Goal: Information Seeking & Learning: Check status

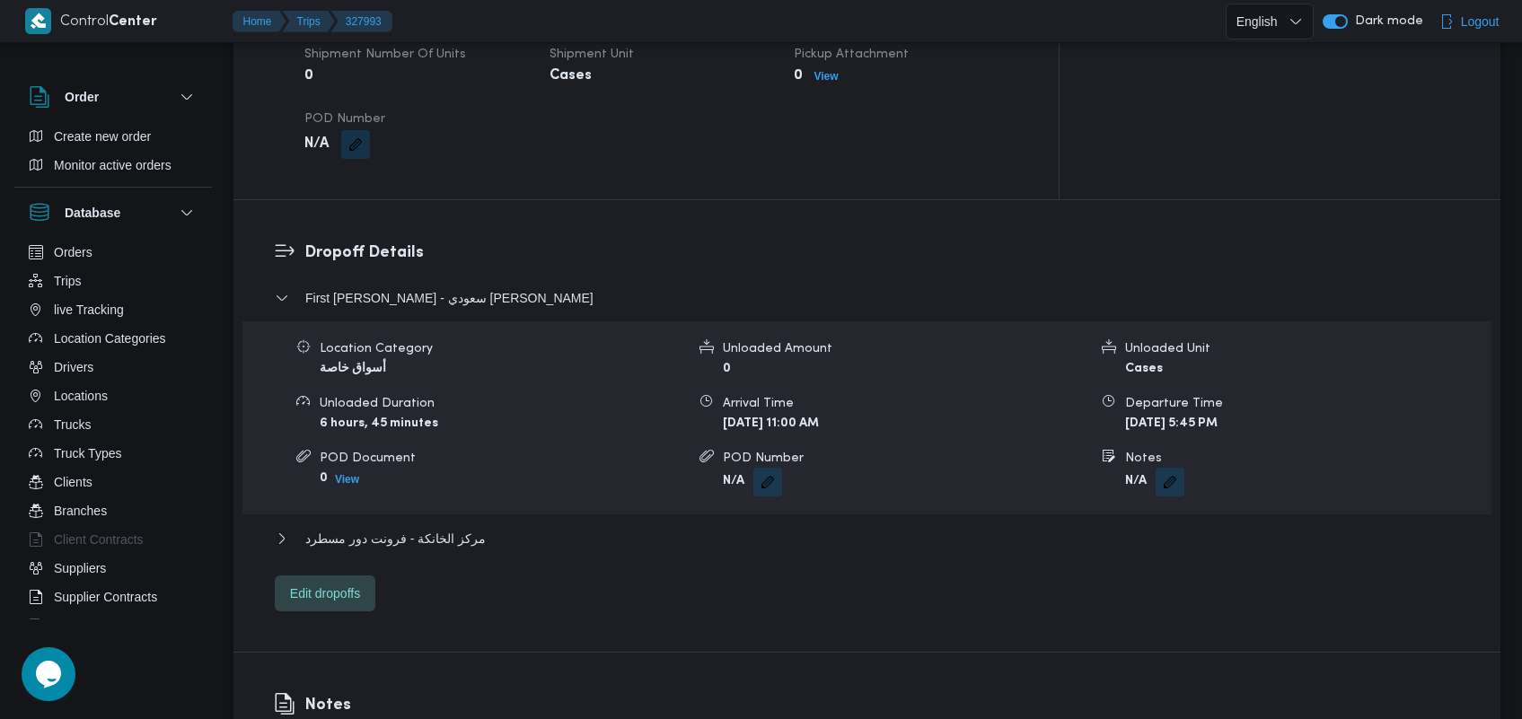
scroll to position [1324, 0]
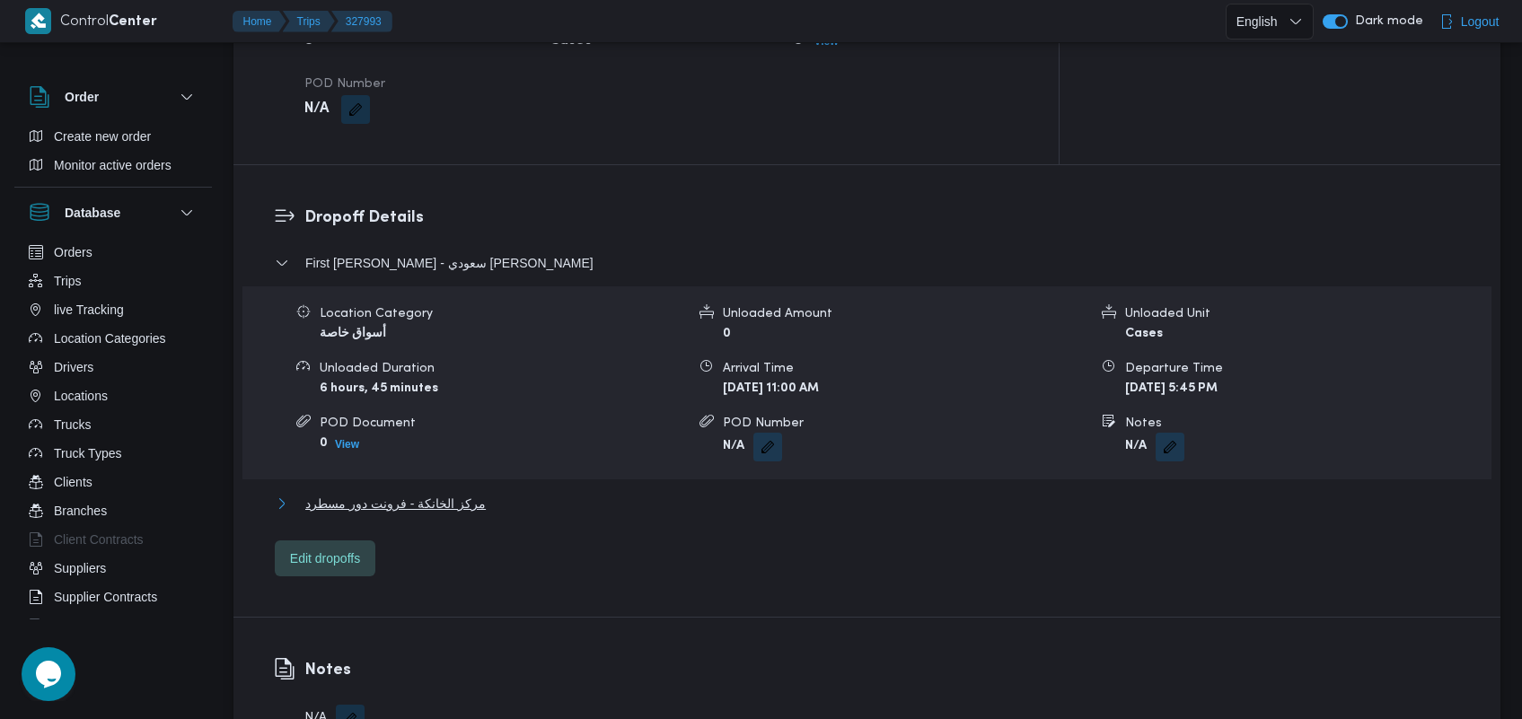
click at [443, 493] on span "مركز الخانكة - فرونت دور مسطرد" at bounding box center [395, 504] width 180 height 22
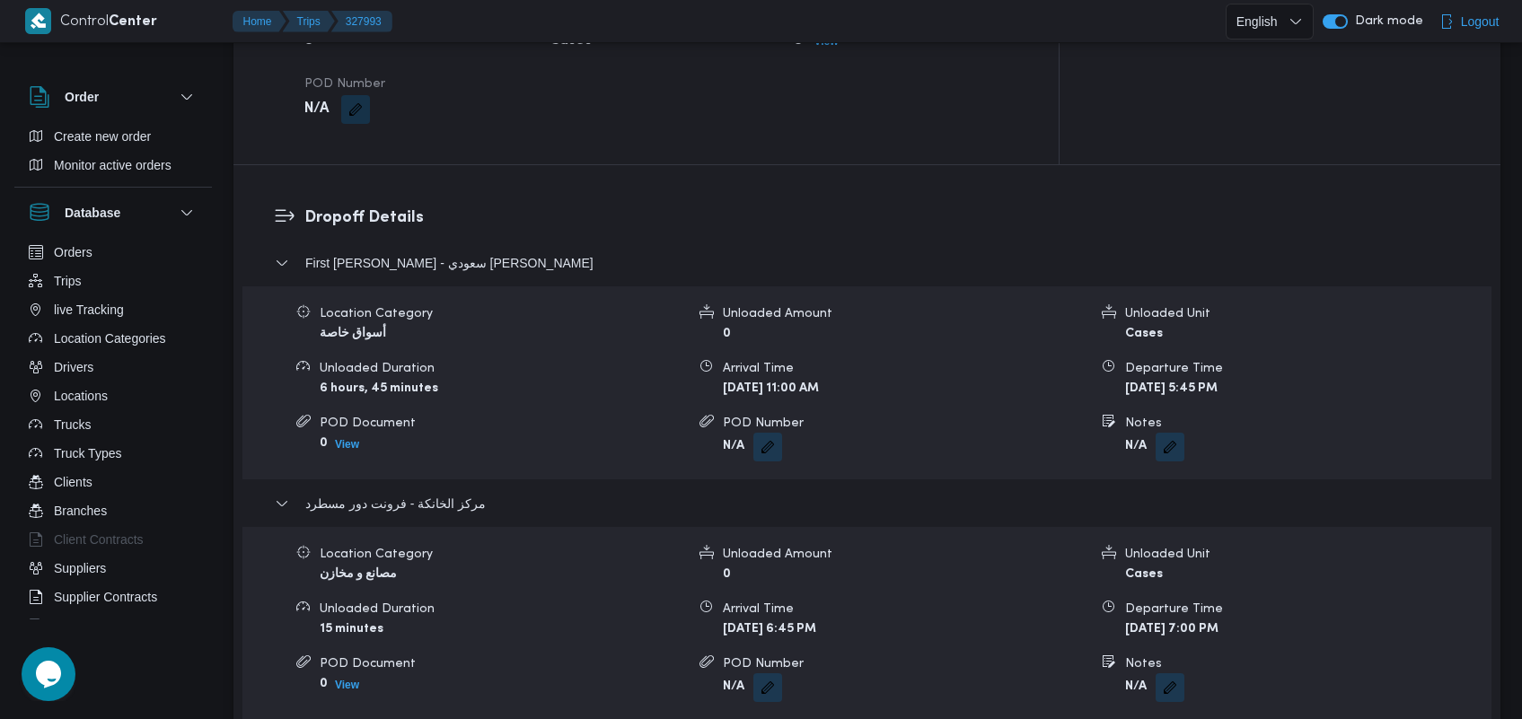
click at [817, 304] on div "Unloaded Amount" at bounding box center [905, 313] width 365 height 19
click at [100, 288] on button "Trips" at bounding box center [113, 281] width 183 height 29
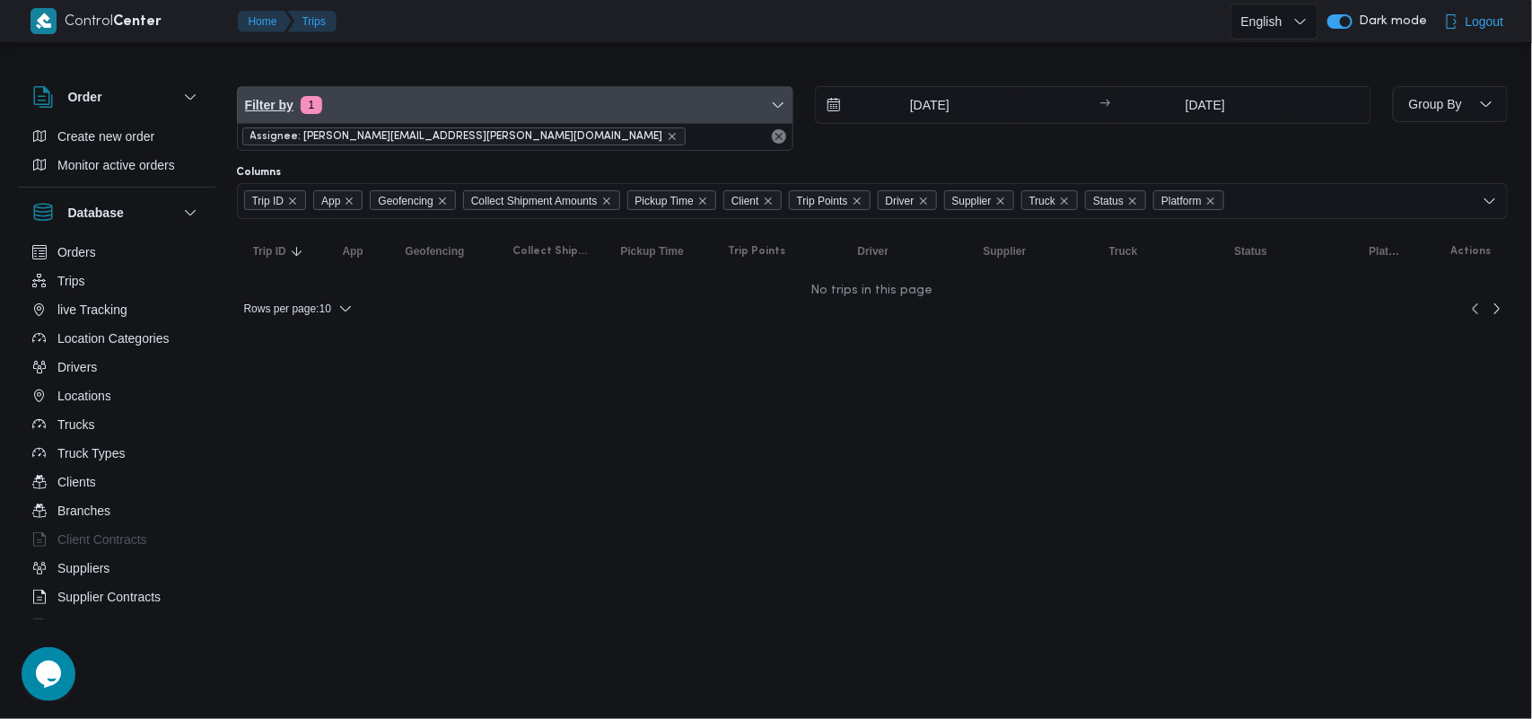
click at [532, 118] on span "Filter by 1" at bounding box center [515, 105] width 555 height 36
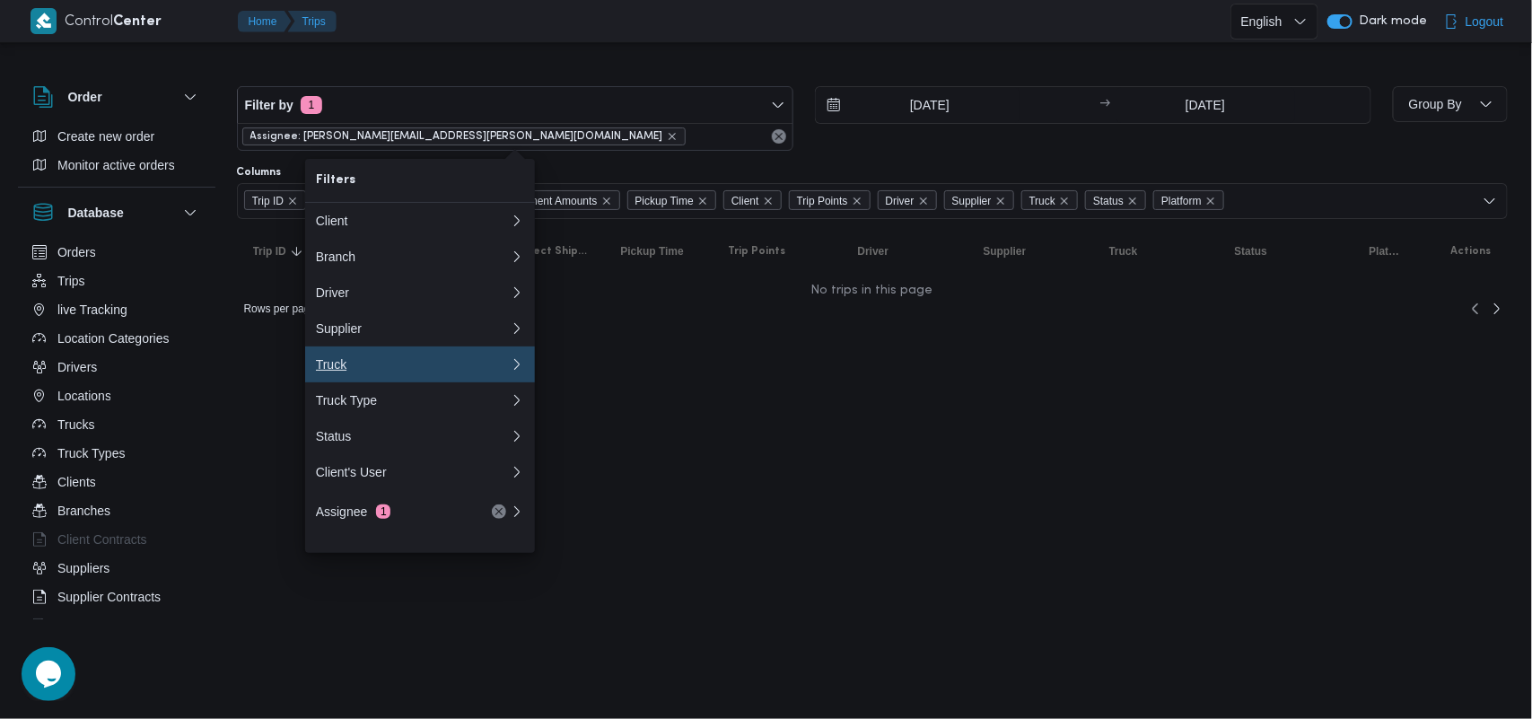
click at [410, 372] on div "Truck" at bounding box center [413, 364] width 194 height 14
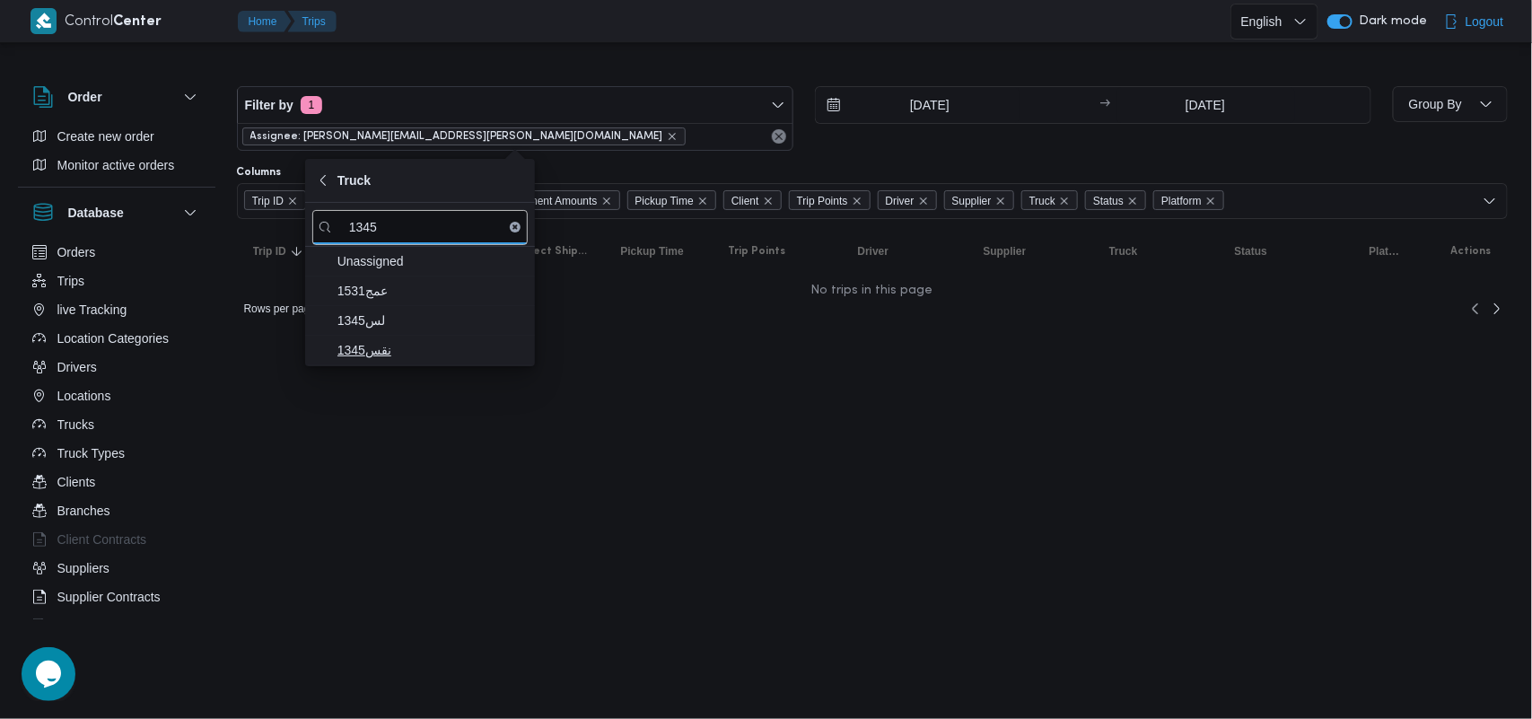
type input "1345"
click at [418, 351] on span "نقس1345" at bounding box center [431, 350] width 187 height 22
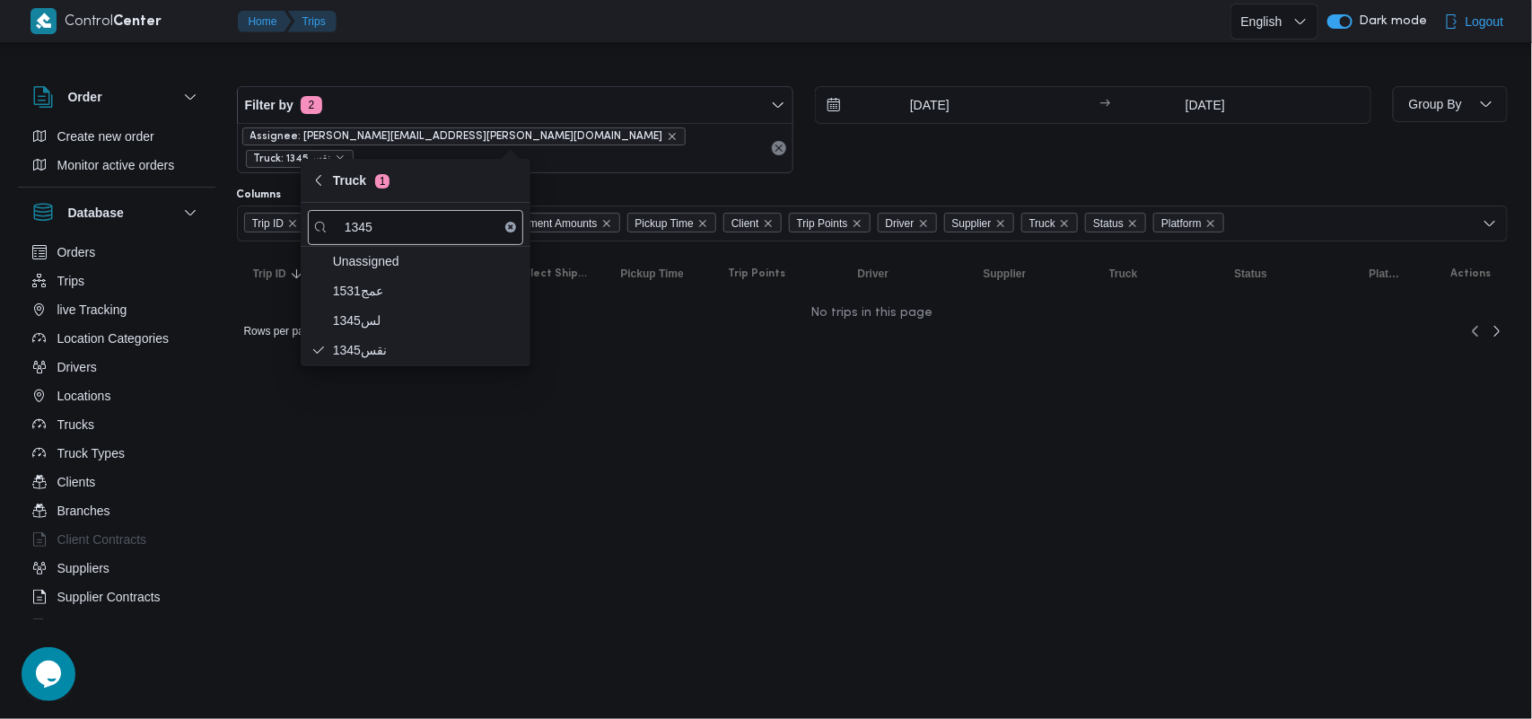
click at [463, 144] on span "Assignee: ibrahim.mohamed@illa.com.eg" at bounding box center [463, 136] width 427 height 16
click at [667, 141] on icon "remove selected entity" at bounding box center [672, 136] width 11 height 11
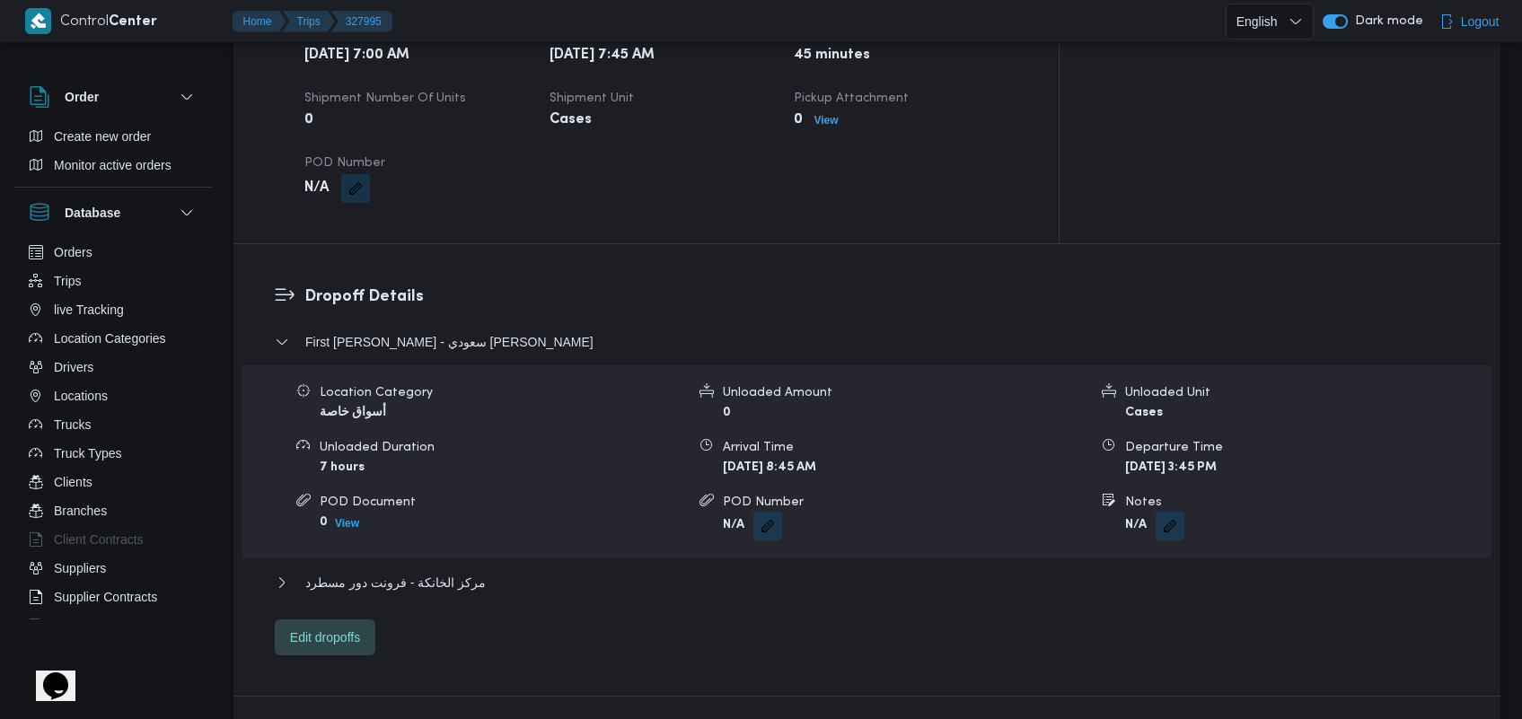
scroll to position [1320, 0]
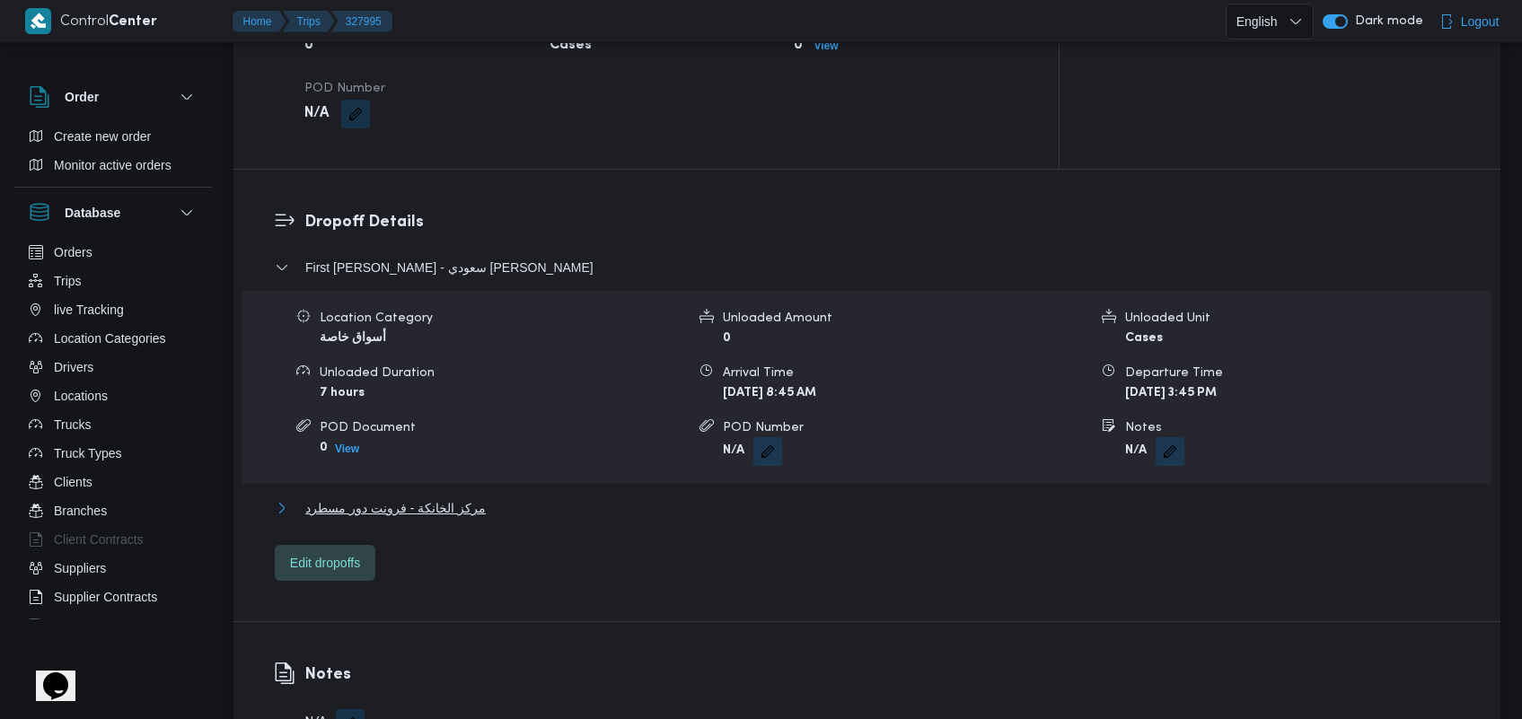
click at [463, 497] on span "مركز الخانكة - فرونت دور مسطرد" at bounding box center [395, 508] width 180 height 22
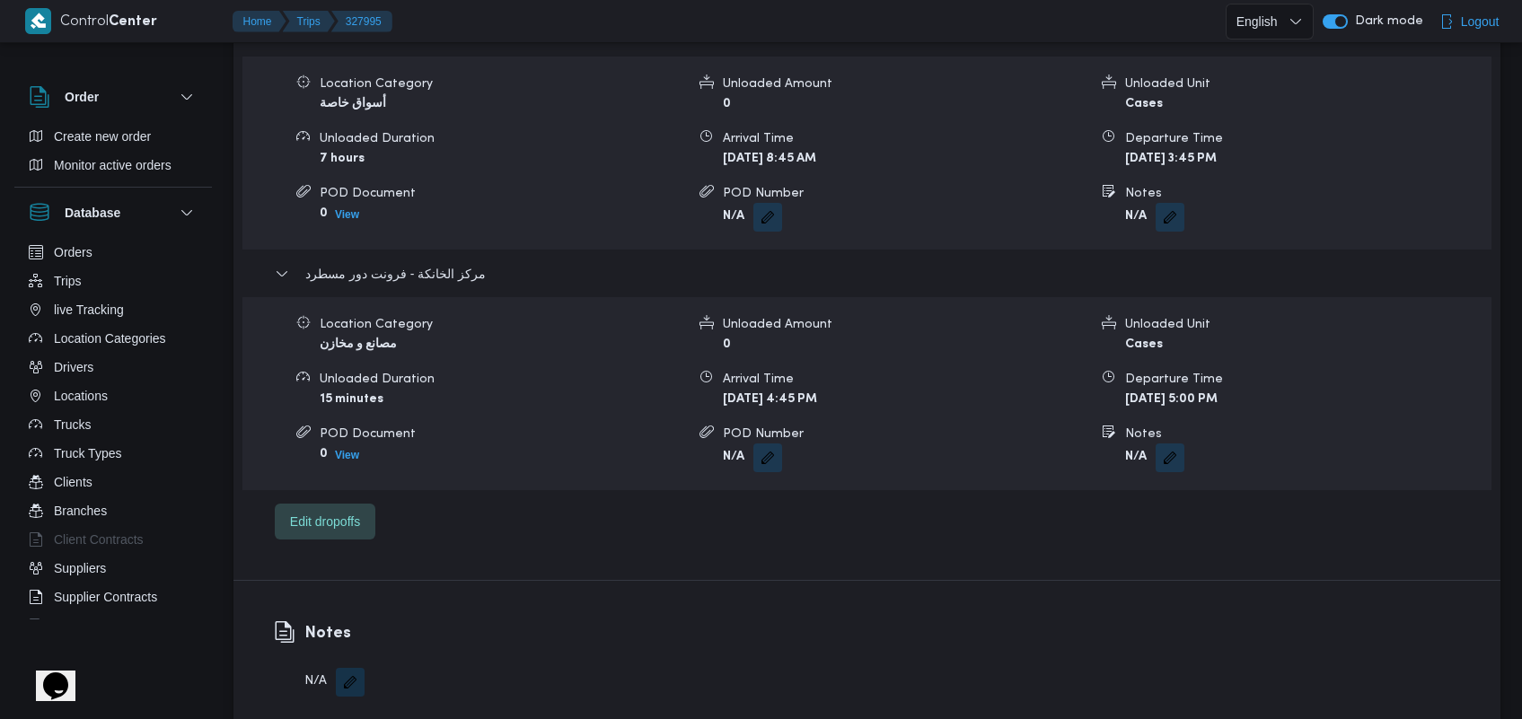
scroll to position [1865, 0]
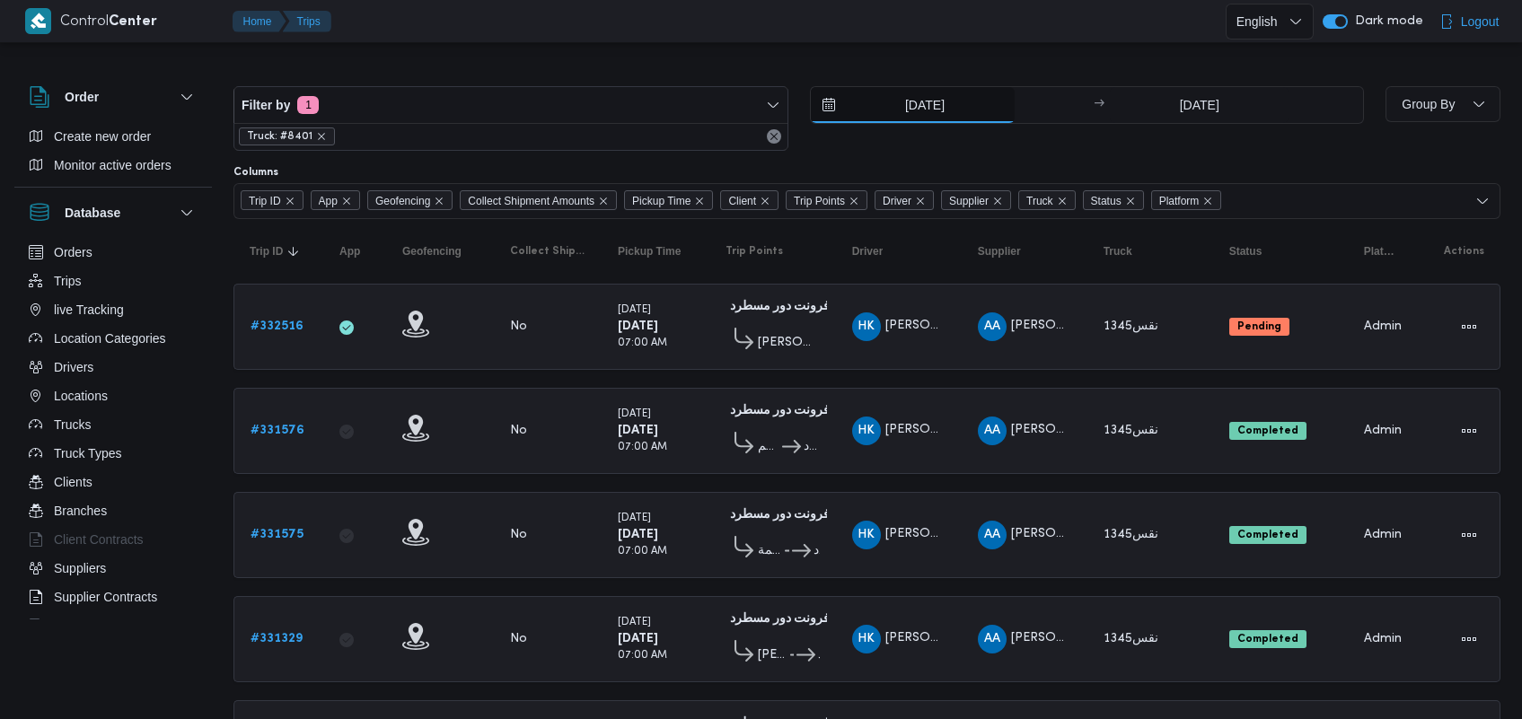
click at [977, 100] on input "18/8/2025" at bounding box center [913, 105] width 204 height 36
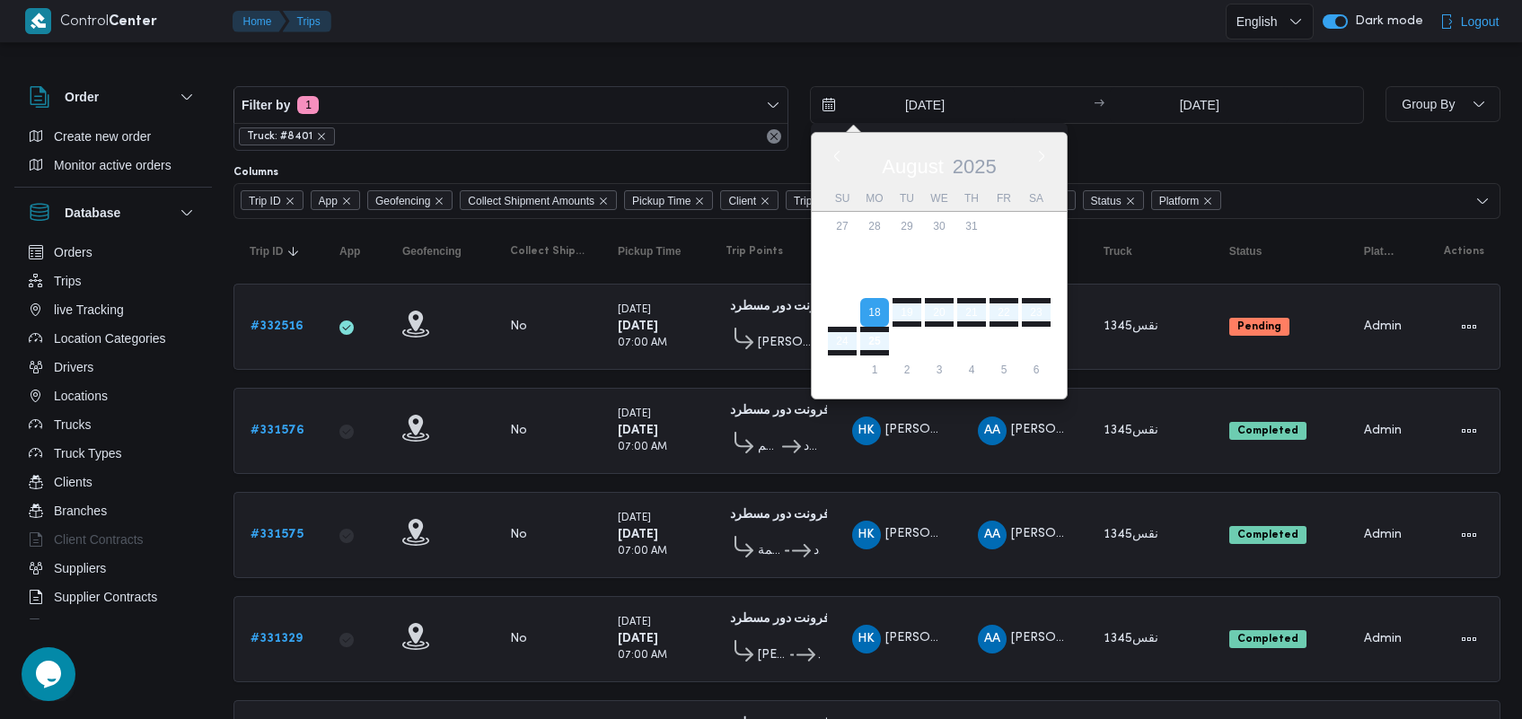
click at [848, 153] on div "August 2025" at bounding box center [938, 163] width 255 height 46
click at [838, 154] on button "Previous Month" at bounding box center [836, 155] width 17 height 17
type input "18/7/2025"
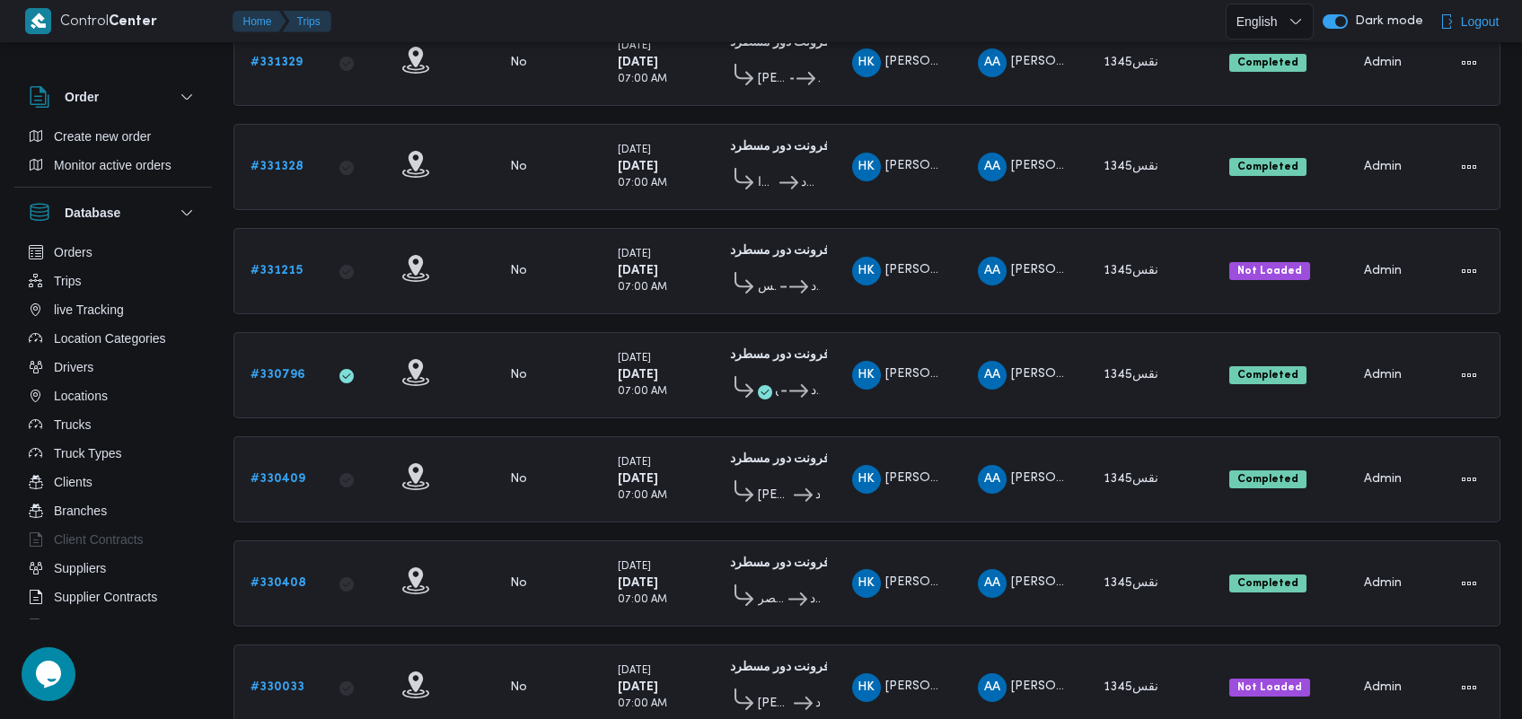
scroll to position [634, 0]
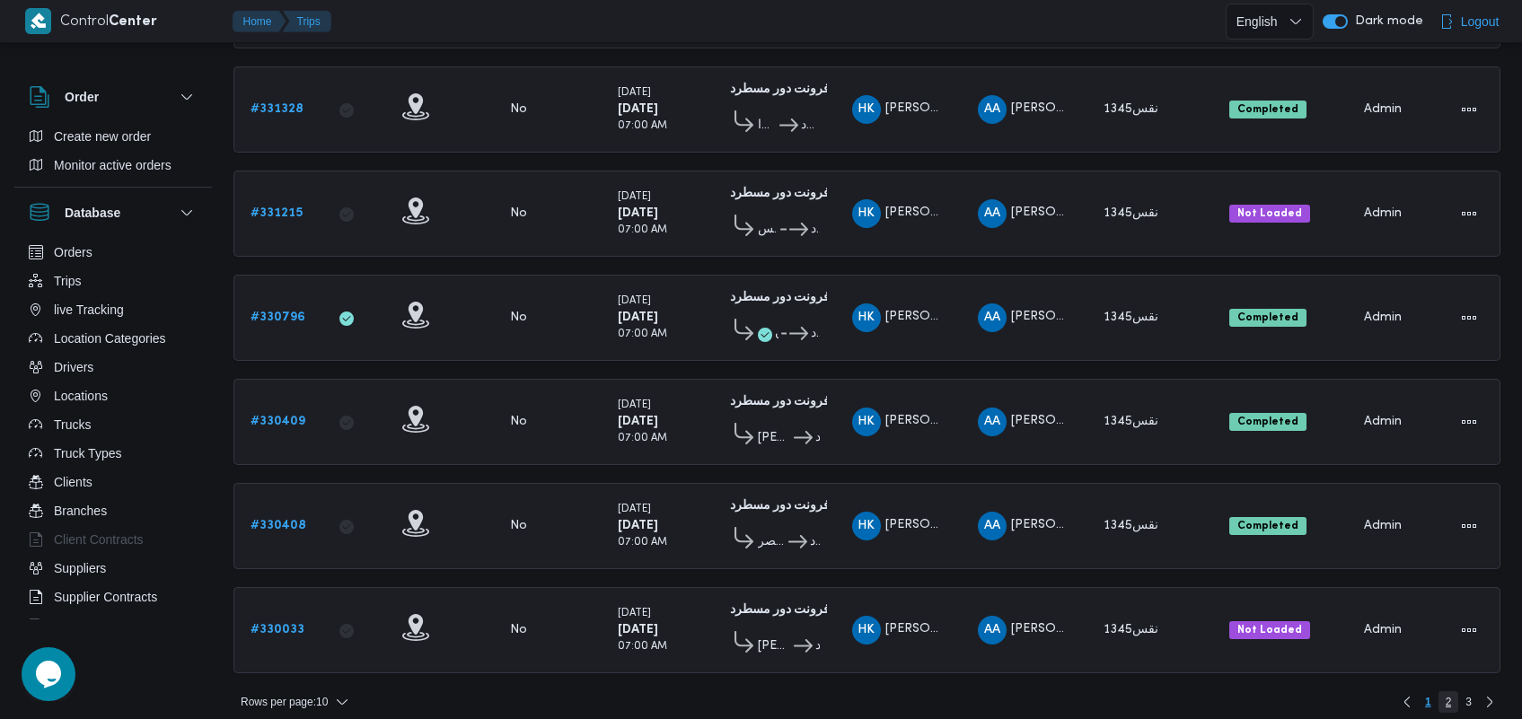
click at [1455, 691] on span "2" at bounding box center [1448, 702] width 21 height 22
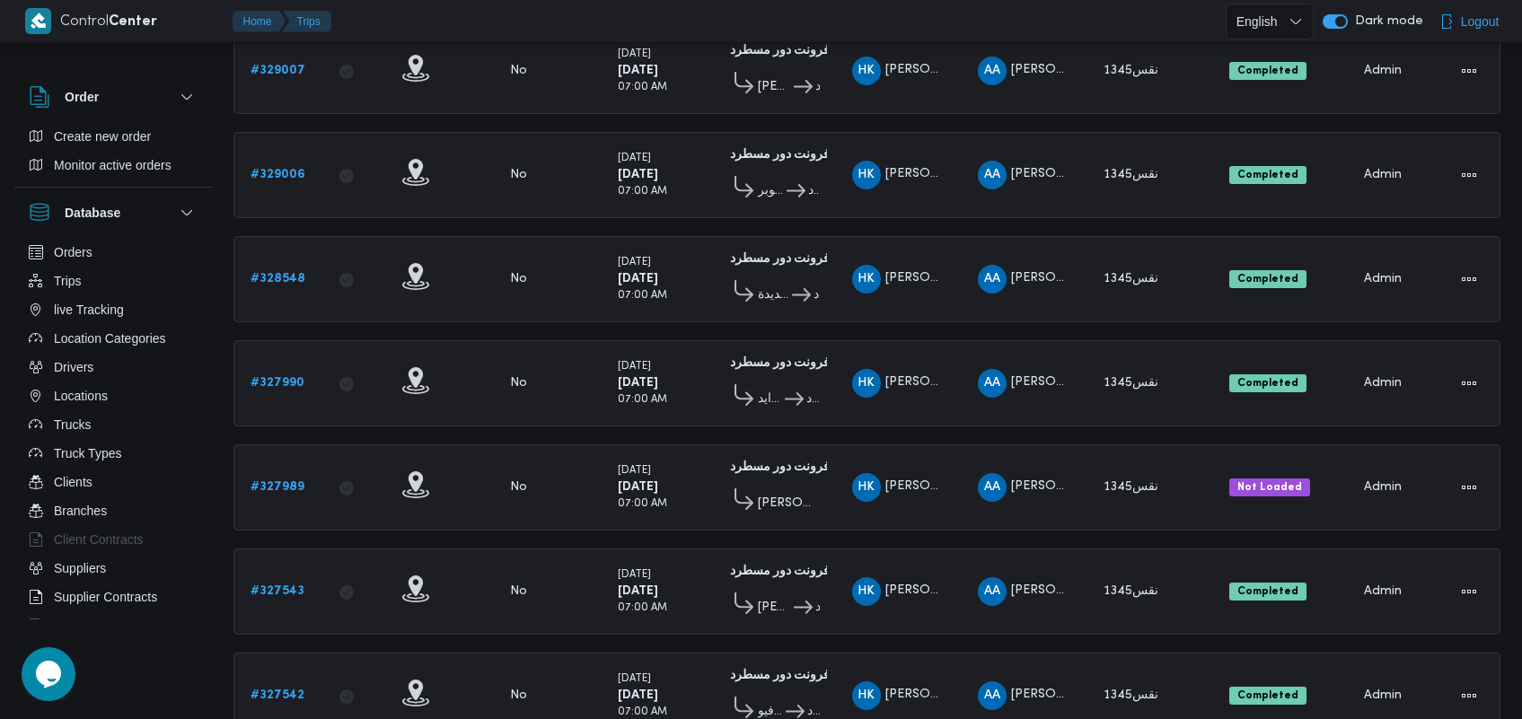
scroll to position [564, 0]
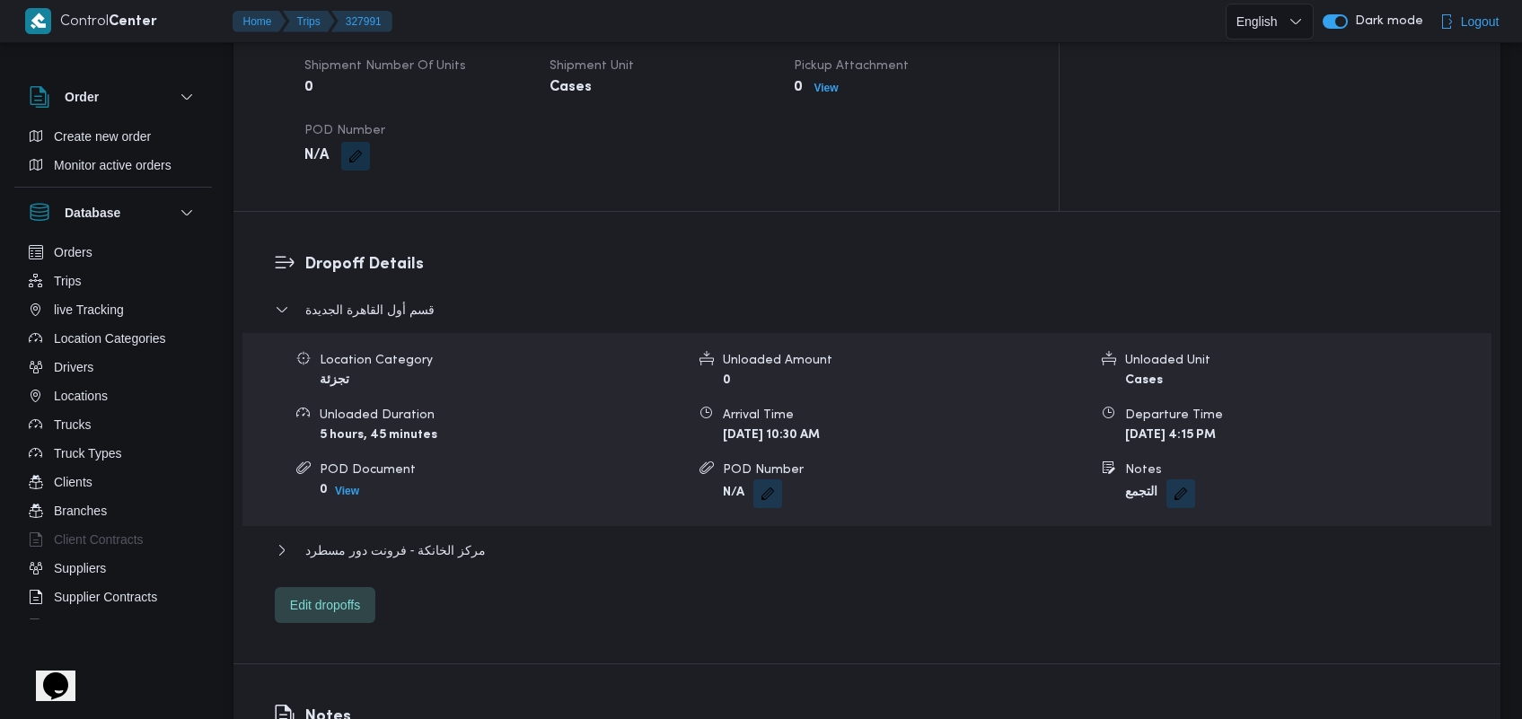
scroll to position [1284, 0]
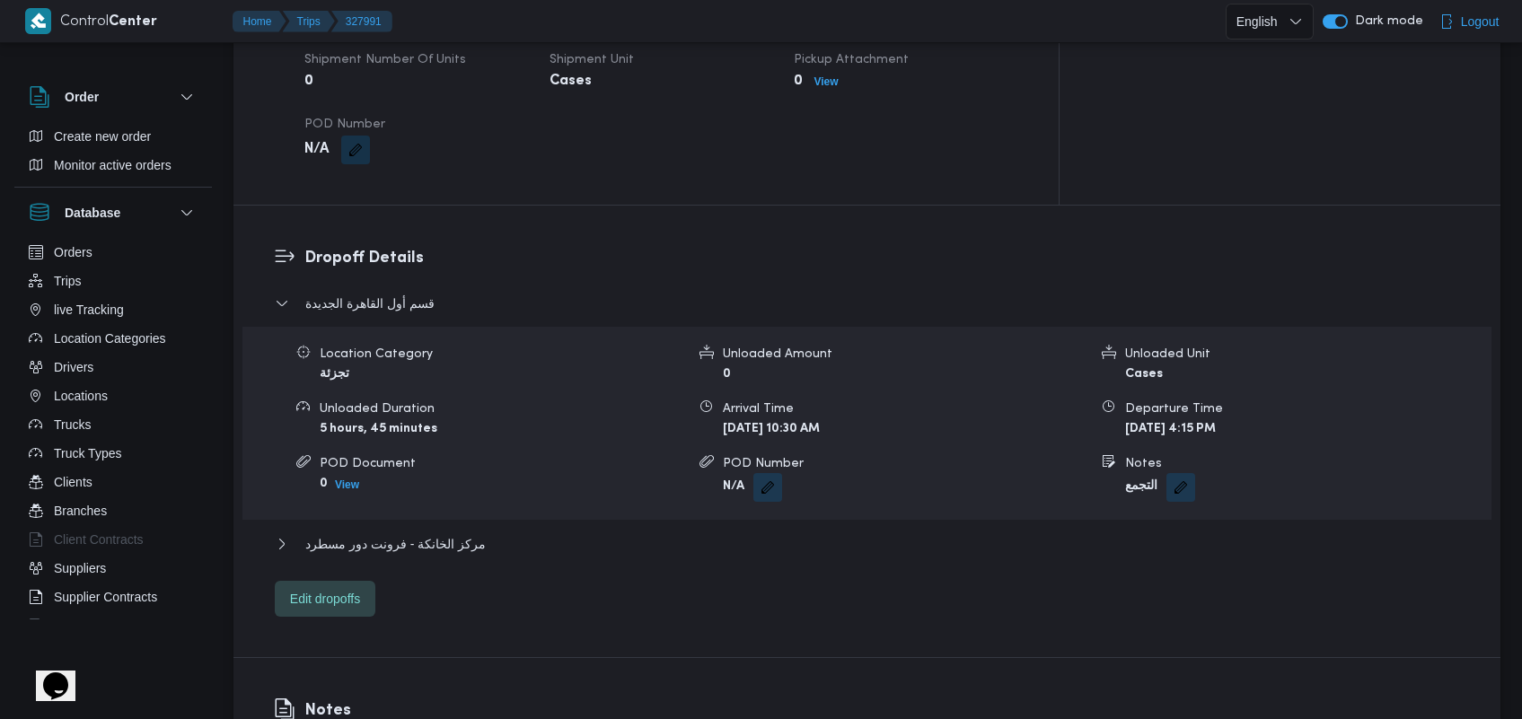
click at [424, 509] on div "قسم أول القاهرة الجديدة Location Category تجزئة Unloaded Amount 0 Unloaded Unit…" at bounding box center [867, 455] width 1185 height 324
click at [423, 533] on span "مركز الخانكة - فرونت دور مسطرد" at bounding box center [395, 544] width 180 height 22
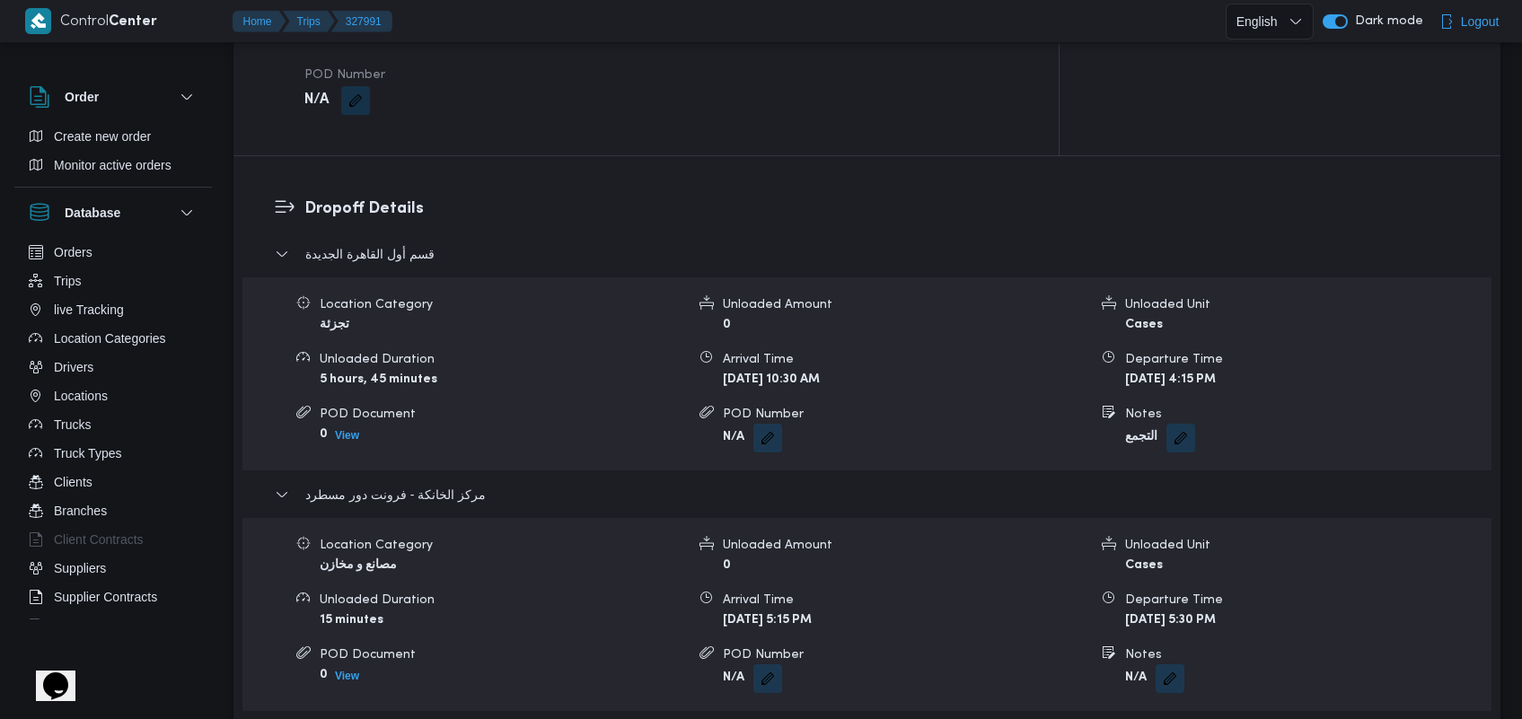
scroll to position [1400, 0]
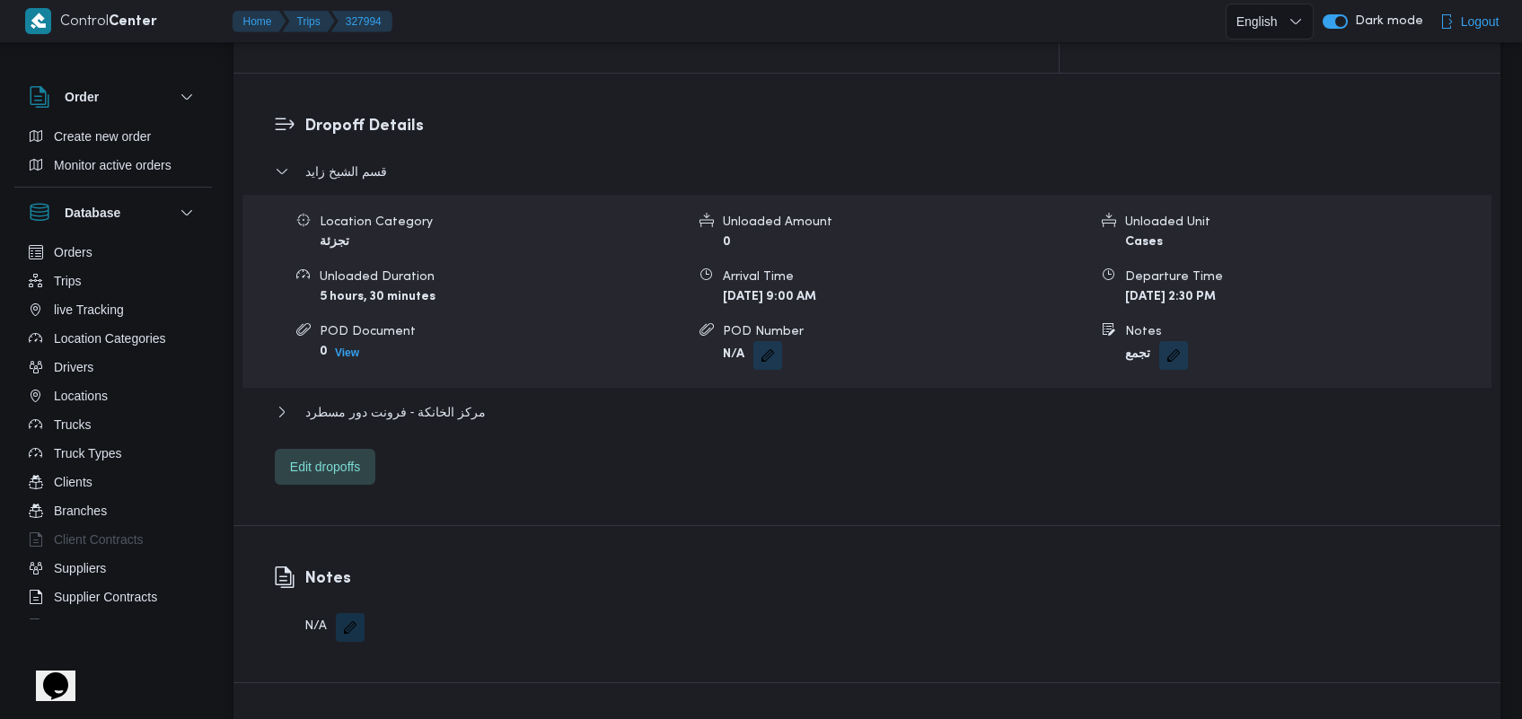
scroll to position [1438, 0]
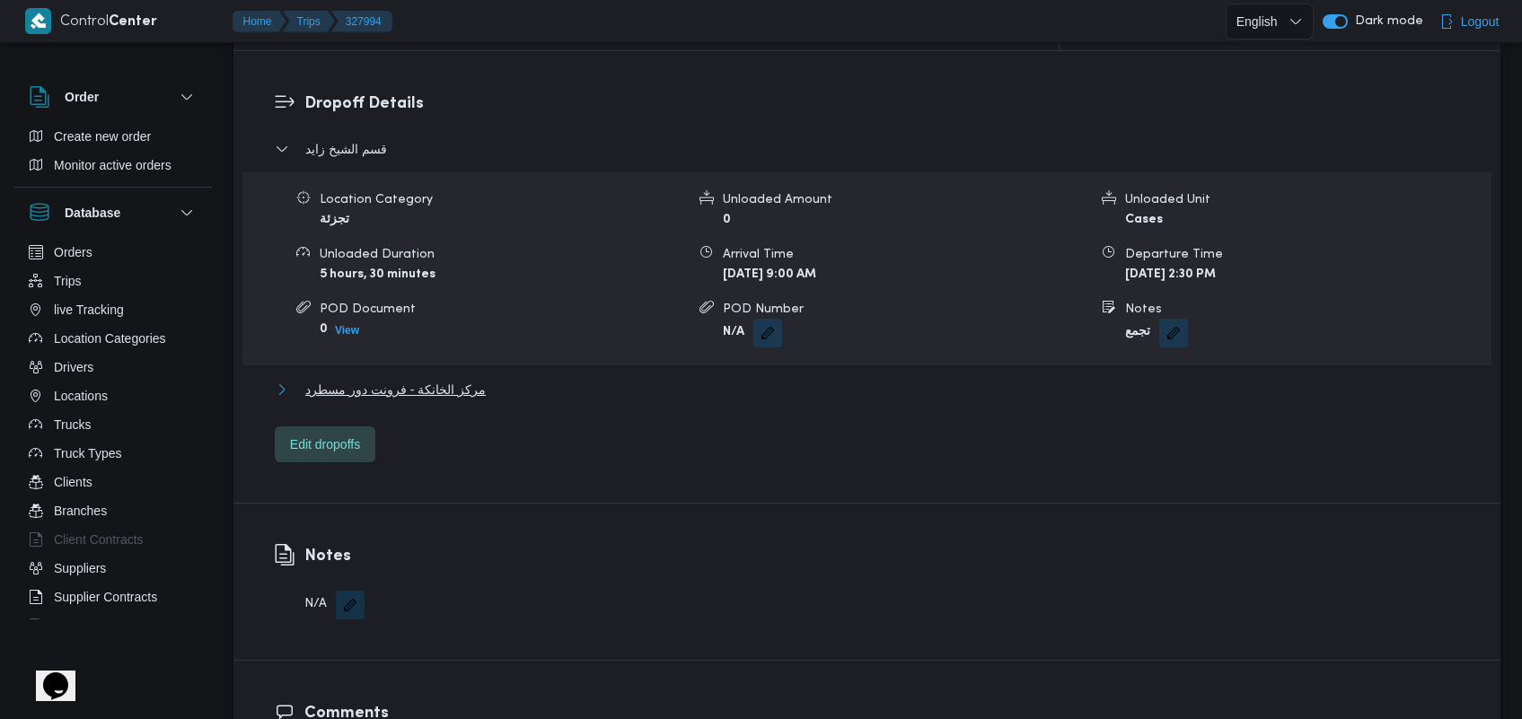
click at [416, 379] on span "مركز الخانكة - فرونت دور مسطرد" at bounding box center [395, 390] width 180 height 22
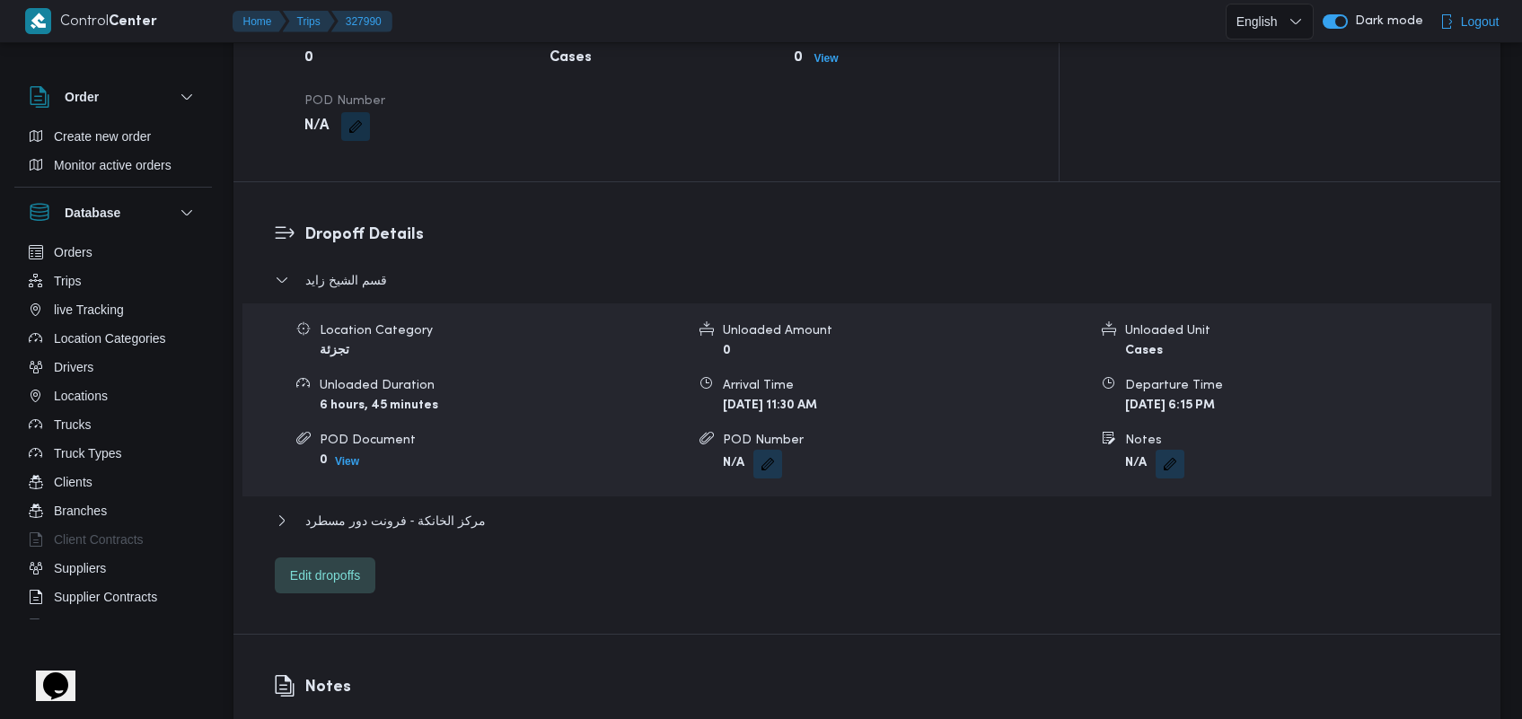
scroll to position [1312, 0]
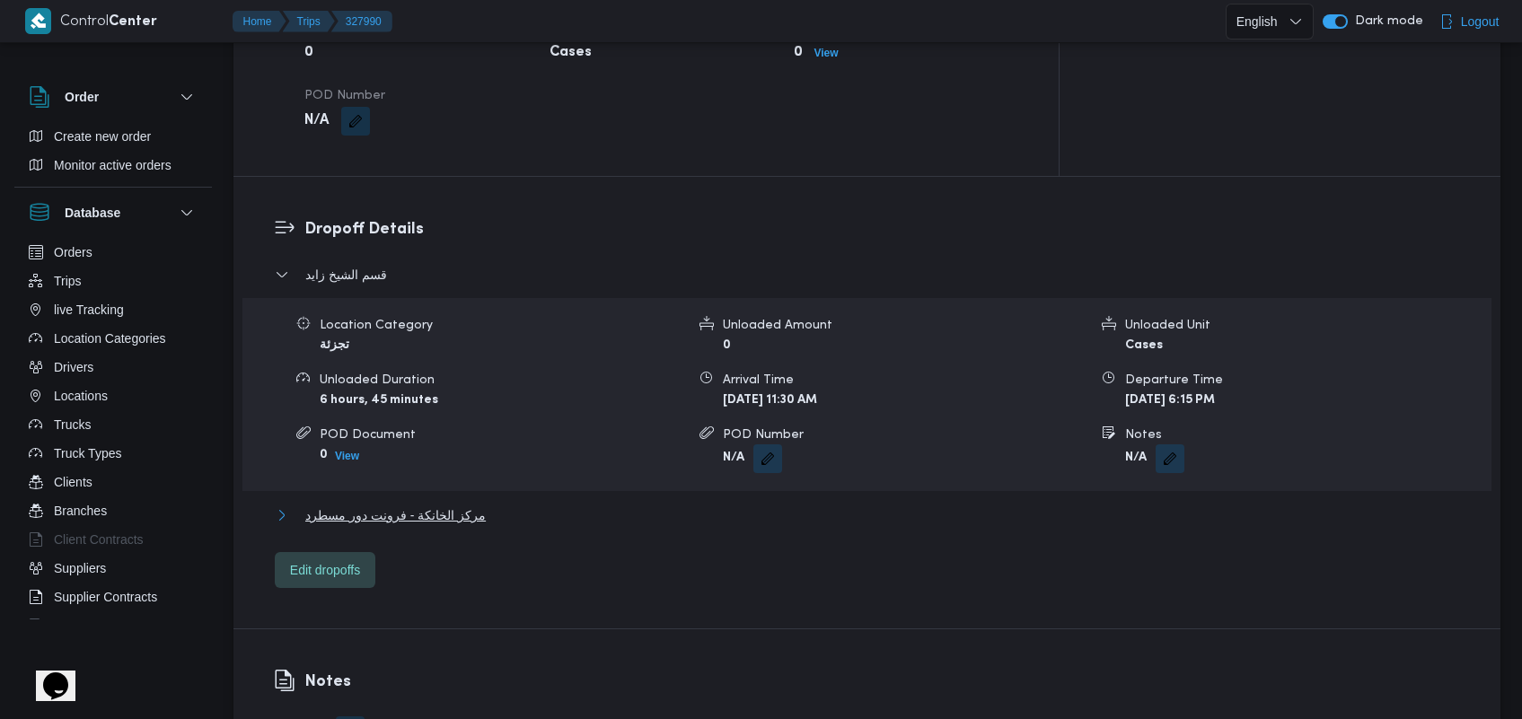
click at [456, 504] on span "مركز الخانكة - فرونت دور مسطرد" at bounding box center [395, 515] width 180 height 22
click at [414, 504] on span "مركز الخانكة - فرونت دور مسطرد" at bounding box center [395, 515] width 180 height 22
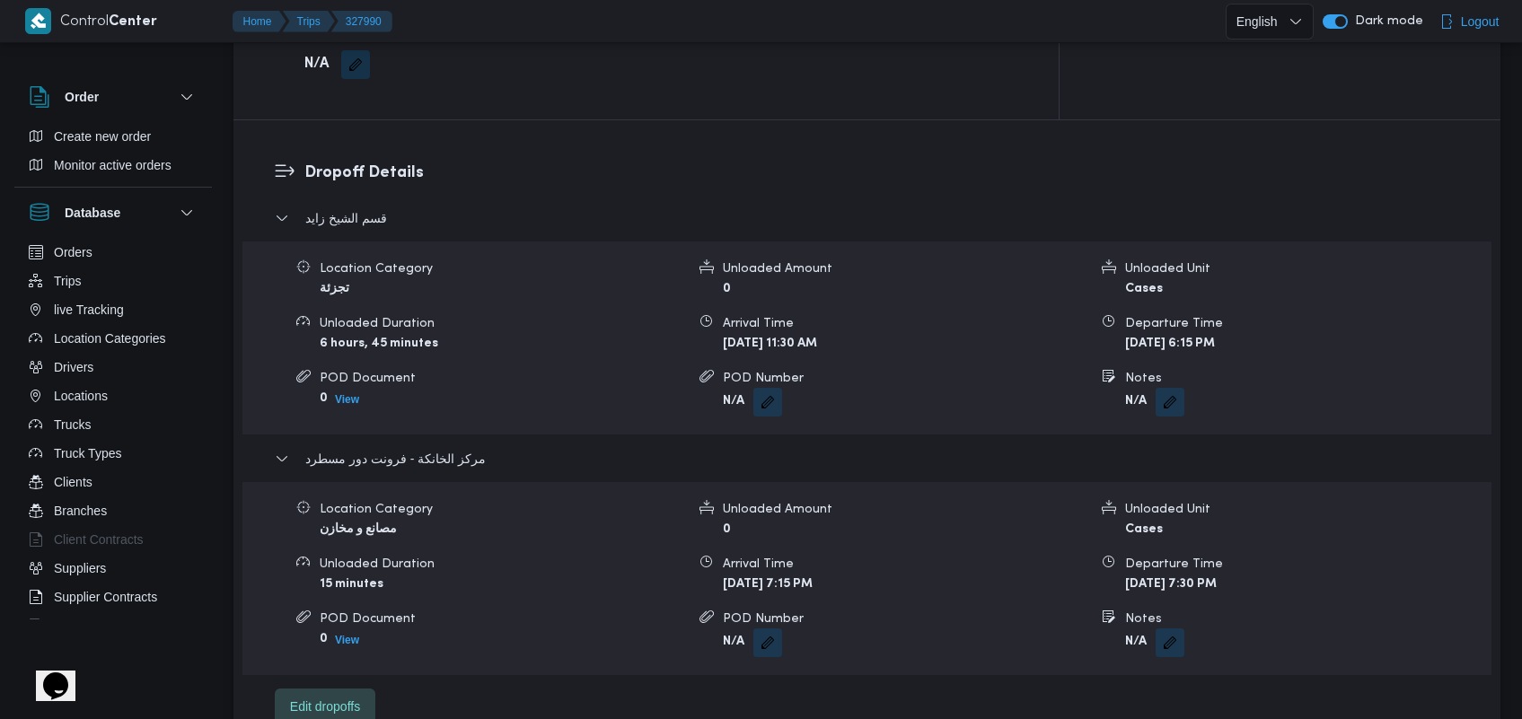
scroll to position [1393, 0]
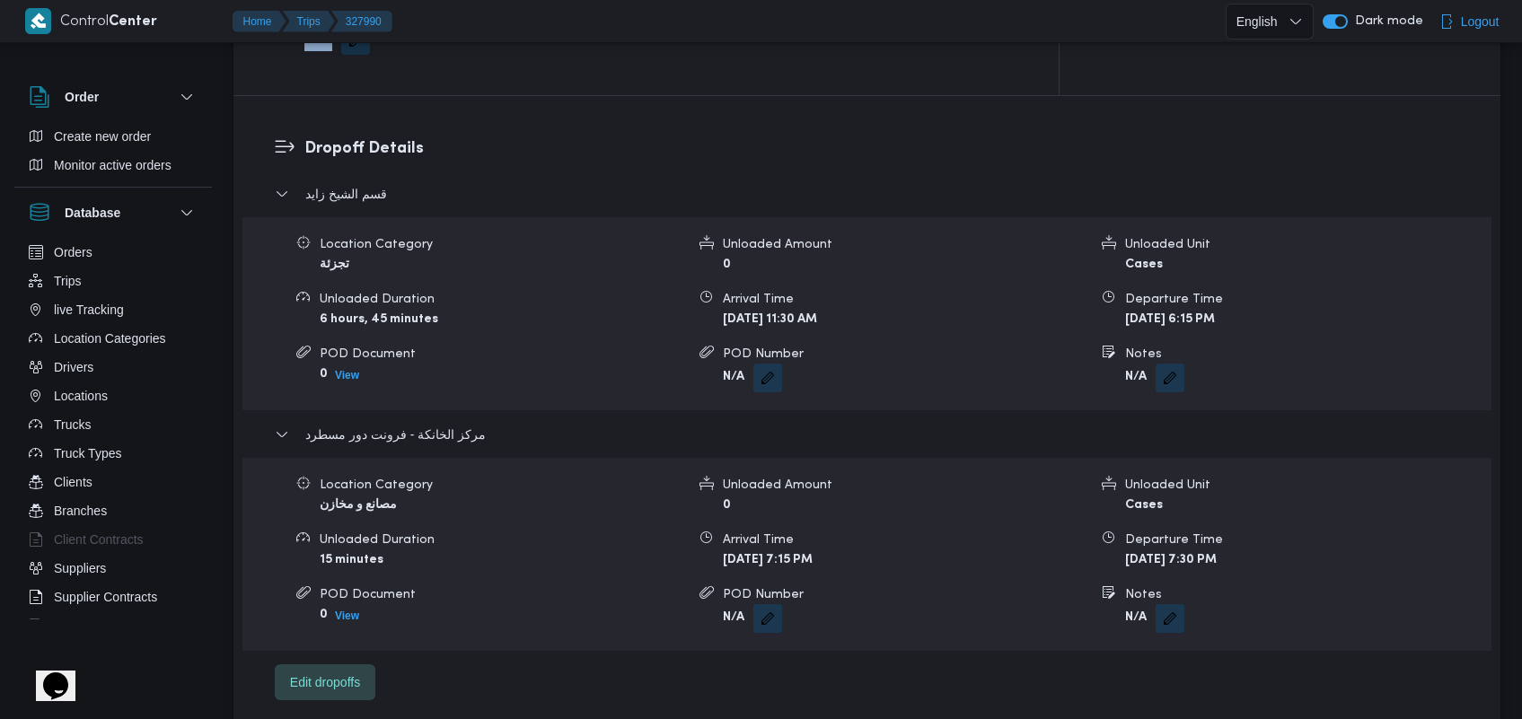
drag, startPoint x: 258, startPoint y: 180, endPoint x: 105, endPoint y: -47, distance: 272.9
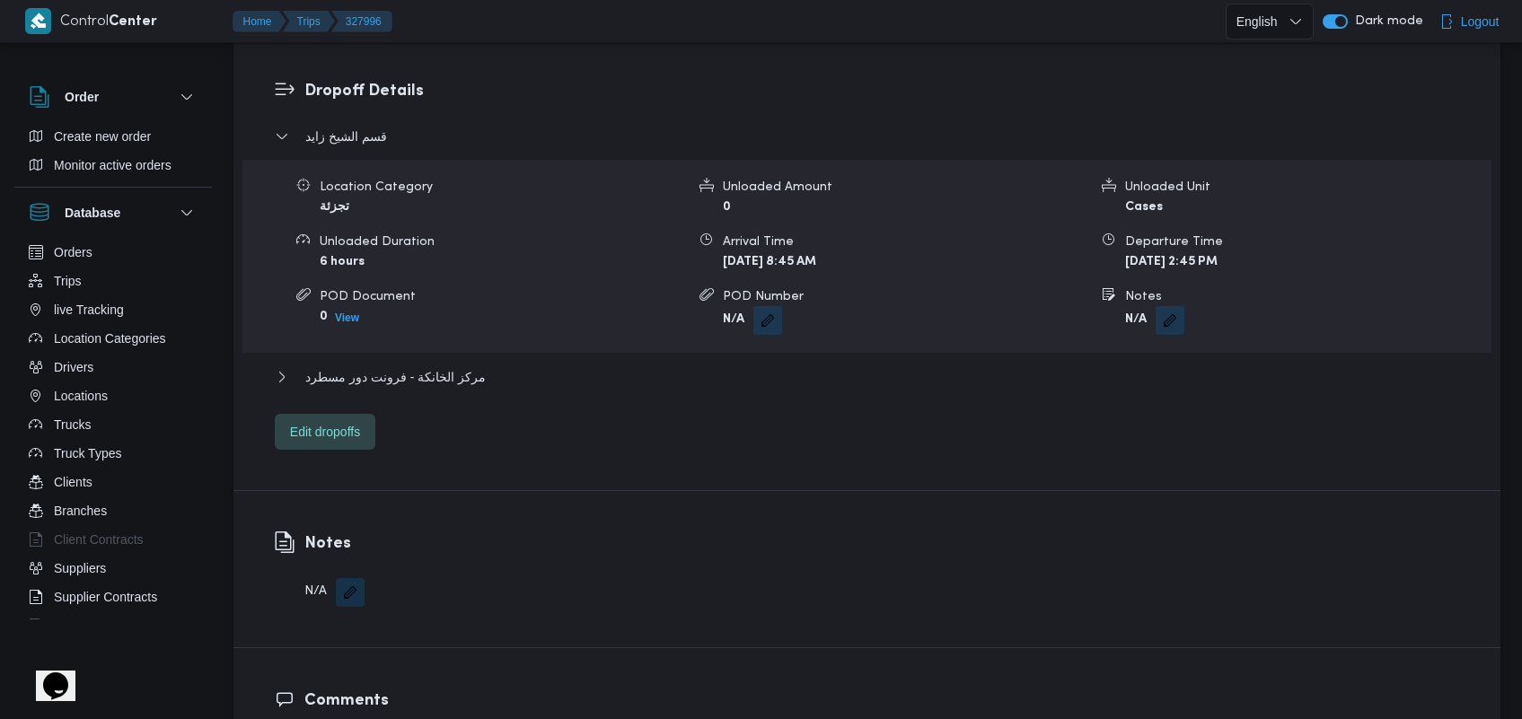
scroll to position [1496, 0]
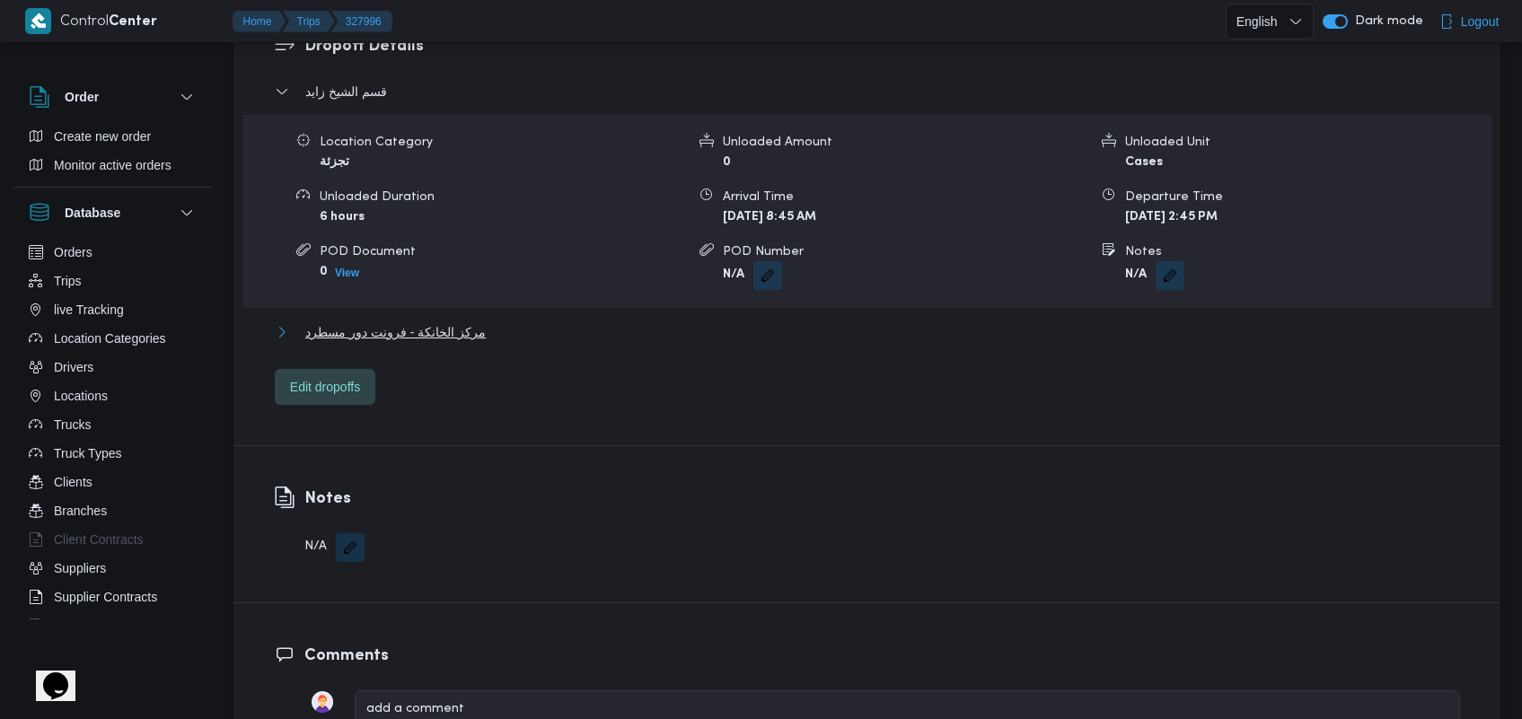
click at [463, 321] on span "مركز الخانكة - فرونت دور مسطرد" at bounding box center [395, 332] width 180 height 22
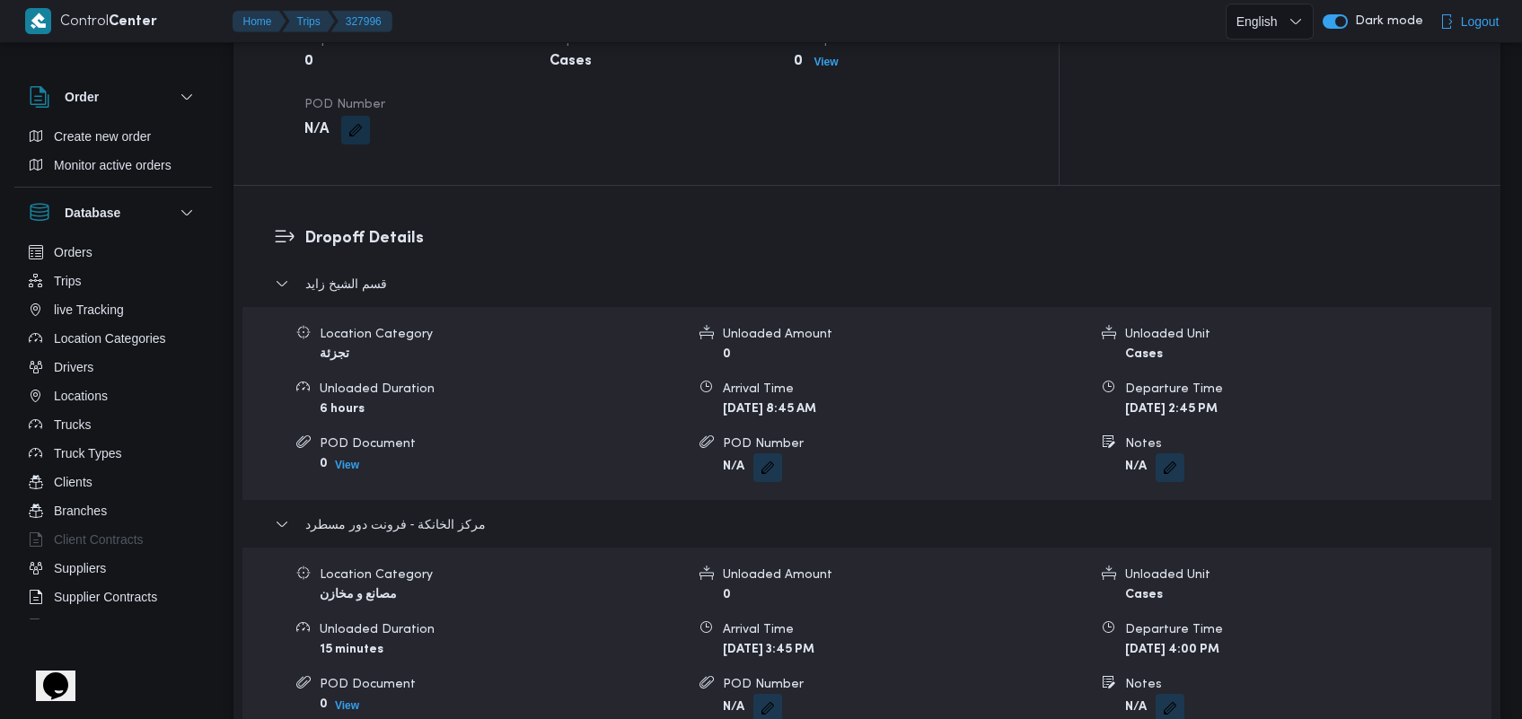
scroll to position [1327, 0]
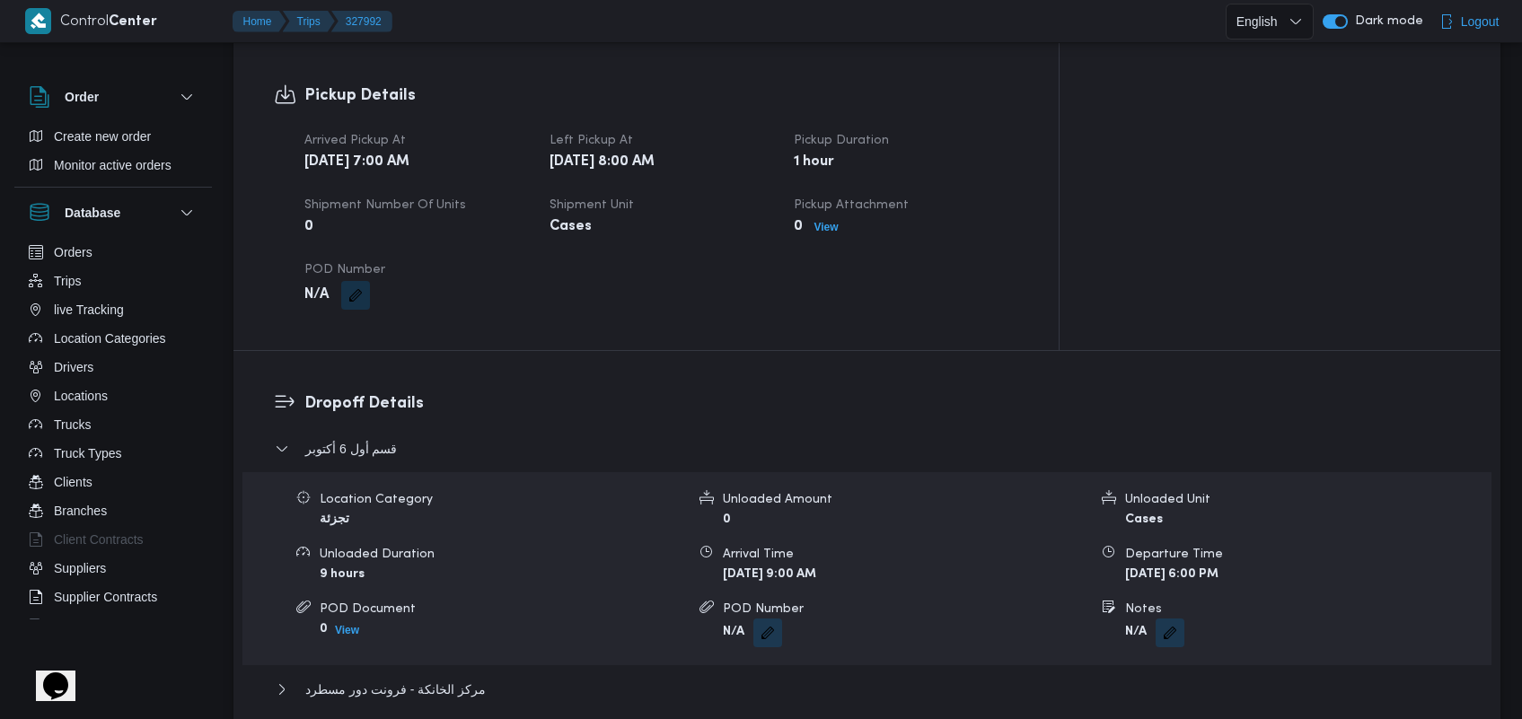
scroll to position [1145, 0]
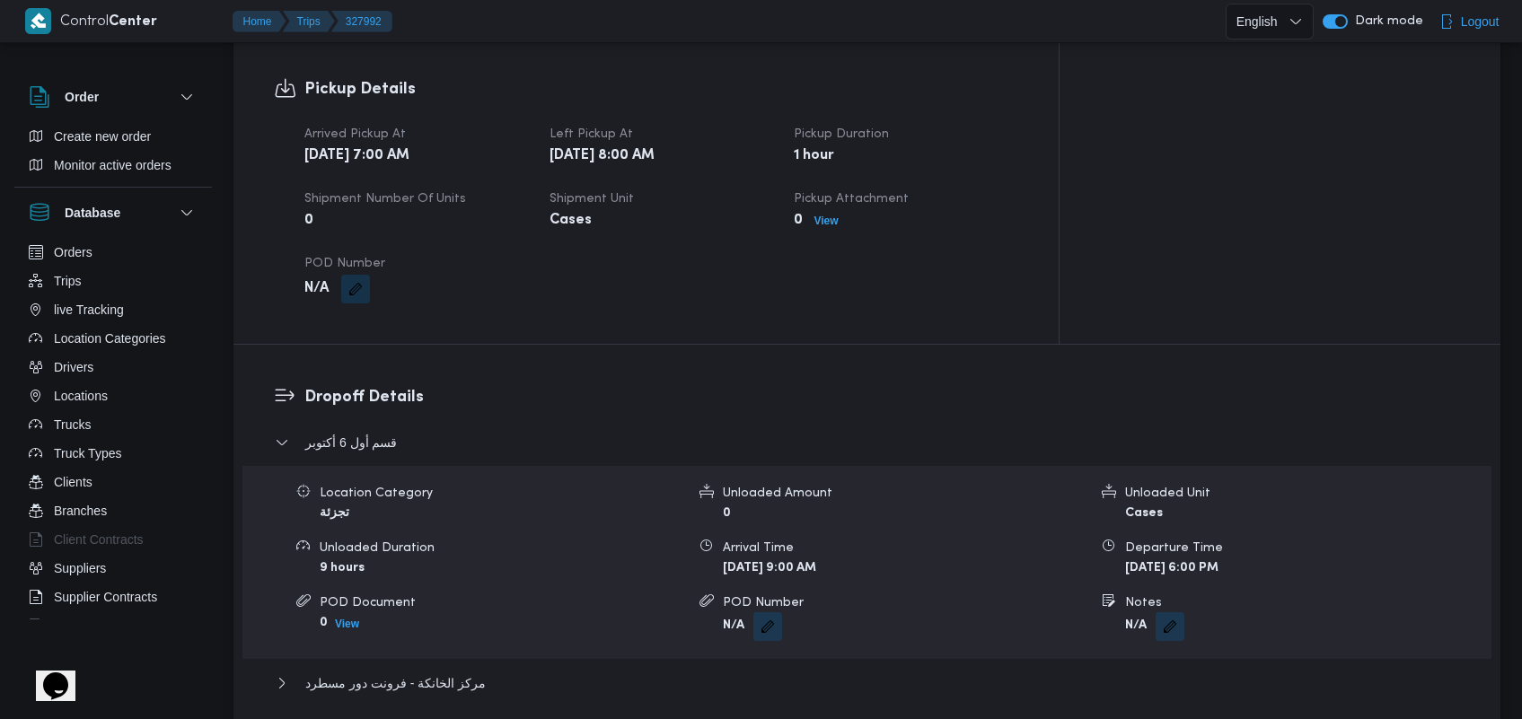
click at [468, 673] on div "مركز الخانكة - فرونت دور مسطرد" at bounding box center [867, 689] width 1185 height 34
click at [468, 672] on span "مركز الخانكة - فرونت دور مسطرد" at bounding box center [395, 683] width 180 height 22
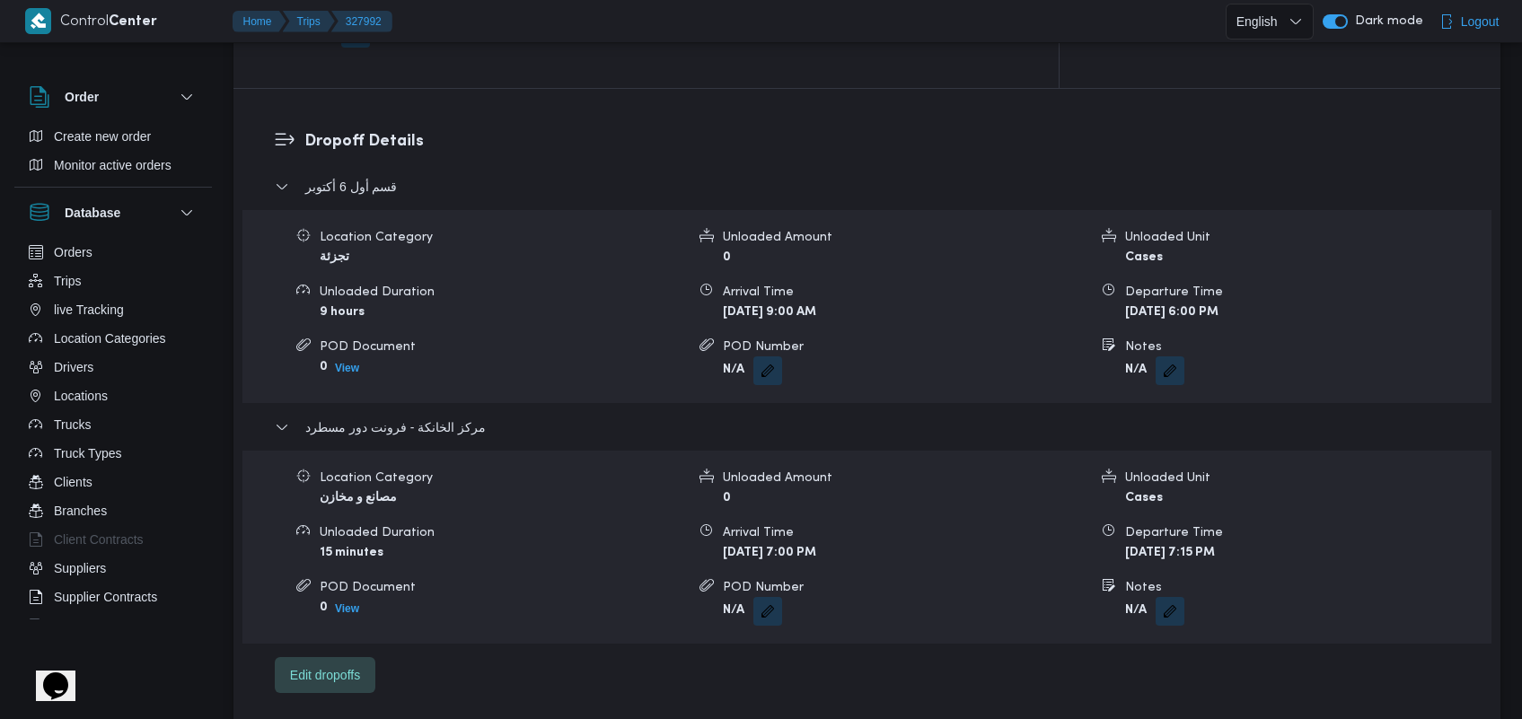
scroll to position [1406, 0]
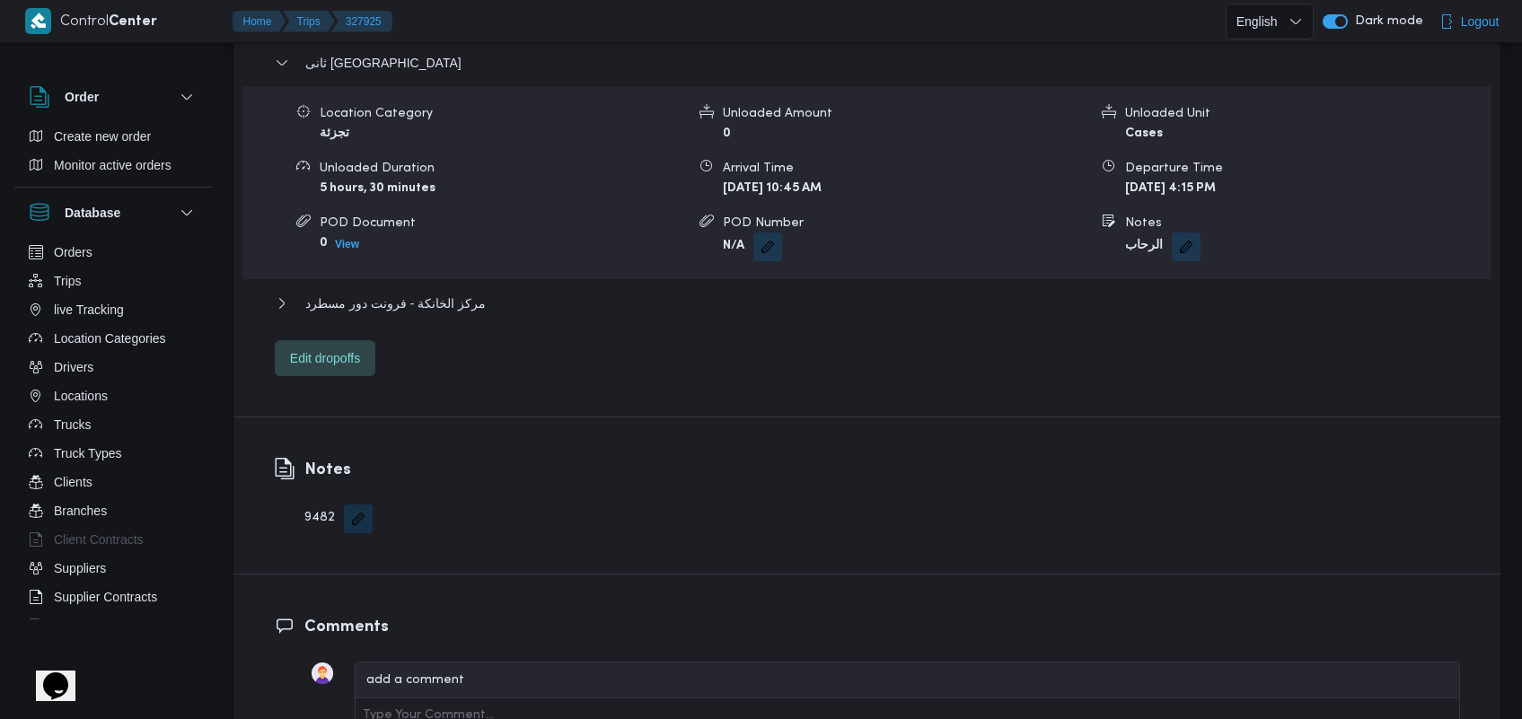
scroll to position [1571, 0]
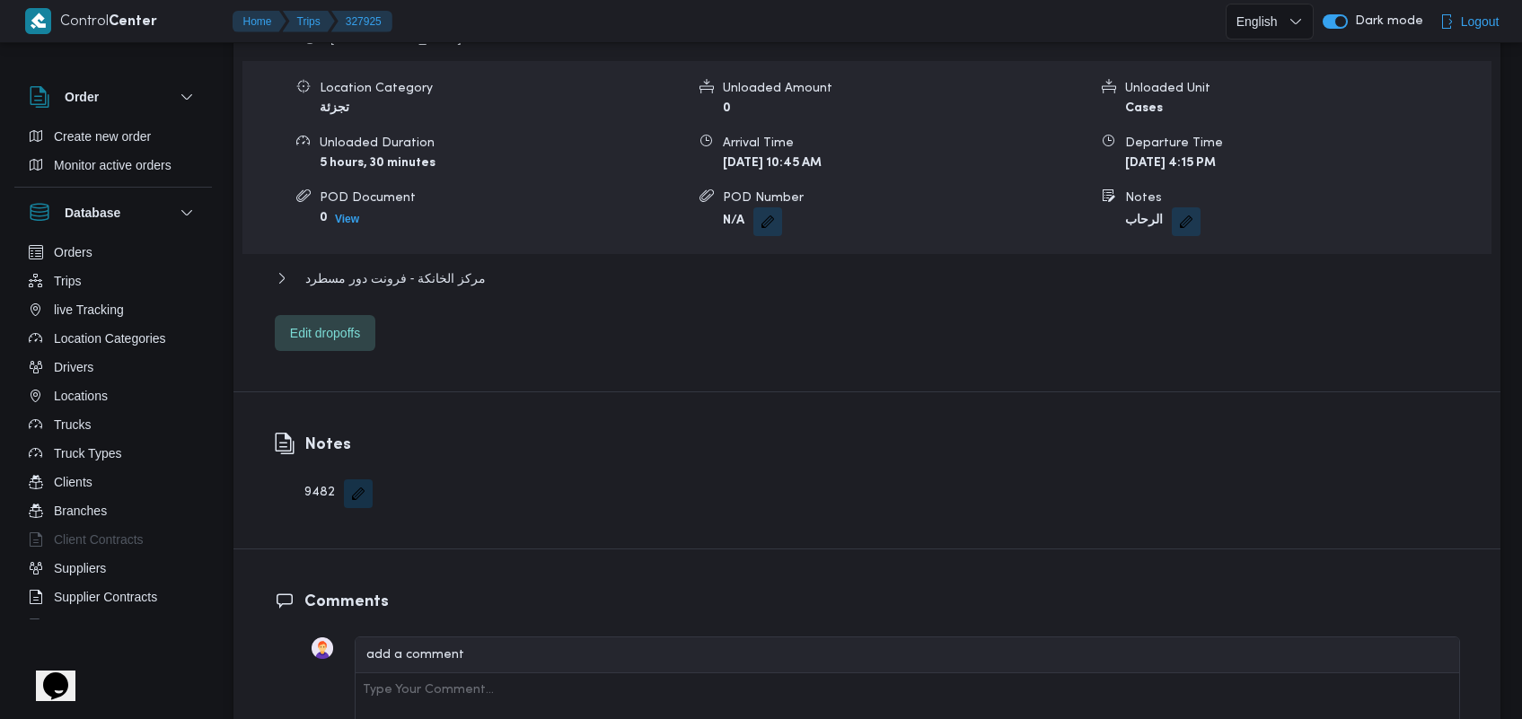
click at [432, 215] on div "ثانى [GEOGRAPHIC_DATA] الجديدة Location Category تجزئة Unloaded Amount 0 Unload…" at bounding box center [867, 189] width 1185 height 324
click at [432, 222] on div "ثانى [GEOGRAPHIC_DATA] الجديدة Location Category تجزئة Unloaded Amount 0 Unload…" at bounding box center [867, 189] width 1185 height 324
click at [424, 268] on span "مركز الخانكة - فرونت دور مسطرد" at bounding box center [395, 279] width 180 height 22
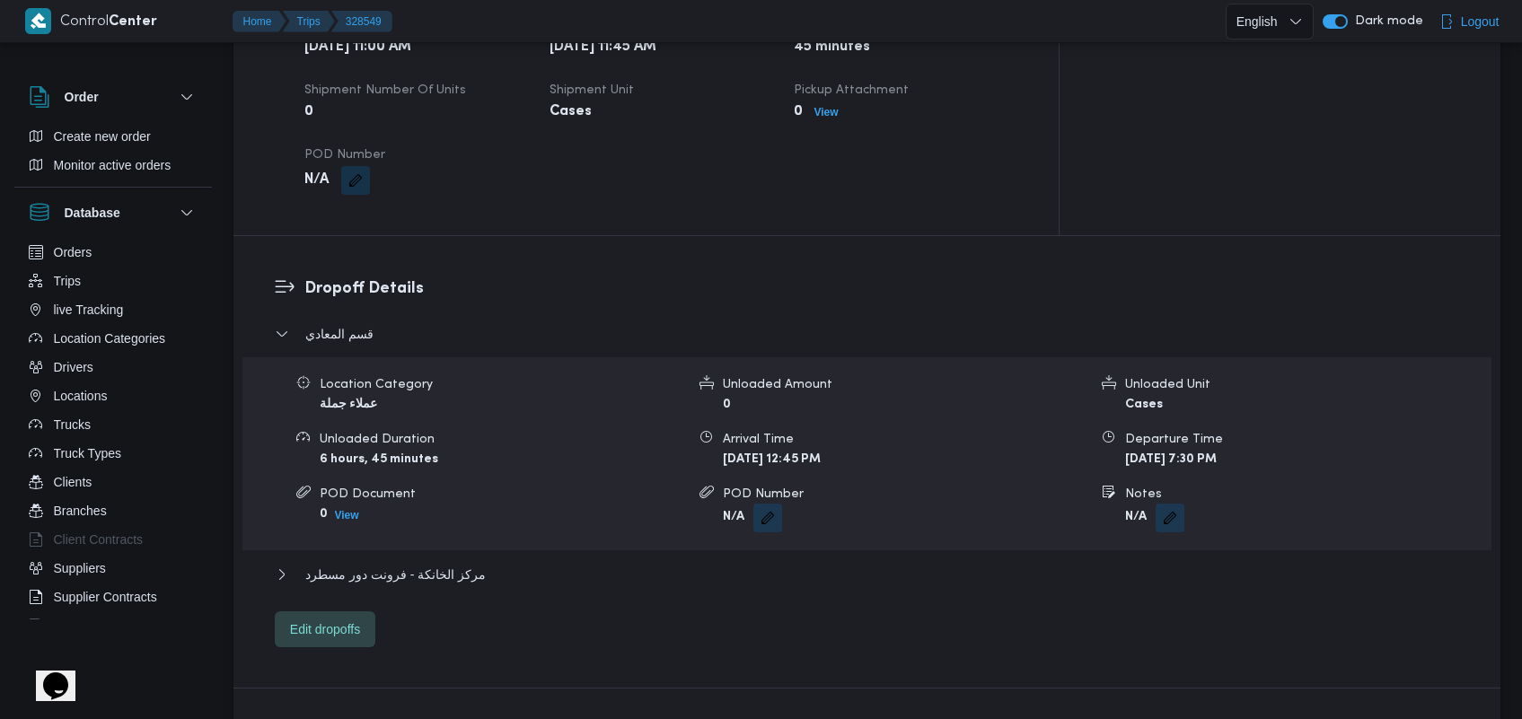
scroll to position [1271, 0]
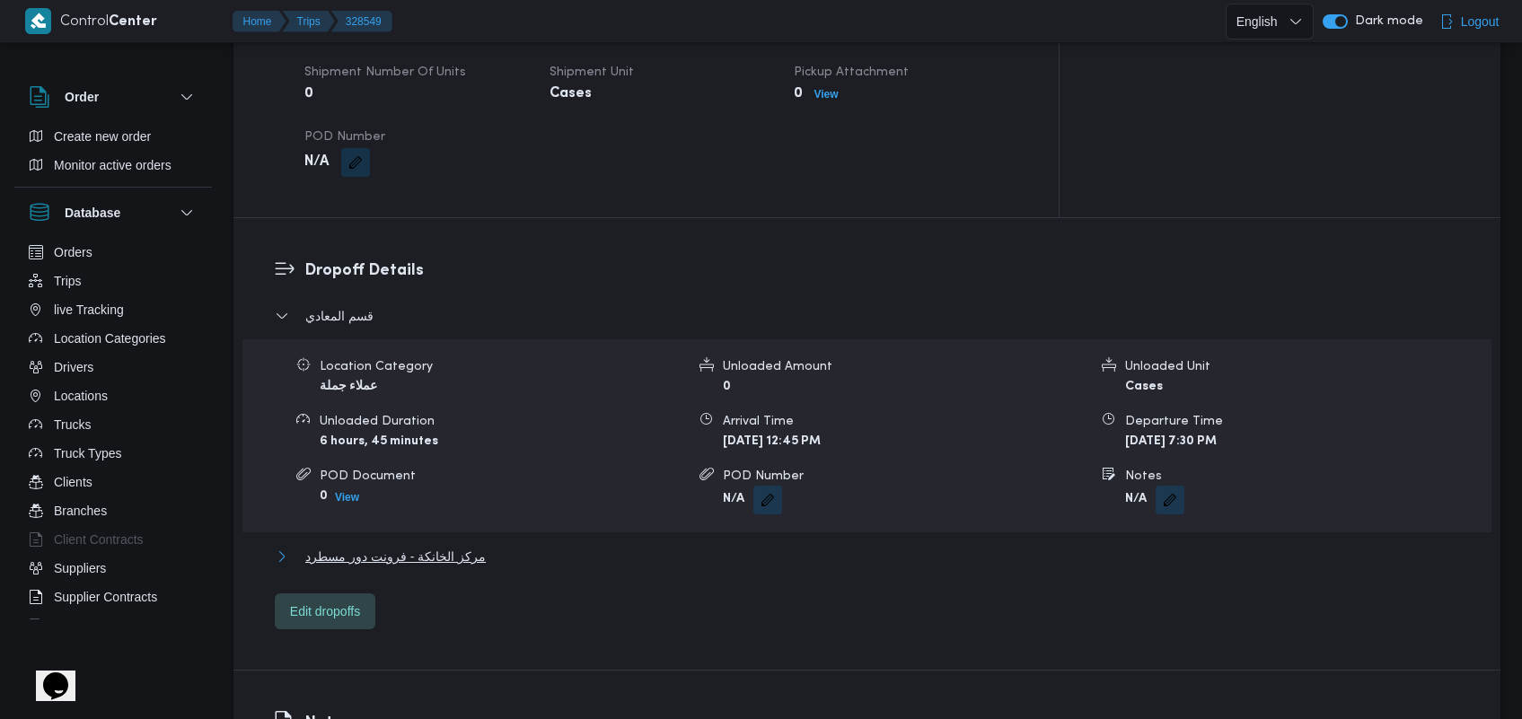
click at [461, 546] on span "مركز الخانكة - فرونت دور مسطرد" at bounding box center [395, 557] width 180 height 22
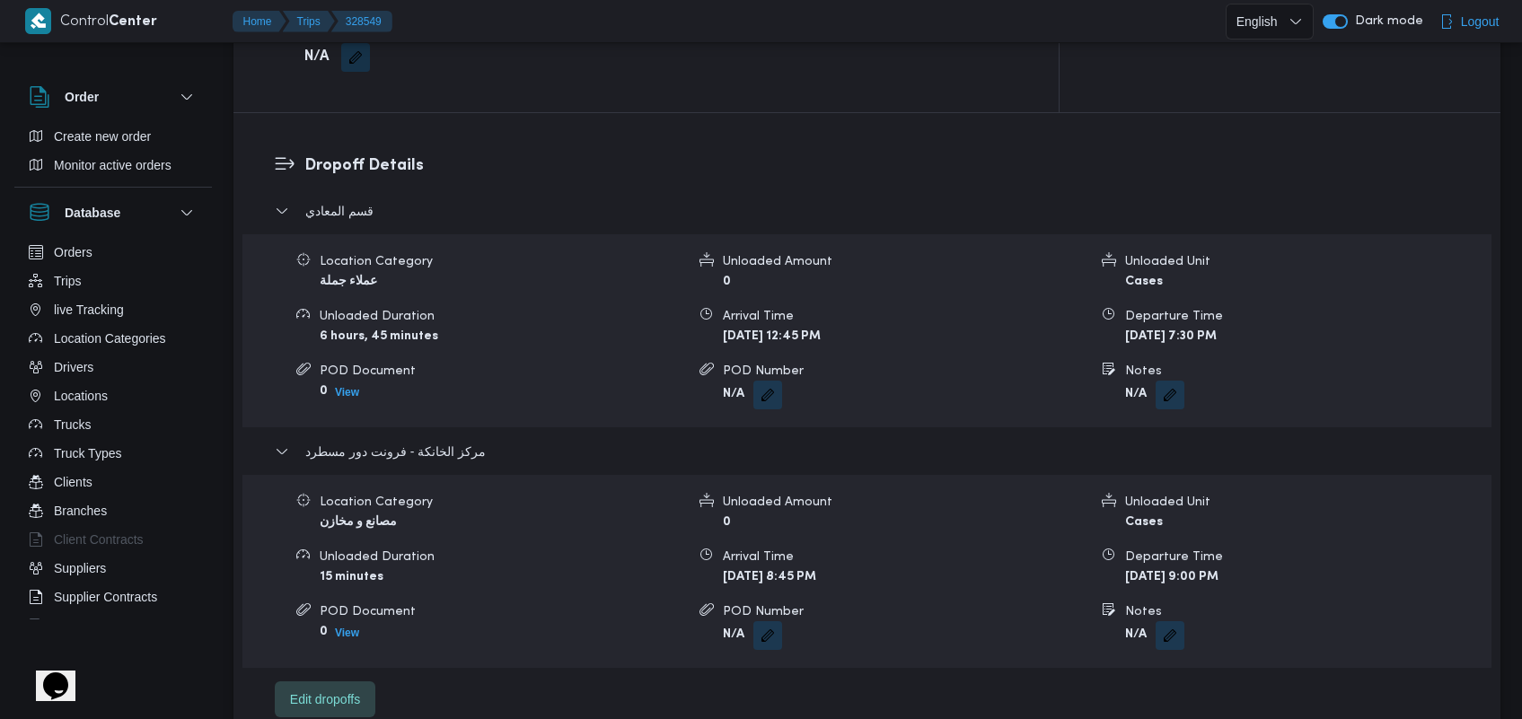
scroll to position [1383, 0]
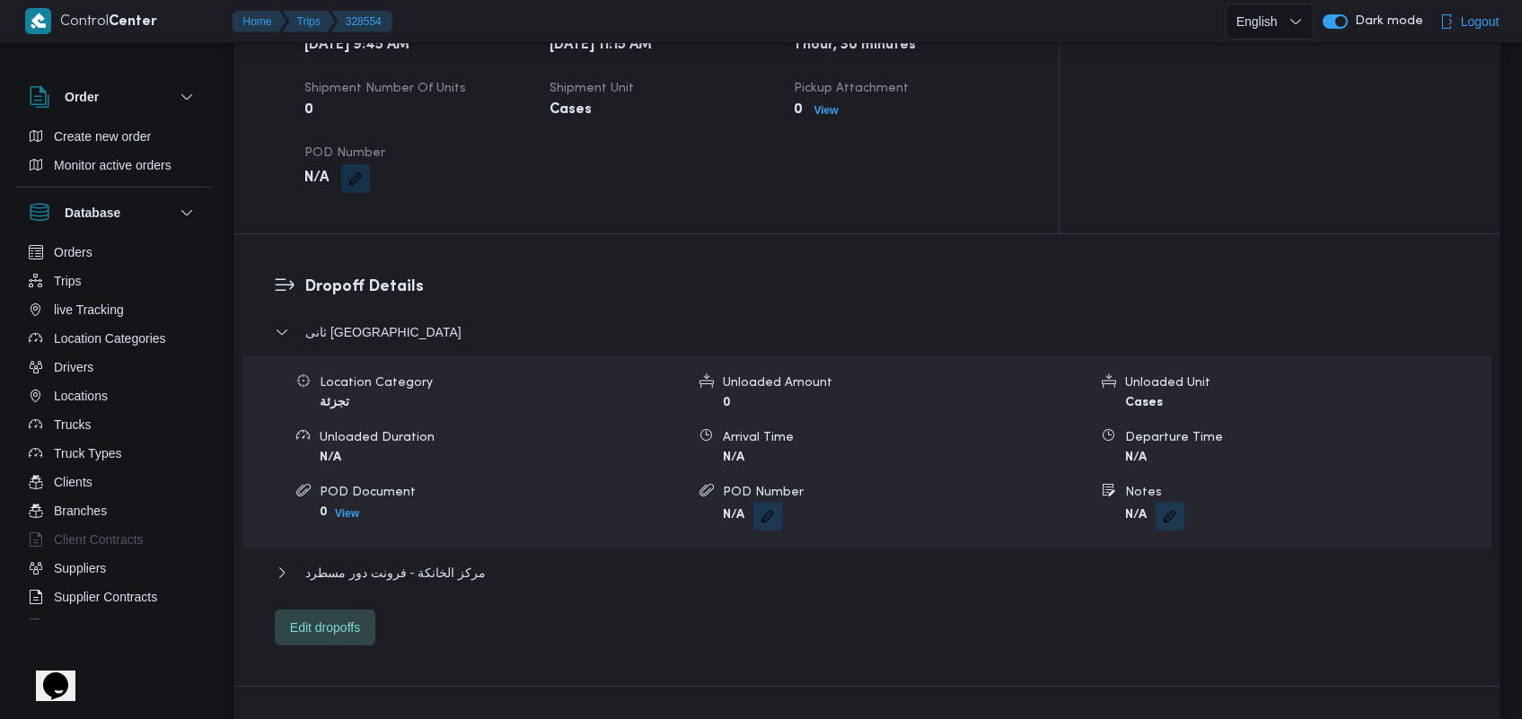
scroll to position [1272, 0]
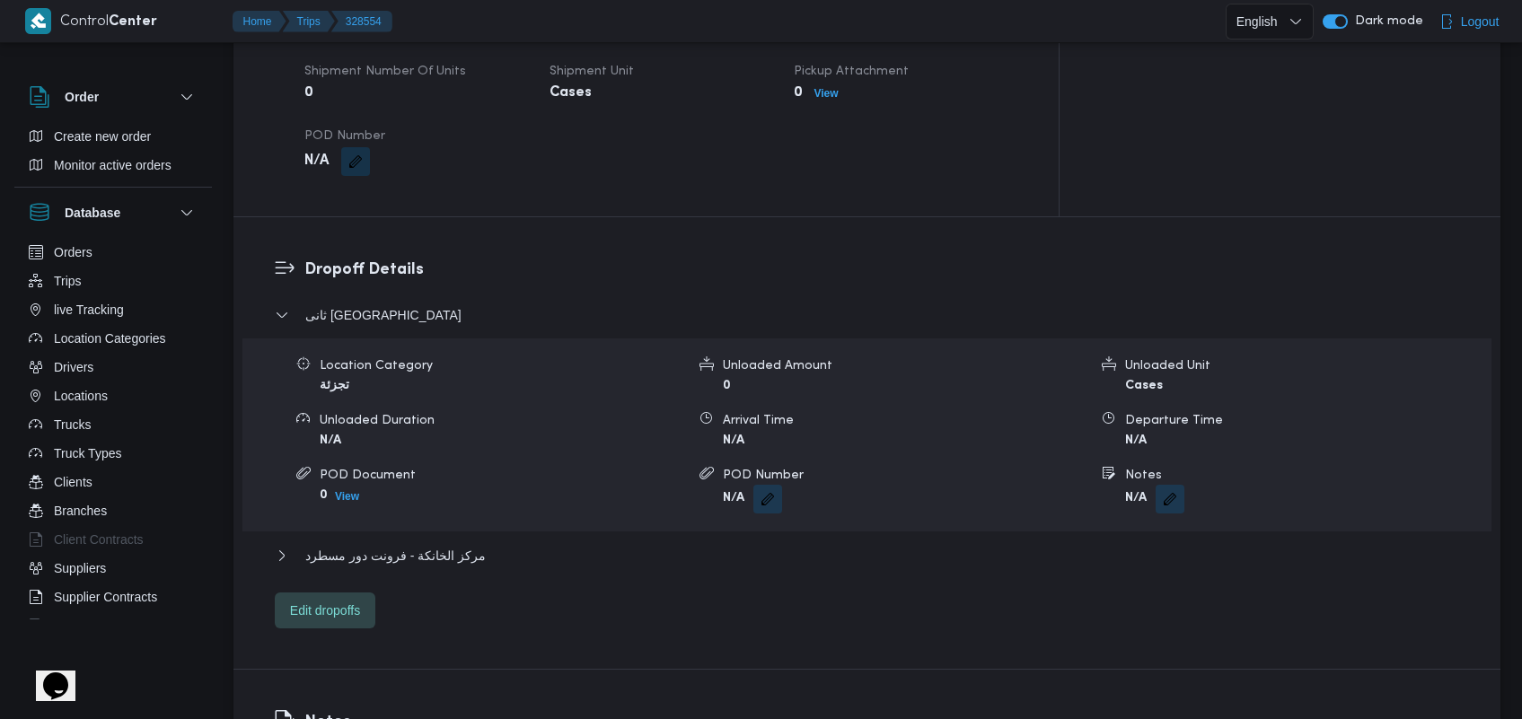
click at [437, 521] on div "ثانى القاهرة الجديدة Location Category تجزئة Unloaded Amount 0 Unloaded Unit Ca…" at bounding box center [867, 466] width 1185 height 324
click at [437, 545] on span "مركز الخانكة - فرونت دور مسطرد" at bounding box center [395, 556] width 180 height 22
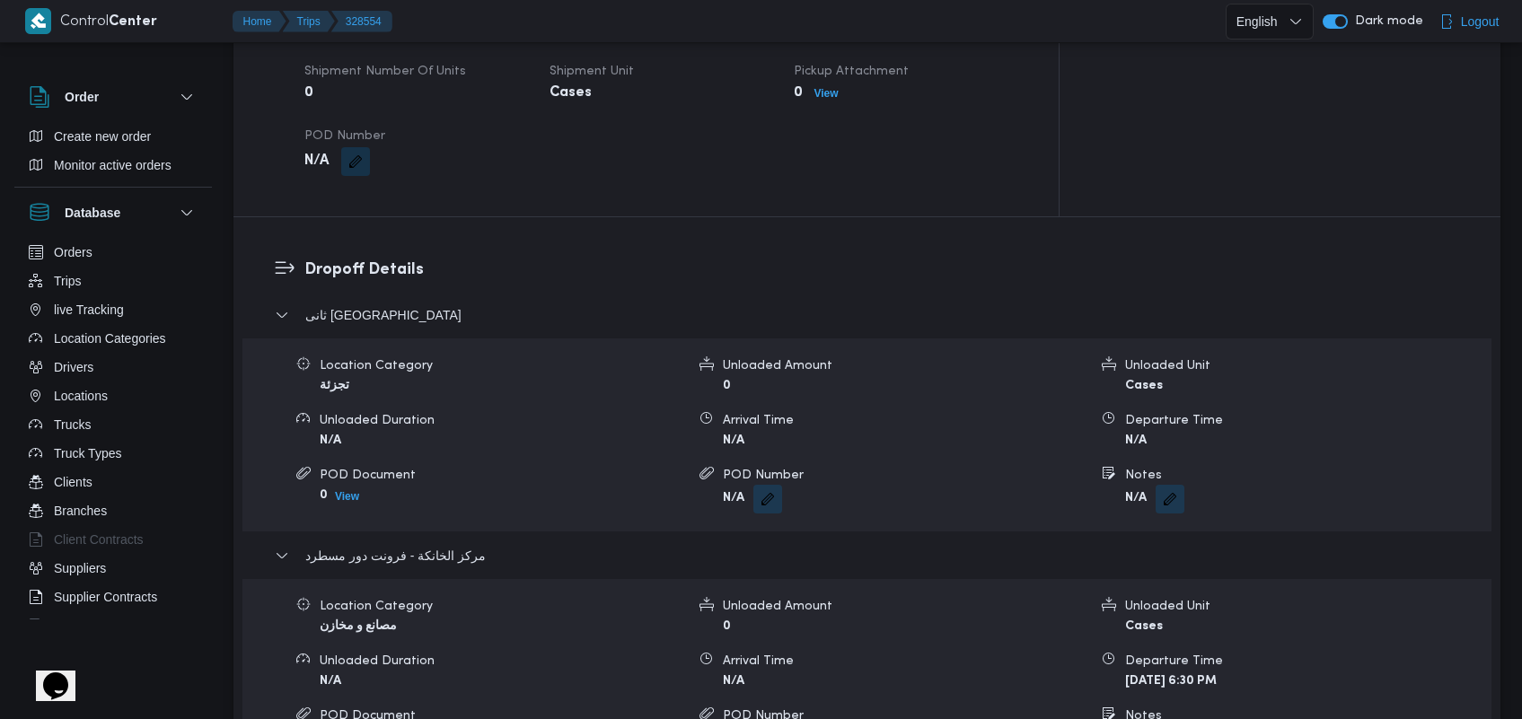
scroll to position [1402, 0]
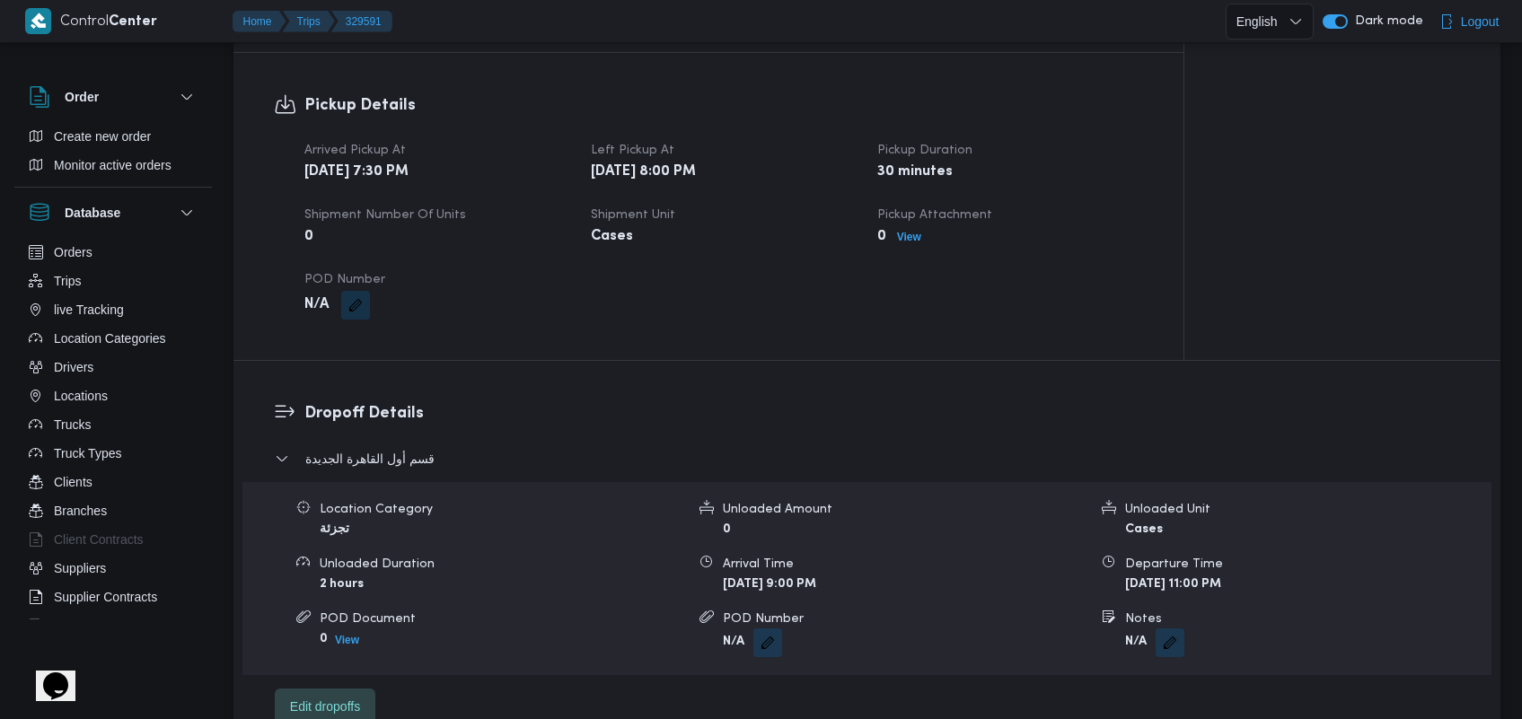
scroll to position [1047, 0]
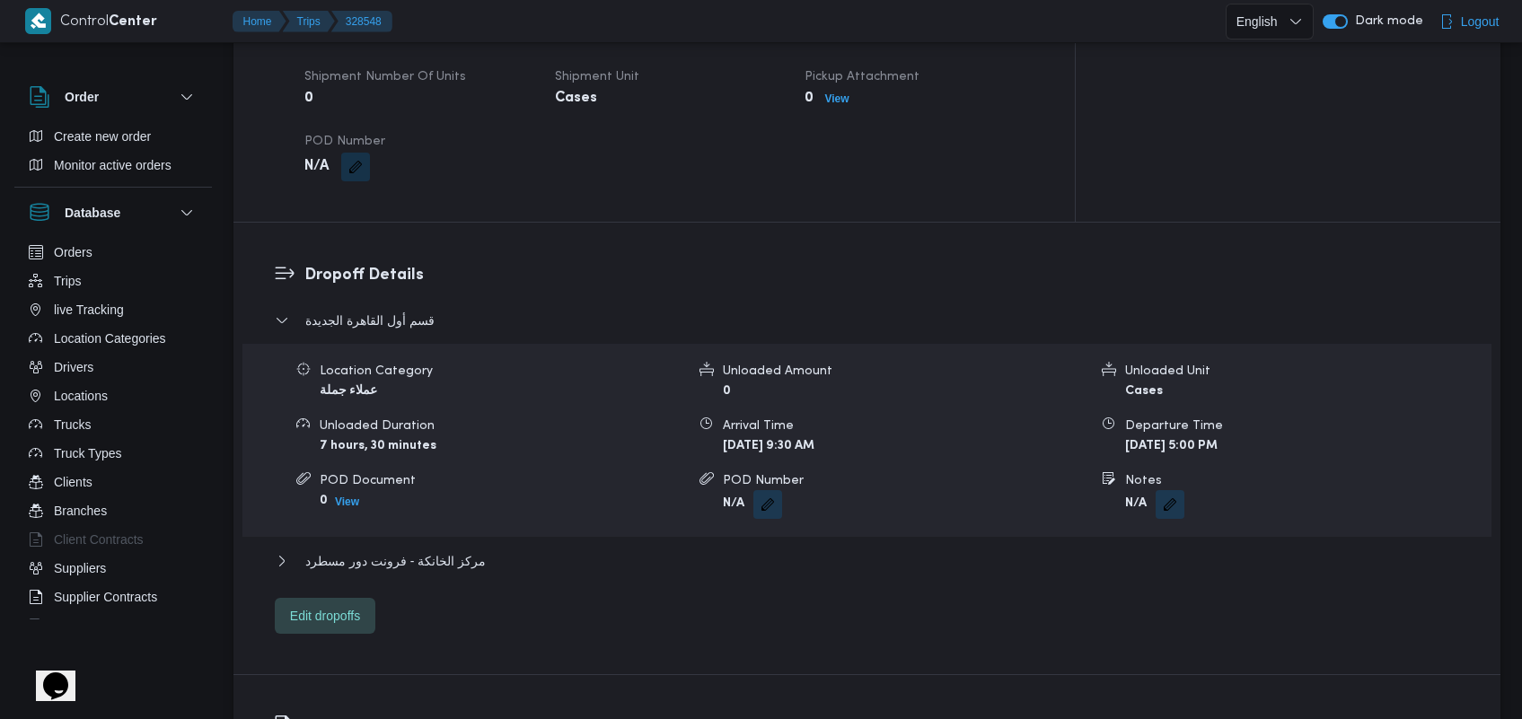
scroll to position [1272, 0]
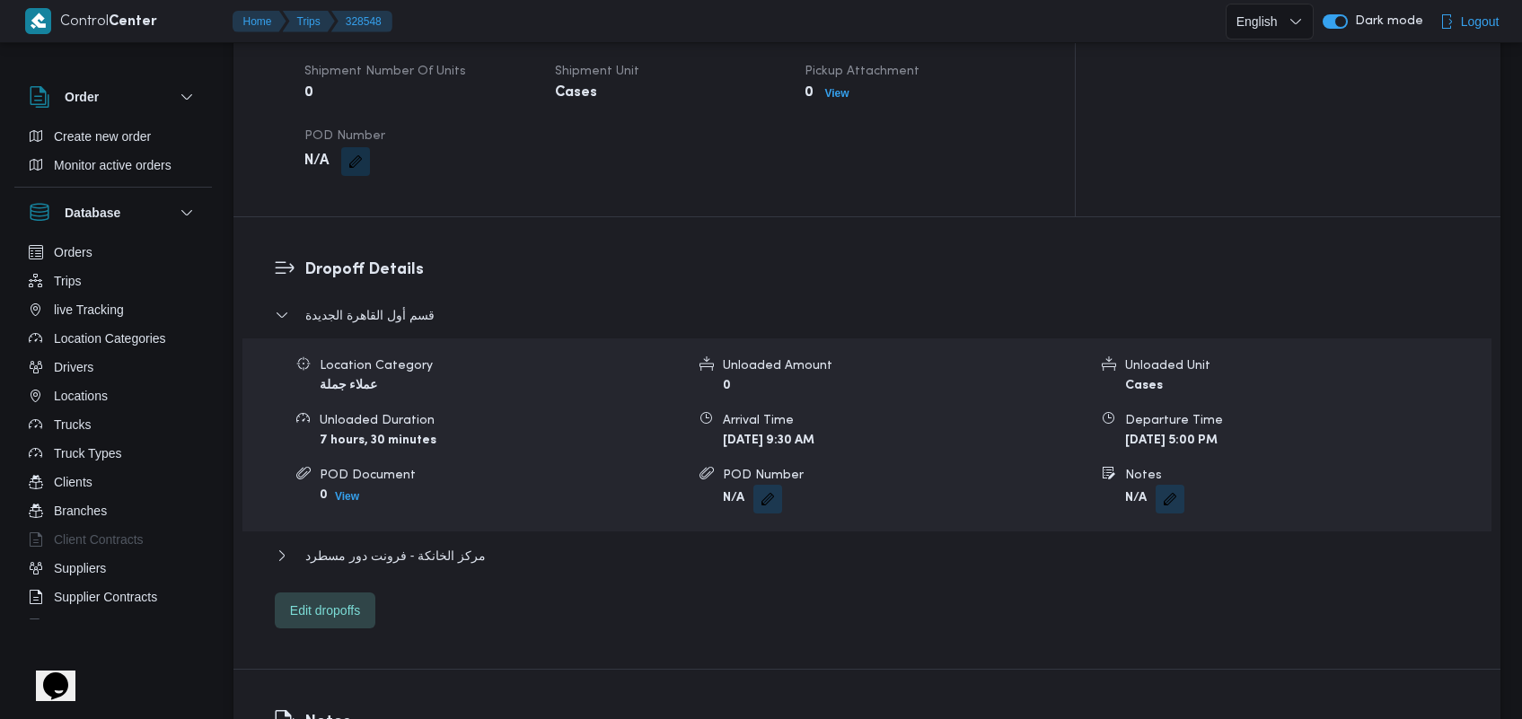
click at [458, 516] on div "قسم أول القاهرة الجديدة Location Category عملاء جملة Unloaded Amount 0 Unloaded…" at bounding box center [867, 466] width 1185 height 324
click at [451, 545] on span "مركز الخانكة - فرونت دور مسطرد" at bounding box center [395, 556] width 180 height 22
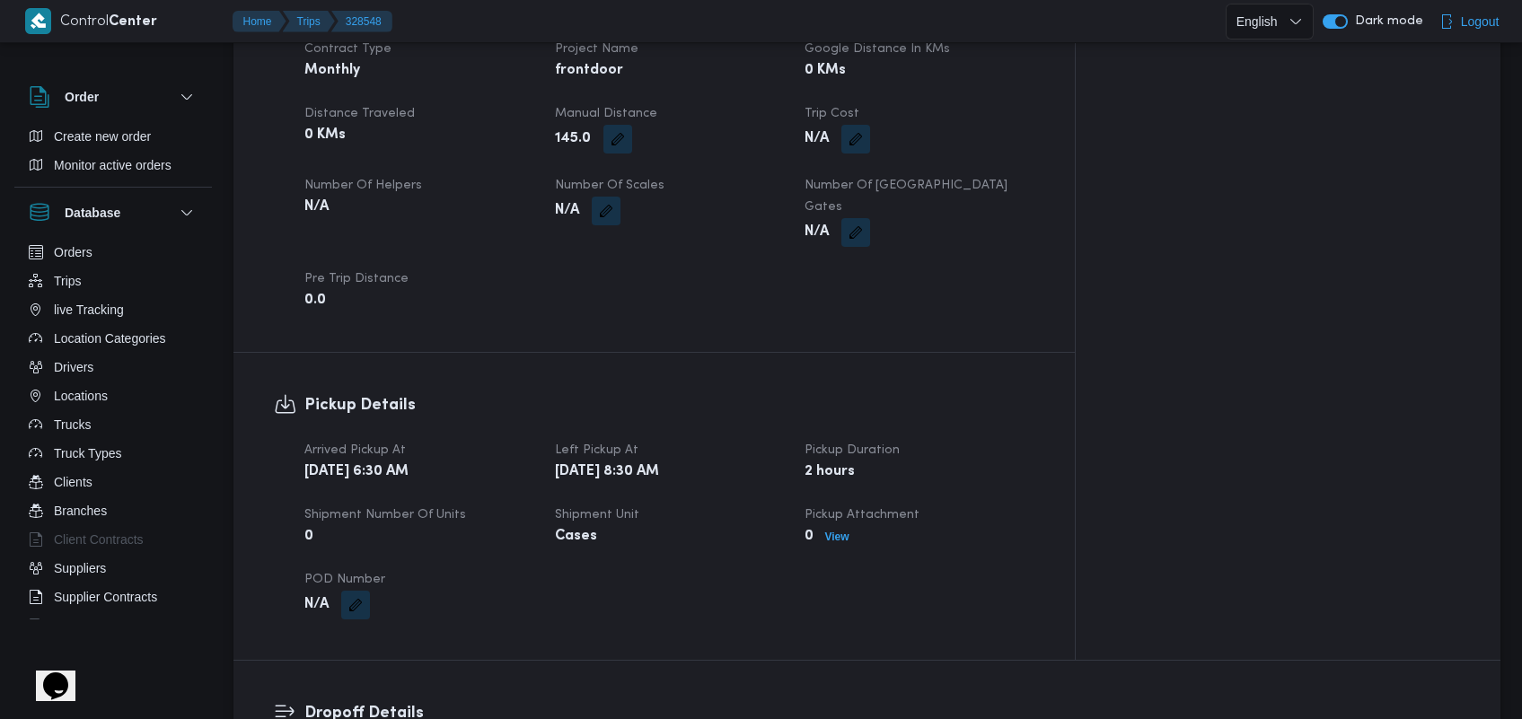
scroll to position [1124, 0]
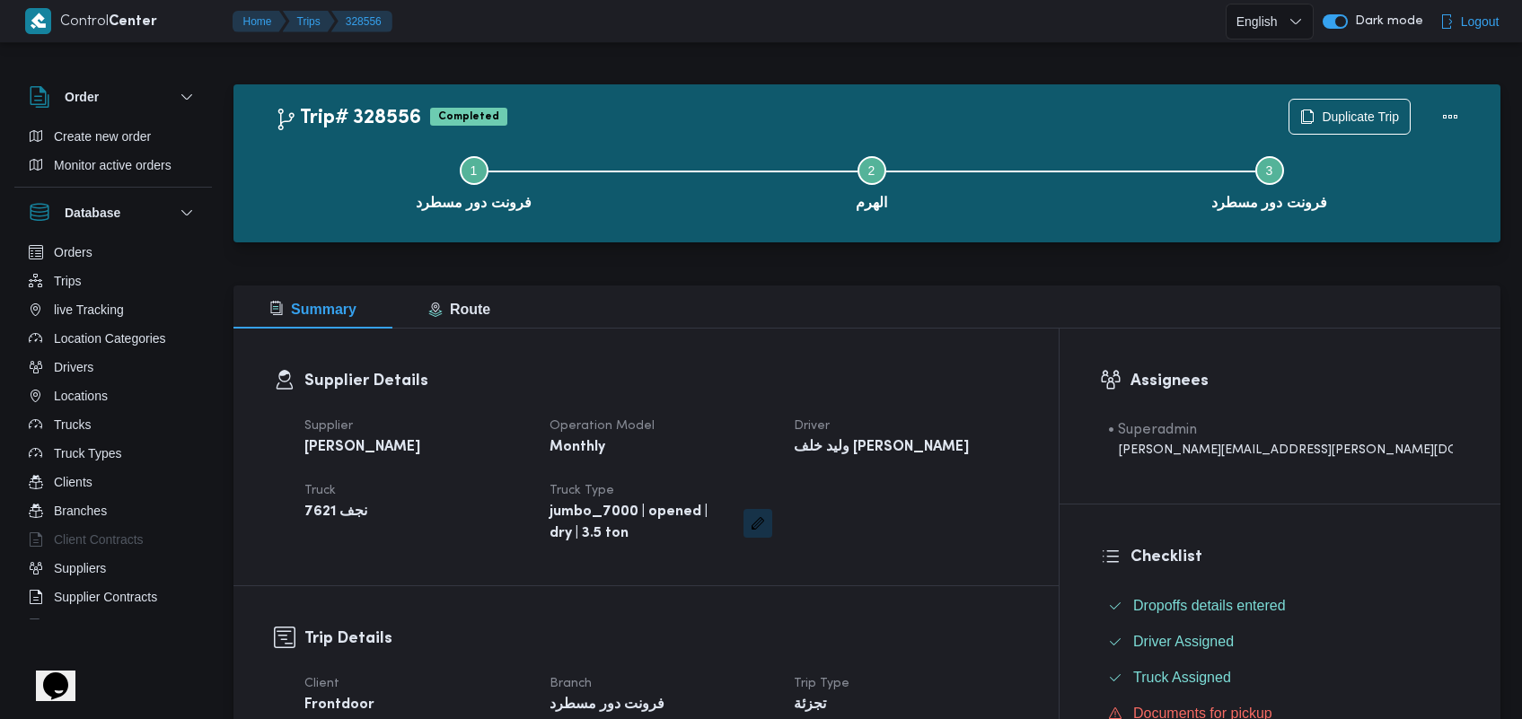
drag, startPoint x: 1517, startPoint y: 114, endPoint x: 1531, endPoint y: 199, distance: 86.5
click at [1522, 199] on html "Control Center Home Trips 328556 English عربي Dark mode Logout Order Create new…" at bounding box center [761, 359] width 1522 height 719
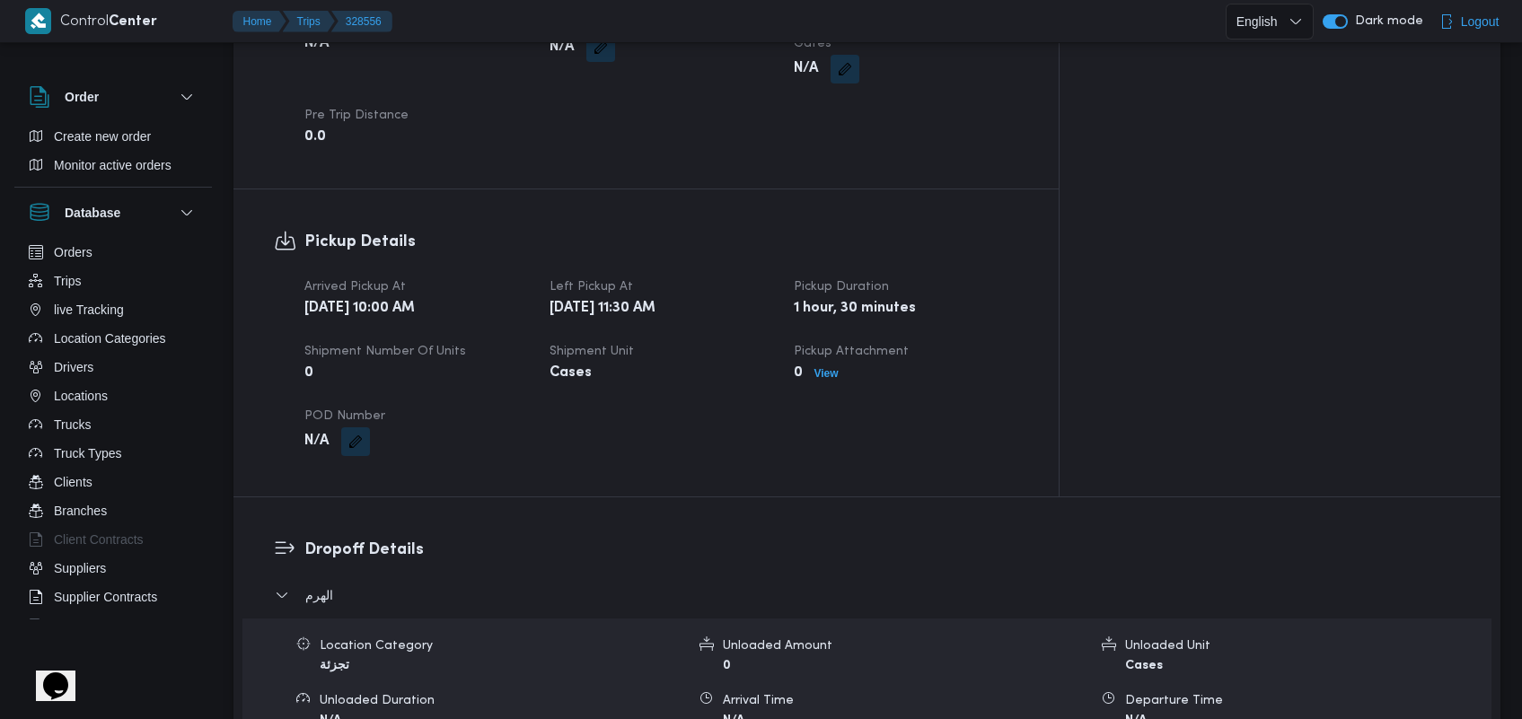
scroll to position [1317, 0]
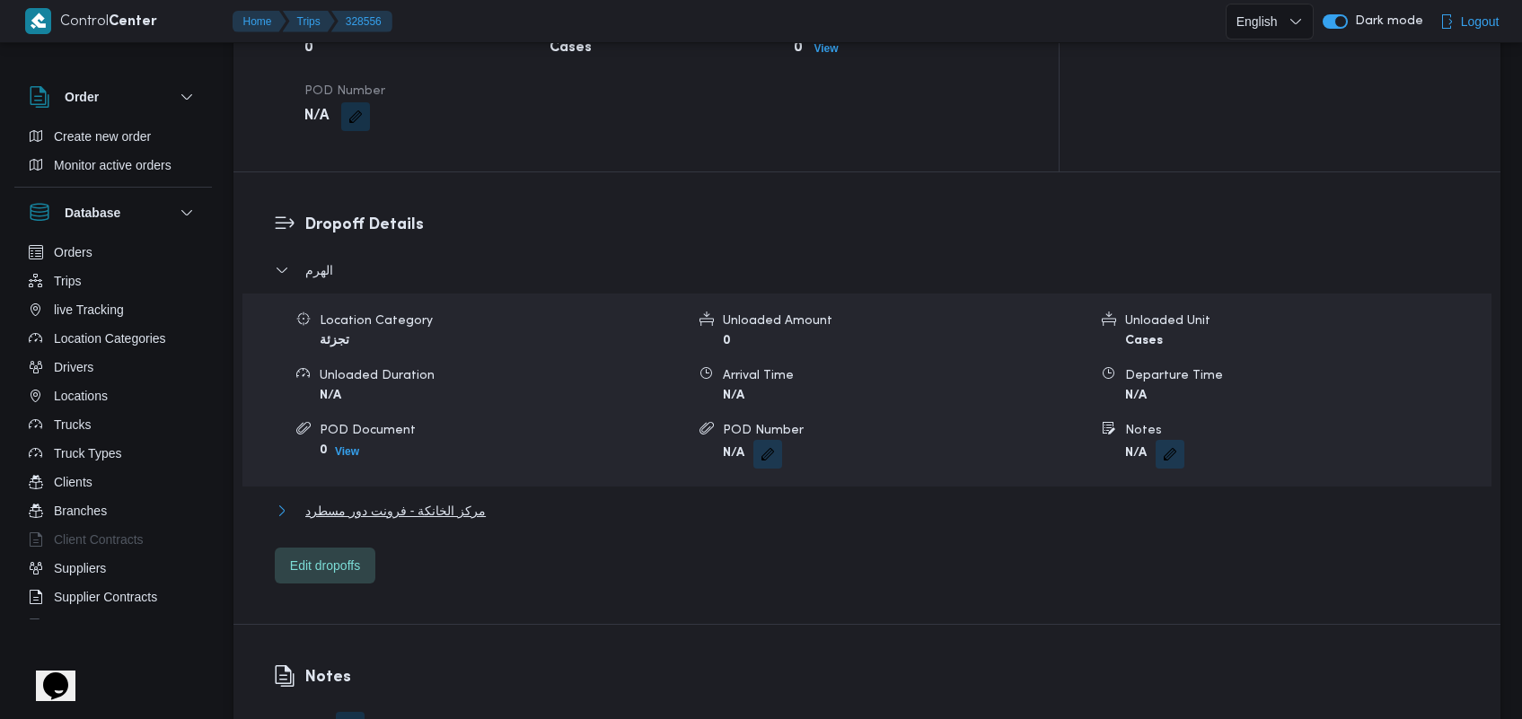
click at [477, 500] on button "مركز الخانكة - فرونت دور مسطرد" at bounding box center [867, 511] width 1185 height 22
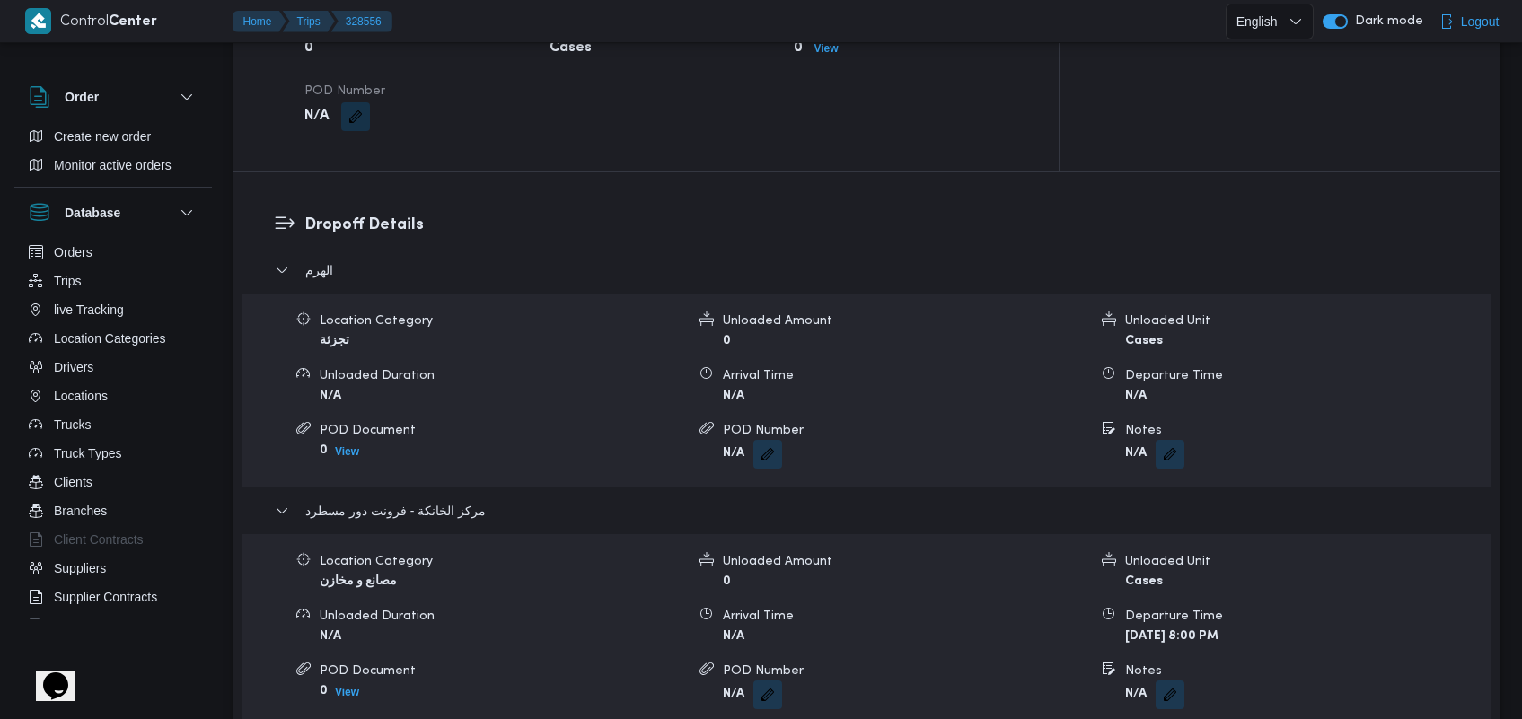
click at [422, 662] on div "POD Document" at bounding box center [502, 671] width 365 height 19
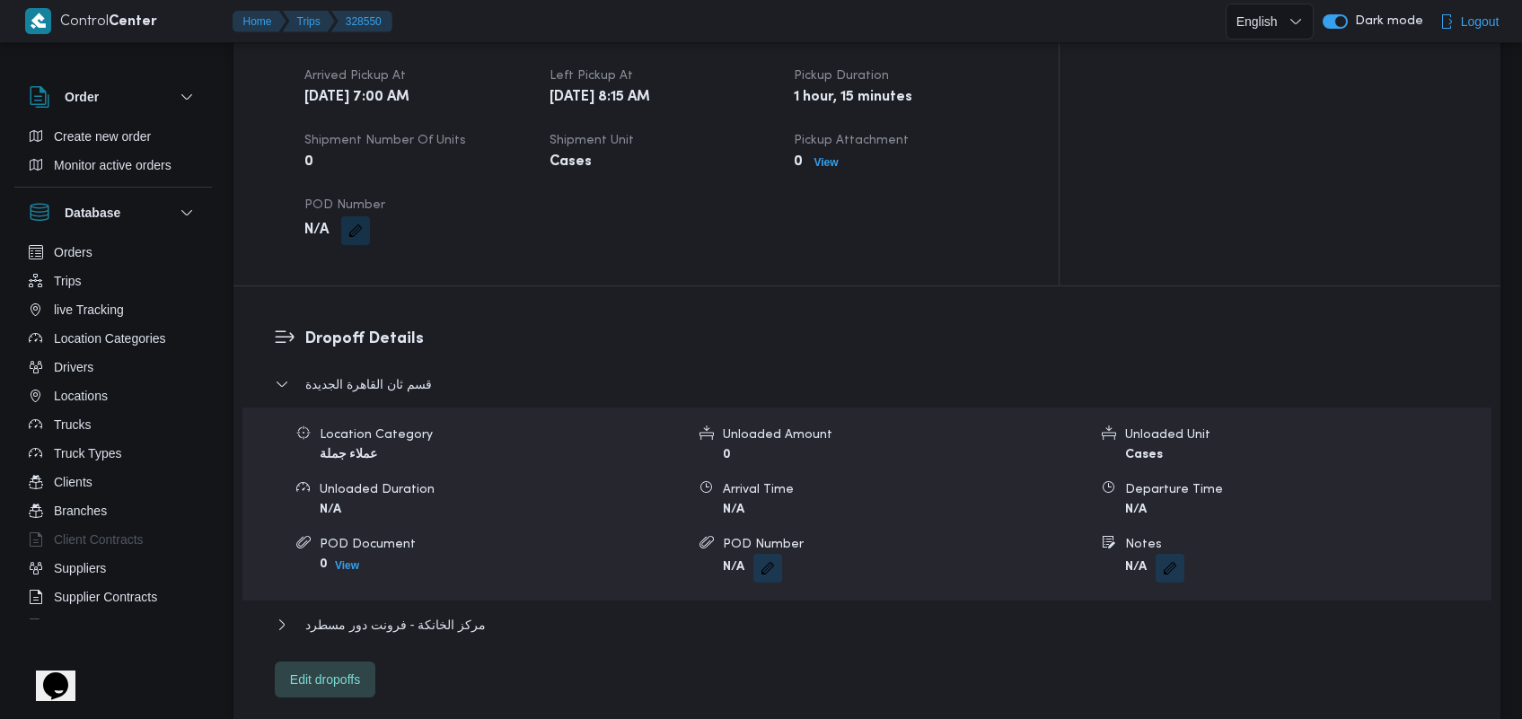
scroll to position [1250, 0]
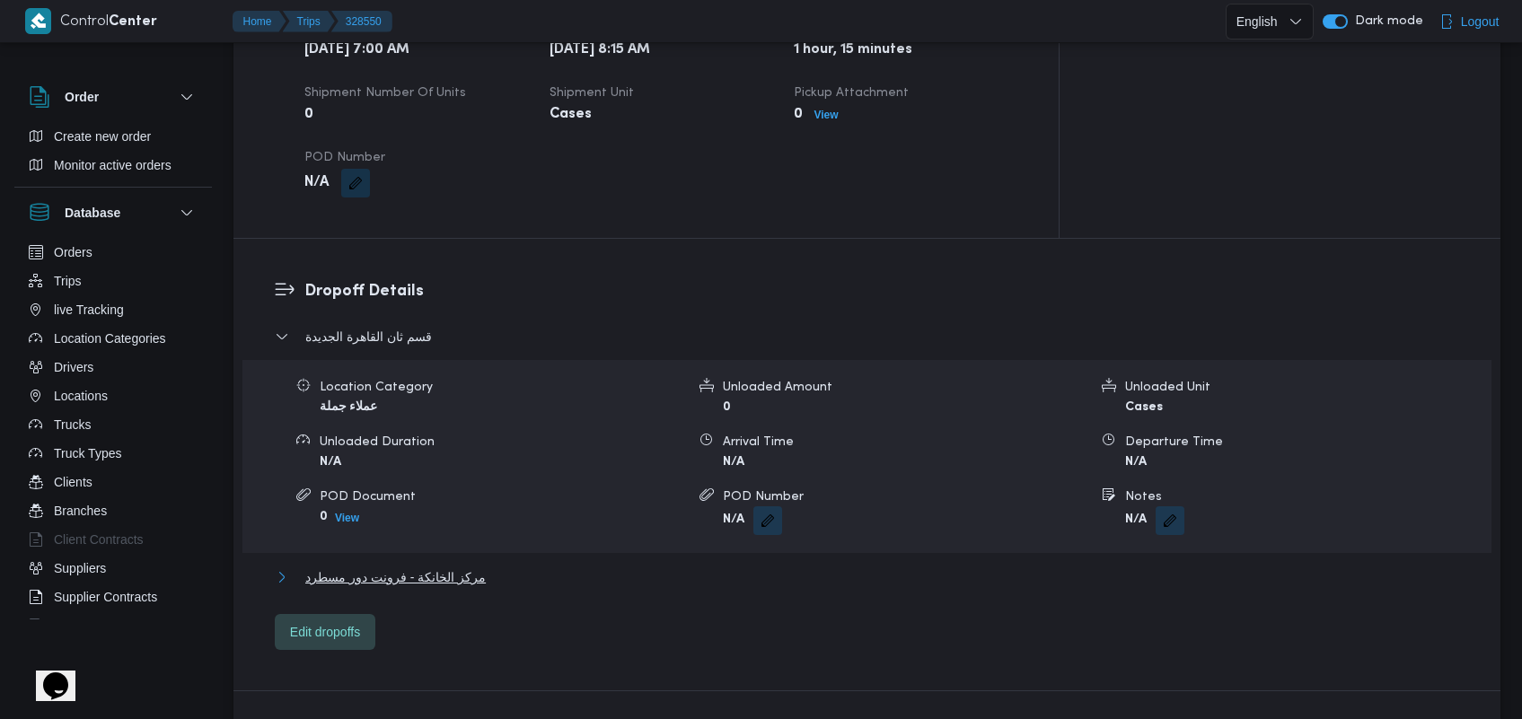
click at [463, 566] on span "مركز الخانكة - فرونت دور مسطرد" at bounding box center [395, 577] width 180 height 22
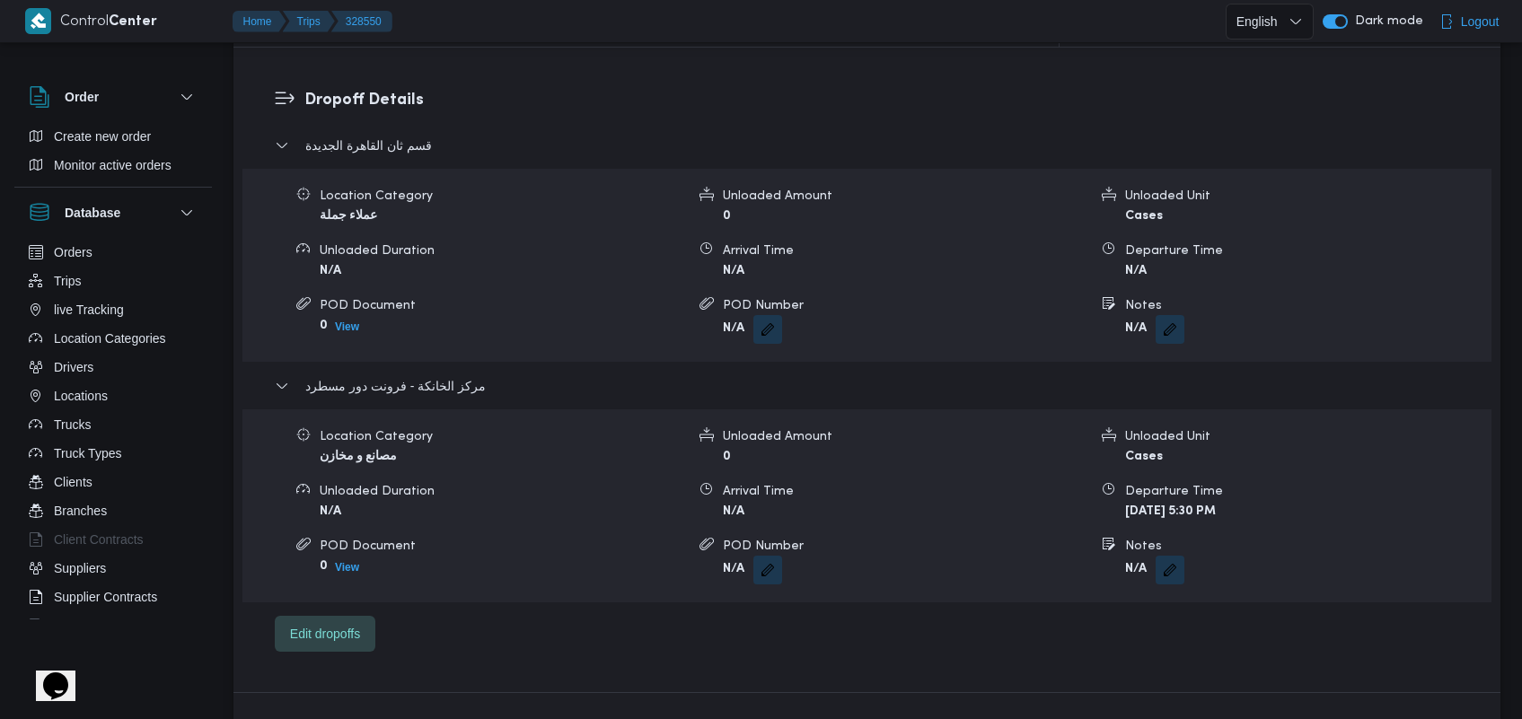
scroll to position [1464, 0]
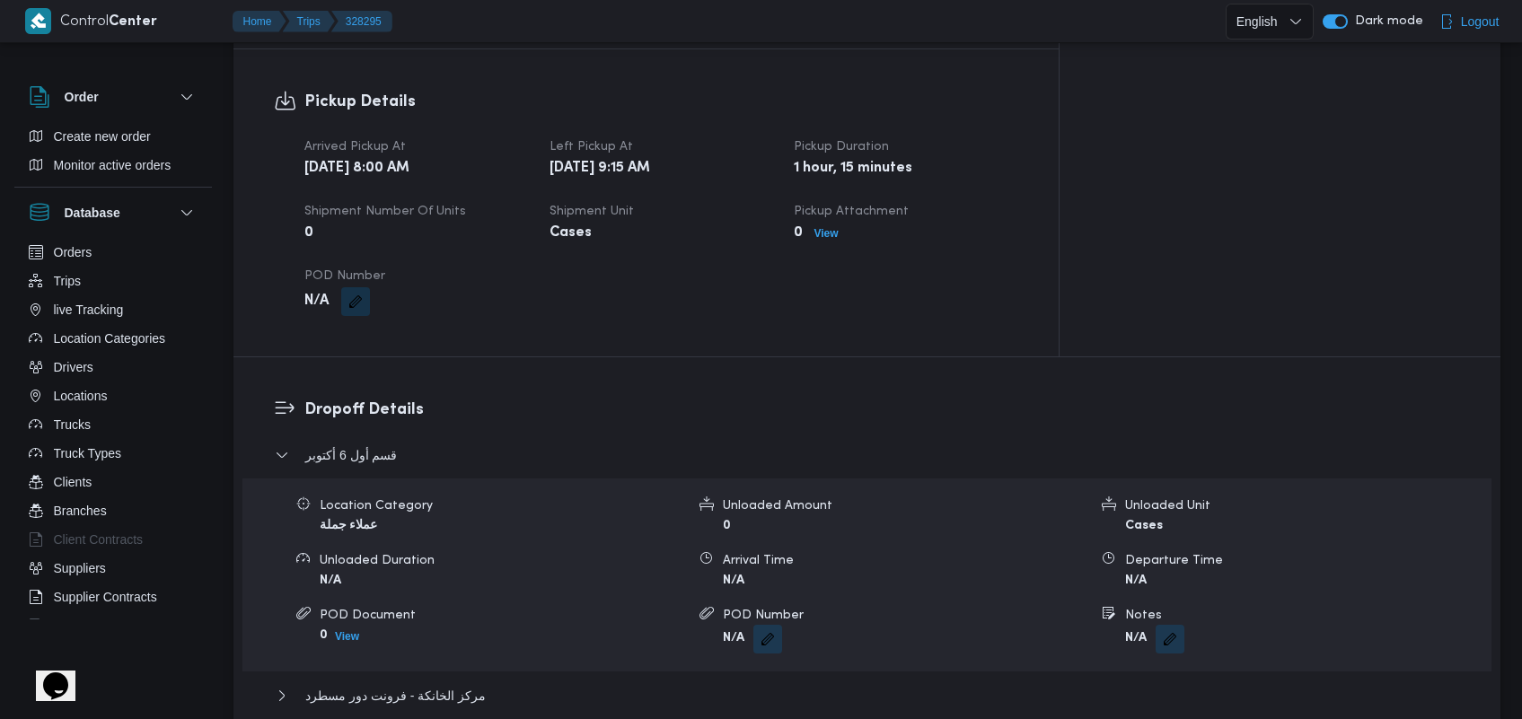
scroll to position [1138, 0]
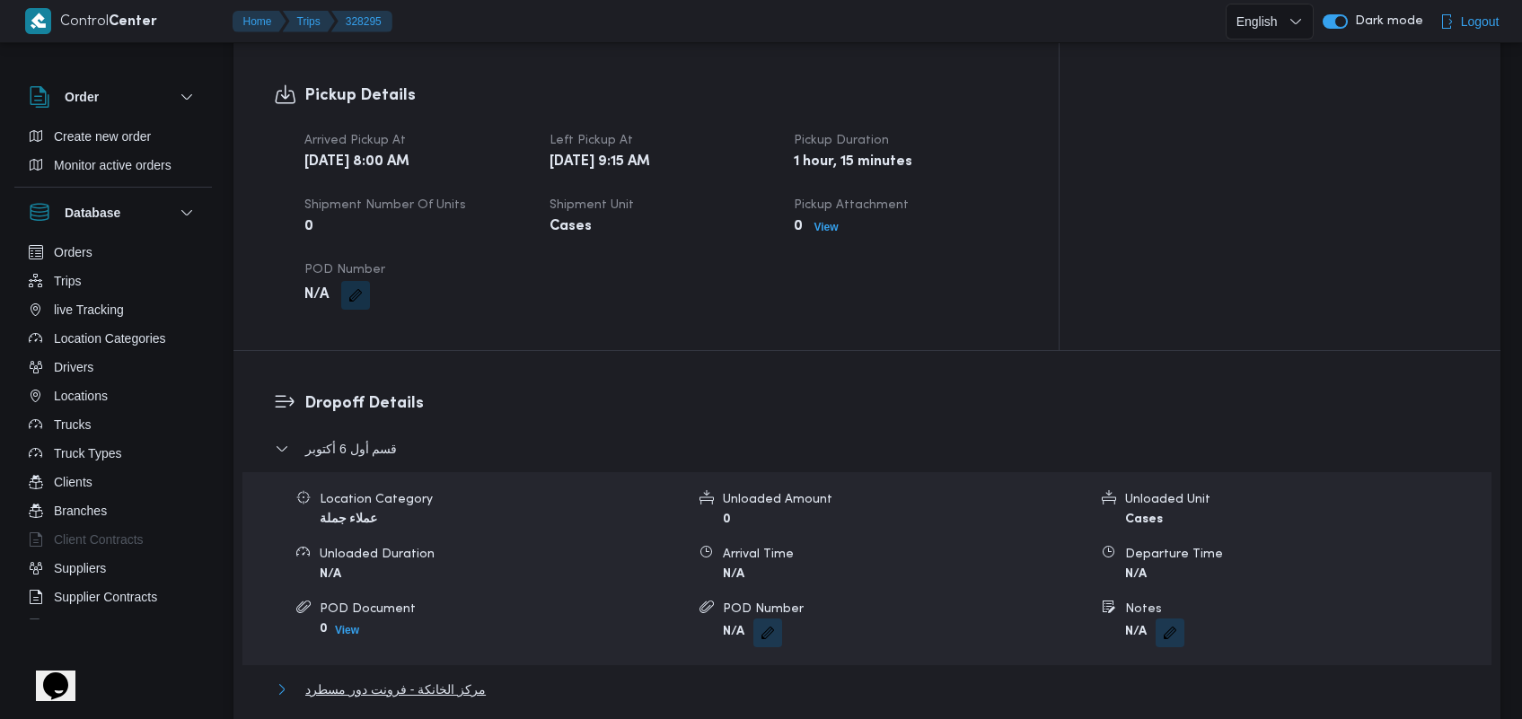
click at [441, 679] on span "مركز الخانكة - فرونت دور مسطرد" at bounding box center [395, 690] width 180 height 22
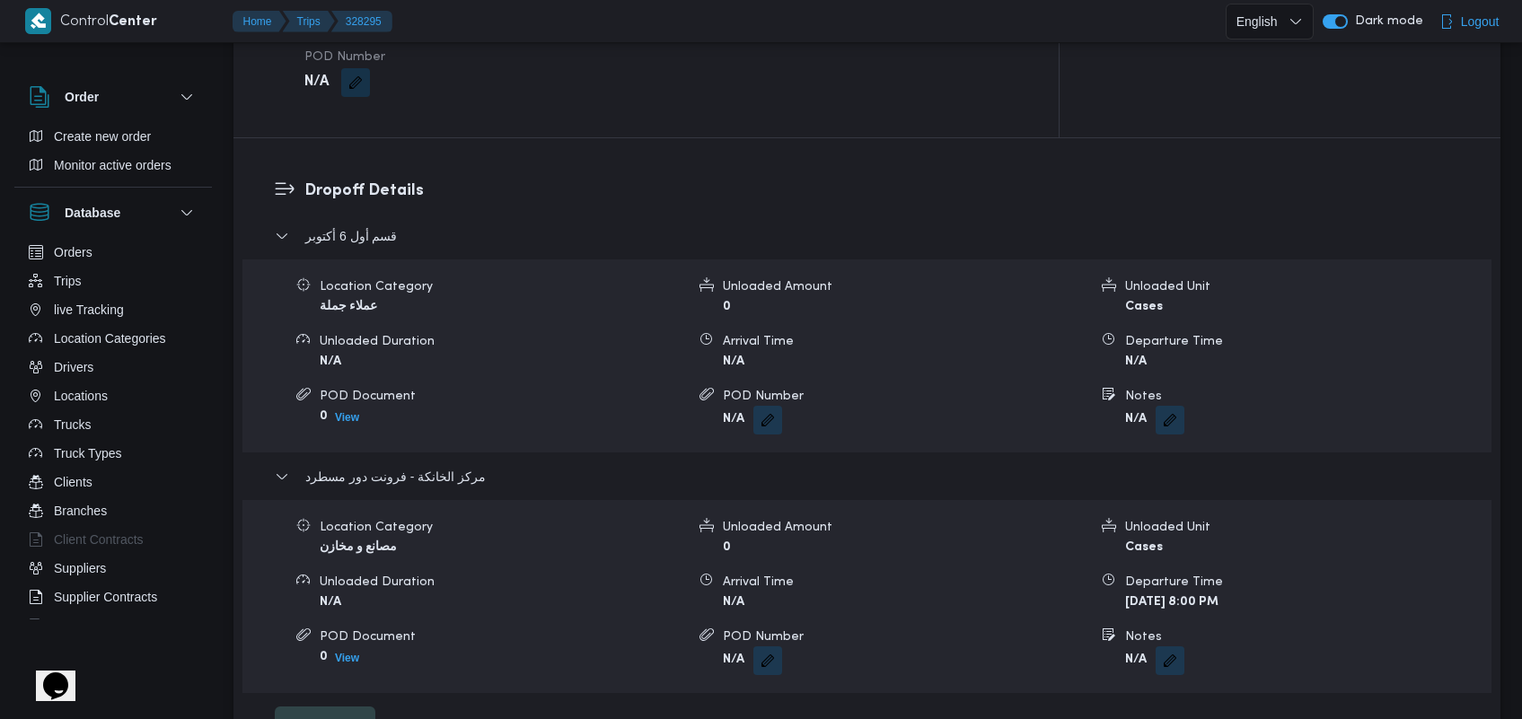
scroll to position [1406, 0]
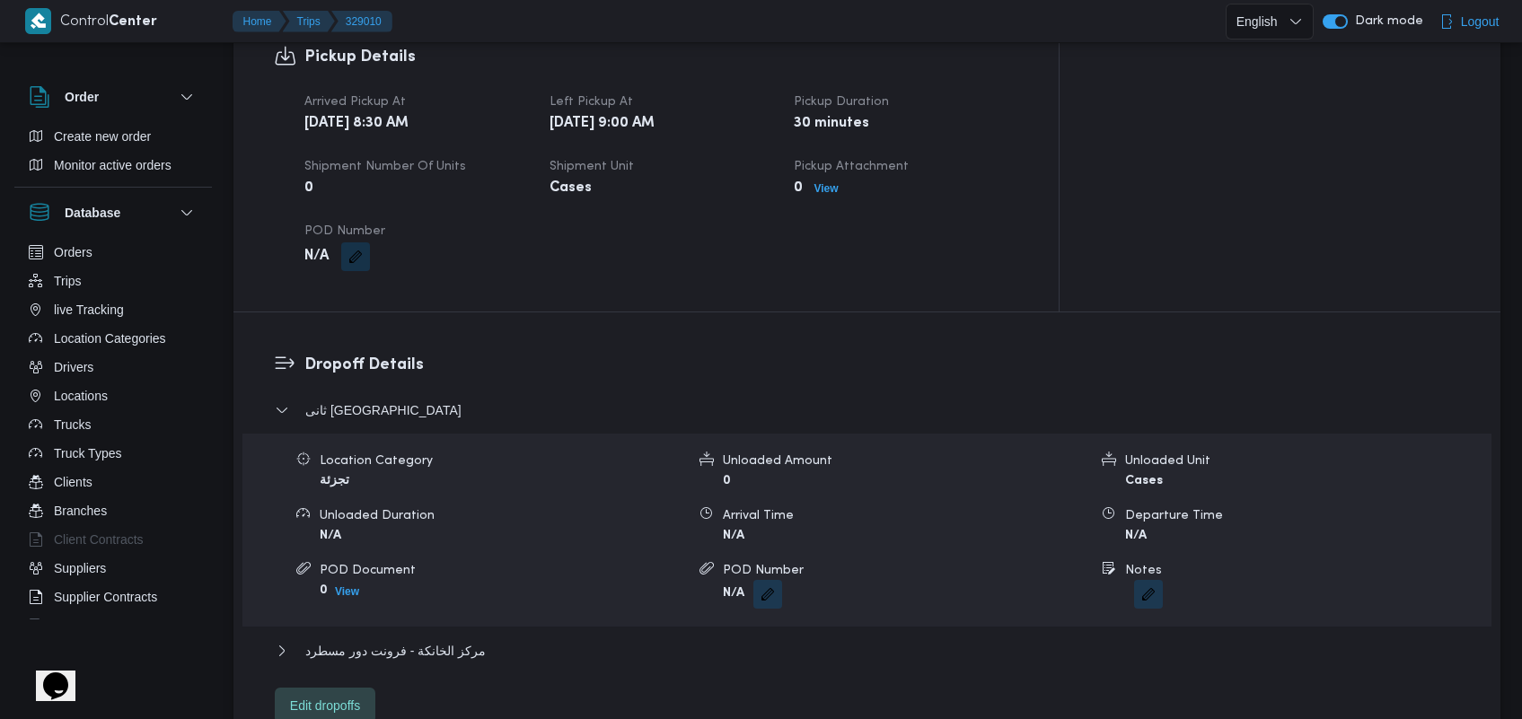
scroll to position [1154, 0]
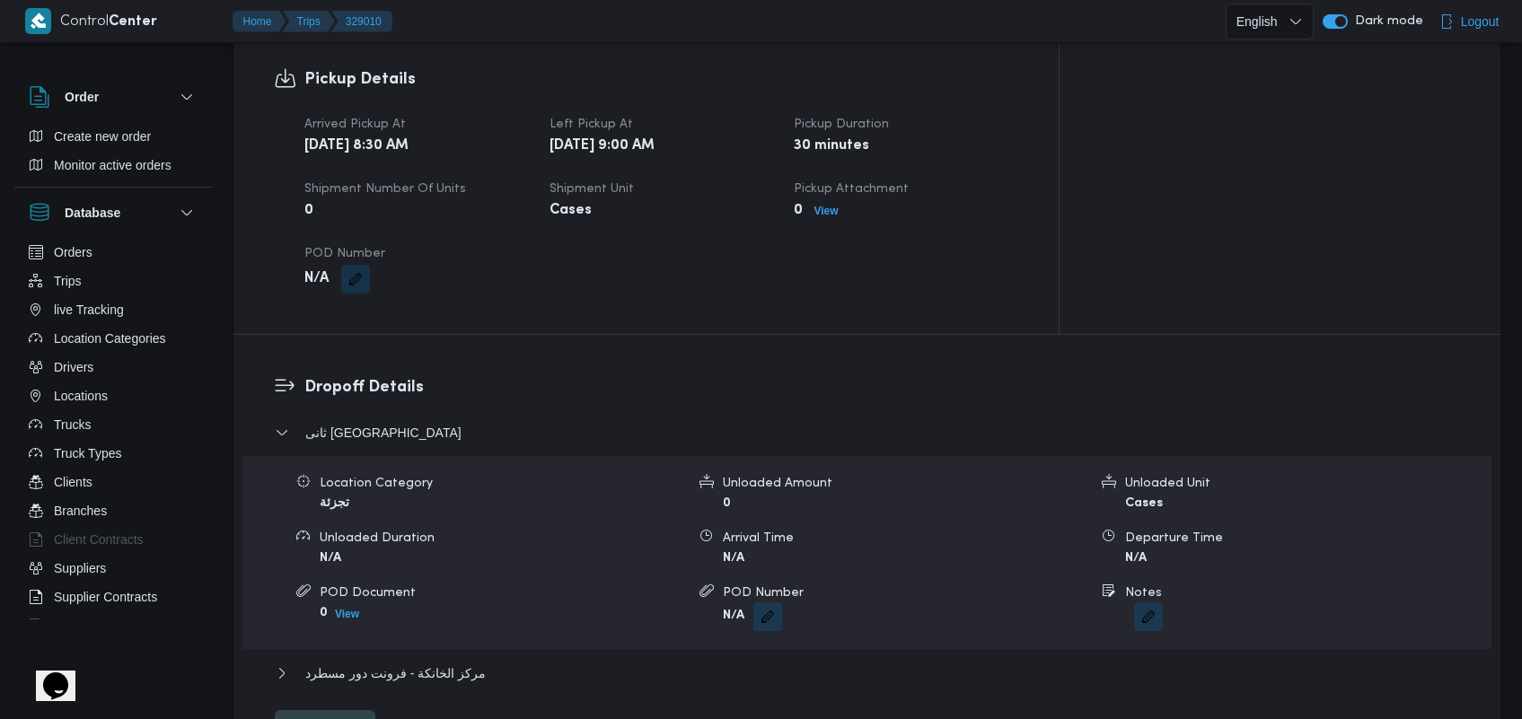
click at [427, 638] on div "ثانى [GEOGRAPHIC_DATA] الجديدة Location Category تجزئة Unloaded Amount 0 Unload…" at bounding box center [867, 584] width 1185 height 324
click at [427, 662] on span "مركز الخانكة - فرونت دور مسطرد" at bounding box center [395, 673] width 180 height 22
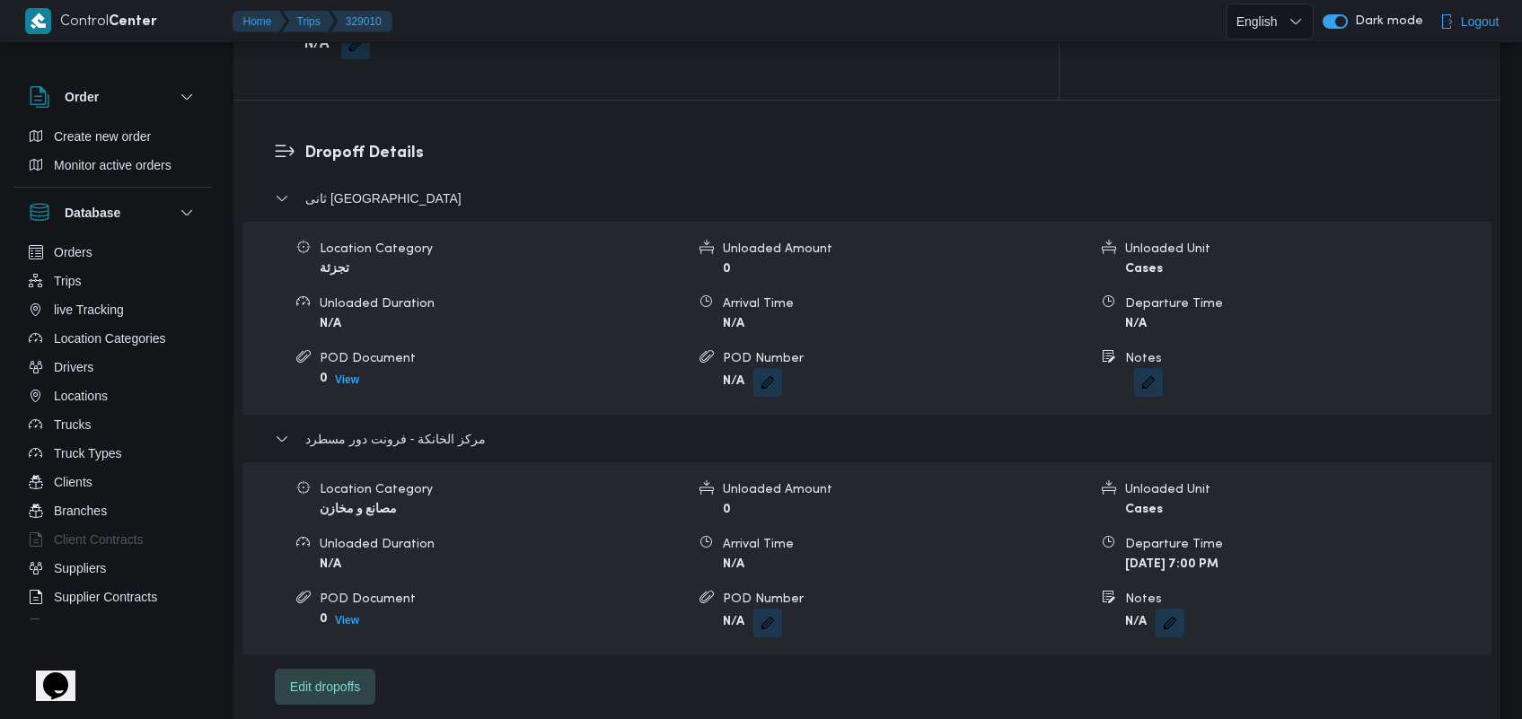
scroll to position [1401, 0]
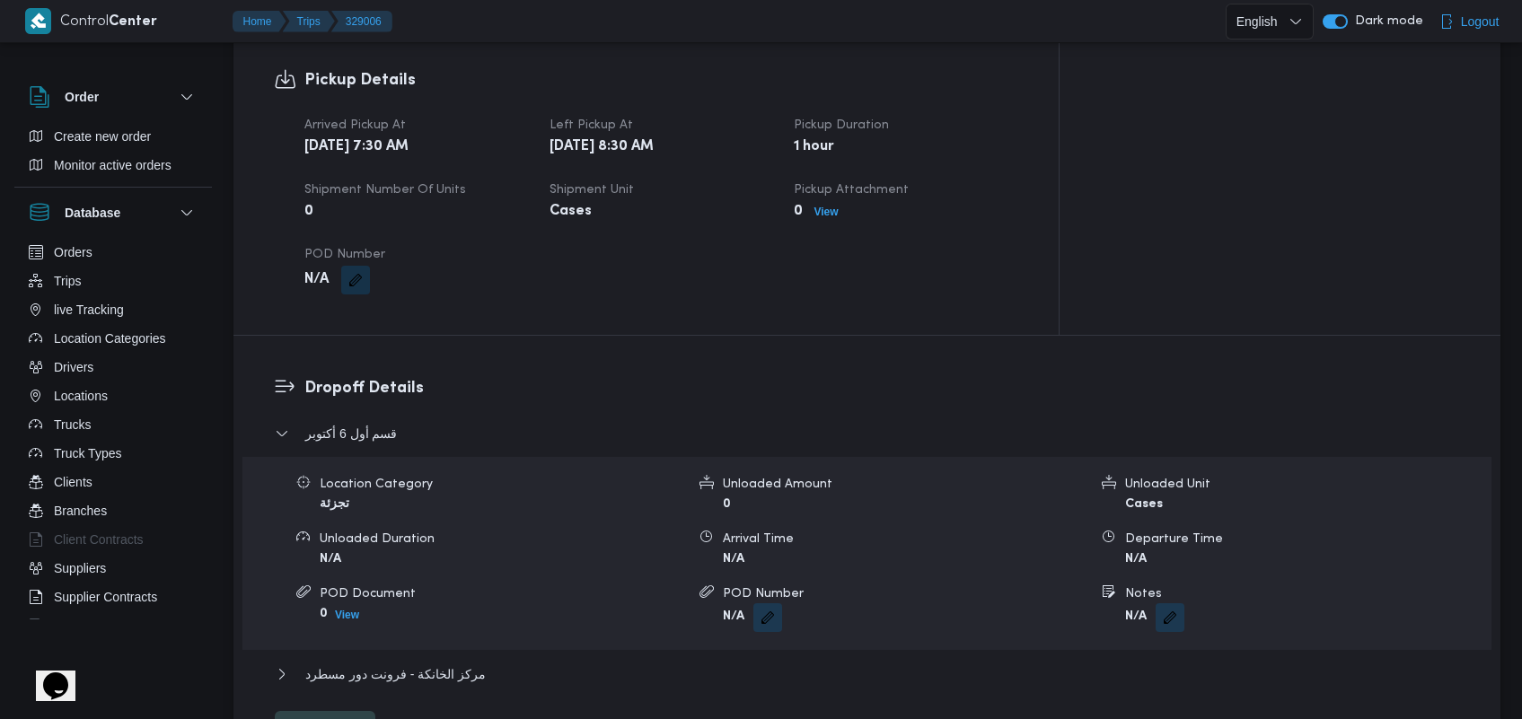
scroll to position [1218, 0]
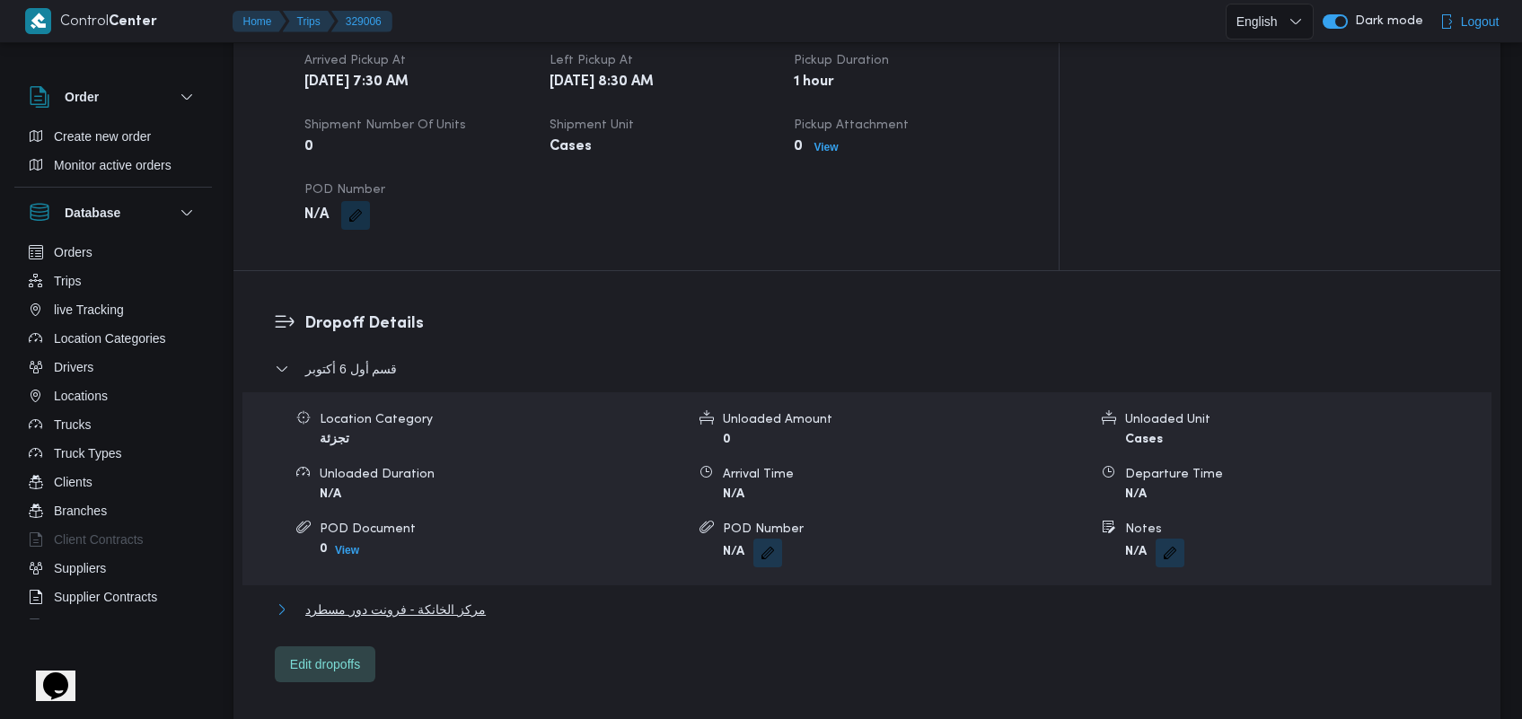
click at [438, 599] on span "مركز الخانكة - فرونت دور مسطرد" at bounding box center [395, 610] width 180 height 22
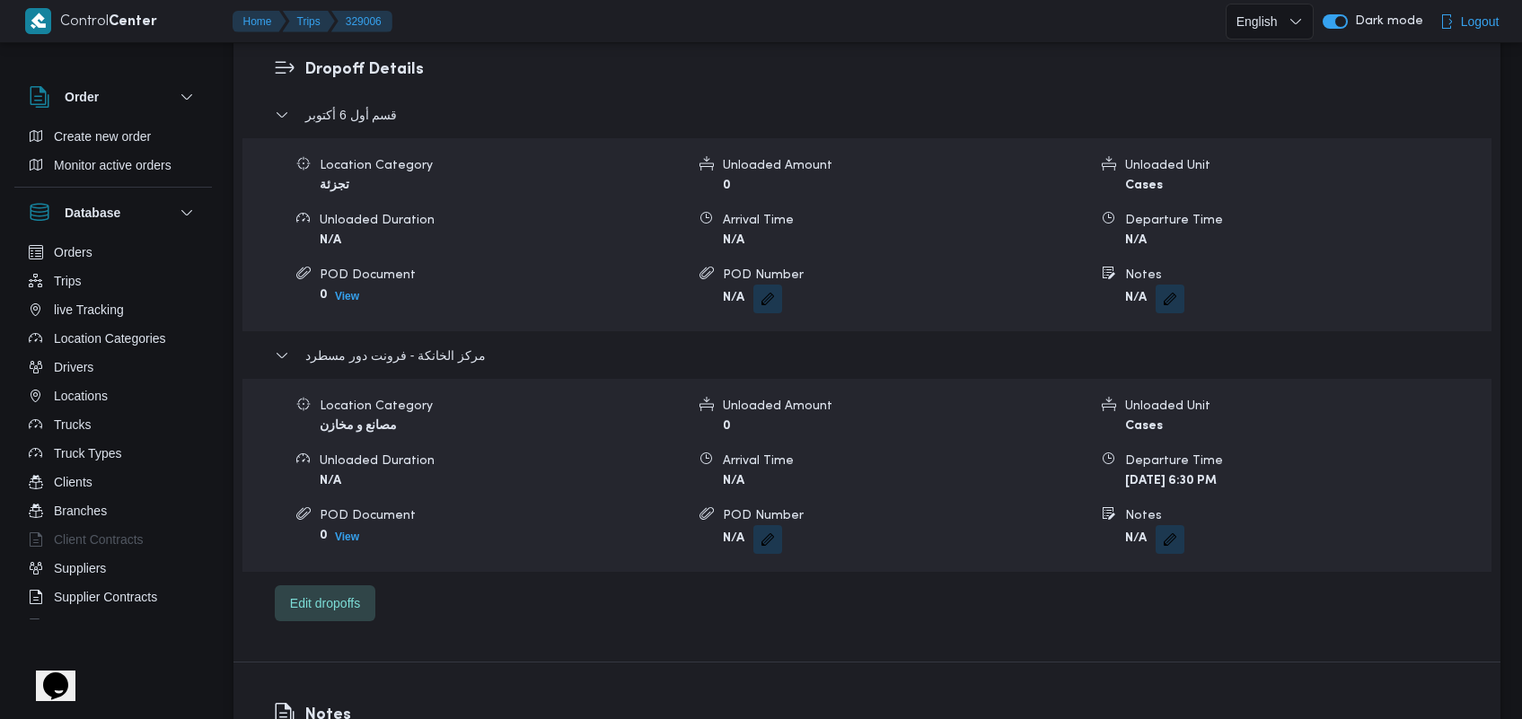
scroll to position [1478, 0]
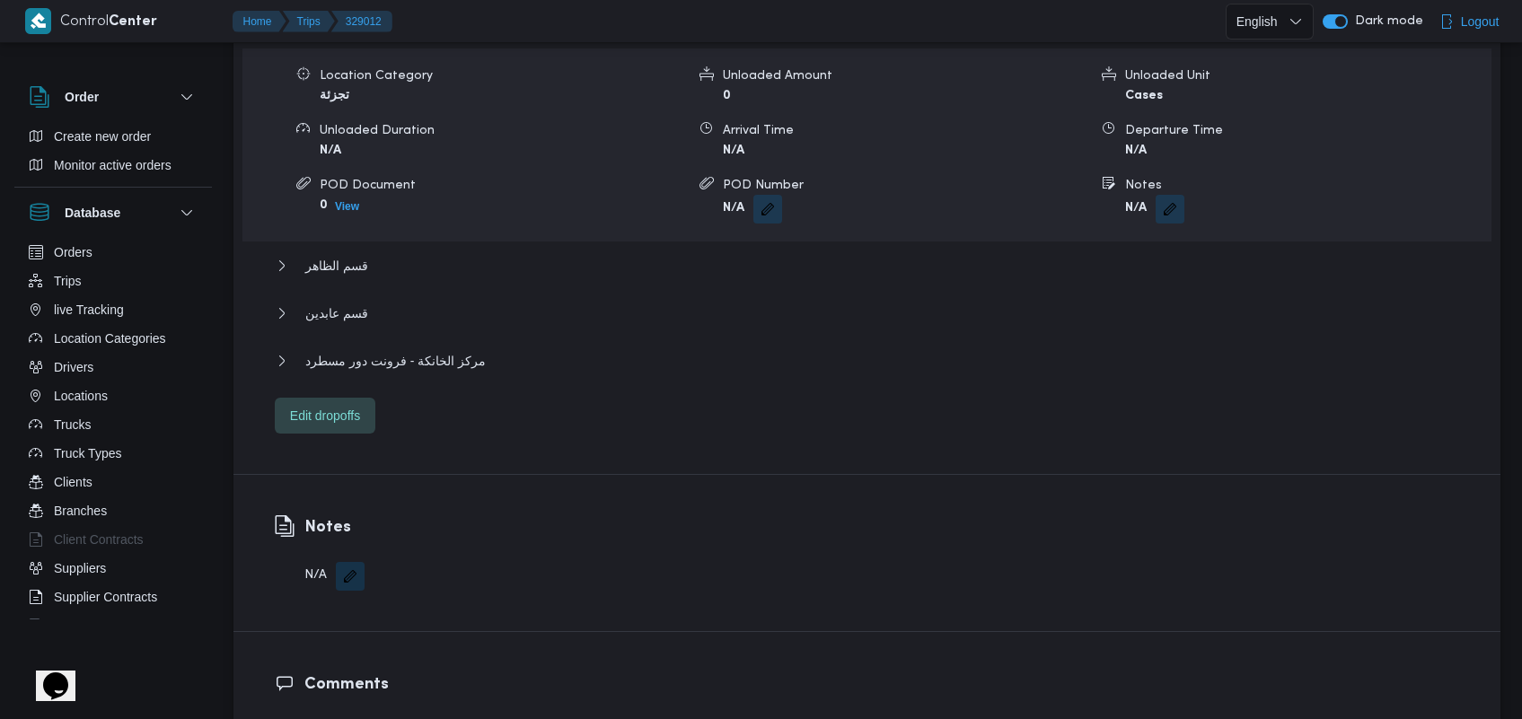
scroll to position [1568, 0]
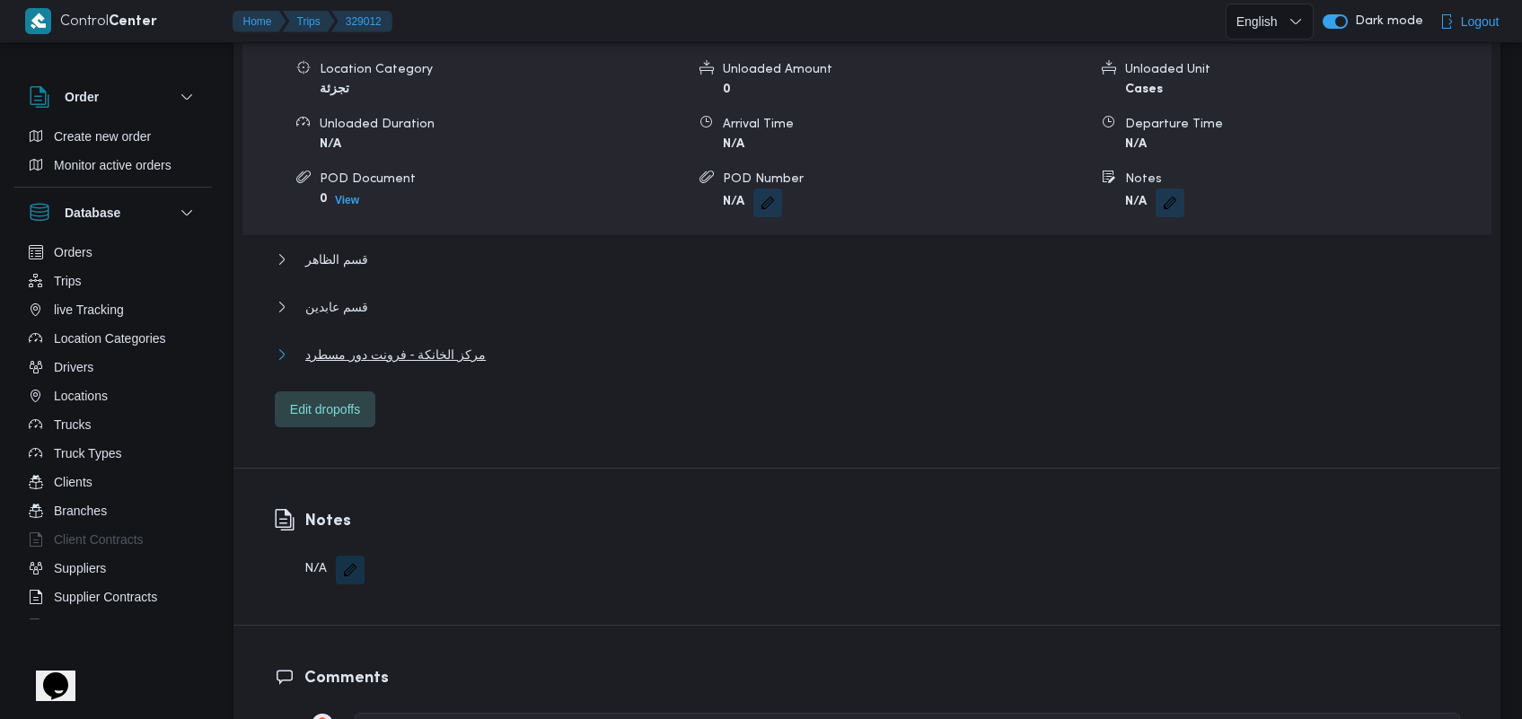
click at [400, 344] on span "مركز الخانكة - فرونت دور مسطرد" at bounding box center [395, 355] width 180 height 22
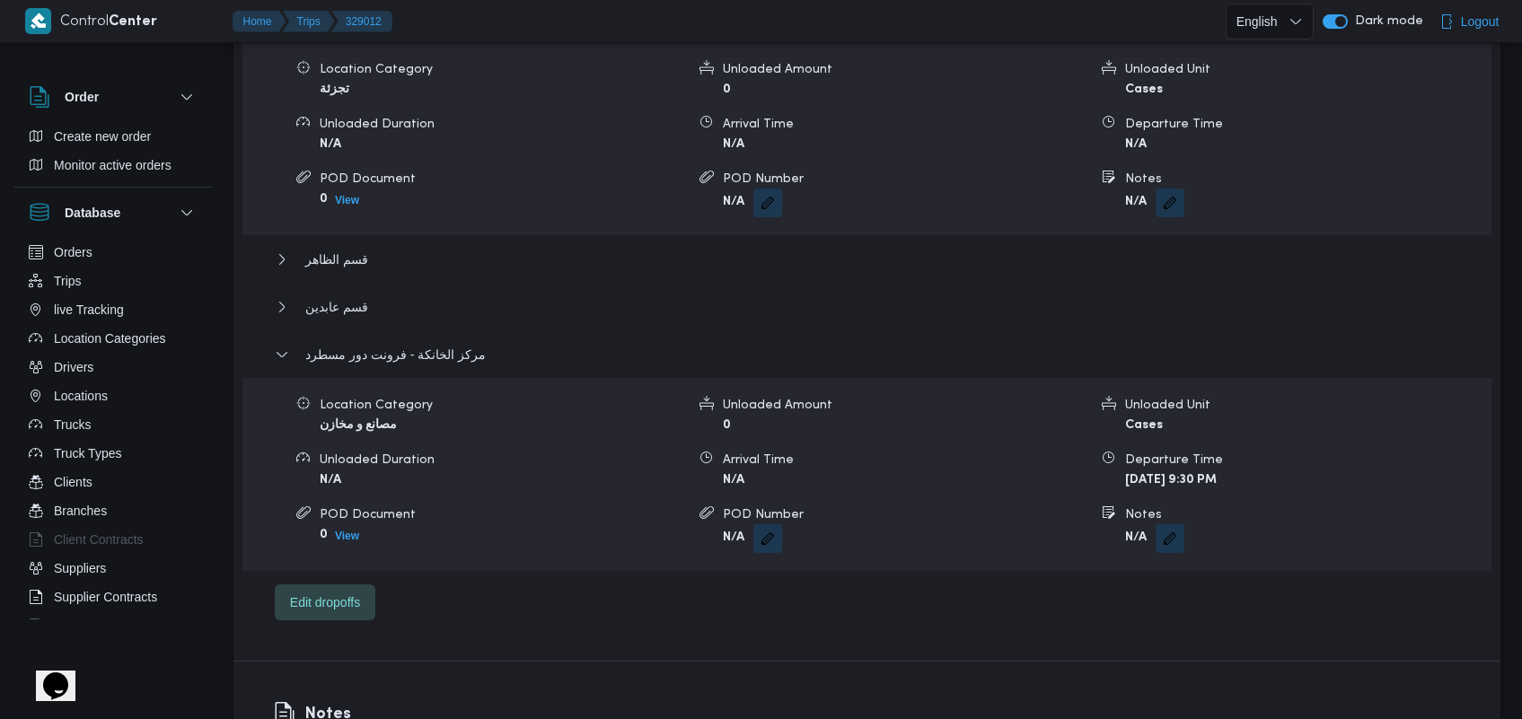
click at [361, 217] on div "قسم شبرا Location Category تجزئة Unloaded Amount 0 Unloaded Unit Cases Unloaded…" at bounding box center [867, 314] width 1185 height 612
click at [361, 223] on div "قسم شبرا Location Category تجزئة Unloaded Amount 0 Unloaded Unit Cases Unloaded…" at bounding box center [867, 314] width 1185 height 612
click at [355, 249] on span "قسم الظاهر" at bounding box center [336, 260] width 63 height 22
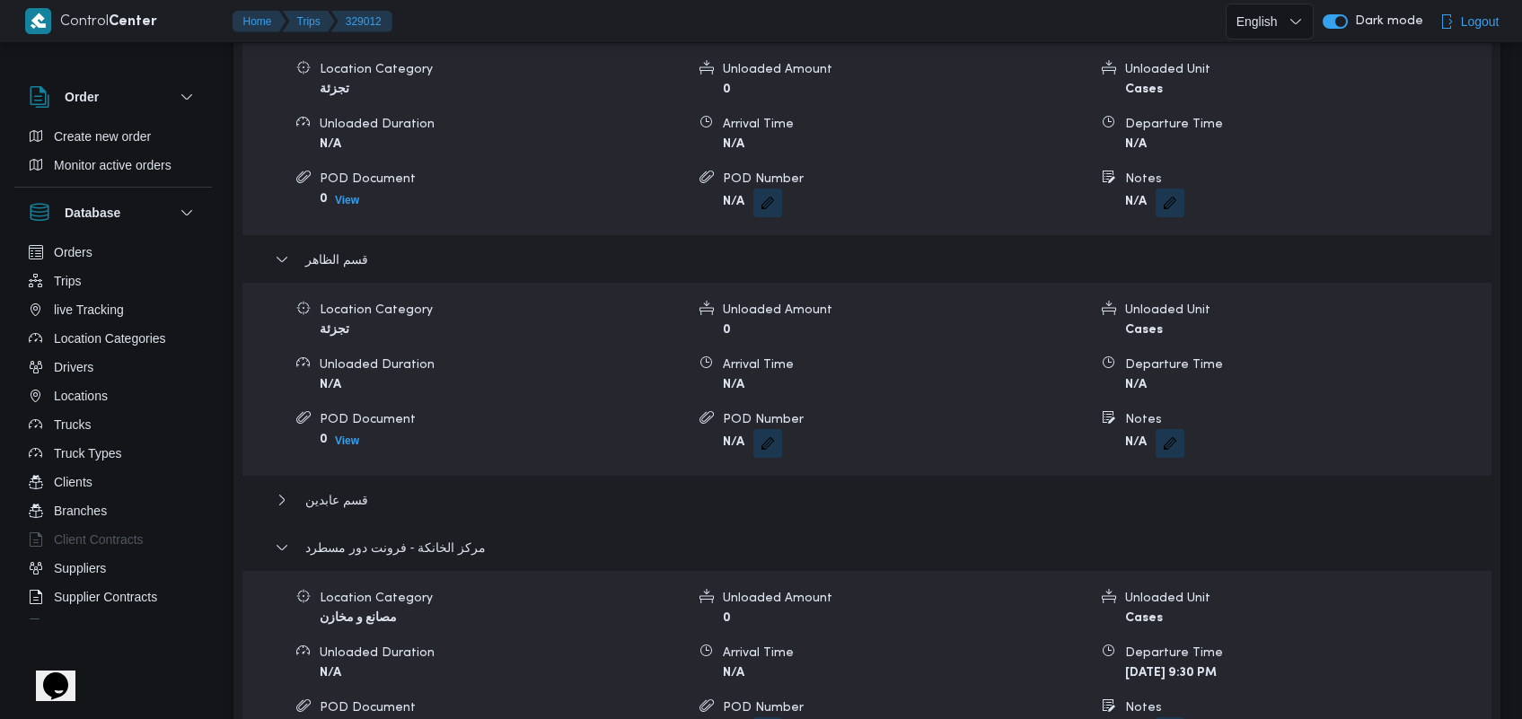
click at [334, 464] on div "قسم شبرا Location Category تجزئة Unloaded Amount 0 Unloaded Unit Cases Unloaded…" at bounding box center [867, 410] width 1185 height 805
click at [332, 489] on span "قسم عابدين" at bounding box center [336, 500] width 63 height 22
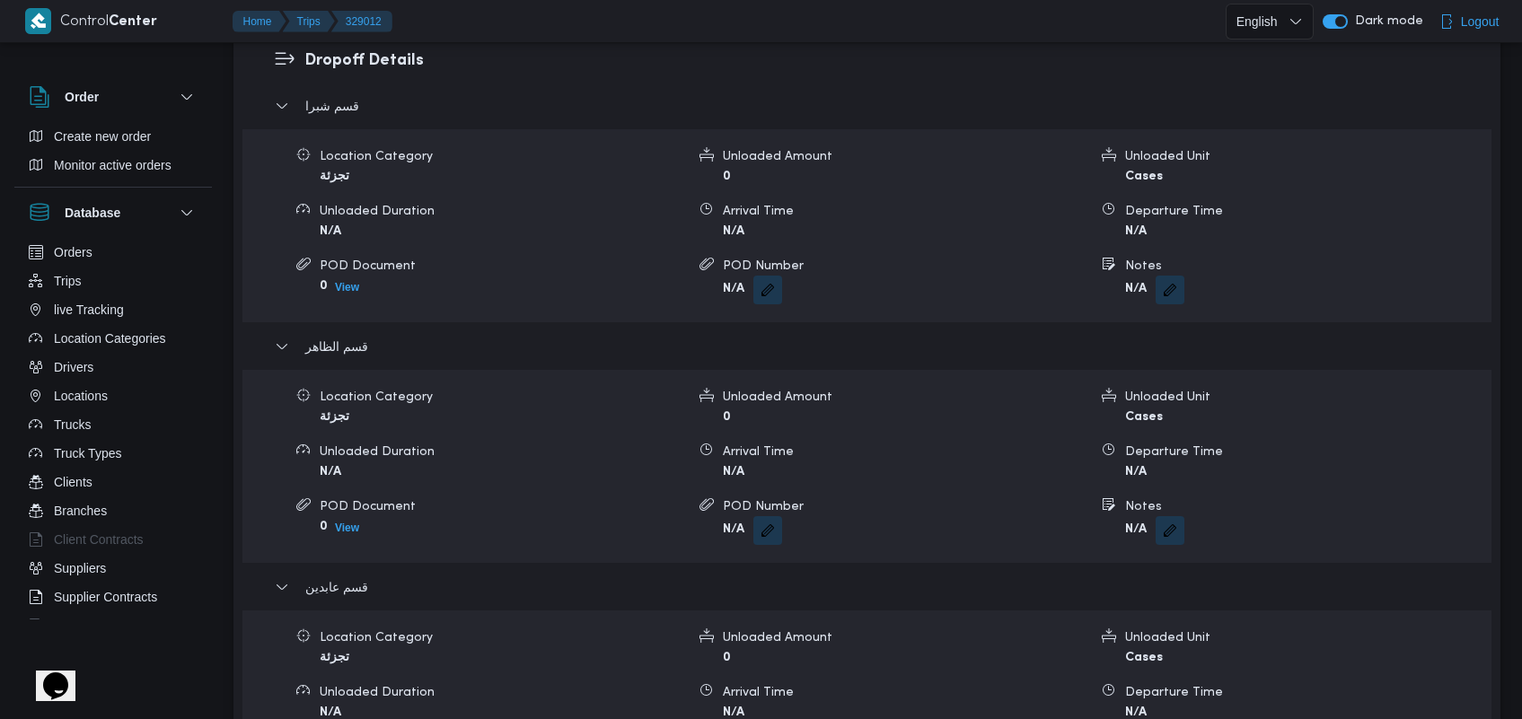
scroll to position [1487, 0]
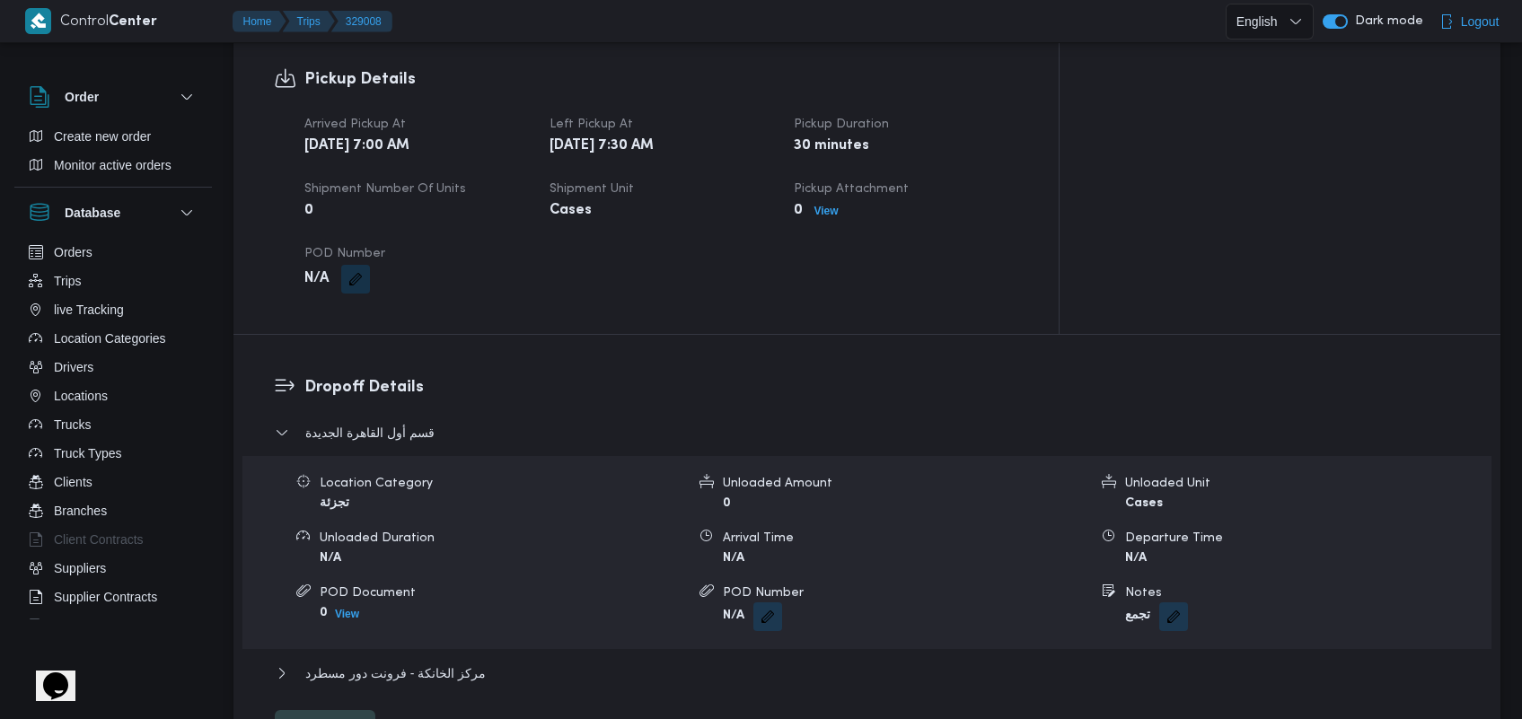
scroll to position [1286, 0]
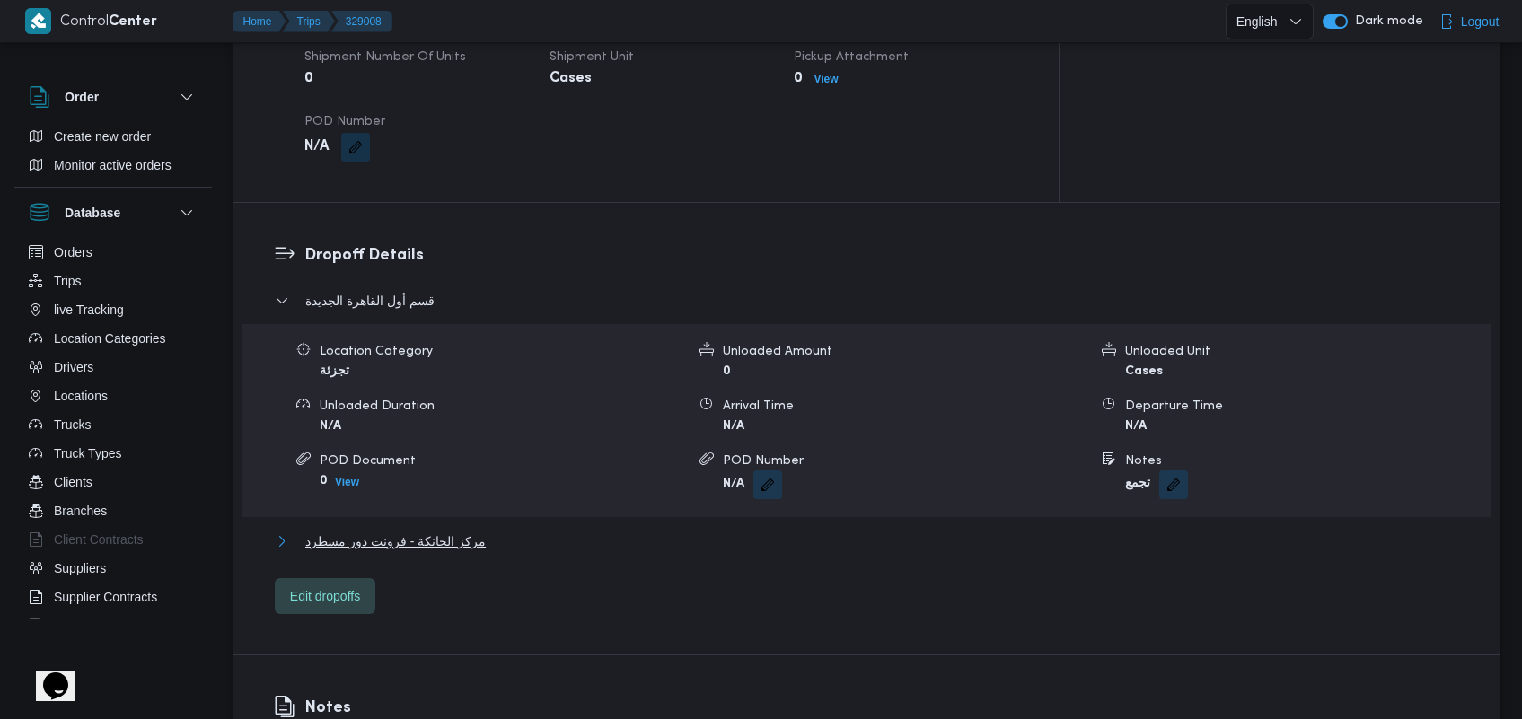
click at [450, 531] on span "مركز الخانكة - فرونت دور مسطرد" at bounding box center [395, 542] width 180 height 22
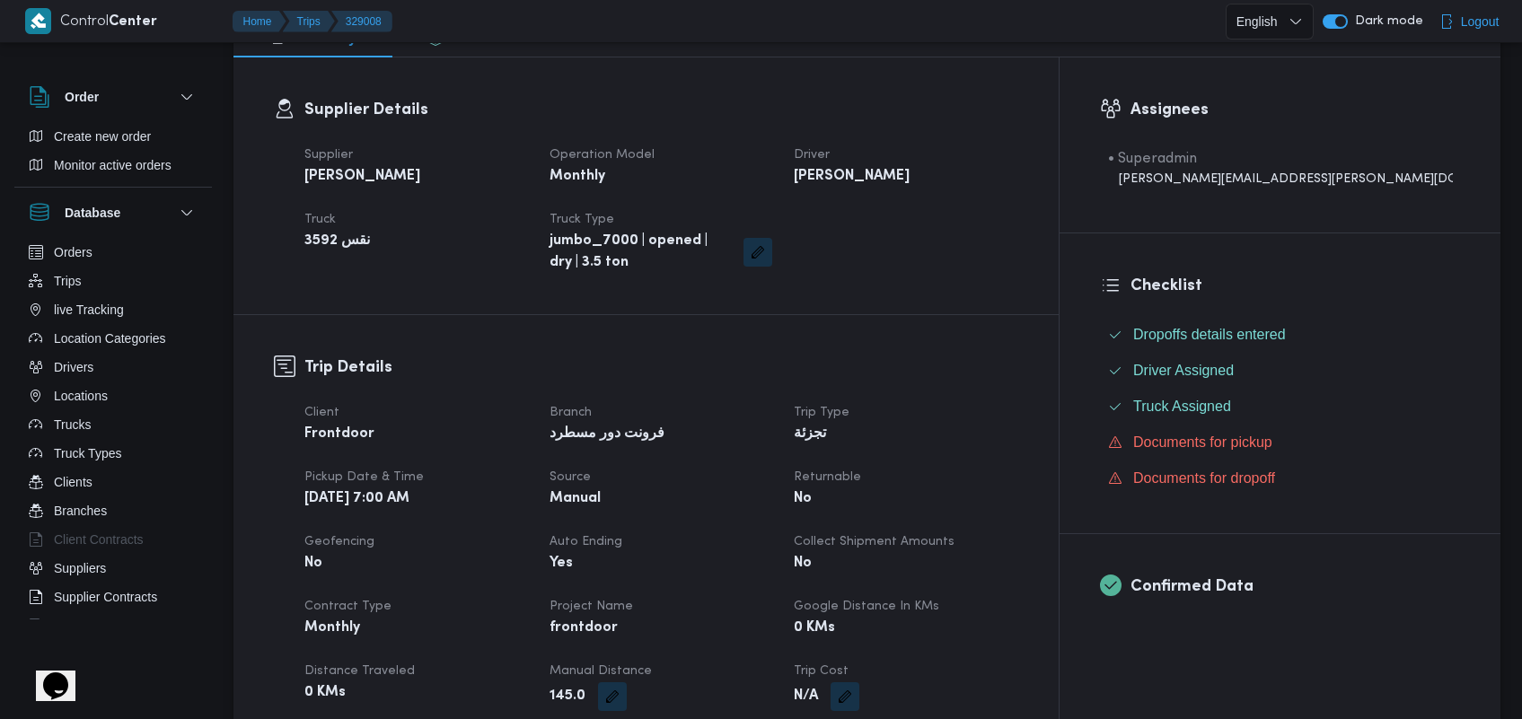
scroll to position [144, 0]
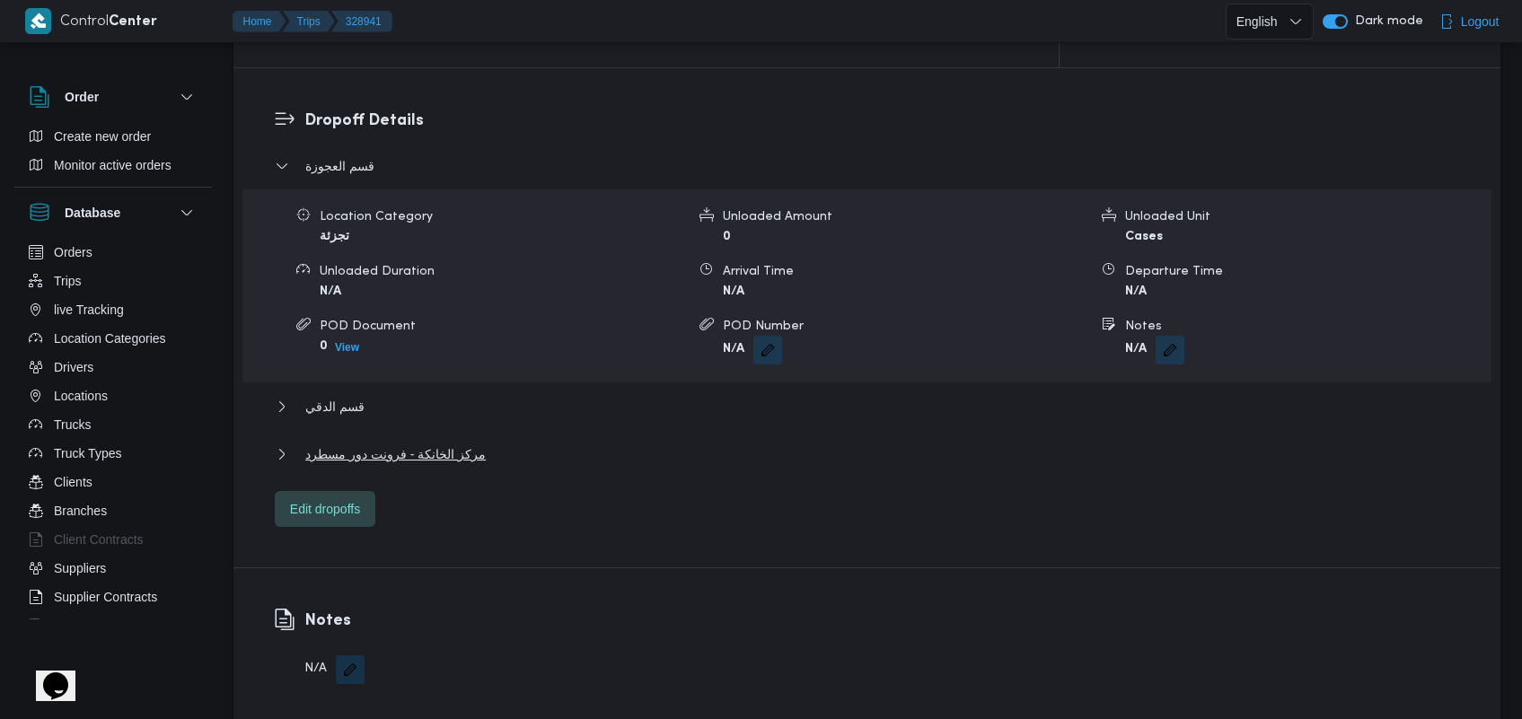
scroll to position [1457, 0]
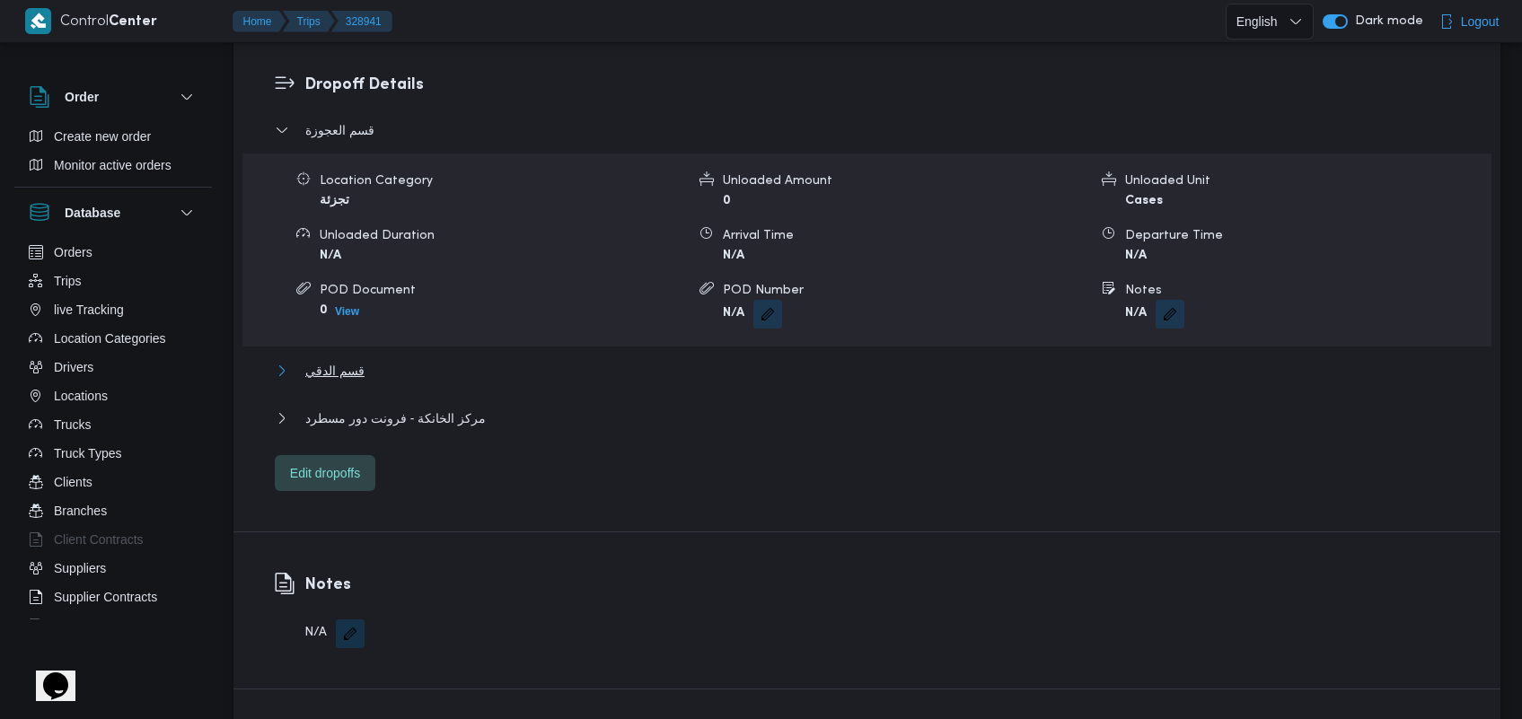
click at [370, 360] on button "قسم الدقي" at bounding box center [867, 371] width 1185 height 22
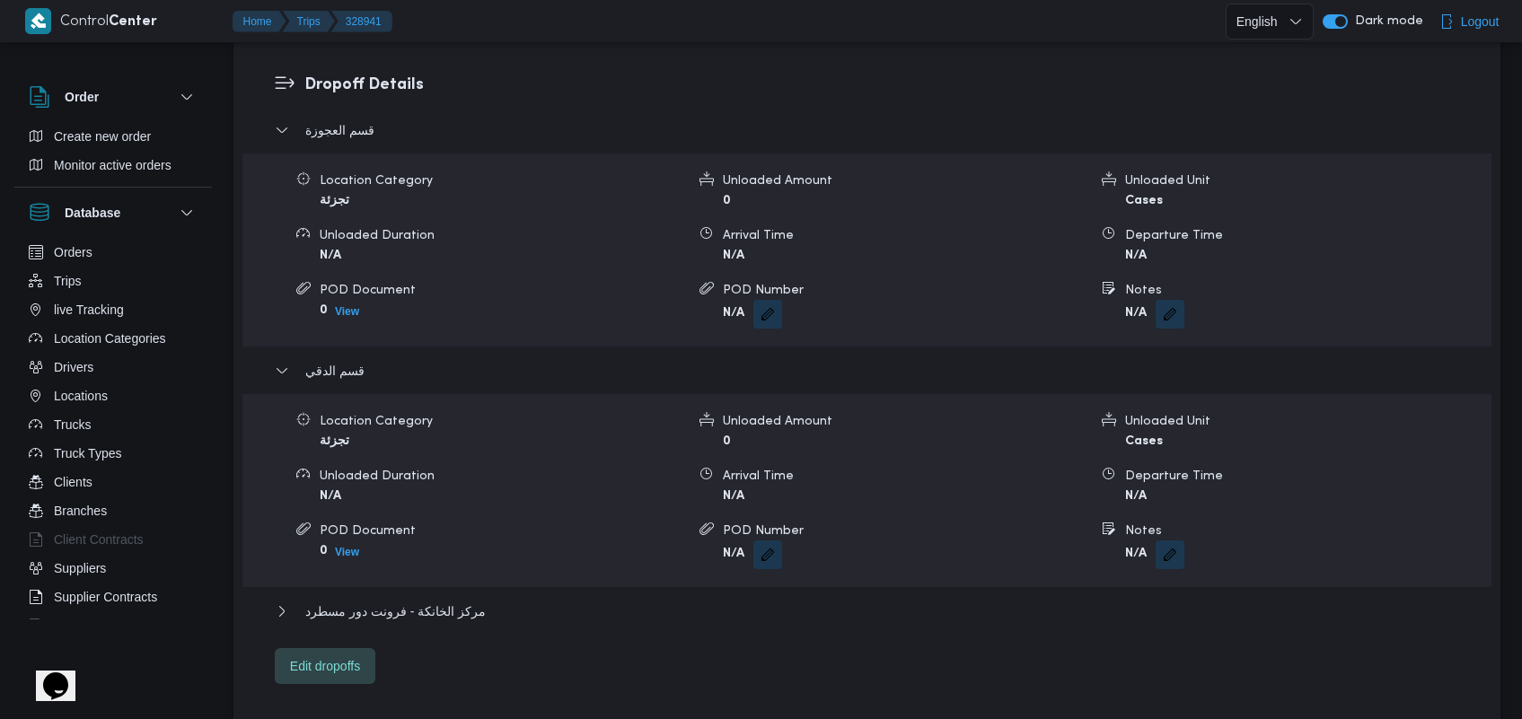
click at [434, 576] on div "قسم العجوزة Location Category تجزئة Unloaded Amount 0 Unloaded Unit Cases Unloa…" at bounding box center [867, 401] width 1185 height 565
click at [427, 601] on span "مركز الخانكة - فرونت دور مسطرد" at bounding box center [395, 612] width 180 height 22
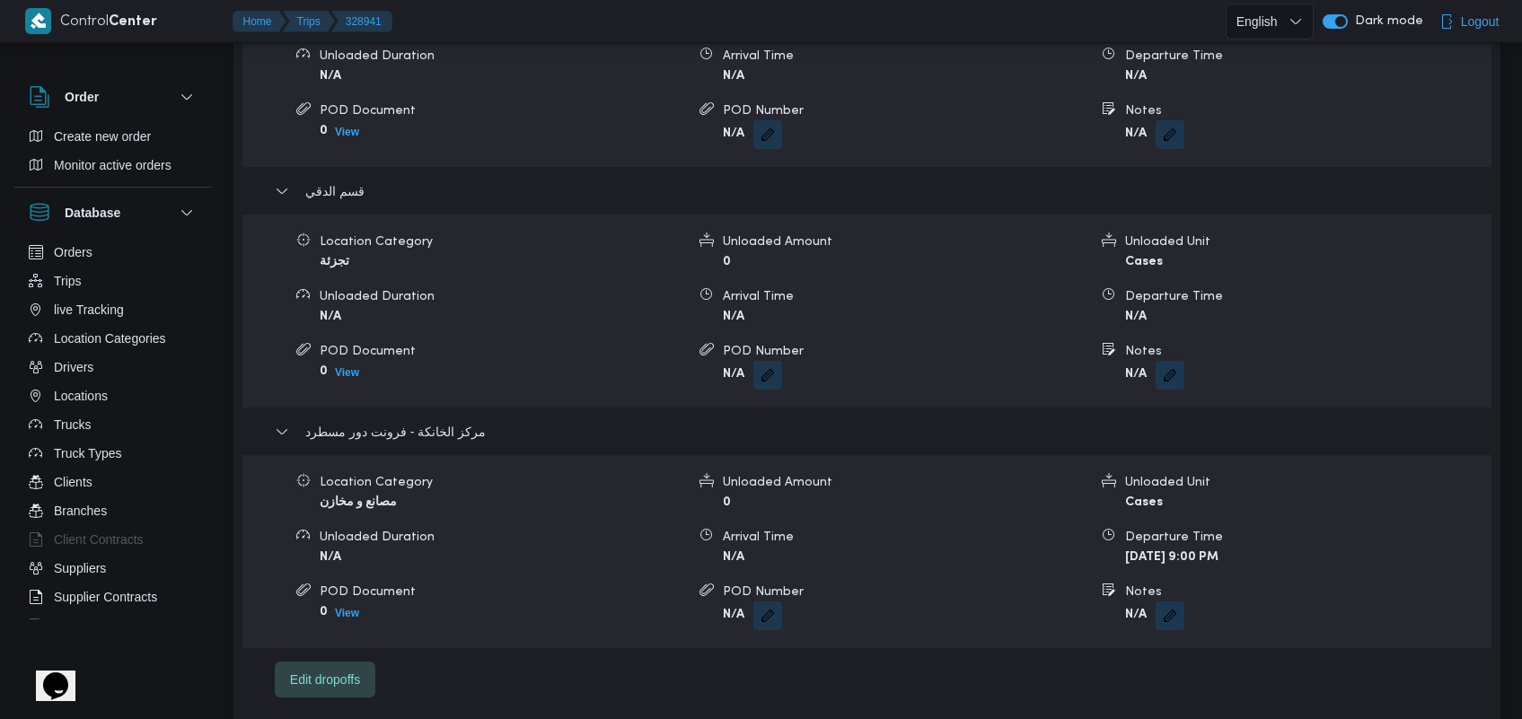
scroll to position [1657, 0]
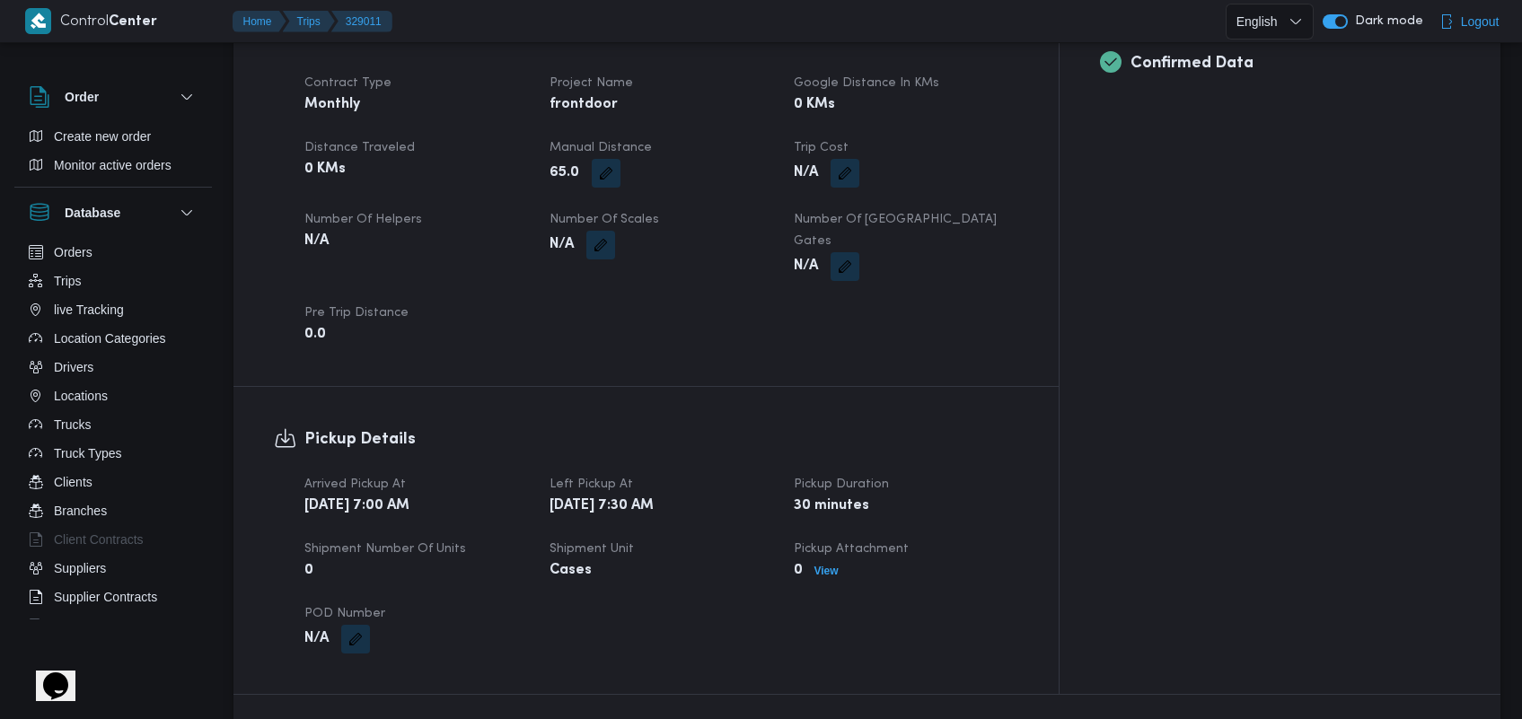
scroll to position [1218, 0]
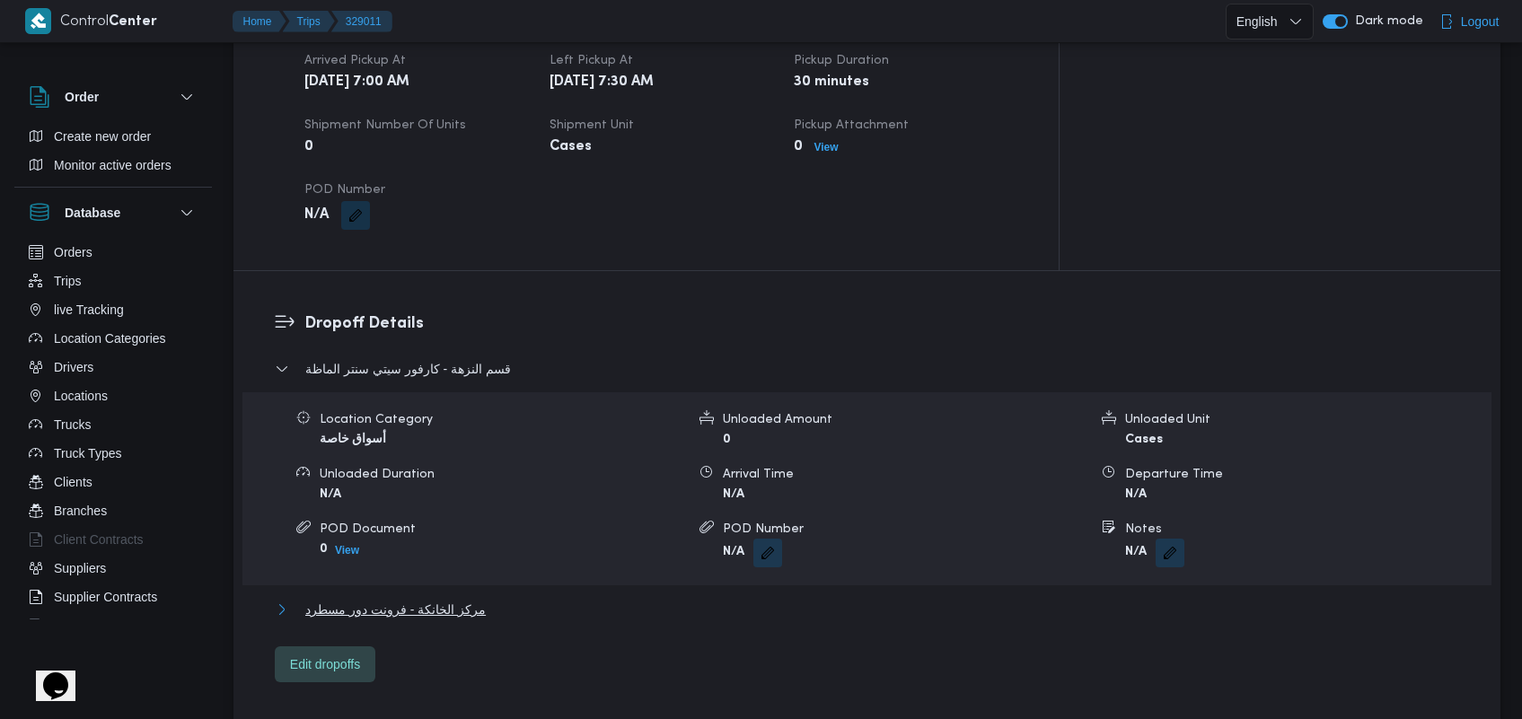
click at [454, 599] on span "مركز الخانكة - فرونت دور مسطرد" at bounding box center [395, 610] width 180 height 22
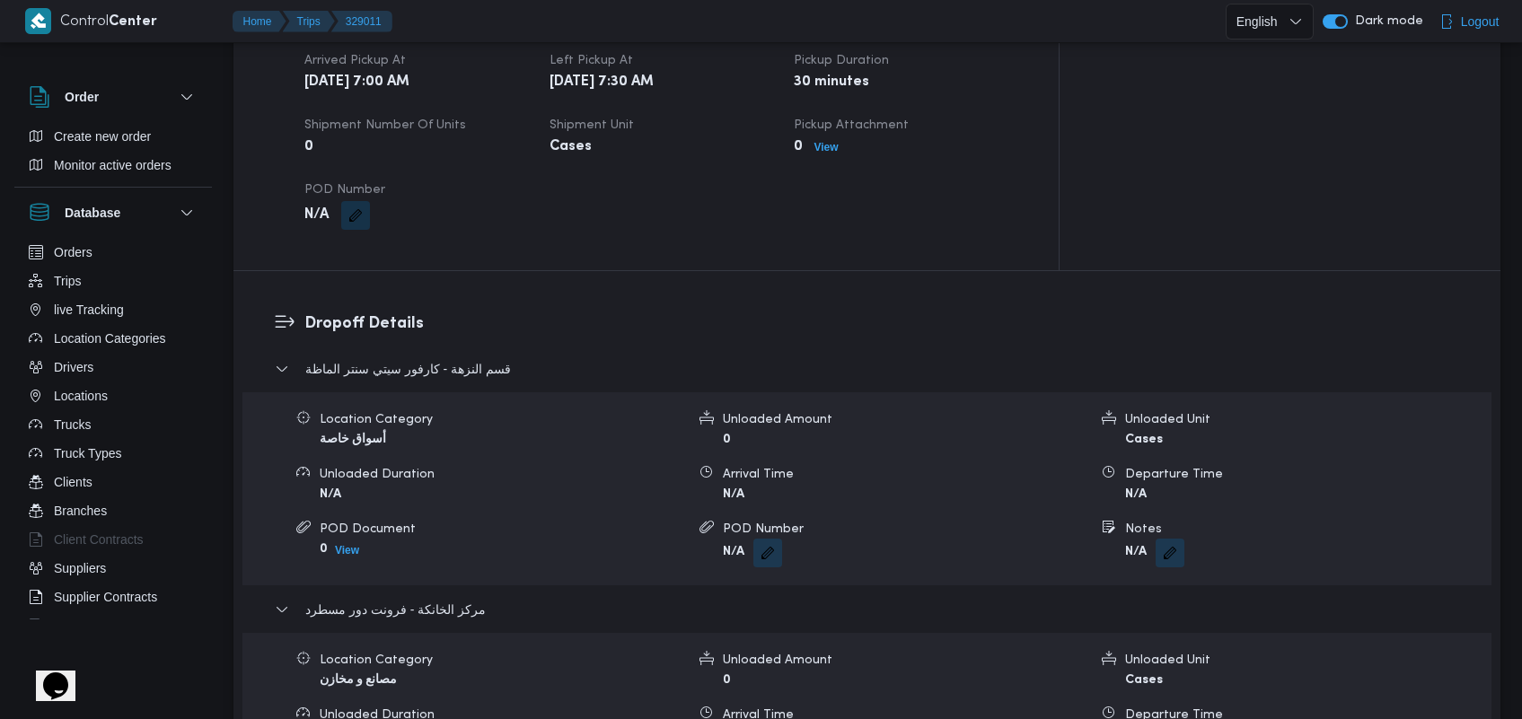
scroll to position [1547, 0]
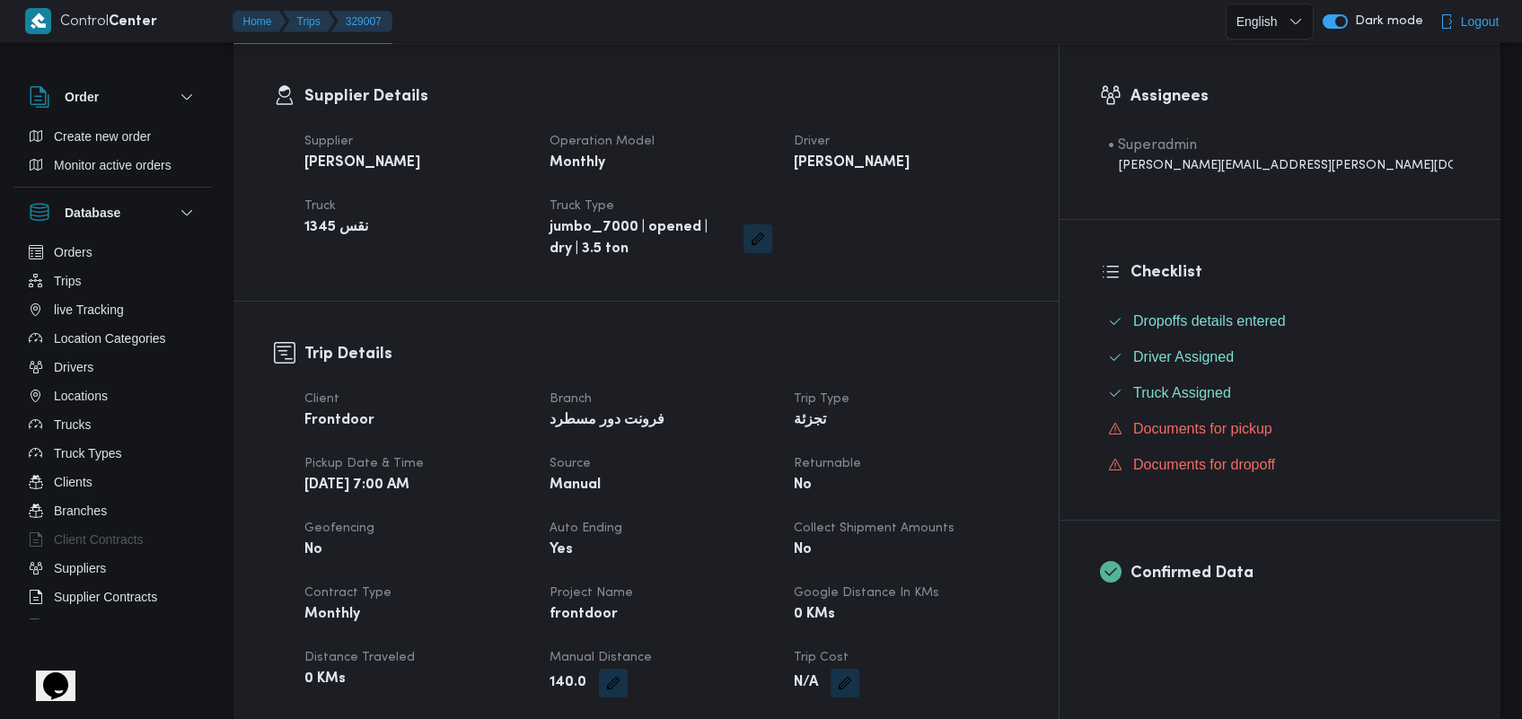
scroll to position [1339, 0]
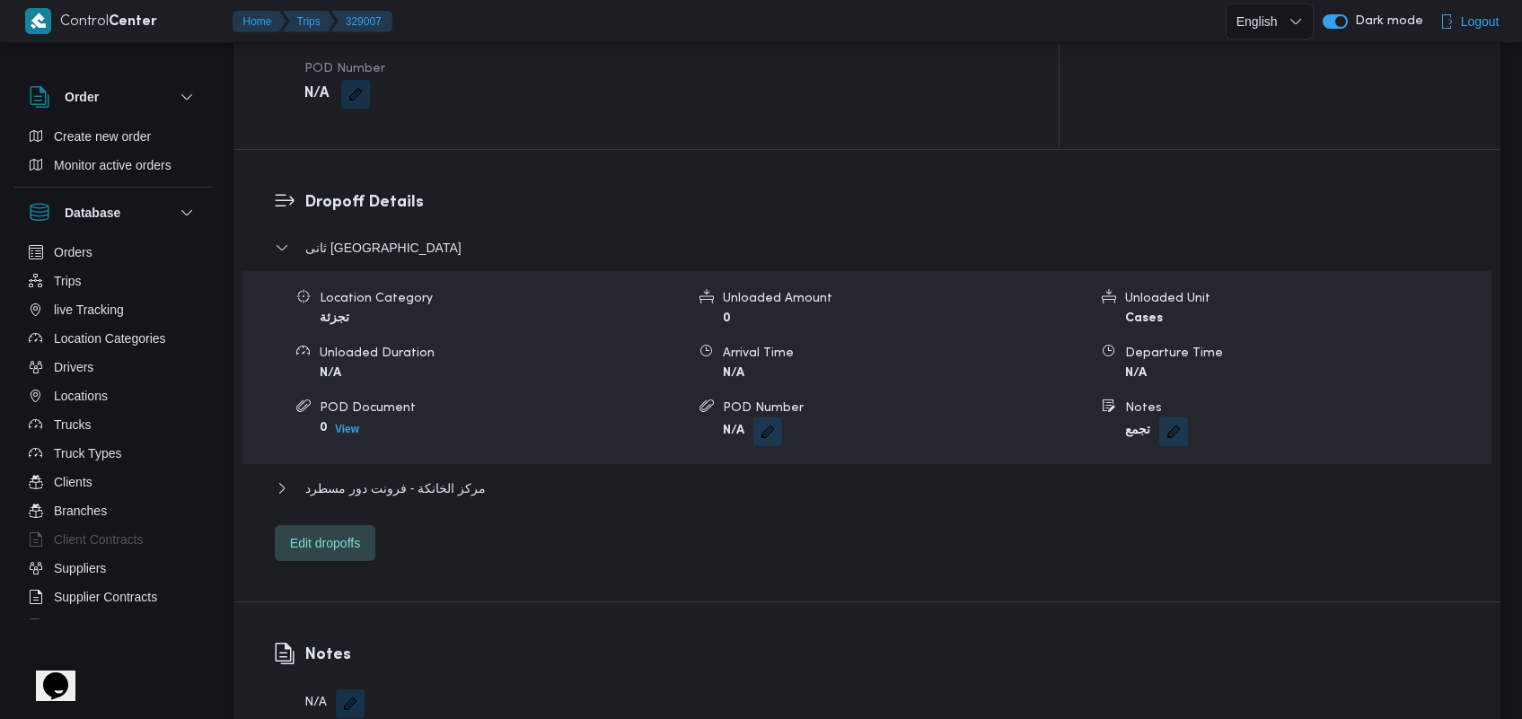
click at [411, 450] on div "ثانى القاهرة الجديدة Location Category تجزئة Unloaded Amount 0 Unloaded Unit Ca…" at bounding box center [867, 399] width 1185 height 324
click at [414, 478] on span "مركز الخانكة - فرونت دور مسطرد" at bounding box center [395, 489] width 180 height 22
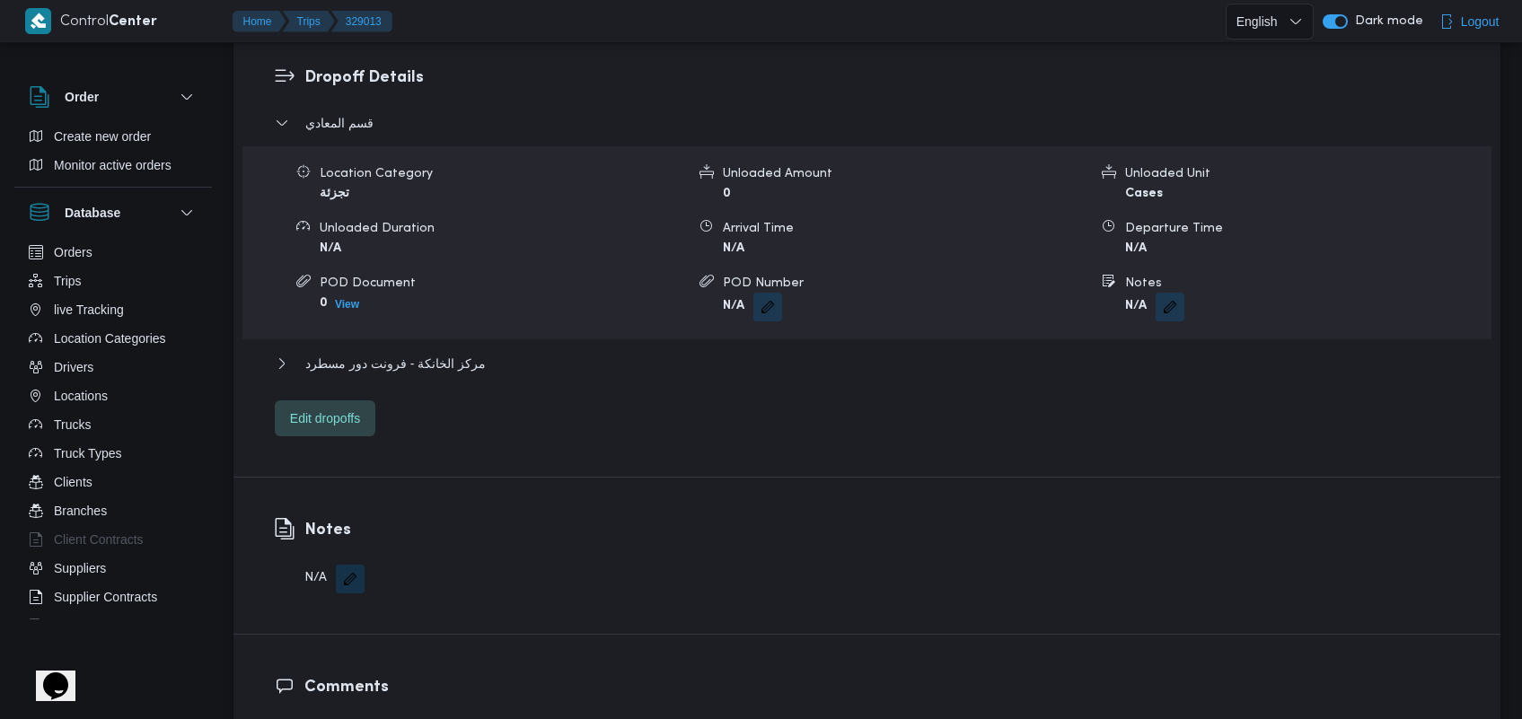
scroll to position [1474, 0]
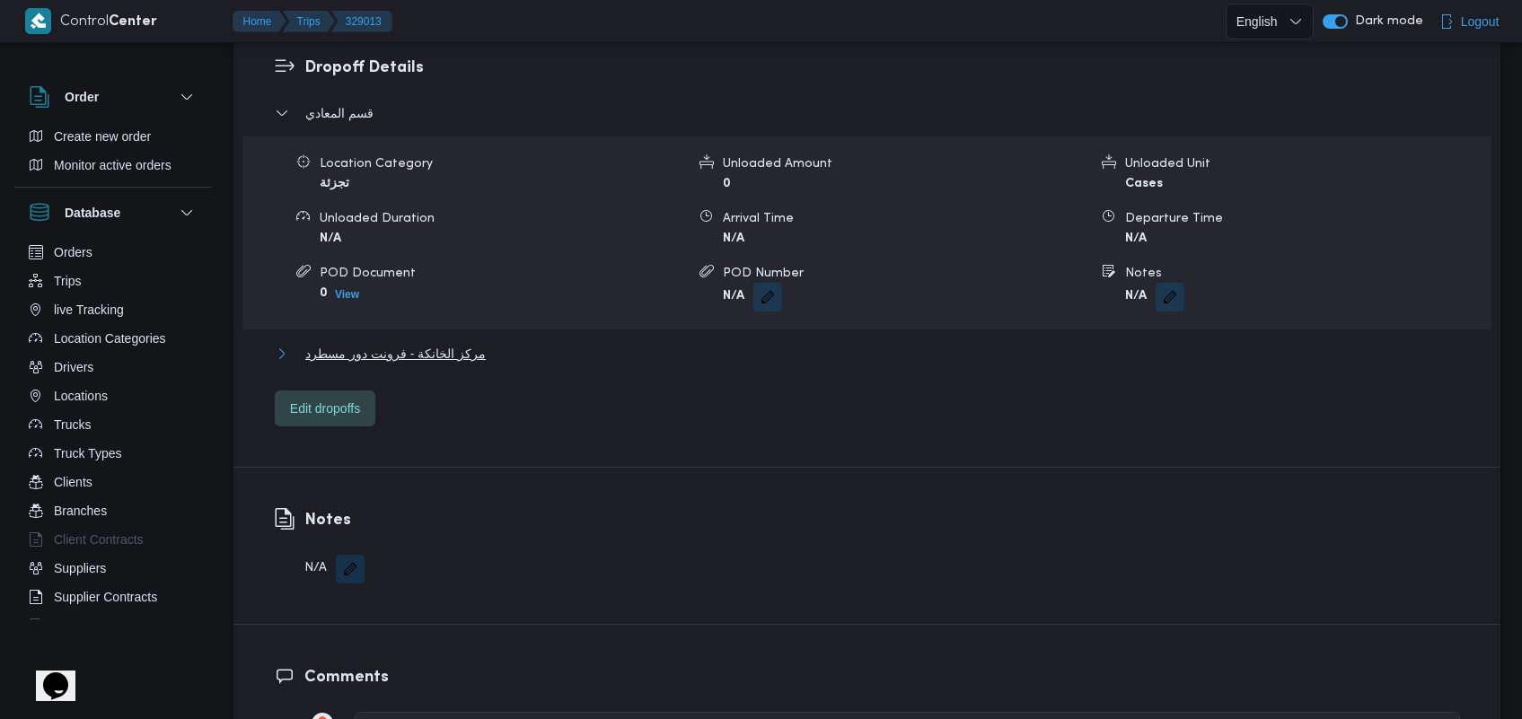
click at [410, 343] on span "مركز الخانكة - فرونت دور مسطرد" at bounding box center [395, 354] width 180 height 22
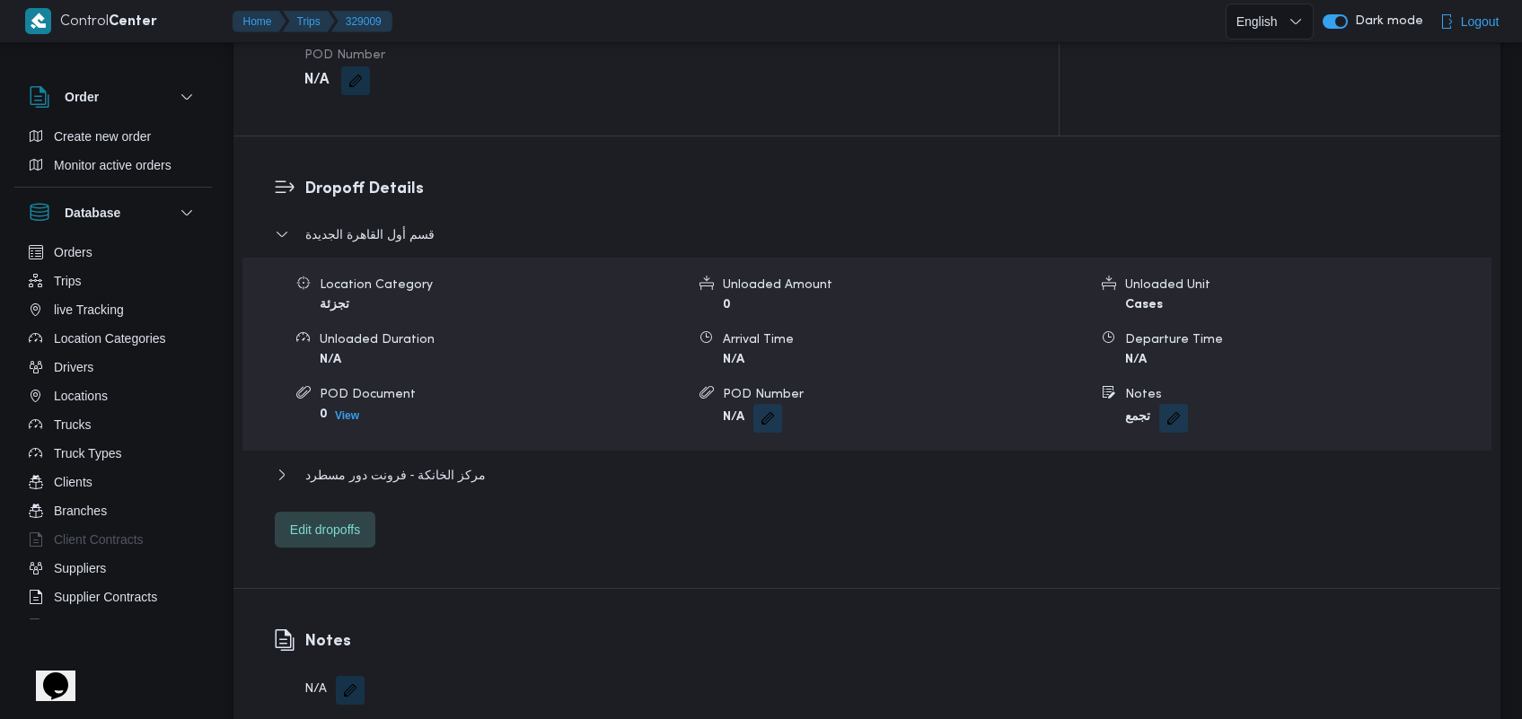
scroll to position [1388, 0]
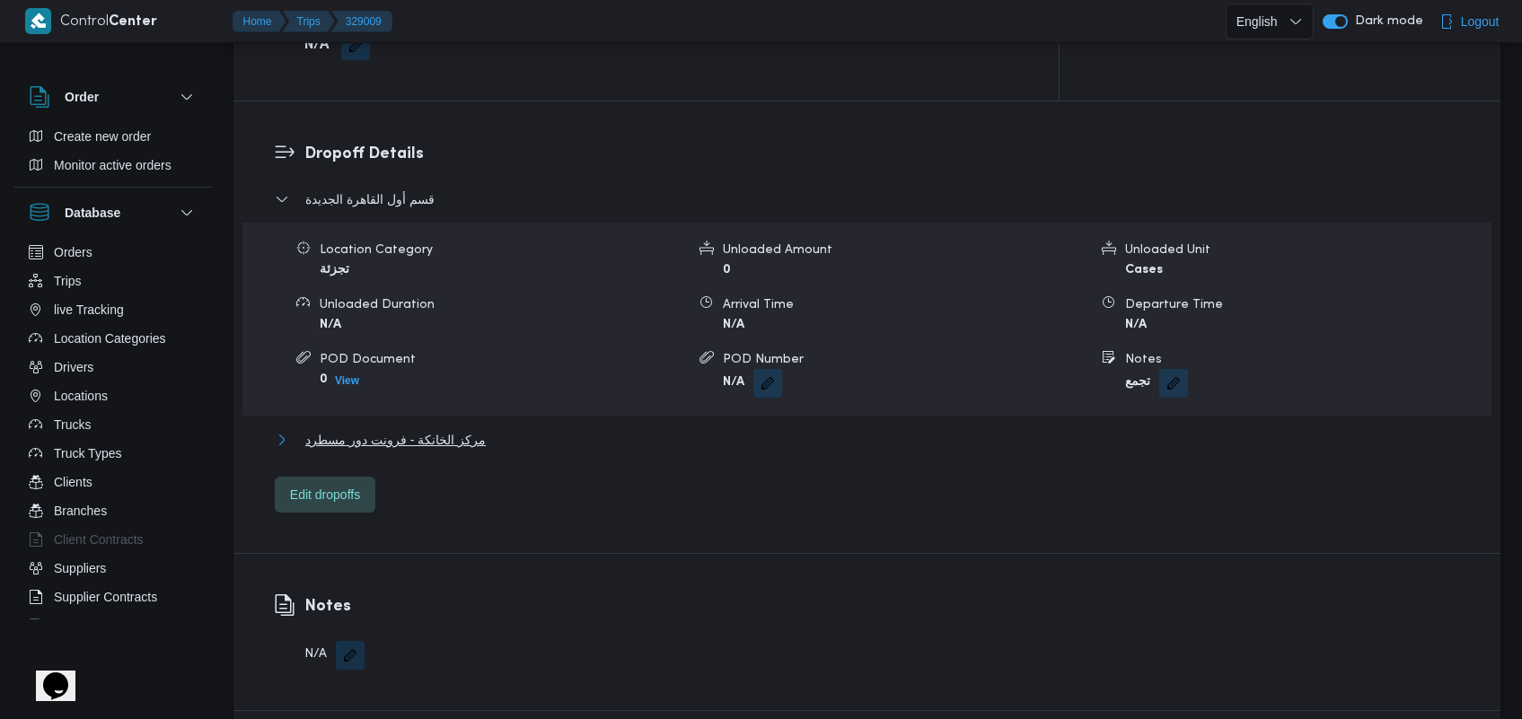
click at [438, 429] on span "مركز الخانكة - فرونت دور مسطرد" at bounding box center [395, 440] width 180 height 22
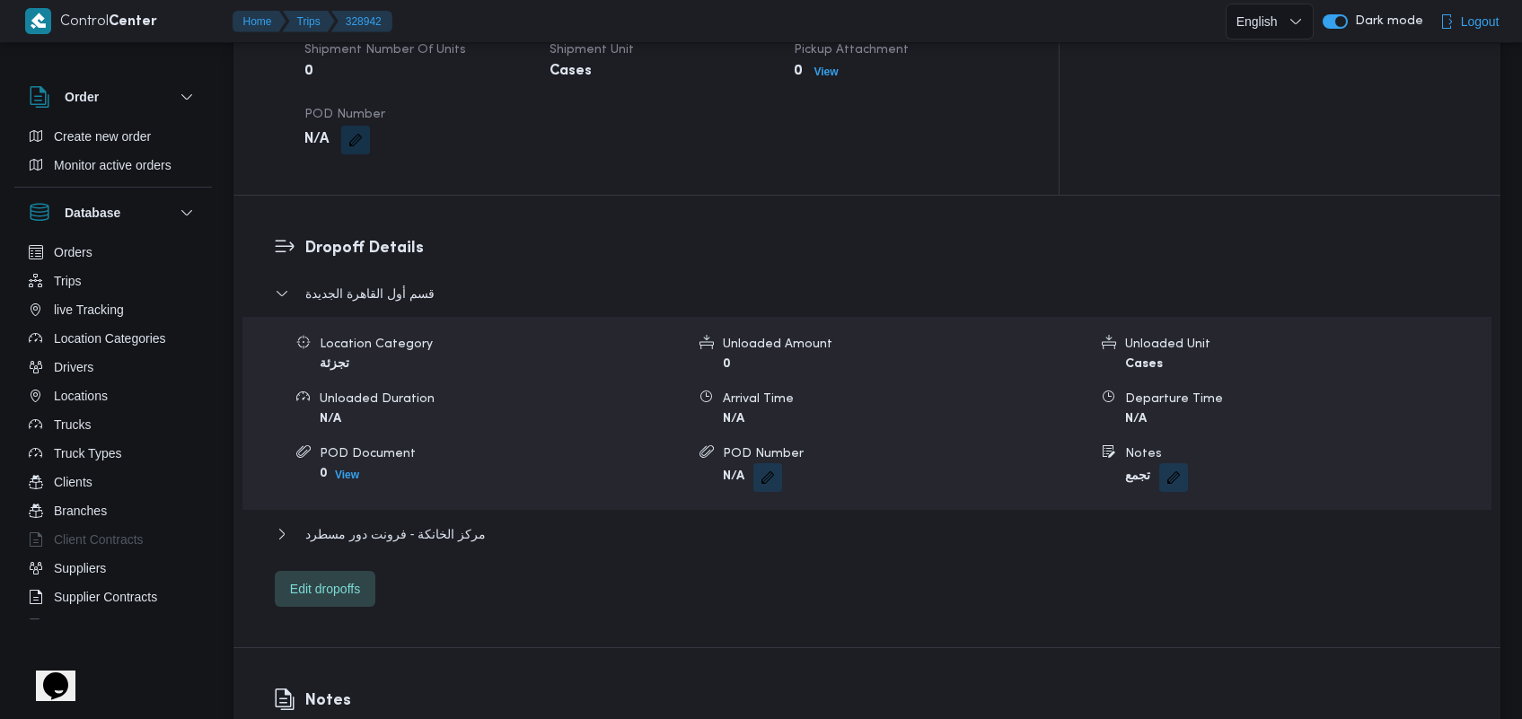
scroll to position [1329, 0]
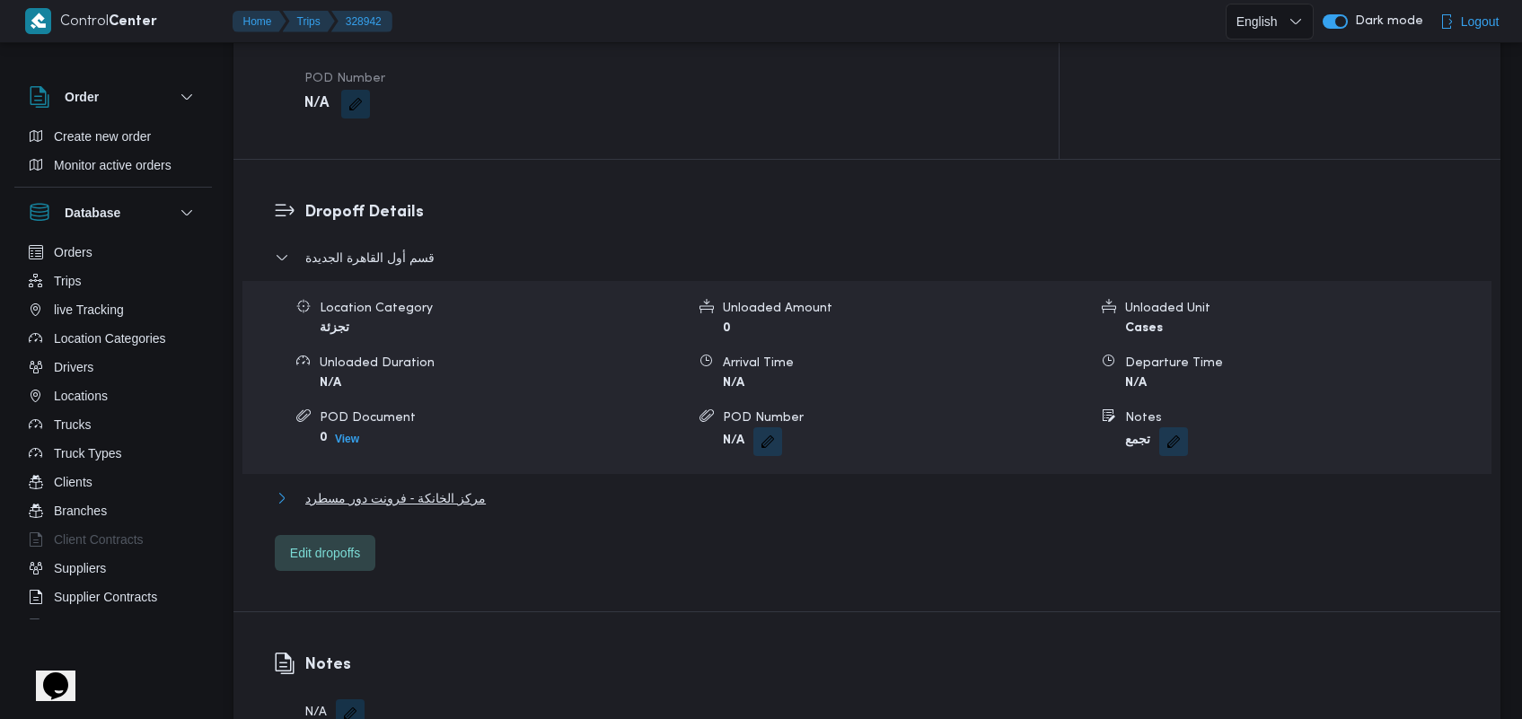
click at [447, 487] on span "مركز الخانكة - فرونت دور مسطرد" at bounding box center [395, 498] width 180 height 22
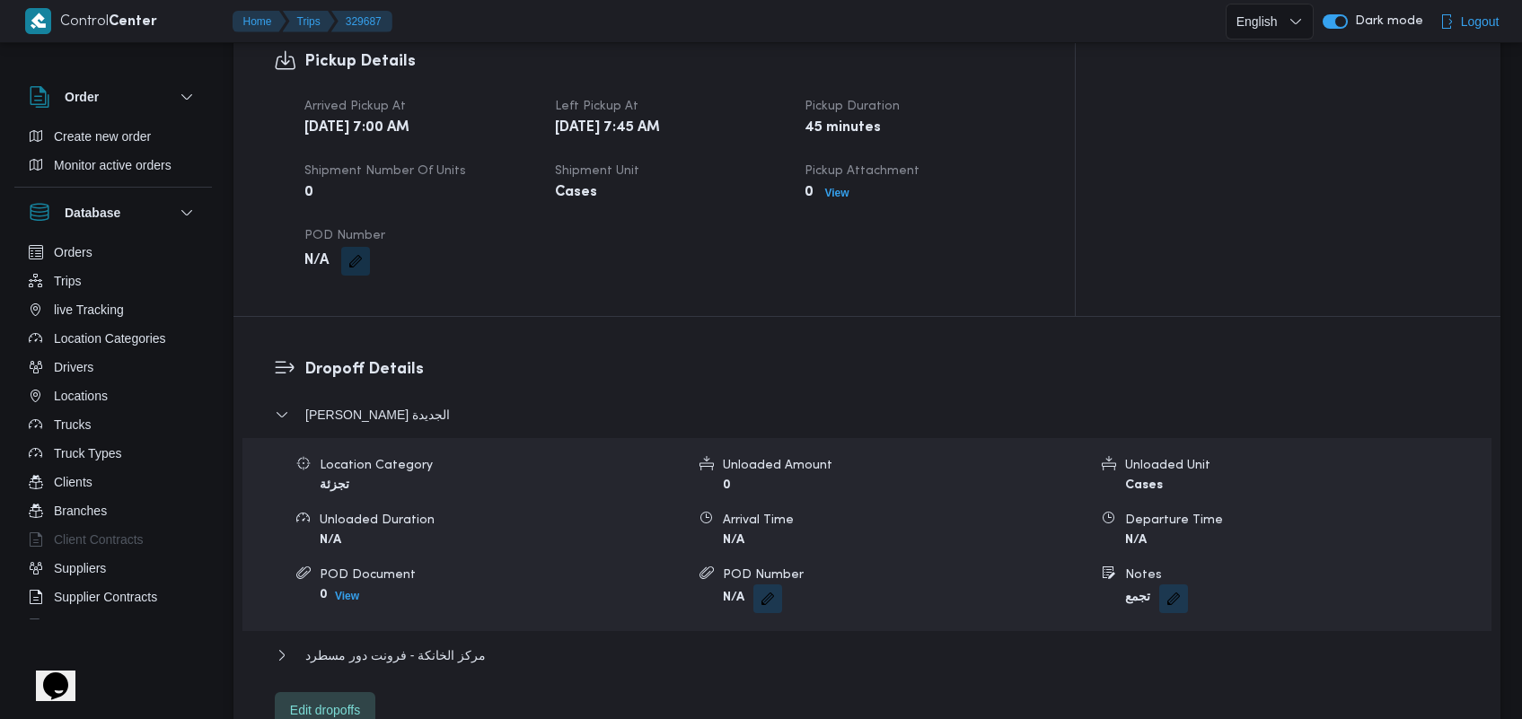
scroll to position [1259, 0]
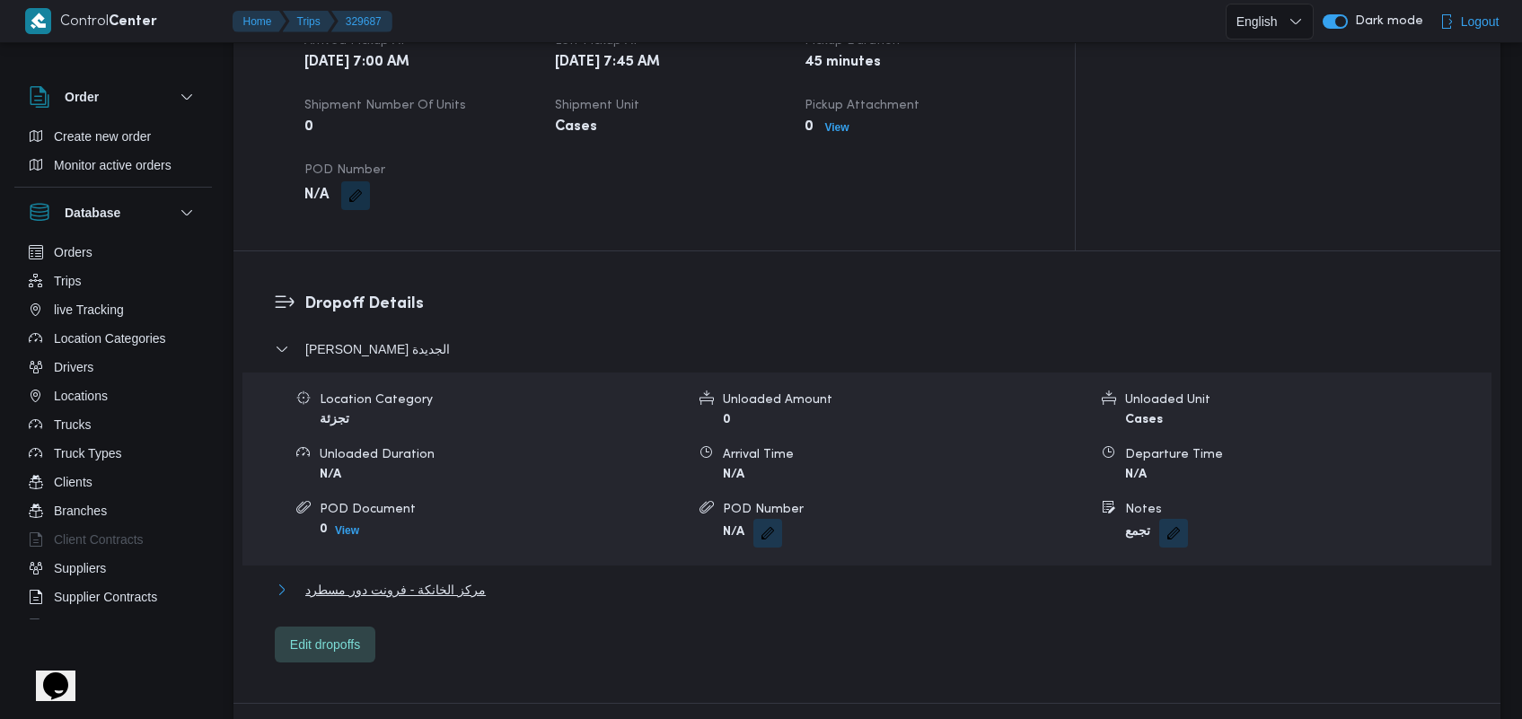
click at [348, 579] on span "مركز الخانكة - فرونت دور مسطرد" at bounding box center [395, 590] width 180 height 22
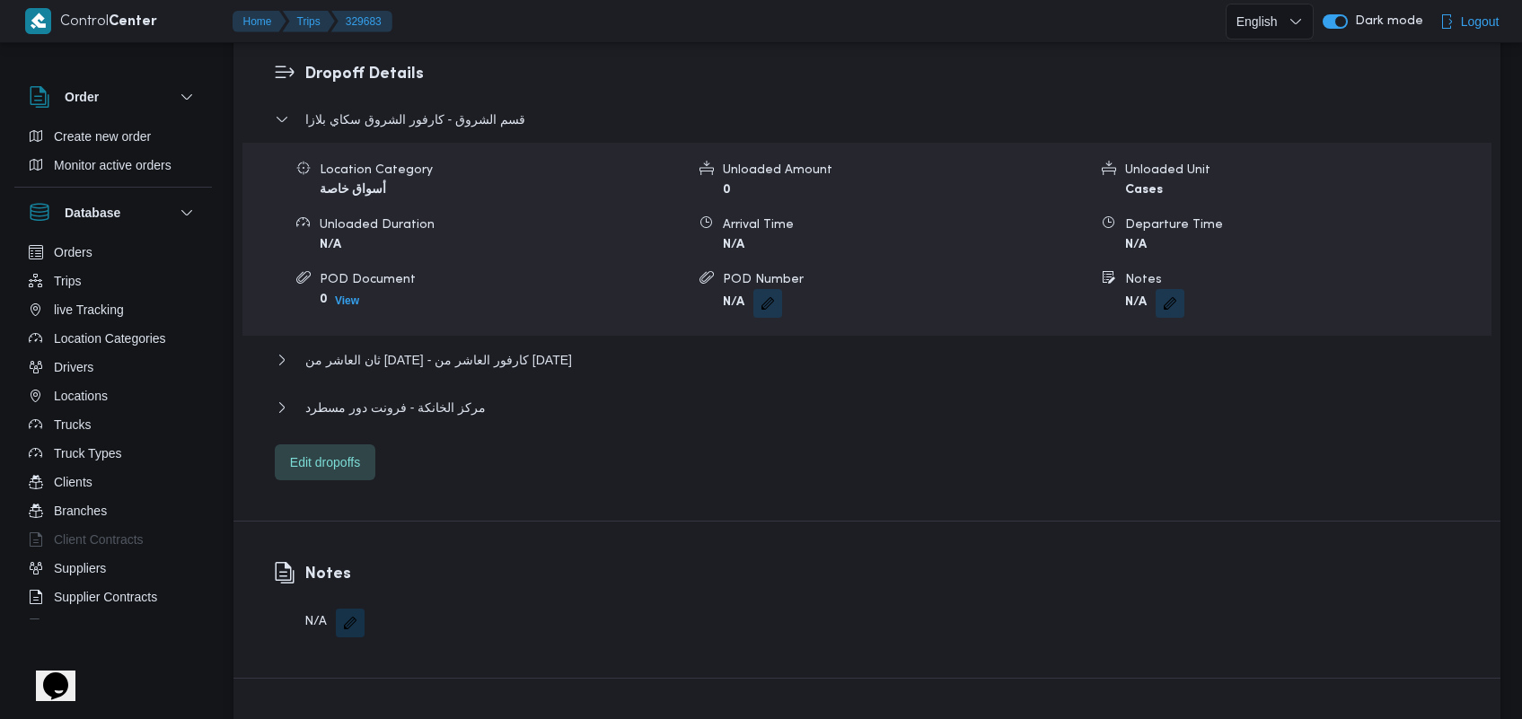
scroll to position [1484, 0]
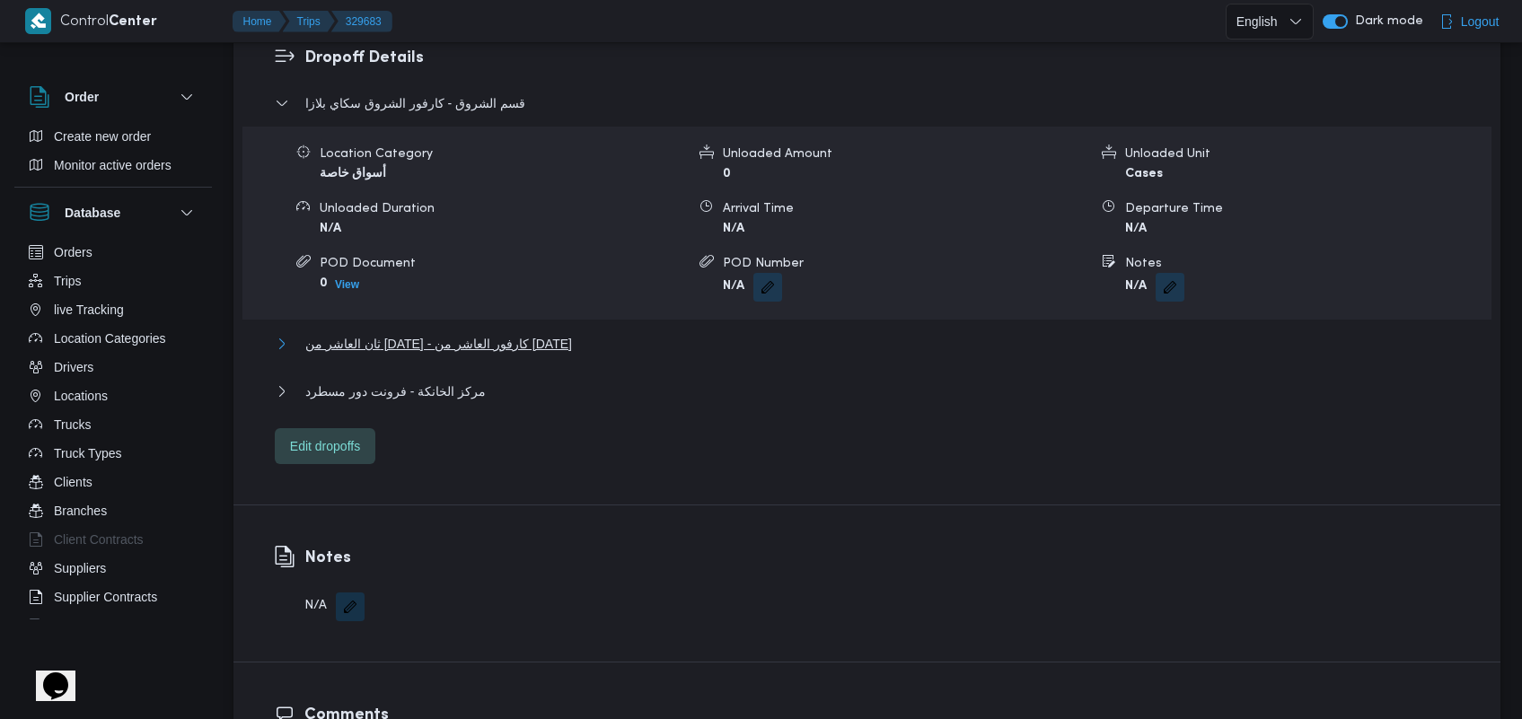
click at [545, 333] on span "ثان العاشر من [DATE] - كارفور العاشر من [DATE]" at bounding box center [438, 344] width 267 height 22
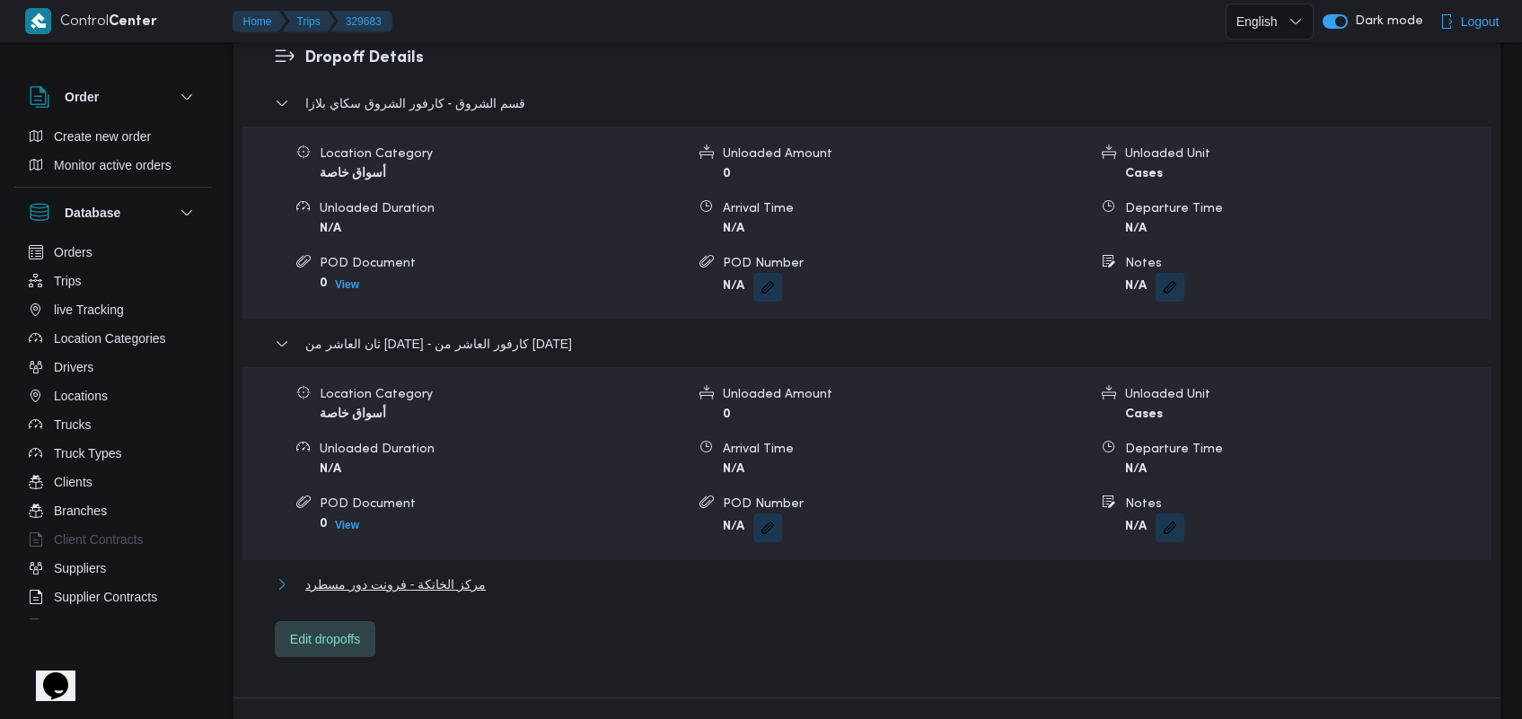
click at [453, 574] on span "مركز الخانكة - فرونت دور مسطرد" at bounding box center [395, 585] width 180 height 22
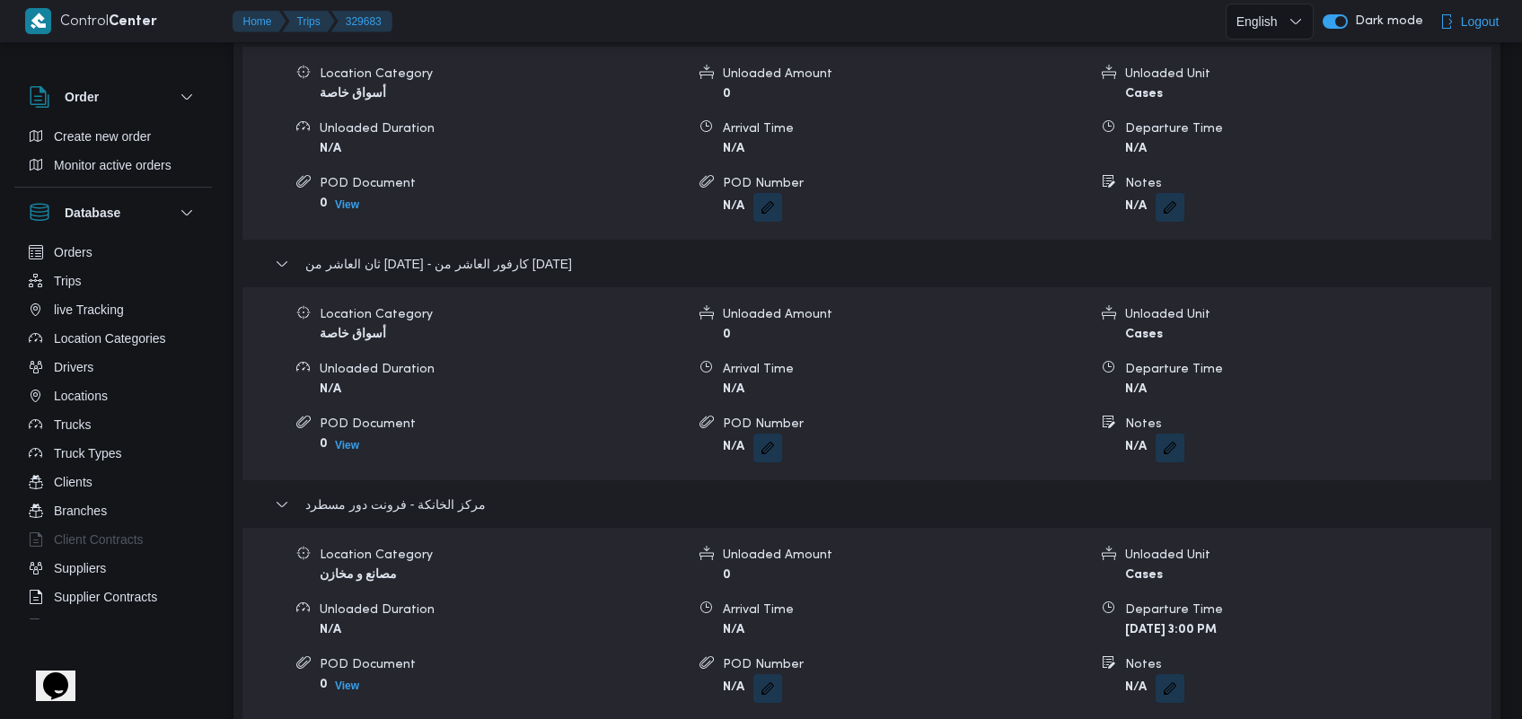
scroll to position [1583, 0]
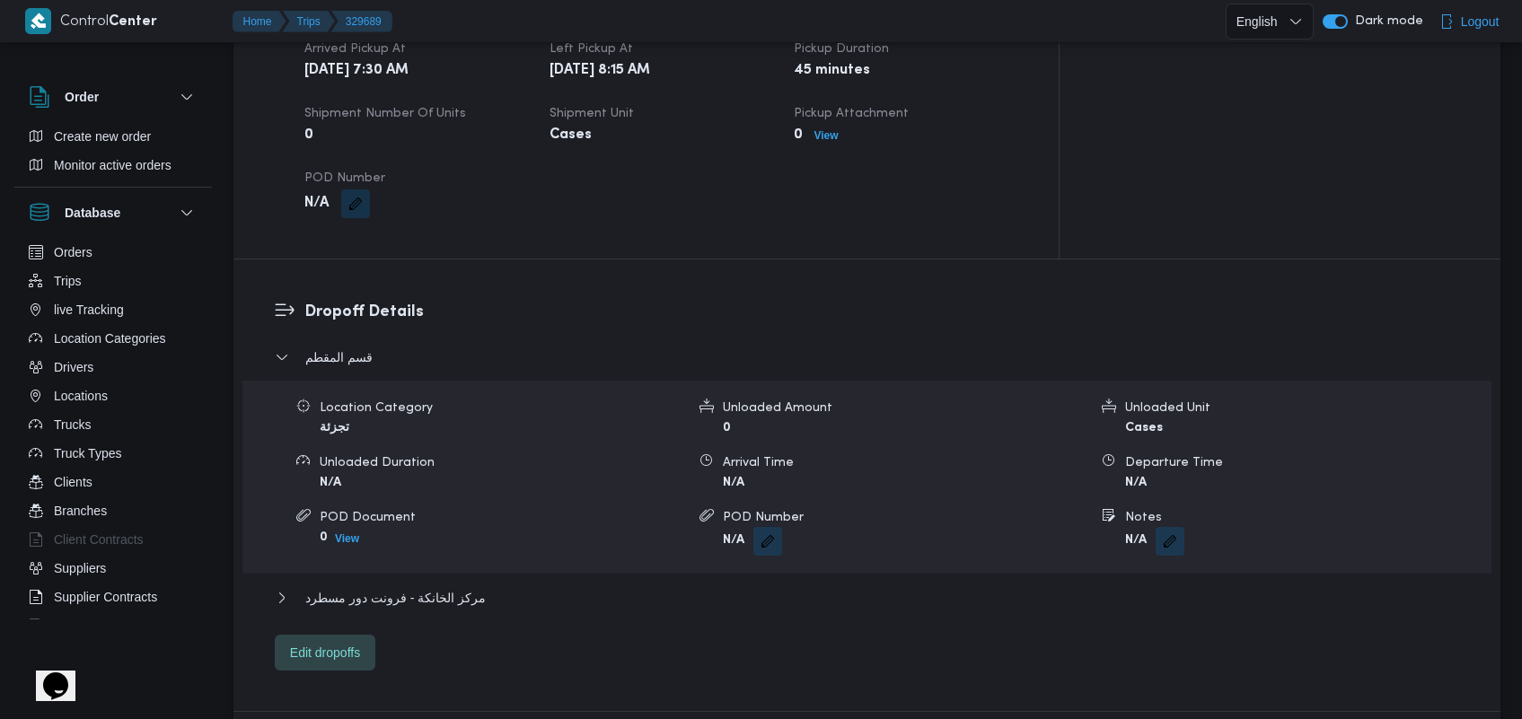
scroll to position [1300, 0]
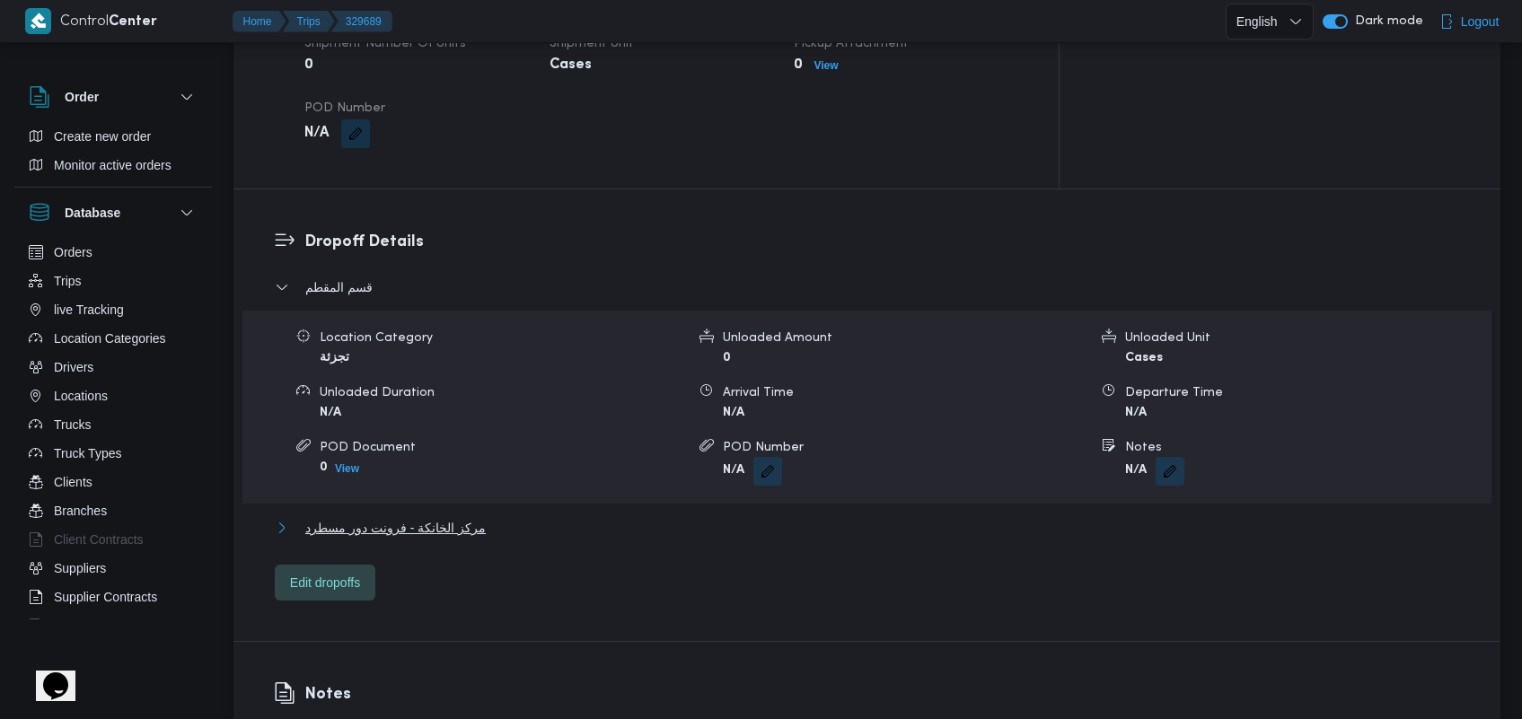
click at [437, 517] on span "مركز الخانكة - فرونت دور مسطرد" at bounding box center [395, 528] width 180 height 22
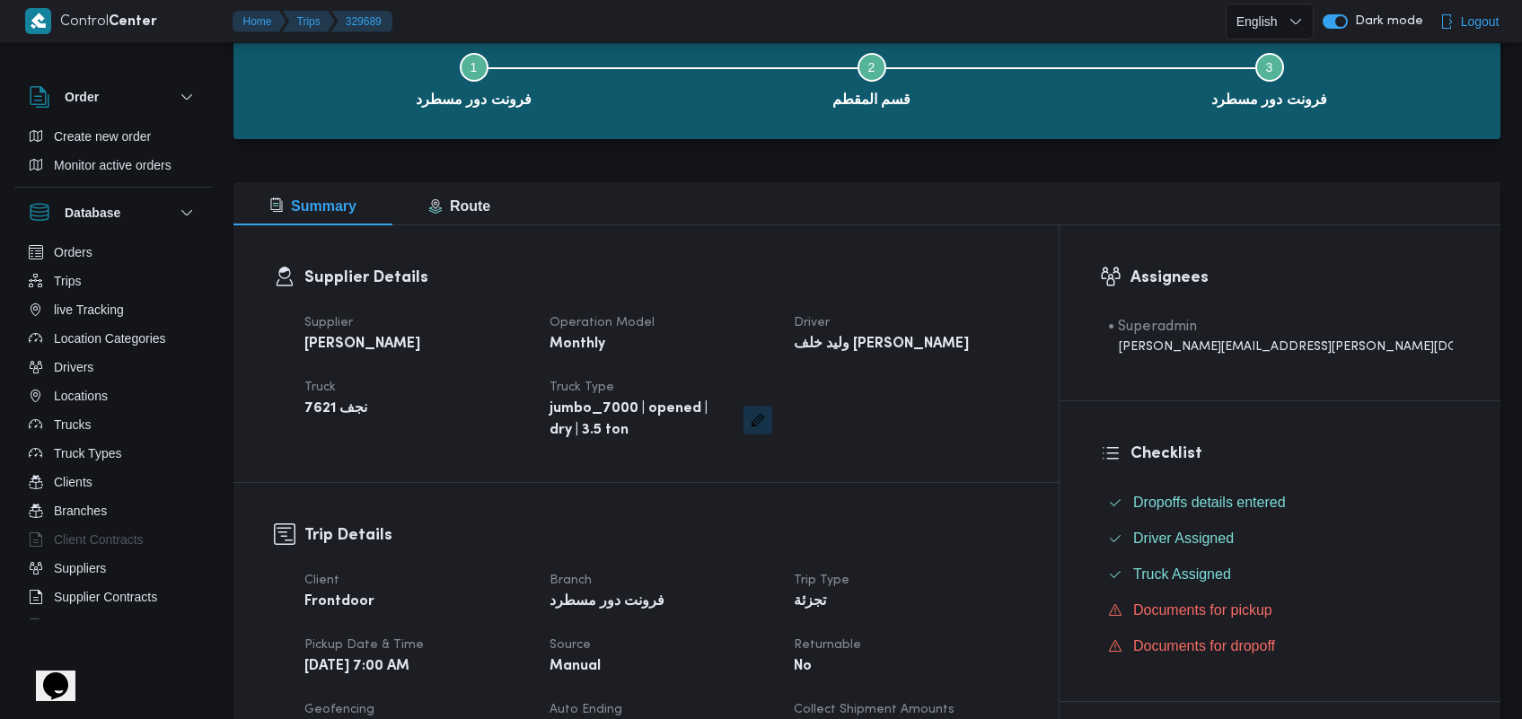
scroll to position [86, 0]
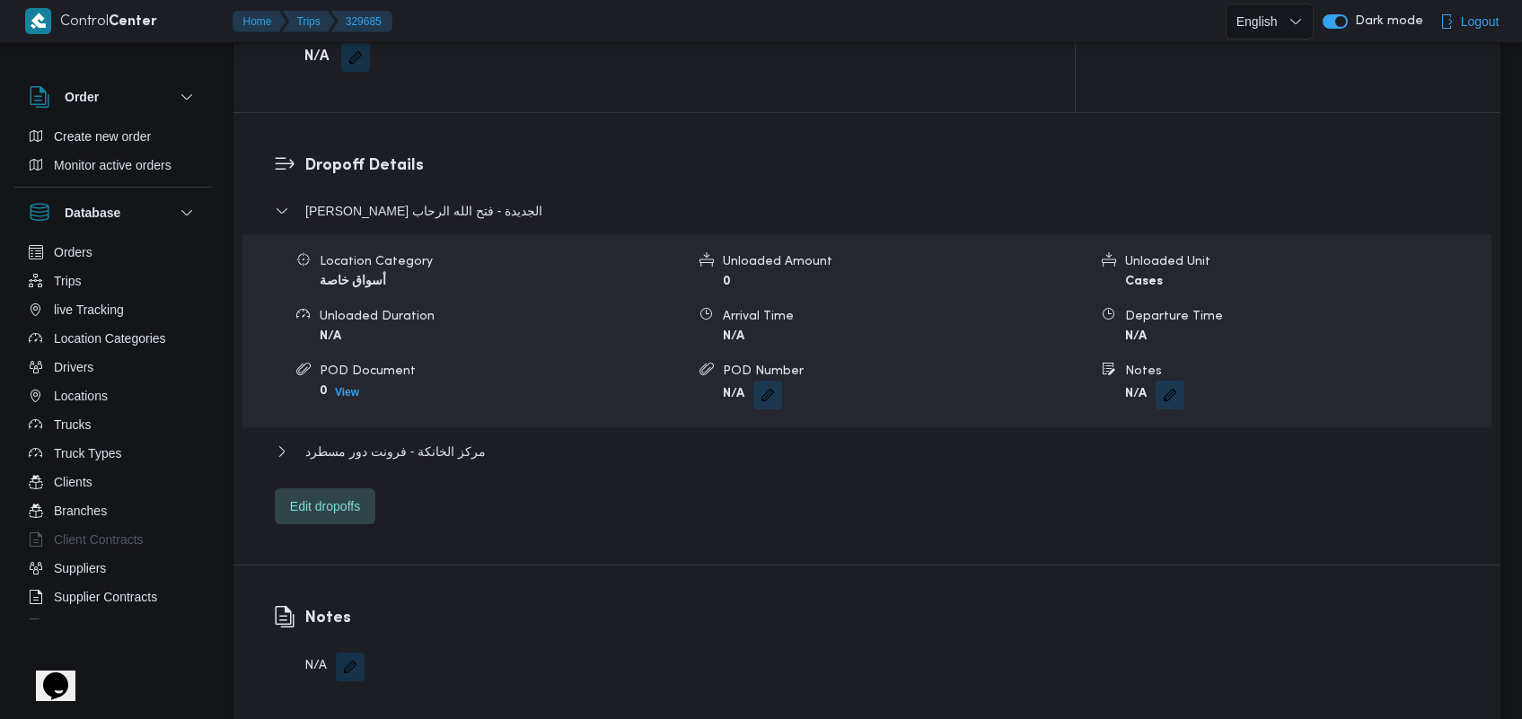
scroll to position [1409, 0]
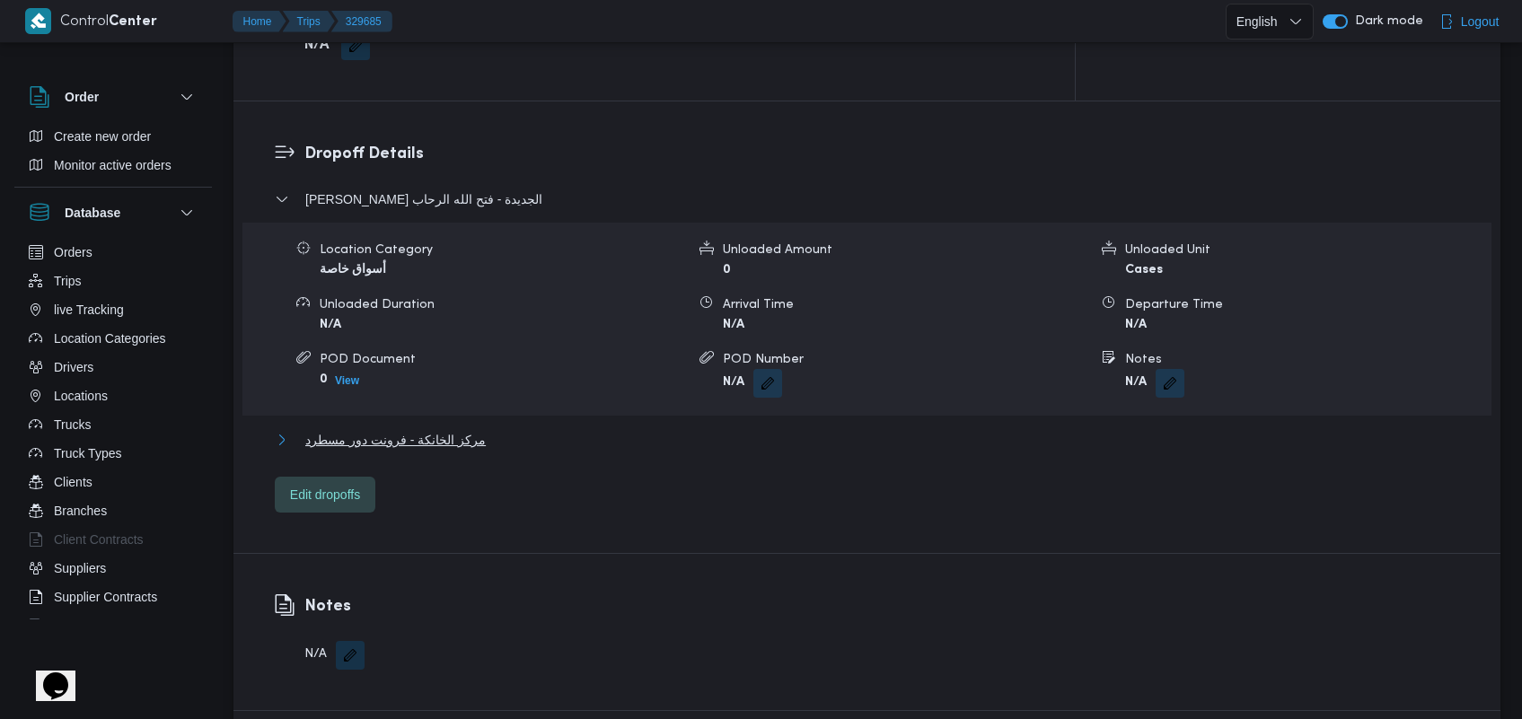
click at [461, 429] on span "مركز الخانكة - فرونت دور مسطرد" at bounding box center [395, 440] width 180 height 22
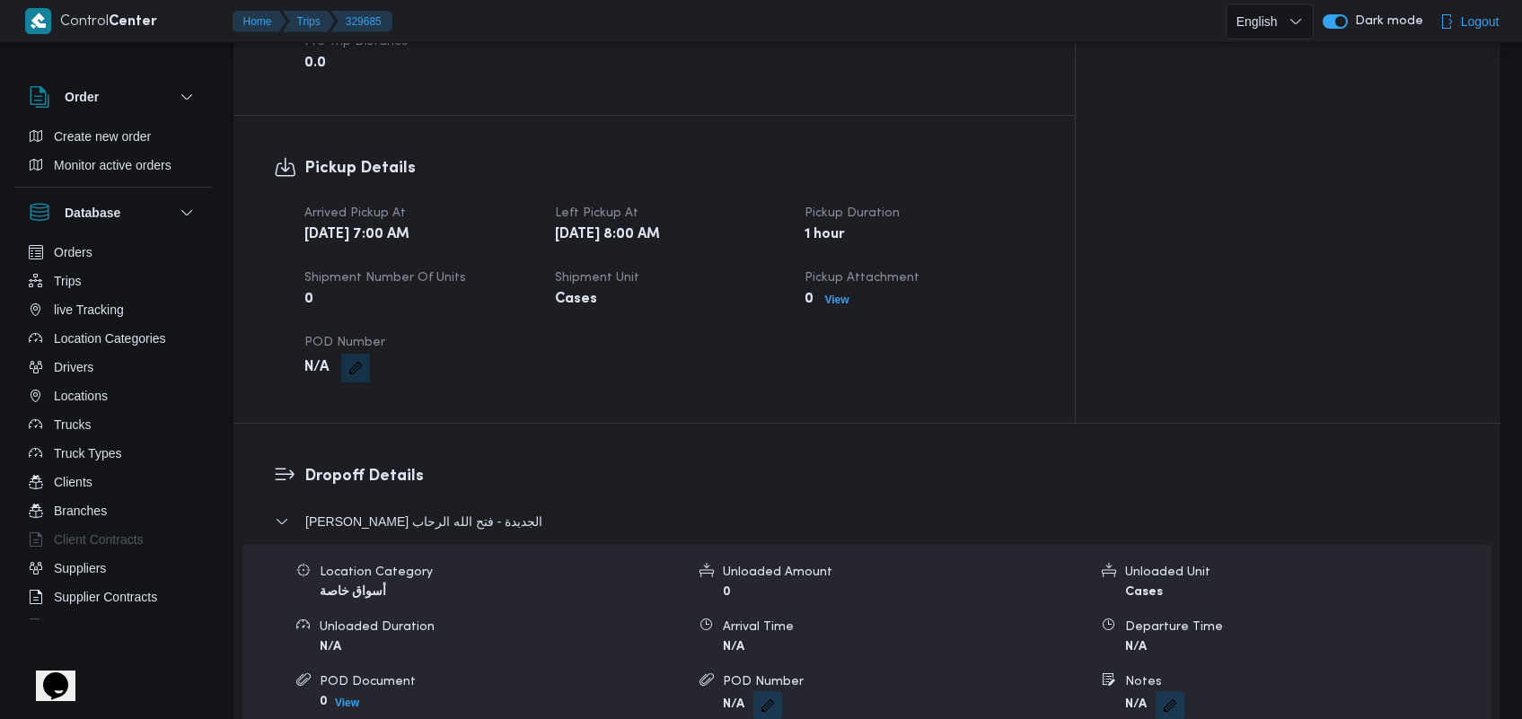
scroll to position [1104, 0]
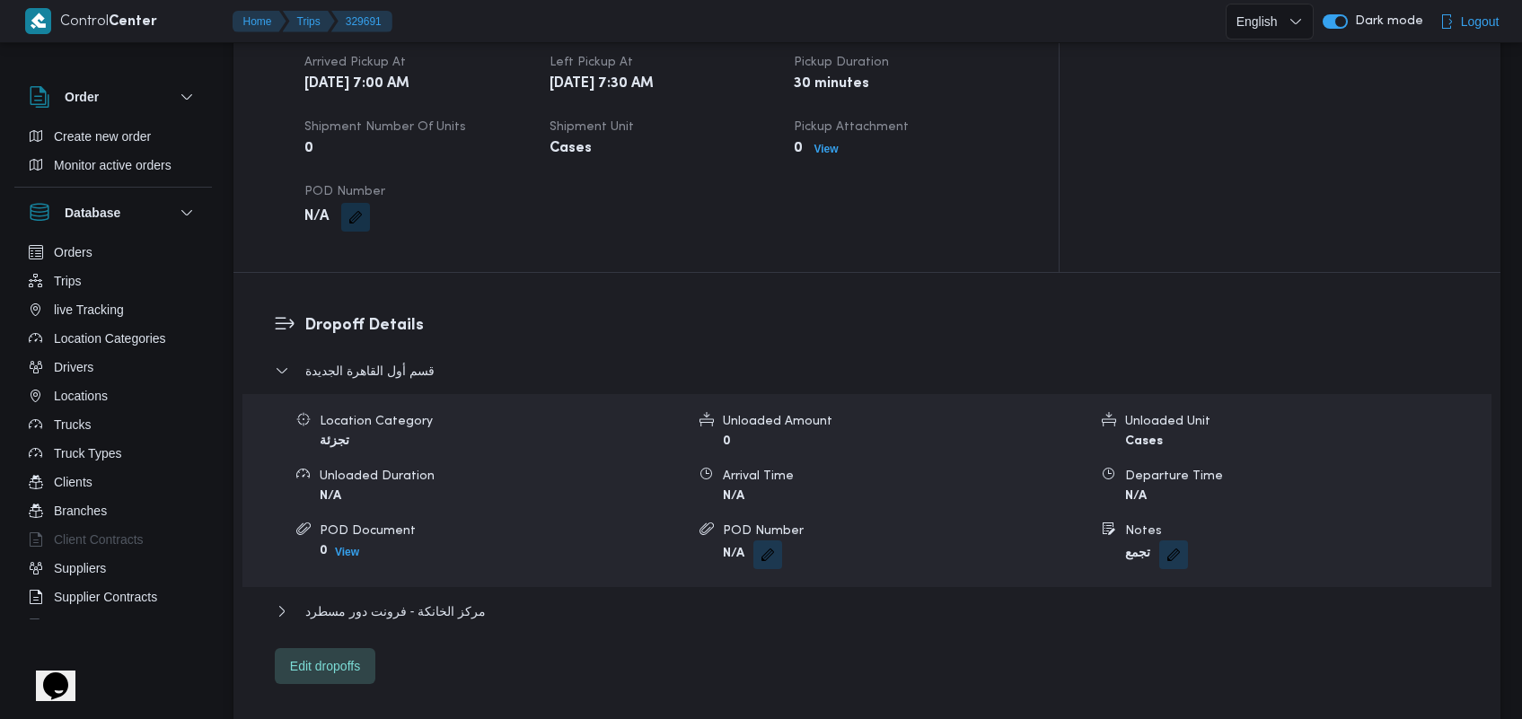
scroll to position [1227, 0]
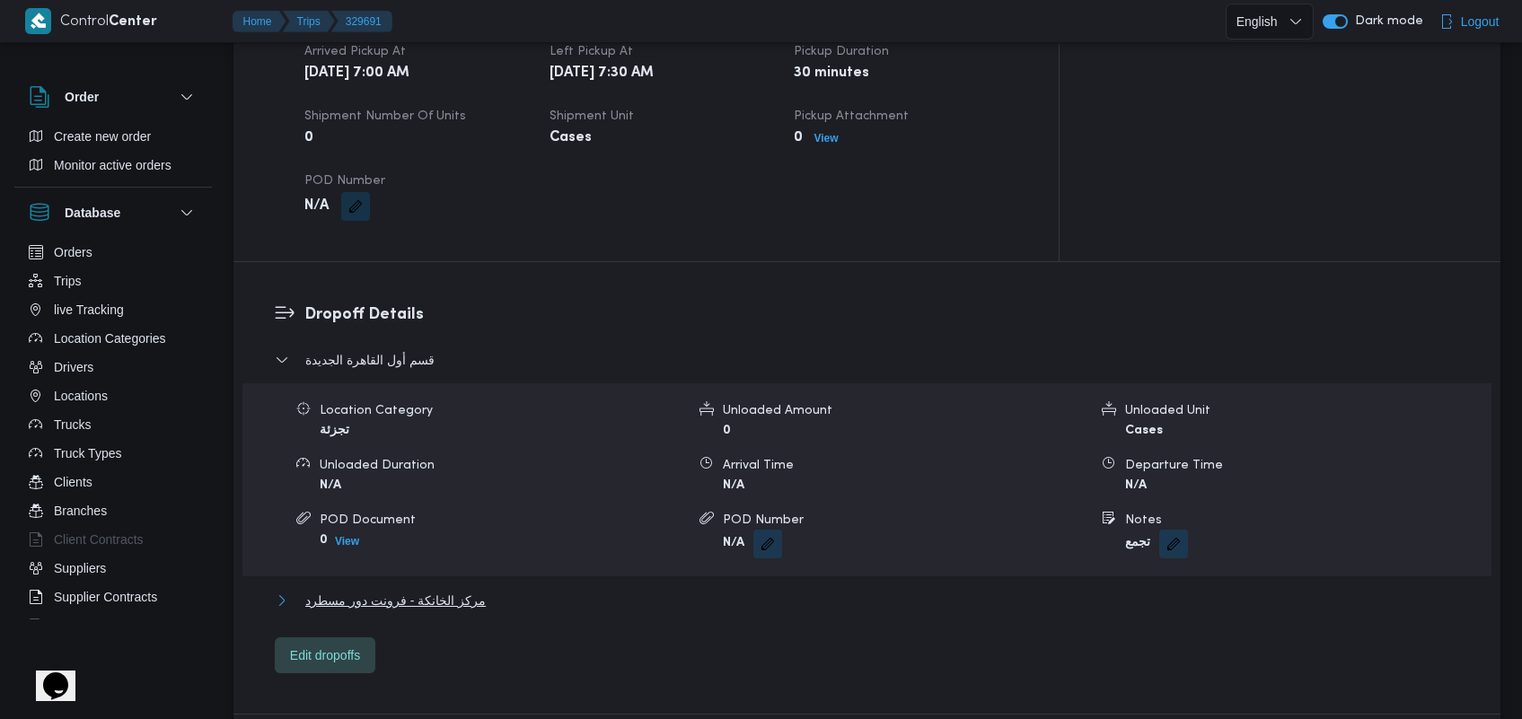
click at [442, 590] on span "مركز الخانكة - فرونت دور مسطرد" at bounding box center [395, 601] width 180 height 22
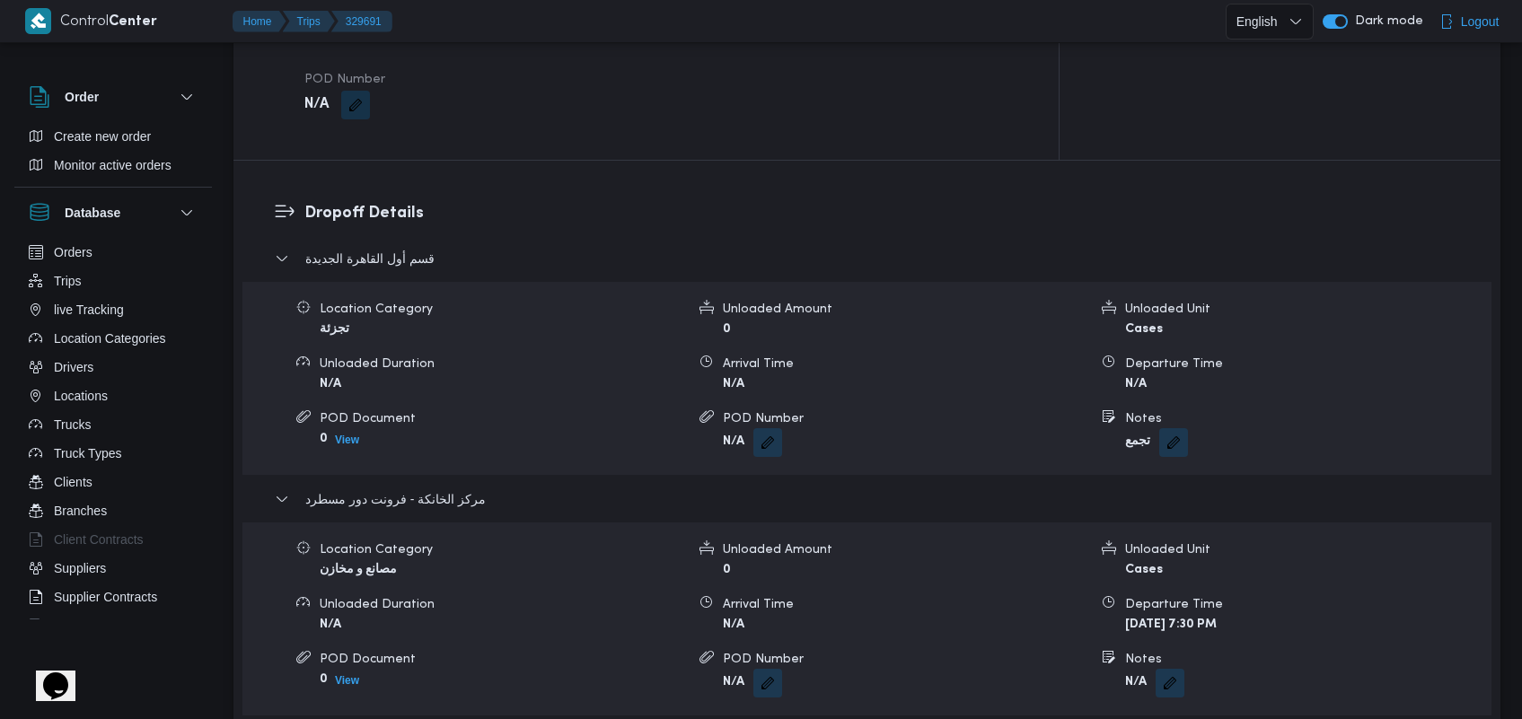
scroll to position [1339, 0]
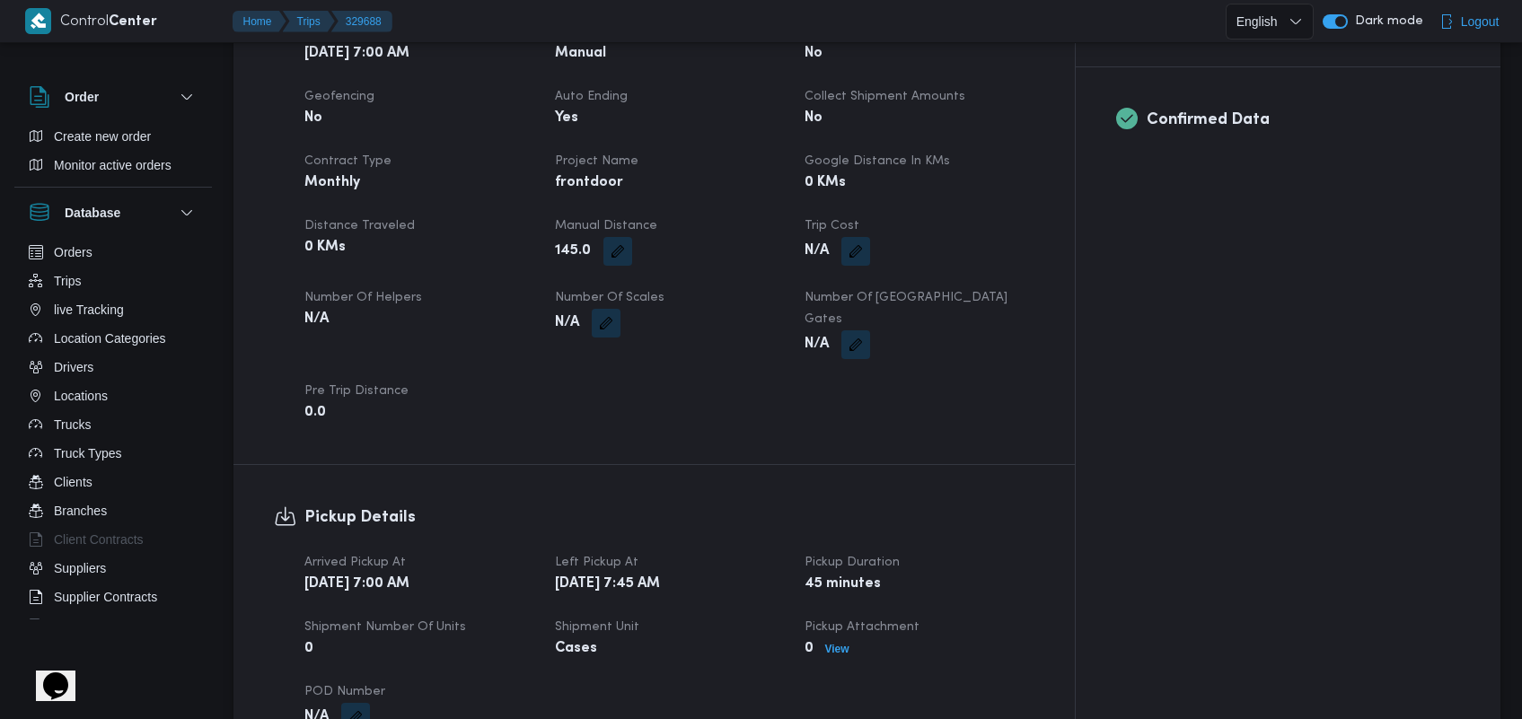
scroll to position [743, 0]
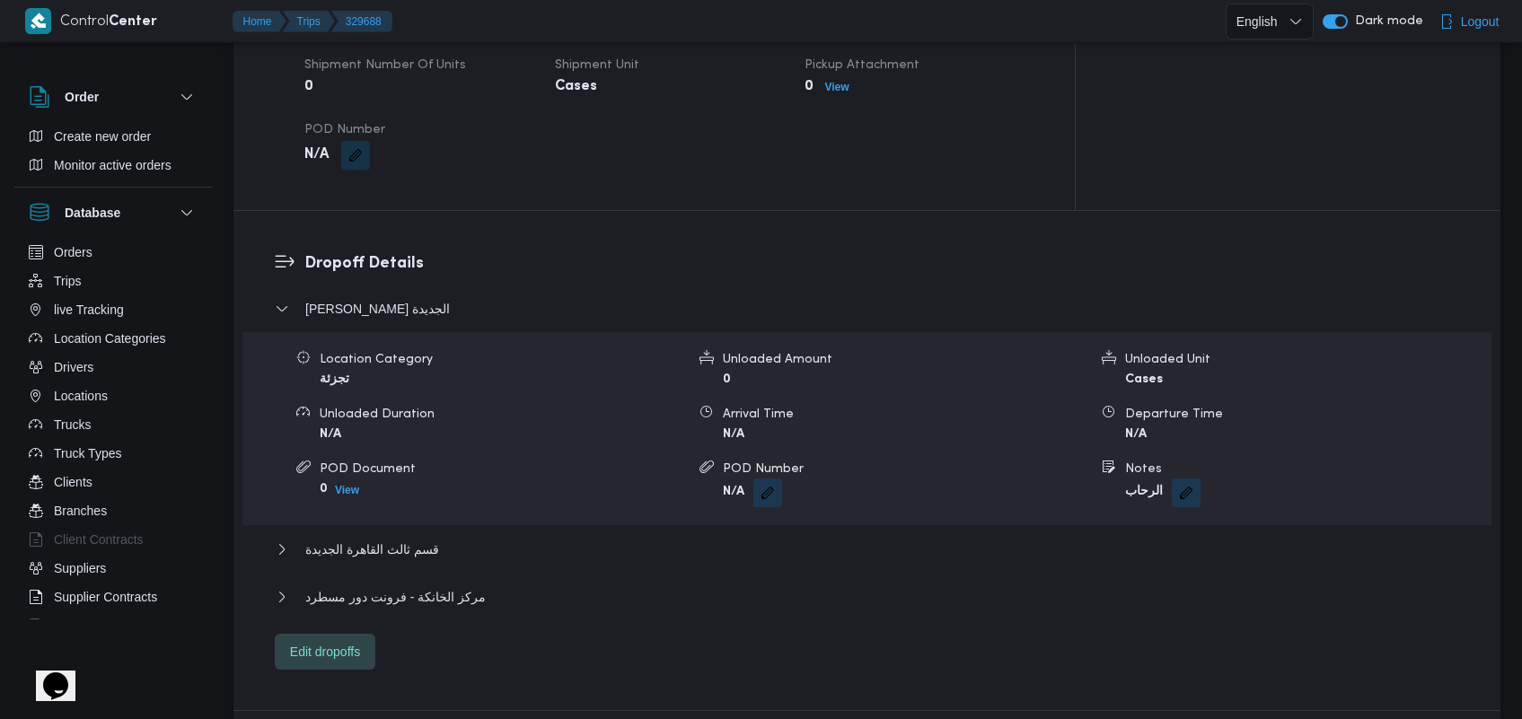
scroll to position [1357, 0]
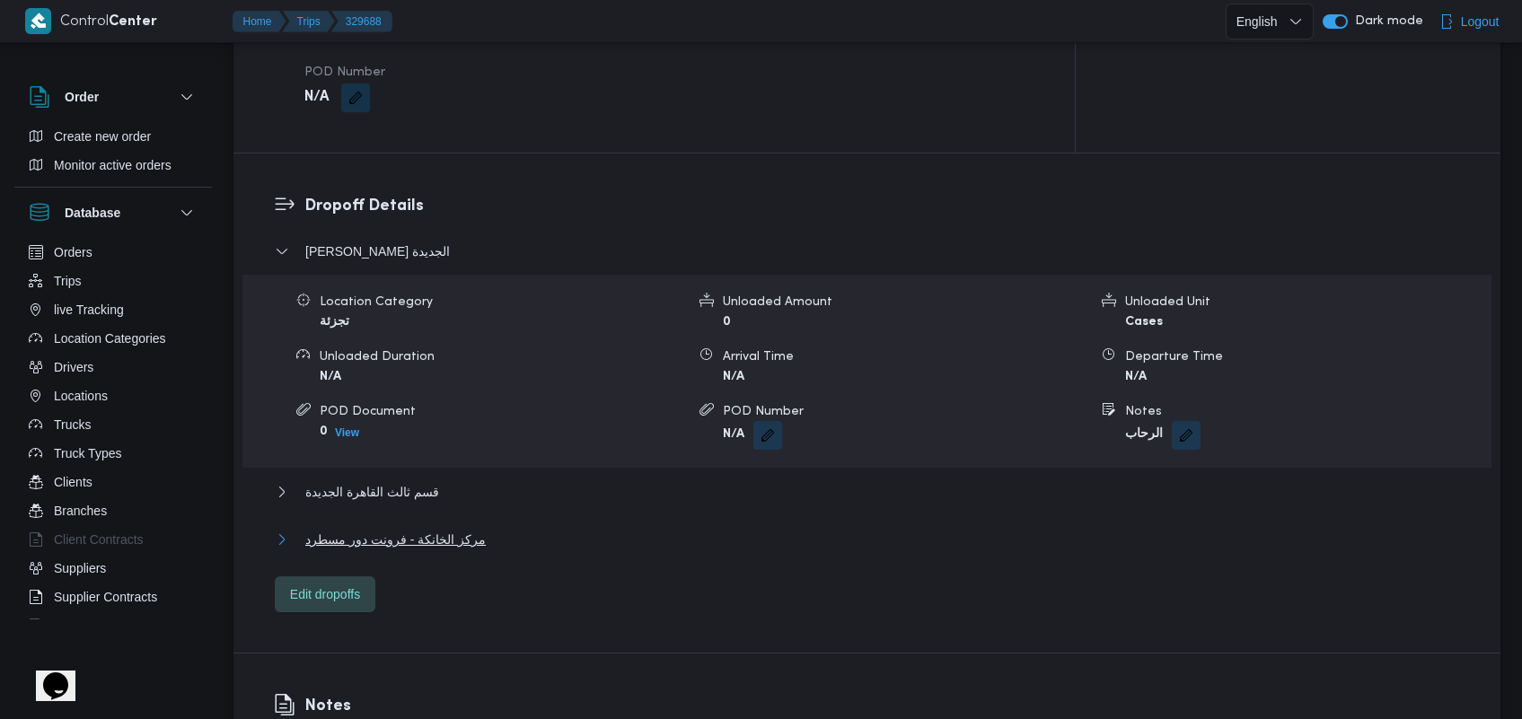
click at [464, 529] on span "مركز الخانكة - فرونت دور مسطرد" at bounding box center [395, 540] width 180 height 22
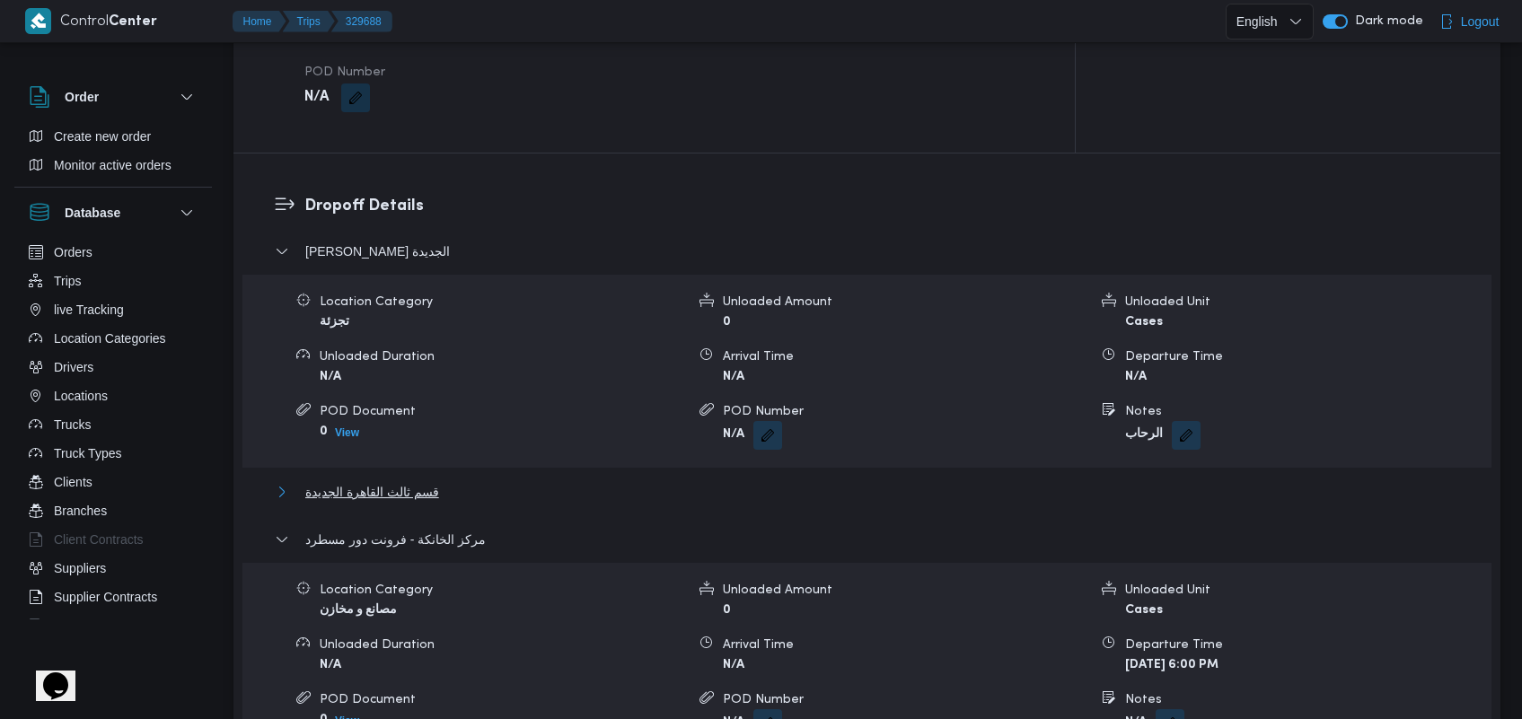
click at [415, 481] on span "قسم ثالث القاهرة الجديدة" at bounding box center [372, 492] width 134 height 22
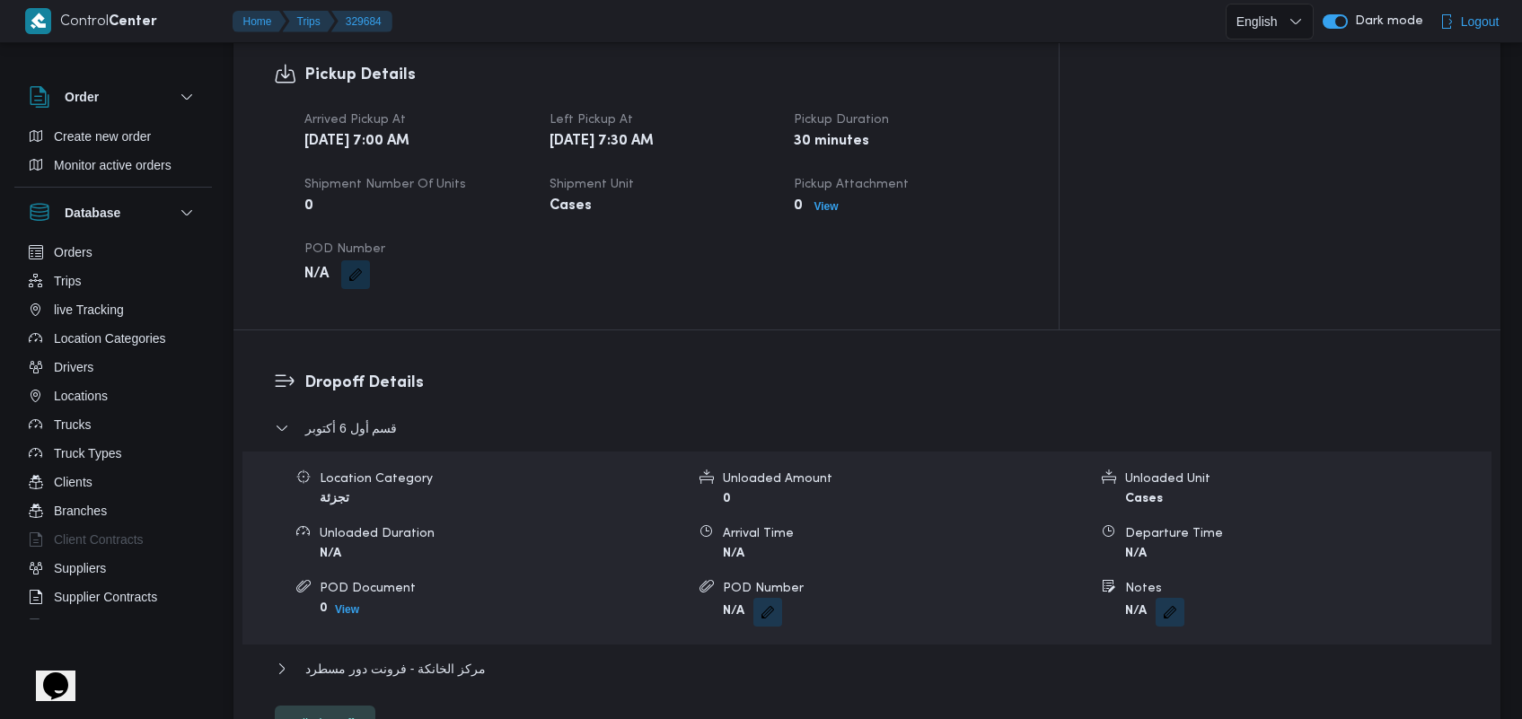
scroll to position [1203, 0]
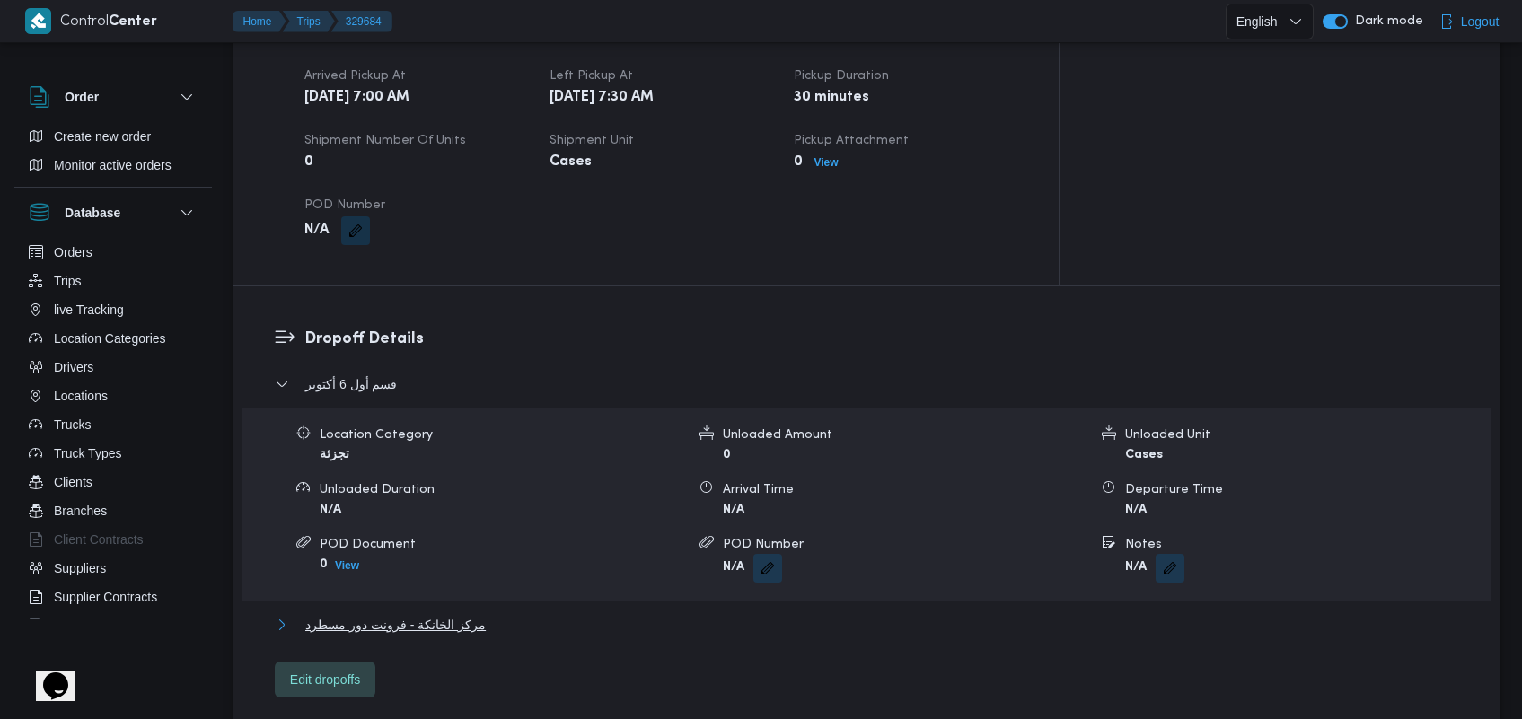
click at [401, 614] on span "مركز الخانكة - فرونت دور مسطرد" at bounding box center [395, 625] width 180 height 22
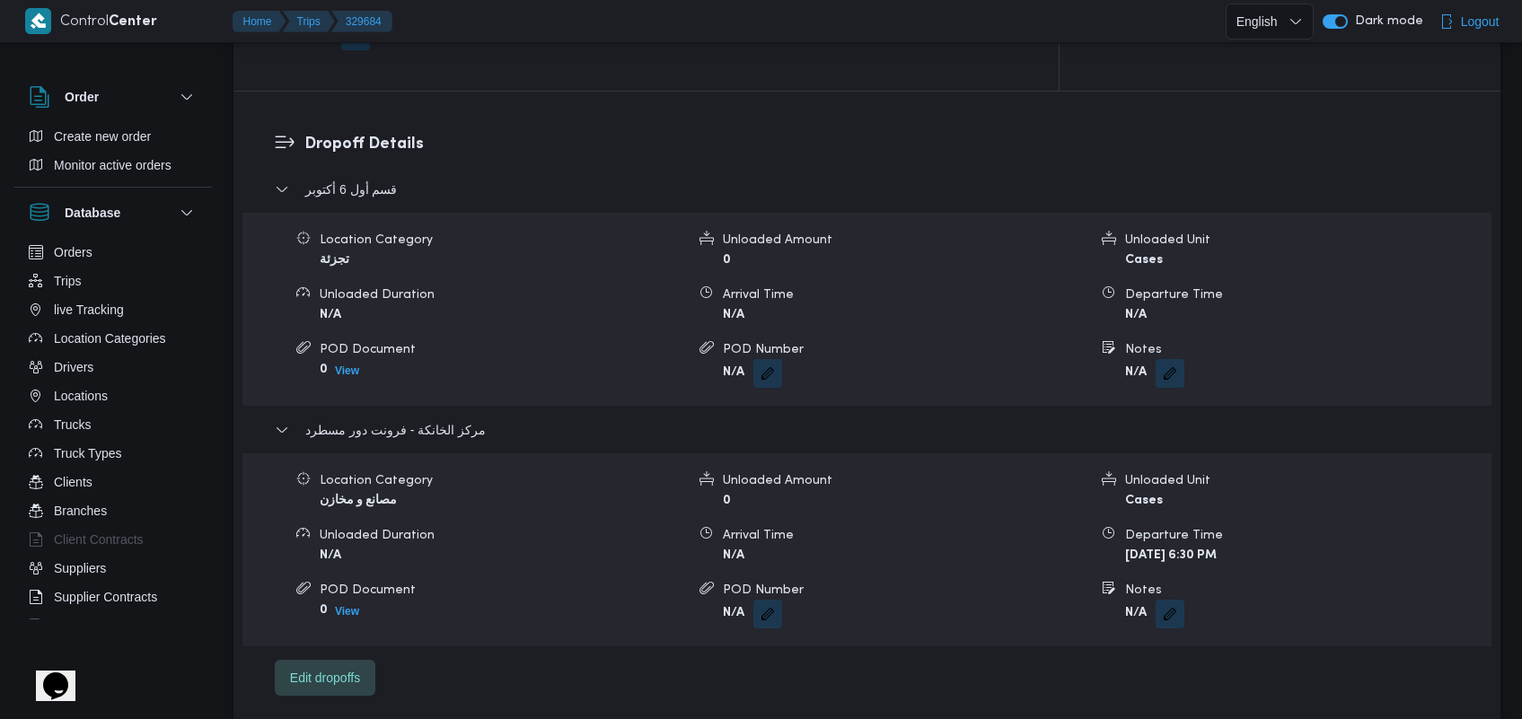
scroll to position [1403, 0]
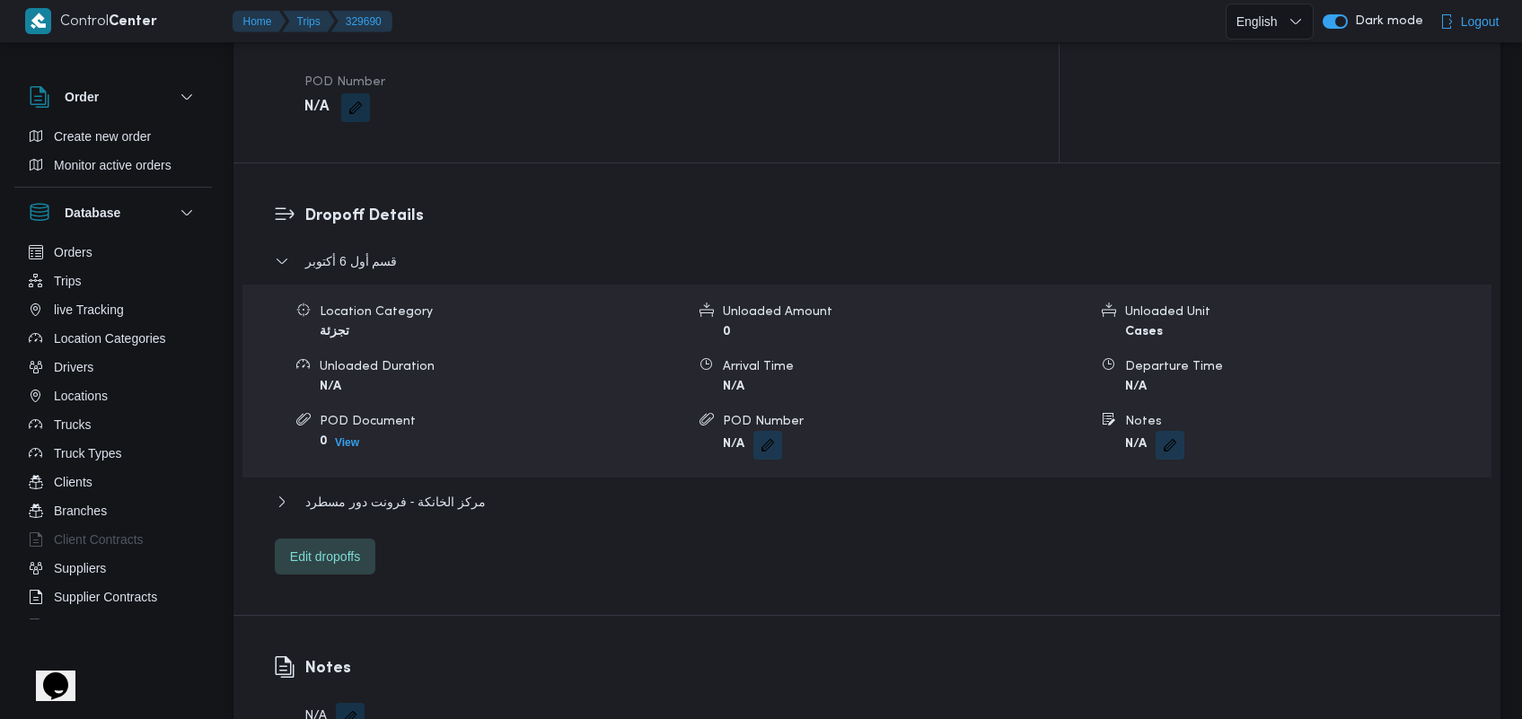
scroll to position [1347, 0]
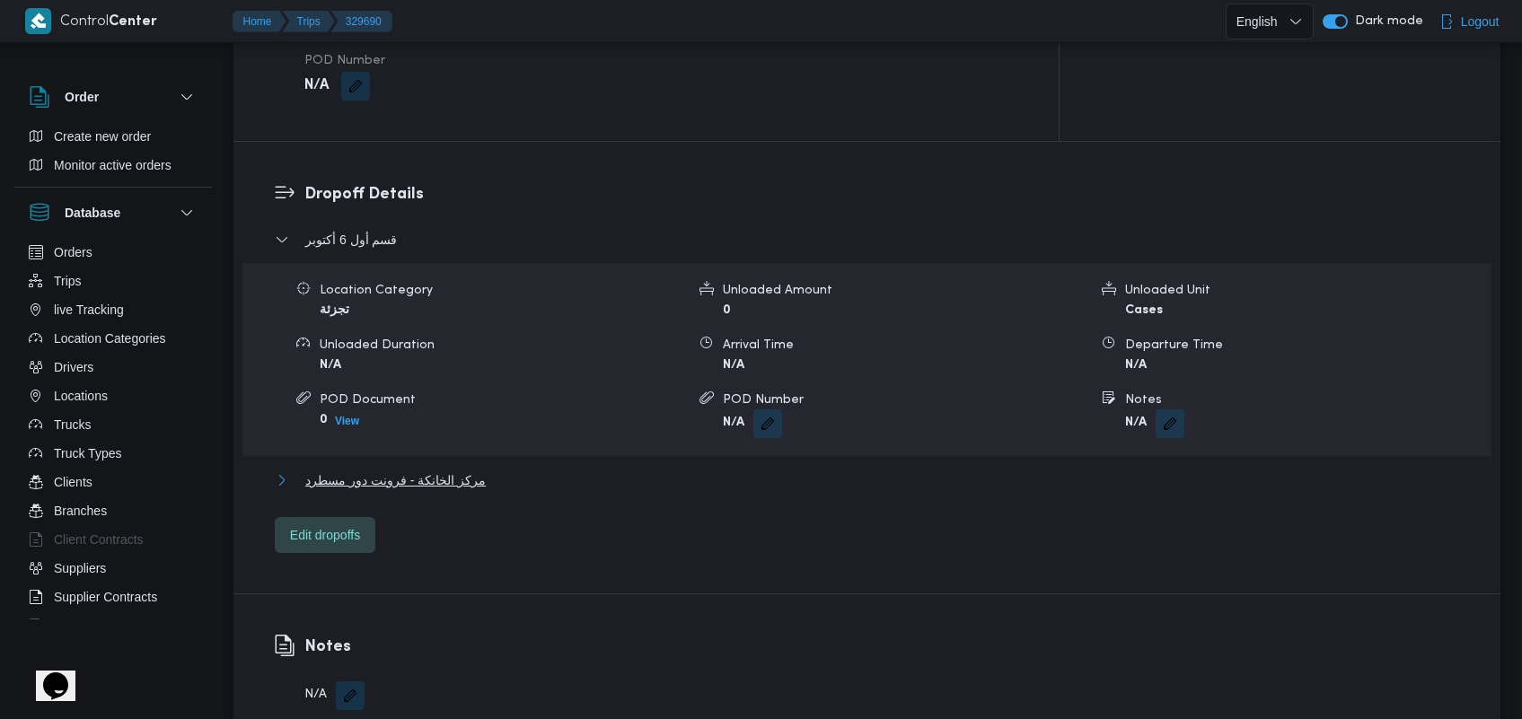
click at [395, 469] on span "مركز الخانكة - فرونت دور مسطرد" at bounding box center [395, 480] width 180 height 22
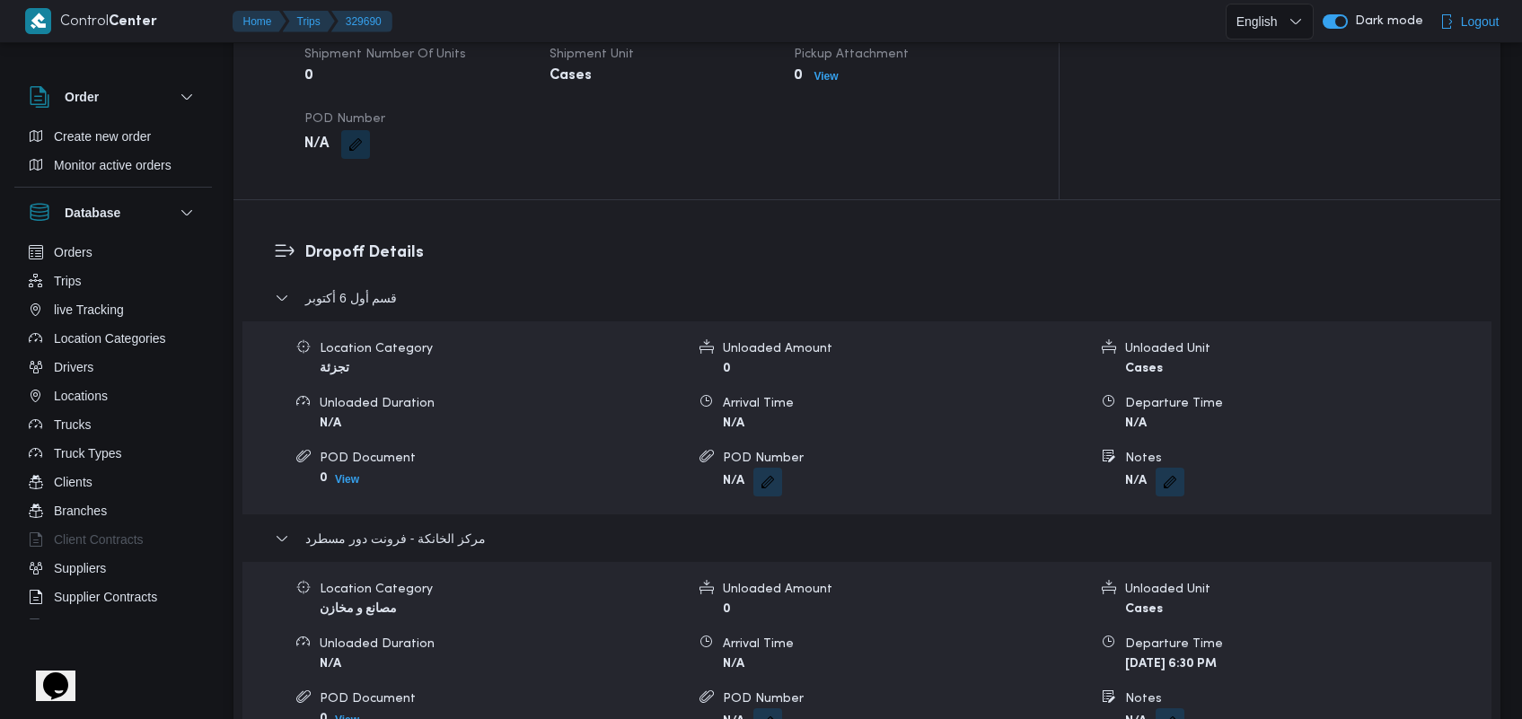
scroll to position [1376, 0]
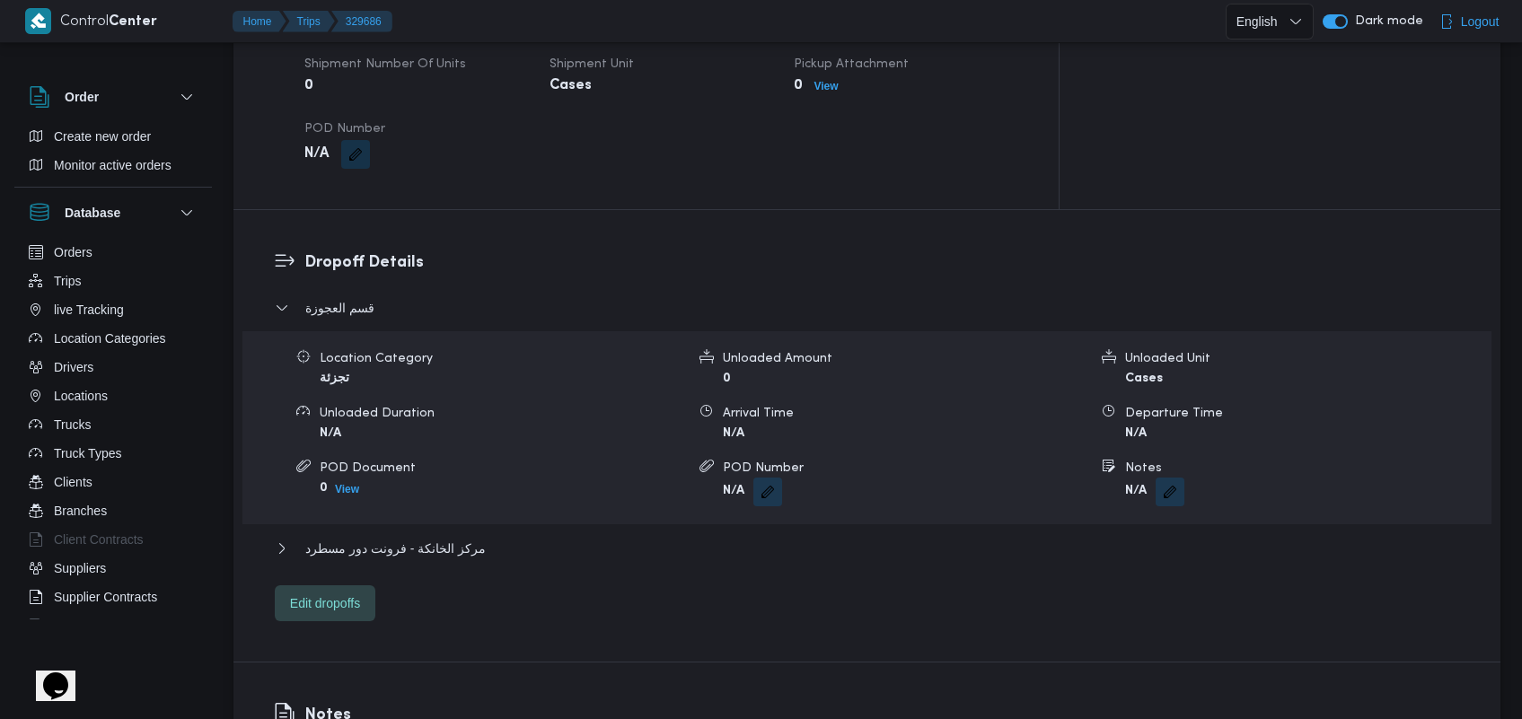
scroll to position [1284, 0]
click at [452, 533] on span "مركز الخانكة - فرونت دور مسطرد" at bounding box center [395, 544] width 180 height 22
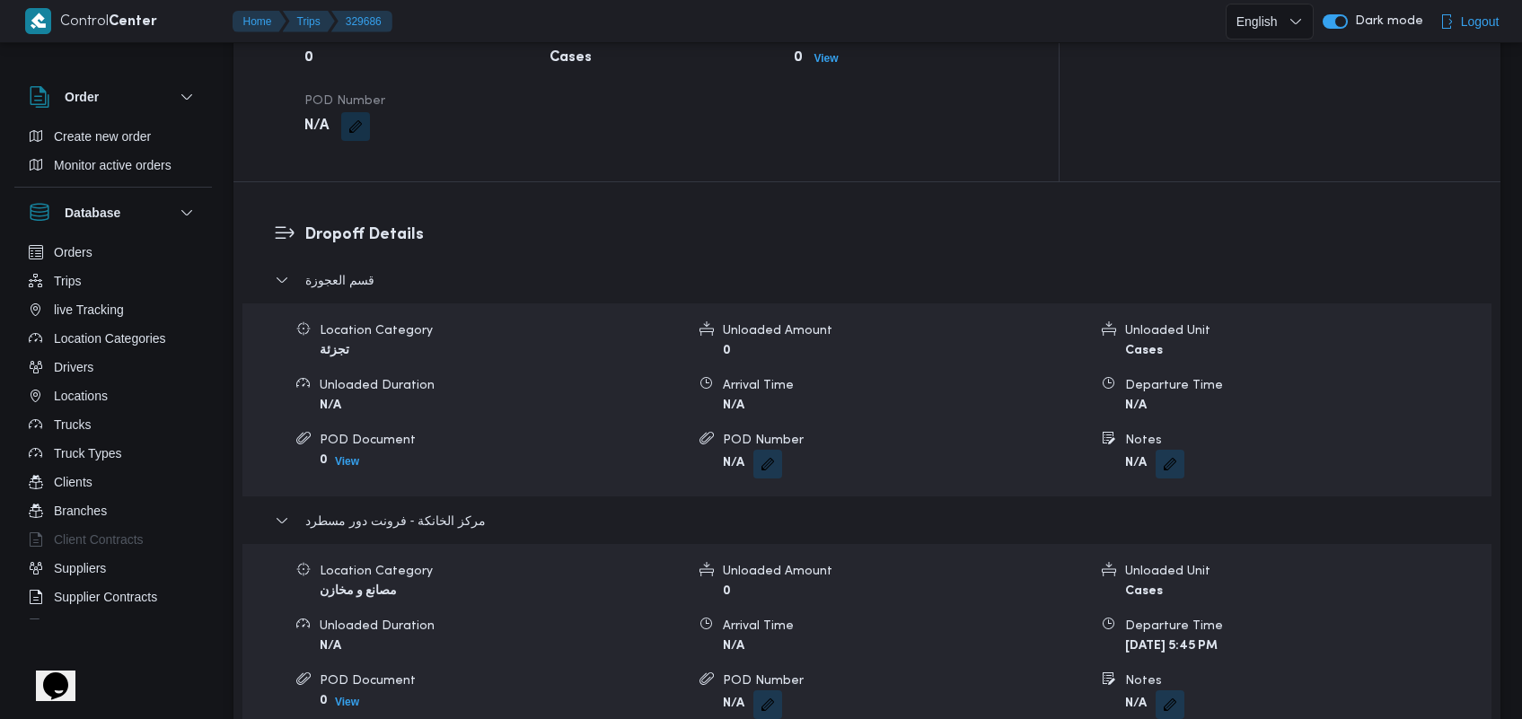
scroll to position [1312, 0]
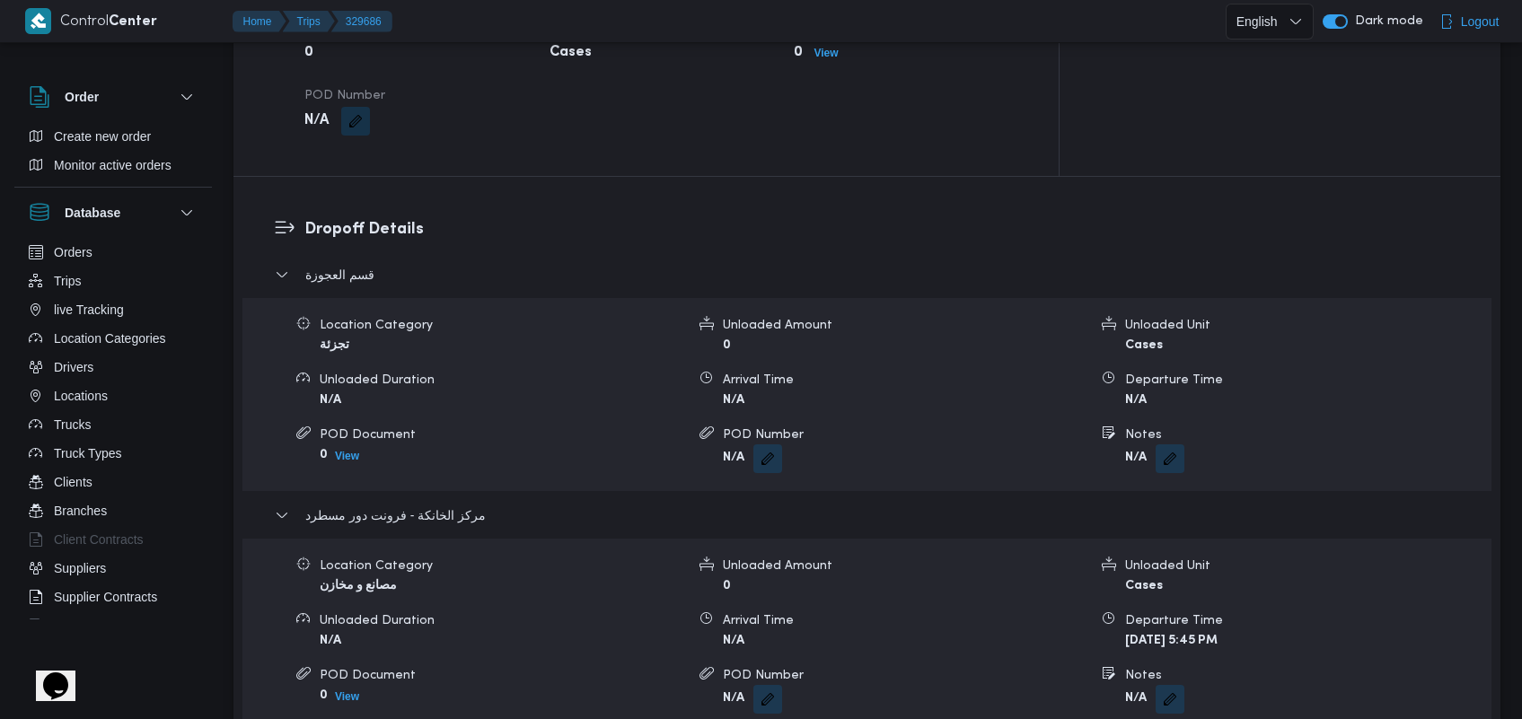
click at [265, 9] on nav "Home Trips 329686" at bounding box center [312, 23] width 160 height 46
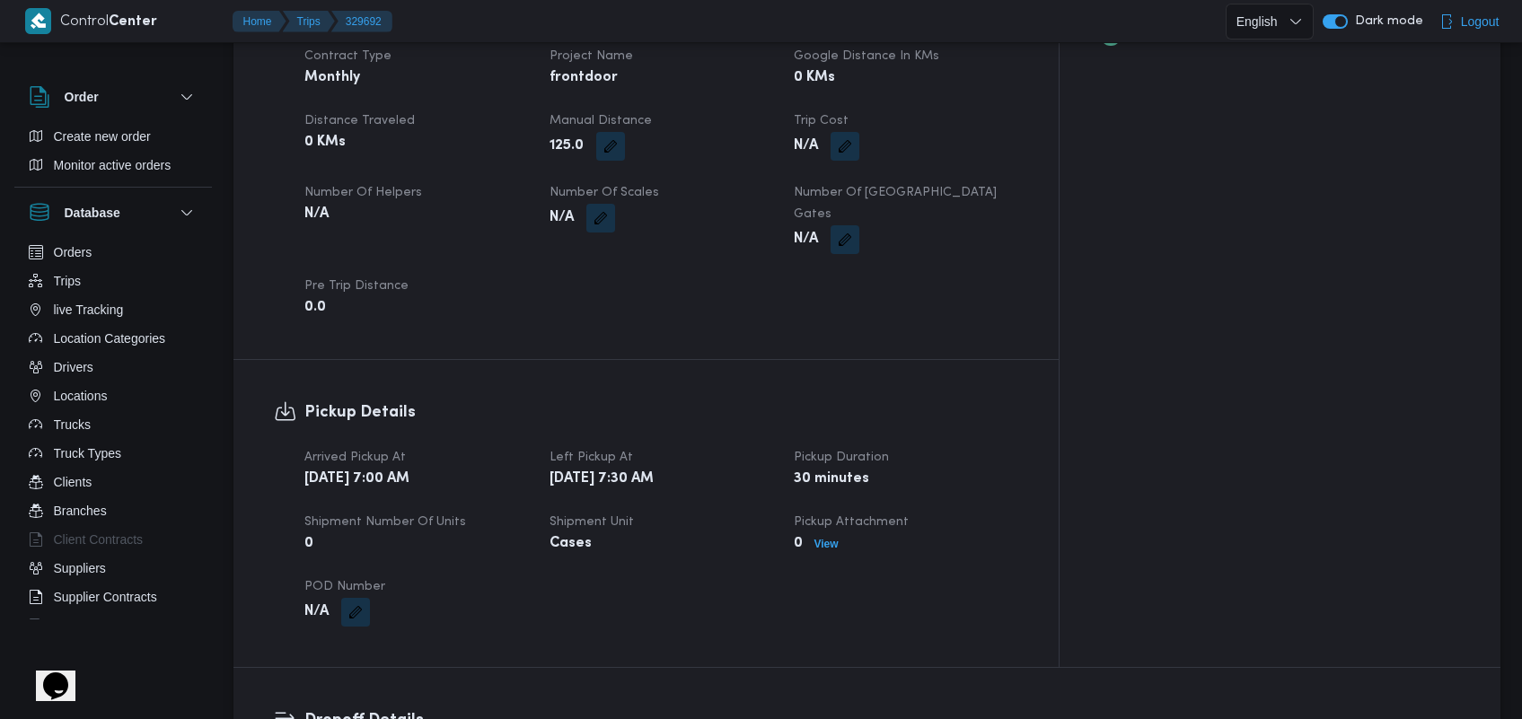
scroll to position [1132, 0]
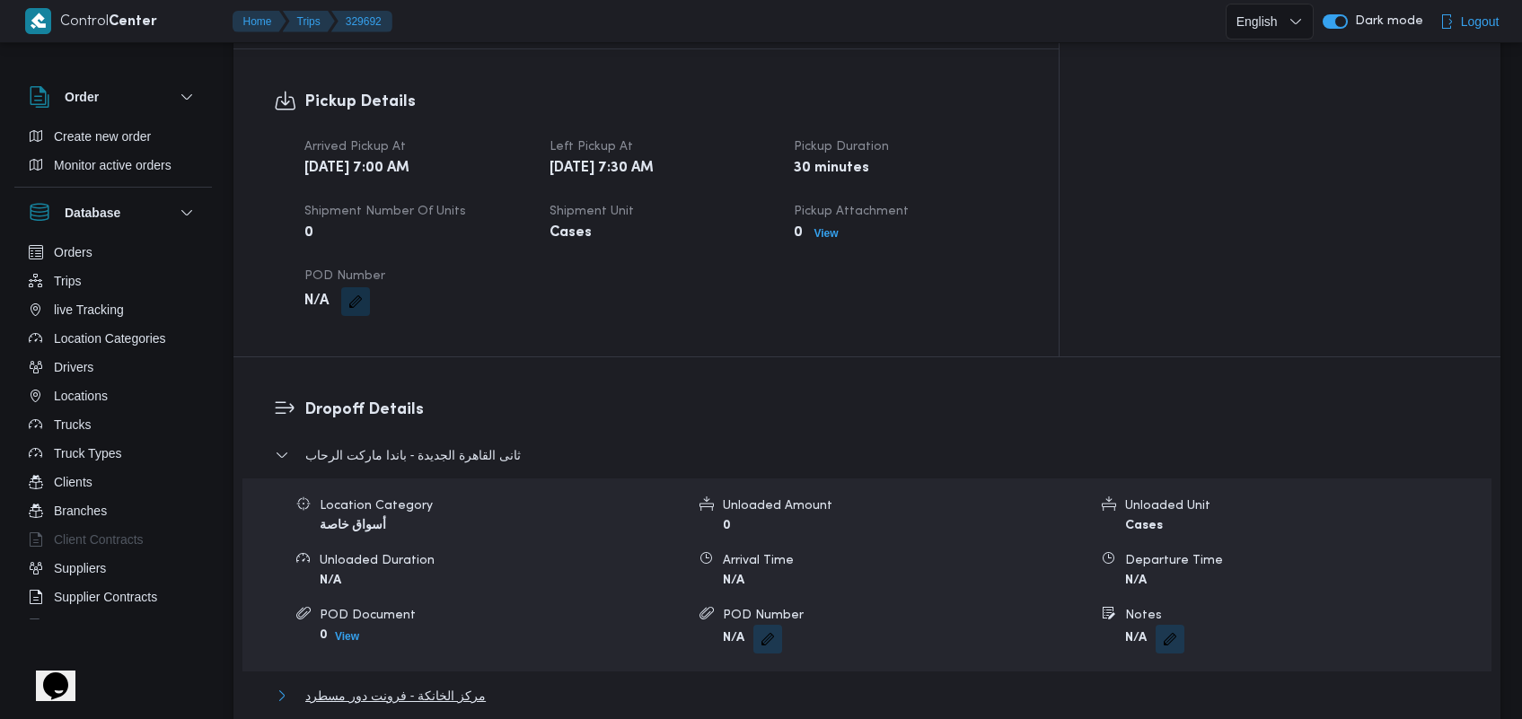
click at [480, 685] on button "مركز الخانكة - فرونت دور مسطرد" at bounding box center [867, 696] width 1185 height 22
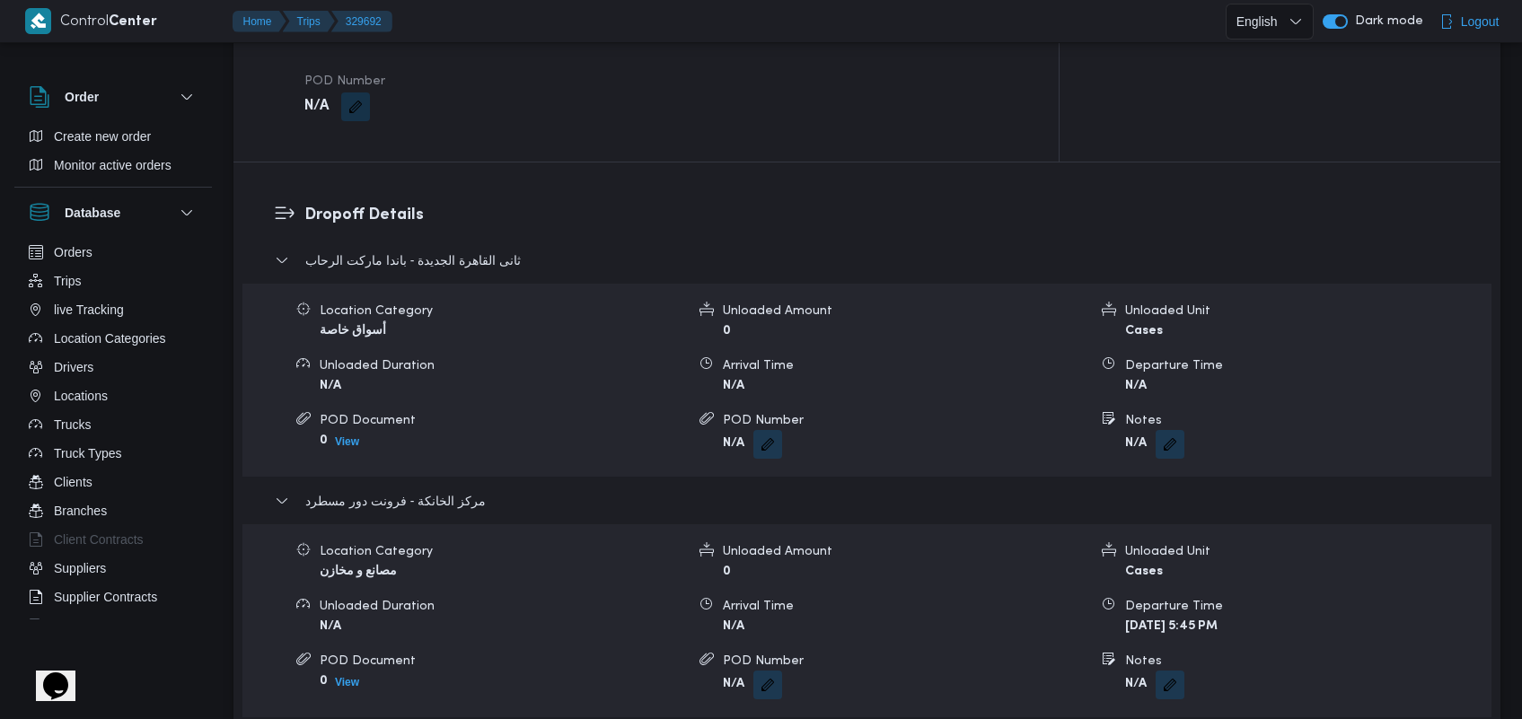
scroll to position [1356, 0]
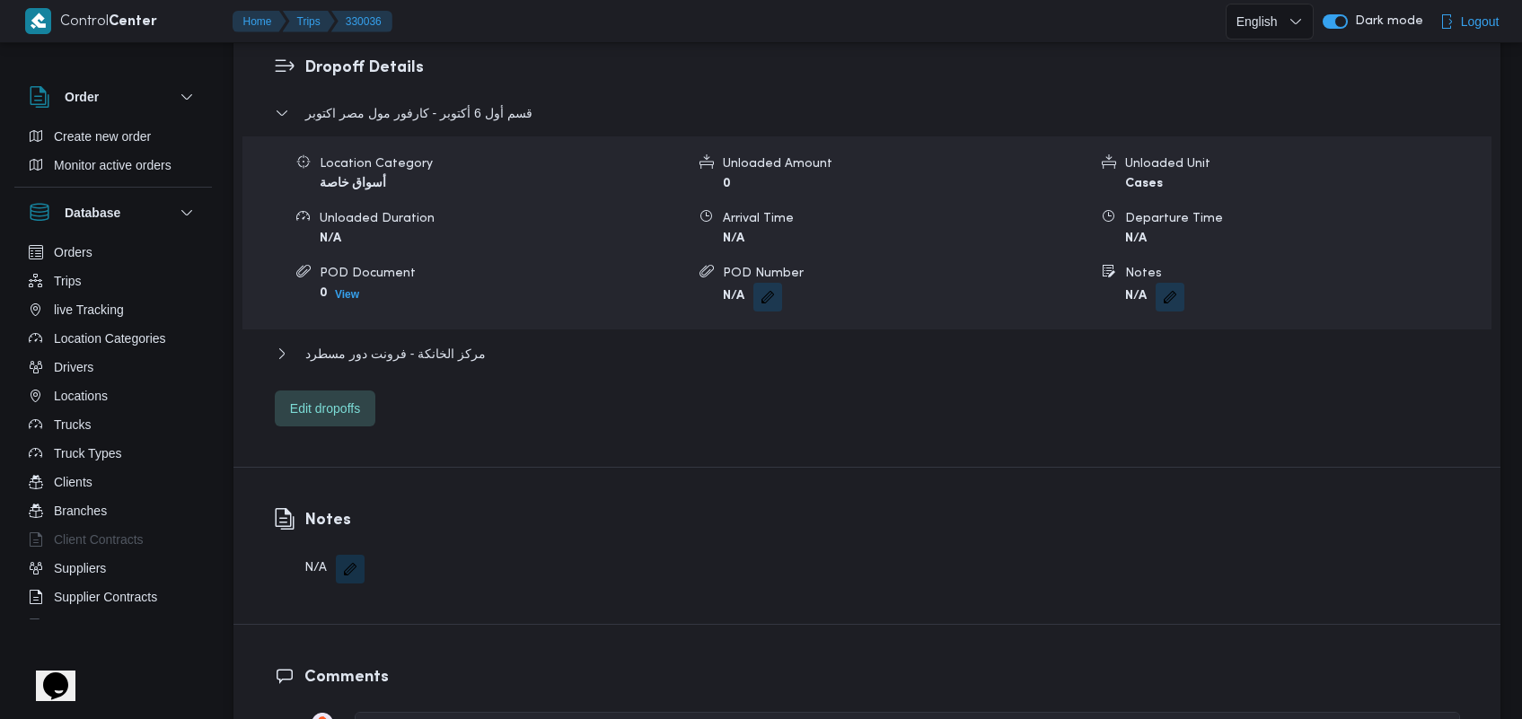
scroll to position [1479, 0]
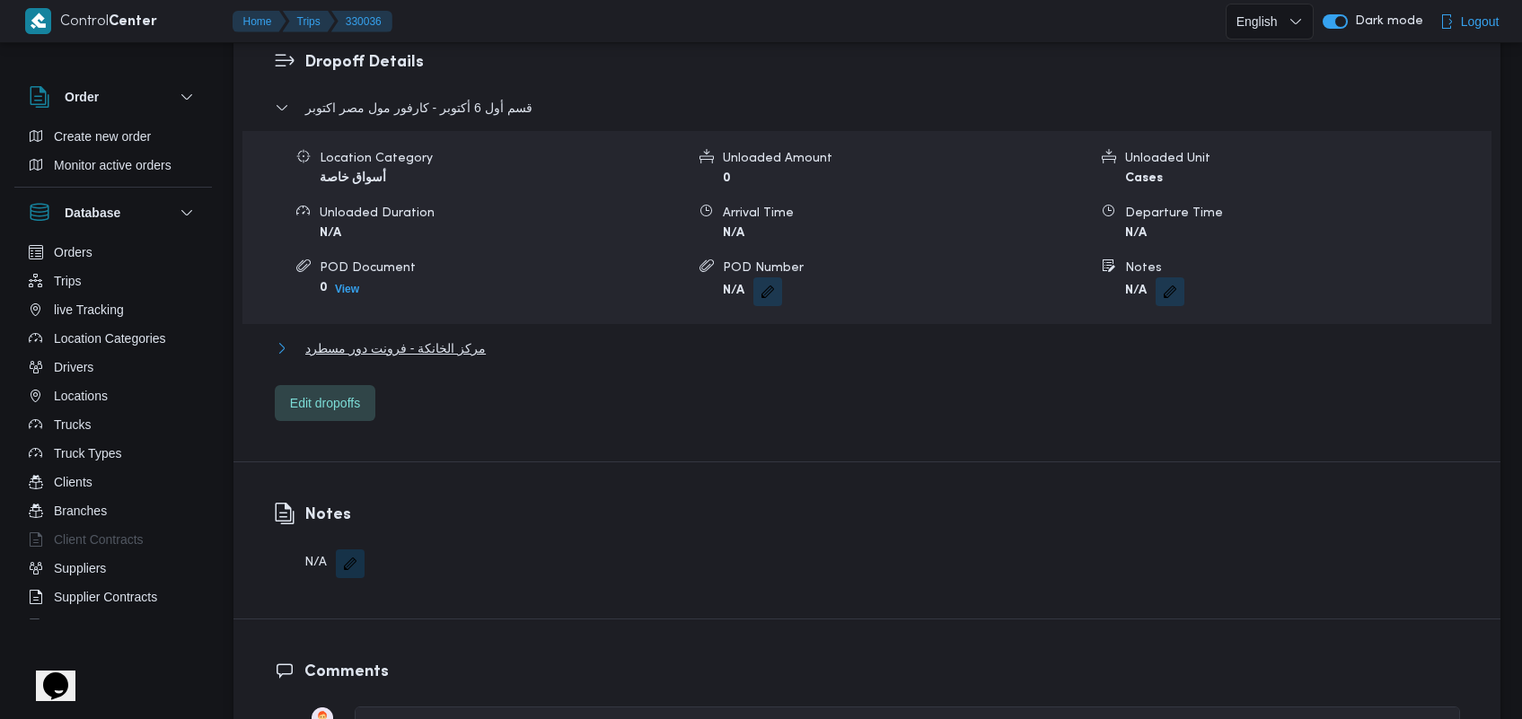
click at [433, 338] on span "مركز الخانكة - فرونت دور مسطرد" at bounding box center [395, 349] width 180 height 22
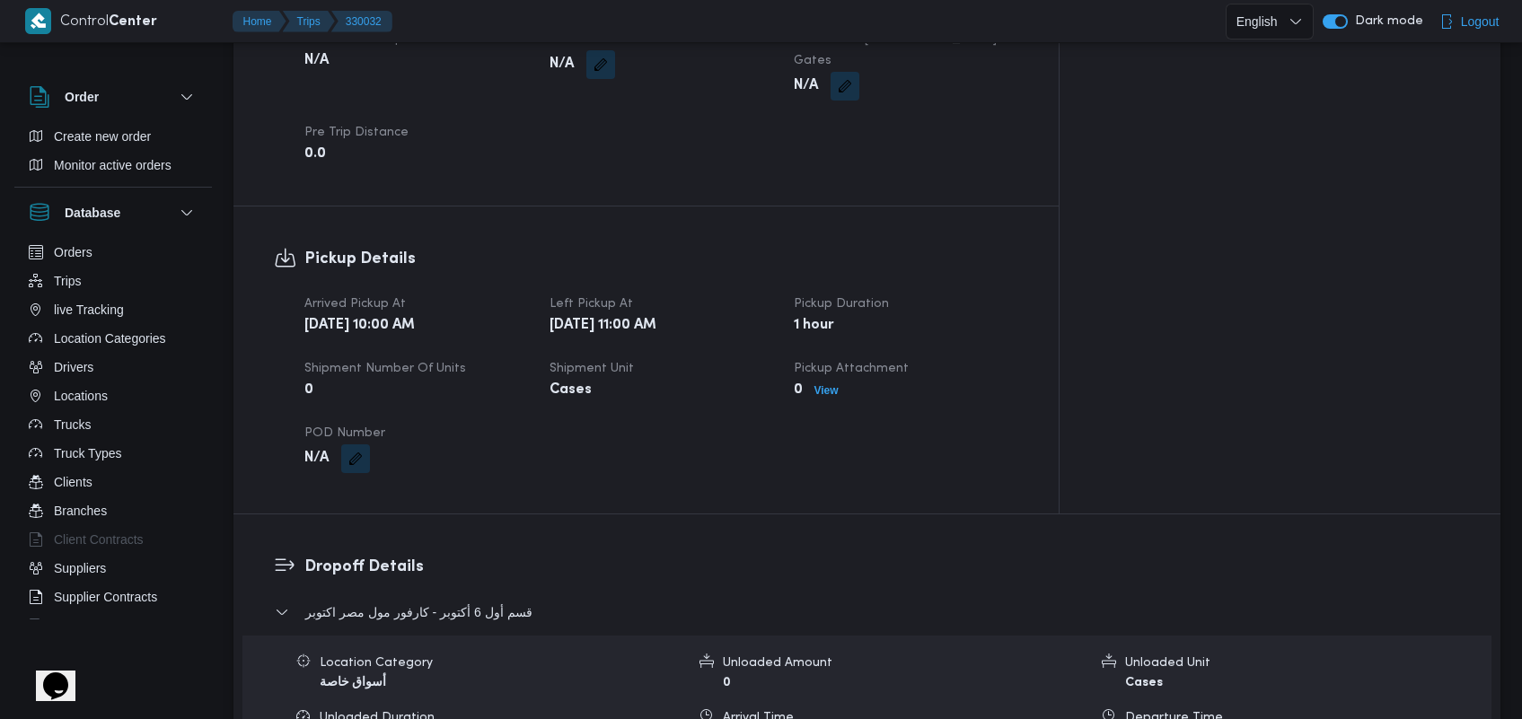
scroll to position [1306, 0]
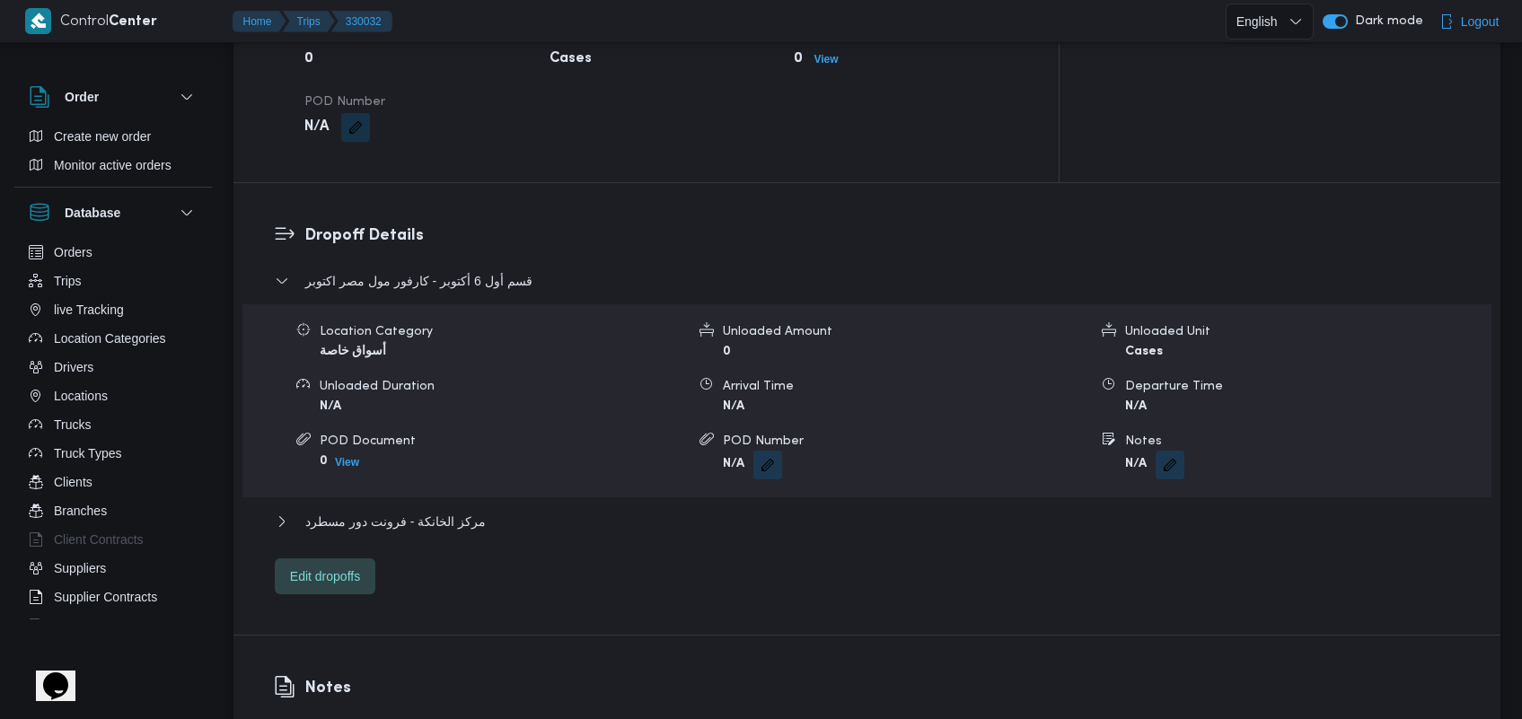
click at [406, 516] on div "مركز الخانكة - فرونت دور مسطرد" at bounding box center [867, 528] width 1185 height 34
click at [416, 511] on span "مركز الخانكة - فرونت دور مسطرد" at bounding box center [395, 522] width 180 height 22
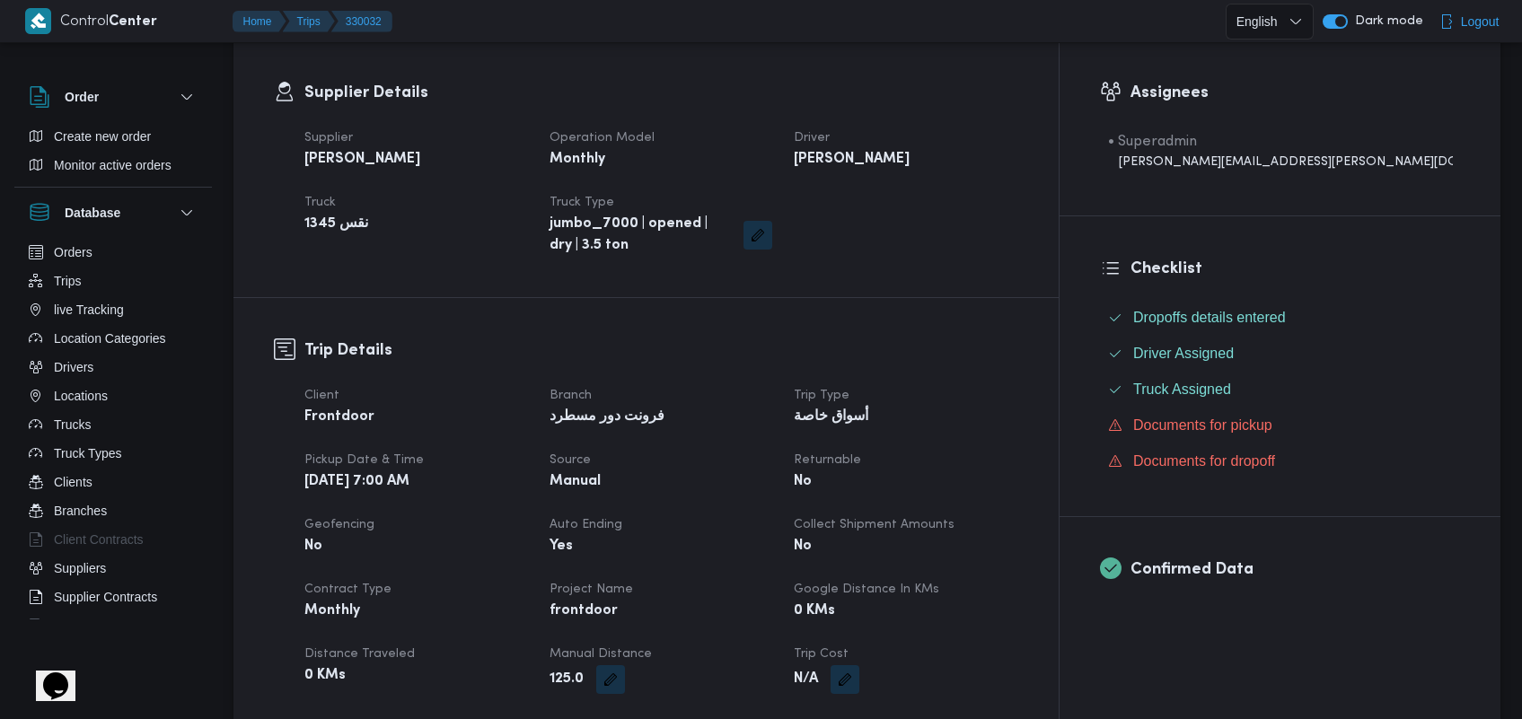
scroll to position [0, 0]
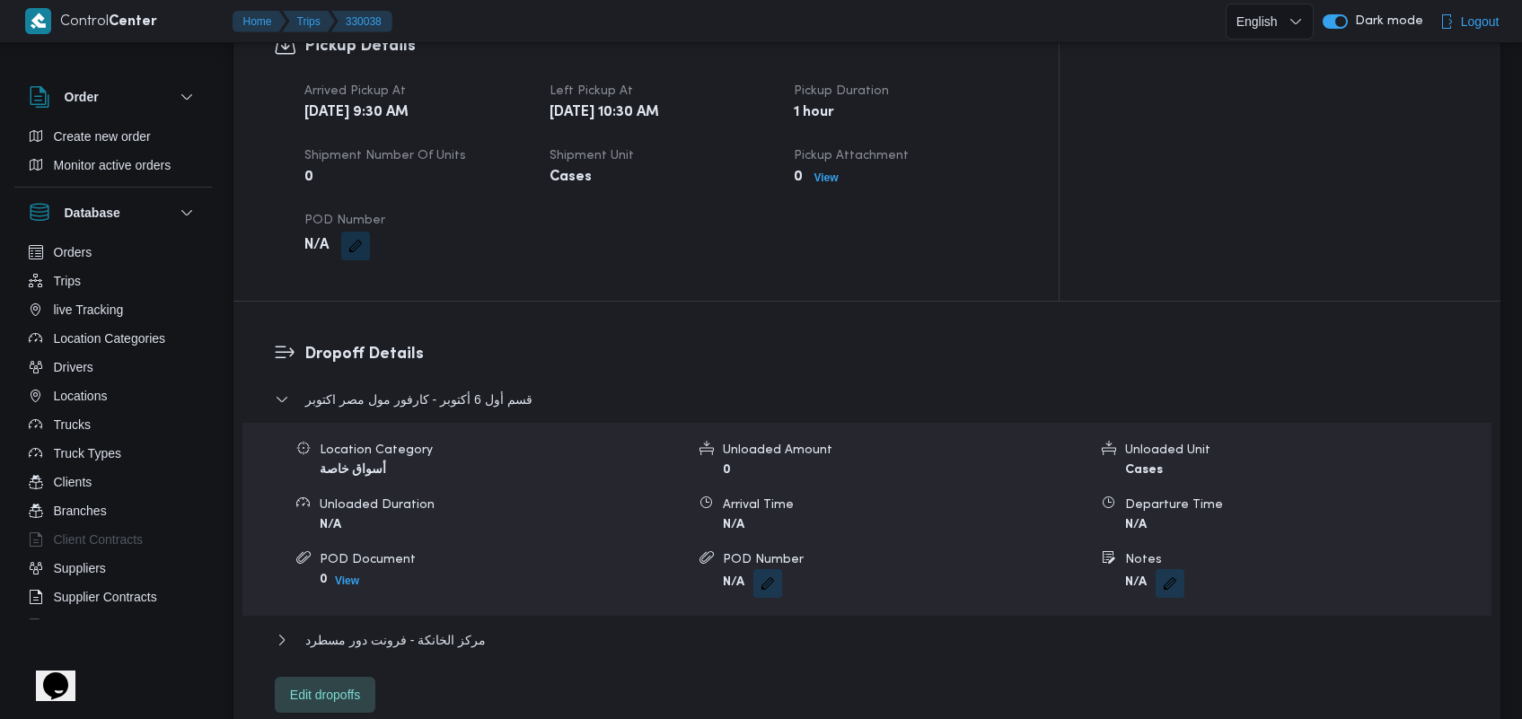
scroll to position [1210, 0]
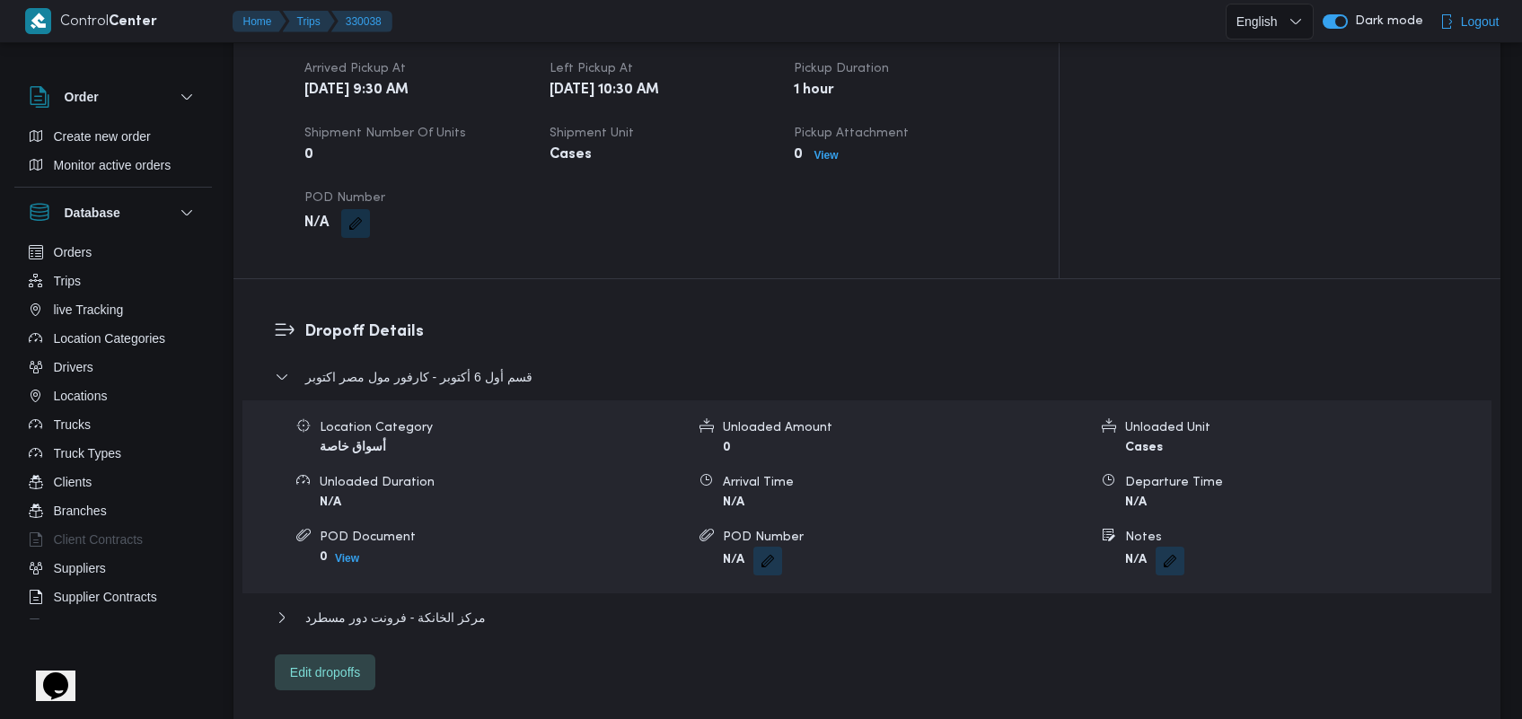
click at [445, 580] on div "قسم أول 6 أكتوبر - كارفور مول [GEOGRAPHIC_DATA] اكتوبر Location Category أسواق …" at bounding box center [867, 528] width 1185 height 324
click at [447, 607] on span "مركز الخانكة - فرونت دور مسطرد" at bounding box center [395, 618] width 180 height 22
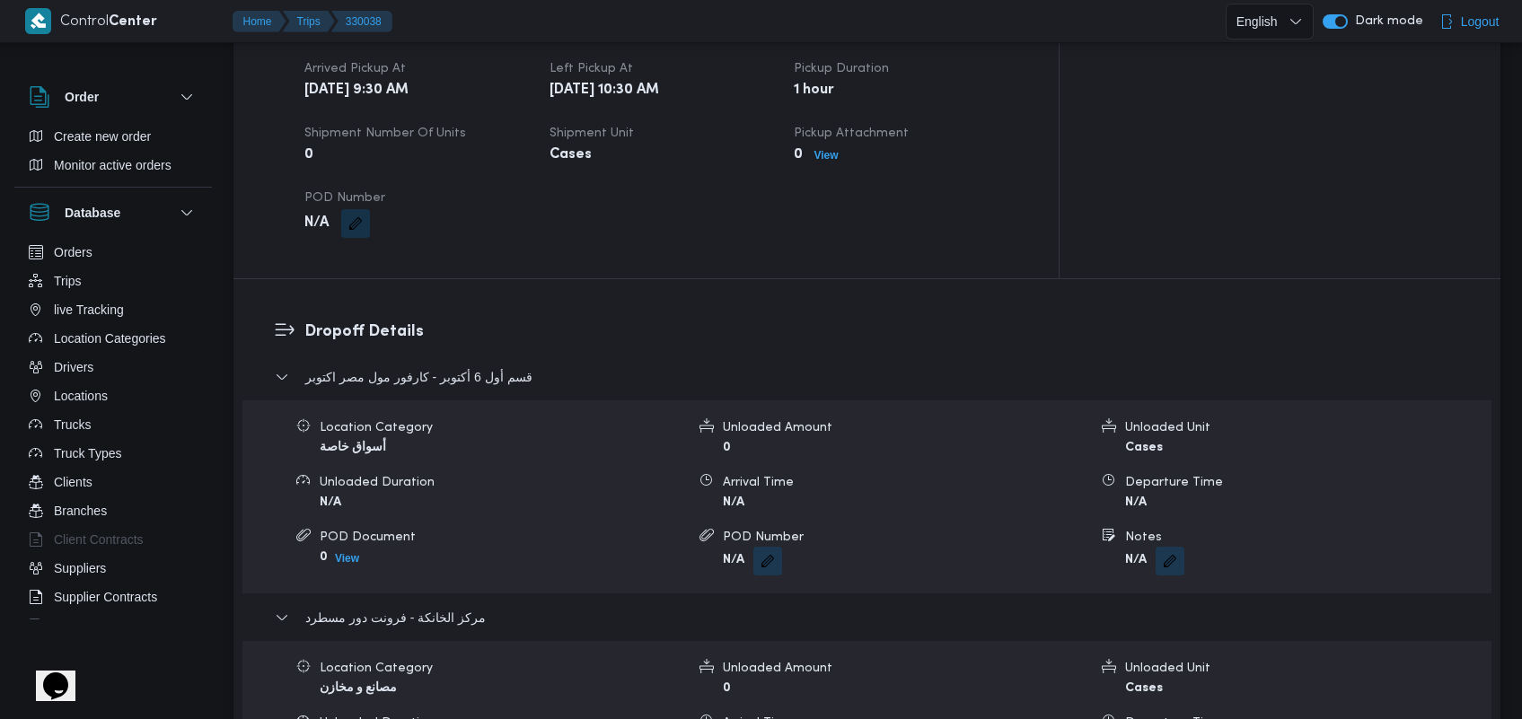
scroll to position [1418, 0]
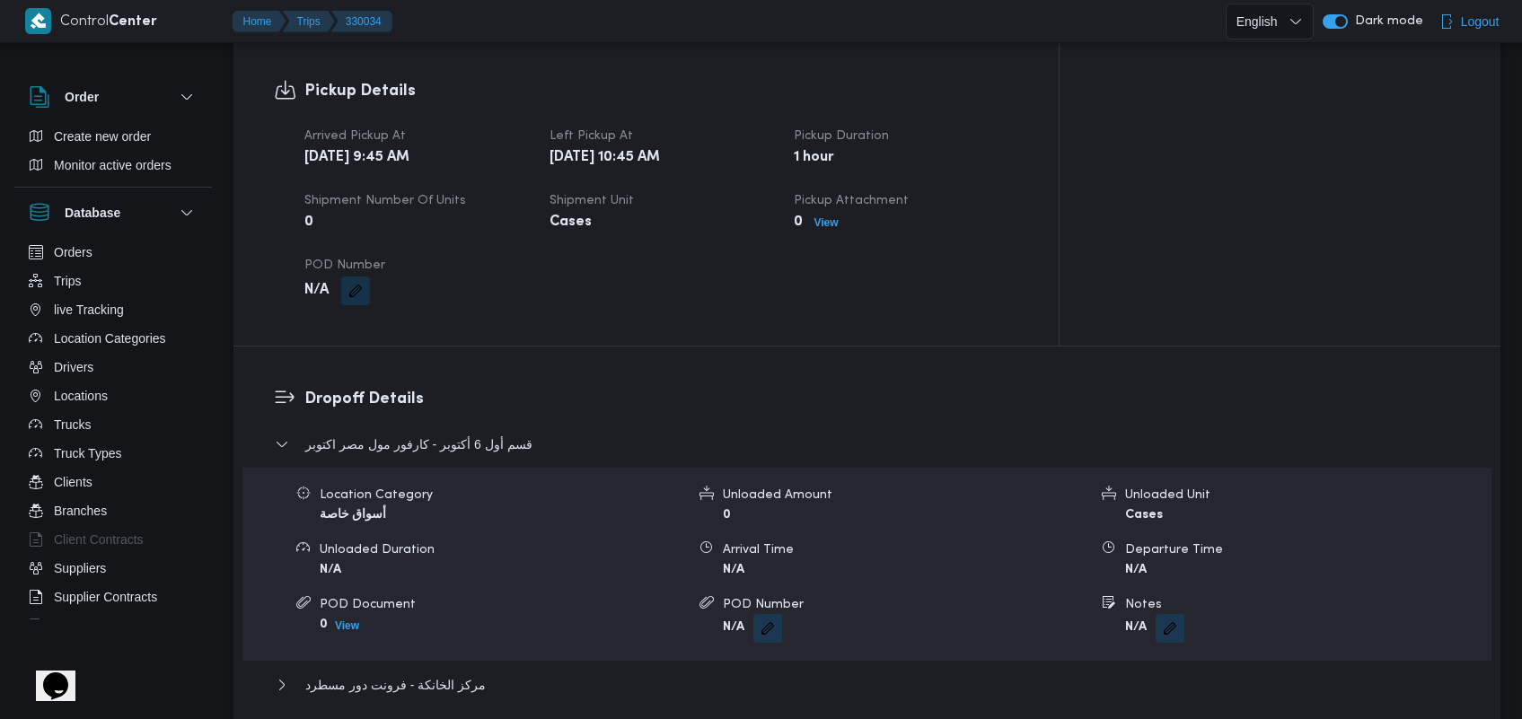
scroll to position [1384, 0]
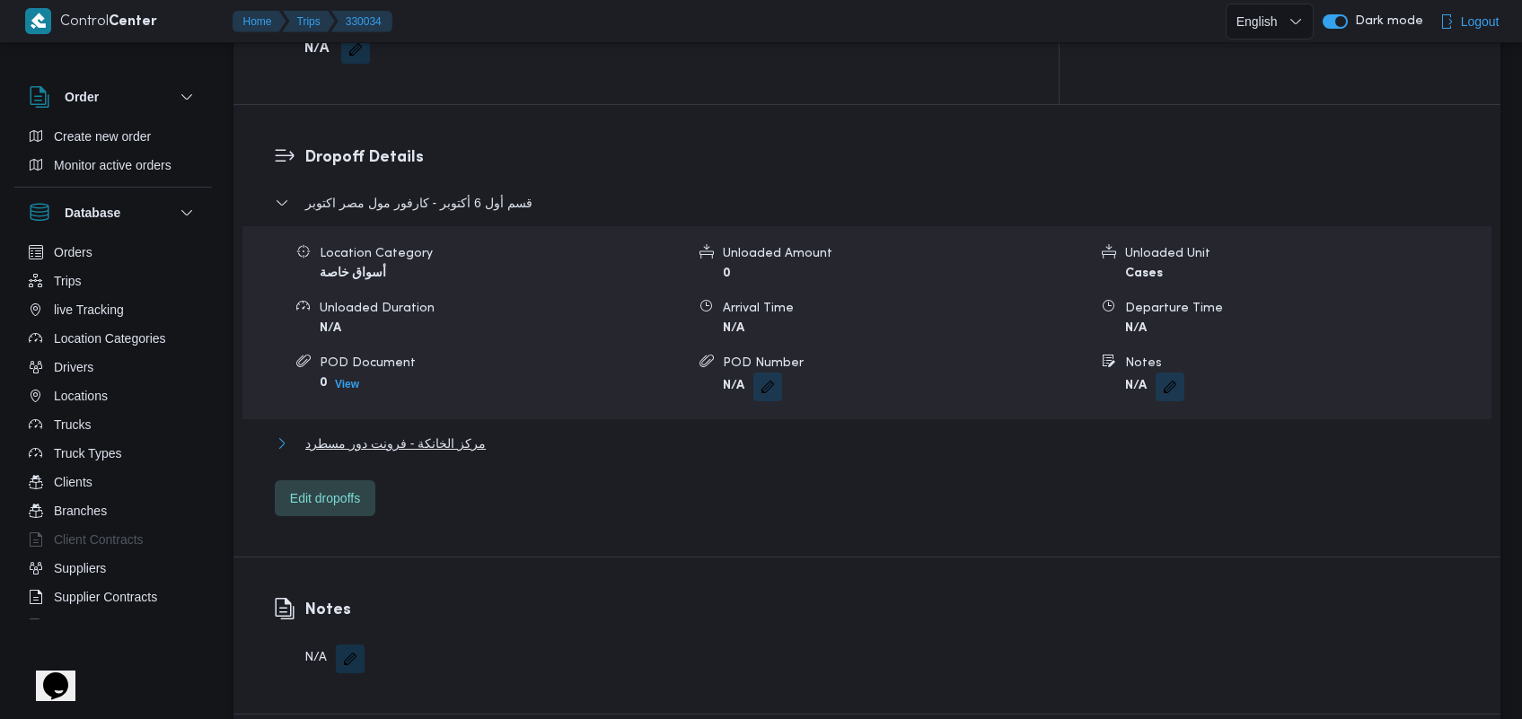
click at [443, 433] on span "مركز الخانكة - فرونت دور مسطرد" at bounding box center [395, 444] width 180 height 22
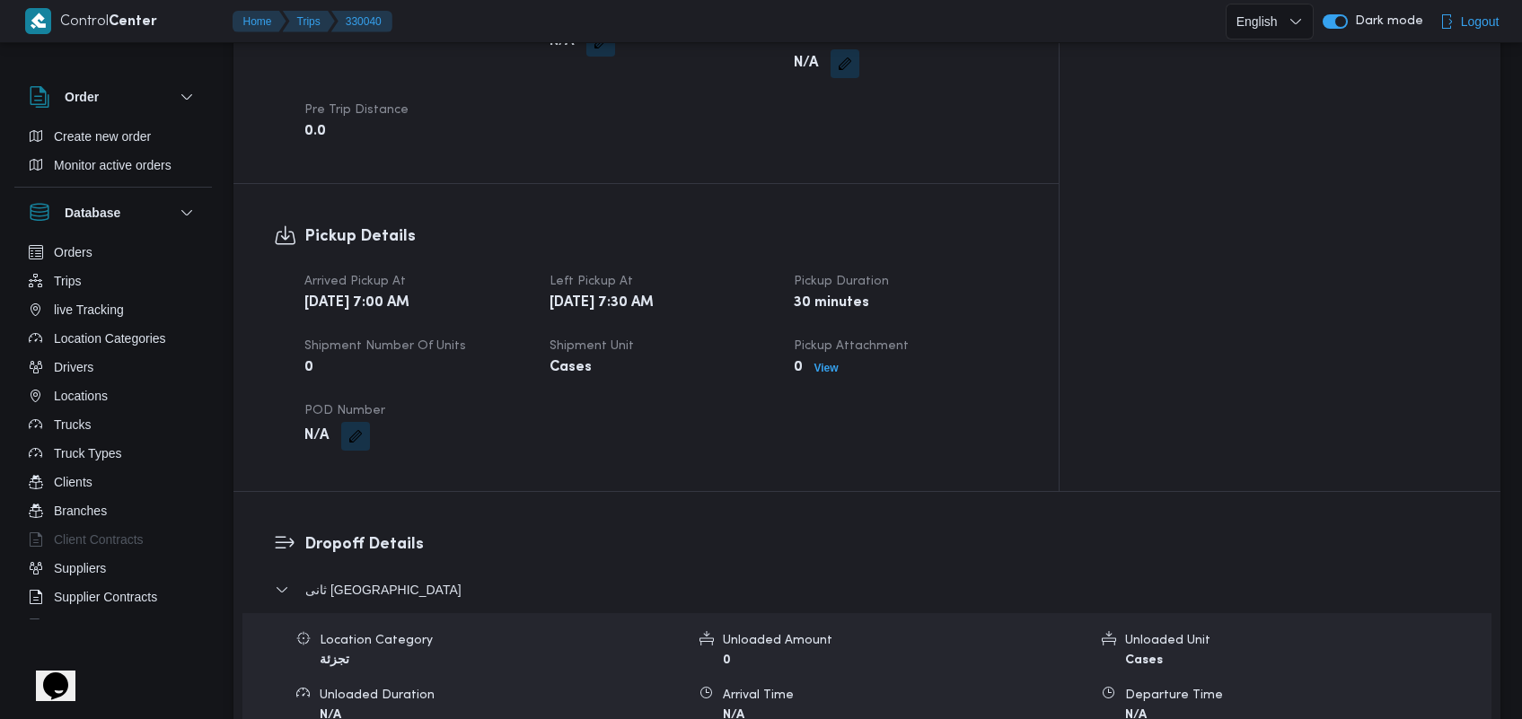
scroll to position [1603, 0]
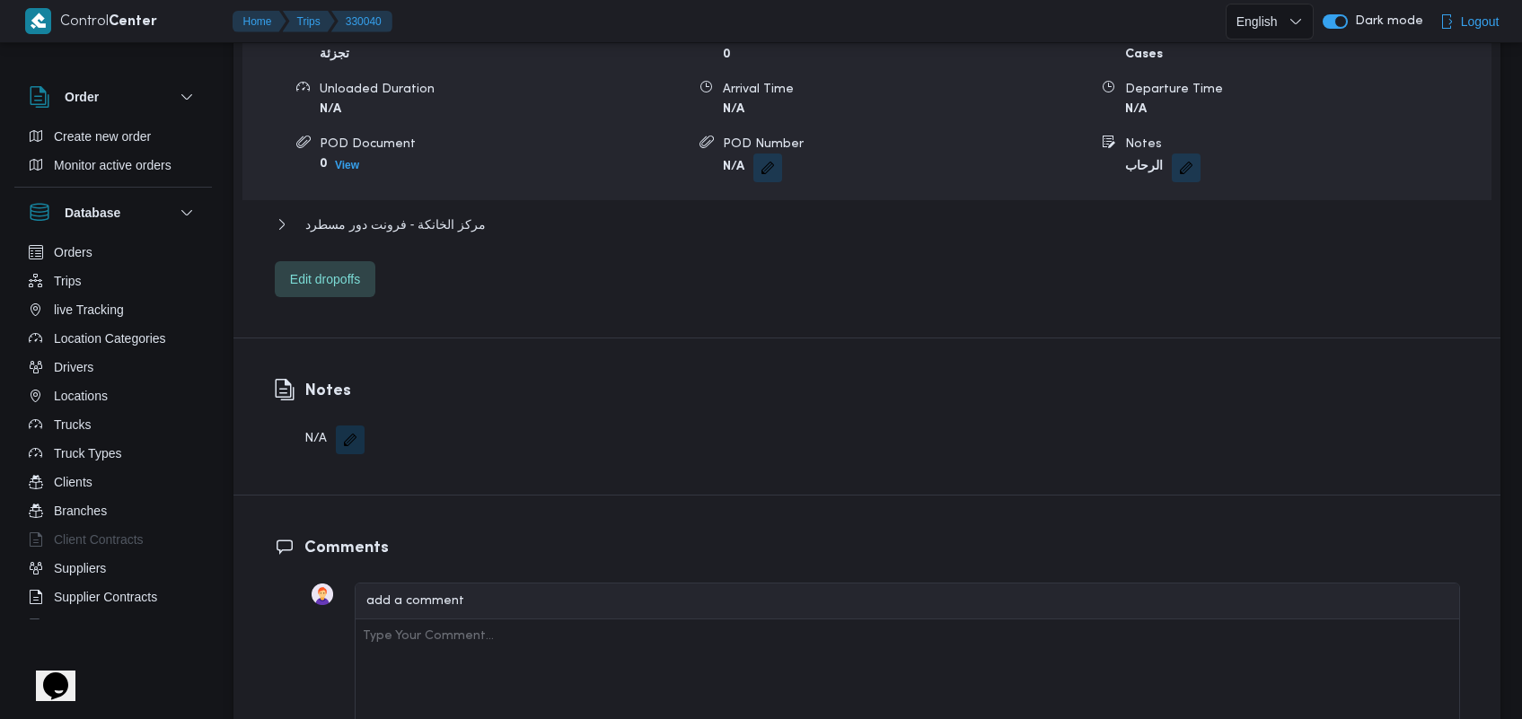
click at [462, 214] on div "مركز الخانكة - فرونت دور مسطرد" at bounding box center [867, 231] width 1185 height 34
click at [462, 214] on span "مركز الخانكة - فرونت دور مسطرد" at bounding box center [395, 225] width 180 height 22
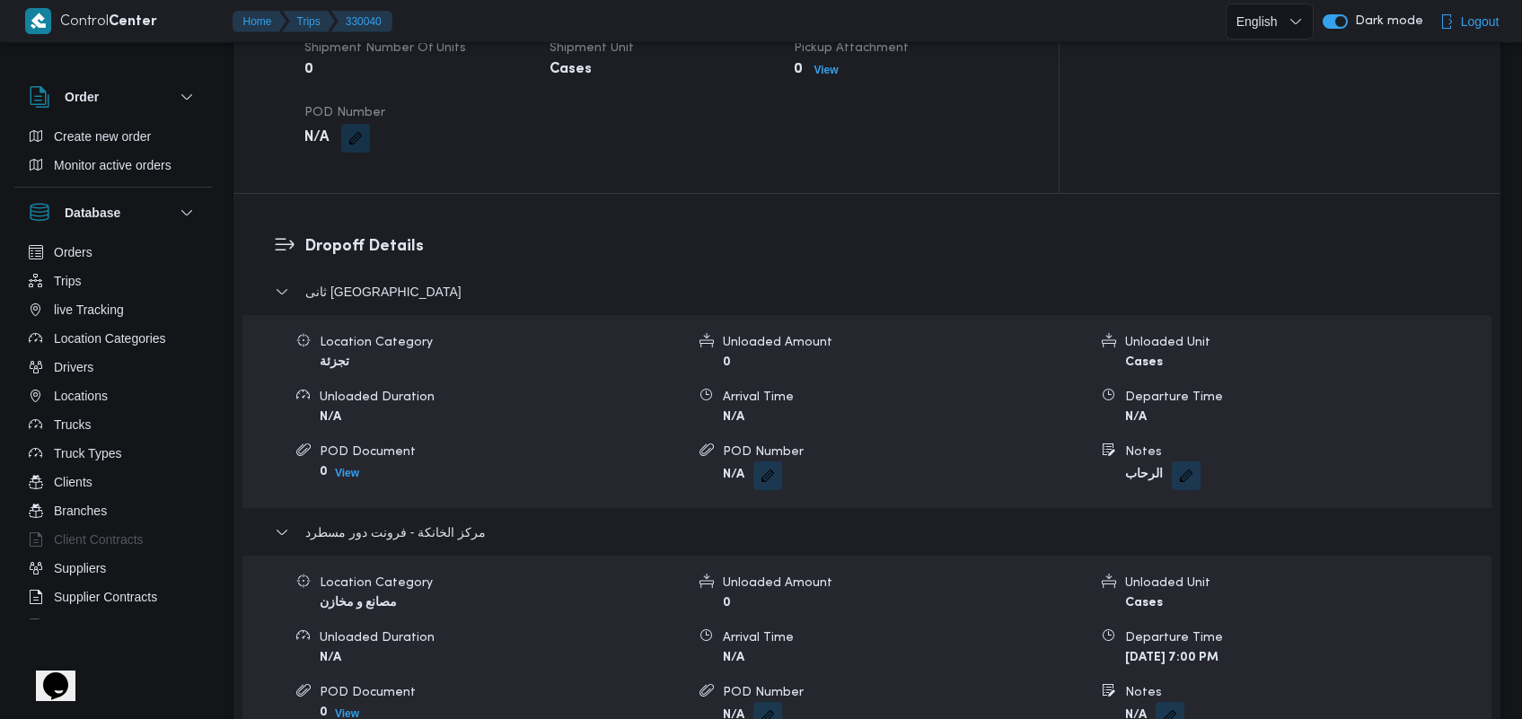
scroll to position [1538, 0]
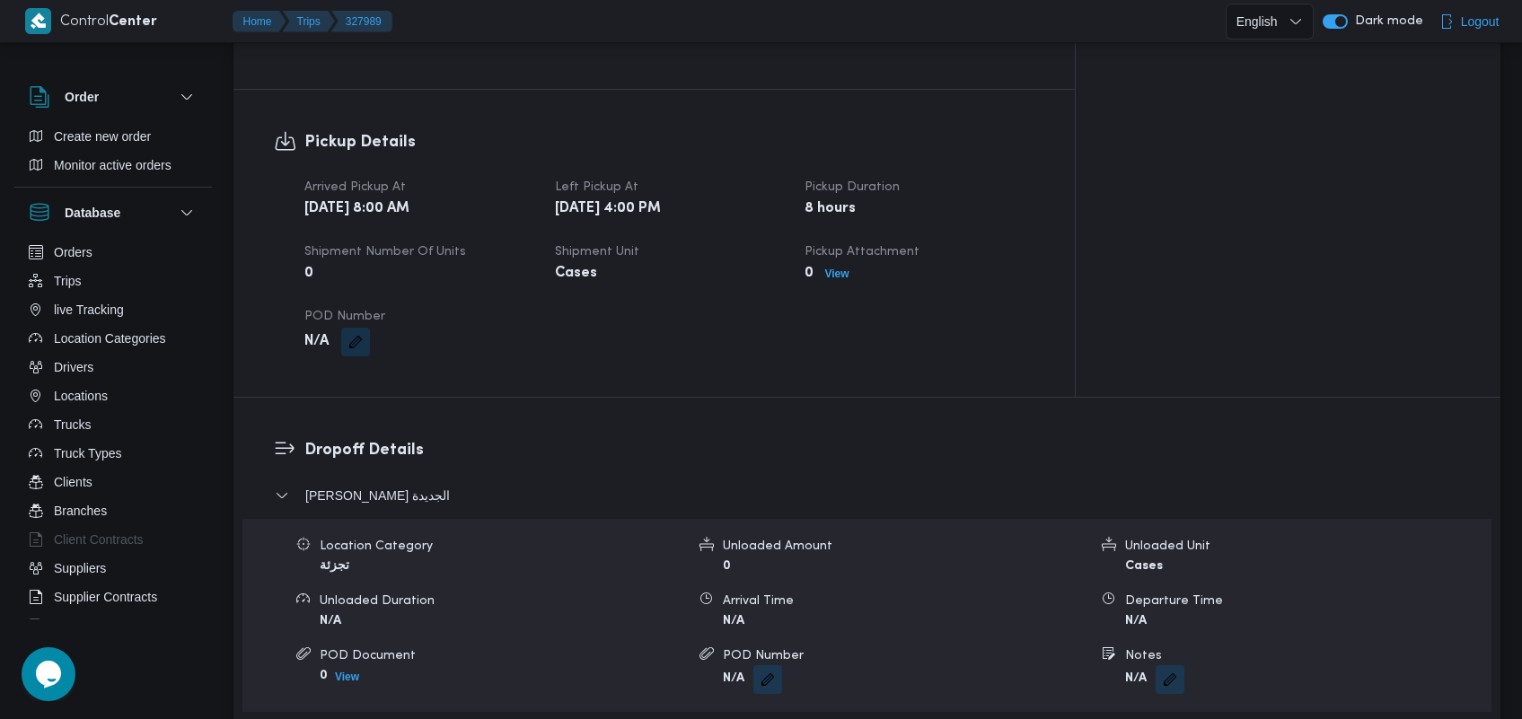
scroll to position [983, 0]
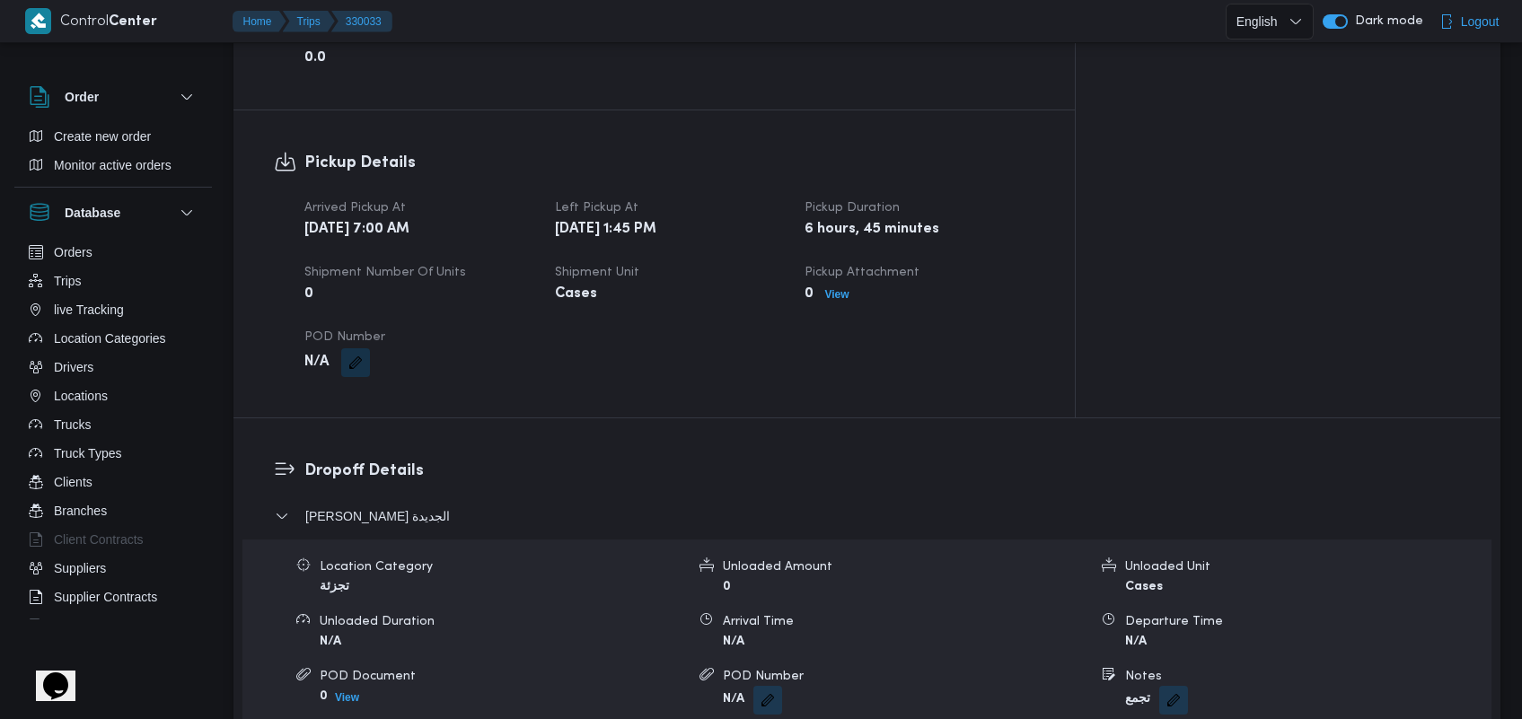
scroll to position [1083, 0]
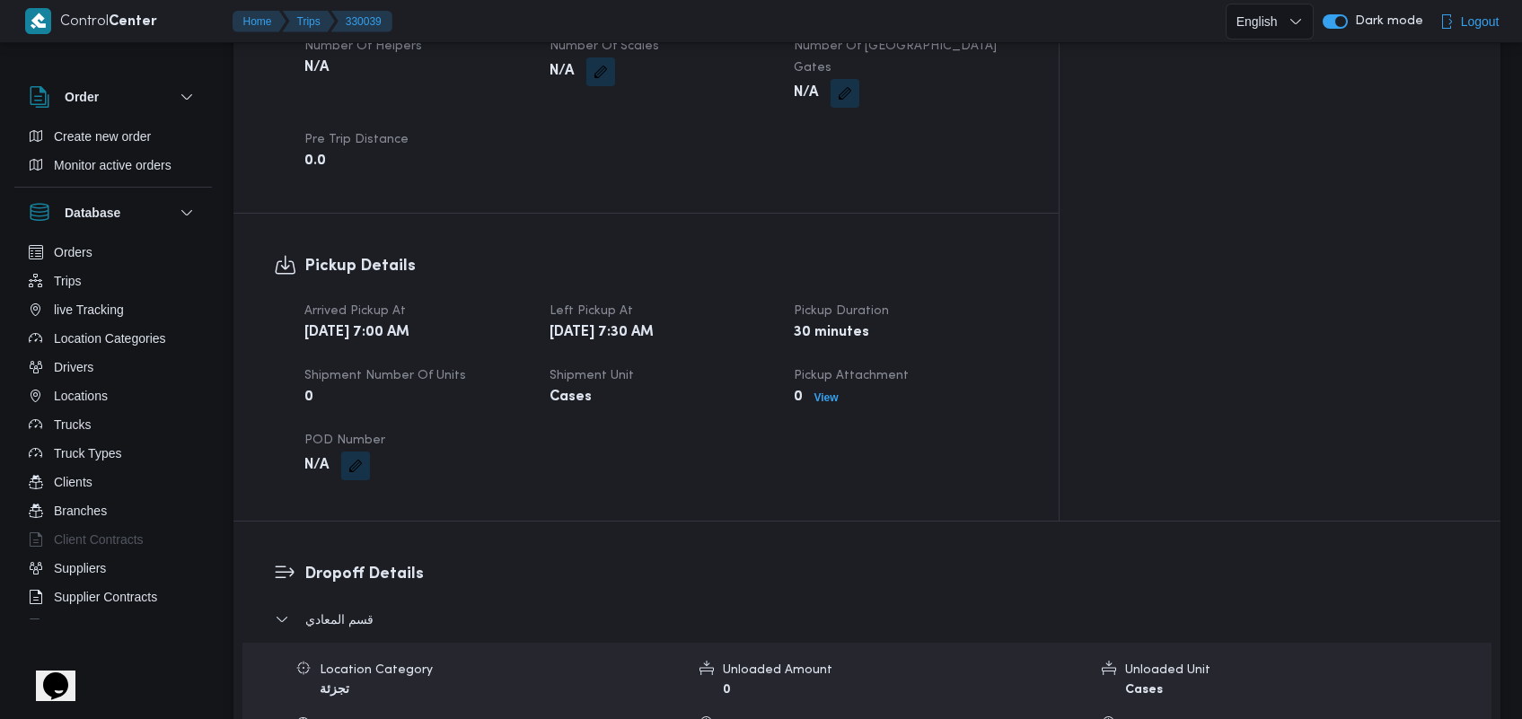
scroll to position [1355, 0]
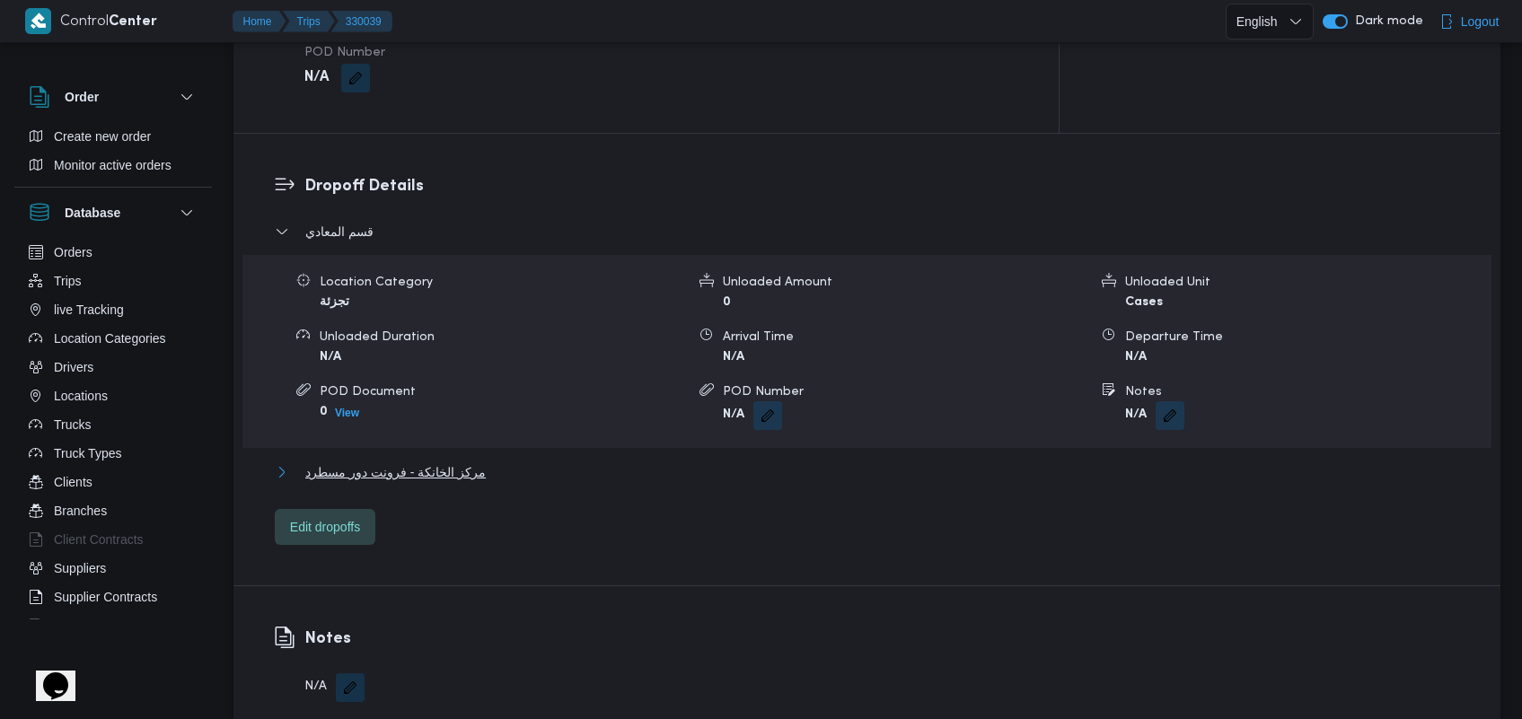
click at [459, 461] on span "مركز الخانكة - فرونت دور مسطرد" at bounding box center [395, 472] width 180 height 22
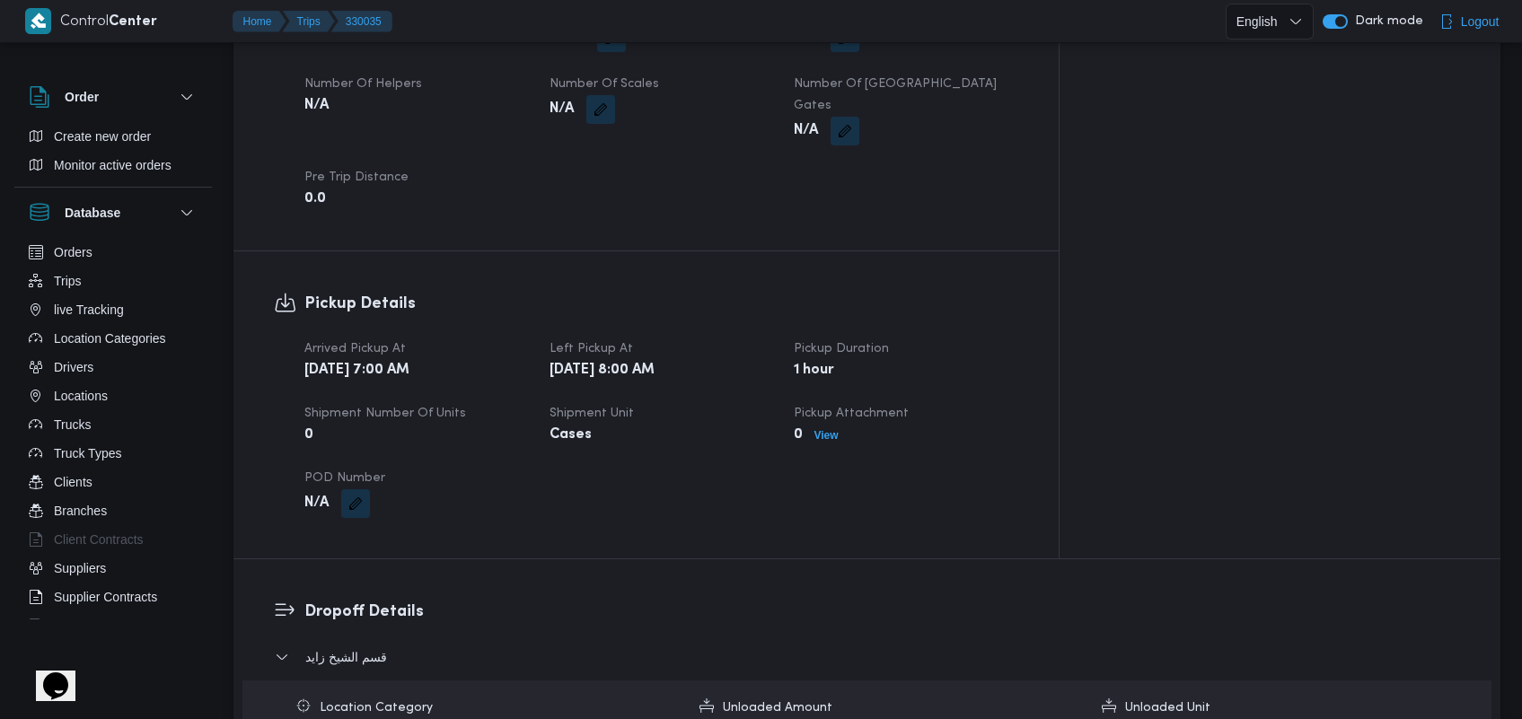
scroll to position [1610, 0]
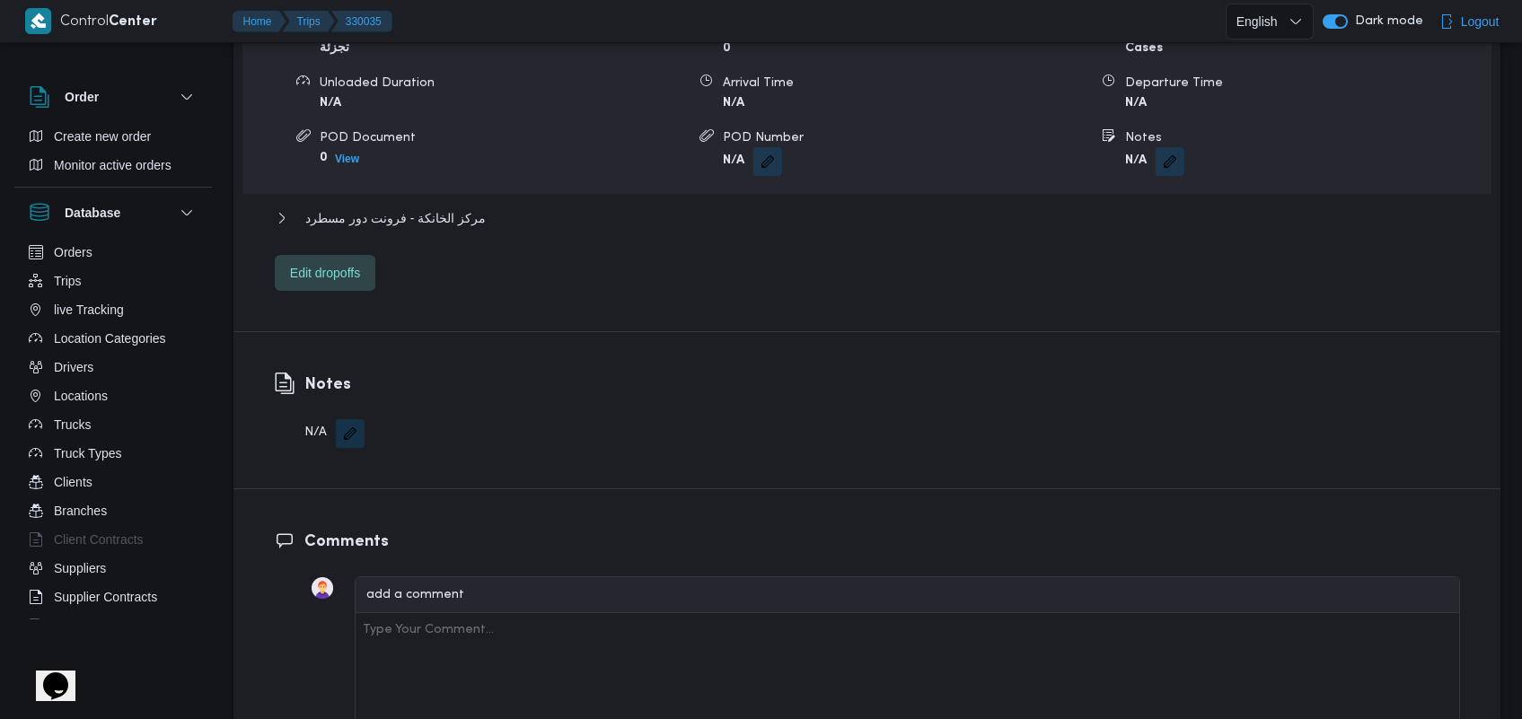
click at [447, 211] on div "مركز الخانكة - فرونت دور مسطرد" at bounding box center [867, 224] width 1185 height 34
click at [454, 207] on span "مركز الخانكة - فرونت دور مسطرد" at bounding box center [395, 218] width 180 height 22
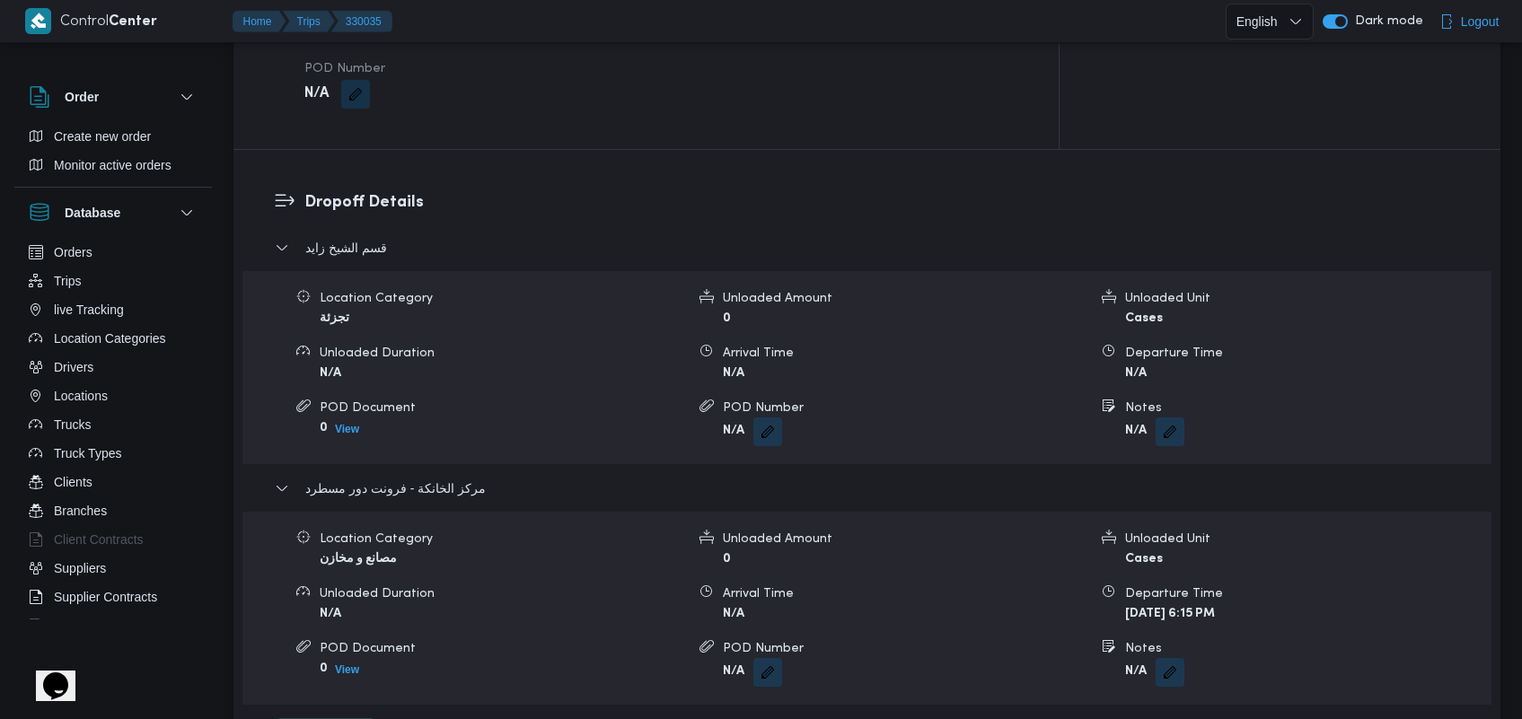
scroll to position [1334, 0]
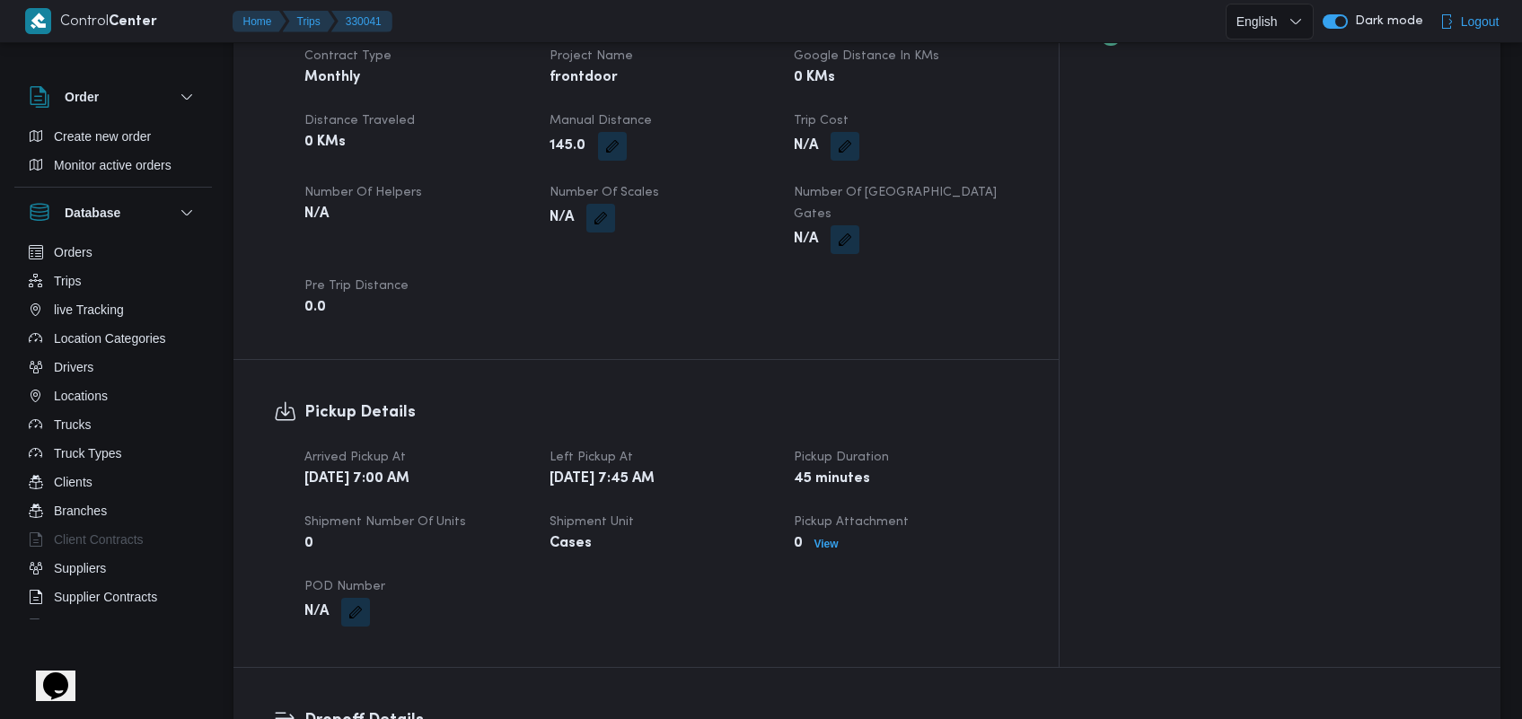
scroll to position [1268, 0]
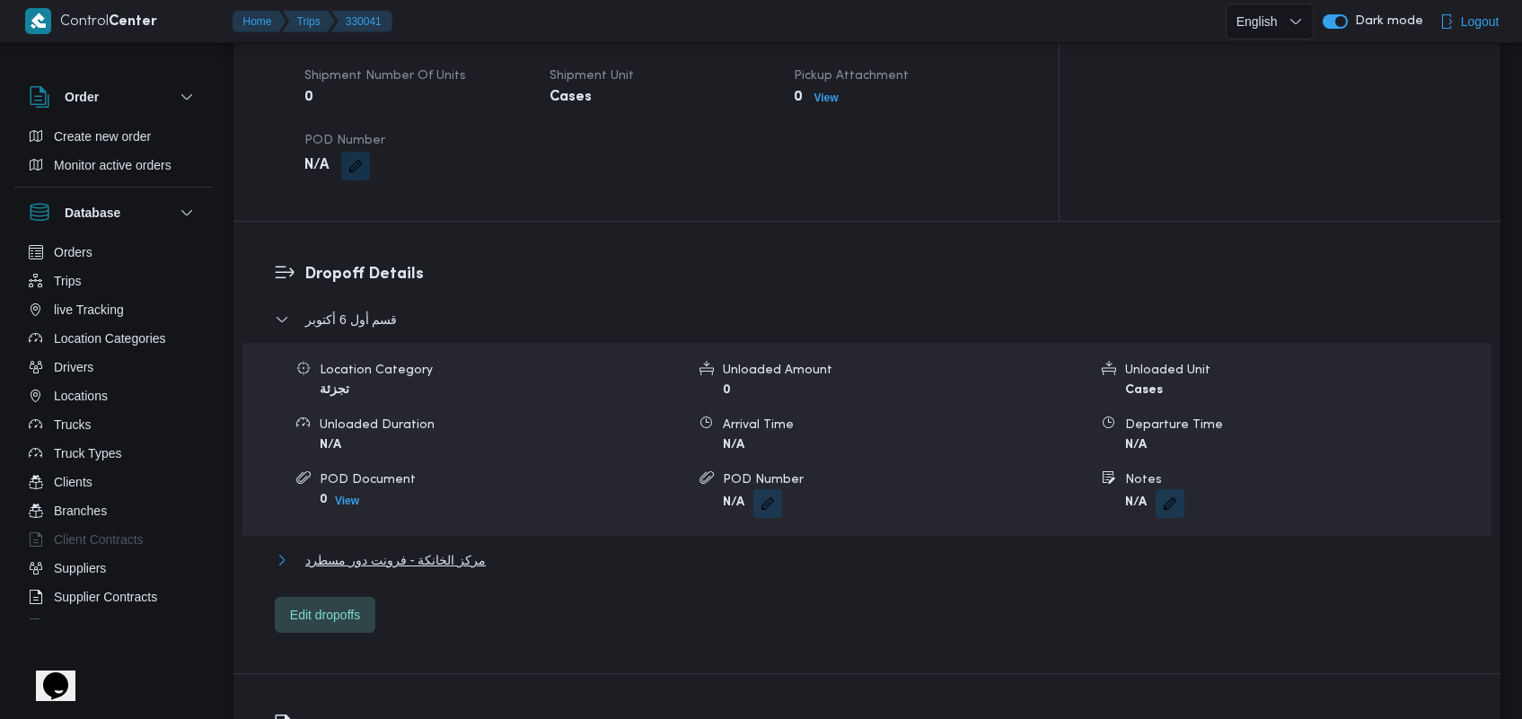
click at [427, 549] on span "مركز الخانكة - فرونت دور مسطرد" at bounding box center [395, 560] width 180 height 22
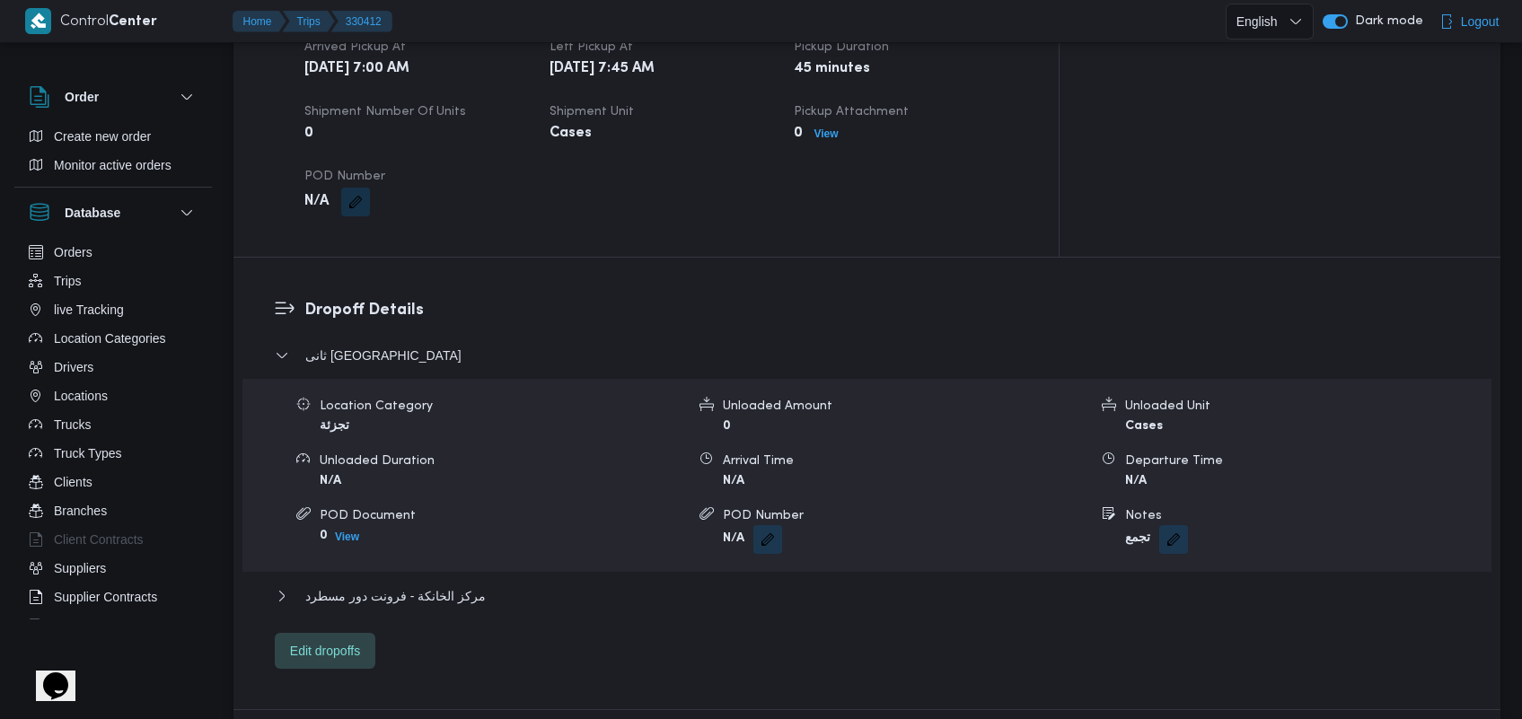
scroll to position [1249, 0]
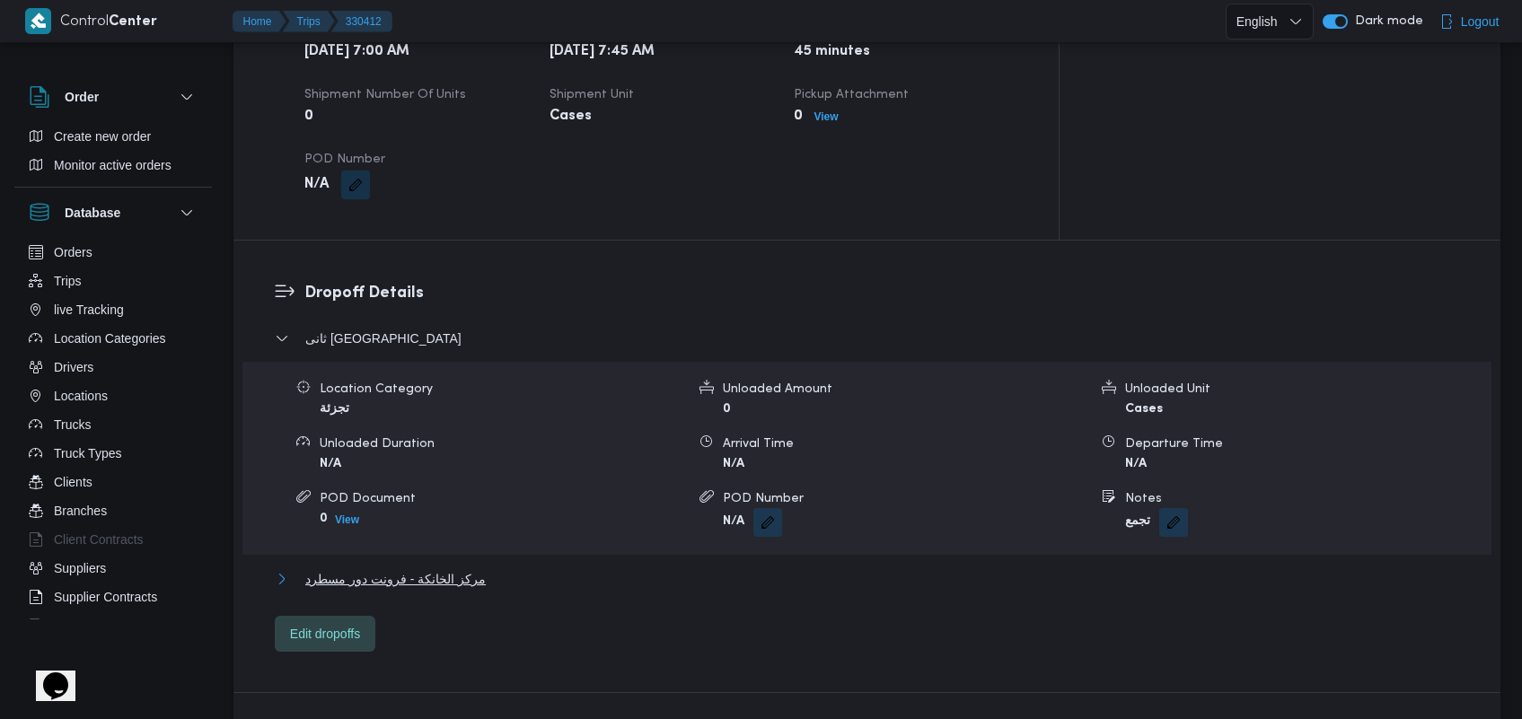
click at [417, 568] on span "مركز الخانكة - فرونت دور مسطرد" at bounding box center [395, 579] width 180 height 22
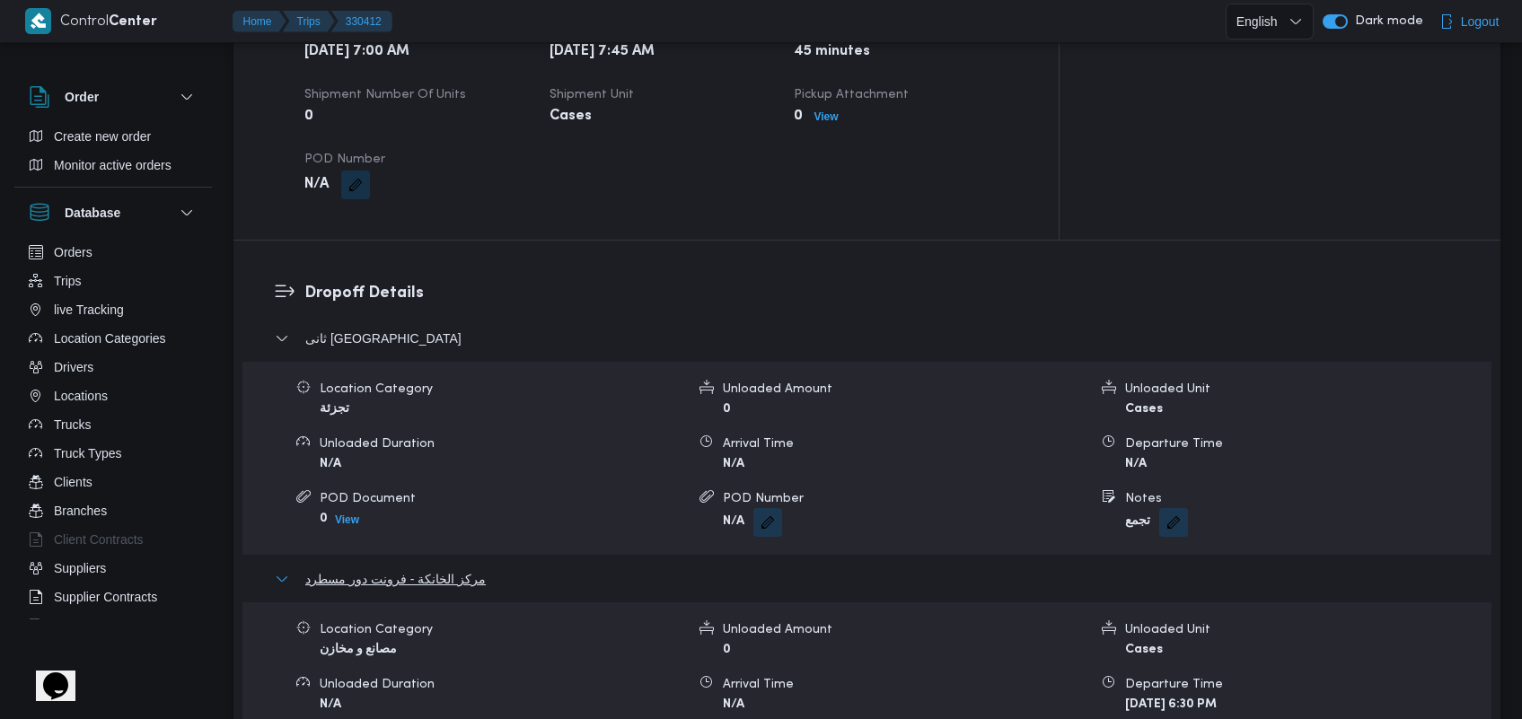
drag, startPoint x: 1531, startPoint y: 373, endPoint x: 867, endPoint y: 639, distance: 715.4
click at [934, 568] on button "مركز الخانكة - فرونت دور مسطرد" at bounding box center [867, 579] width 1185 height 22
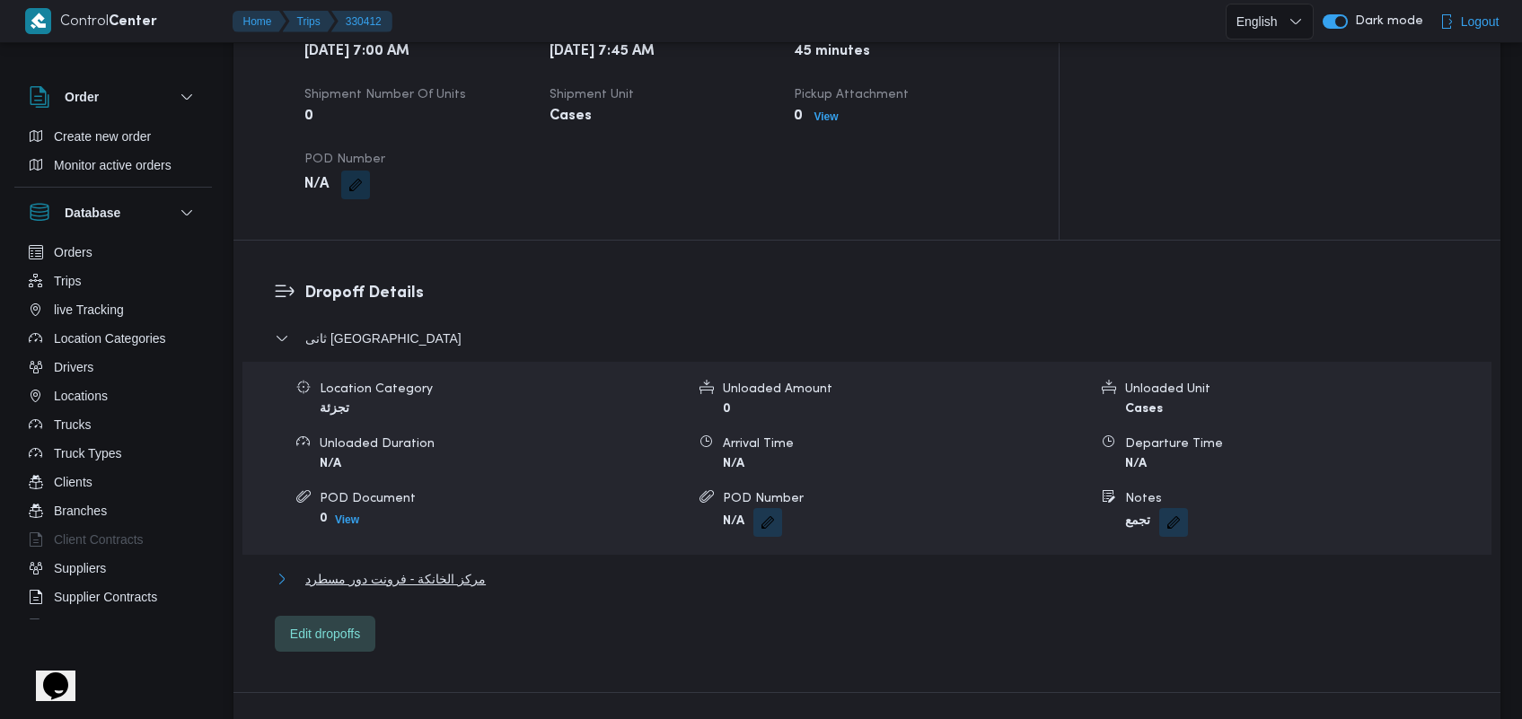
drag, startPoint x: 557, startPoint y: 566, endPoint x: 653, endPoint y: 634, distance: 117.3
click at [554, 568] on button "مركز الخانكة - فرونت دور مسطرد" at bounding box center [867, 579] width 1185 height 22
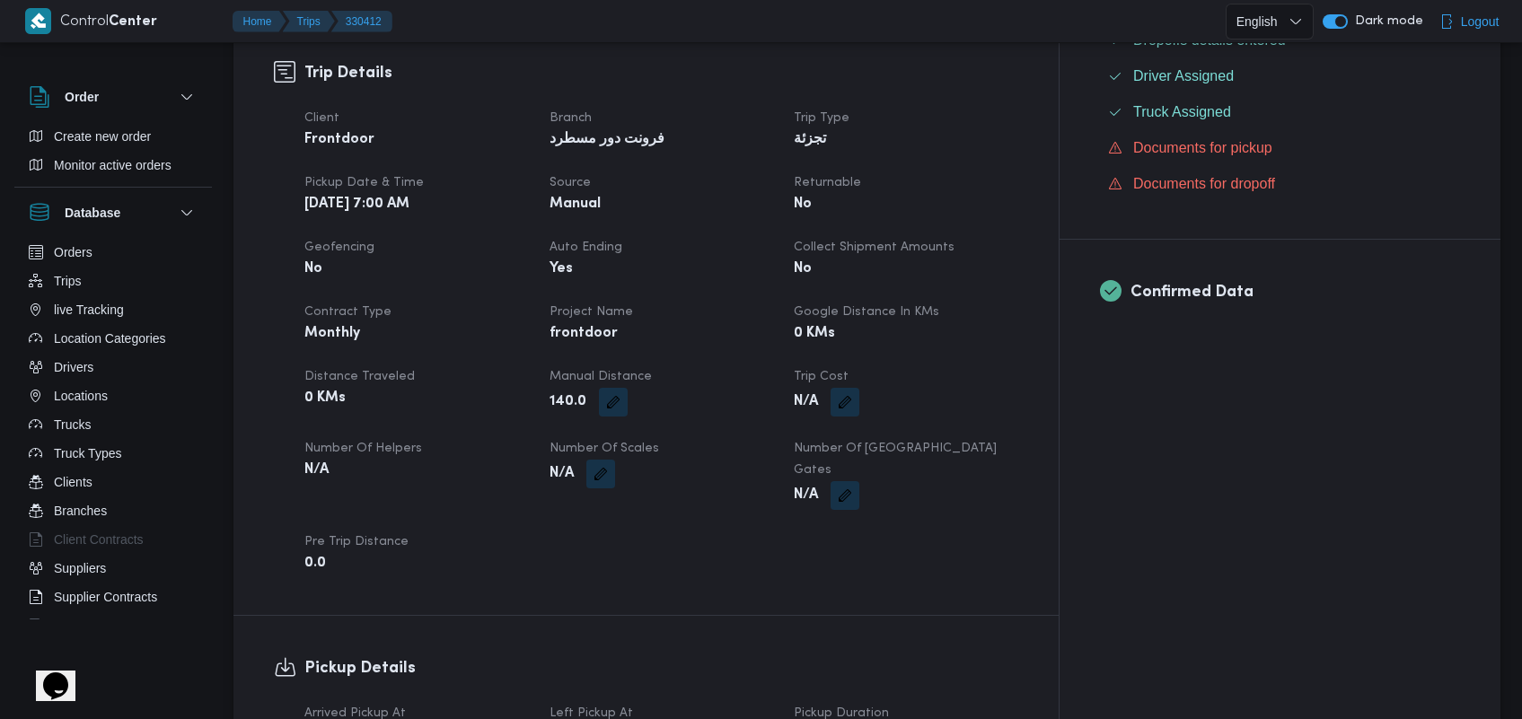
scroll to position [285, 0]
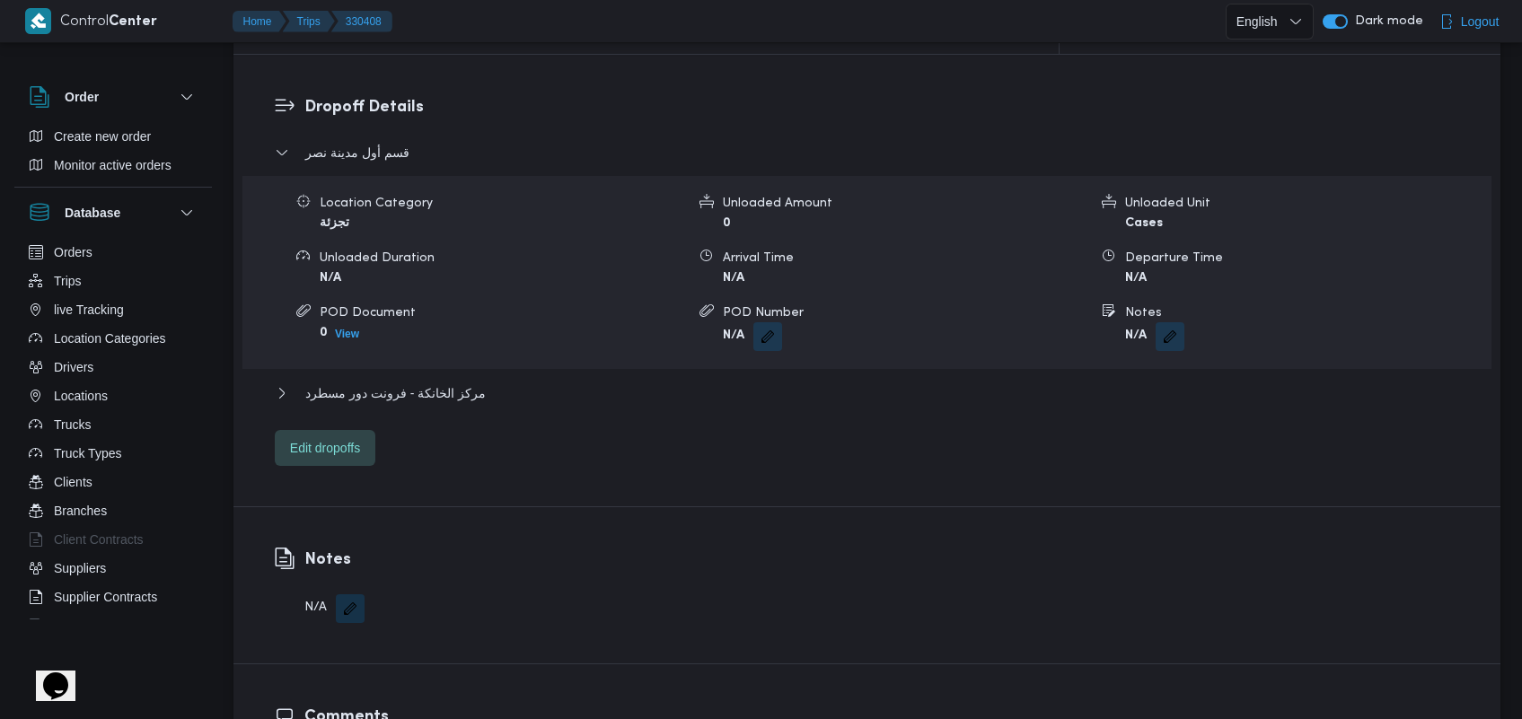
scroll to position [1457, 0]
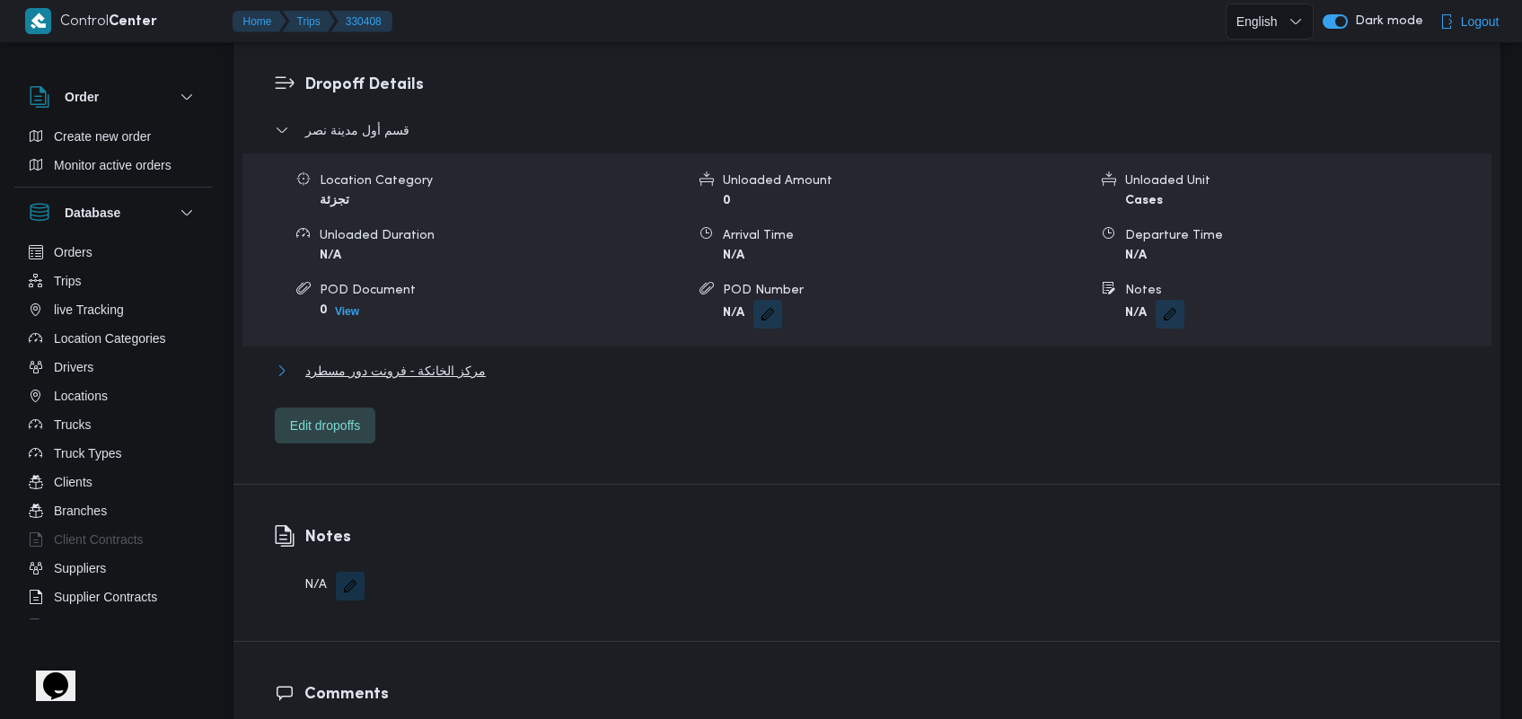
click at [496, 360] on button "مركز الخانكة - فرونت دور مسطرد" at bounding box center [867, 371] width 1185 height 22
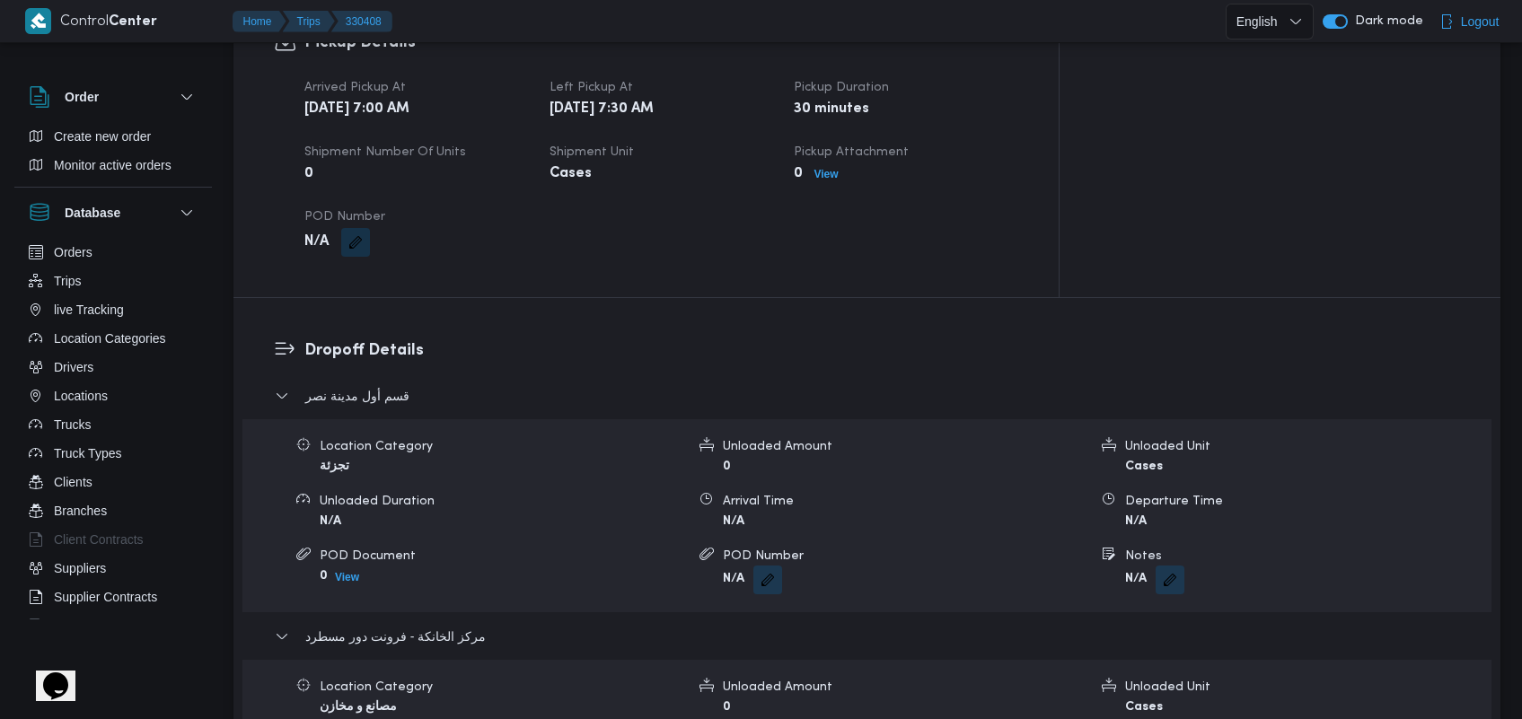
scroll to position [1233, 0]
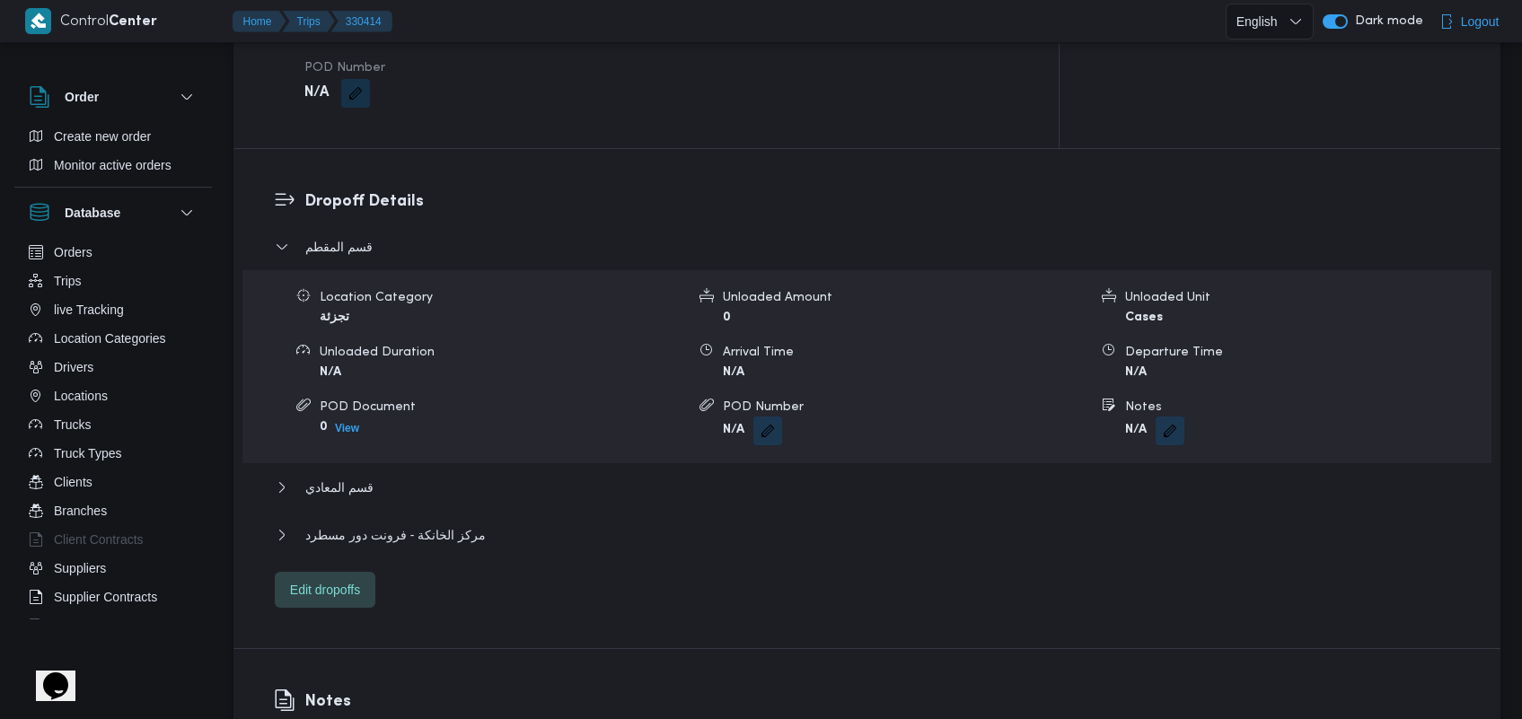
scroll to position [1352, 0]
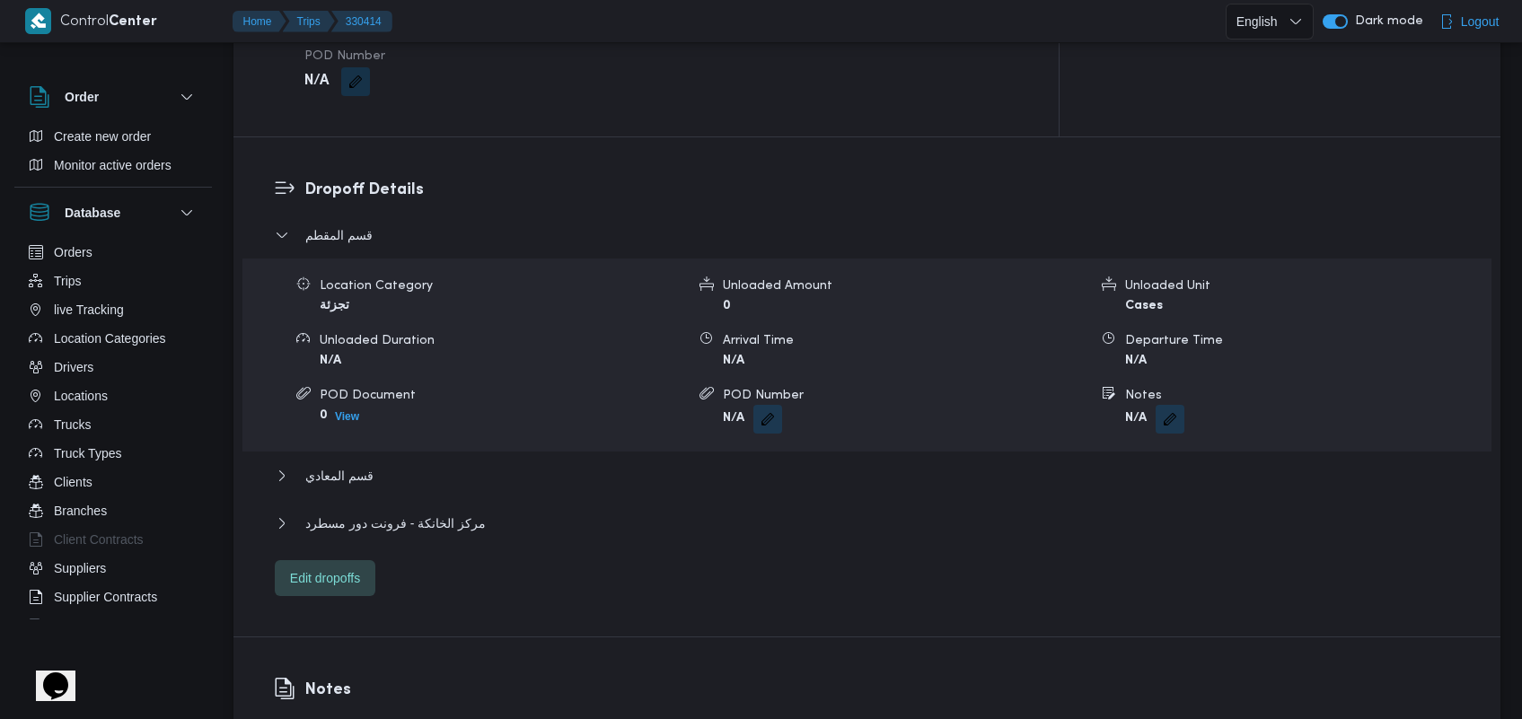
click at [462, 477] on div "قسم المعادي" at bounding box center [867, 482] width 1185 height 34
click at [460, 487] on div "قسم المقطم Location Category تجزئة Unloaded Amount 0 Unloaded Unit Cases Unload…" at bounding box center [867, 410] width 1185 height 372
click at [460, 513] on span "مركز الخانكة - فرونت دور مسطرد" at bounding box center [395, 524] width 180 height 22
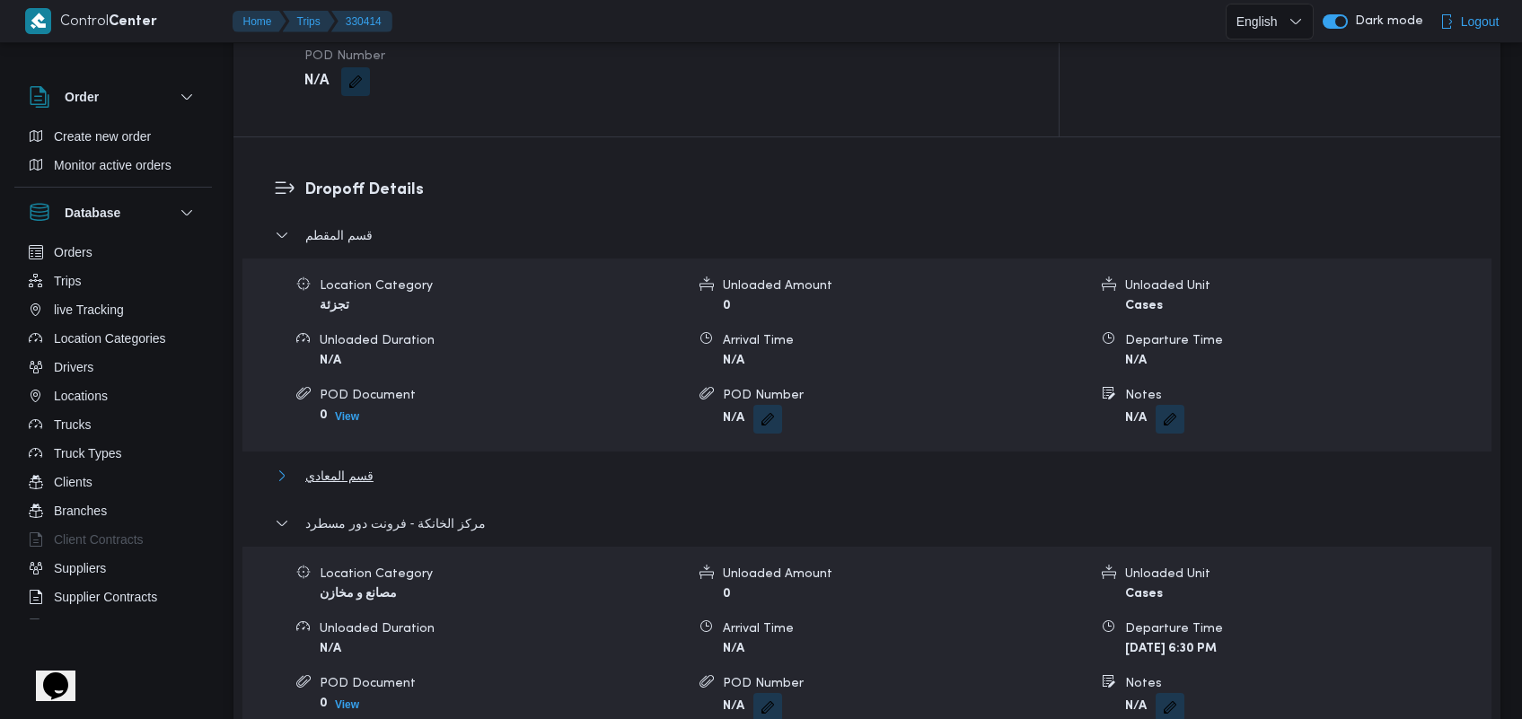
click at [350, 465] on span "قسم المعادي" at bounding box center [339, 476] width 68 height 22
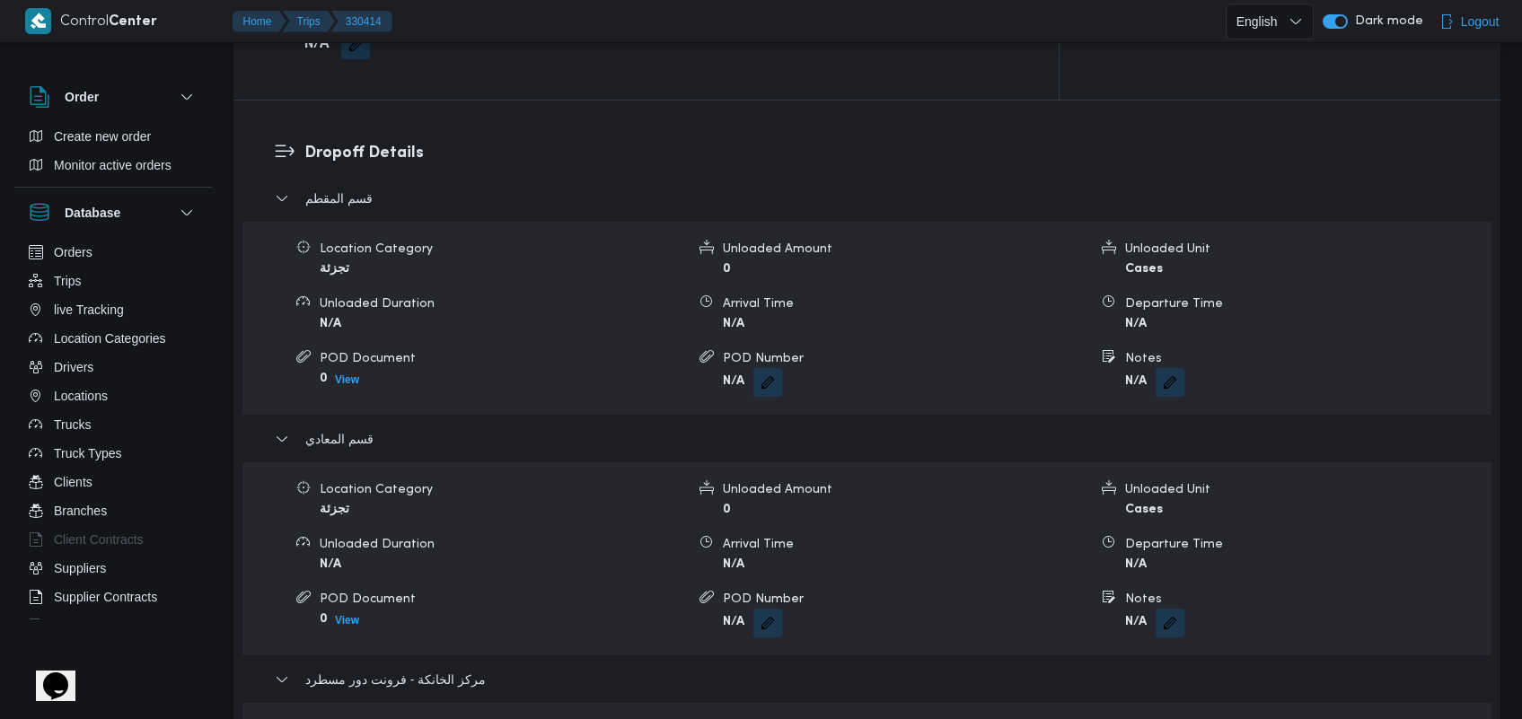
scroll to position [1407, 0]
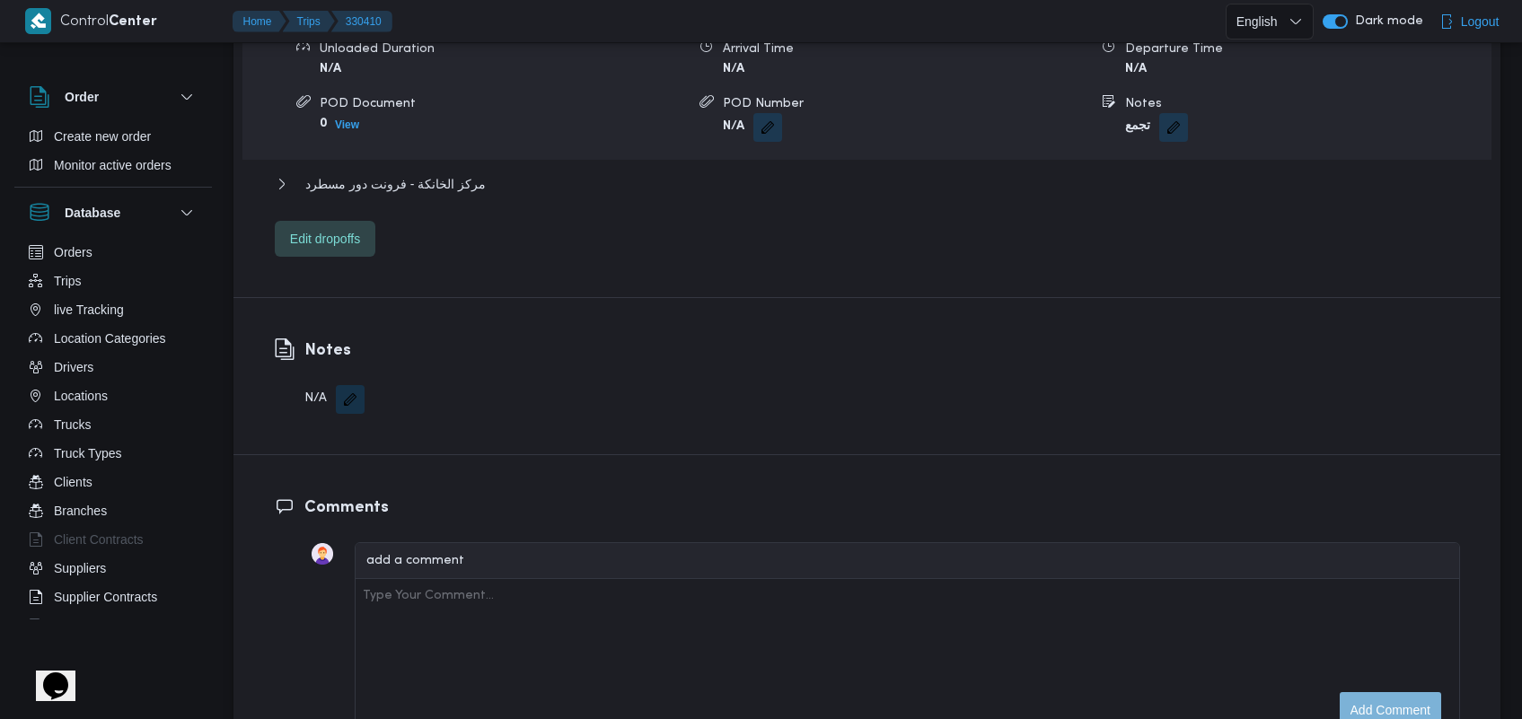
scroll to position [1661, 0]
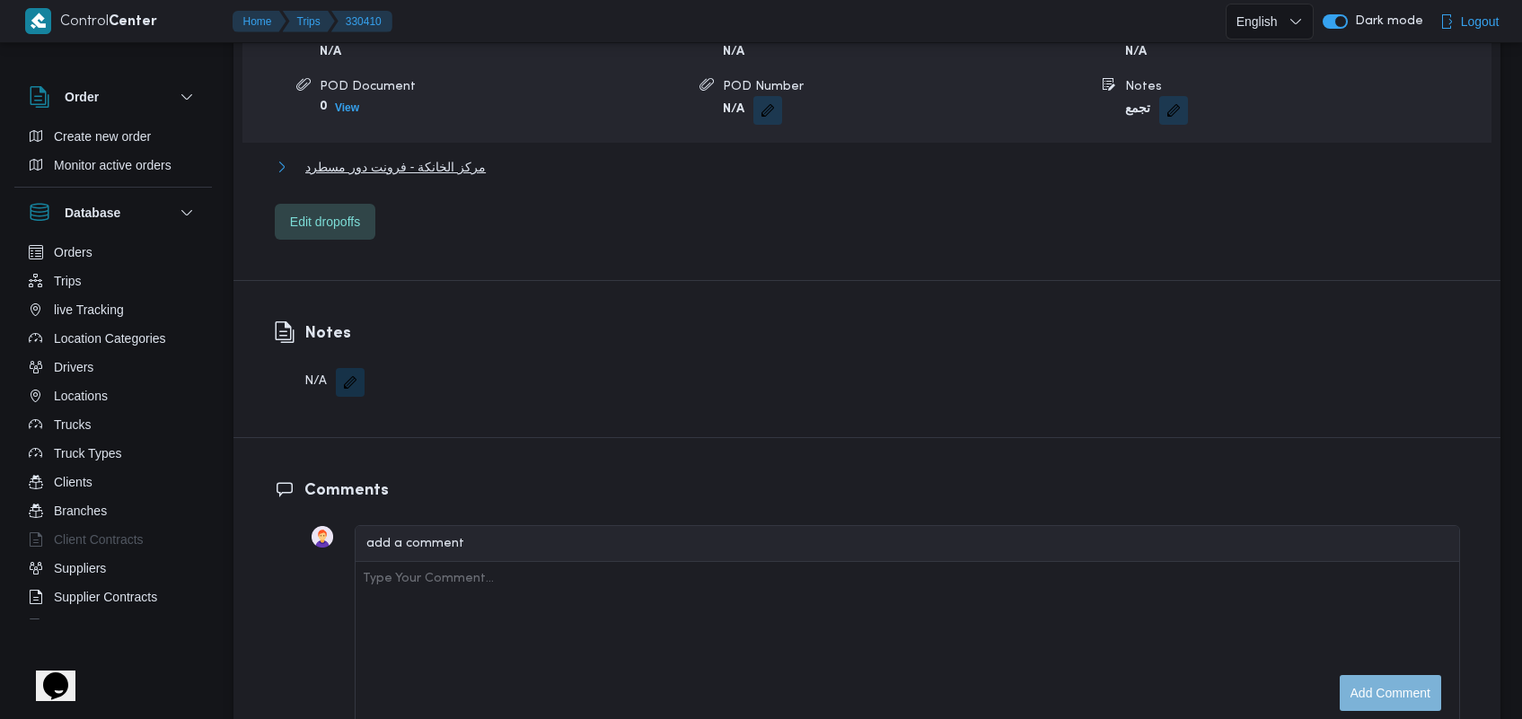
click at [396, 156] on span "مركز الخانكة - فرونت دور مسطرد" at bounding box center [395, 167] width 180 height 22
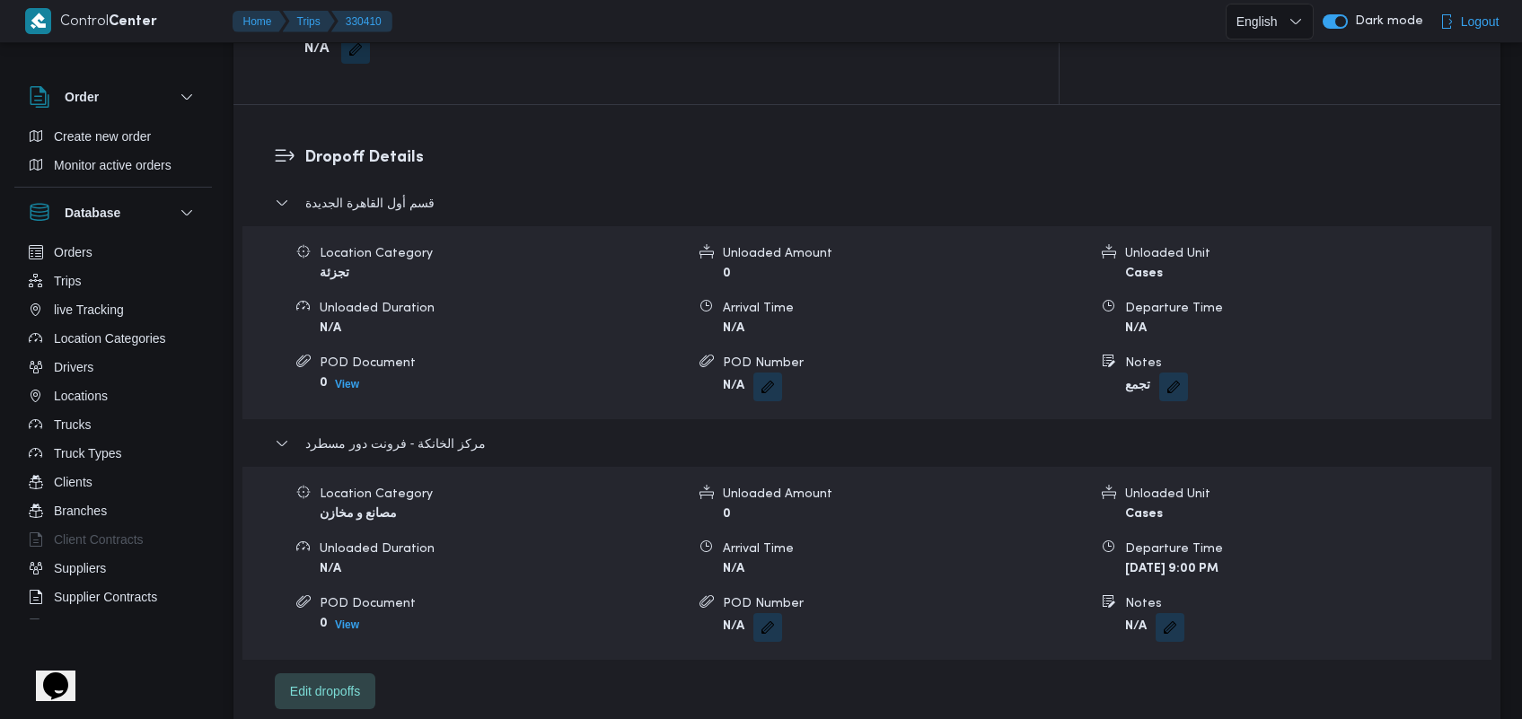
scroll to position [1379, 0]
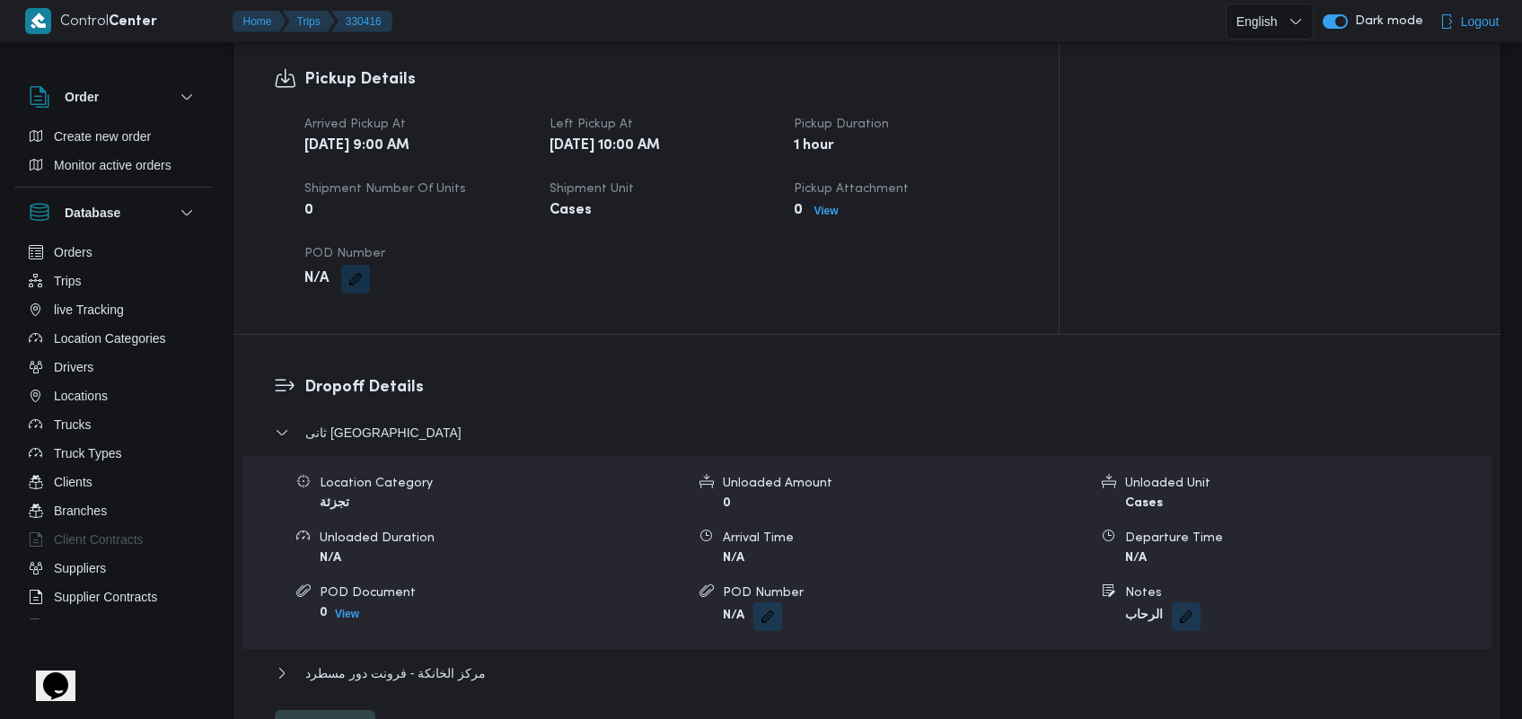
scroll to position [1188, 0]
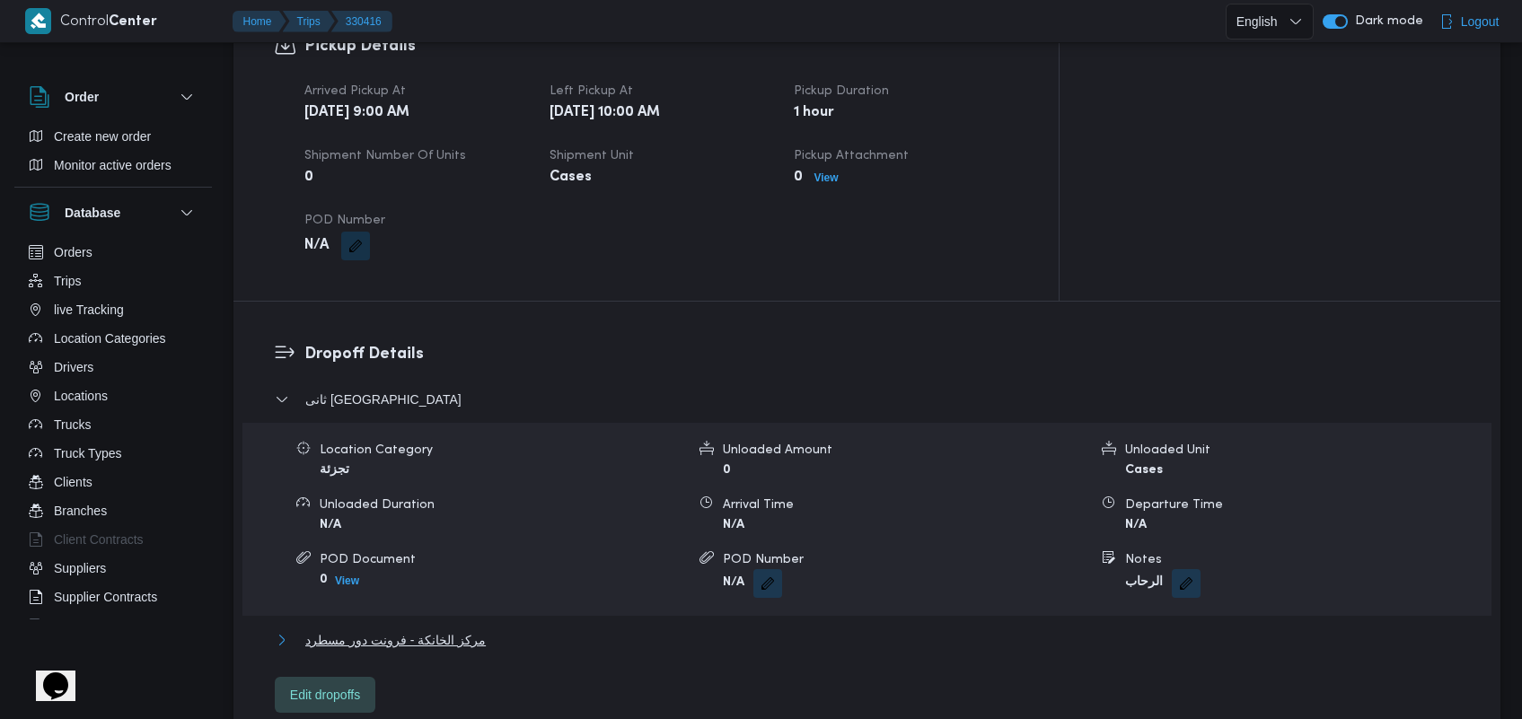
click at [458, 629] on span "مركز الخانكة - فرونت دور مسطرد" at bounding box center [395, 640] width 180 height 22
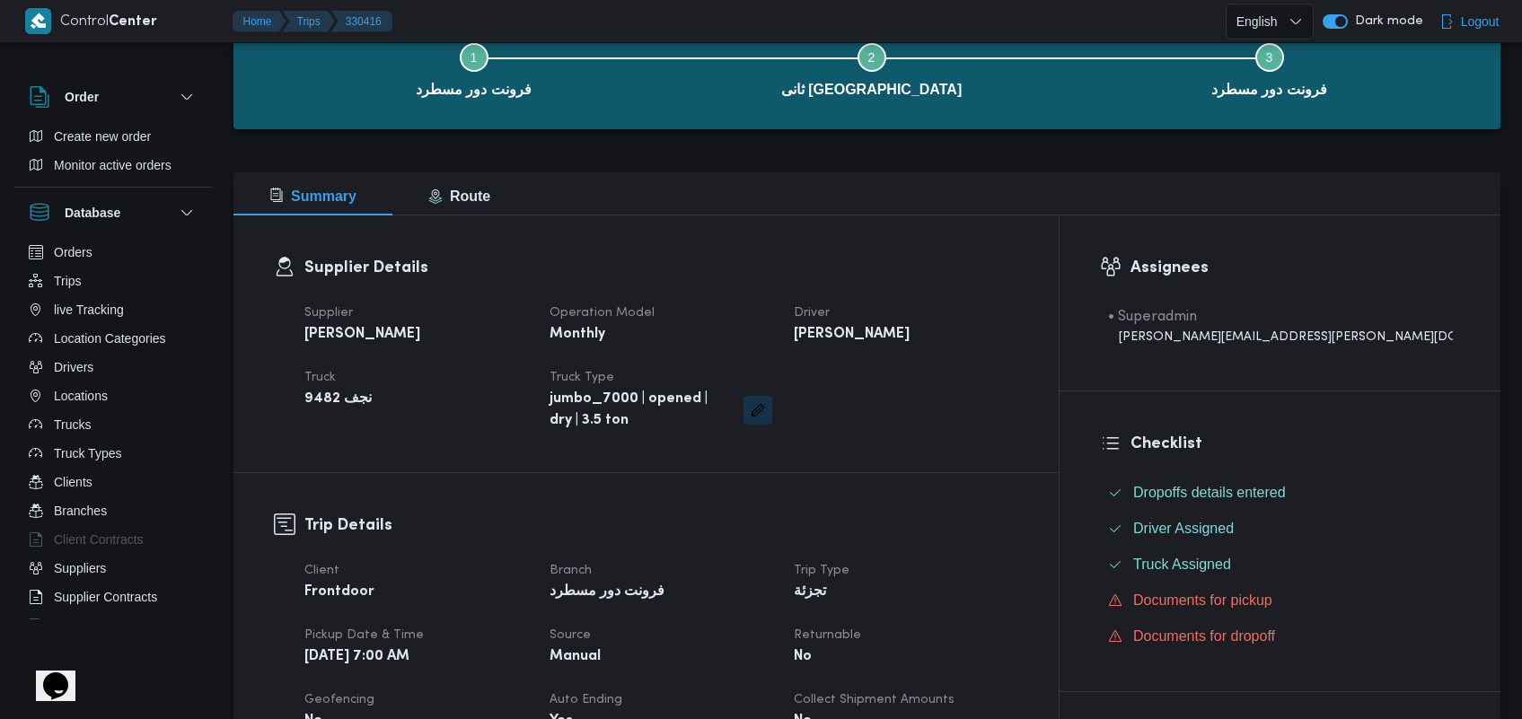
scroll to position [0, 0]
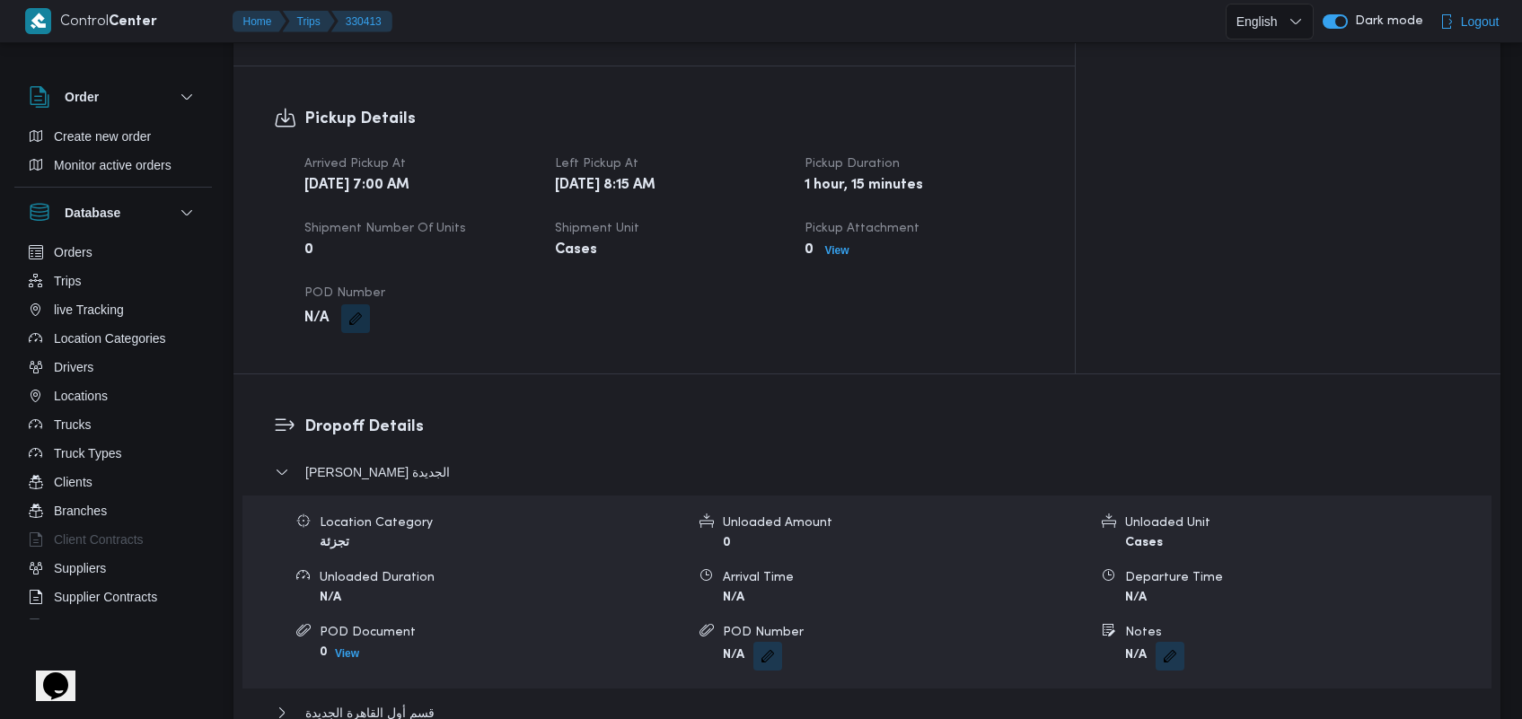
scroll to position [1321, 0]
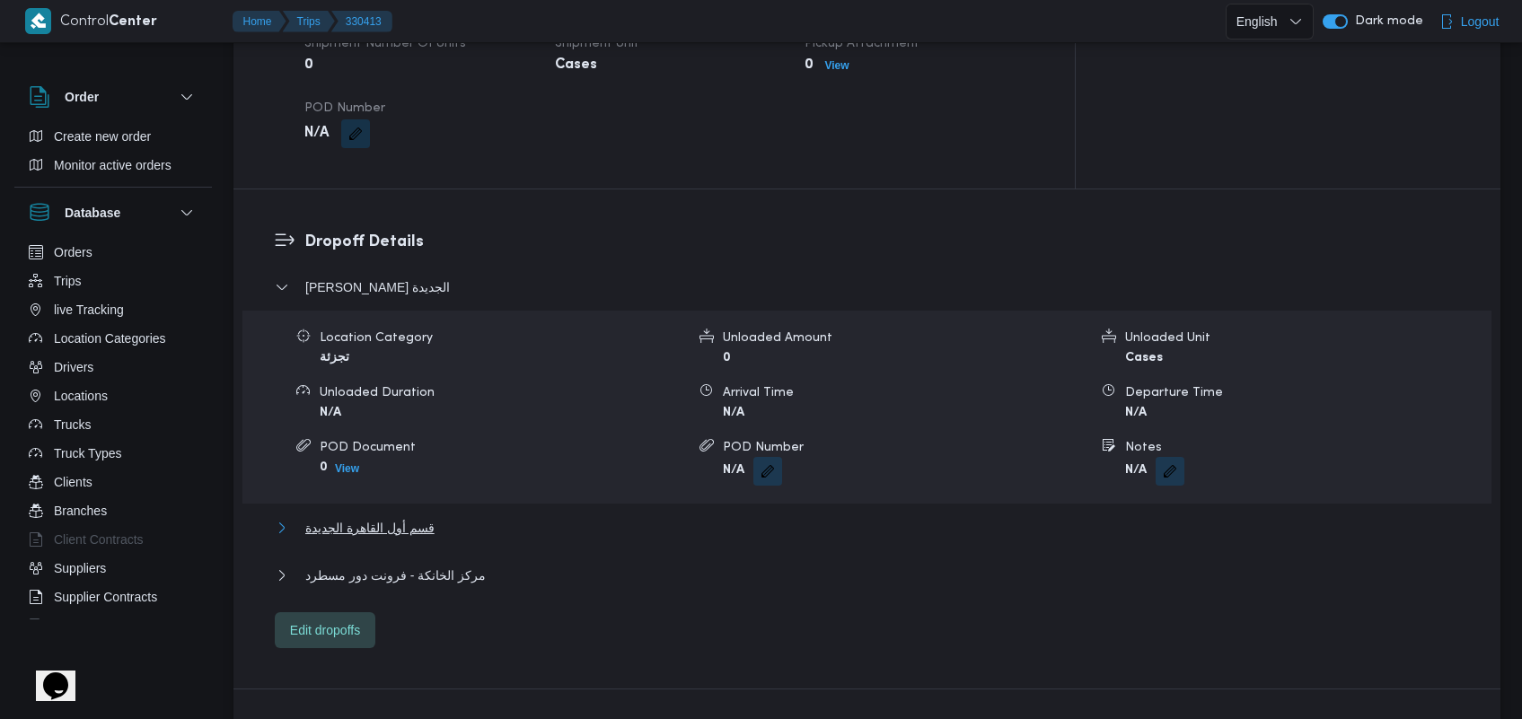
click at [401, 517] on span "قسم أول القاهرة الجديدة" at bounding box center [369, 528] width 129 height 22
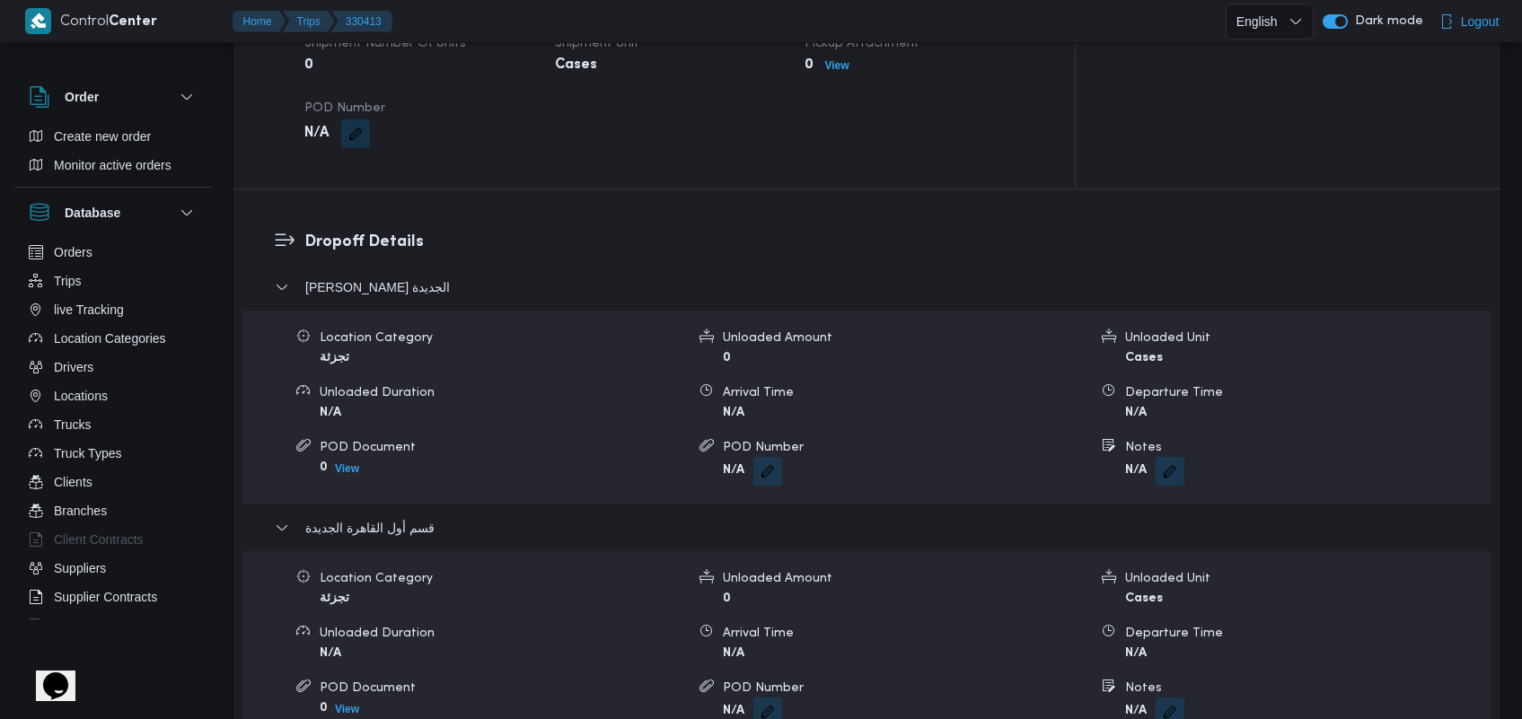
scroll to position [1694, 0]
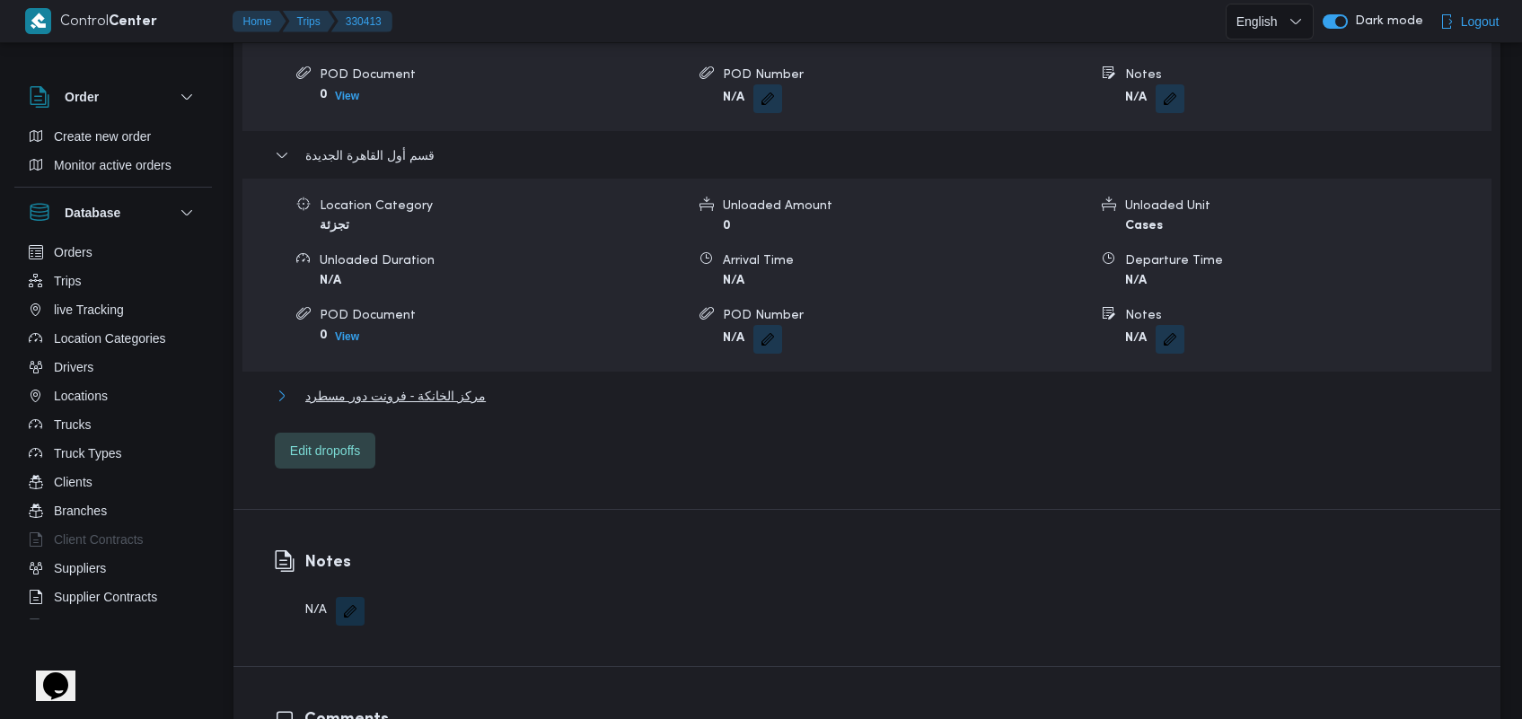
click at [434, 385] on span "مركز الخانكة - فرونت دور مسطرد" at bounding box center [395, 396] width 180 height 22
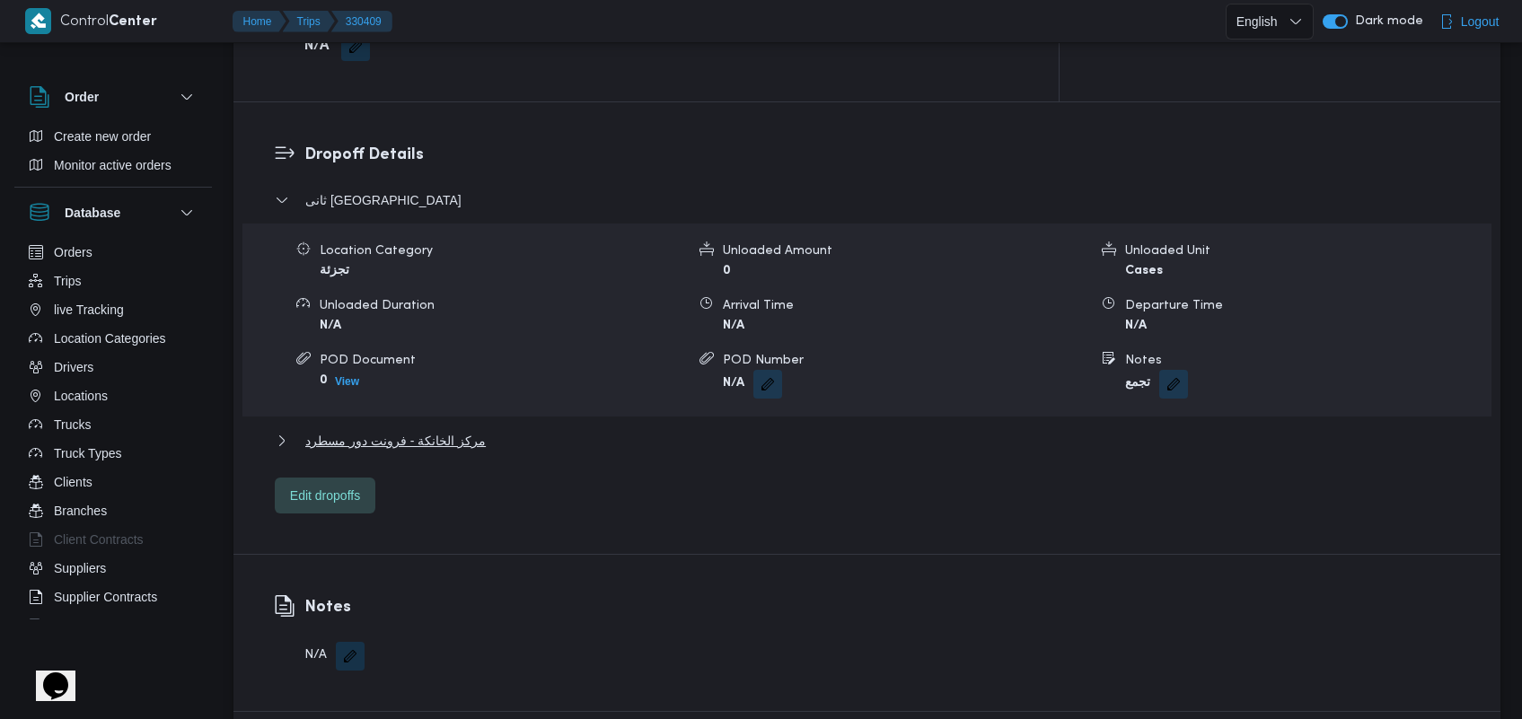
scroll to position [1415, 0]
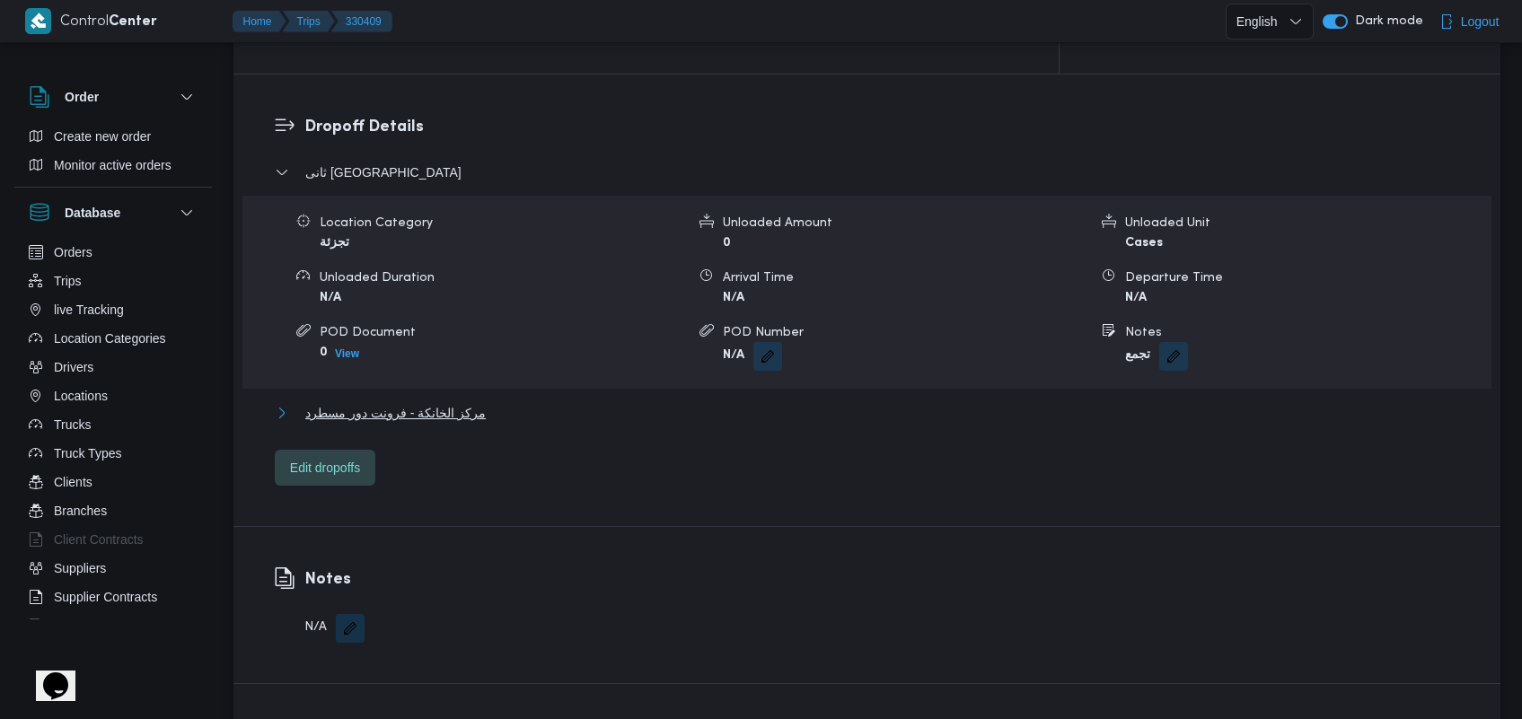
click at [472, 402] on span "مركز الخانكة - فرونت دور مسطرد" at bounding box center [395, 413] width 180 height 22
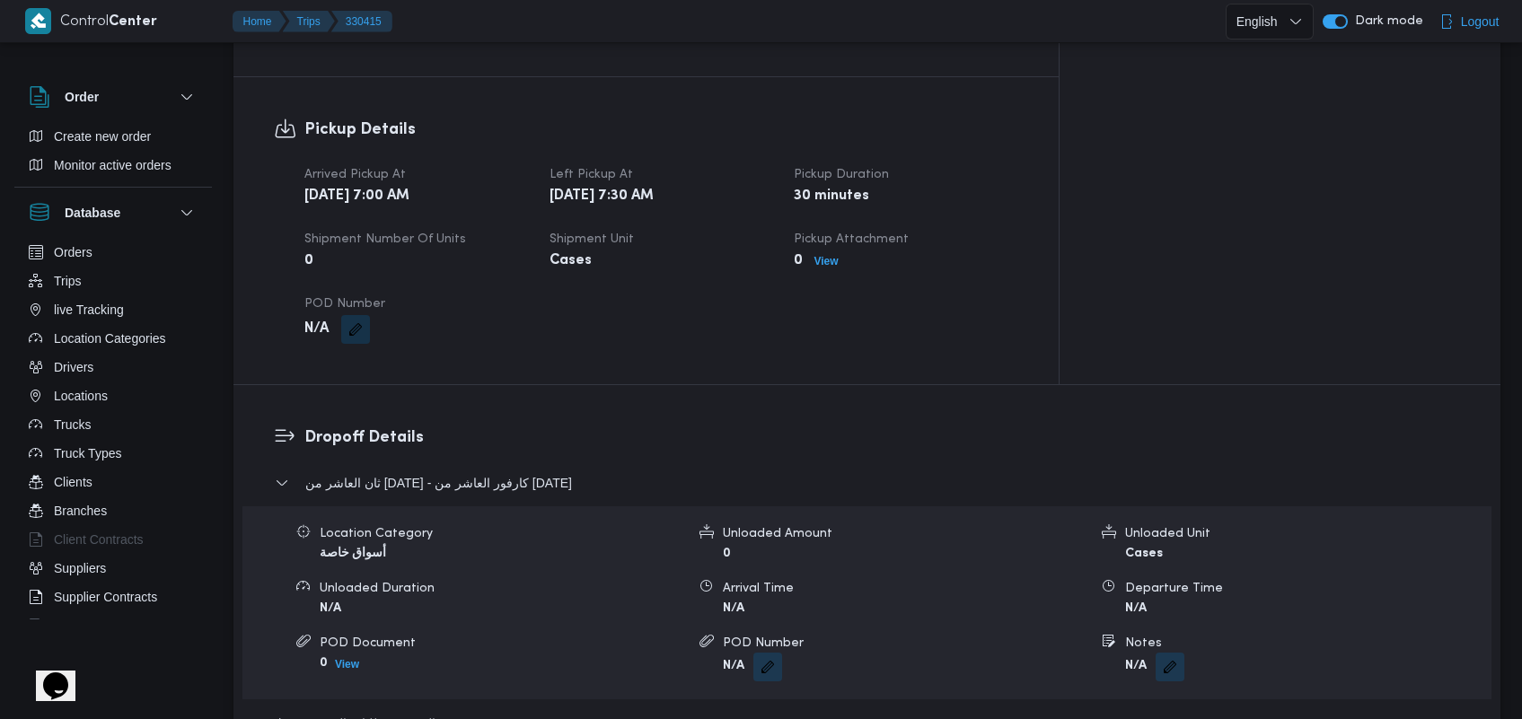
scroll to position [1496, 0]
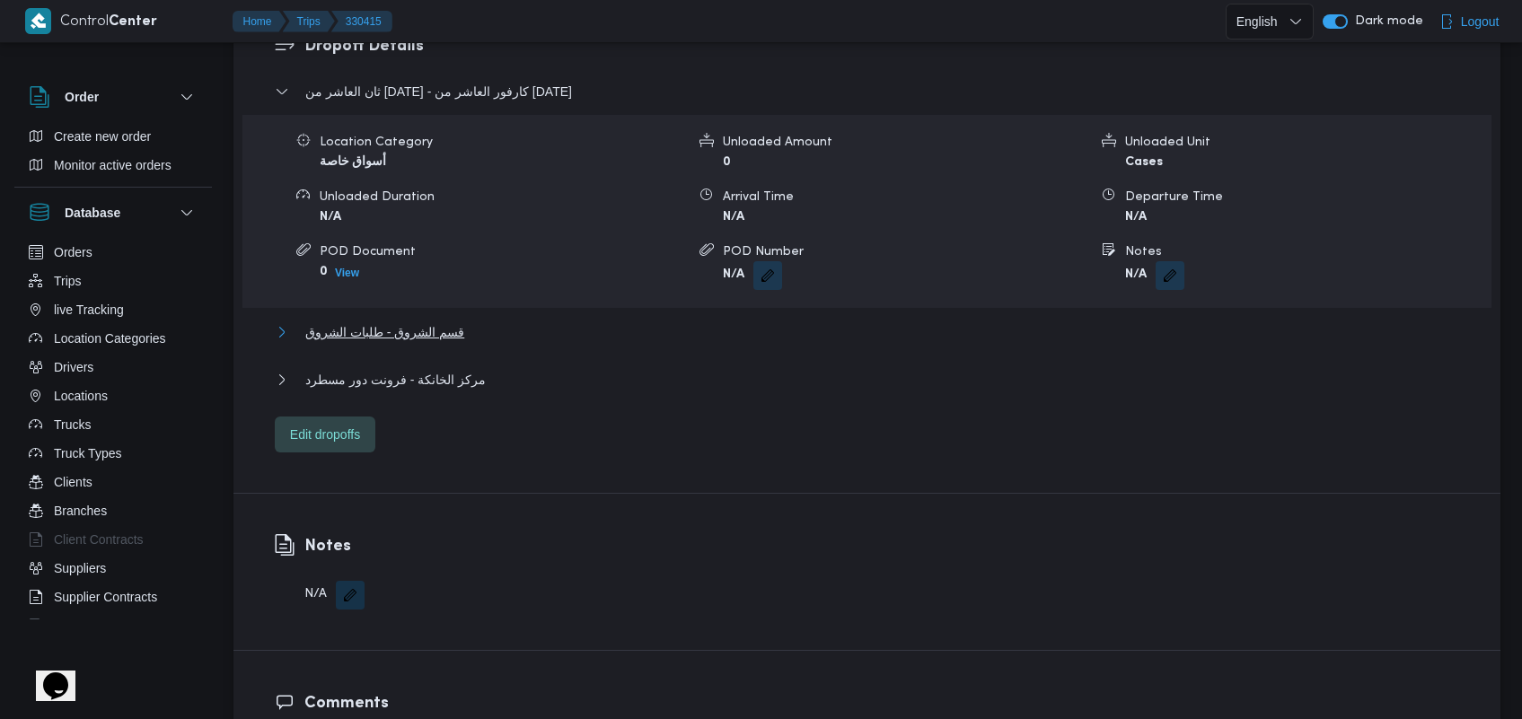
click at [413, 321] on span "قسم الشروق - طلبات الشروق" at bounding box center [384, 332] width 159 height 22
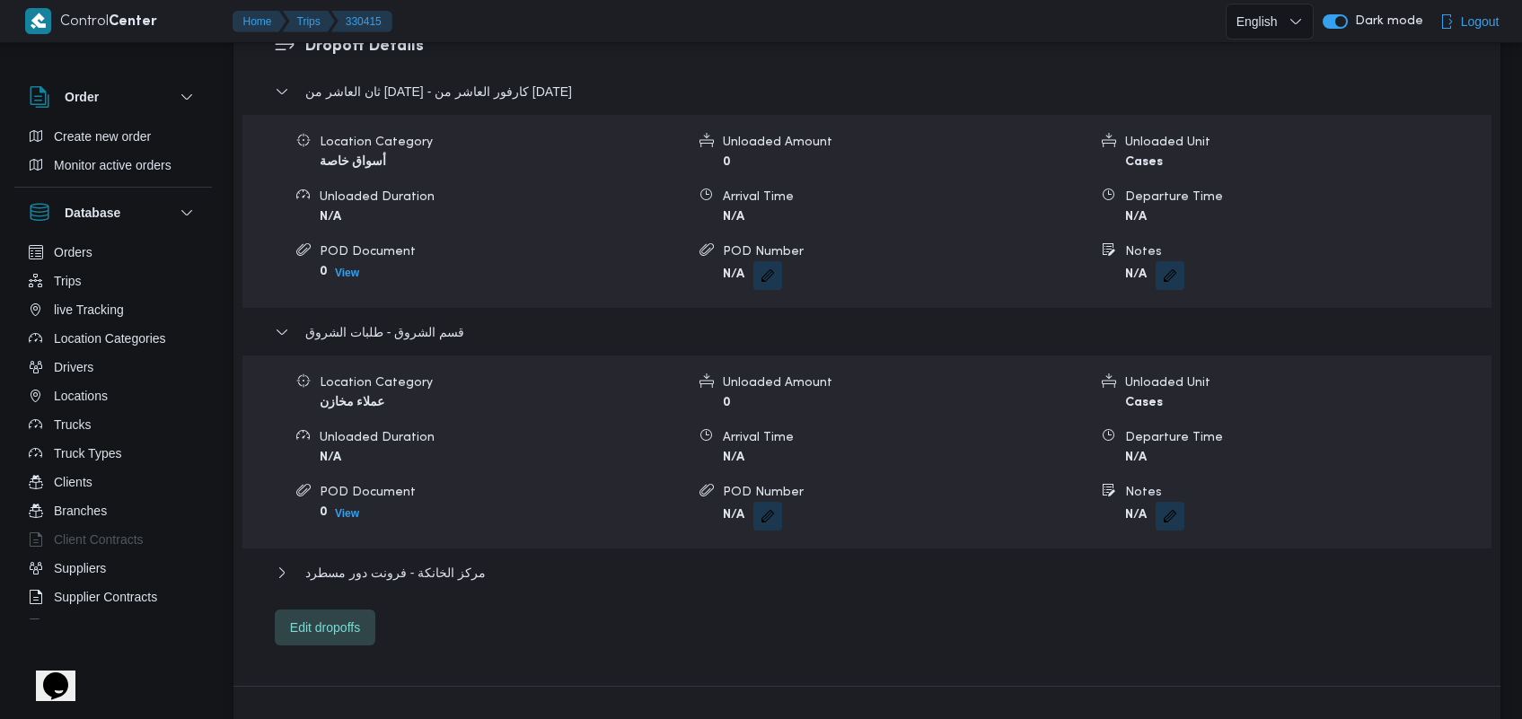
click at [399, 531] on div "ثان العاشر من رمضان - كارفور العاشر من رمضان Location Category أسواق خاصة Unloa…" at bounding box center [867, 363] width 1185 height 565
click at [411, 535] on div "ثان العاشر من رمضان - كارفور العاشر من رمضان Location Category أسواق خاصة Unloa…" at bounding box center [867, 363] width 1185 height 565
click at [408, 562] on span "مركز الخانكة - فرونت دور مسطرد" at bounding box center [395, 573] width 180 height 22
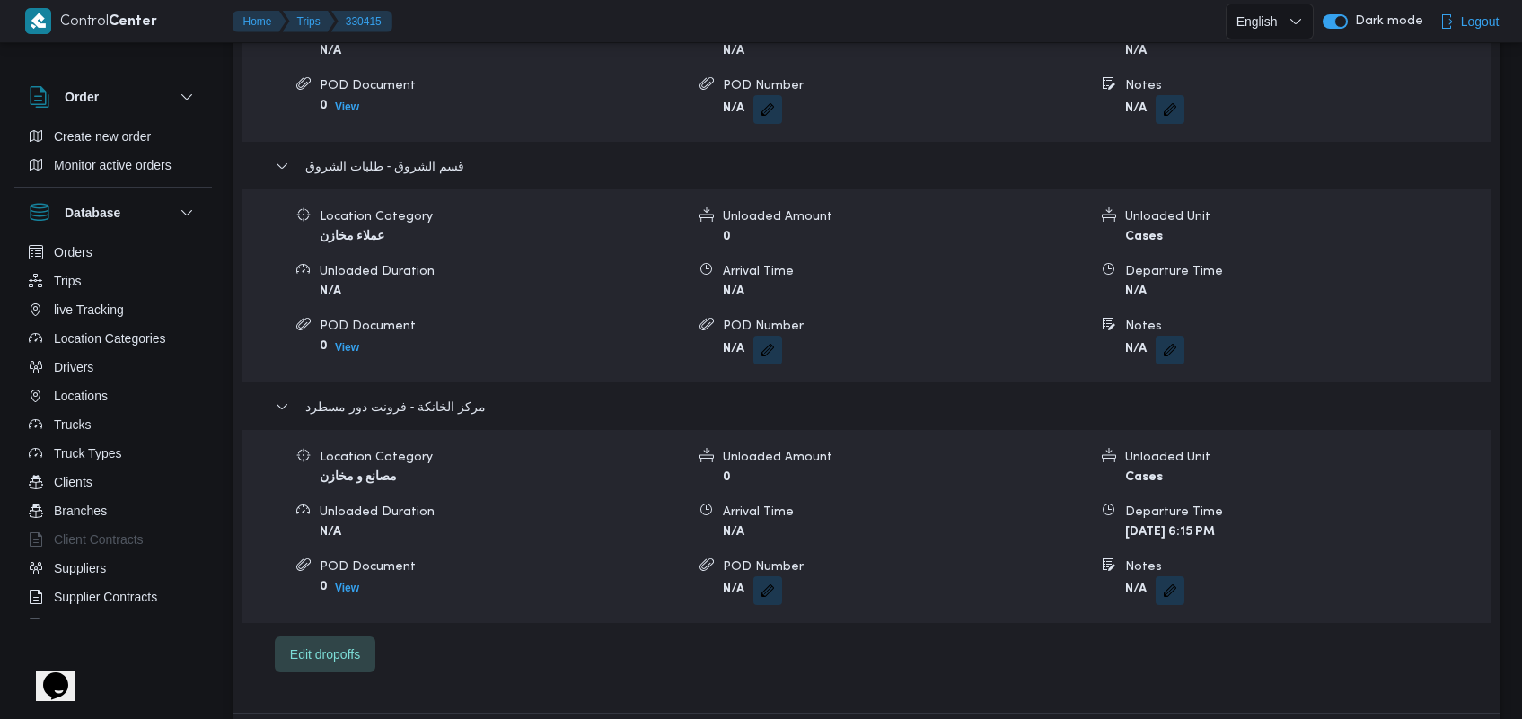
scroll to position [1704, 0]
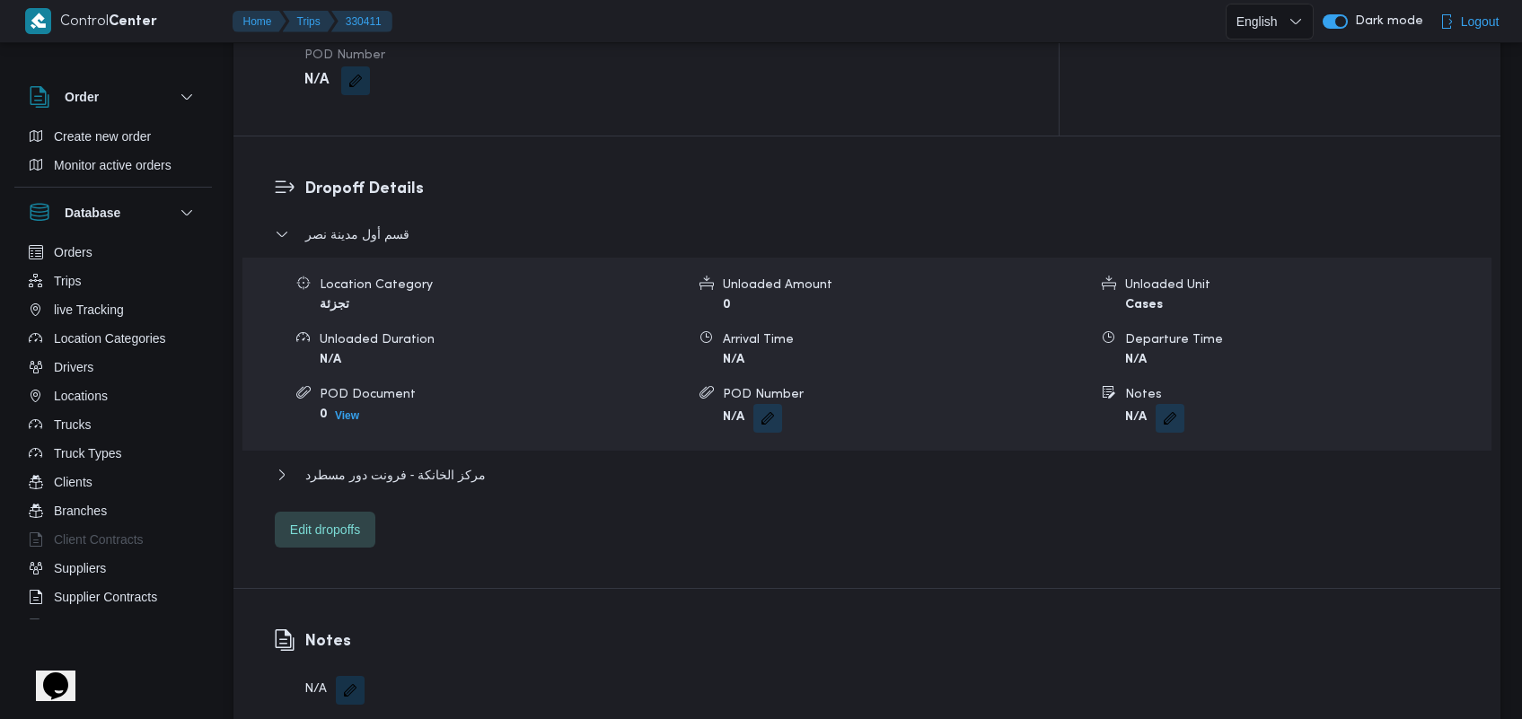
scroll to position [1398, 0]
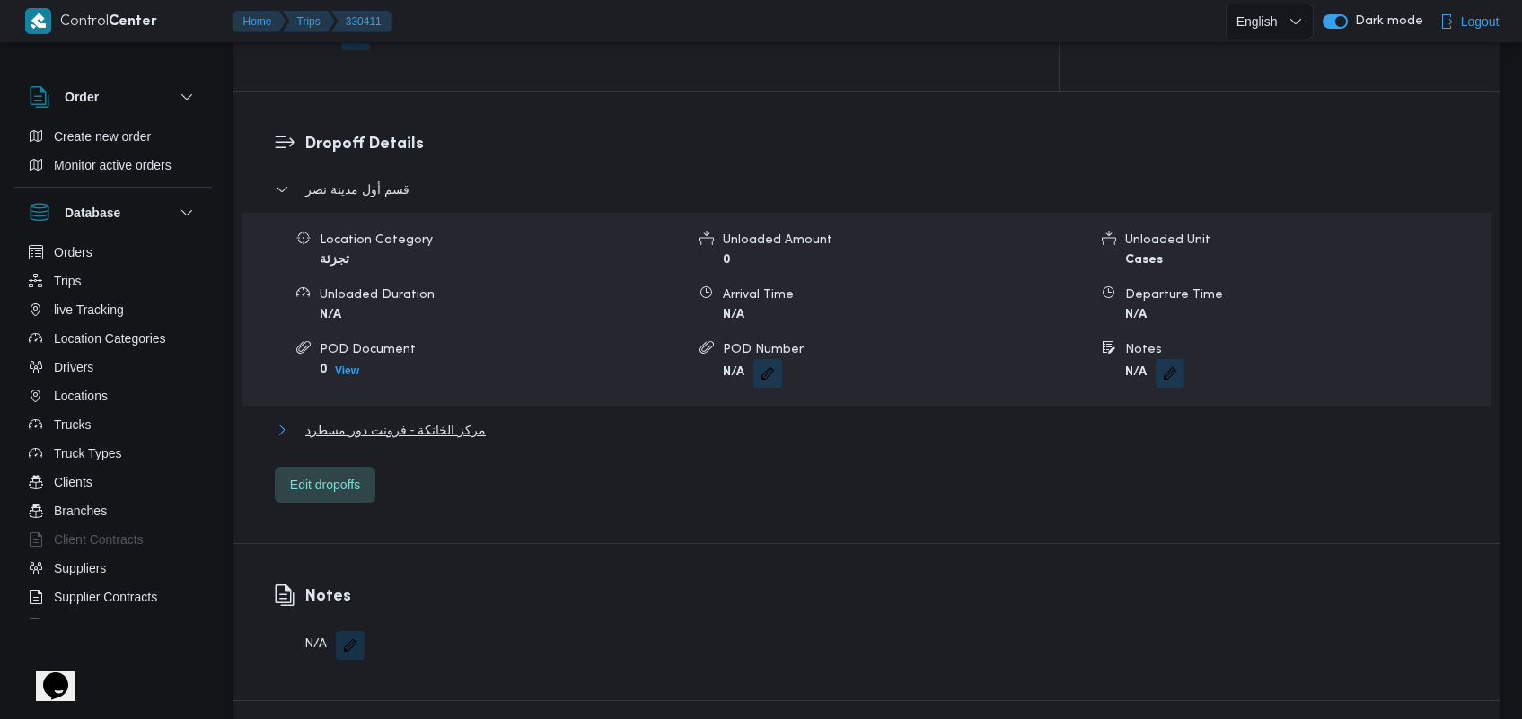
click at [455, 419] on span "مركز الخانكة - فرونت دور مسطرد" at bounding box center [395, 430] width 180 height 22
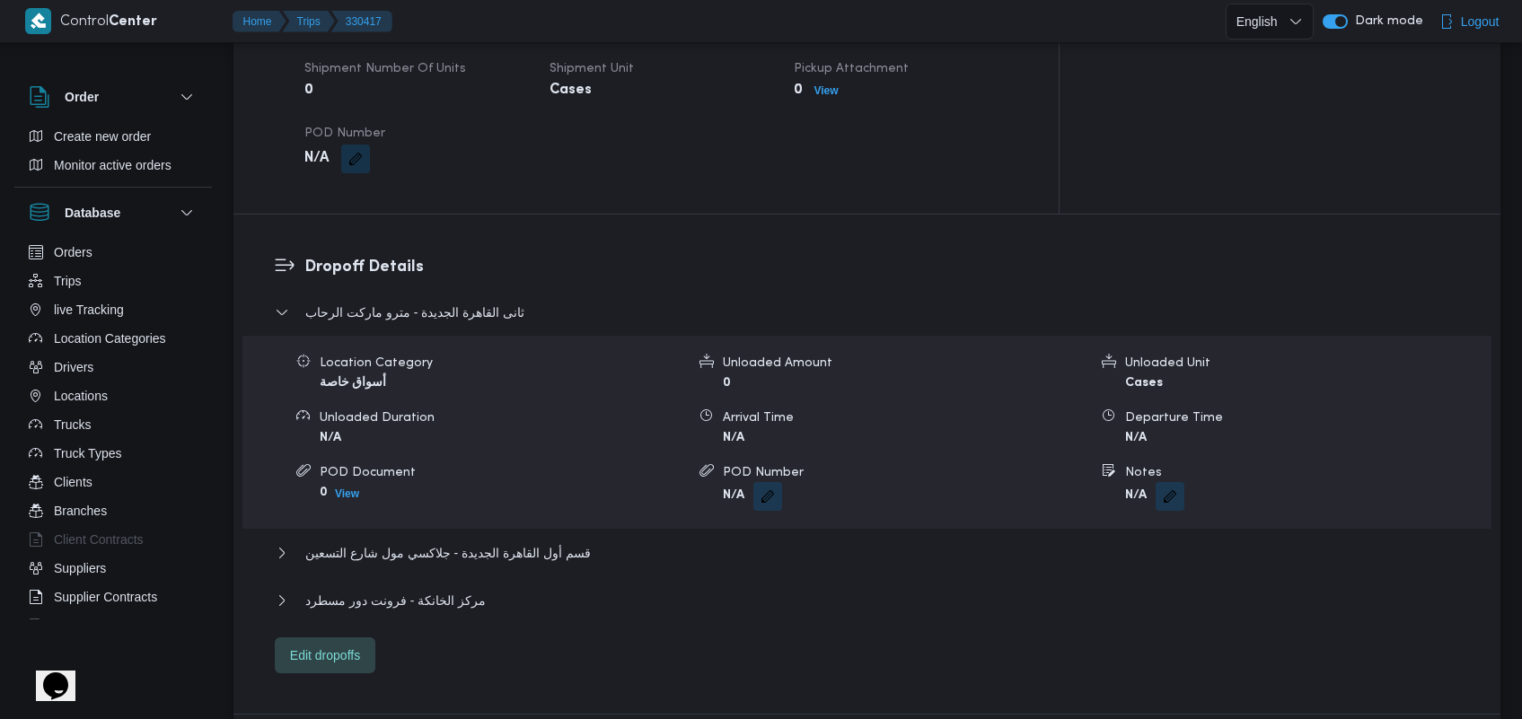
scroll to position [1451, 0]
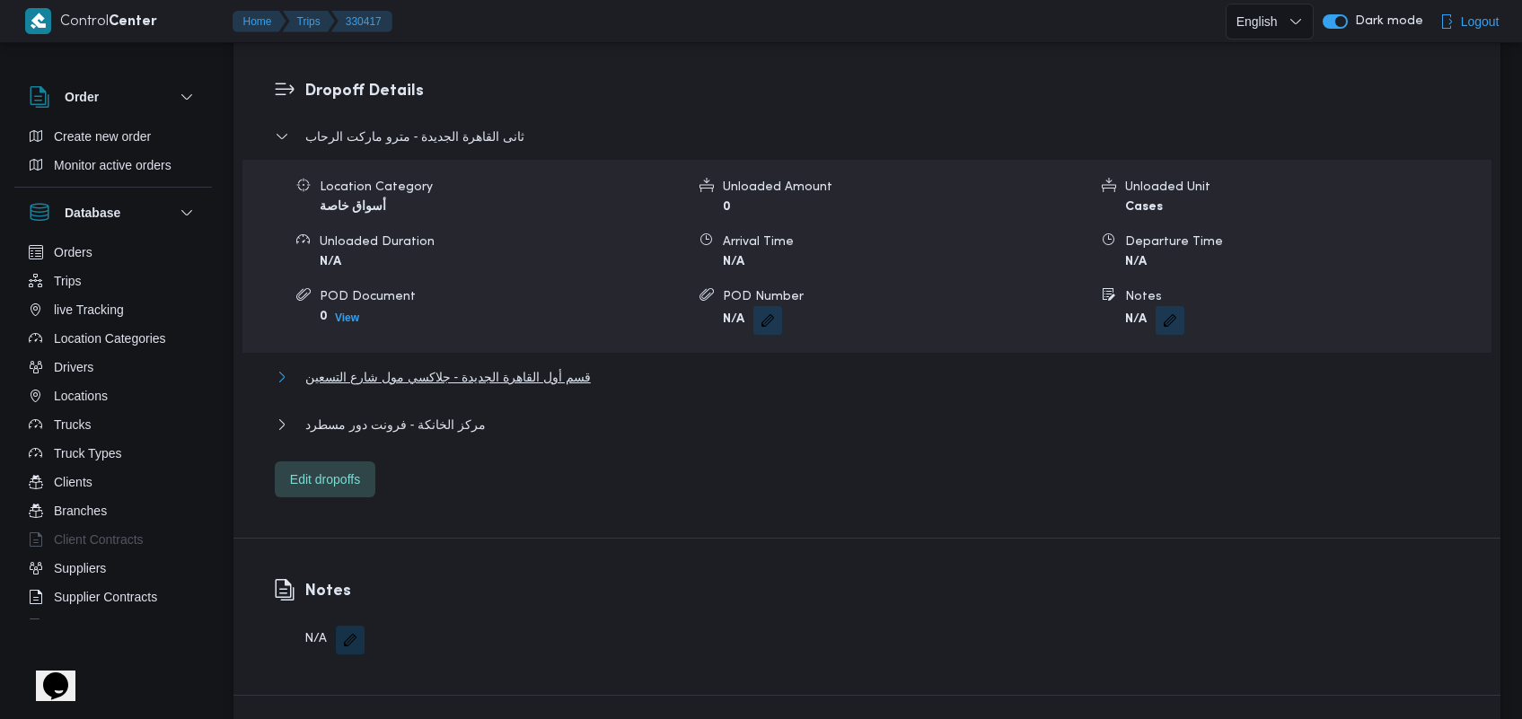
click at [539, 366] on span "قسم أول القاهرة الجديدة - جلاكسي مول شارع التسعين" at bounding box center [447, 377] width 285 height 22
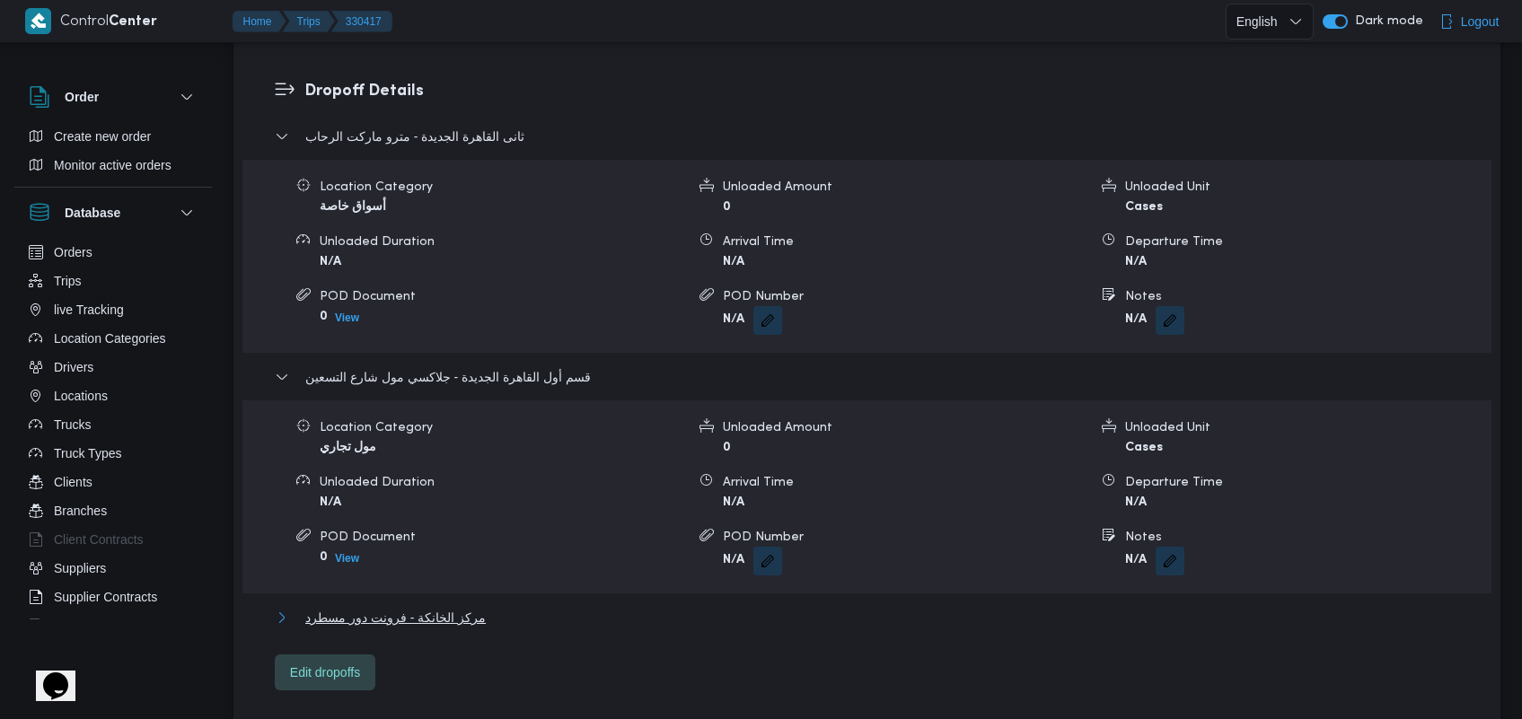
click at [433, 607] on span "مركز الخانكة - فرونت دور مسطرد" at bounding box center [395, 618] width 180 height 22
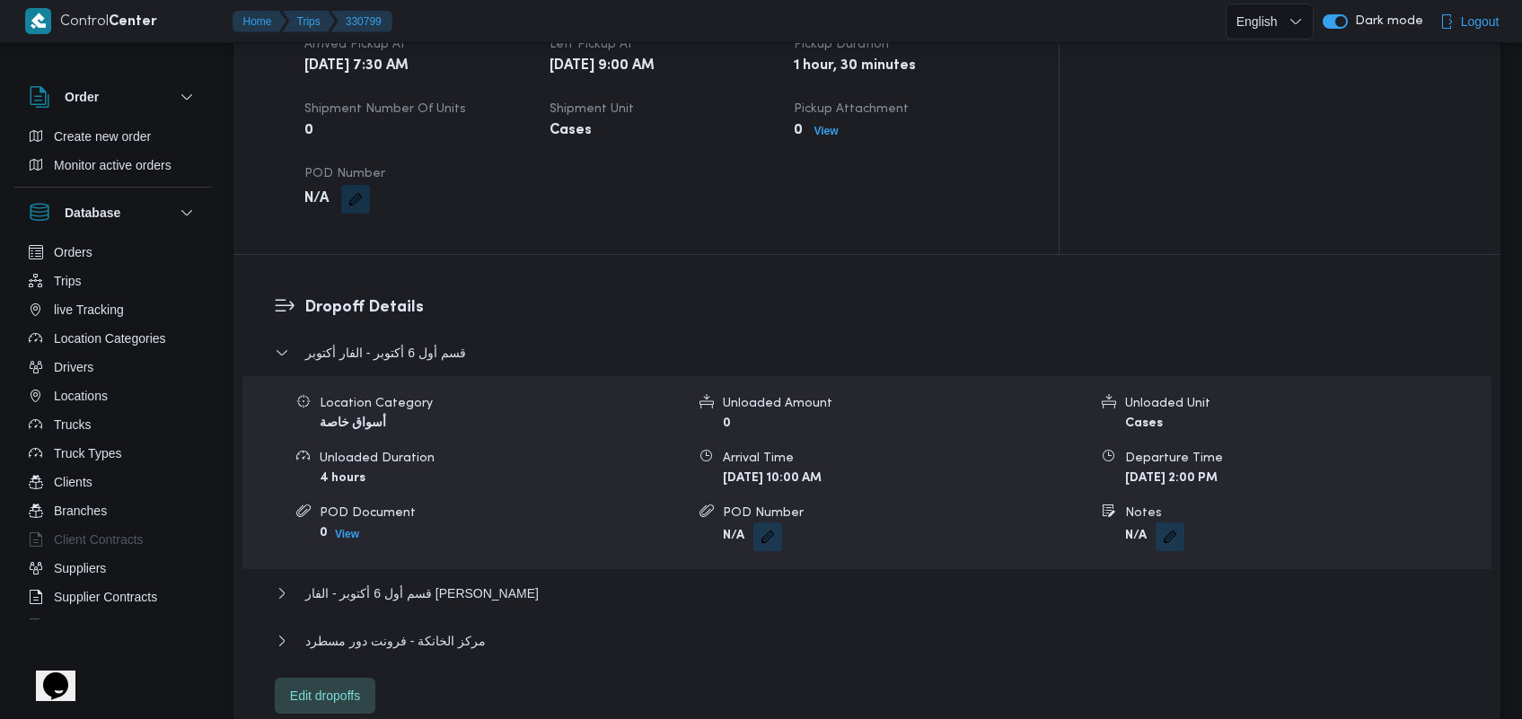
scroll to position [1204, 0]
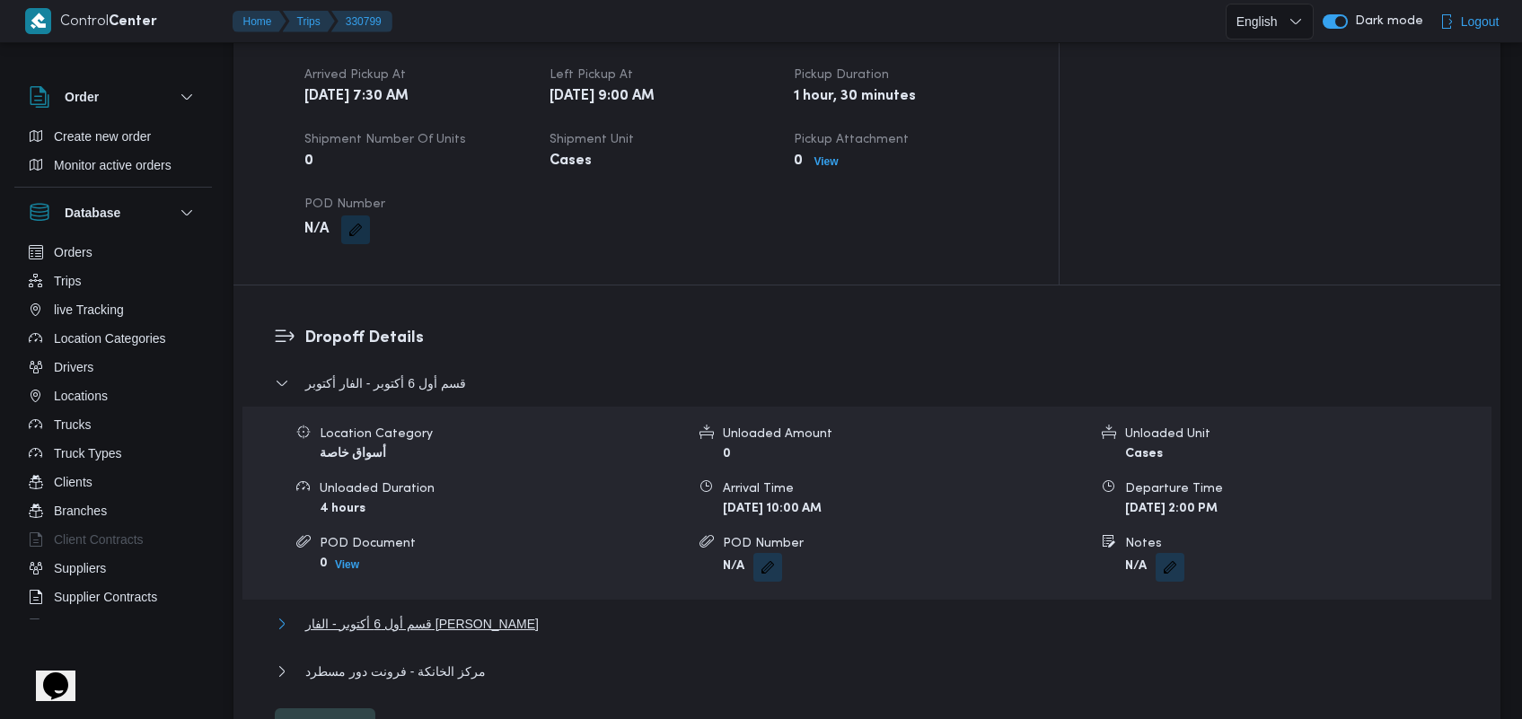
click at [437, 613] on span "قسم أول 6 أكتوبر - الفار [PERSON_NAME]" at bounding box center [421, 624] width 233 height 22
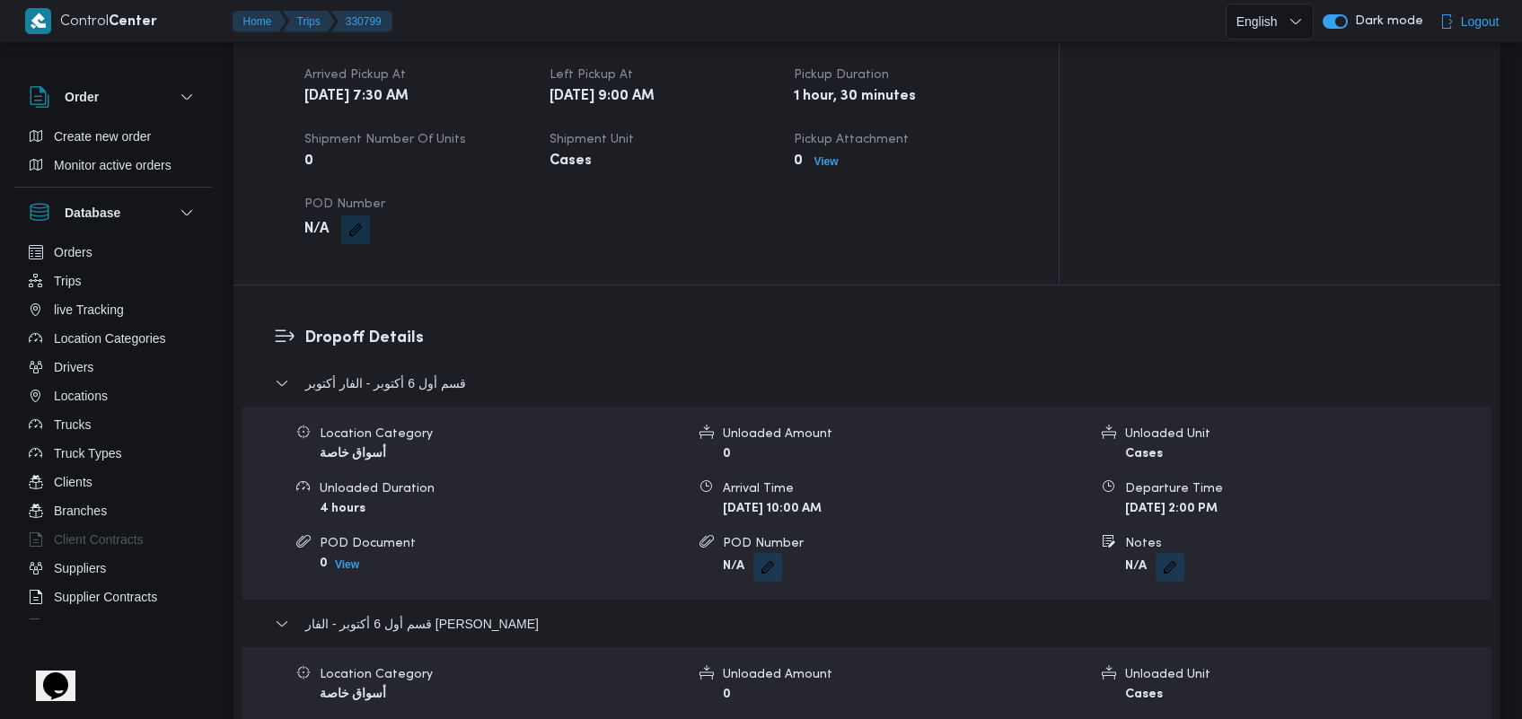
scroll to position [1622, 0]
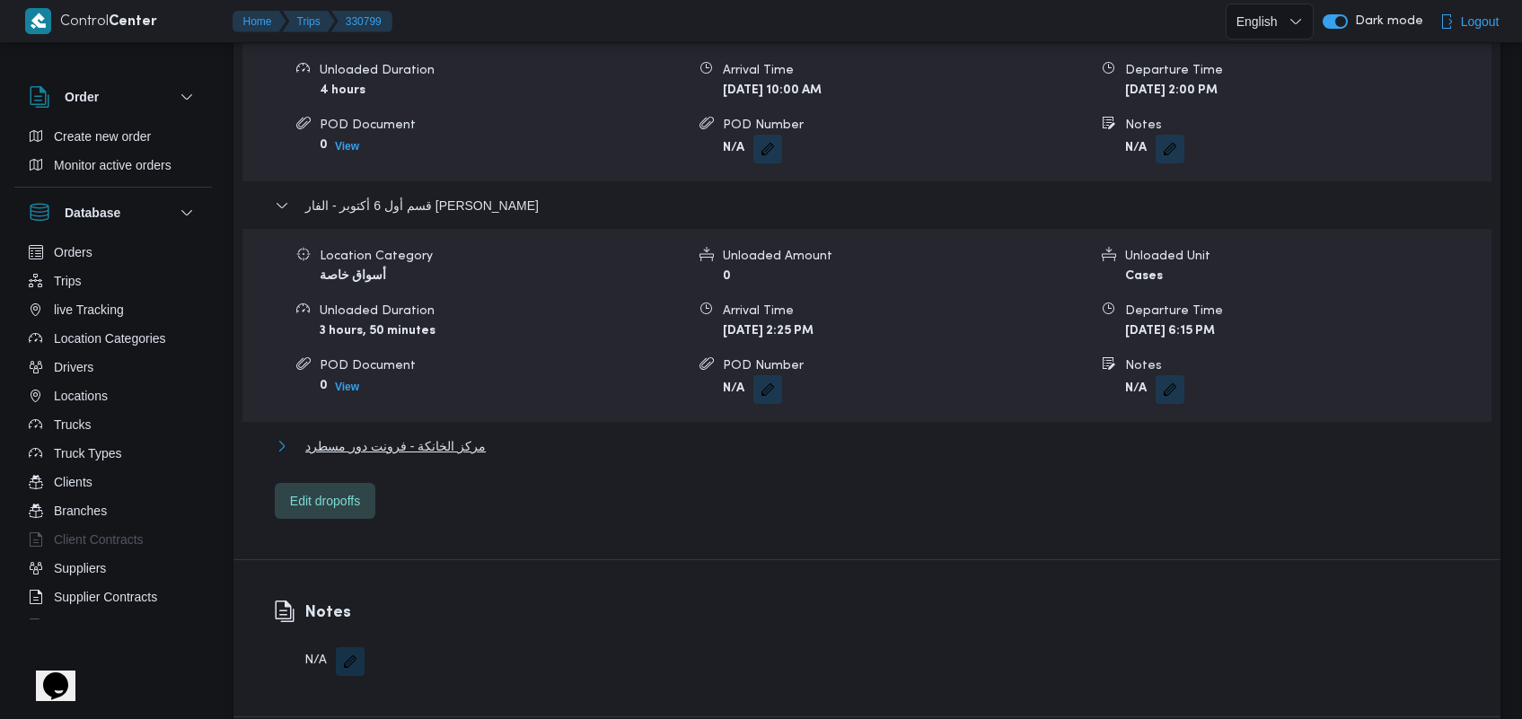
click at [478, 435] on button "مركز الخانكة - فرونت دور مسطرد" at bounding box center [867, 446] width 1185 height 22
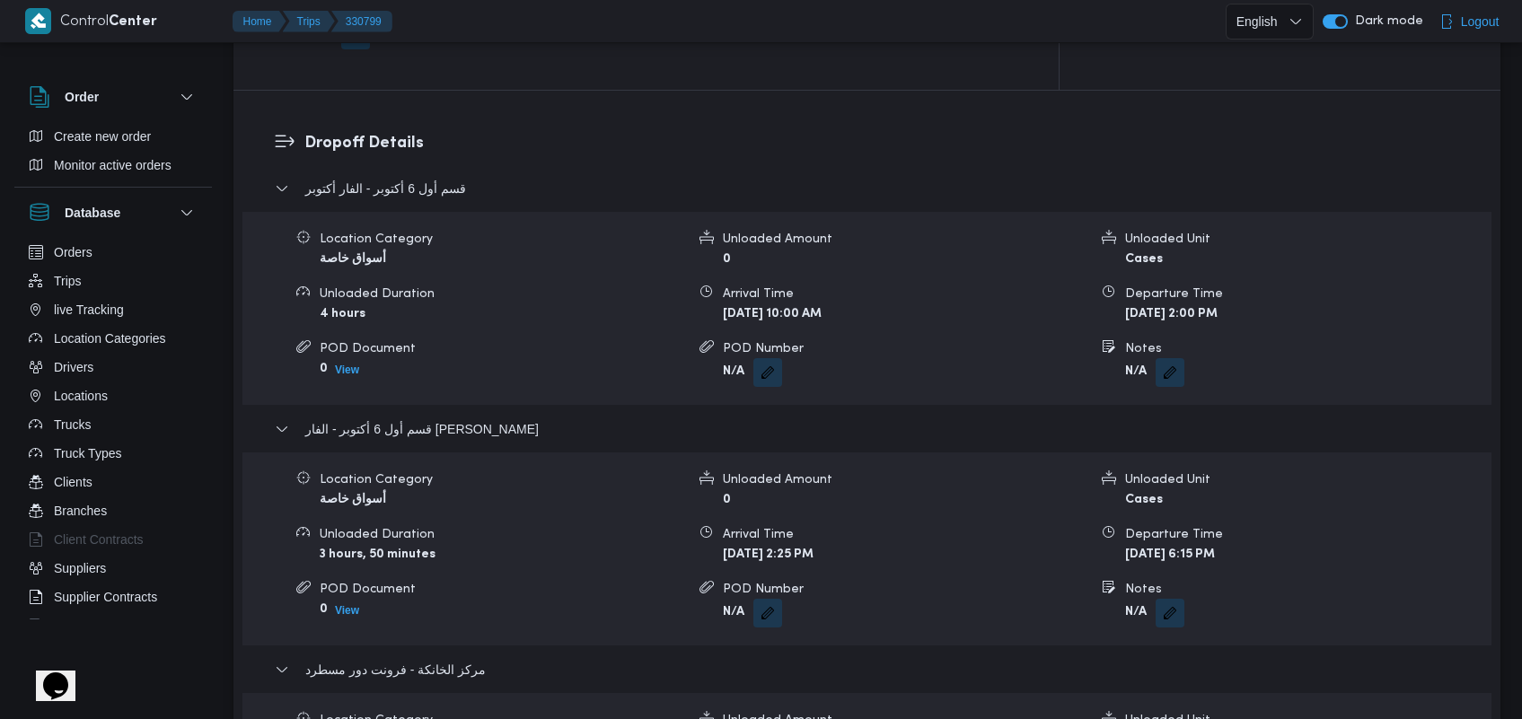
scroll to position [1412, 0]
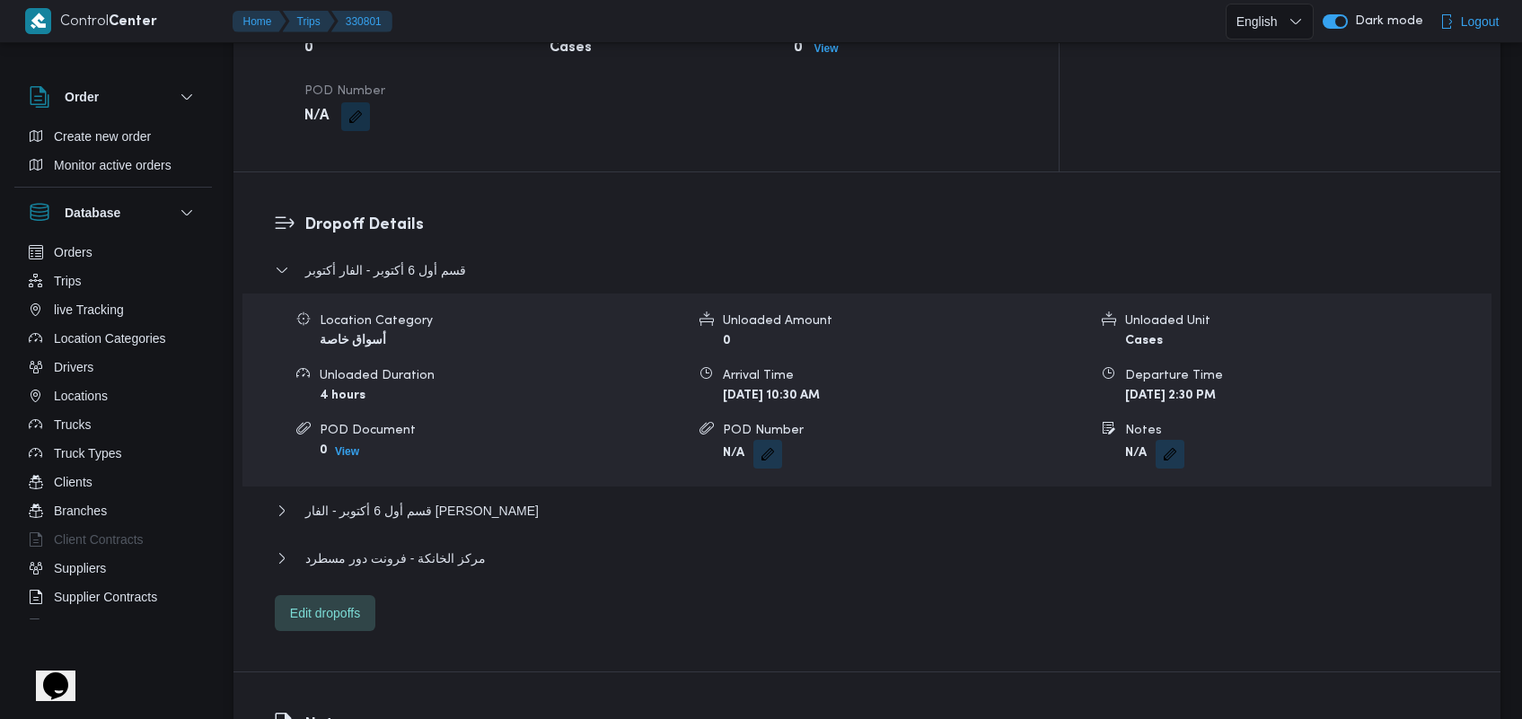
scroll to position [1375, 0]
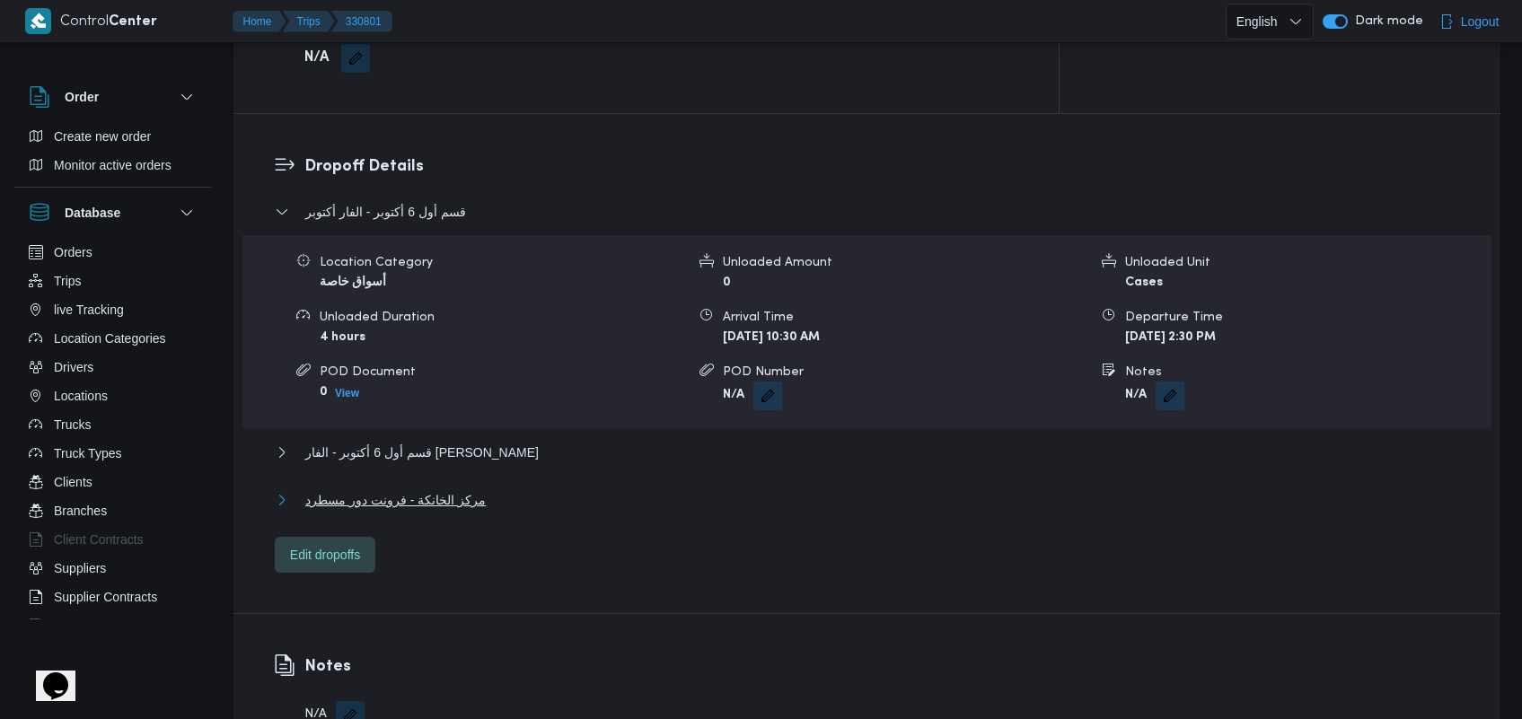
click at [453, 489] on span "مركز الخانكة - فرونت دور مسطرد" at bounding box center [395, 500] width 180 height 22
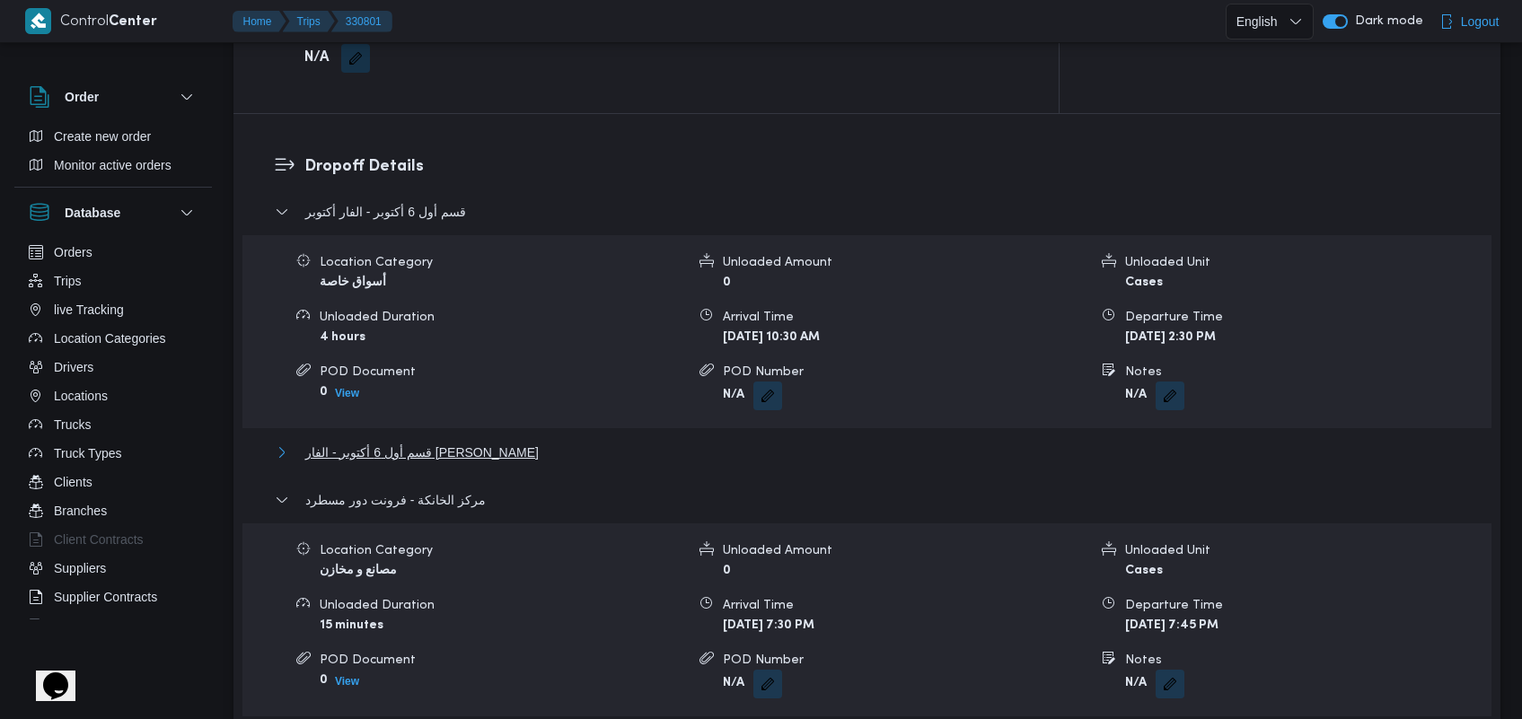
click at [425, 442] on span "قسم أول 6 أكتوبر - الفار الشيخ زايد" at bounding box center [421, 453] width 233 height 22
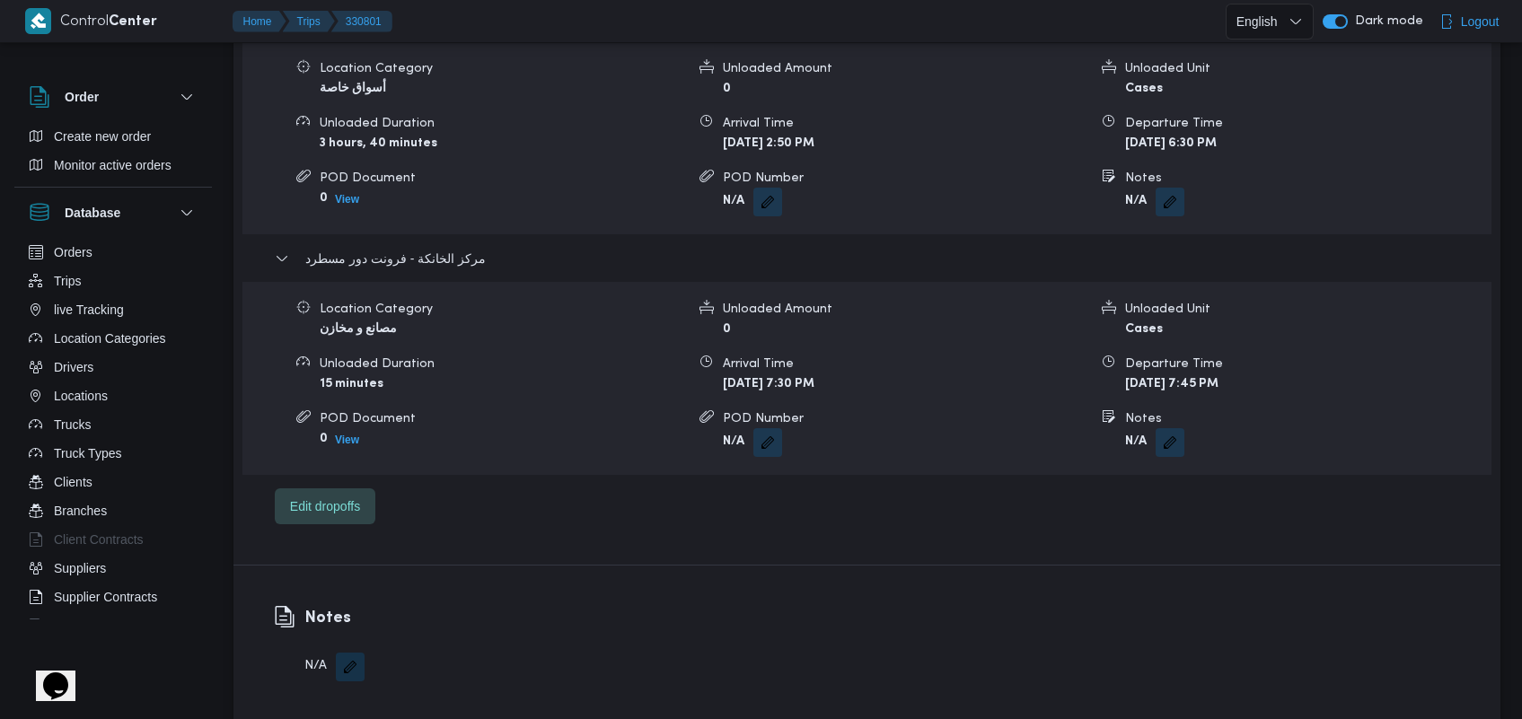
scroll to position [1815, 0]
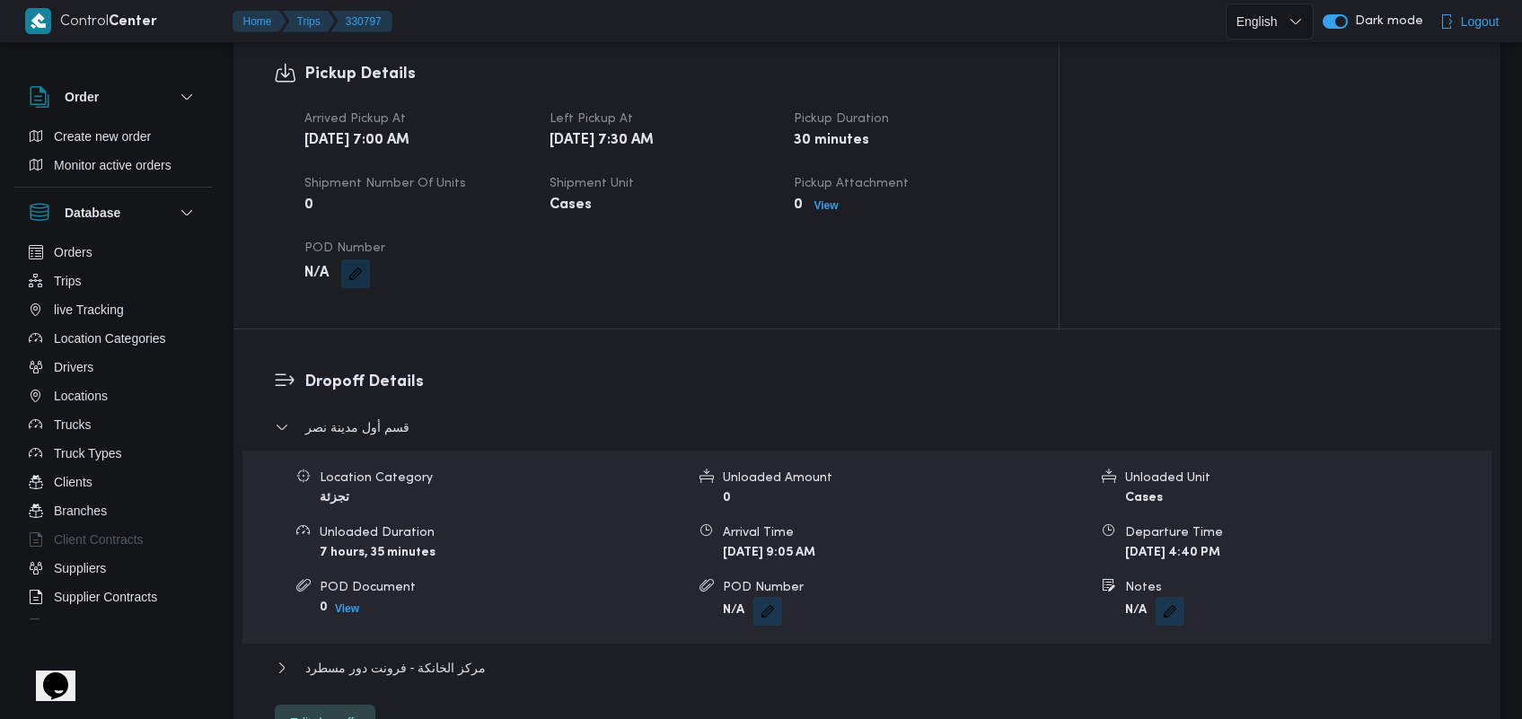
scroll to position [1165, 0]
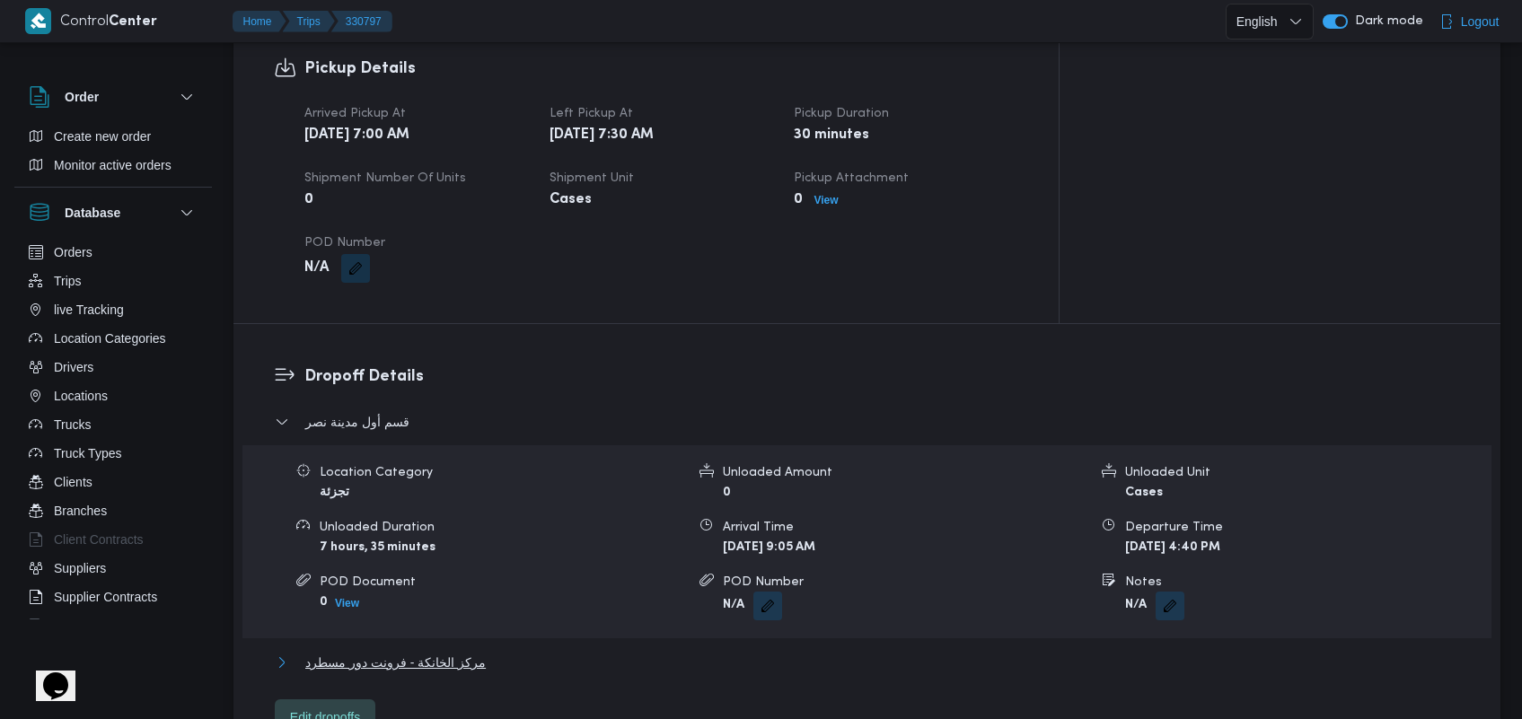
click at [383, 652] on span "مركز الخانكة - فرونت دور مسطرد" at bounding box center [395, 663] width 180 height 22
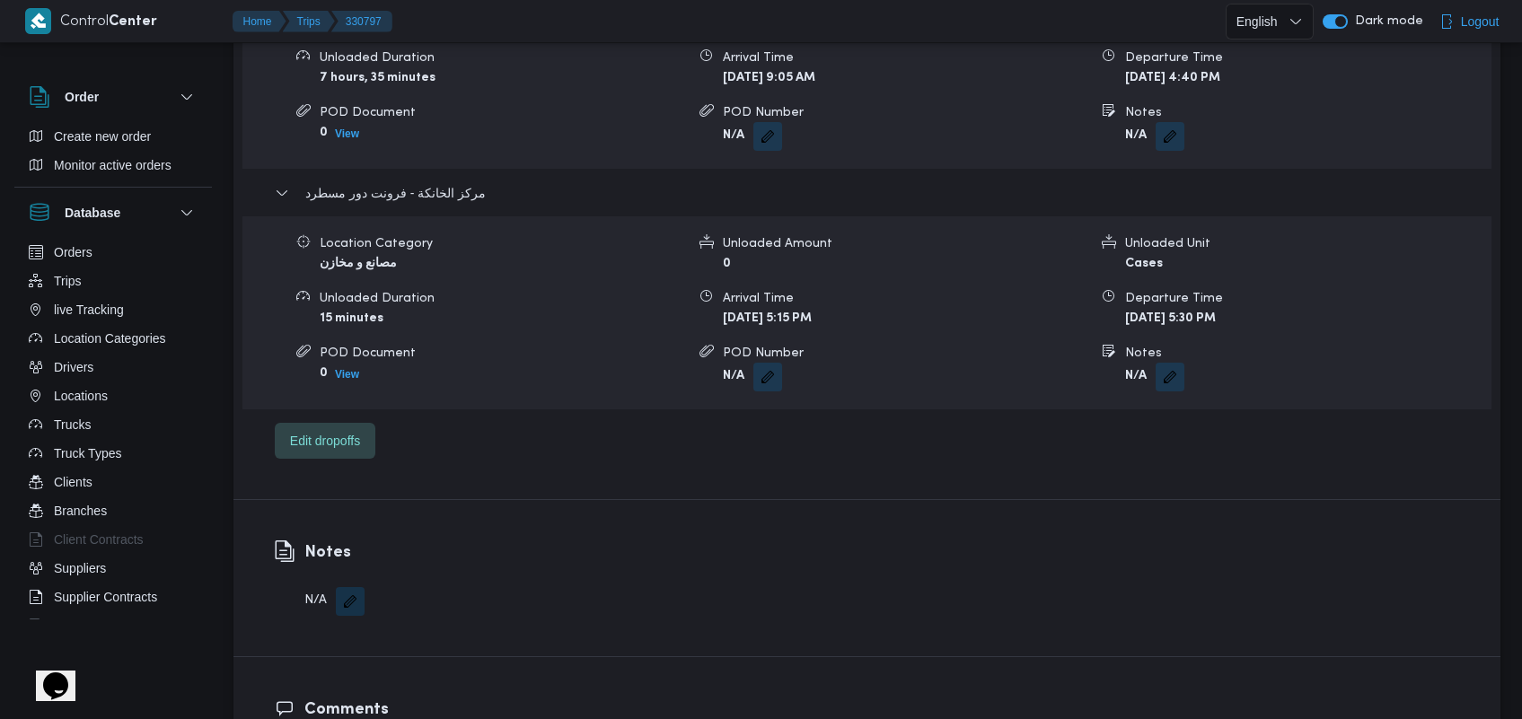
scroll to position [1647, 0]
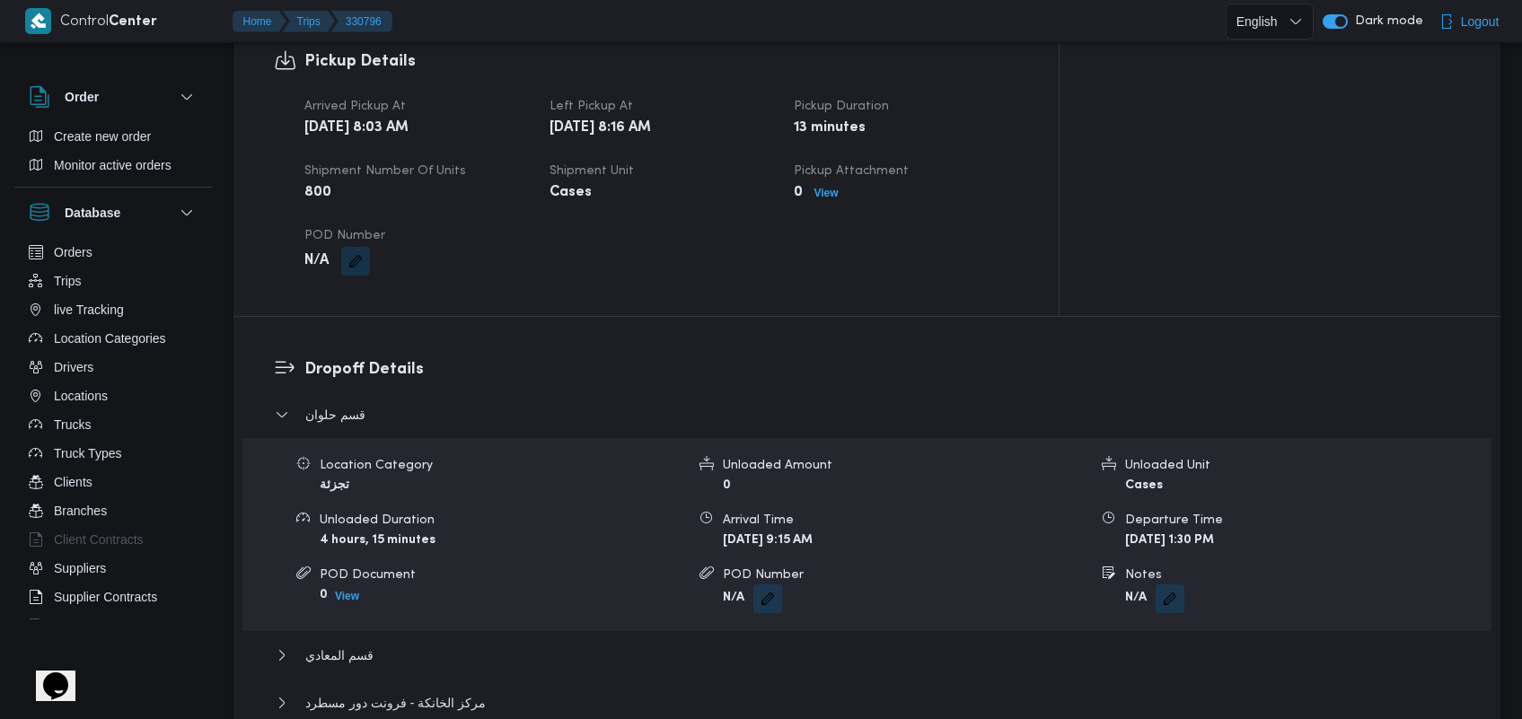
scroll to position [1219, 0]
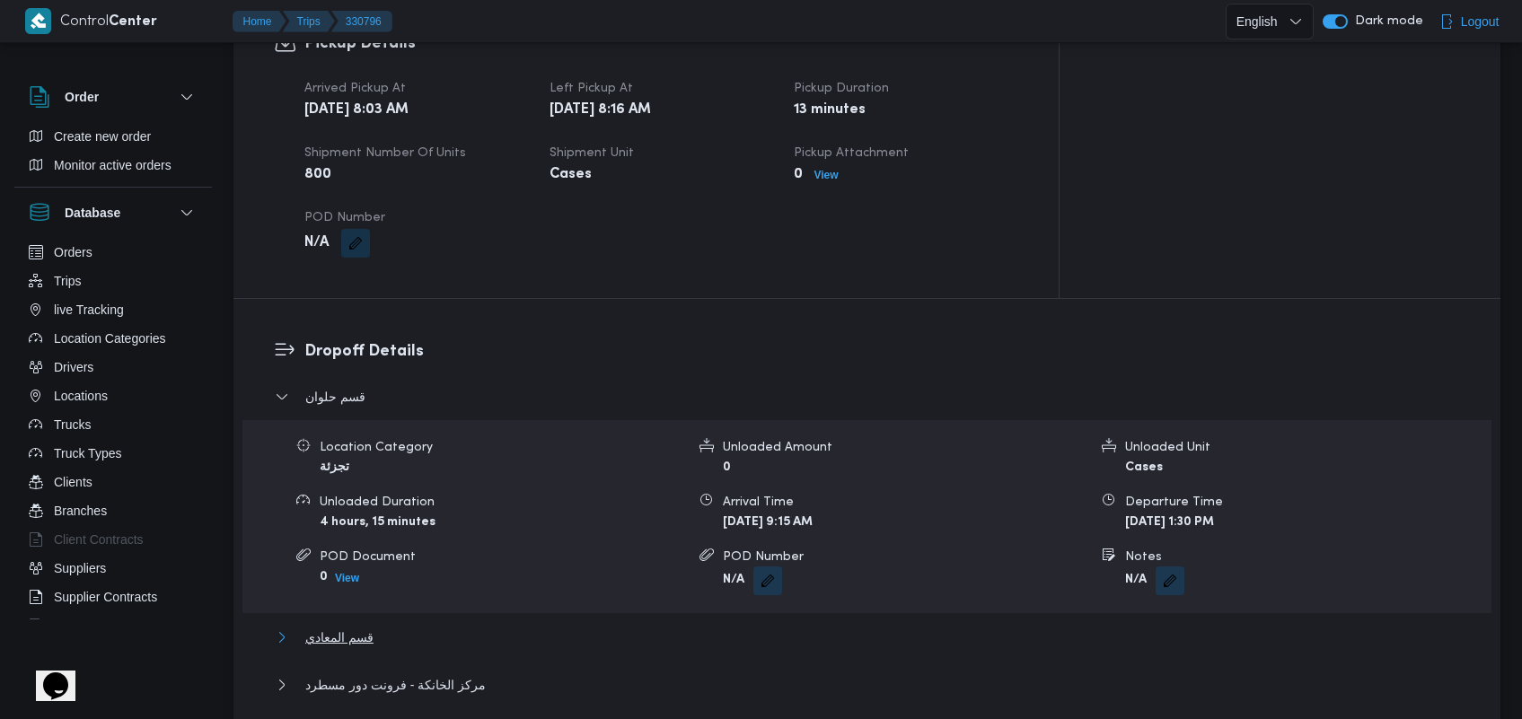
click at [346, 627] on span "قسم المعادي" at bounding box center [339, 638] width 68 height 22
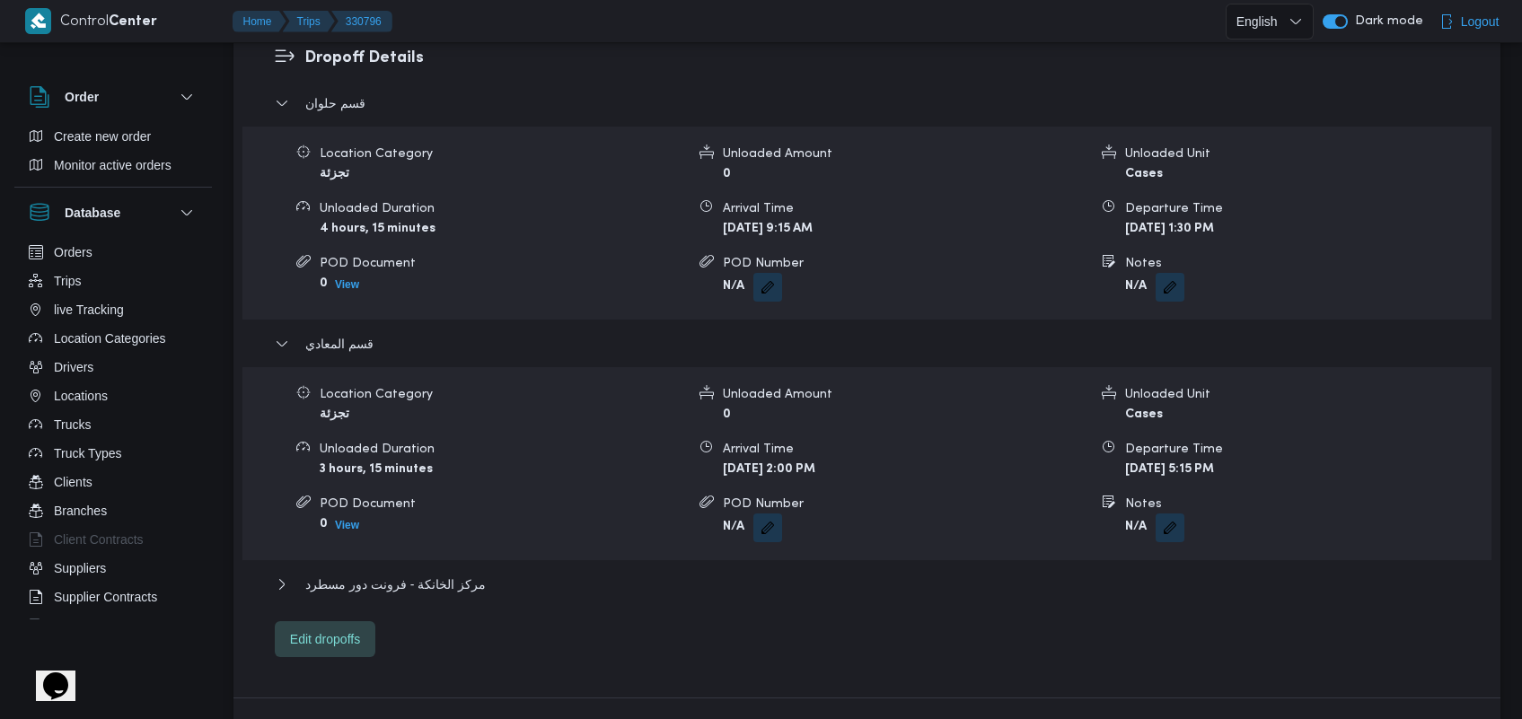
scroll to position [1519, 0]
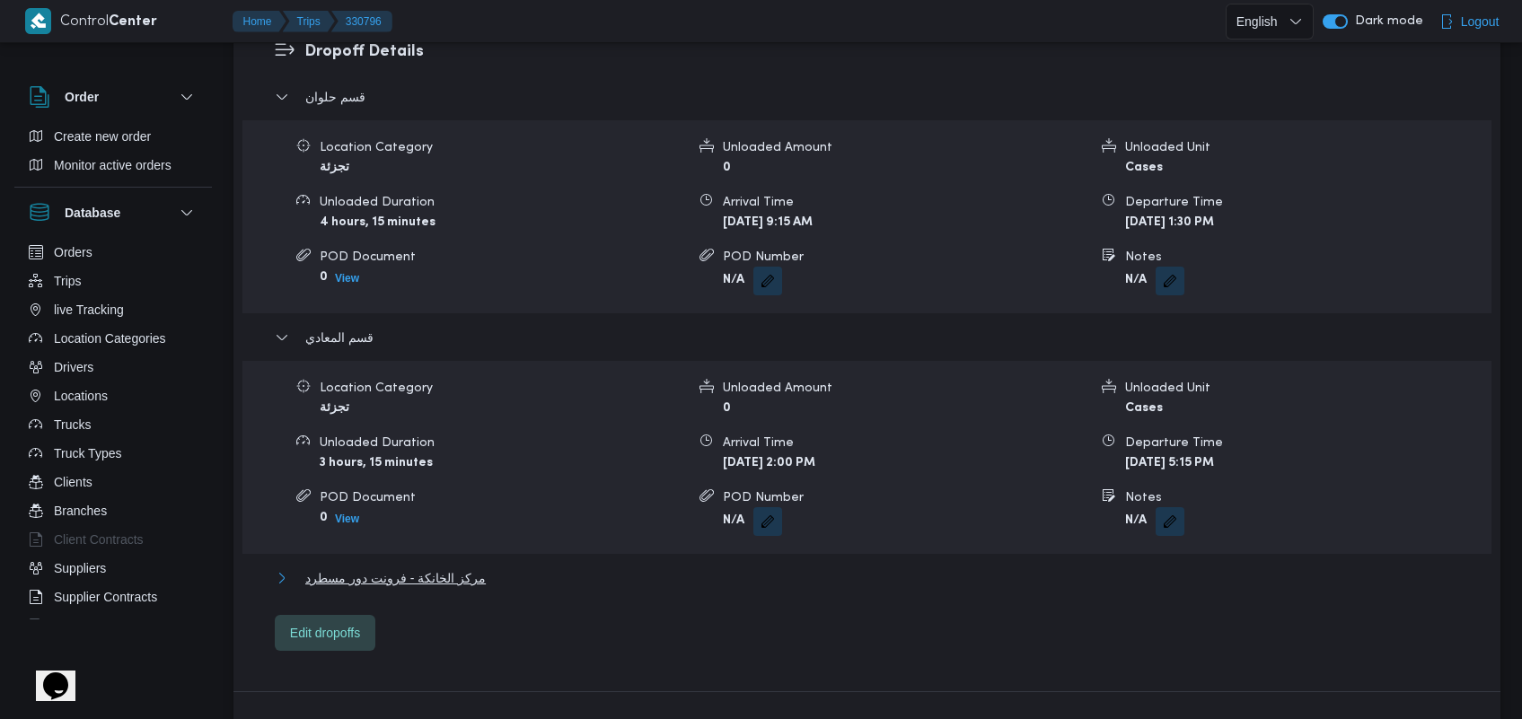
click at [465, 567] on span "مركز الخانكة - فرونت دور مسطرد" at bounding box center [395, 578] width 180 height 22
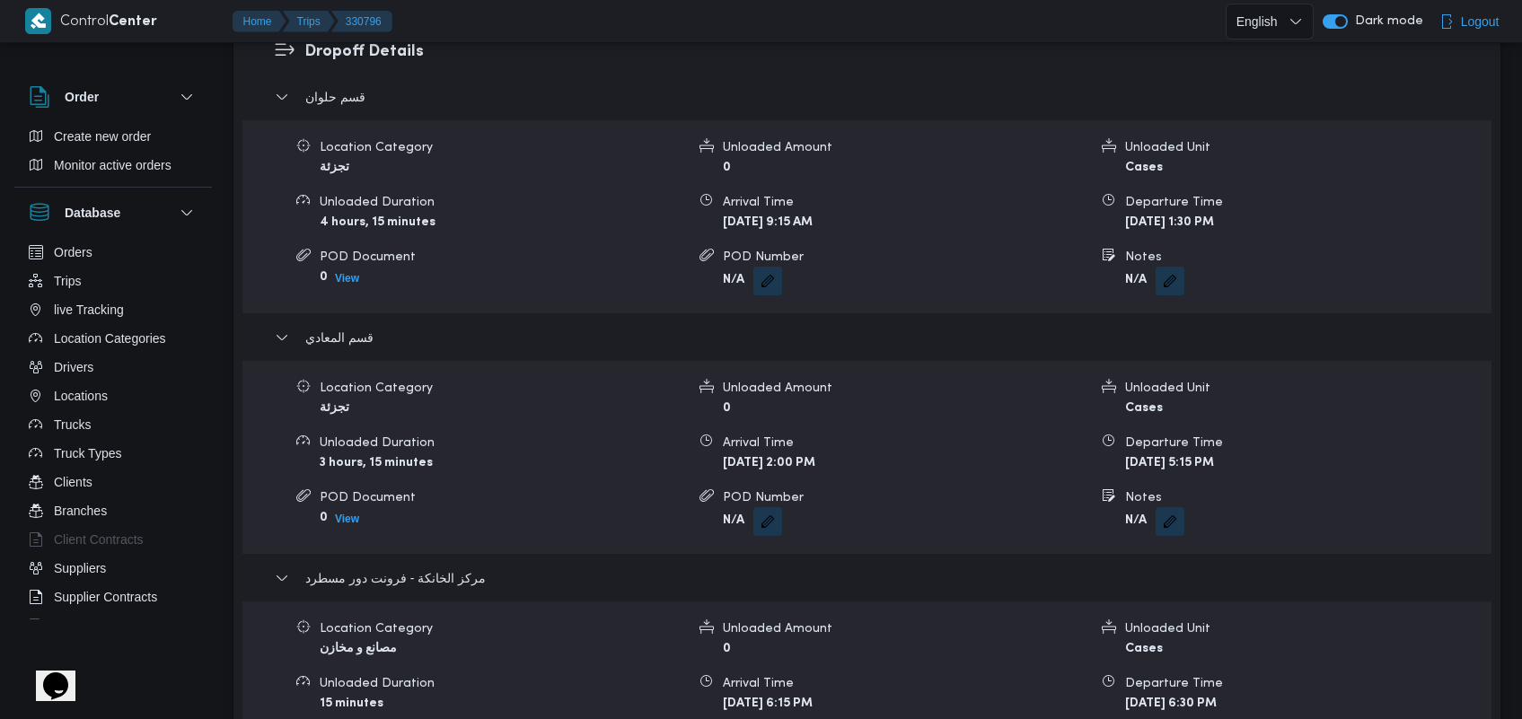
click at [461, 693] on form "15 minutes" at bounding box center [502, 704] width 365 height 22
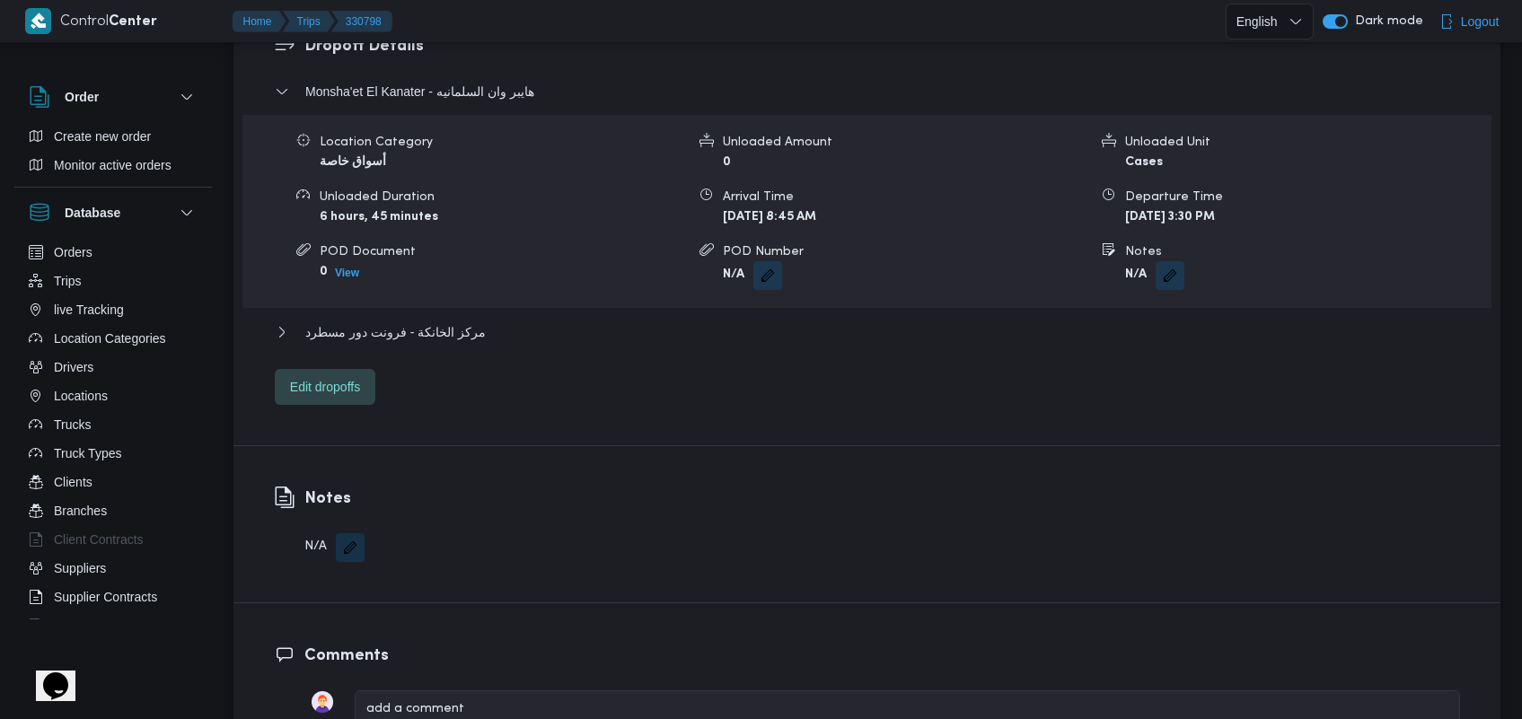
scroll to position [1506, 0]
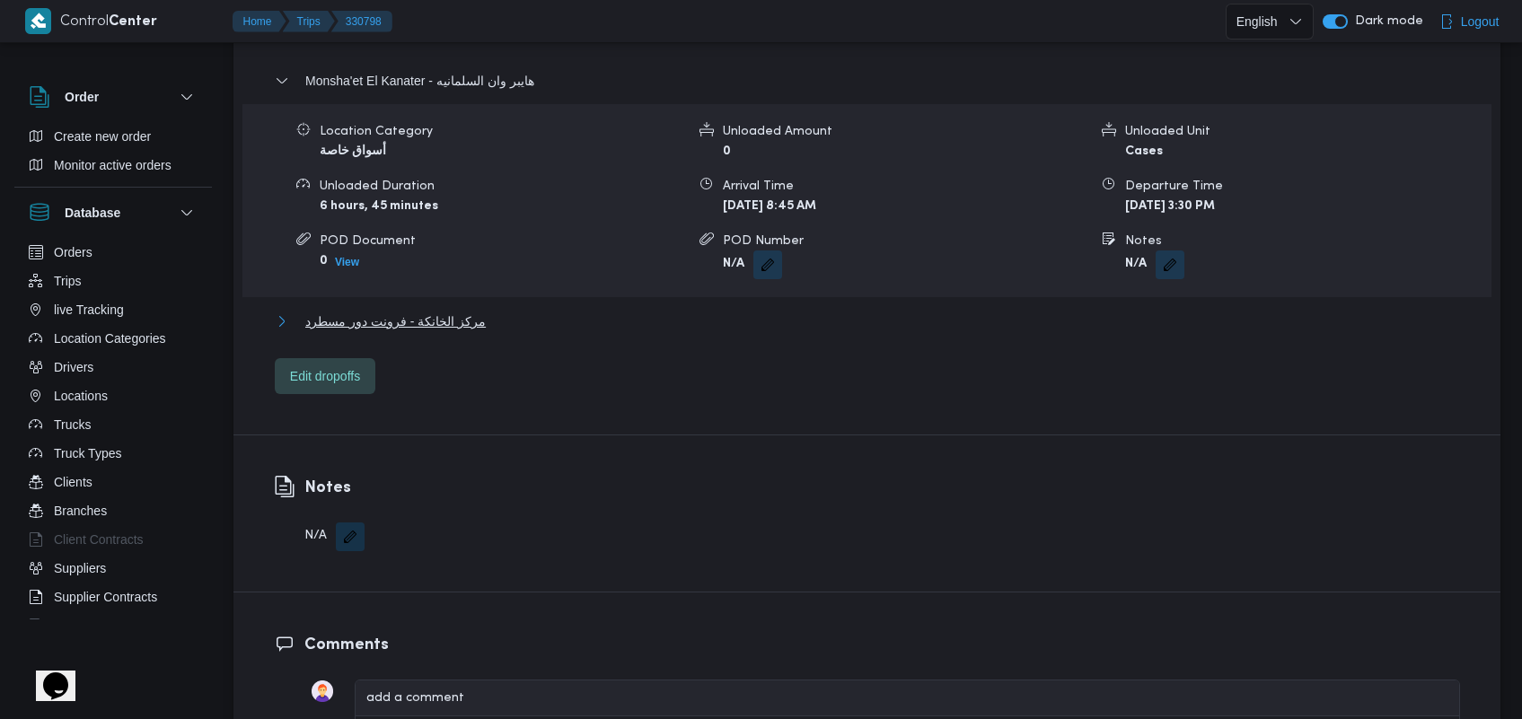
click at [441, 311] on span "مركز الخانكة - فرونت دور مسطرد" at bounding box center [395, 322] width 180 height 22
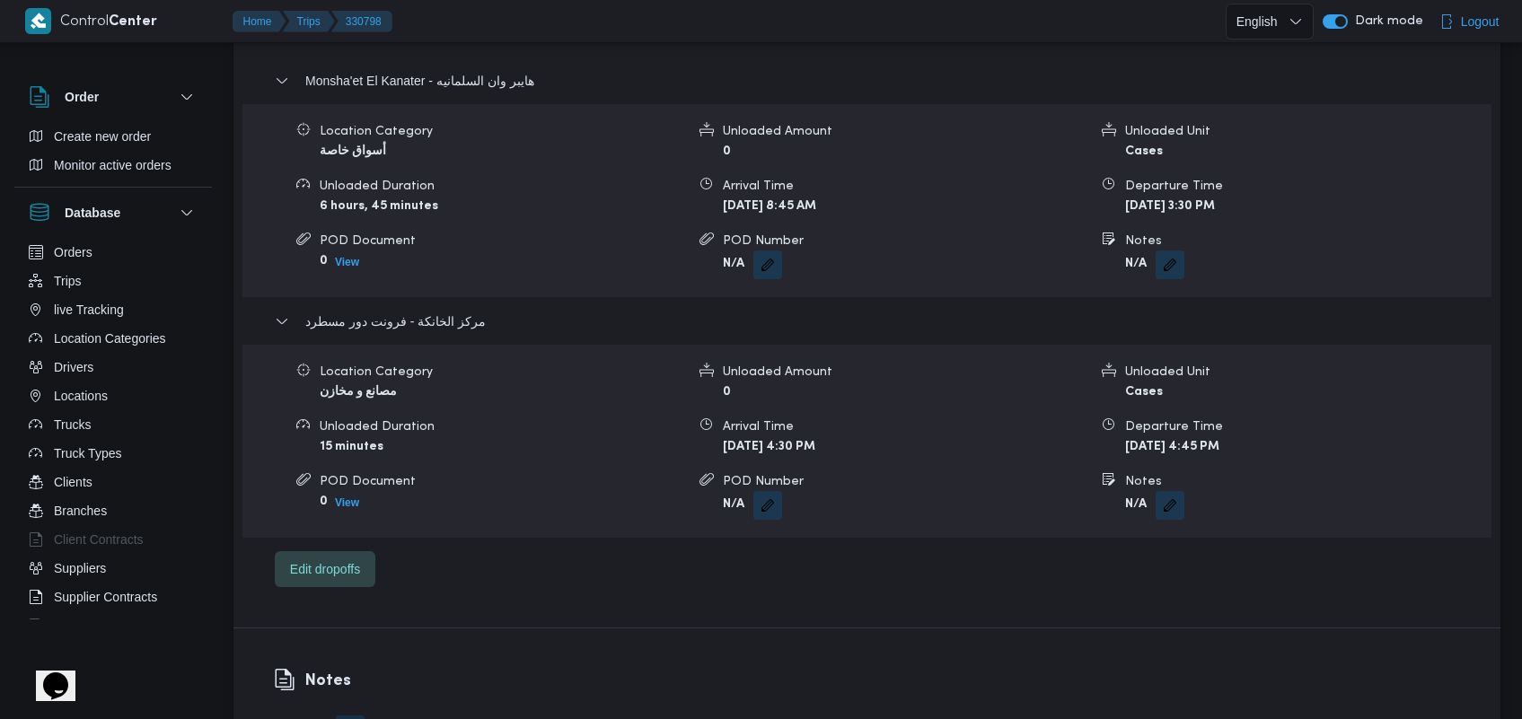
scroll to position [1399, 0]
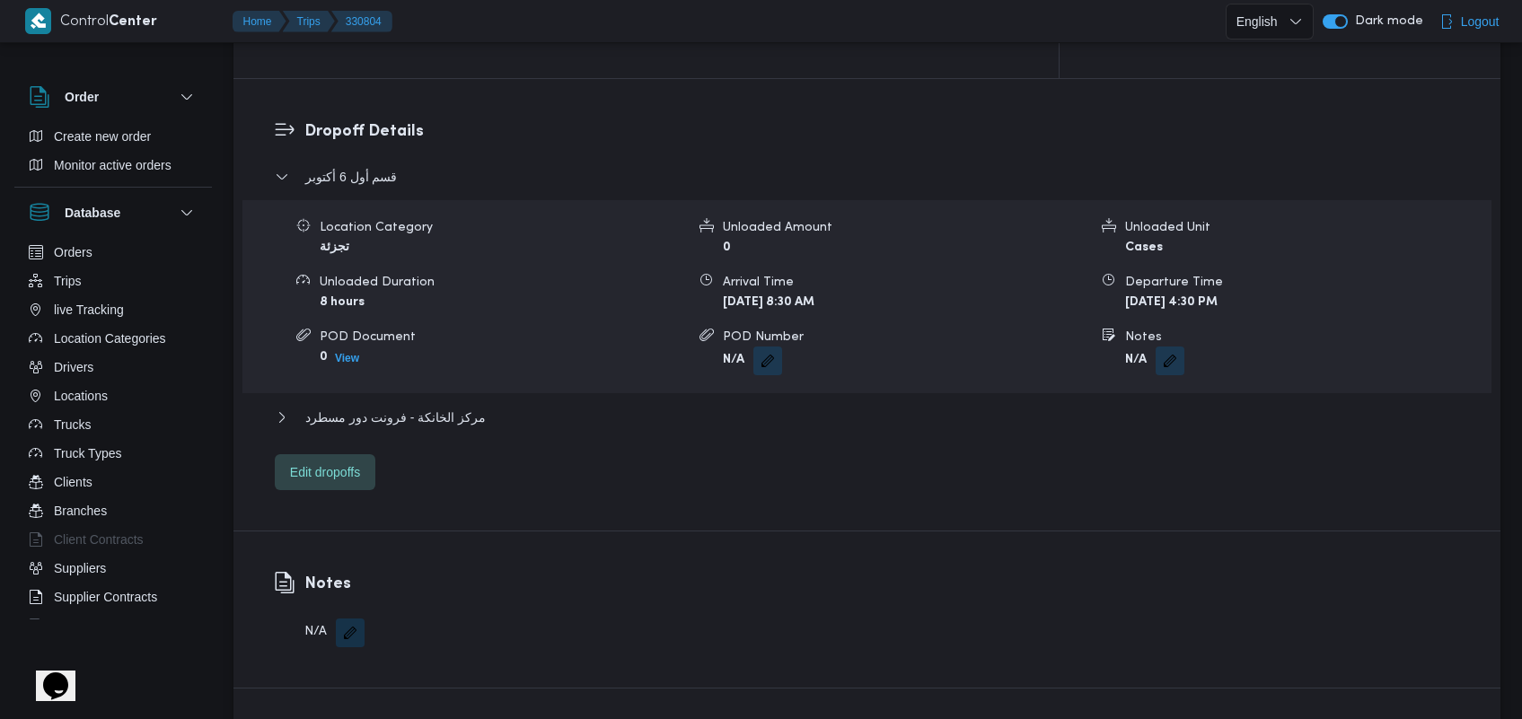
scroll to position [1421, 0]
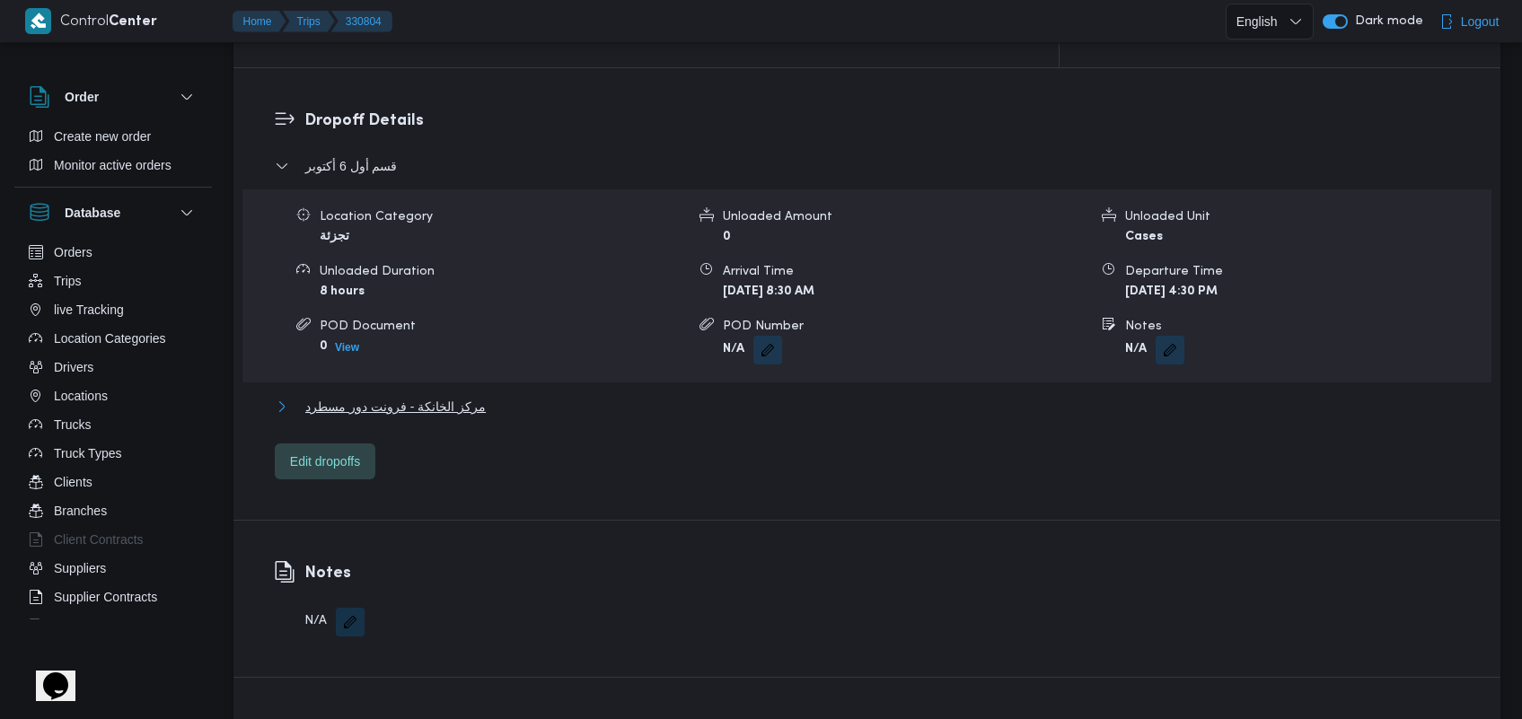
click at [429, 396] on span "مركز الخانكة - فرونت دور مسطرد" at bounding box center [395, 407] width 180 height 22
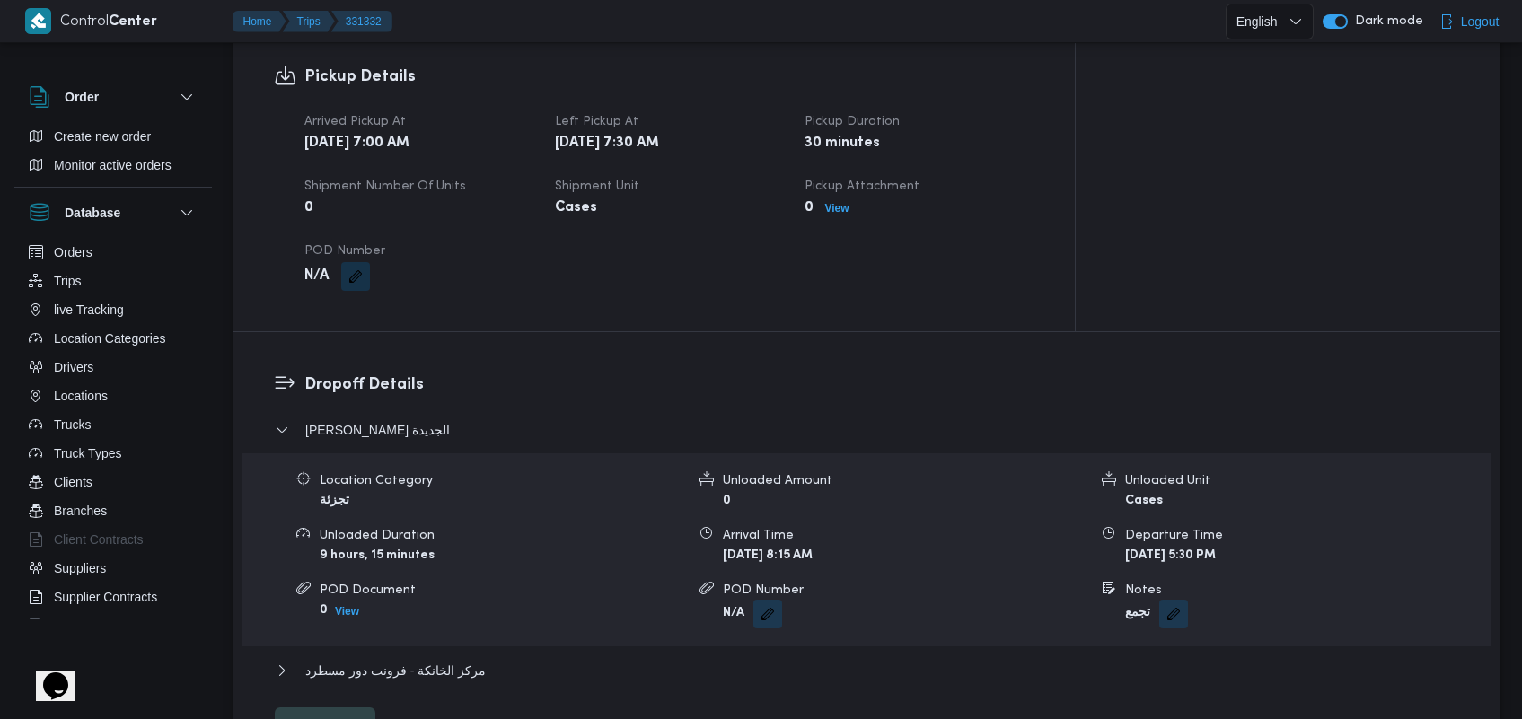
scroll to position [1461, 0]
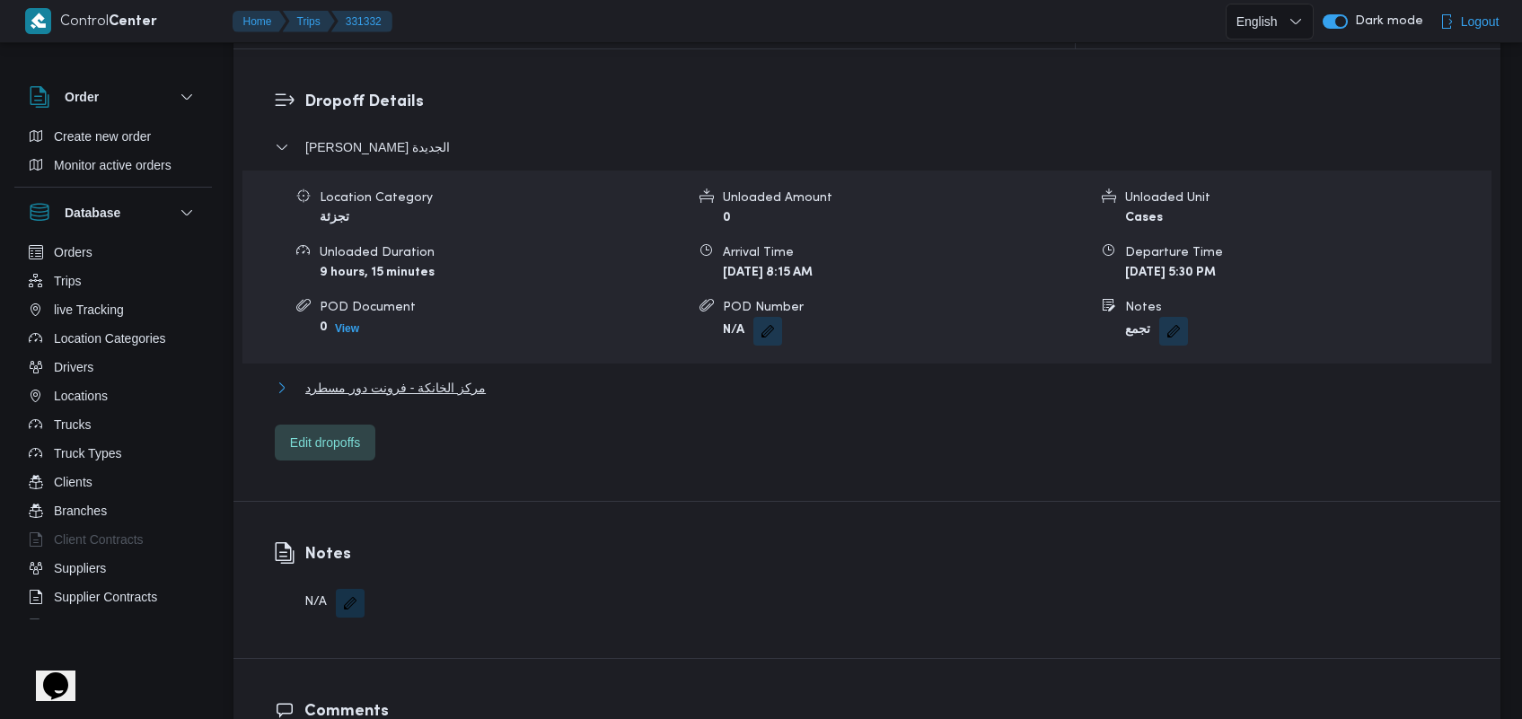
click at [469, 377] on span "مركز الخانكة - فرونت دور مسطرد" at bounding box center [395, 388] width 180 height 22
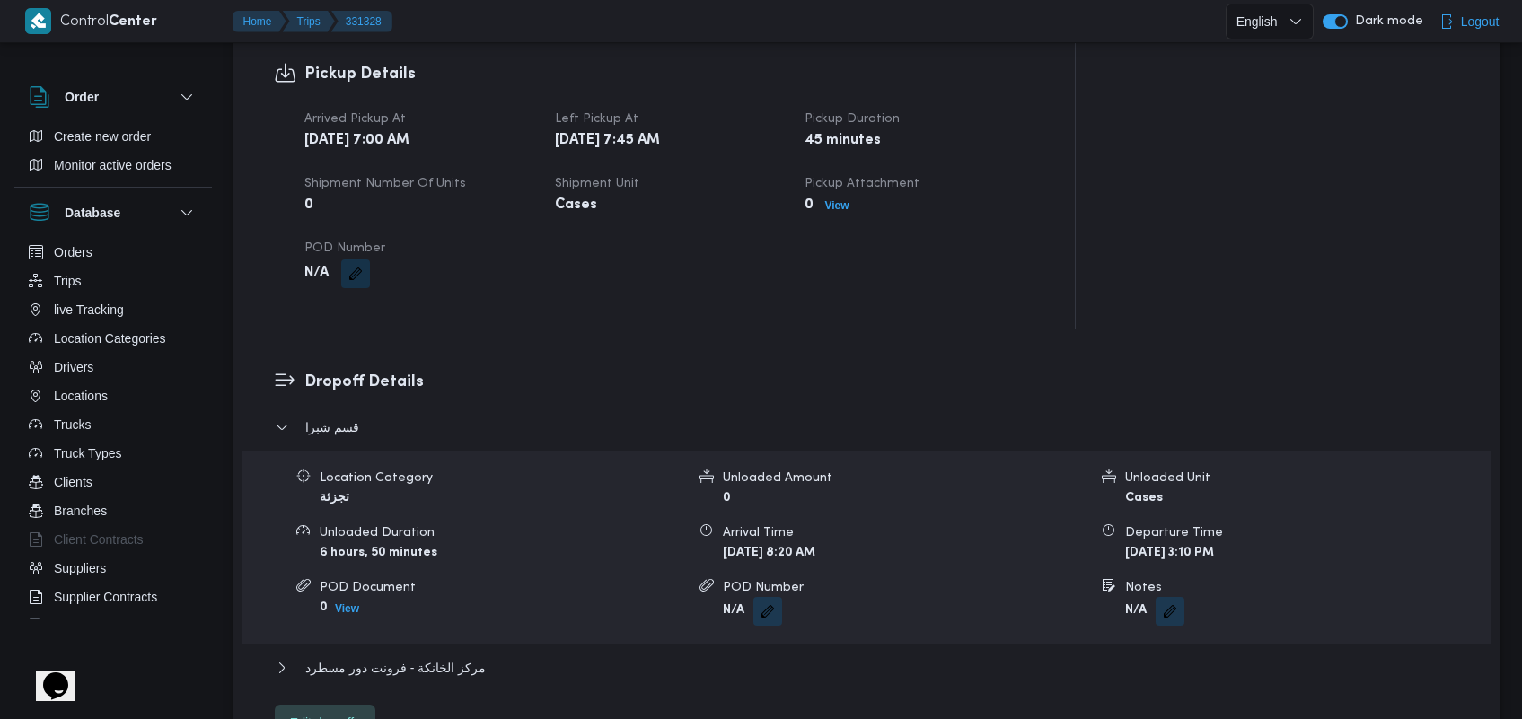
scroll to position [1223, 0]
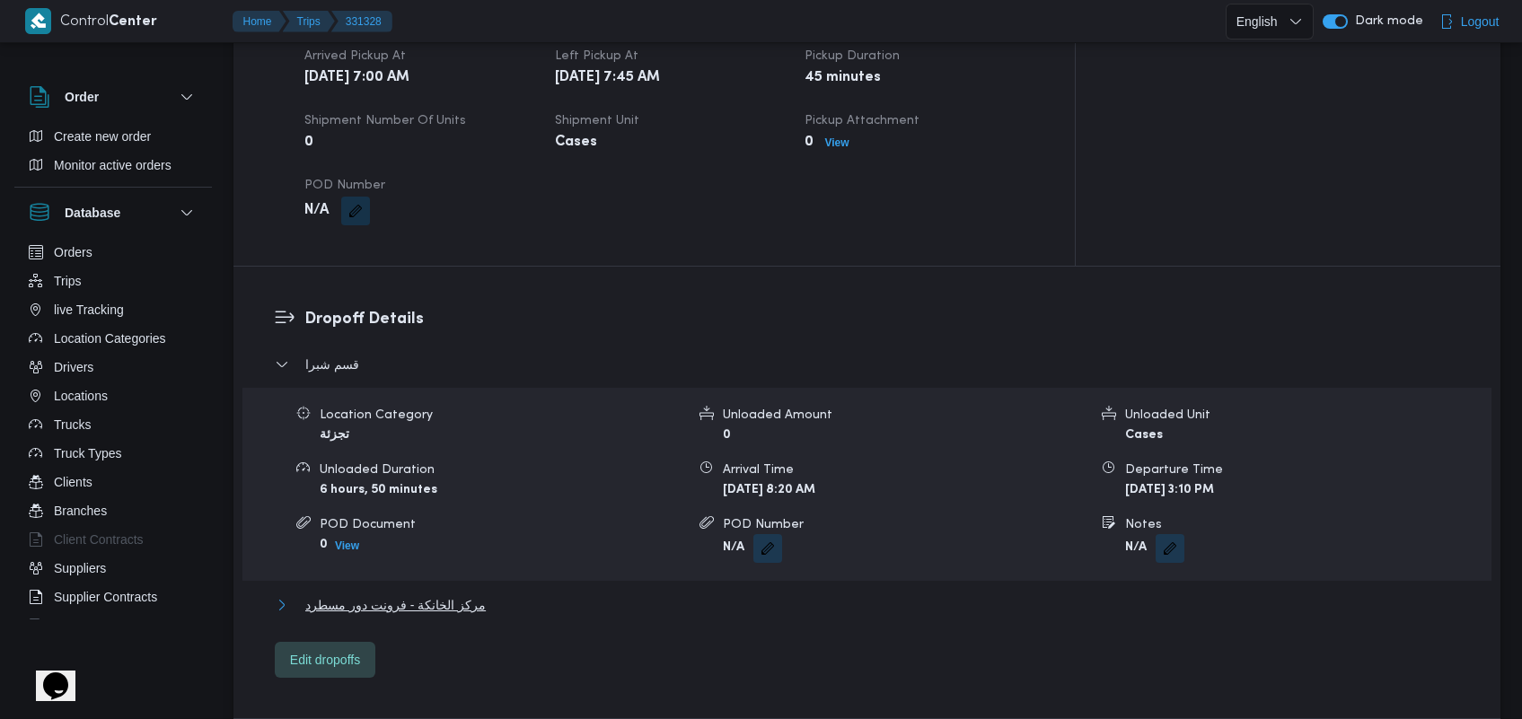
drag, startPoint x: 398, startPoint y: 579, endPoint x: 1053, endPoint y: 575, distance: 655.3
click at [398, 594] on span "مركز الخانكة - فرونت دور مسطرد" at bounding box center [395, 605] width 180 height 22
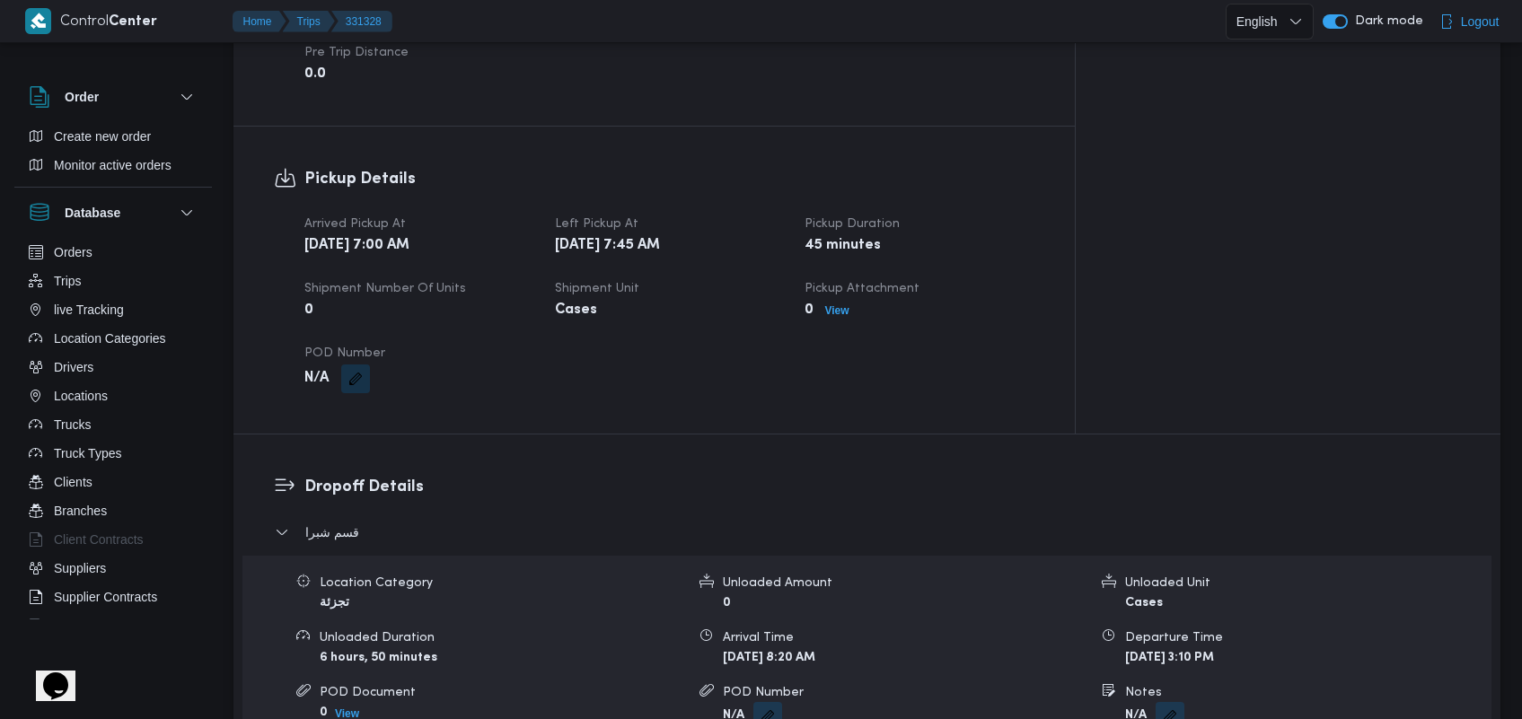
scroll to position [1031, 0]
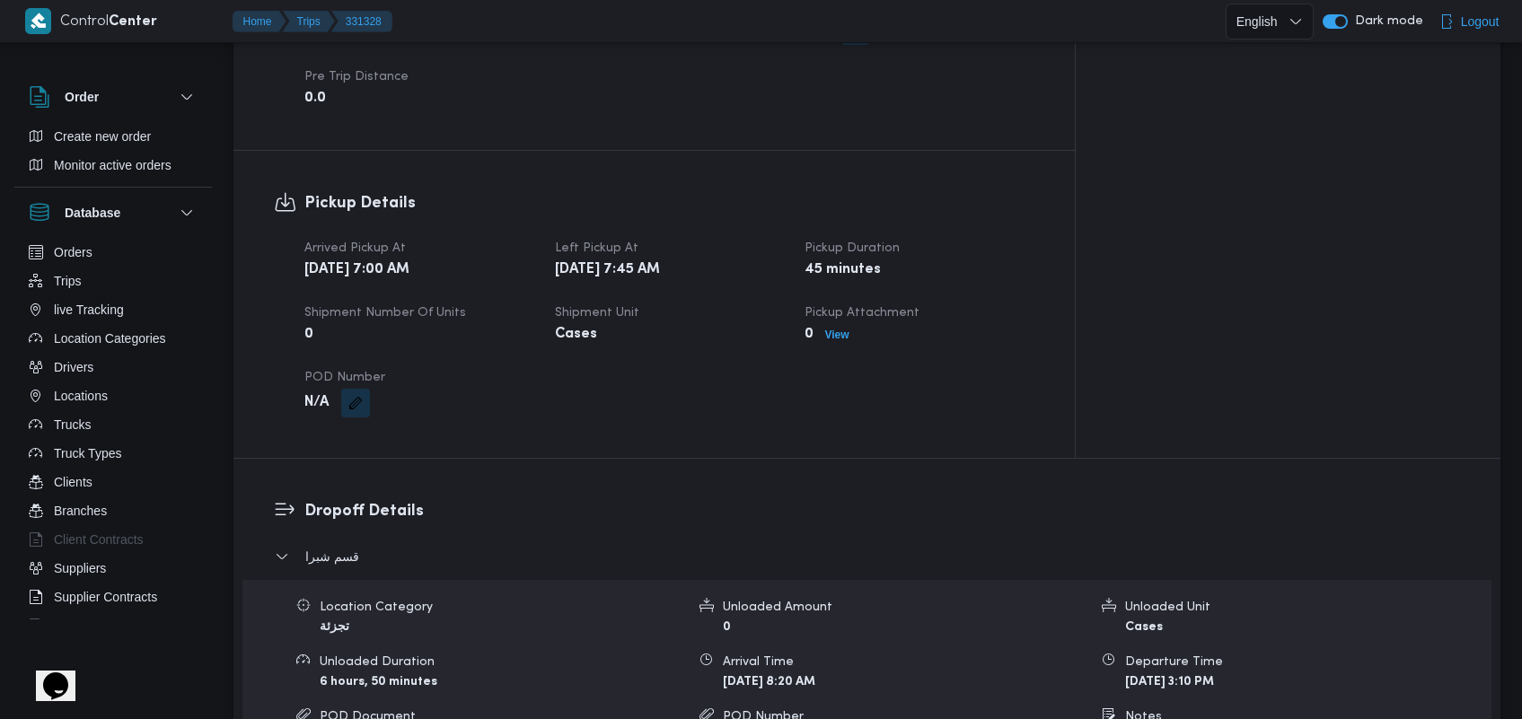
drag, startPoint x: 1520, startPoint y: 218, endPoint x: 1531, endPoint y: 119, distance: 99.4
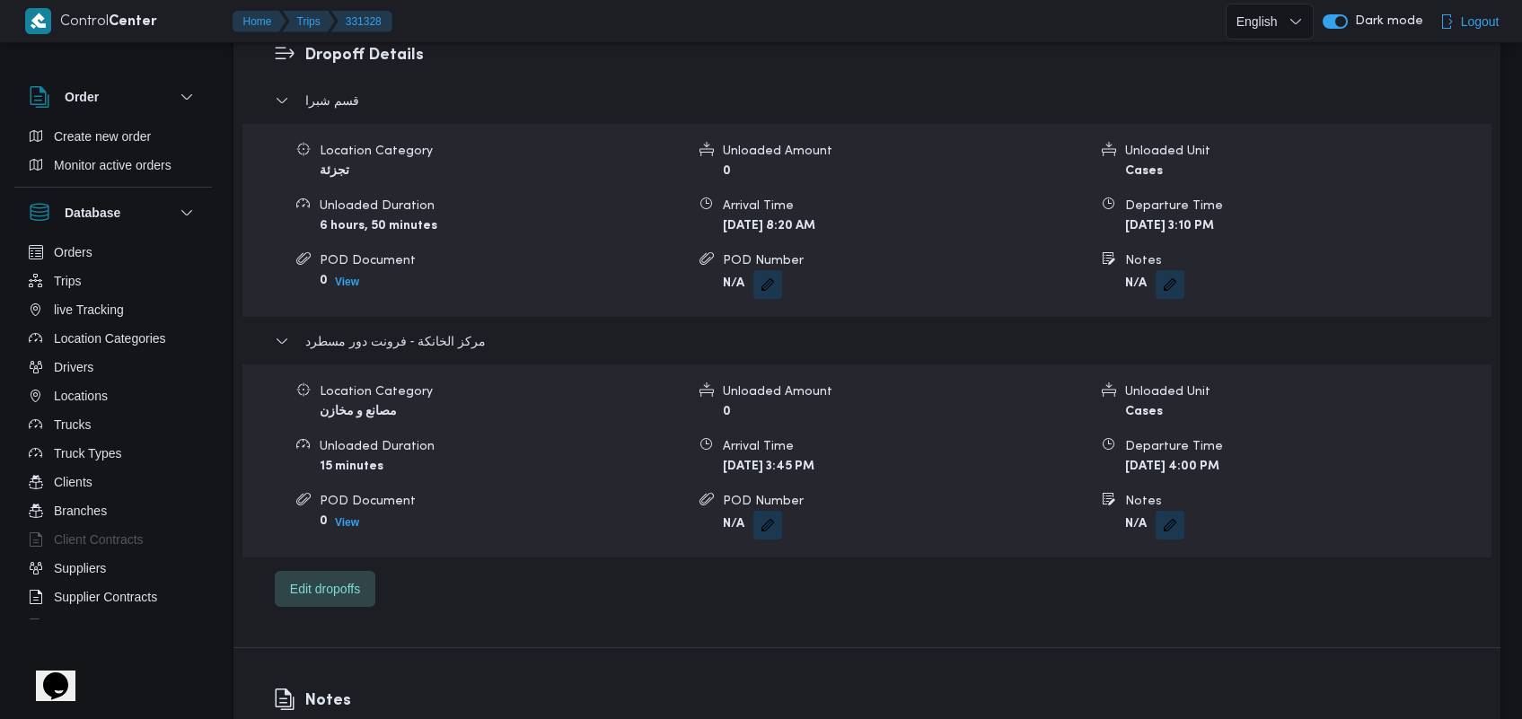
scroll to position [1499, 0]
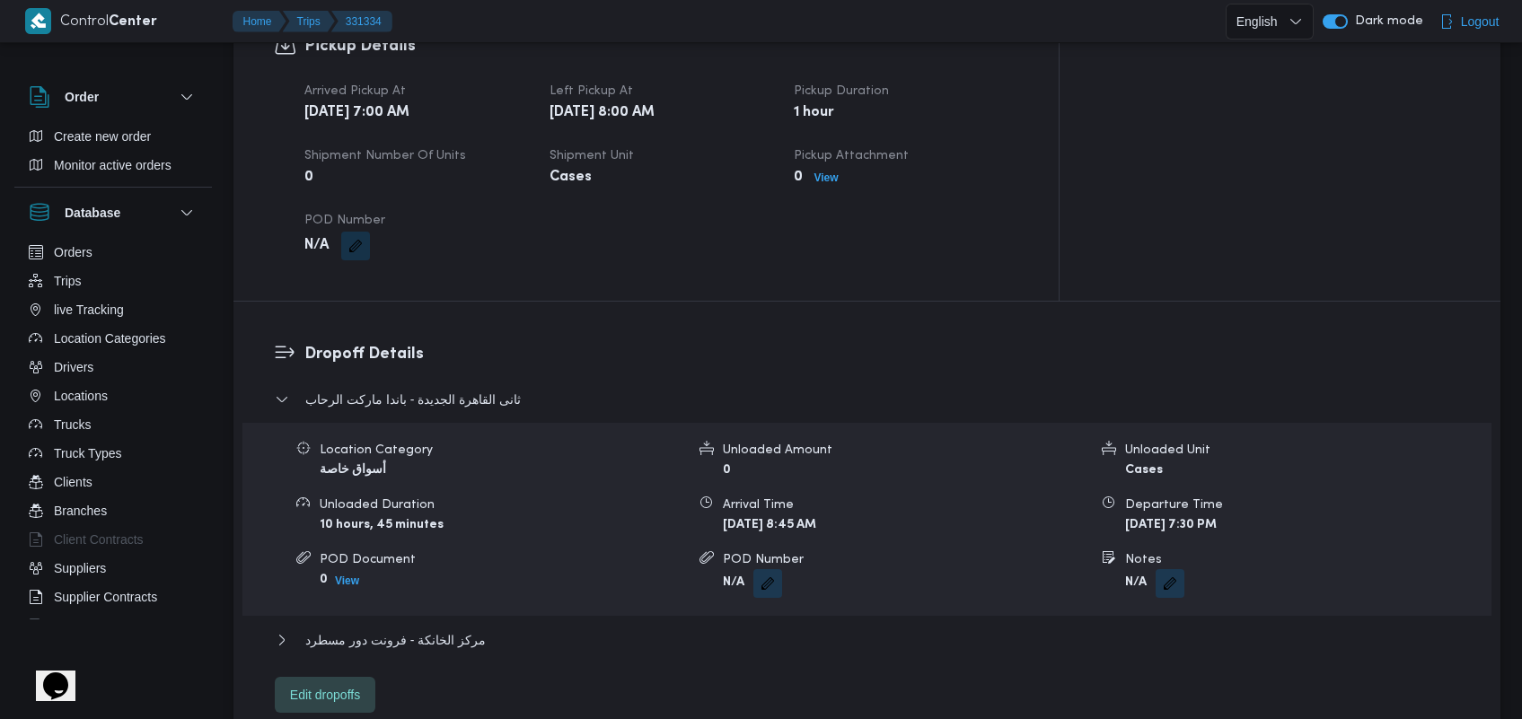
scroll to position [1195, 0]
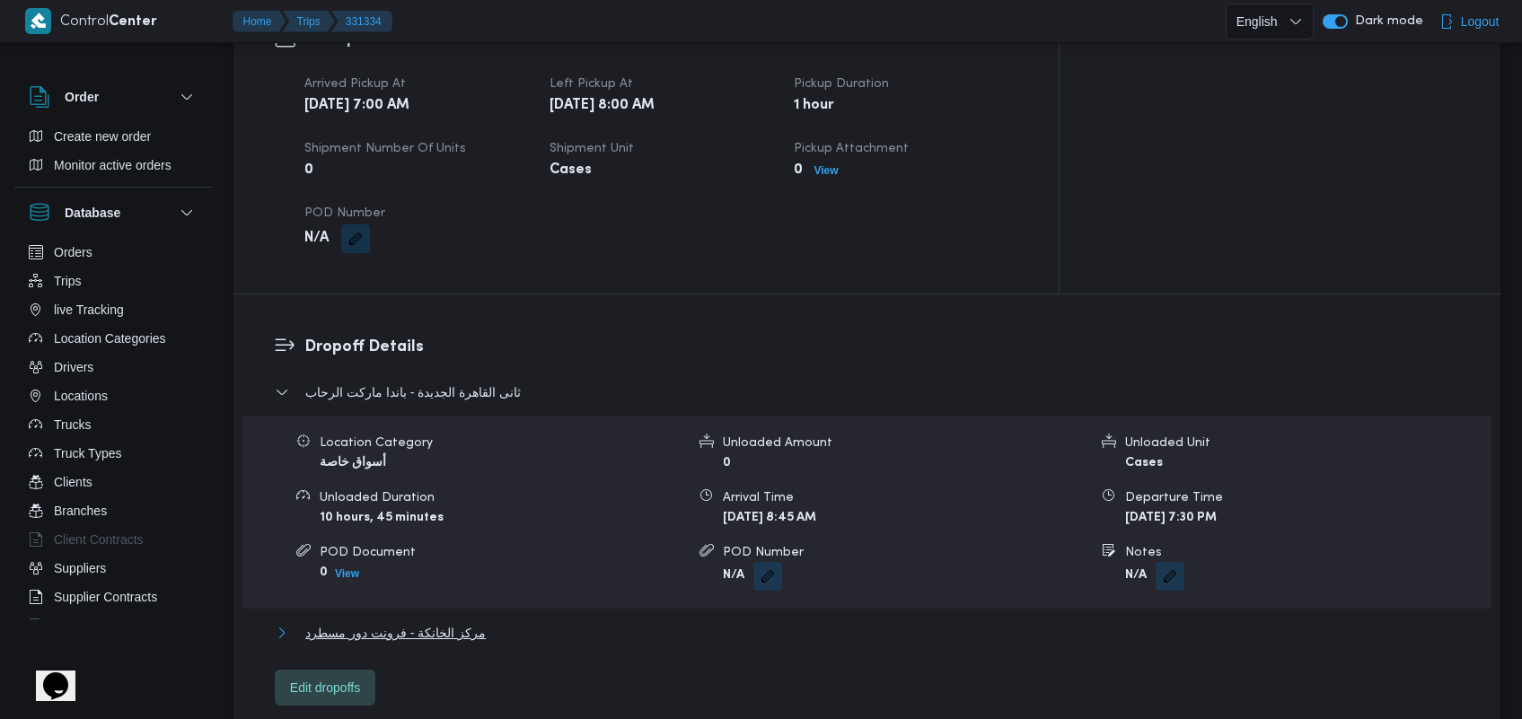
click at [462, 622] on span "مركز الخانكة - فرونت دور مسطرد" at bounding box center [395, 633] width 180 height 22
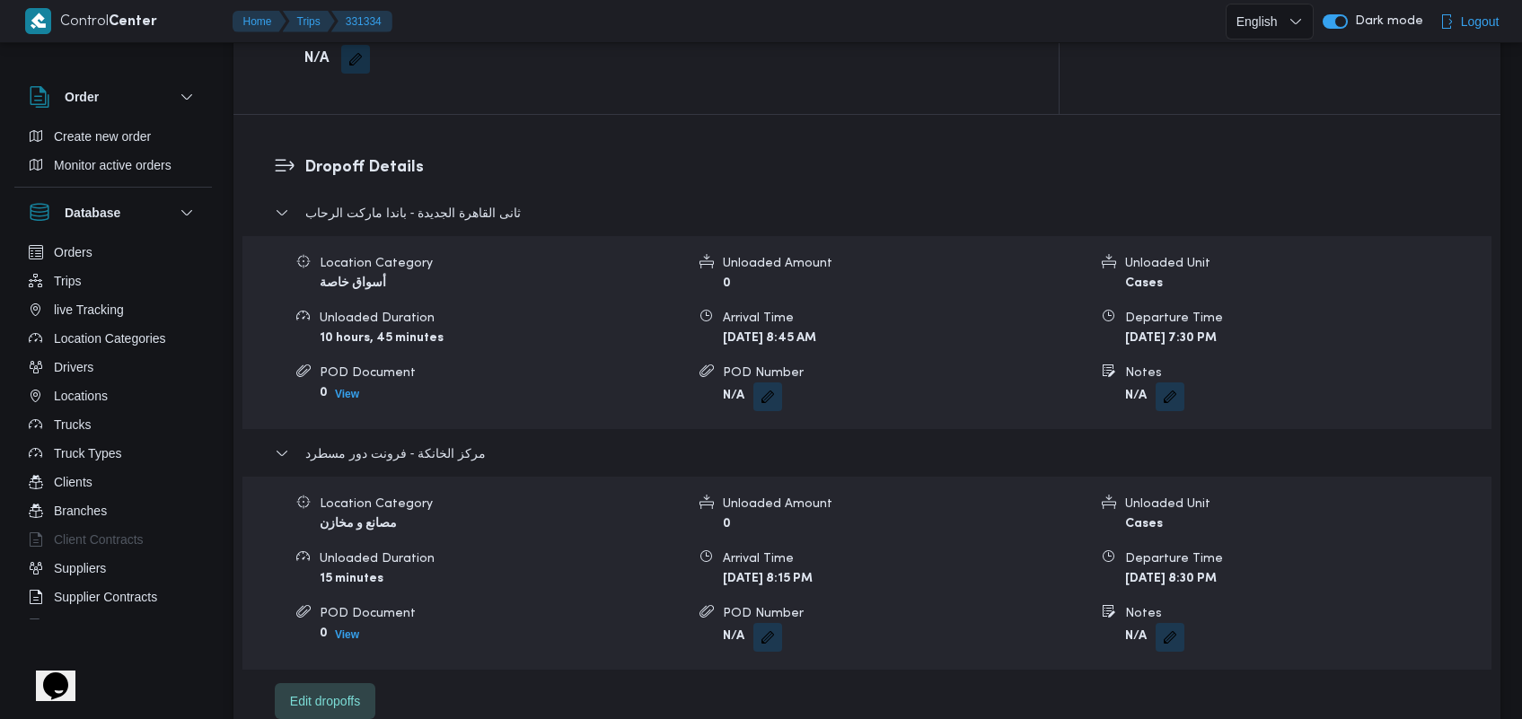
scroll to position [1387, 0]
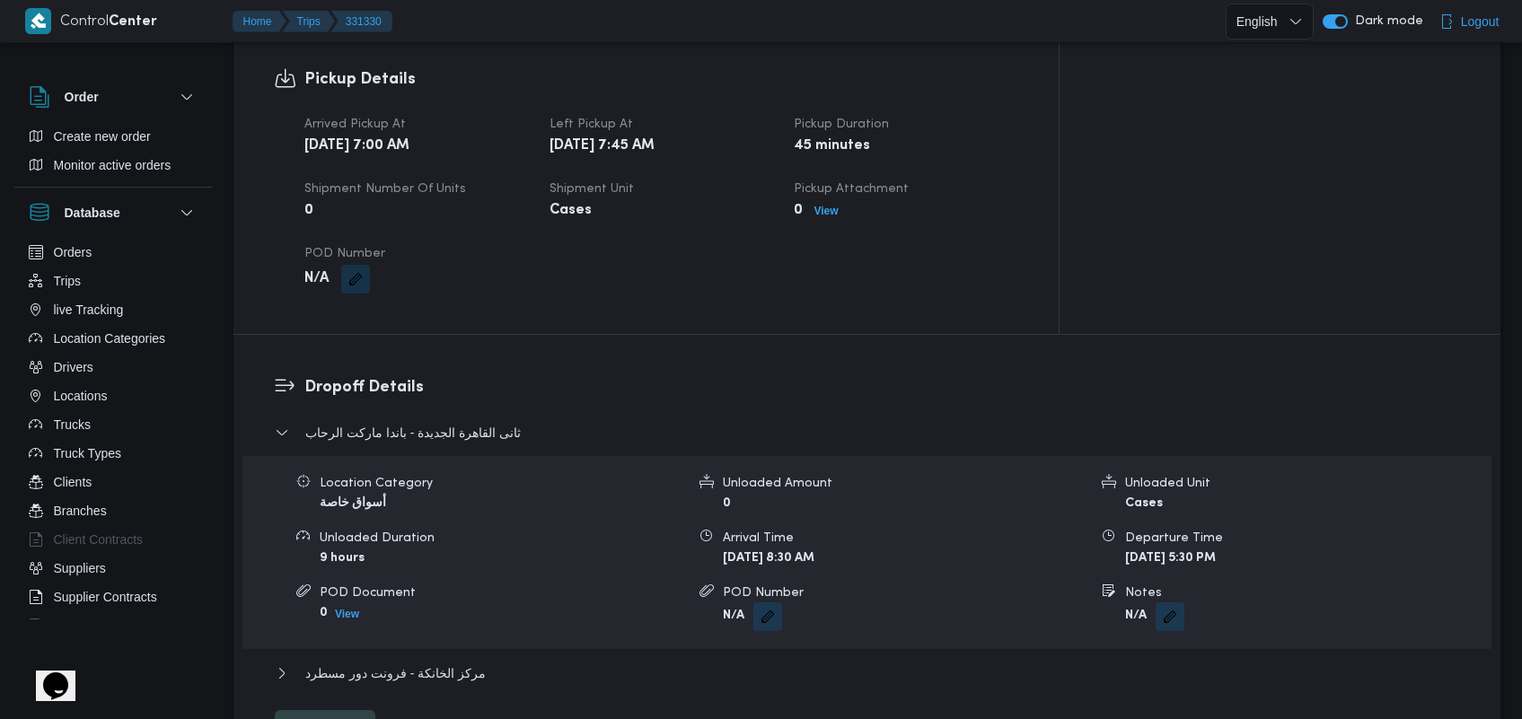
scroll to position [1212, 0]
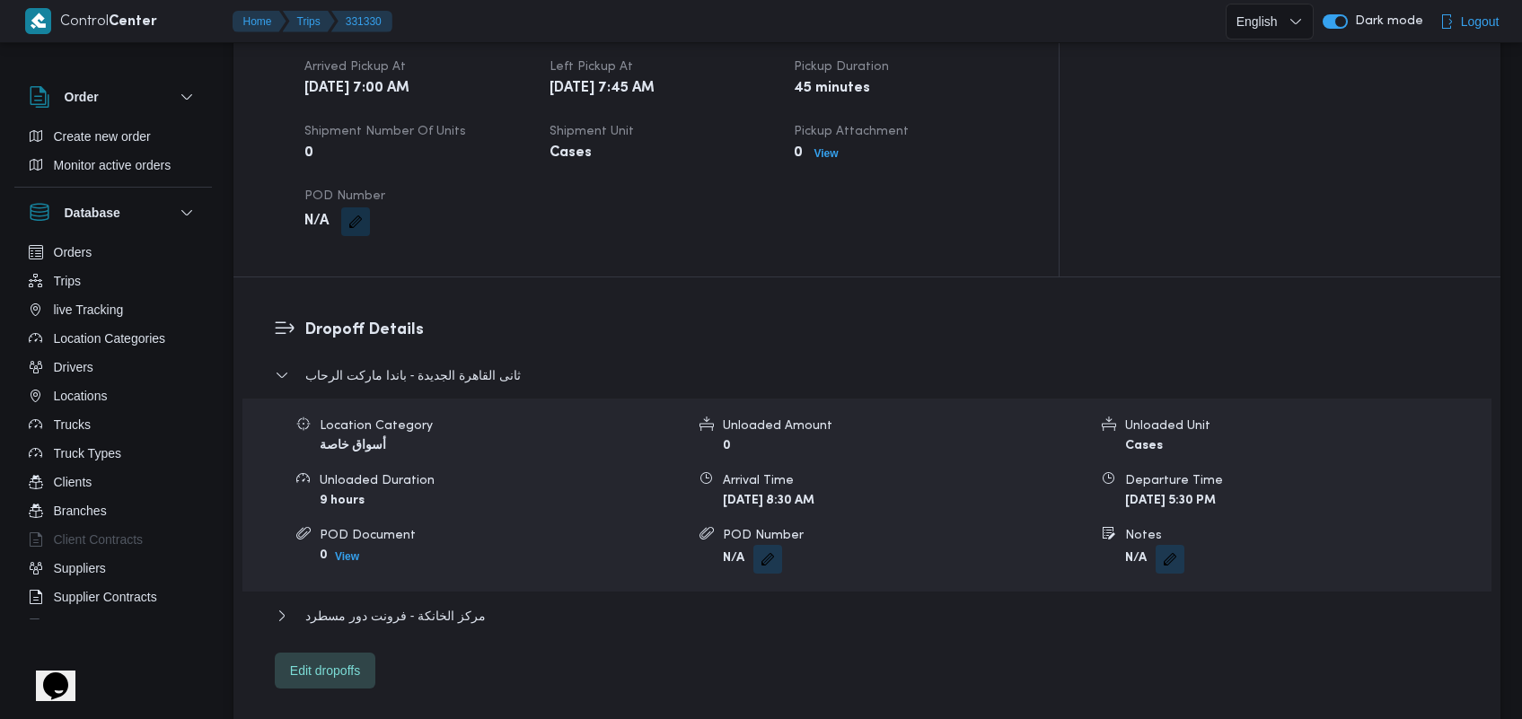
click at [378, 605] on span "مركز الخانكة - فرونت دور مسطرد" at bounding box center [395, 616] width 180 height 22
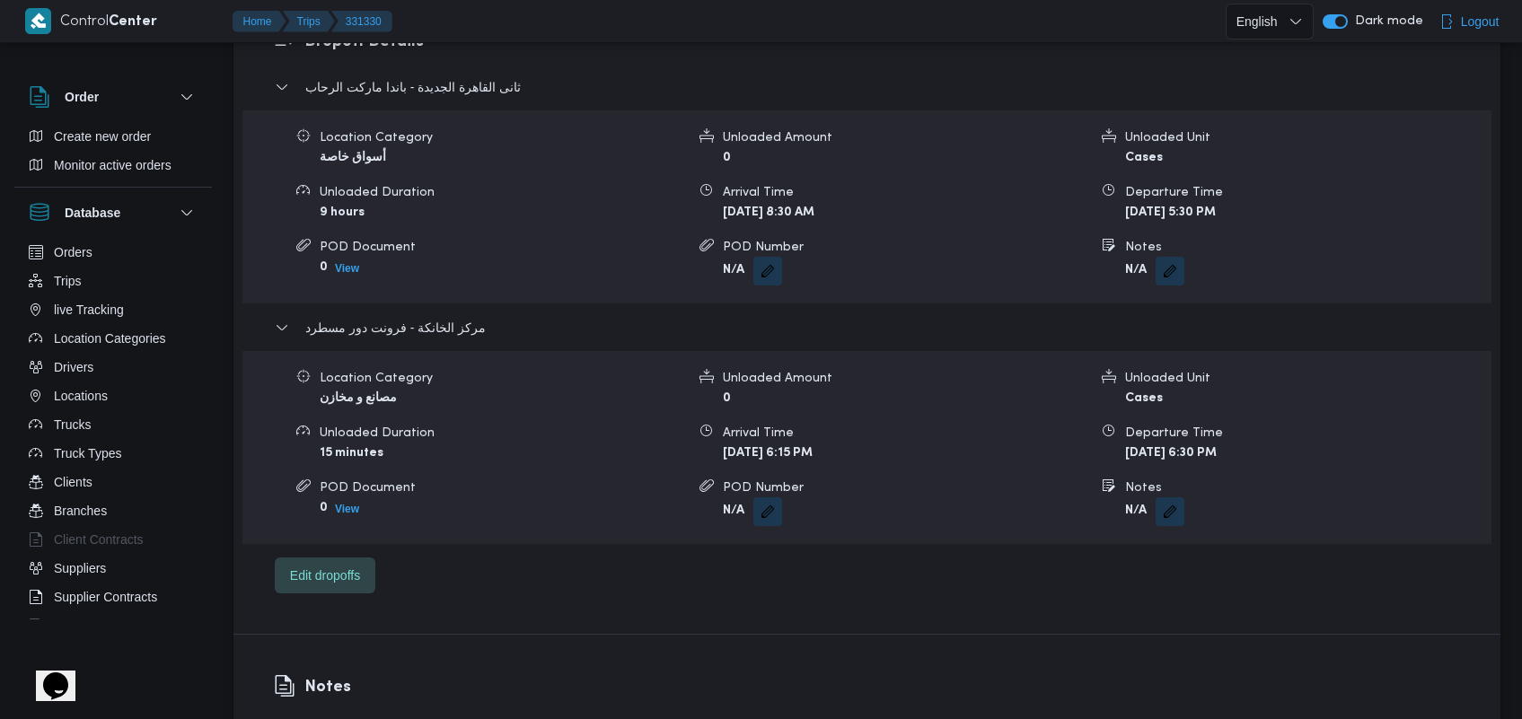
scroll to position [1482, 0]
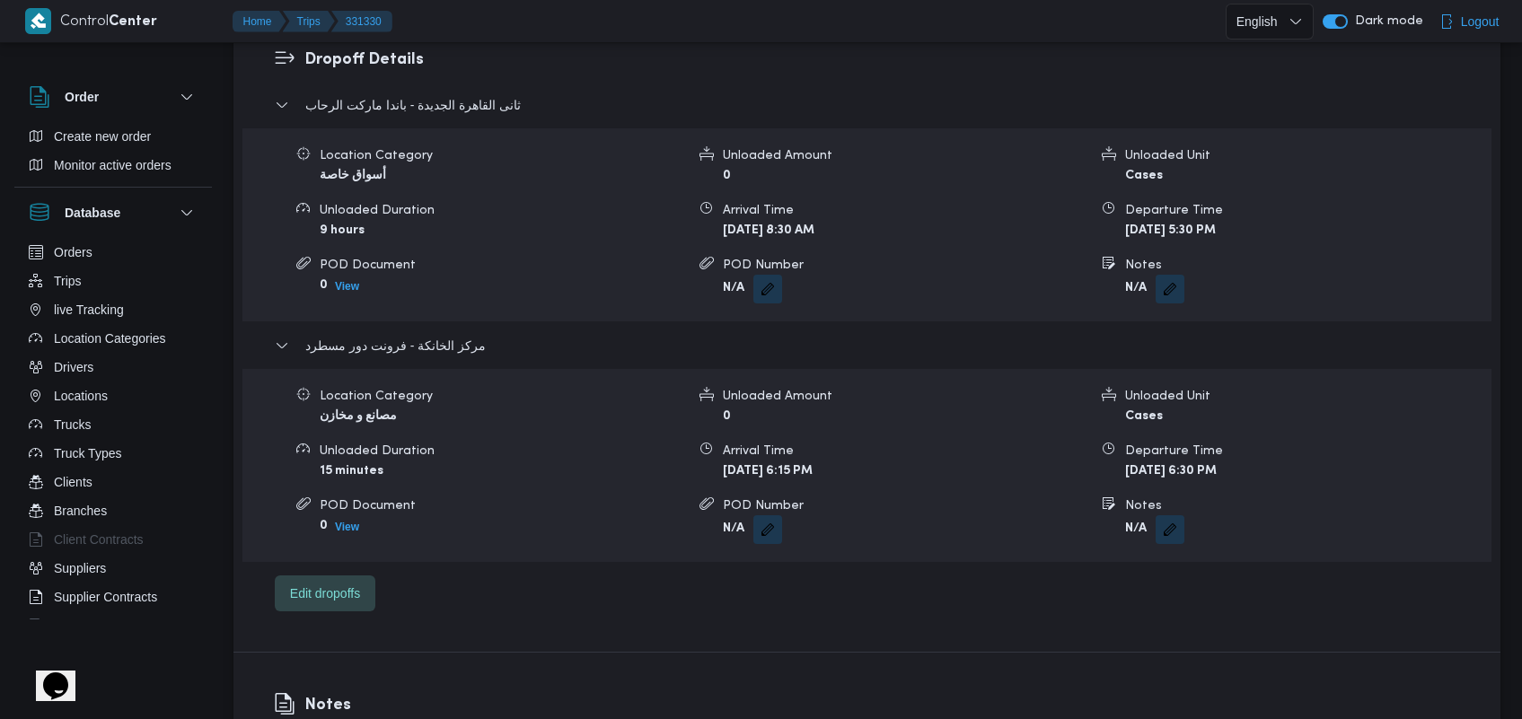
click at [426, 653] on div "Notes N/A" at bounding box center [866, 731] width 1267 height 156
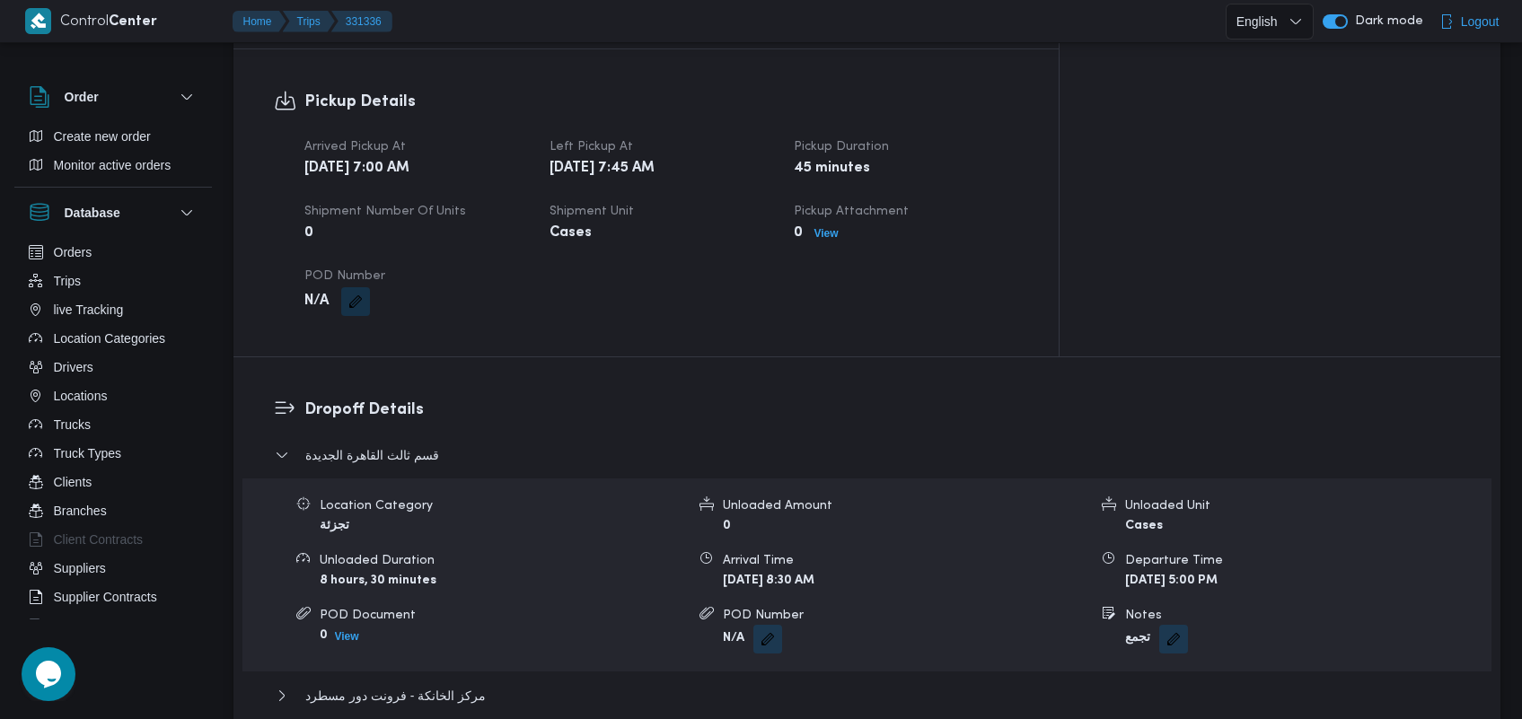
scroll to position [1120, 0]
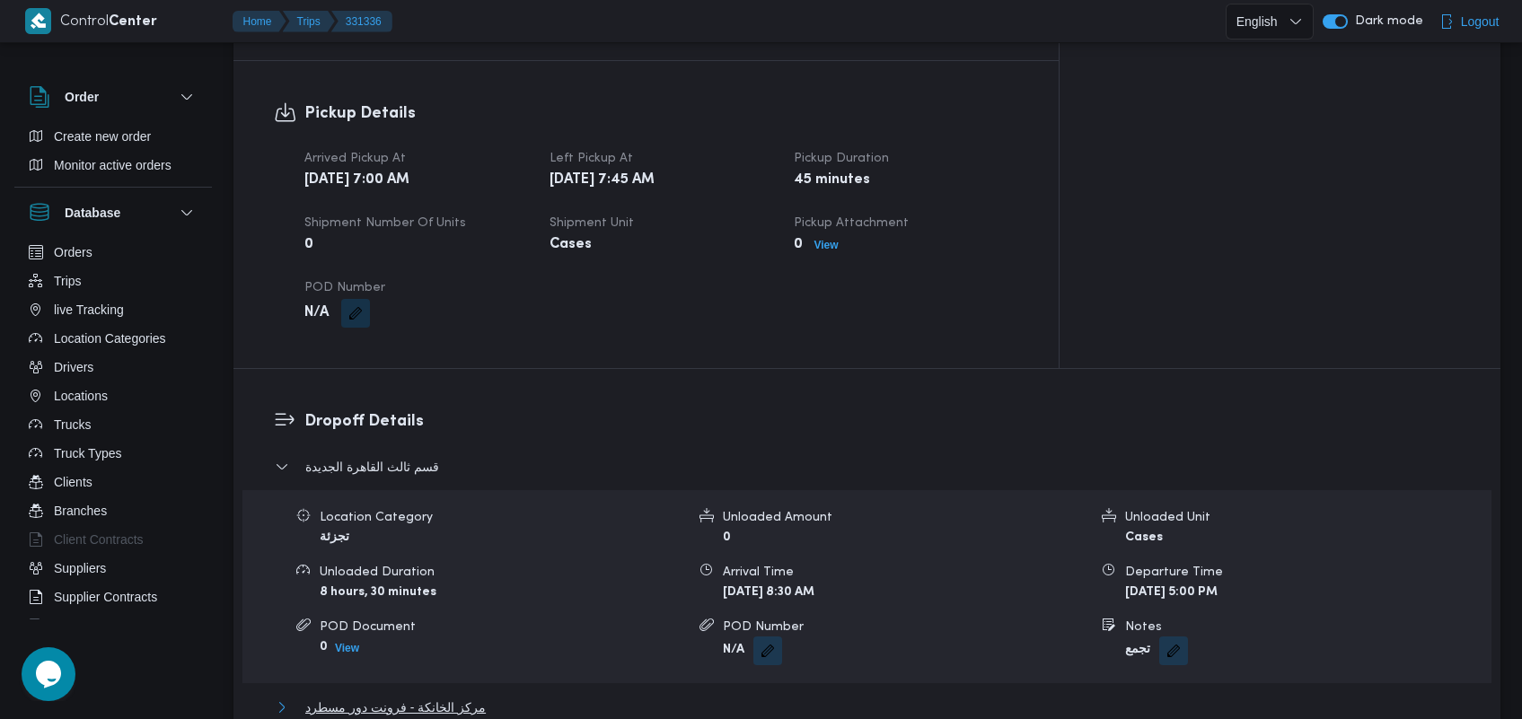
click at [454, 697] on span "مركز الخانكة - فرونت دور مسطرد" at bounding box center [395, 708] width 180 height 22
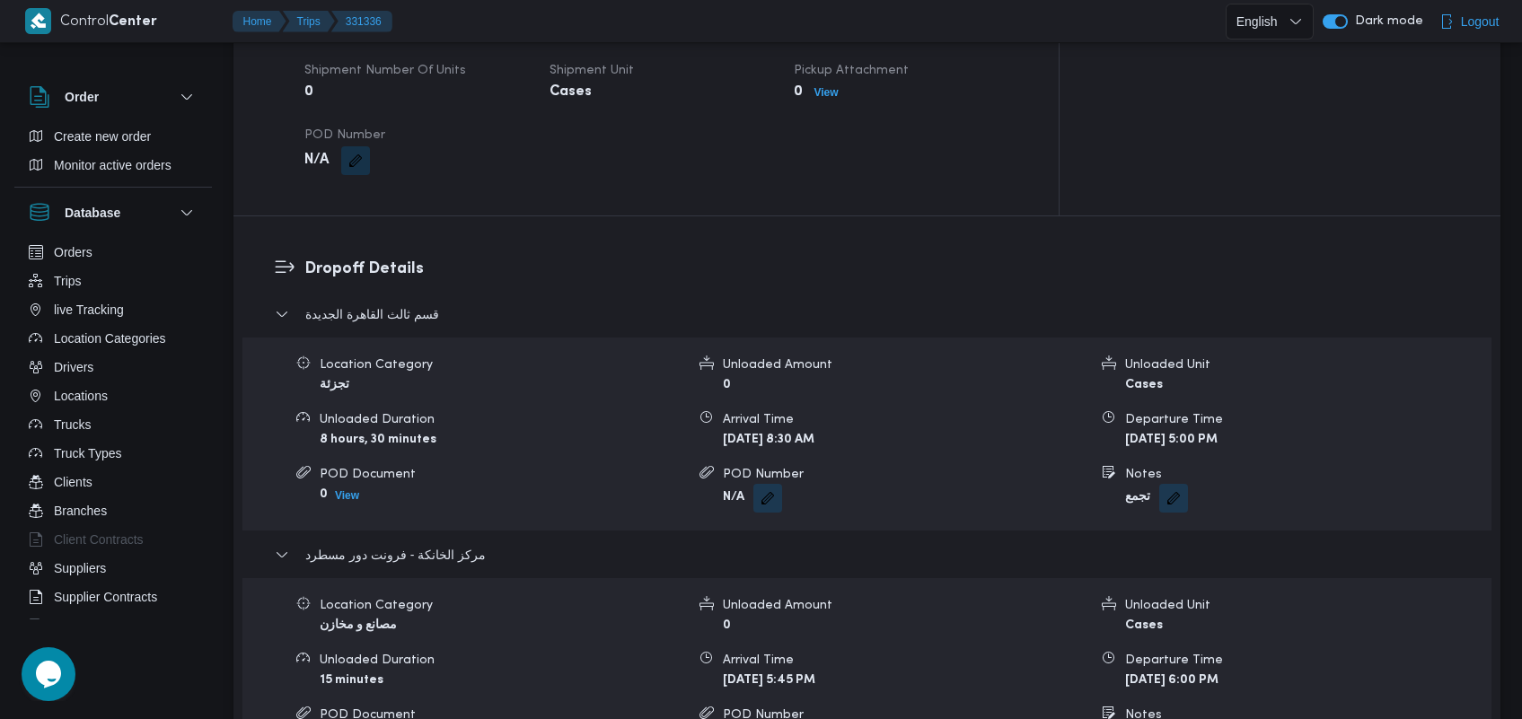
scroll to position [1291, 0]
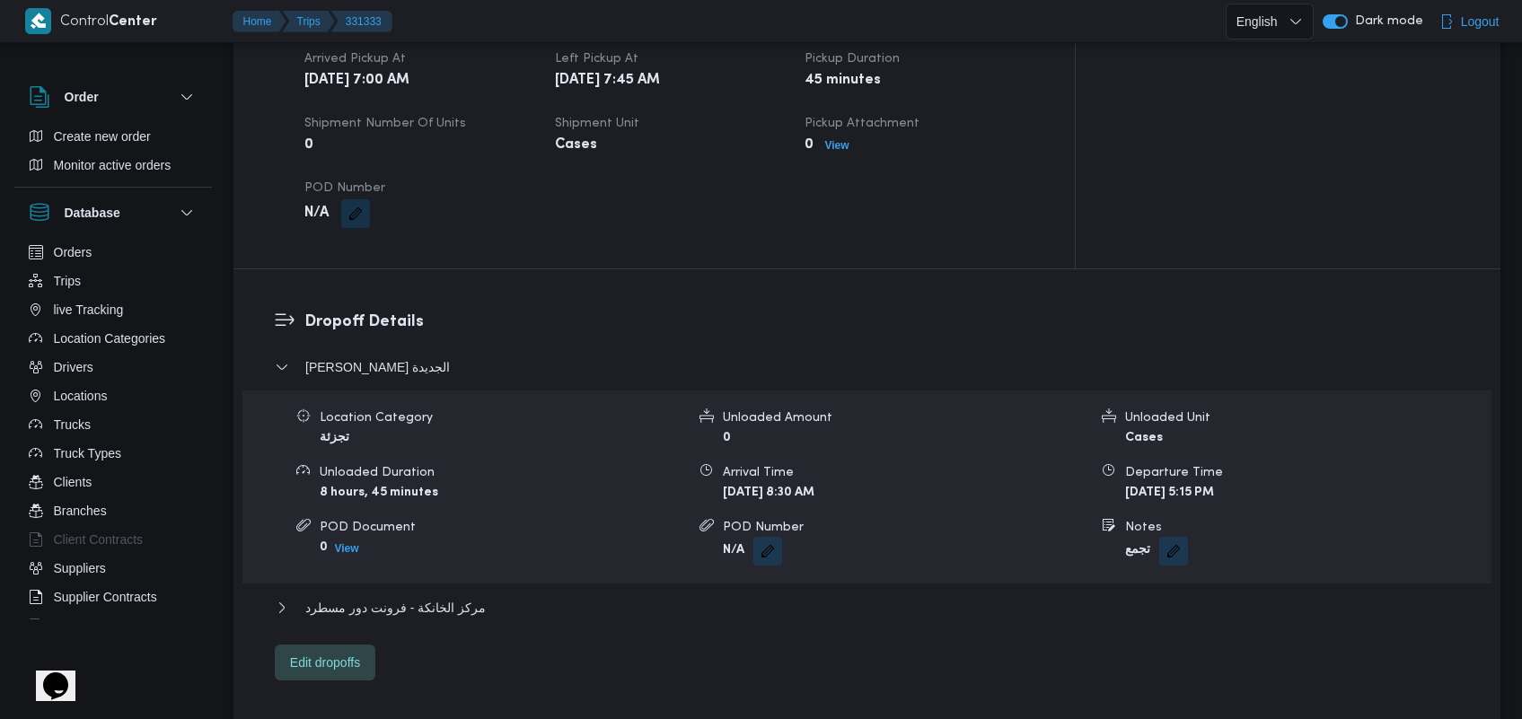
scroll to position [1259, 0]
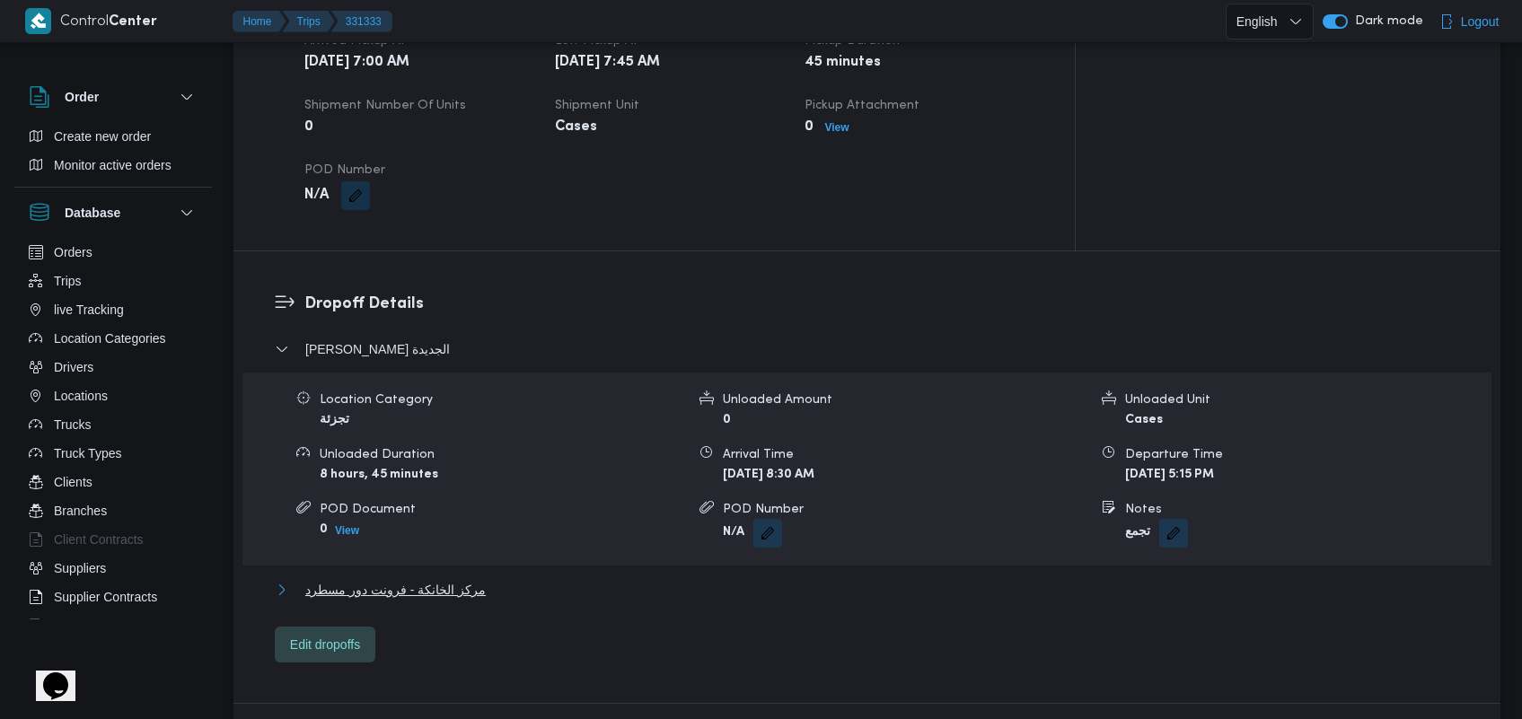
click at [445, 579] on span "مركز الخانكة - فرونت دور مسطرد" at bounding box center [395, 590] width 180 height 22
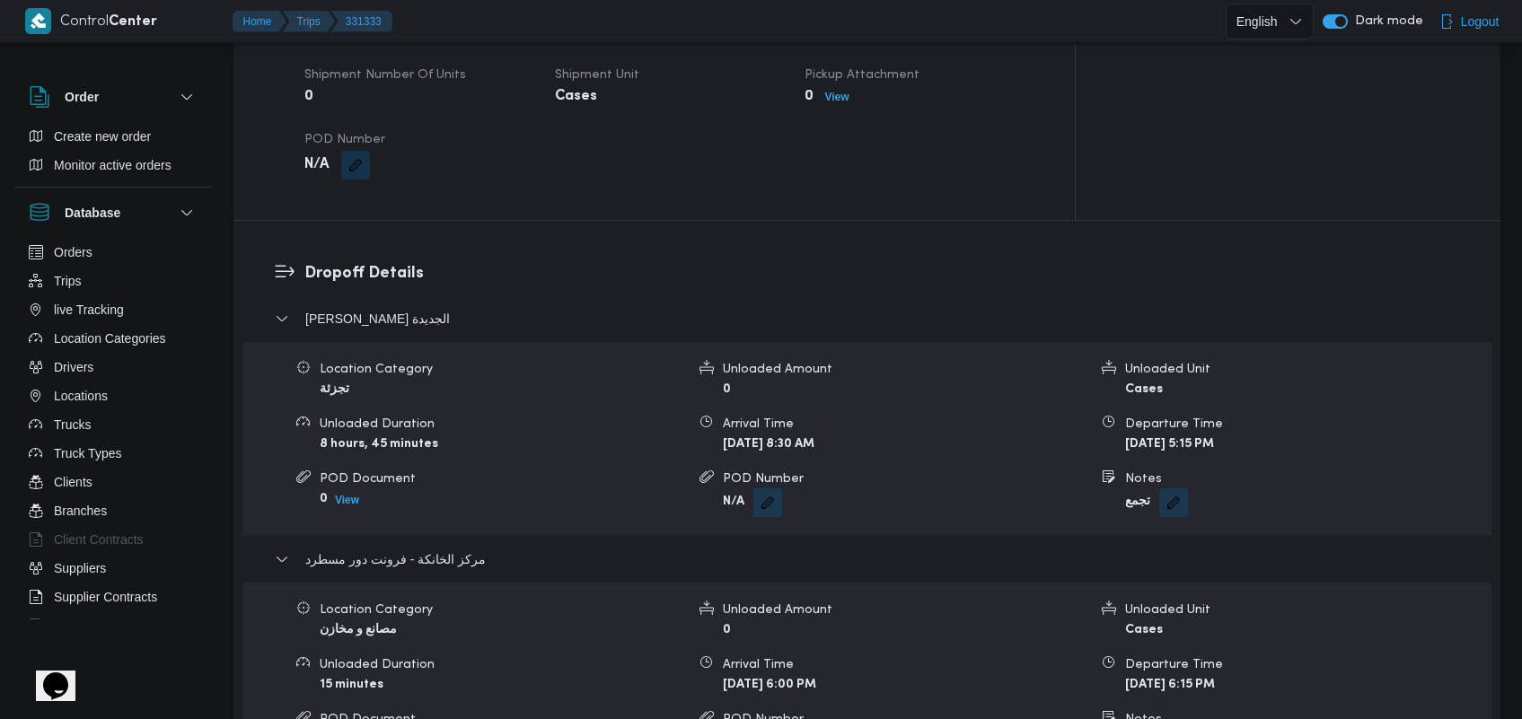
scroll to position [1326, 0]
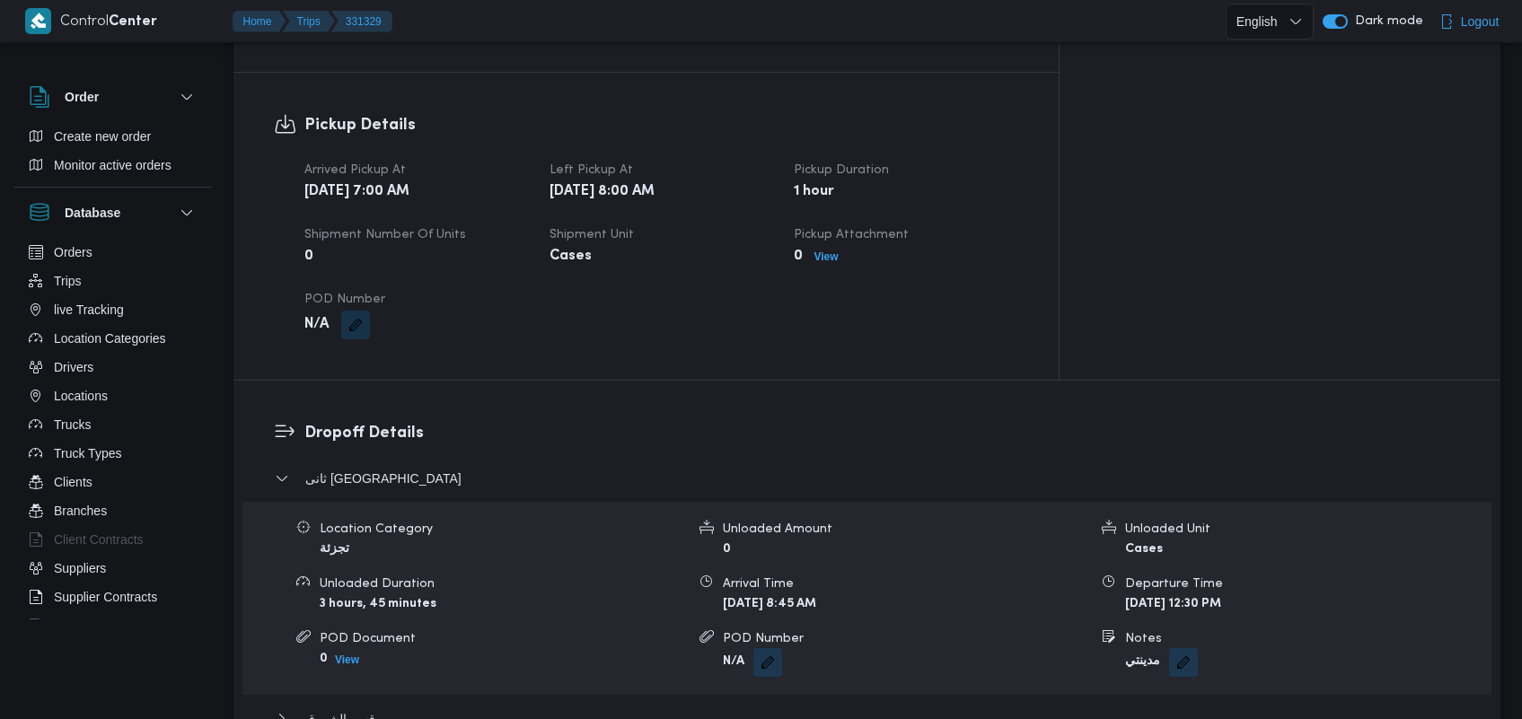
scroll to position [1150, 0]
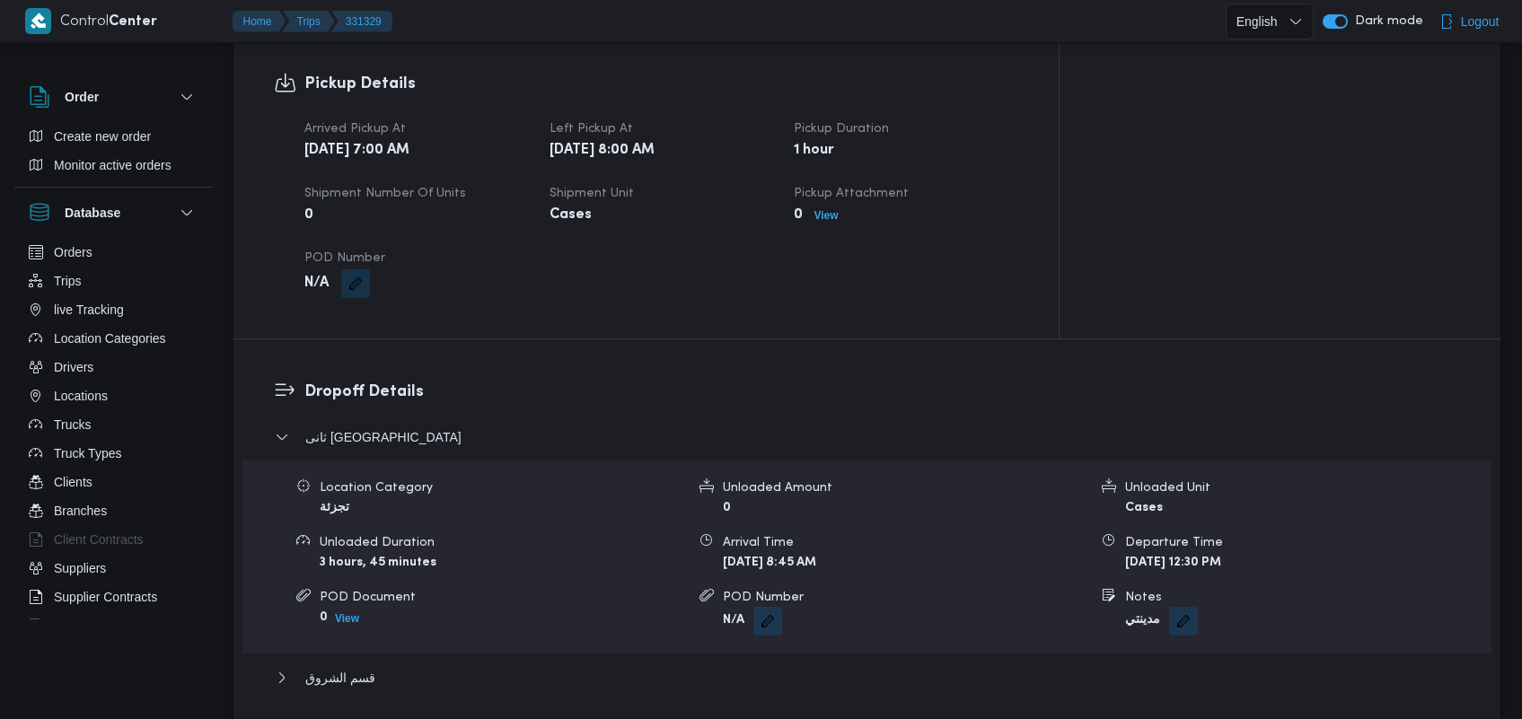
drag, startPoint x: 1531, startPoint y: 220, endPoint x: 1531, endPoint y: 328, distance: 107.7
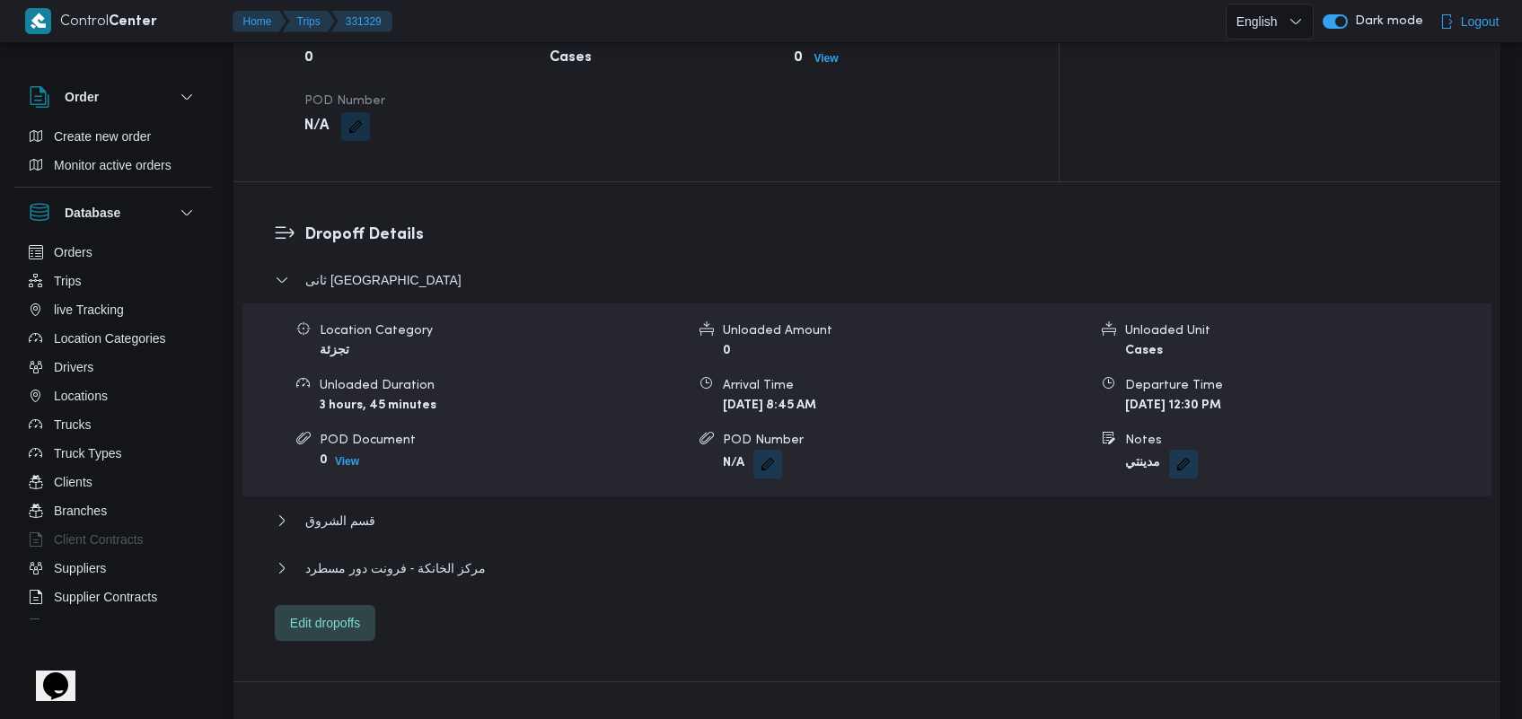
scroll to position [1312, 0]
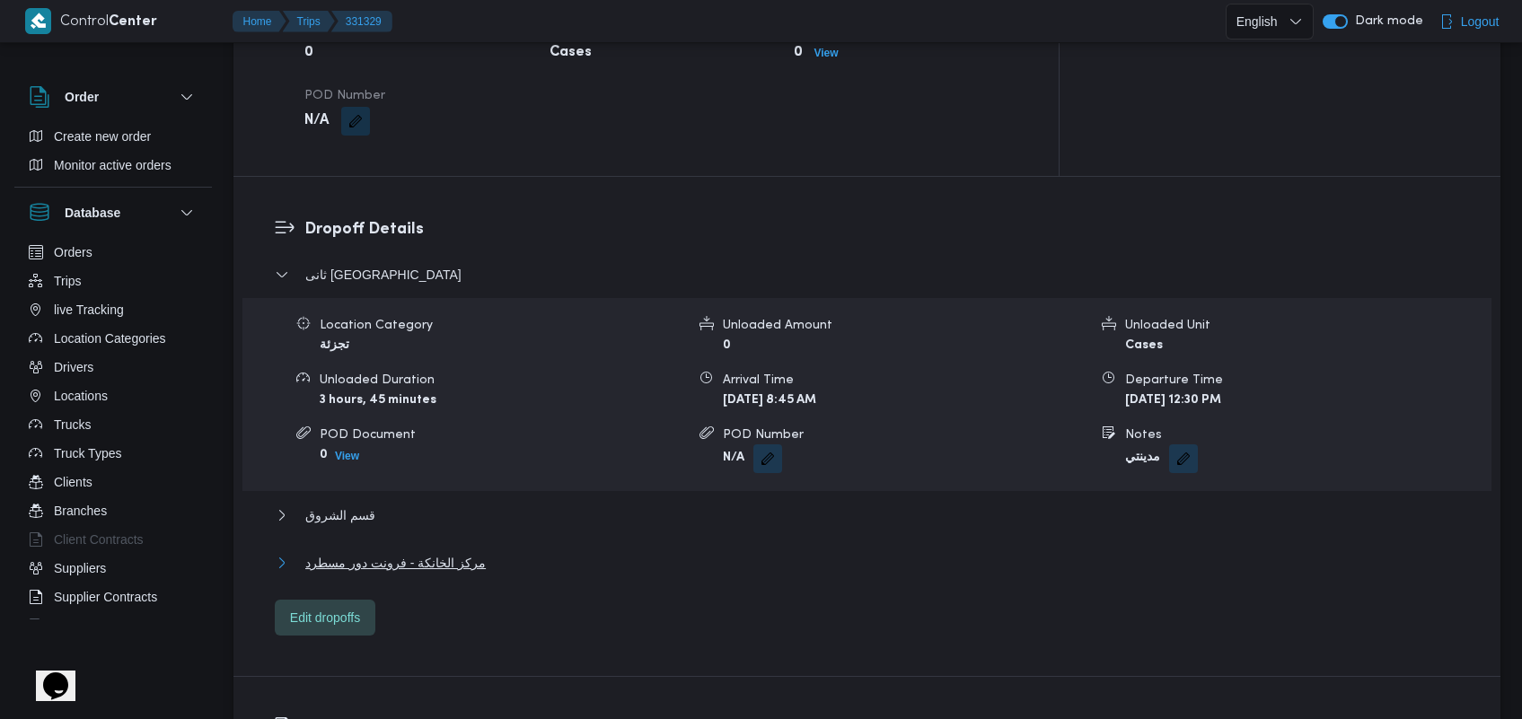
click at [374, 552] on span "مركز الخانكة - فرونت دور مسطرد" at bounding box center [395, 563] width 180 height 22
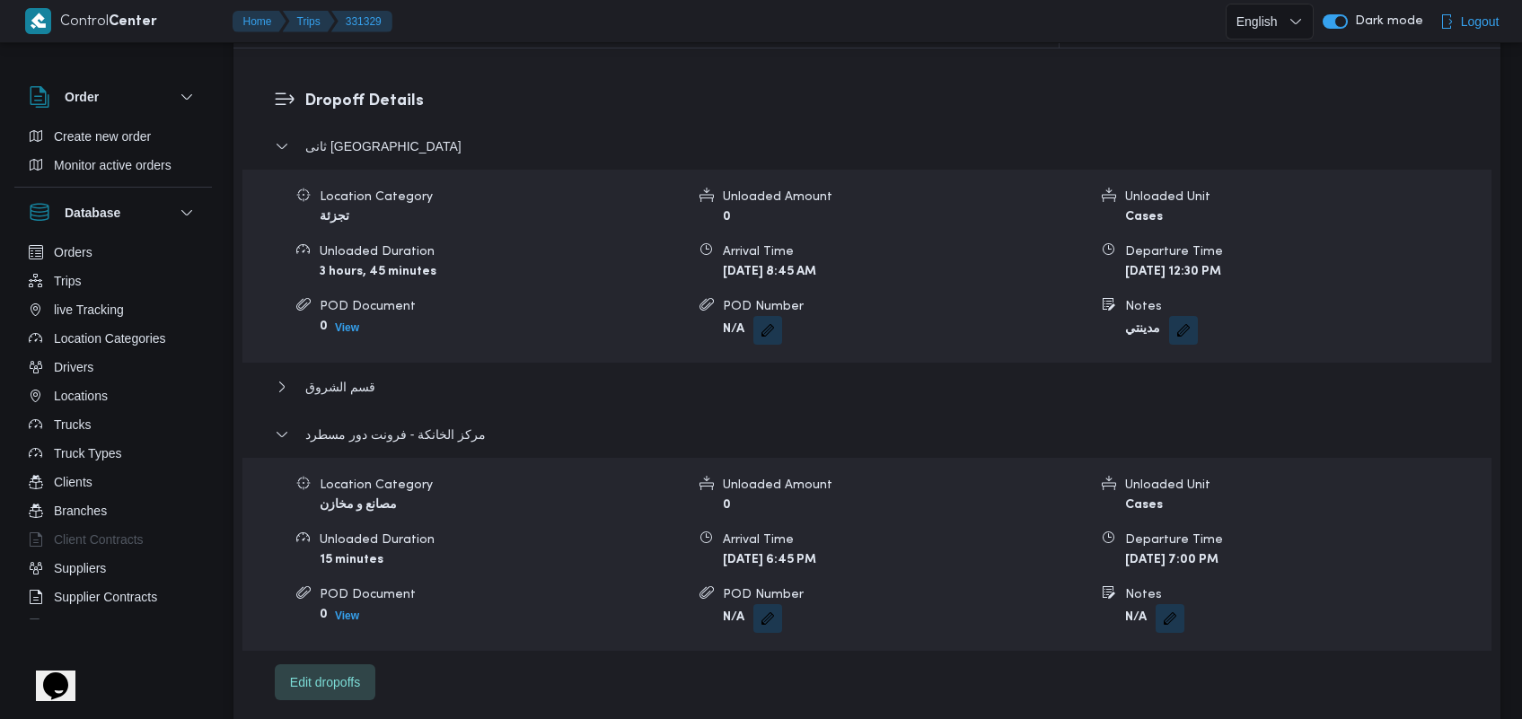
scroll to position [1447, 0]
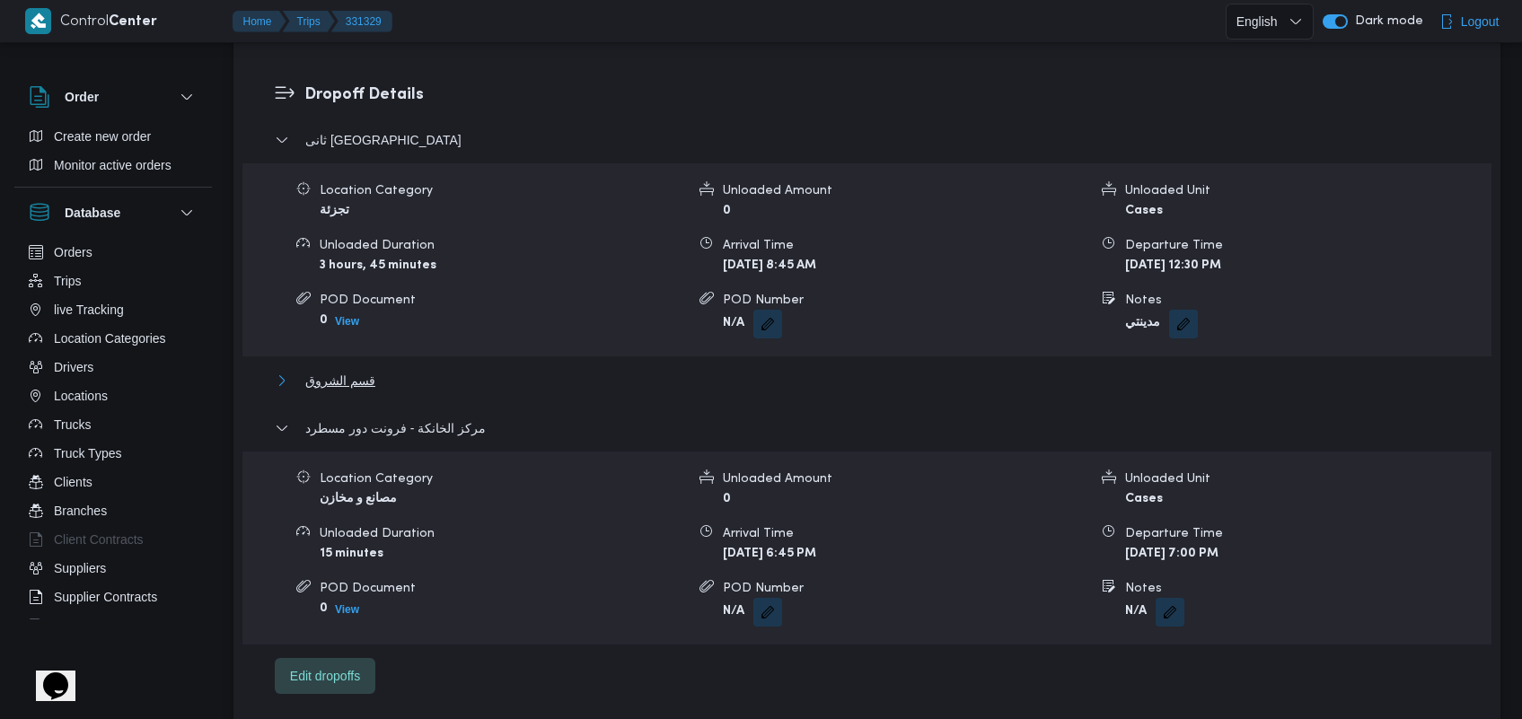
click at [359, 370] on span "قسم الشروق" at bounding box center [340, 381] width 70 height 22
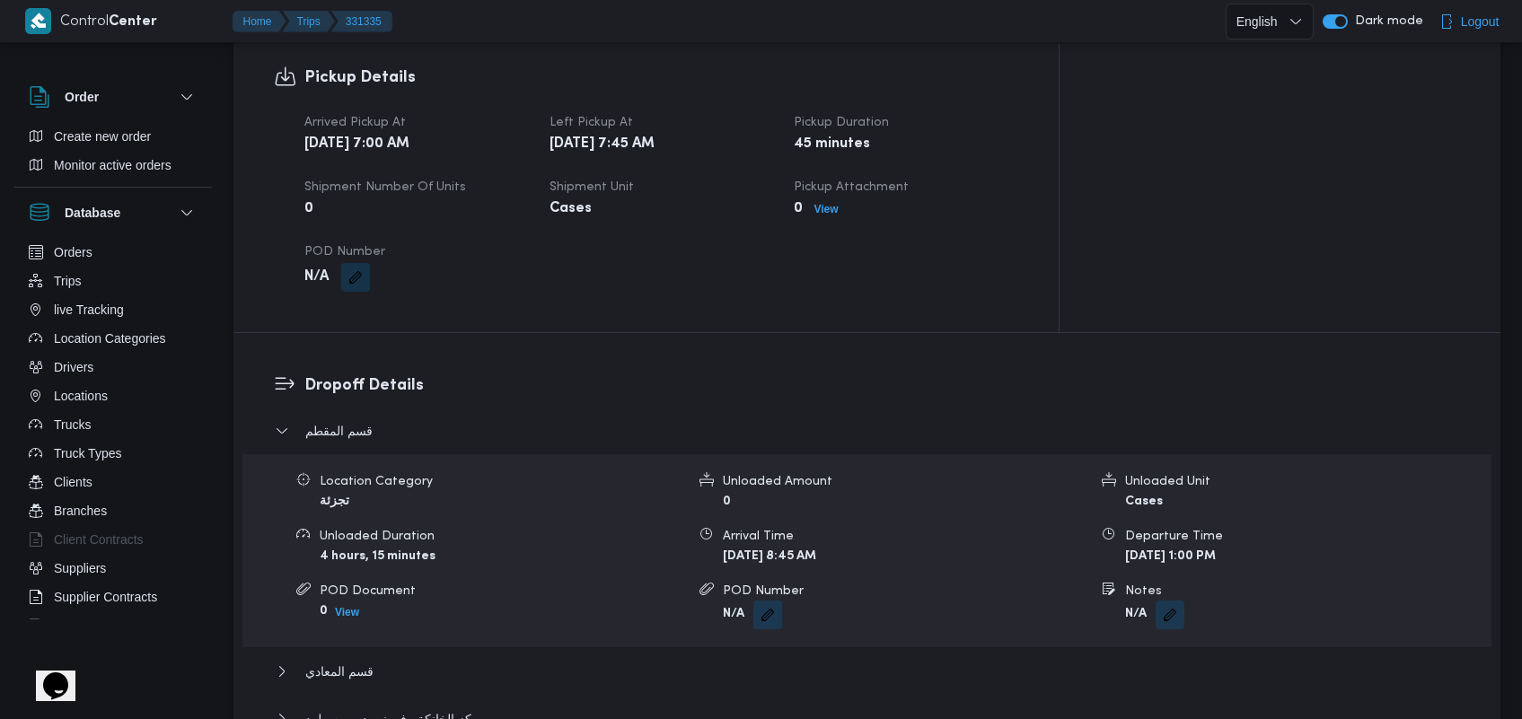
scroll to position [1411, 0]
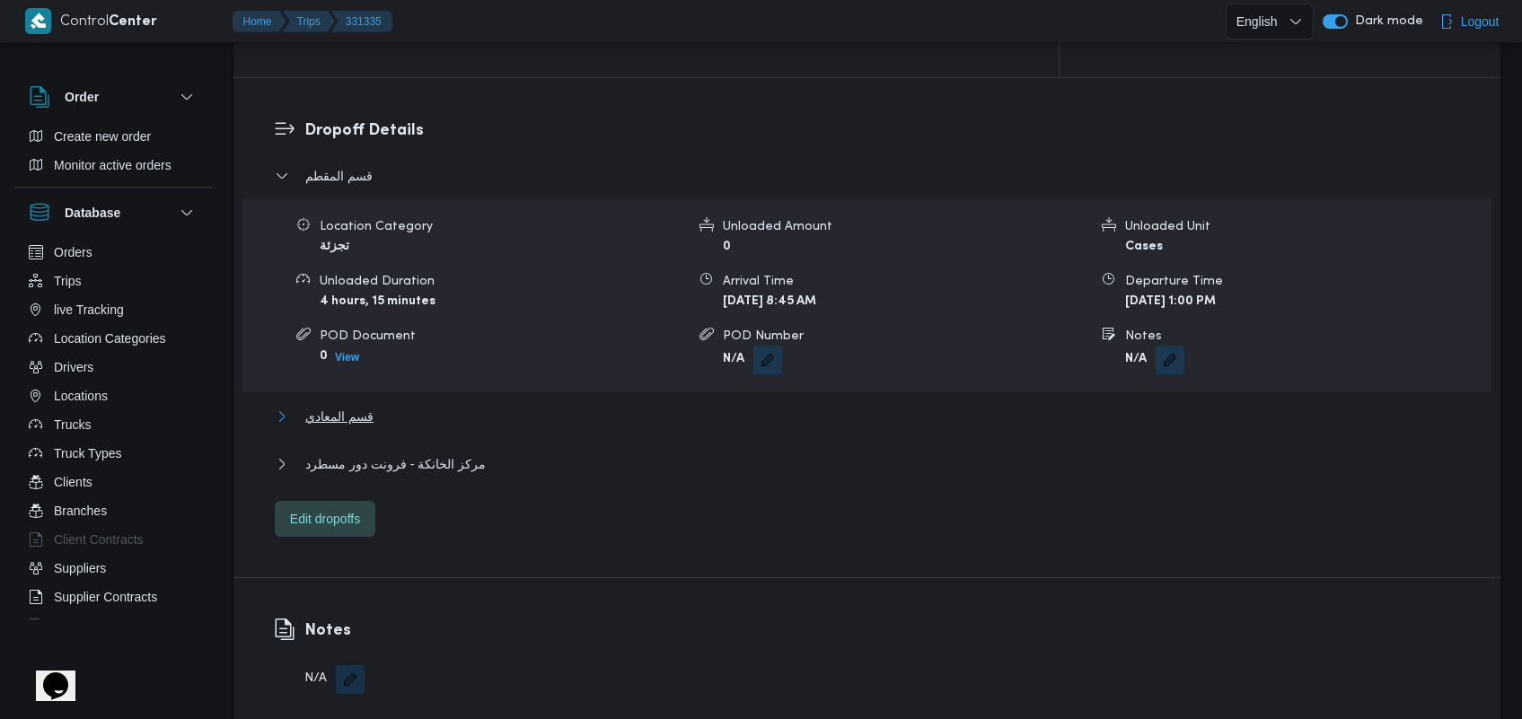
click at [329, 406] on span "قسم المعادي" at bounding box center [339, 417] width 68 height 22
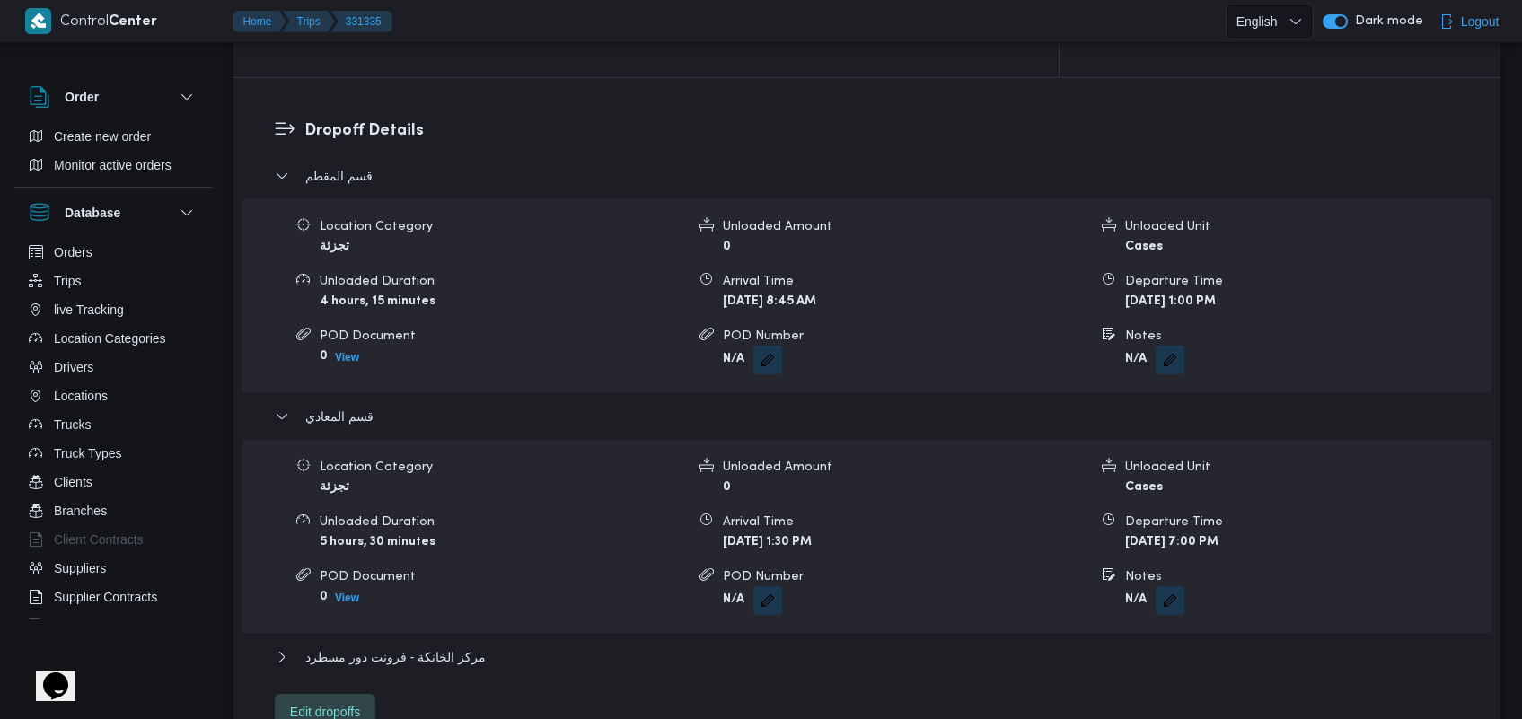
scroll to position [1593, 0]
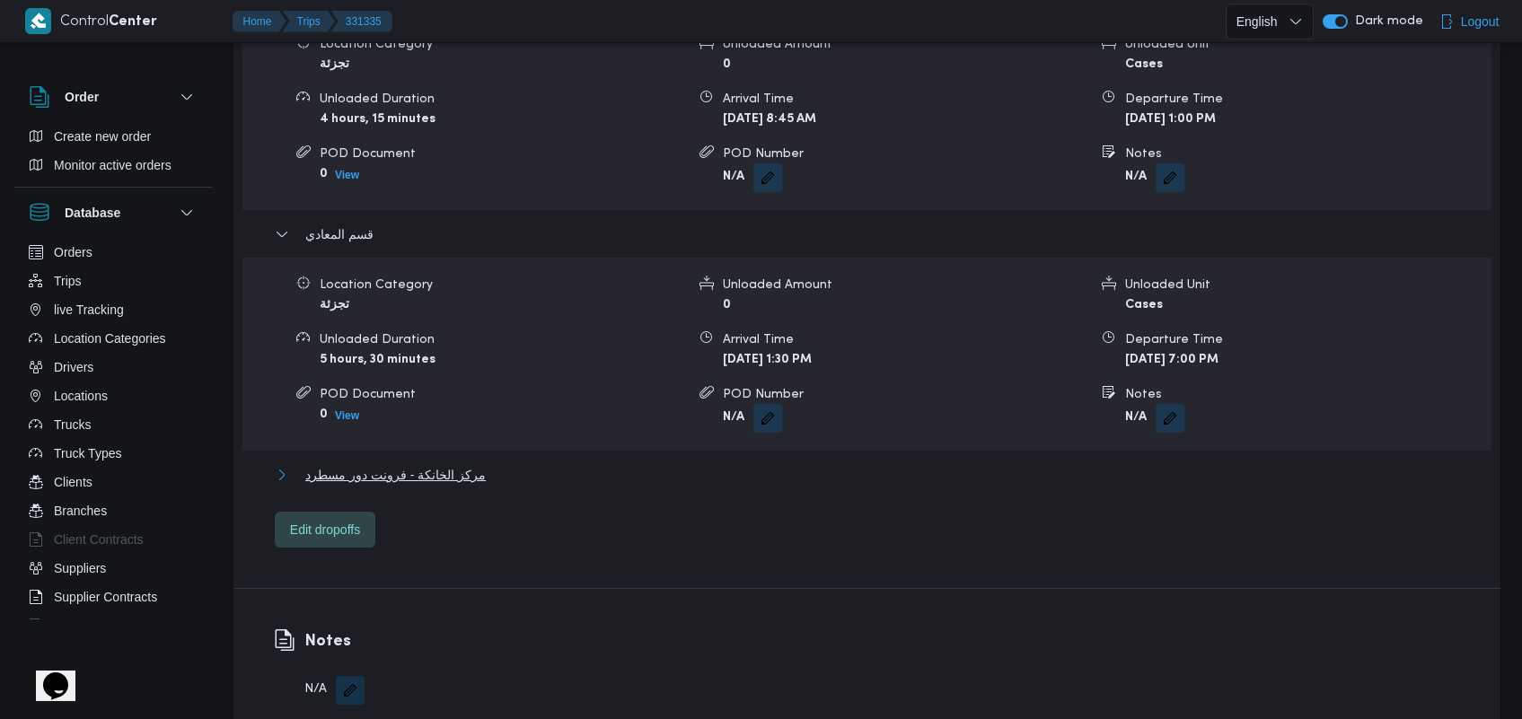
click at [469, 464] on span "مركز الخانكة - فرونت دور مسطرد" at bounding box center [395, 475] width 180 height 22
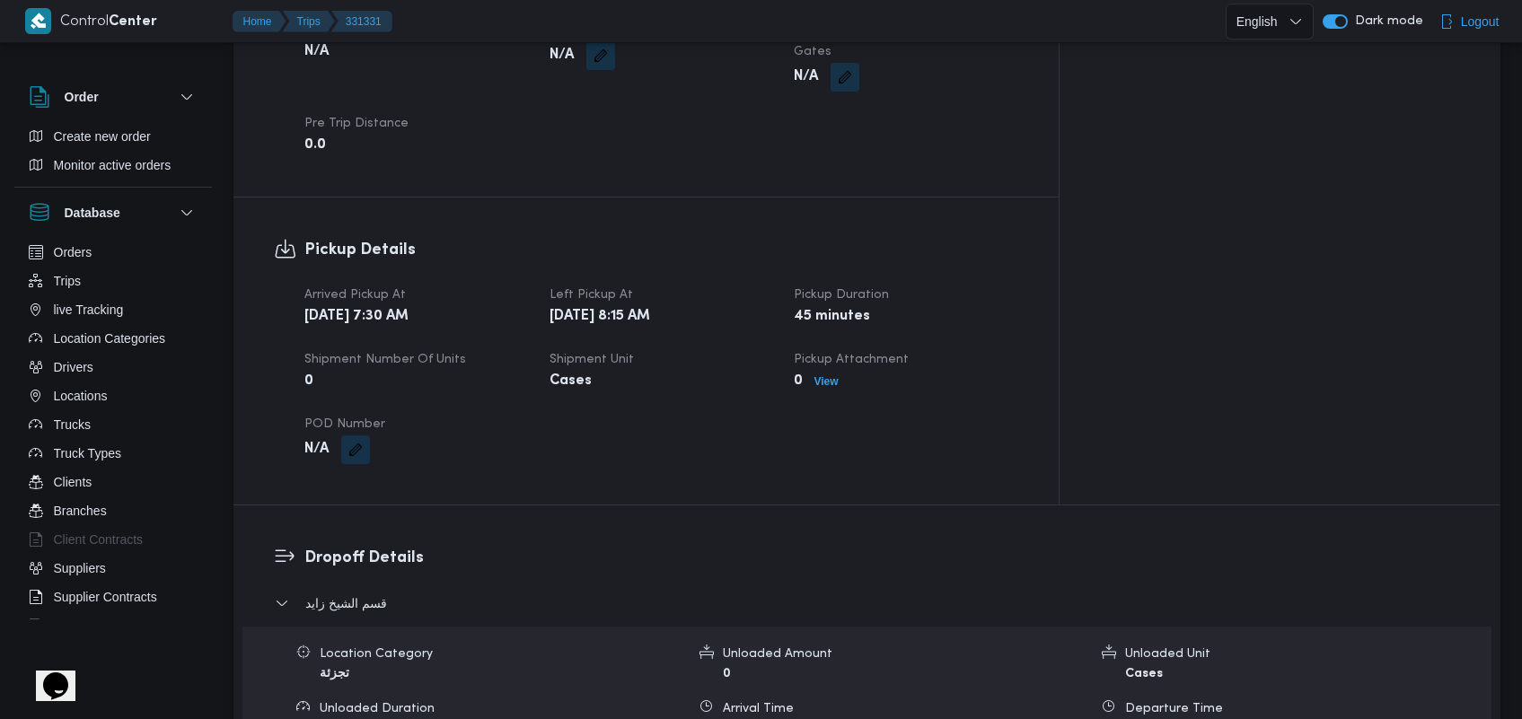
scroll to position [1427, 0]
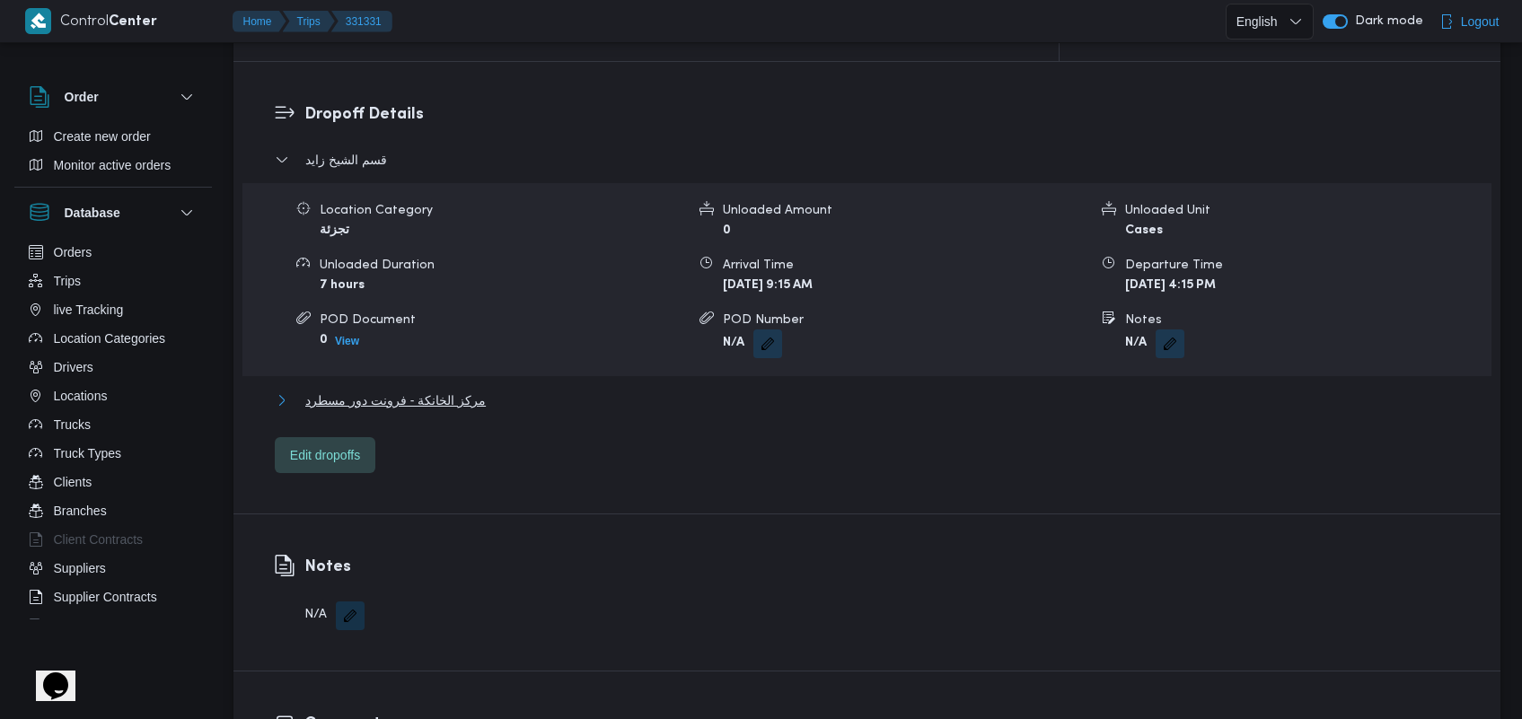
click at [441, 390] on span "مركز الخانكة - فرونت دور مسطرد" at bounding box center [395, 401] width 180 height 22
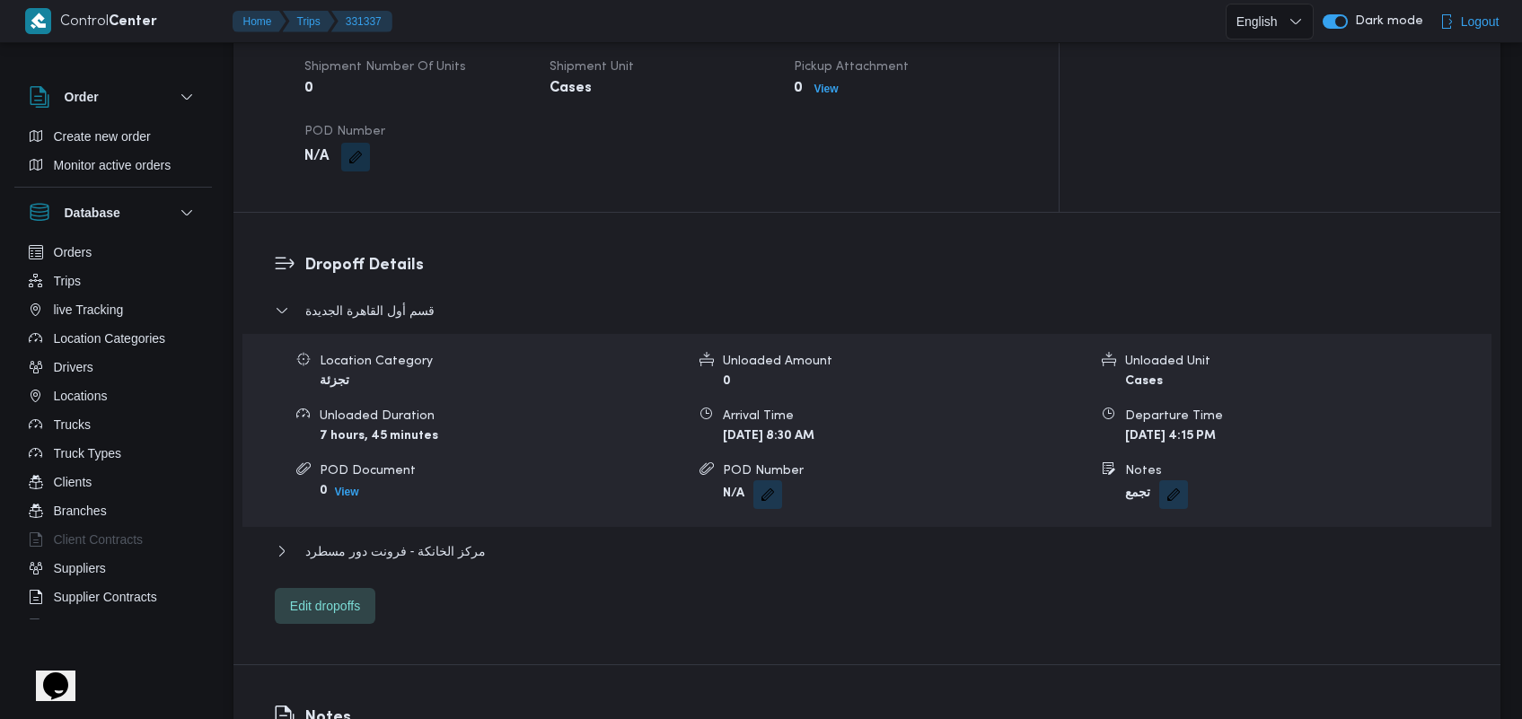
scroll to position [1398, 0]
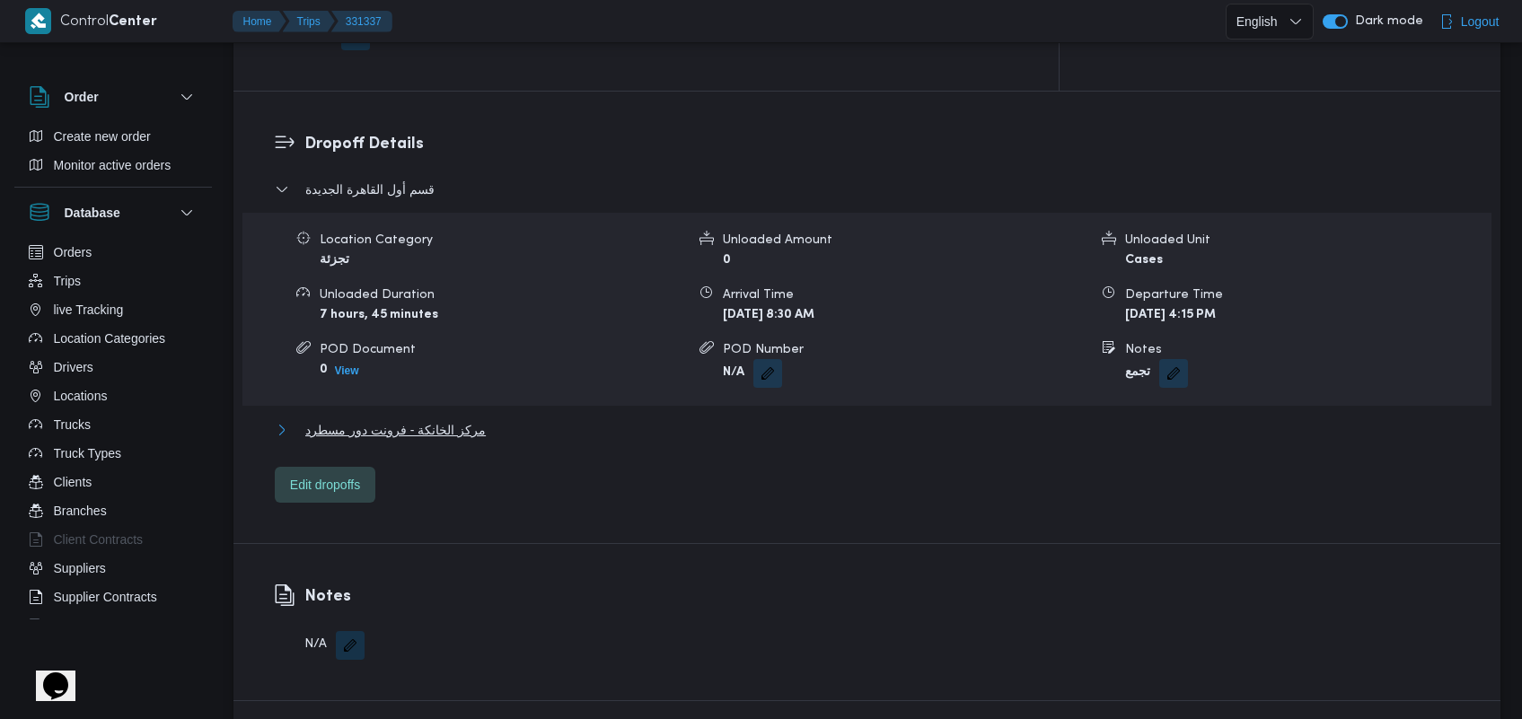
click at [442, 419] on span "مركز الخانكة - فرونت دور مسطرد" at bounding box center [395, 430] width 180 height 22
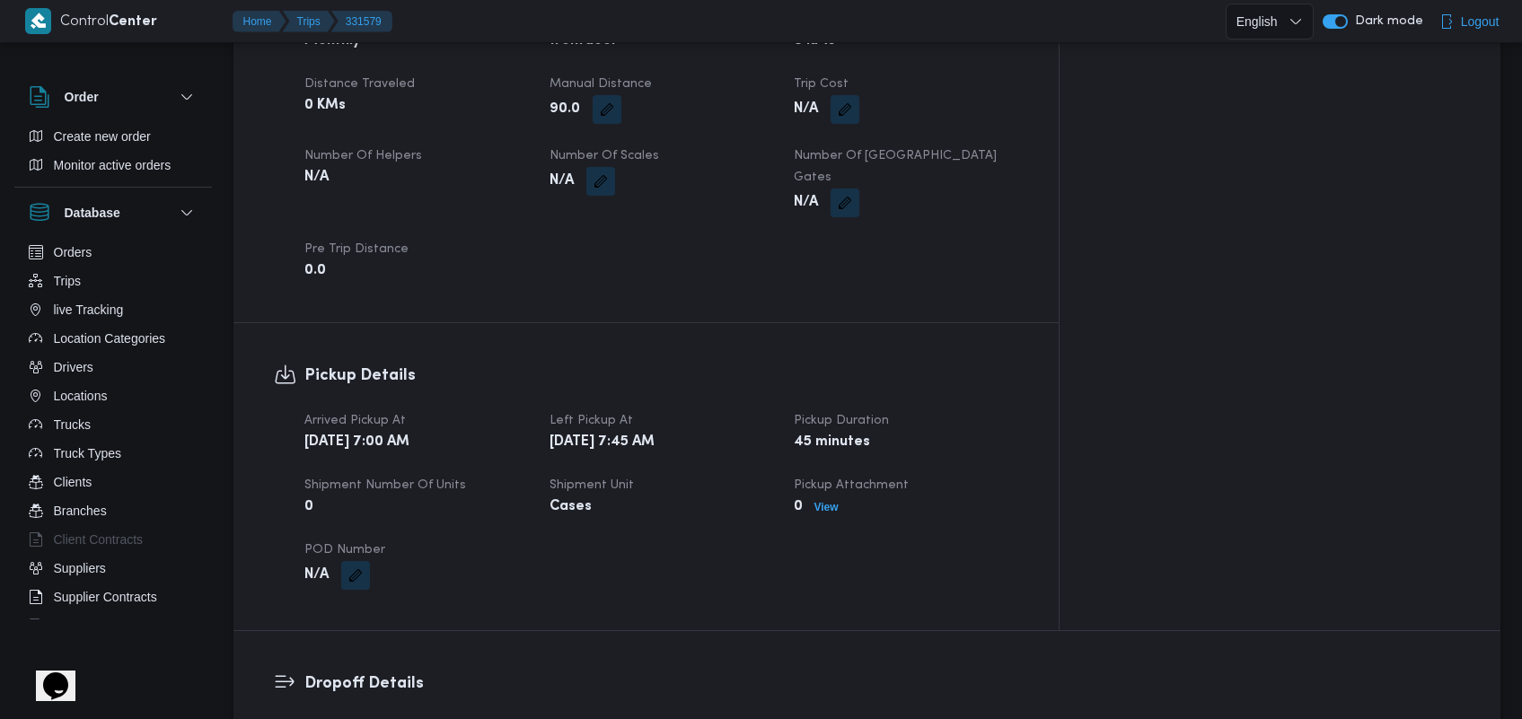
scroll to position [1371, 0]
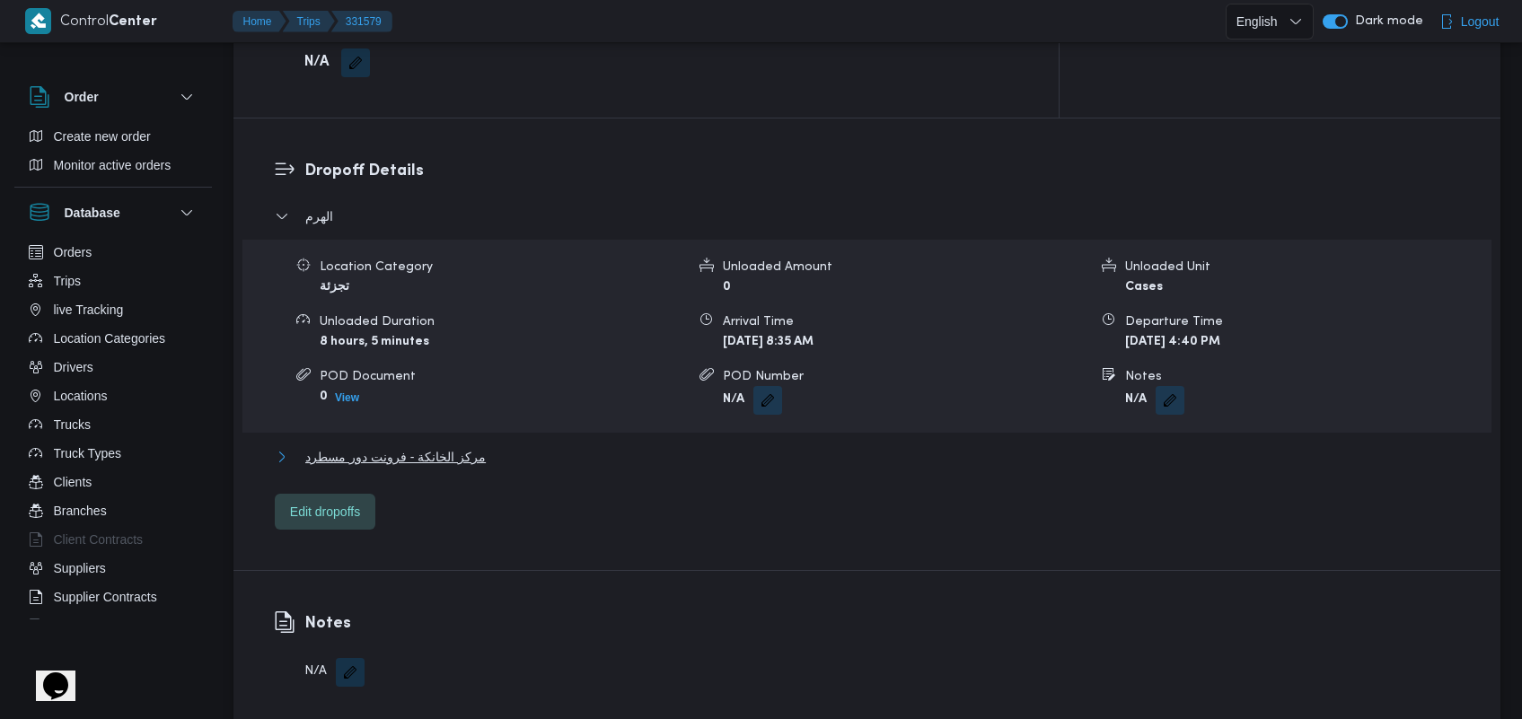
click at [452, 446] on span "مركز الخانكة - فرونت دور مسطرد" at bounding box center [395, 457] width 180 height 22
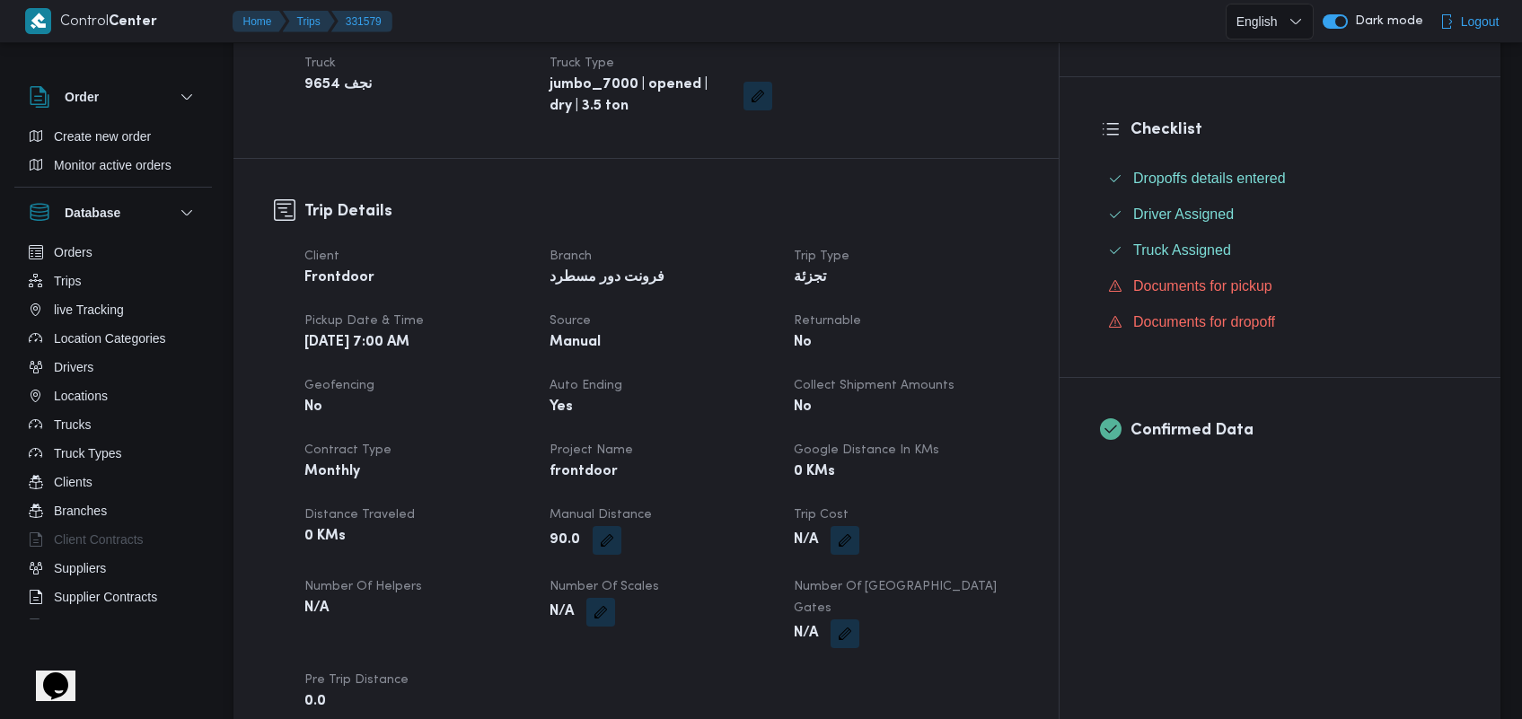
scroll to position [0, 0]
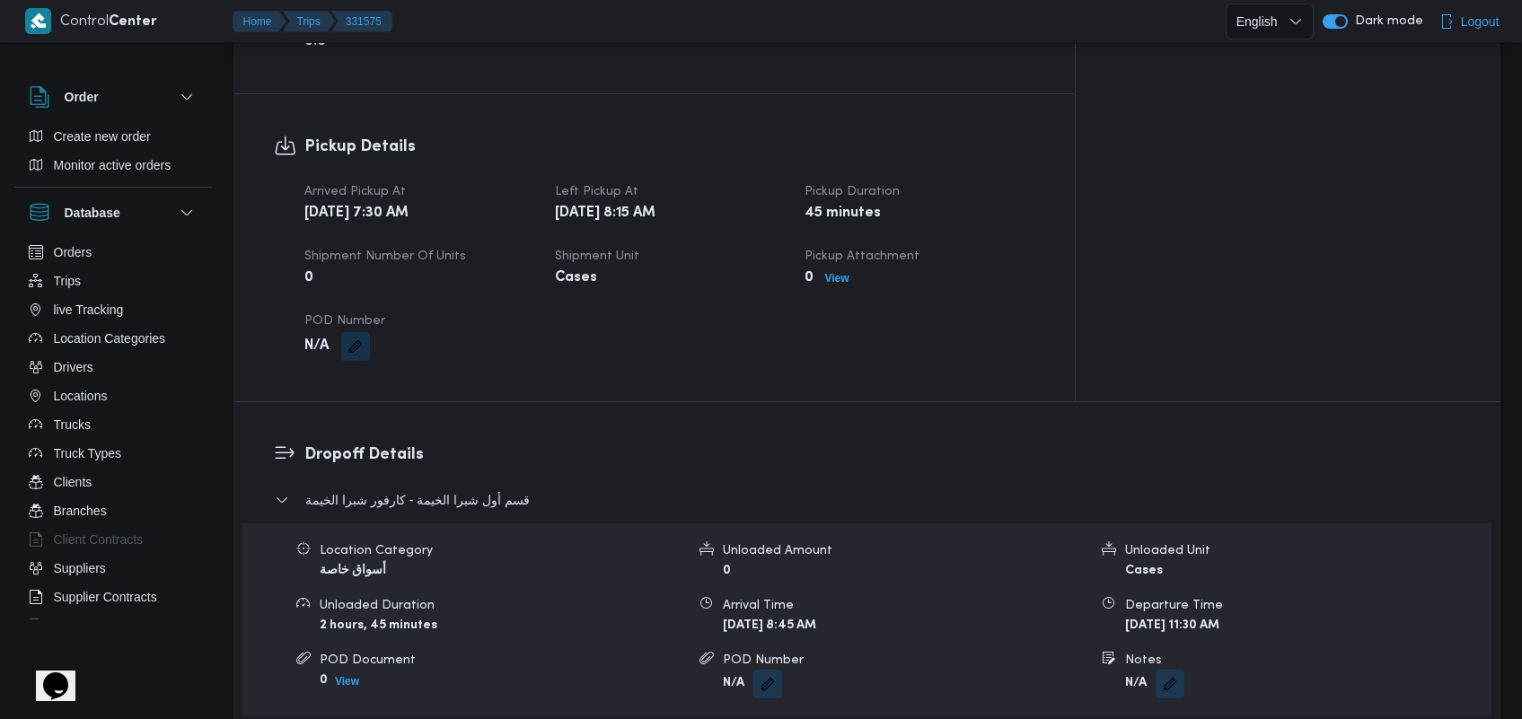
scroll to position [1344, 0]
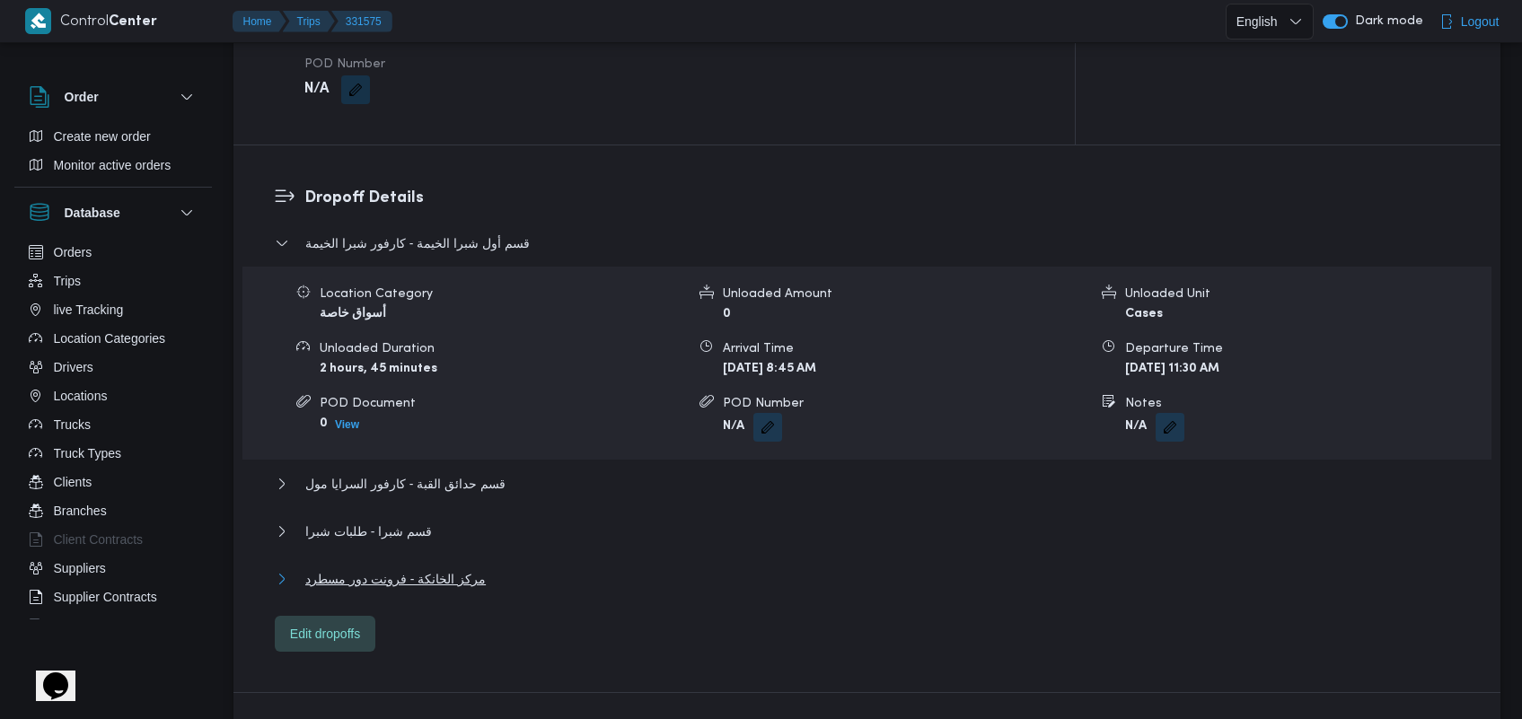
click at [396, 568] on span "مركز الخانكة - فرونت دور مسطرد" at bounding box center [395, 579] width 180 height 22
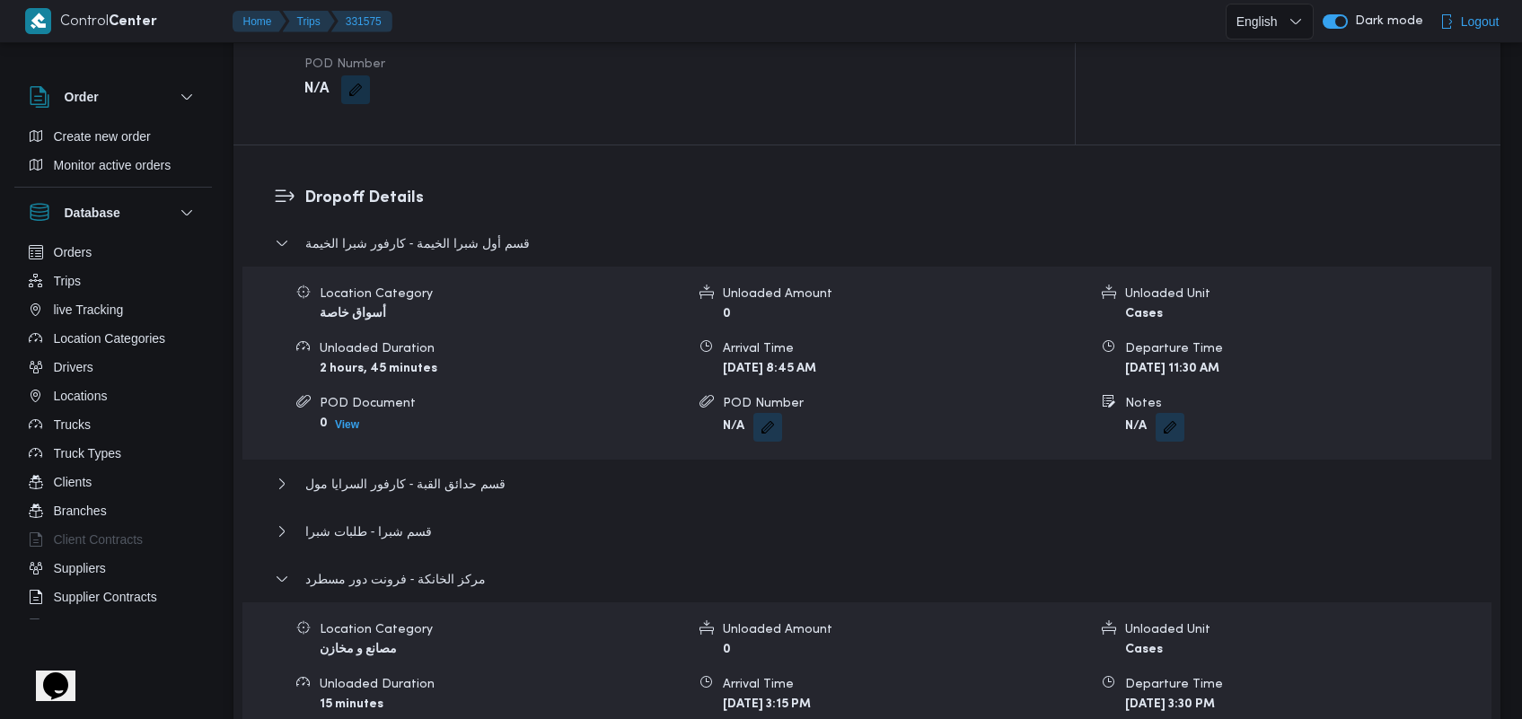
drag, startPoint x: 1517, startPoint y: 311, endPoint x: 1517, endPoint y: 365, distance: 54.8
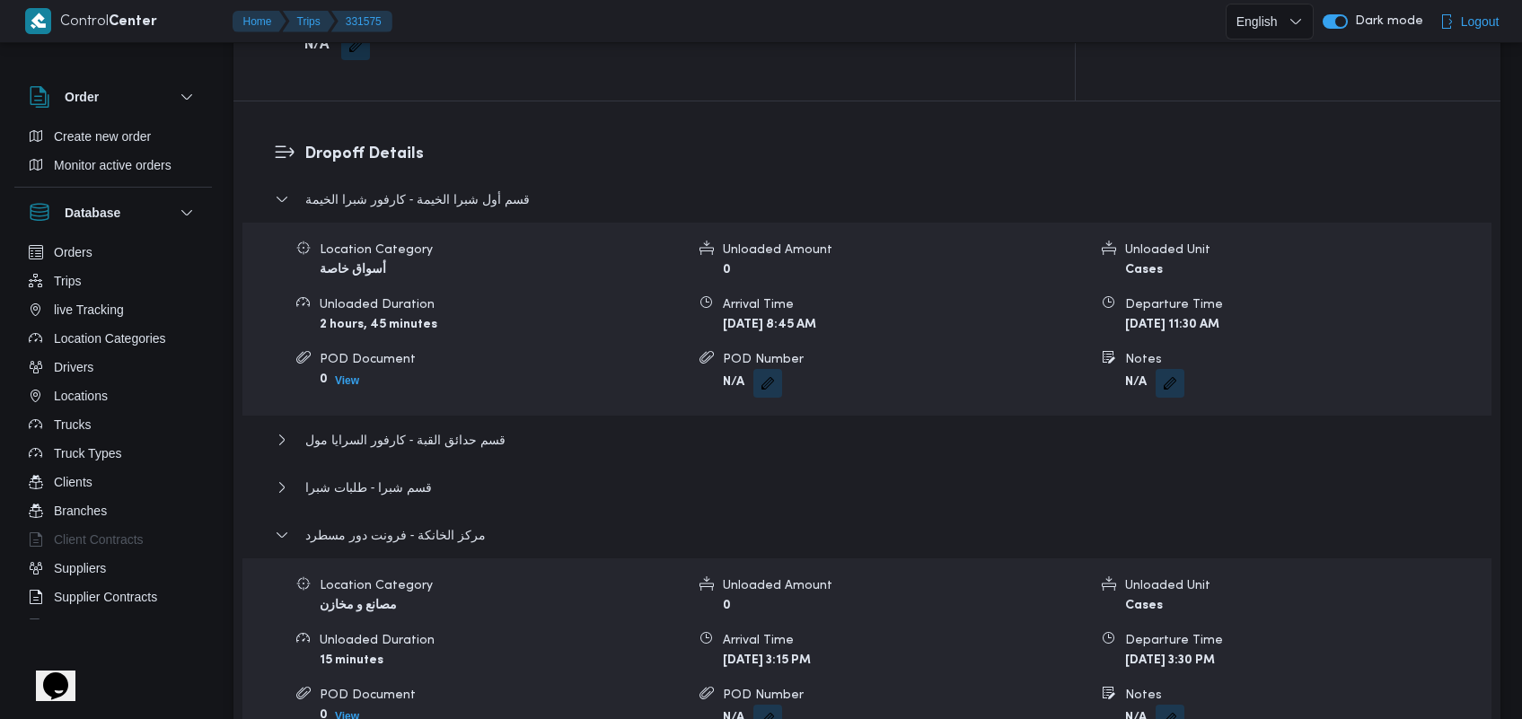
scroll to position [1326, 0]
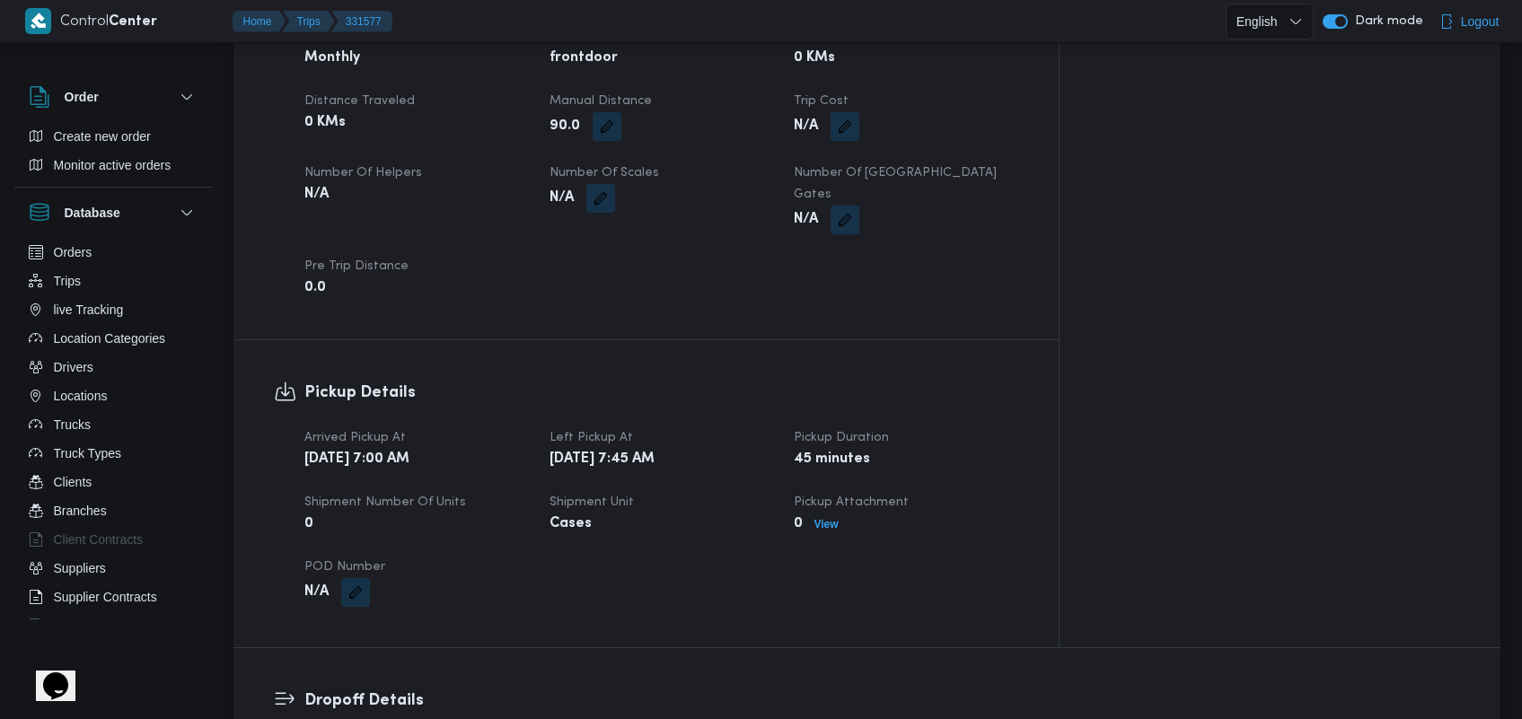
scroll to position [847, 0]
drag, startPoint x: 1514, startPoint y: 256, endPoint x: 1522, endPoint y: 265, distance: 11.5
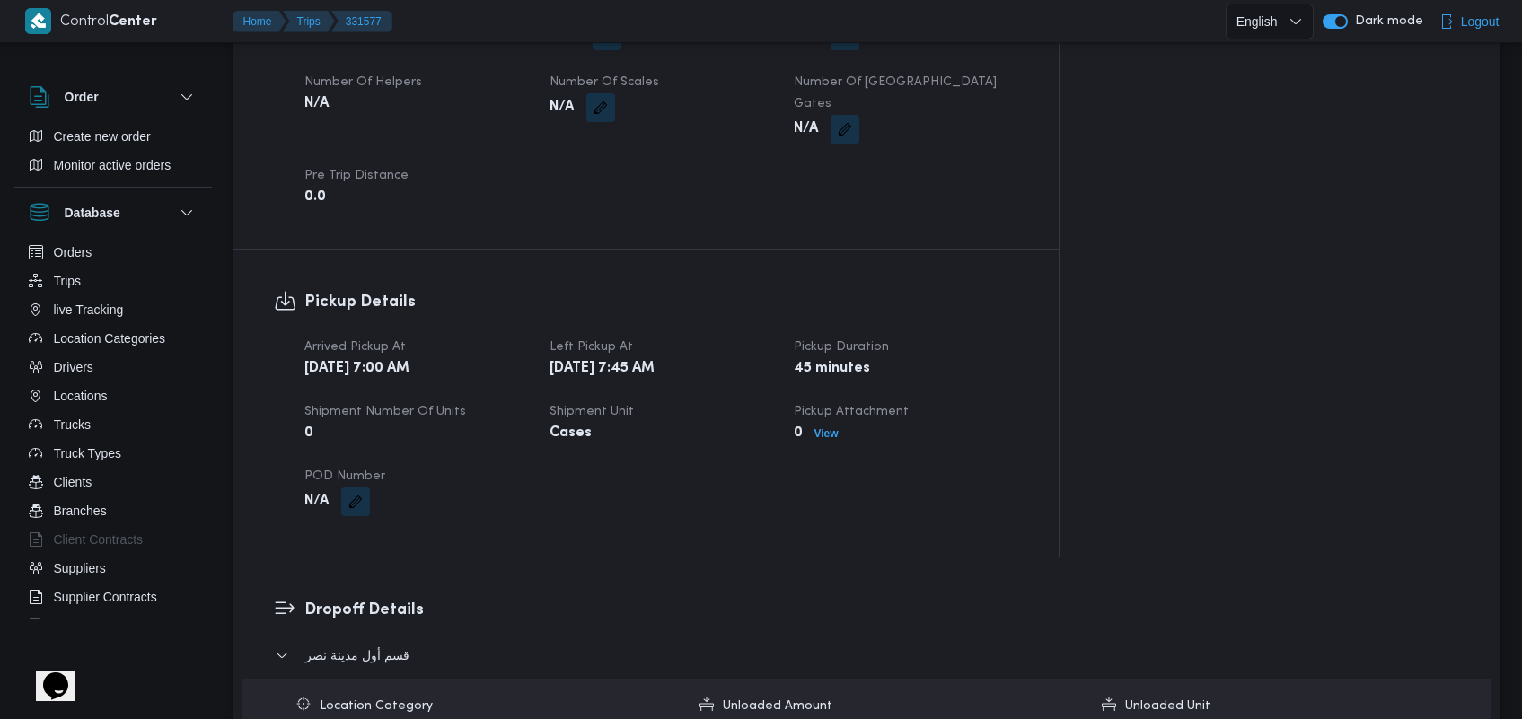
scroll to position [1433, 0]
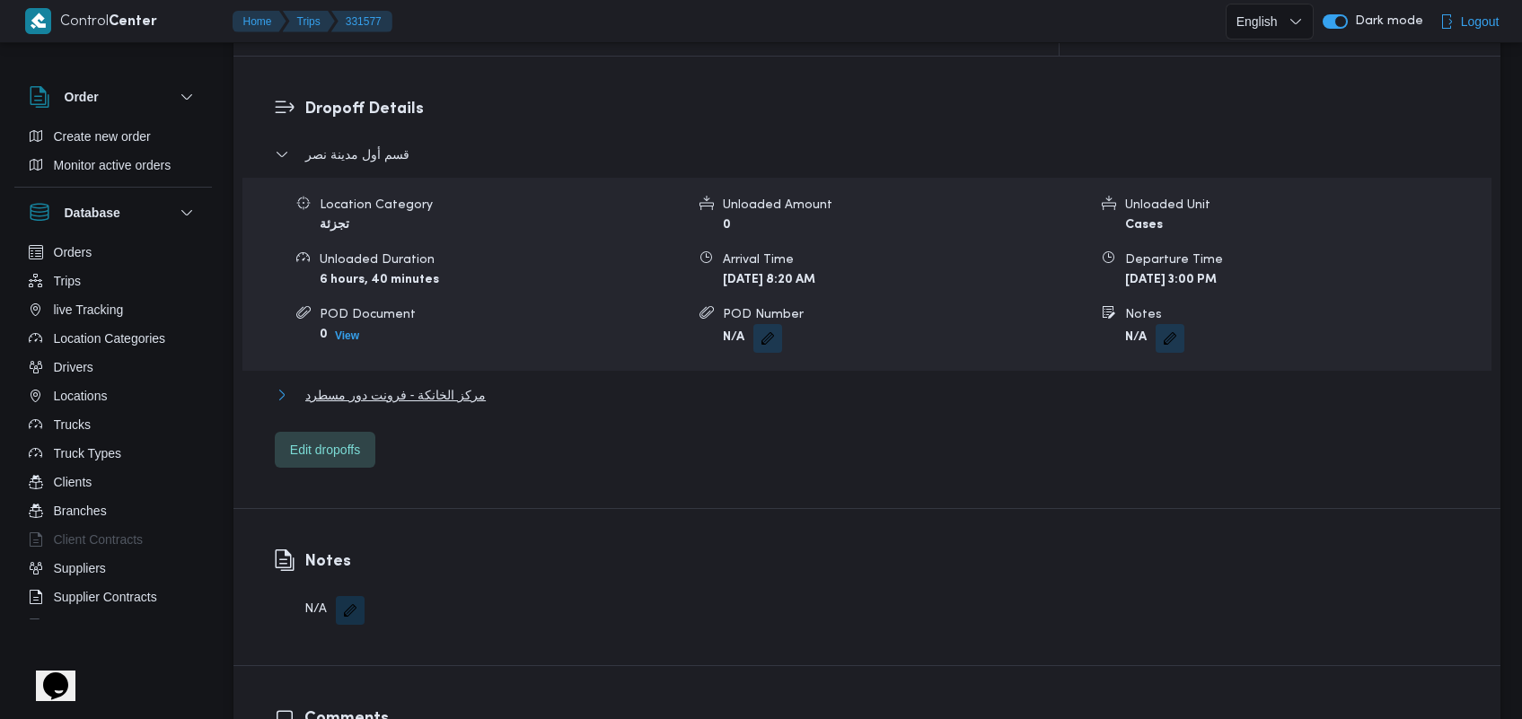
drag, startPoint x: 443, startPoint y: 370, endPoint x: 827, endPoint y: 572, distance: 434.1
click at [444, 384] on span "مركز الخانكة - فرونت دور مسطرد" at bounding box center [395, 395] width 180 height 22
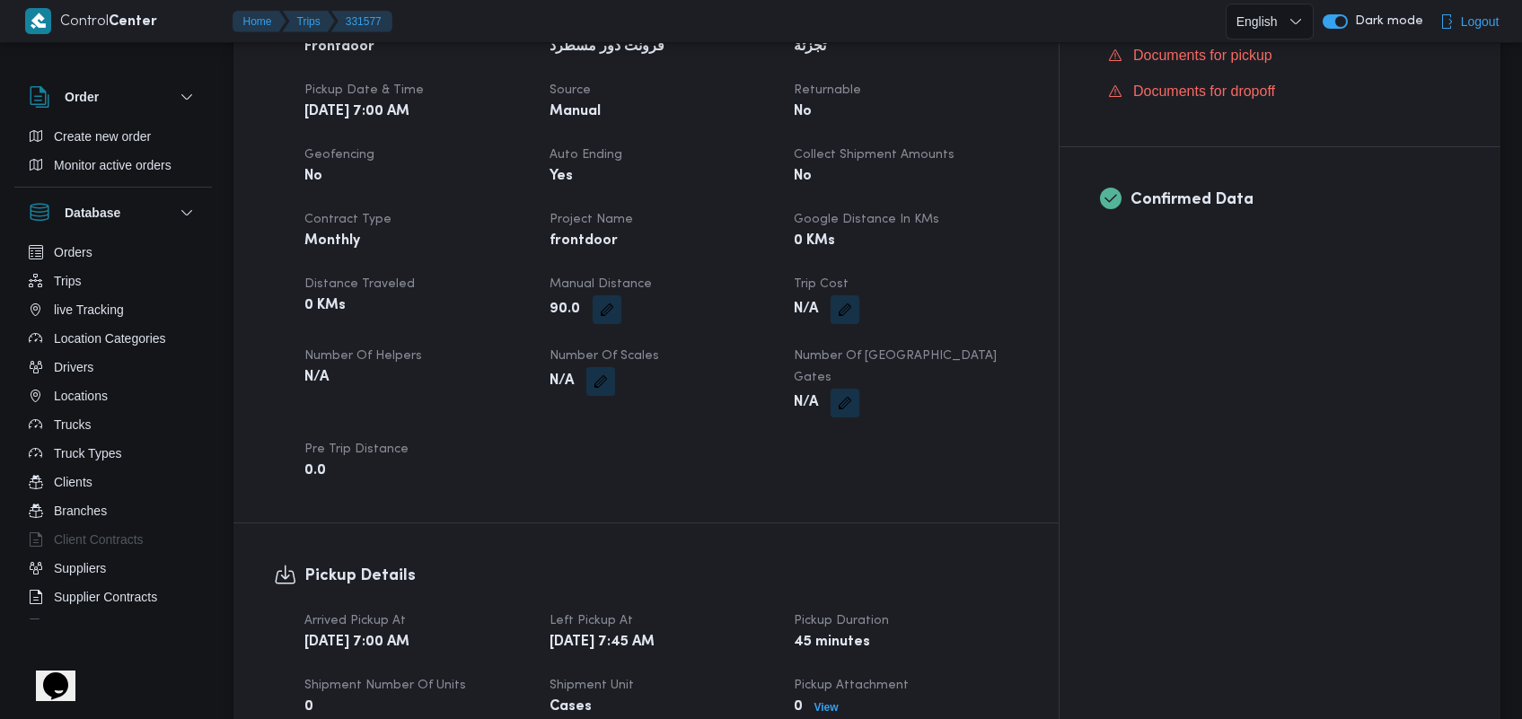
scroll to position [549, 0]
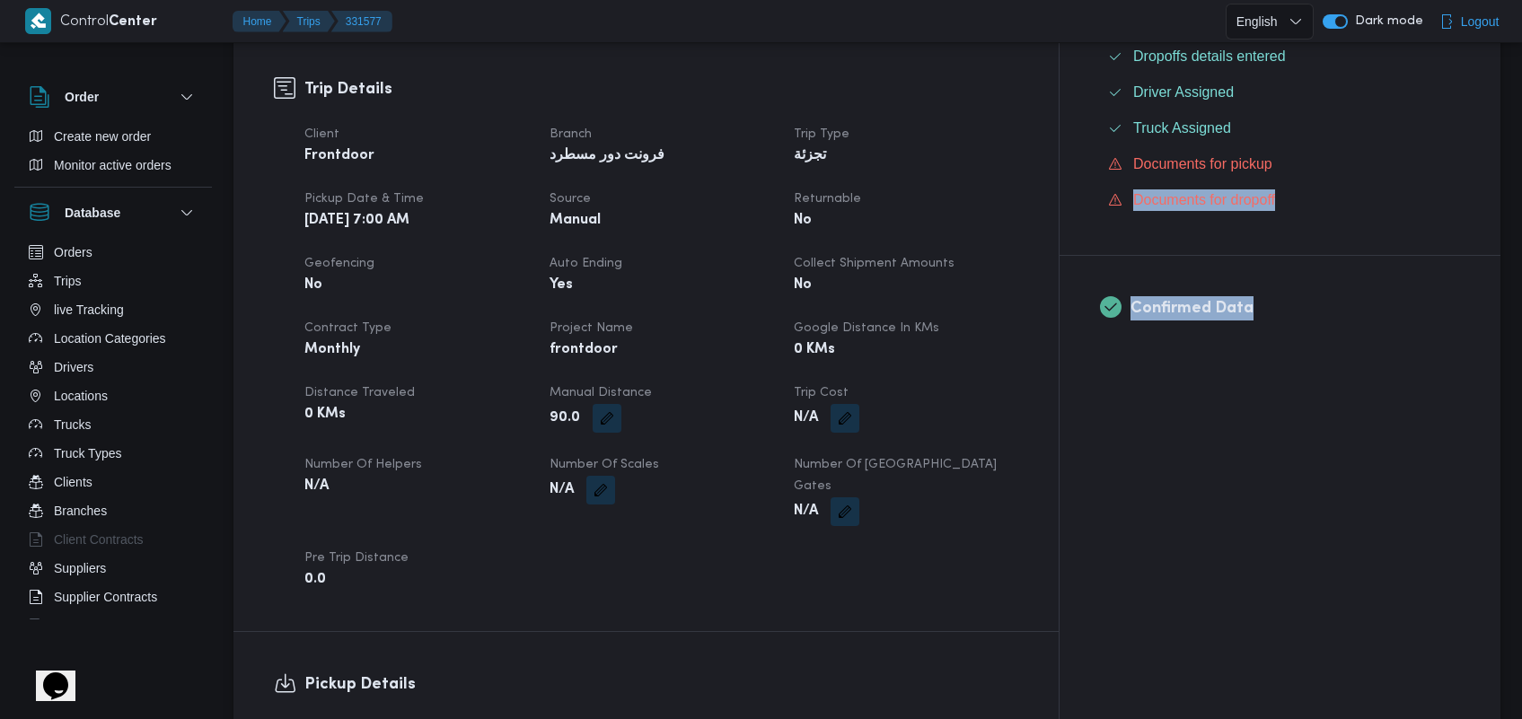
drag, startPoint x: 1513, startPoint y: 175, endPoint x: 1531, endPoint y: 303, distance: 128.9
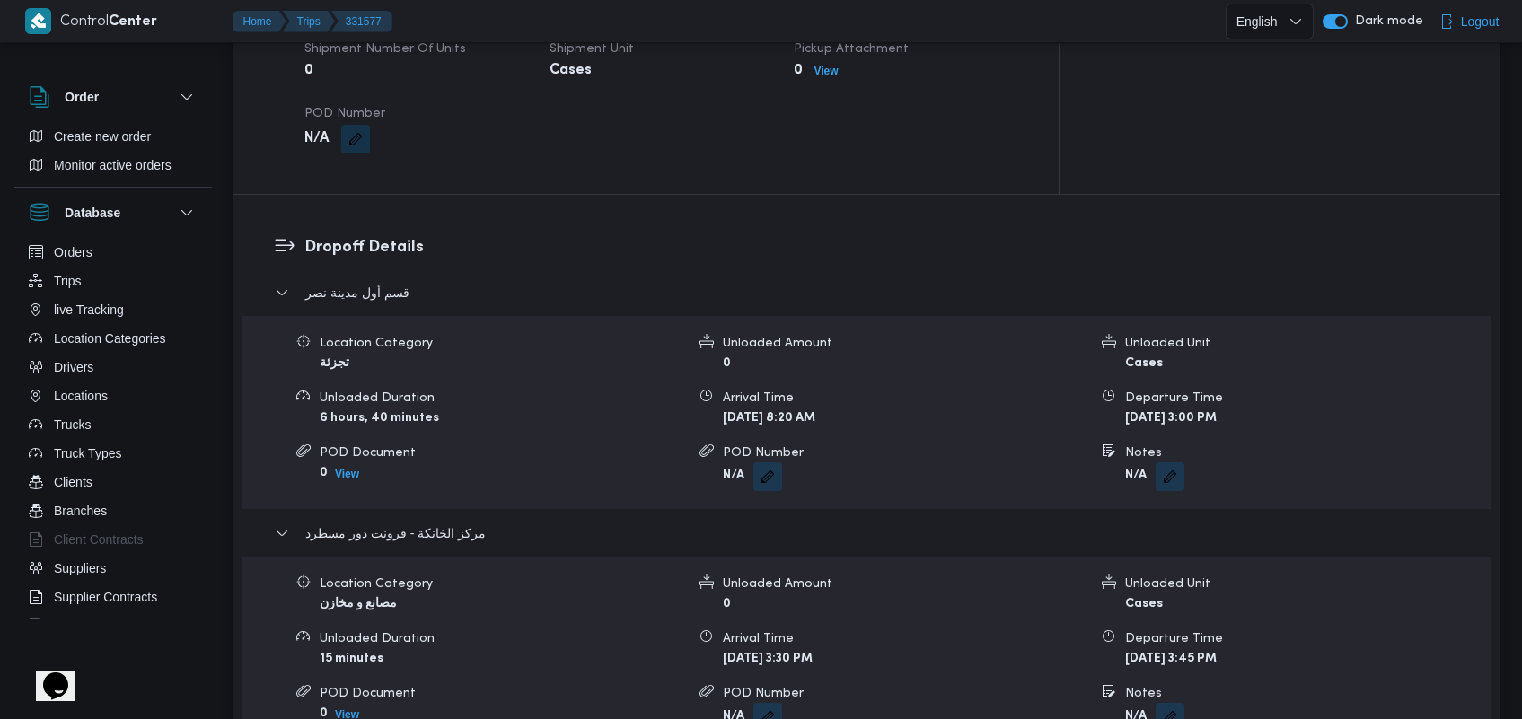
scroll to position [1361, 0]
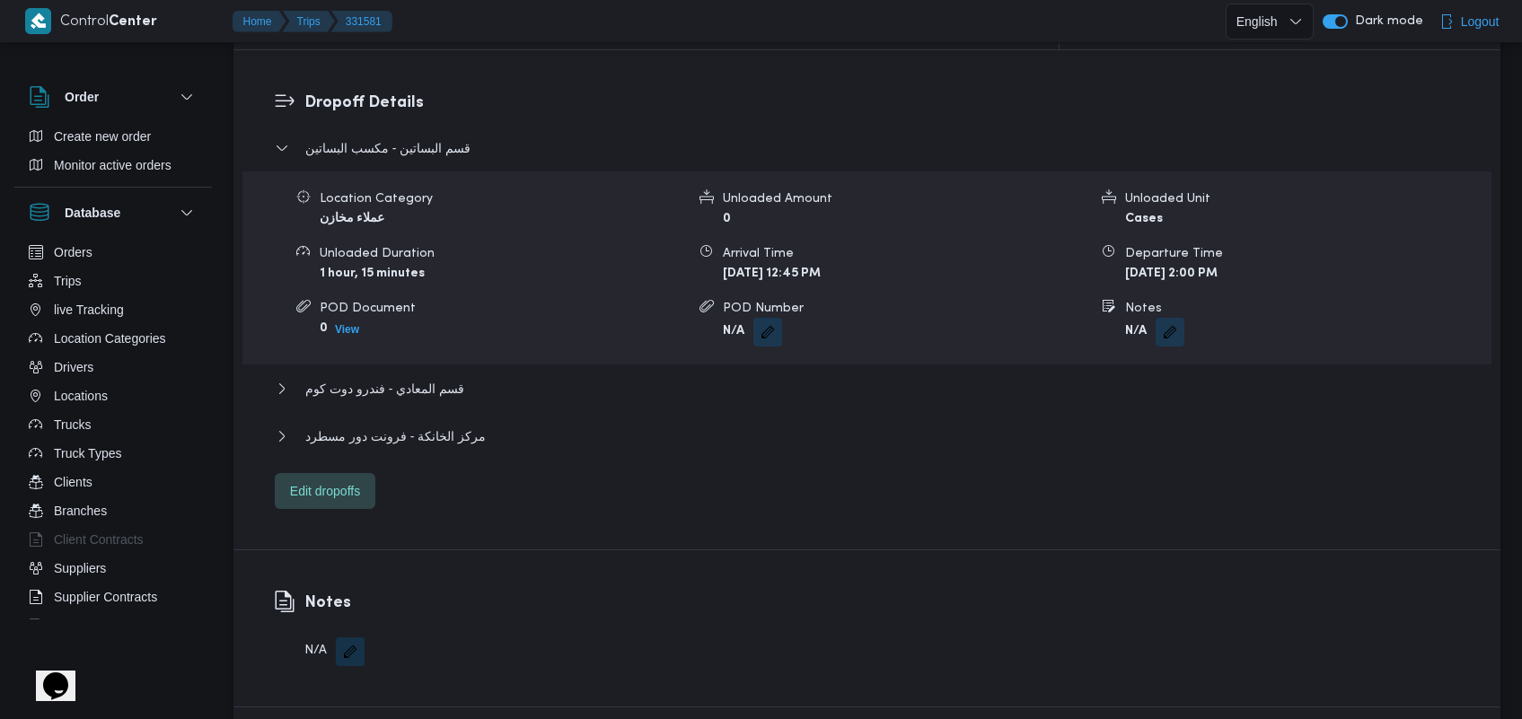
scroll to position [1532, 0]
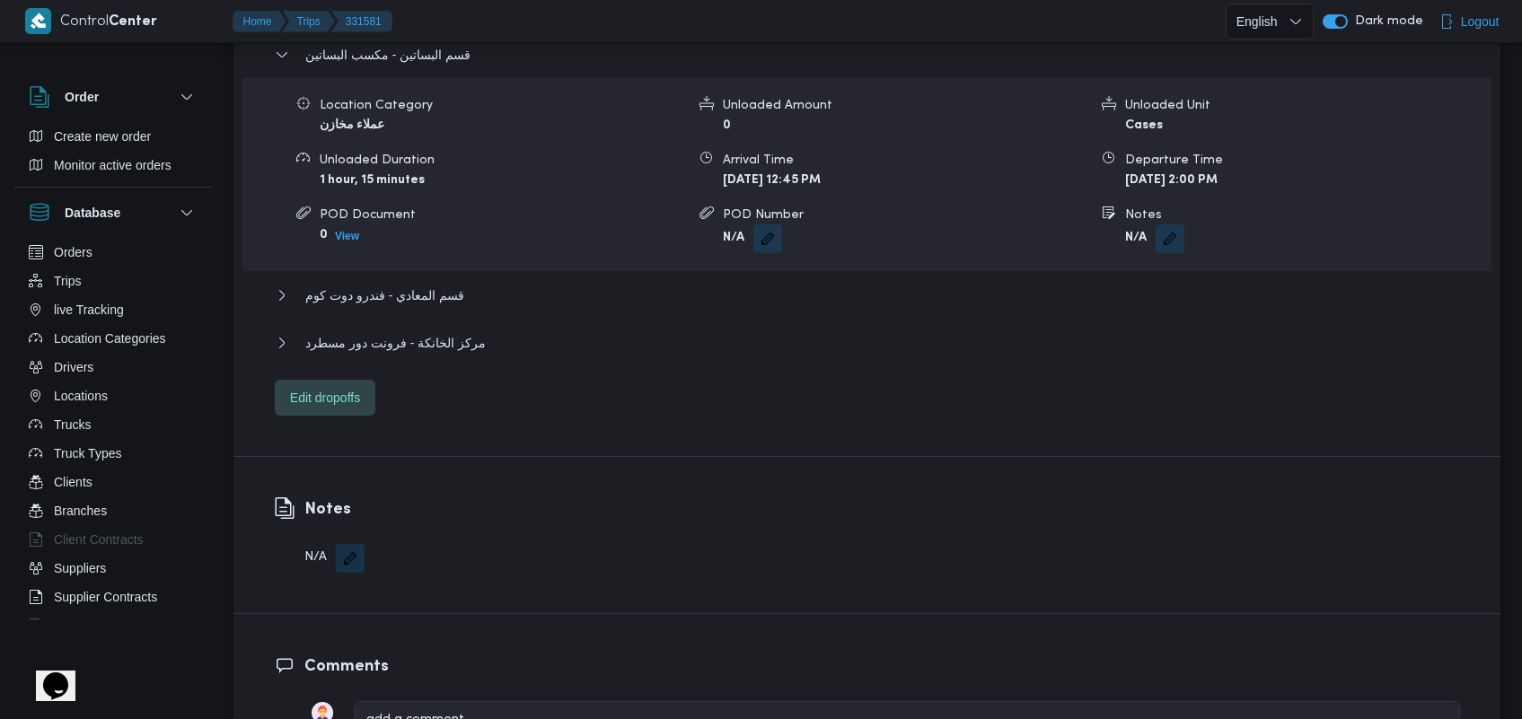
click at [440, 303] on div "قسم البساتين - مكسب البساتين Location Category عملاء مخازن Unloaded Amount 0 Un…" at bounding box center [867, 230] width 1185 height 372
click at [425, 332] on div "مركز الخانكة - فرونت دور مسطرد" at bounding box center [867, 349] width 1185 height 34
click at [437, 332] on span "مركز الخانكة - فرونت دور مسطرد" at bounding box center [395, 343] width 180 height 22
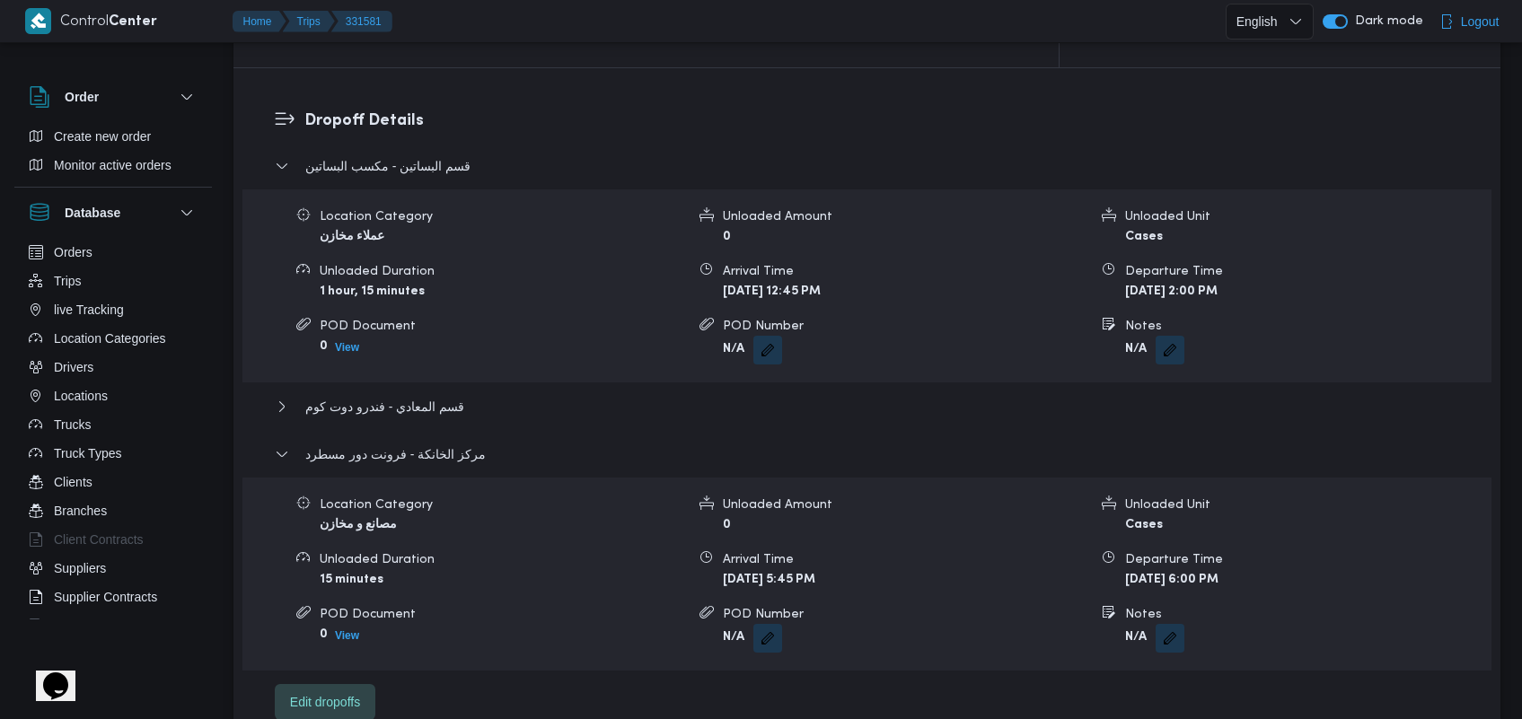
scroll to position [1356, 0]
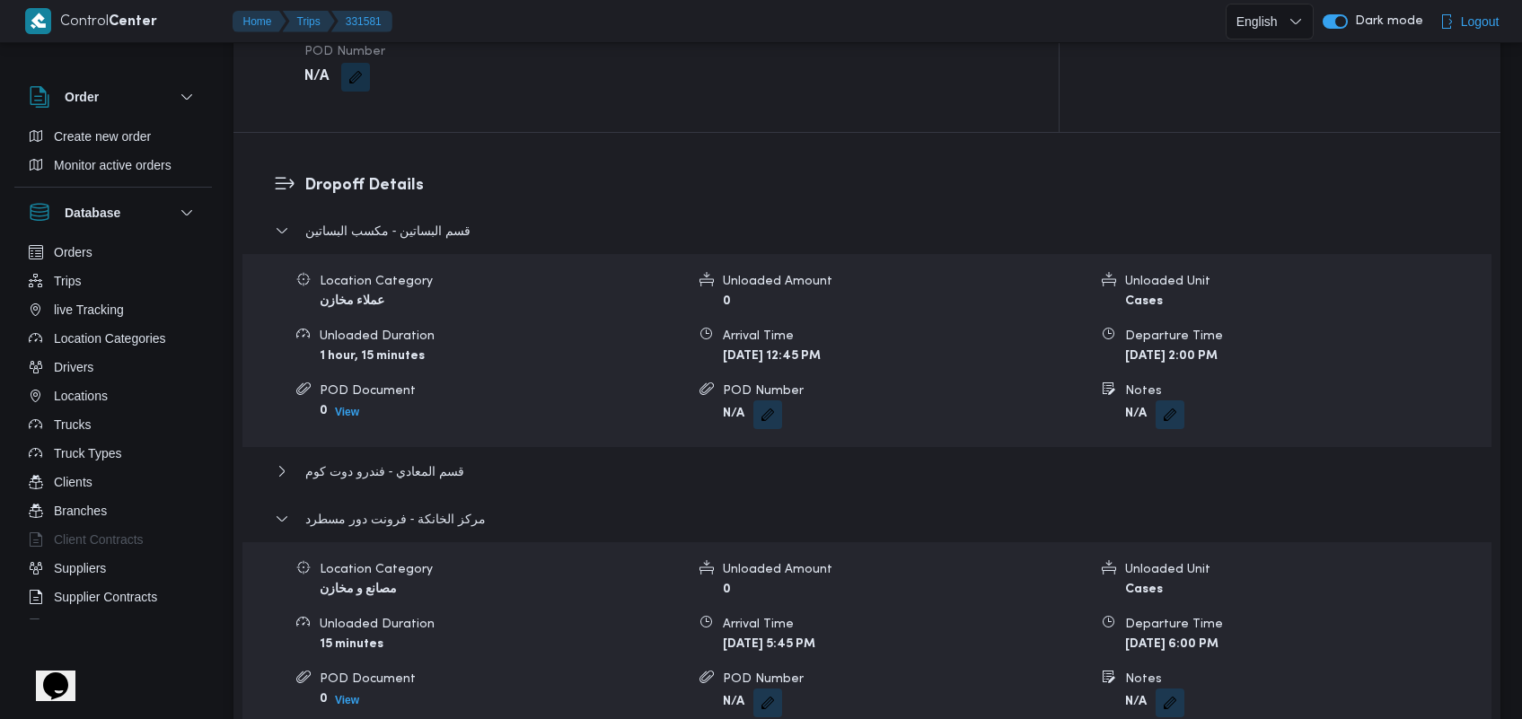
click at [413, 467] on div "قسم المعادي - فندرو دوت كوم" at bounding box center [867, 478] width 1185 height 34
click at [413, 461] on div "قسم المعادي - فندرو دوت كوم" at bounding box center [867, 478] width 1185 height 34
click at [406, 461] on span "قسم المعادي - فندرو دوت كوم" at bounding box center [384, 472] width 159 height 22
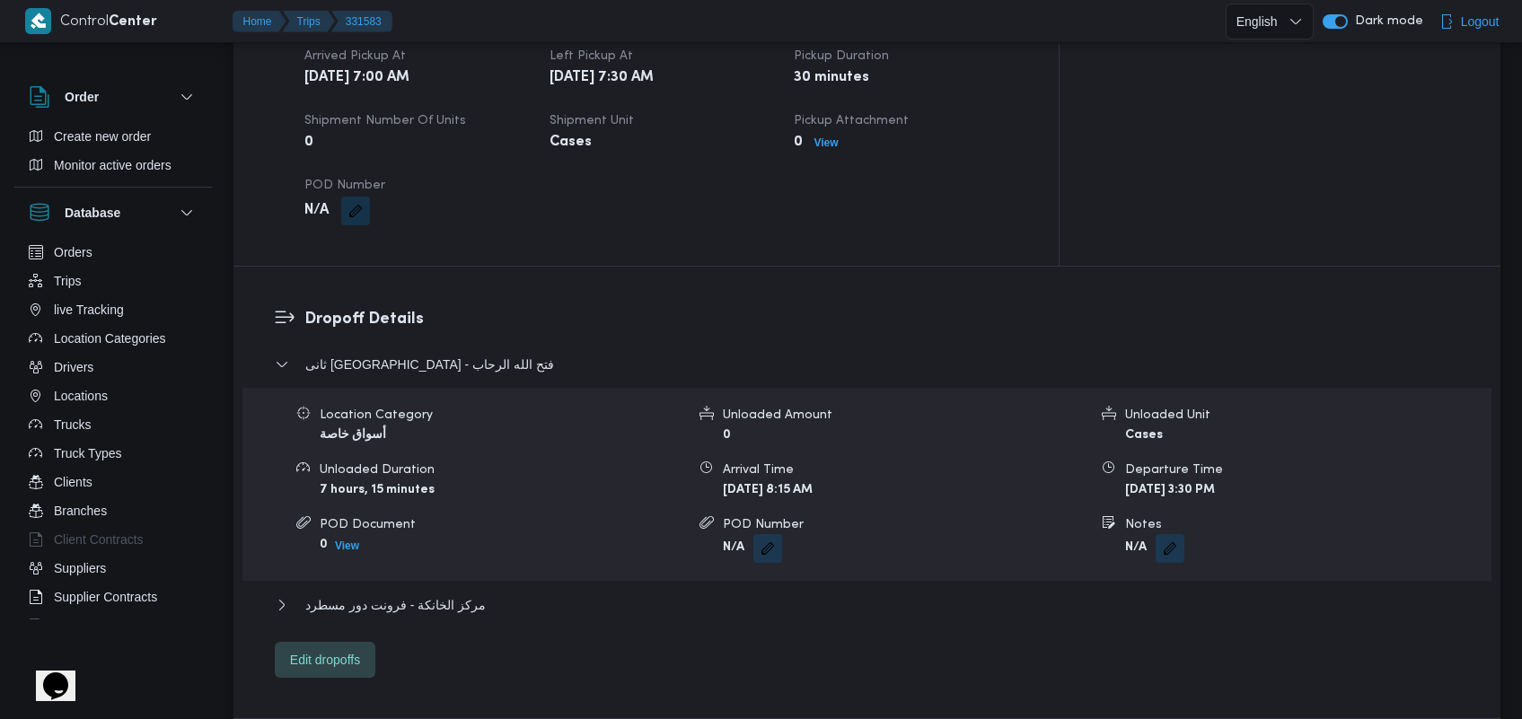
drag, startPoint x: 1531, startPoint y: 58, endPoint x: 1531, endPoint y: 299, distance: 240.6
click at [431, 594] on span "مركز الخانكة - فرونت دور مسطرد" at bounding box center [395, 605] width 180 height 22
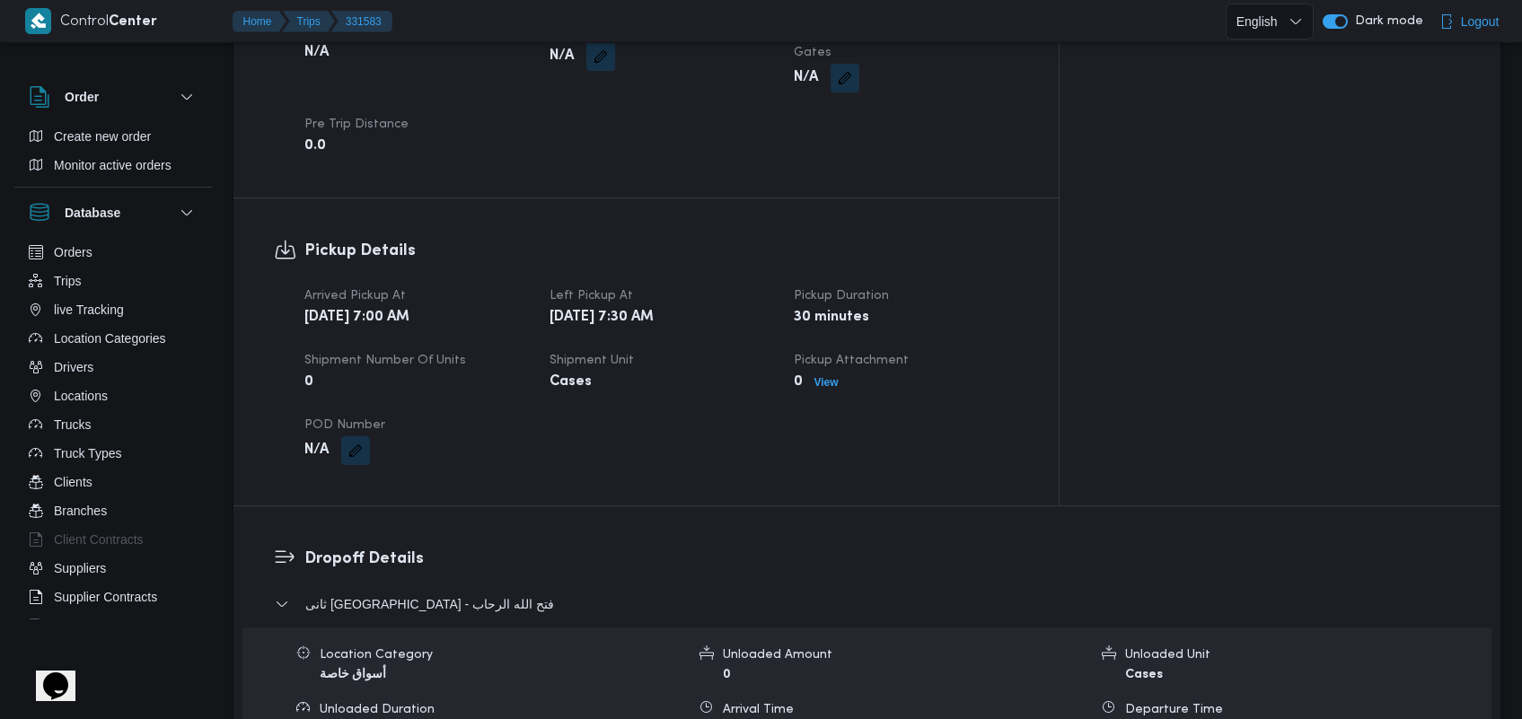
scroll to position [1469, 0]
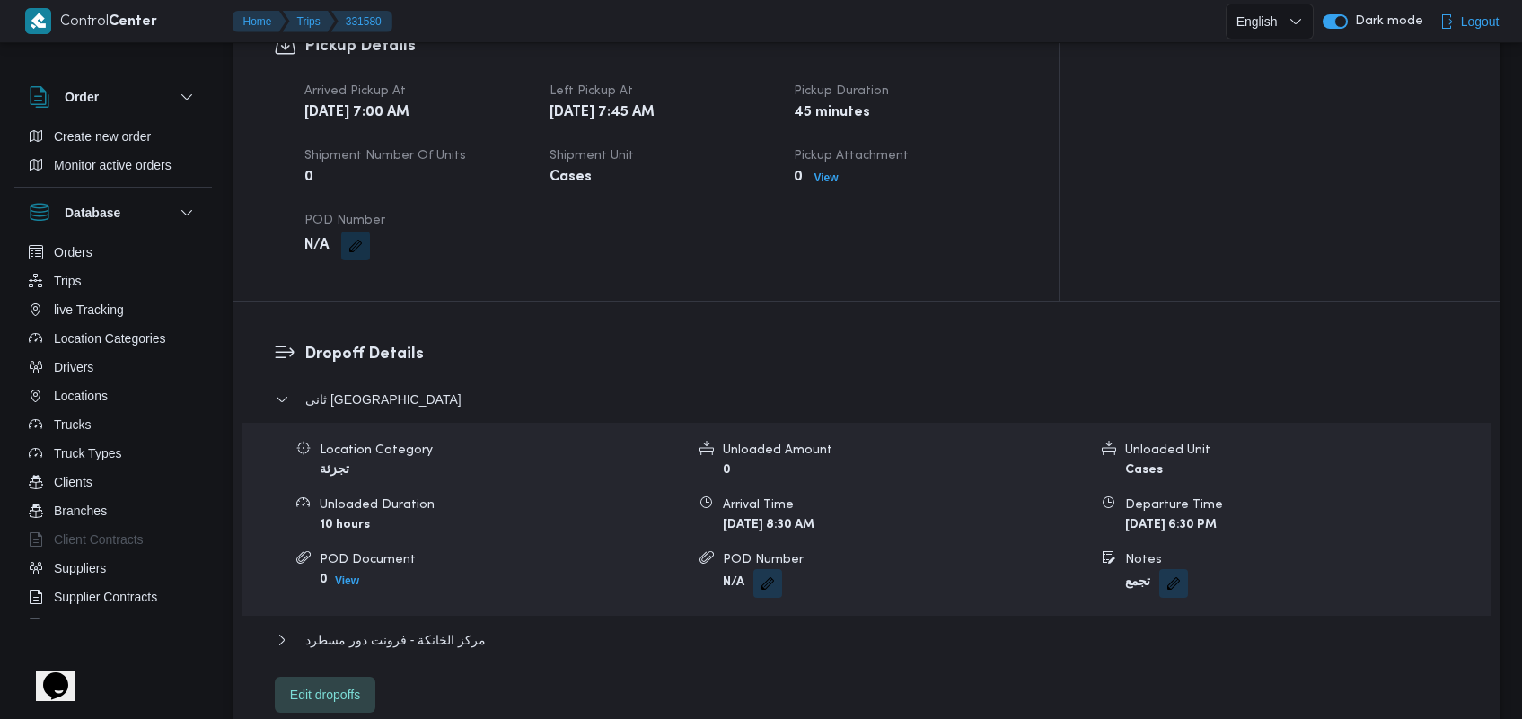
scroll to position [1199, 0]
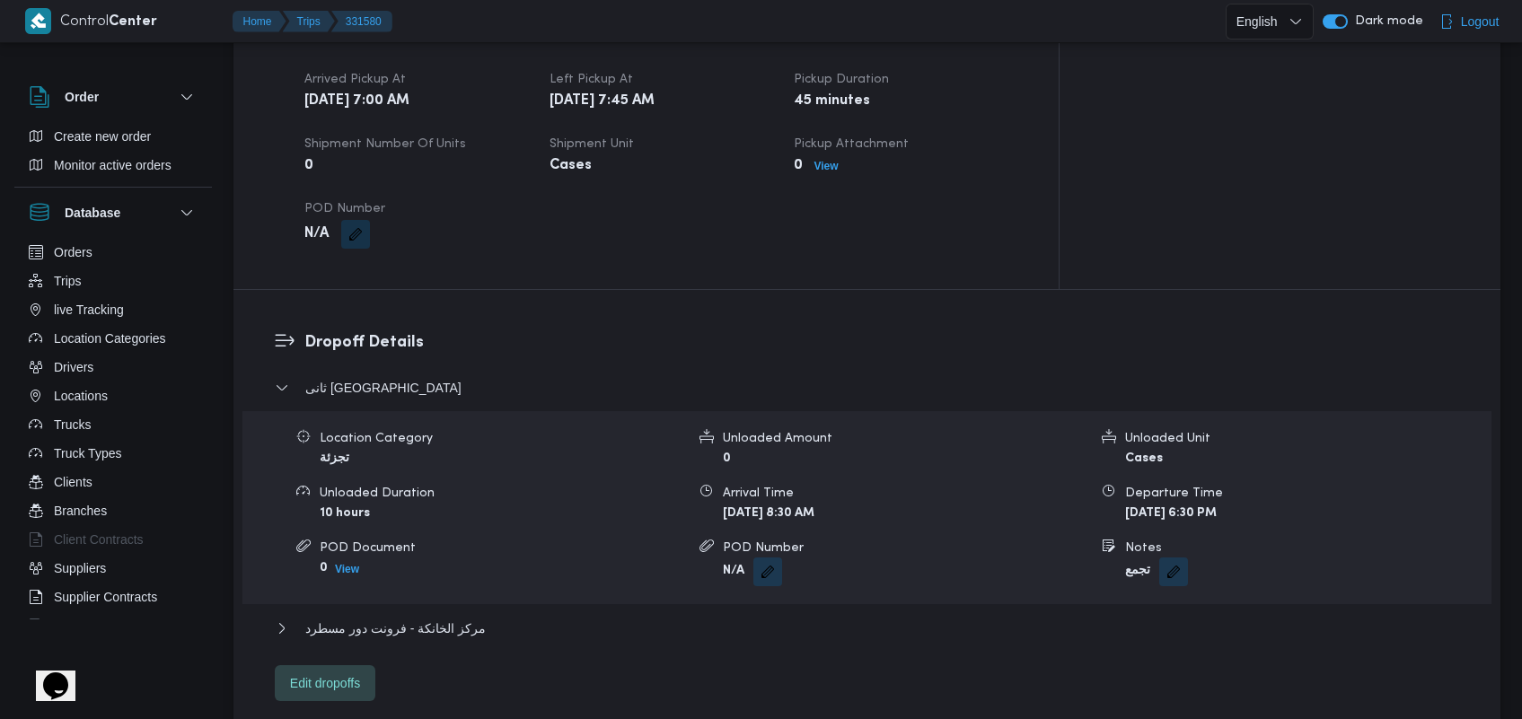
click at [377, 626] on div "مركز الخانكة - فرونت دور مسطرد" at bounding box center [867, 635] width 1185 height 34
drag, startPoint x: 396, startPoint y: 610, endPoint x: 954, endPoint y: 528, distance: 564.4
click at [397, 618] on span "مركز الخانكة - فرونت دور مسطرد" at bounding box center [395, 629] width 180 height 22
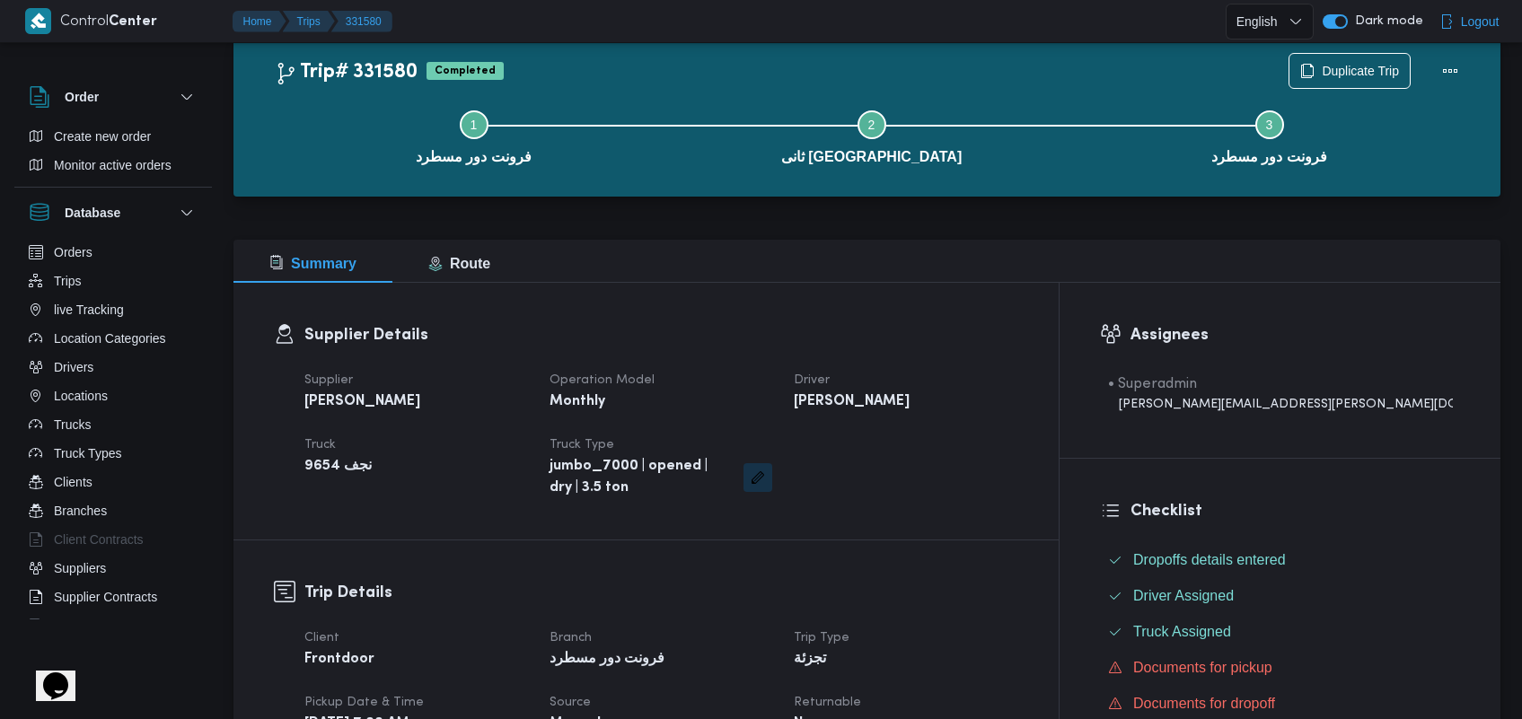
scroll to position [34, 0]
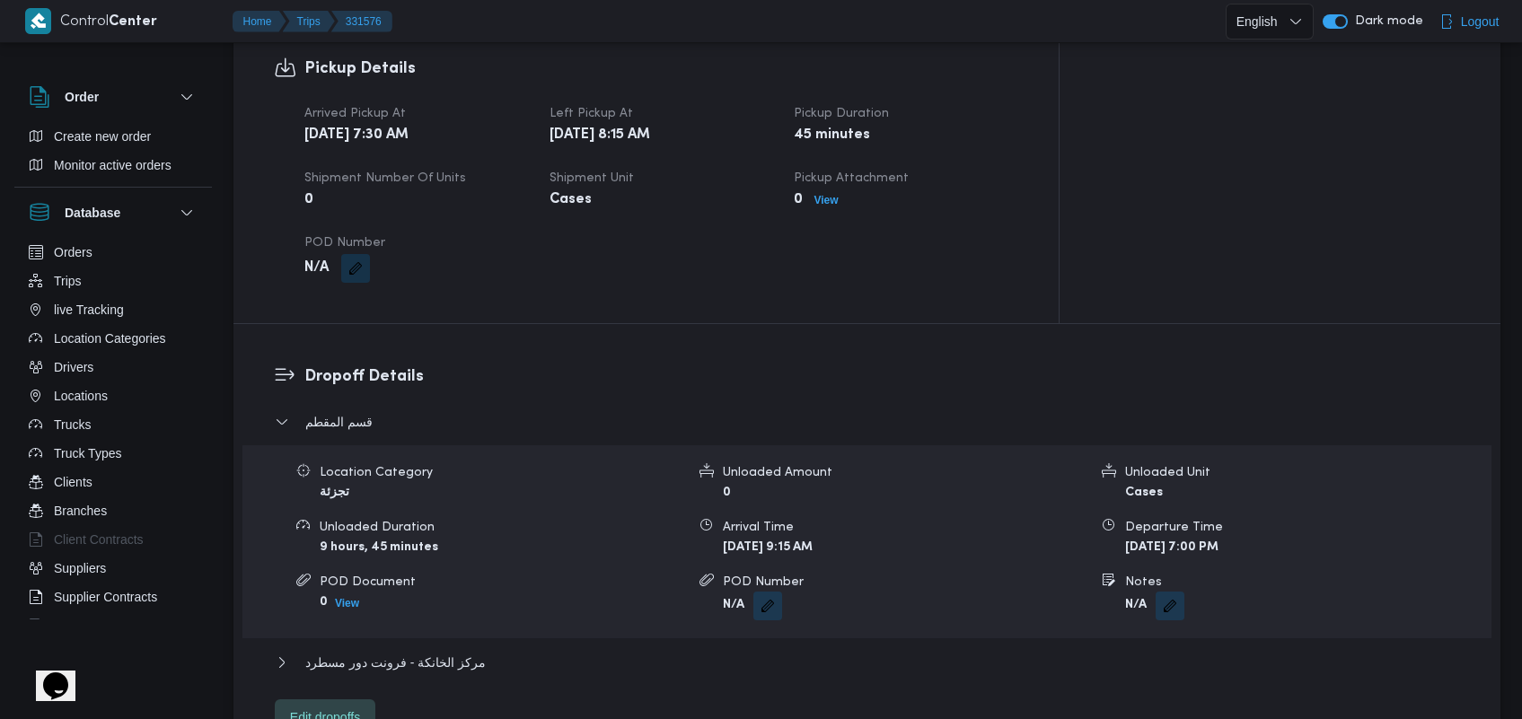
scroll to position [1286, 0]
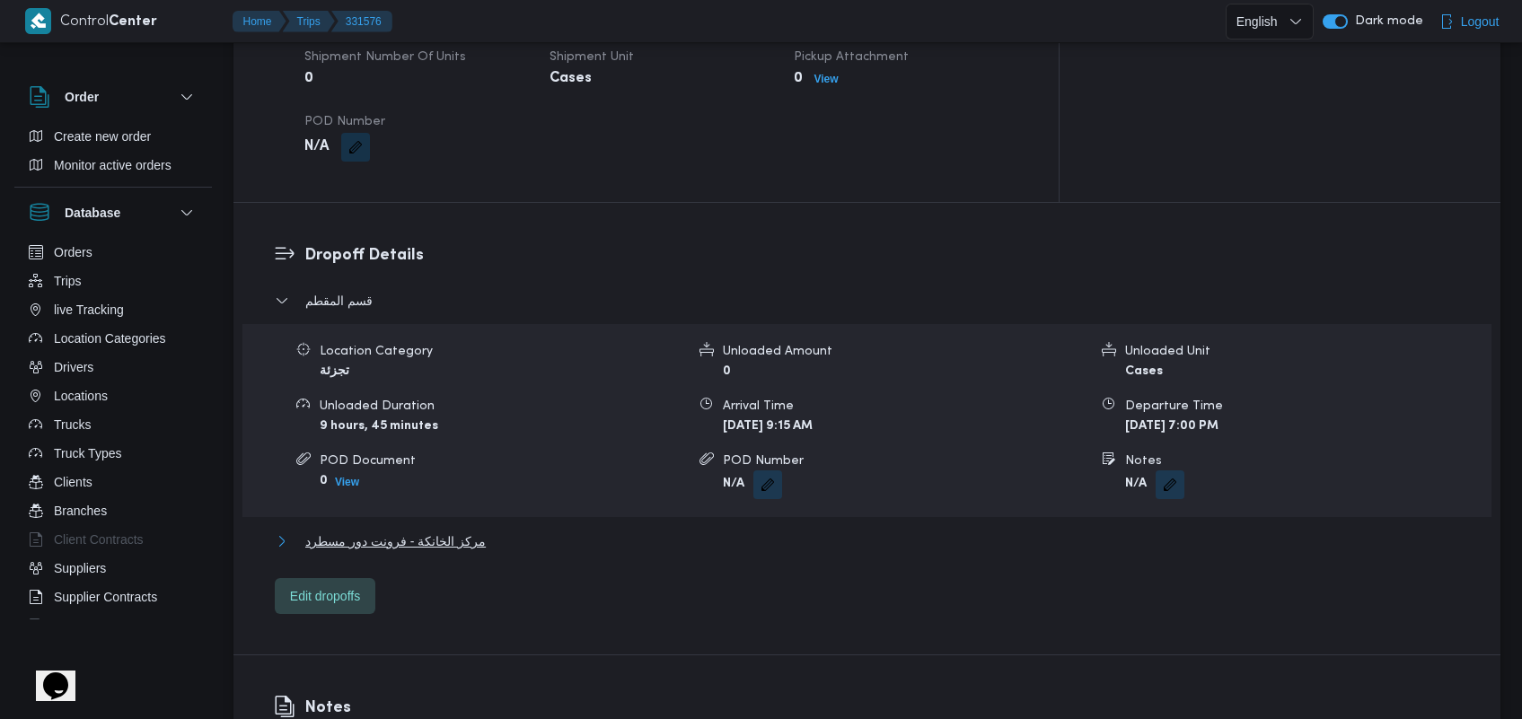
click at [463, 531] on span "مركز الخانكة - فرونت دور مسطرد" at bounding box center [395, 542] width 180 height 22
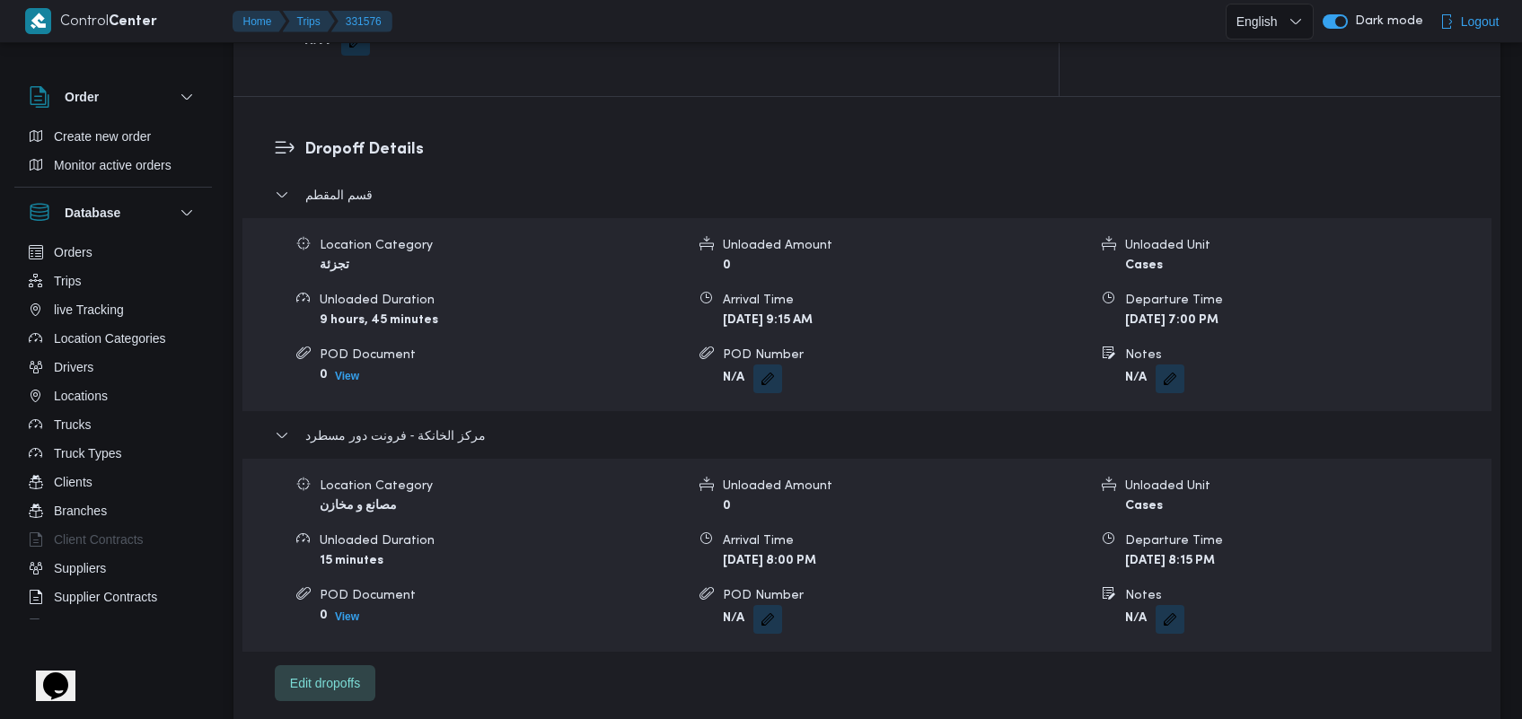
scroll to position [1403, 0]
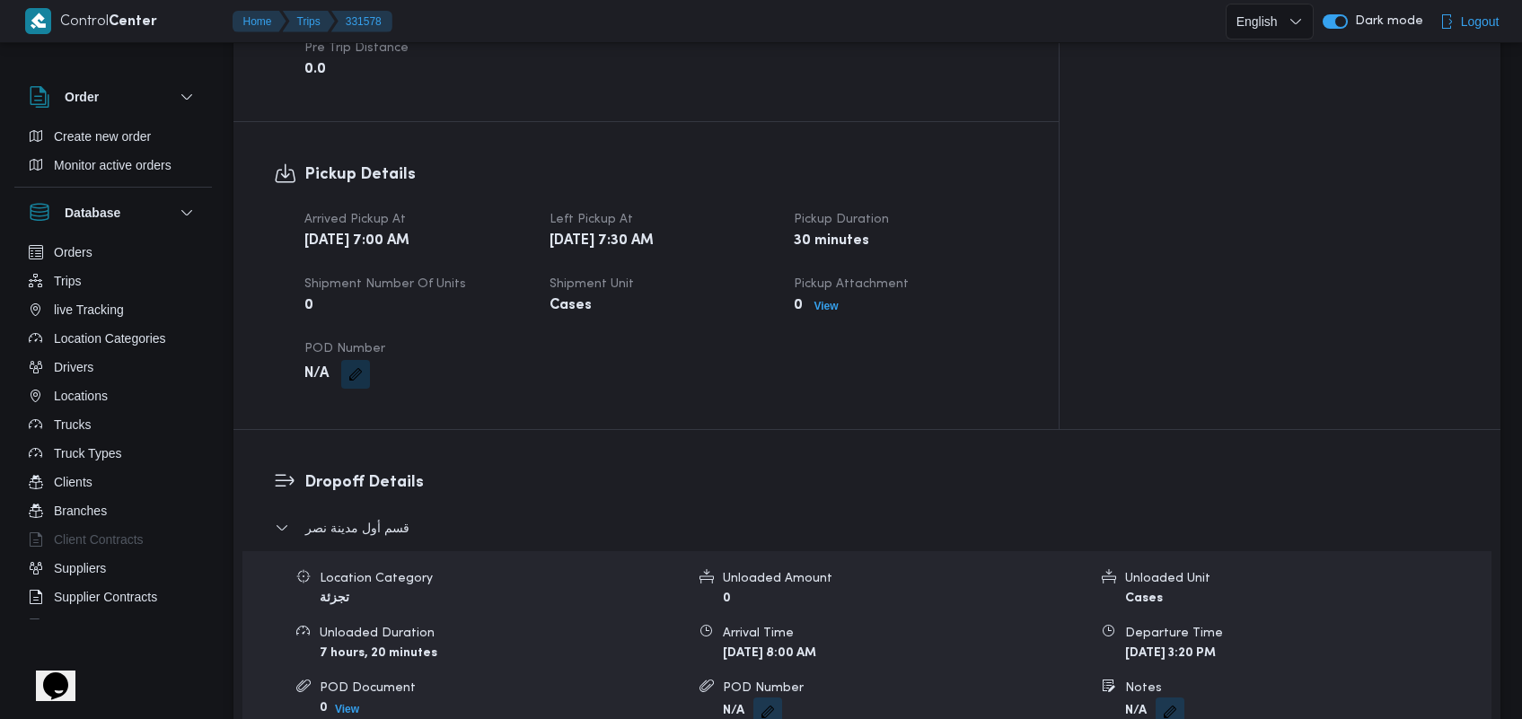
scroll to position [1352, 0]
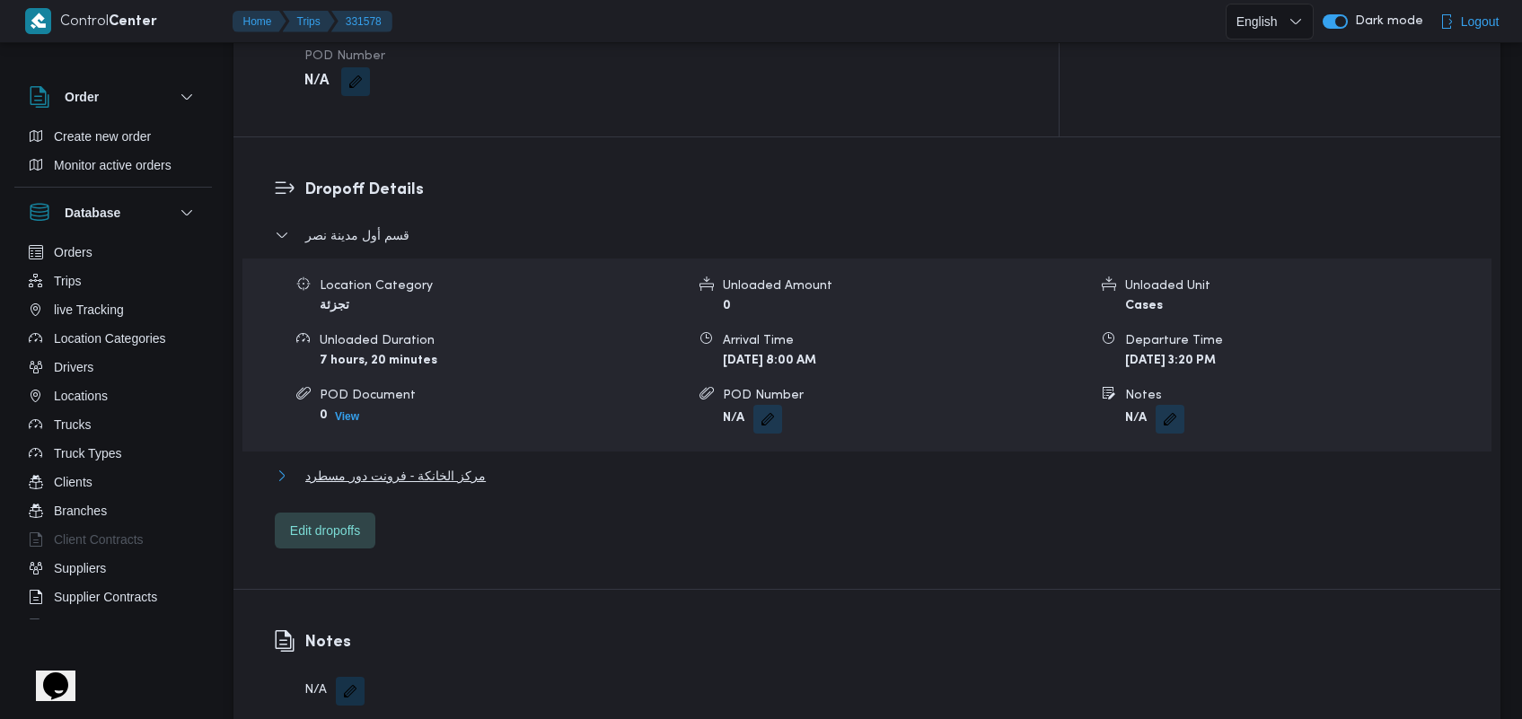
click at [468, 465] on span "مركز الخانكة - فرونت دور مسطرد" at bounding box center [395, 476] width 180 height 22
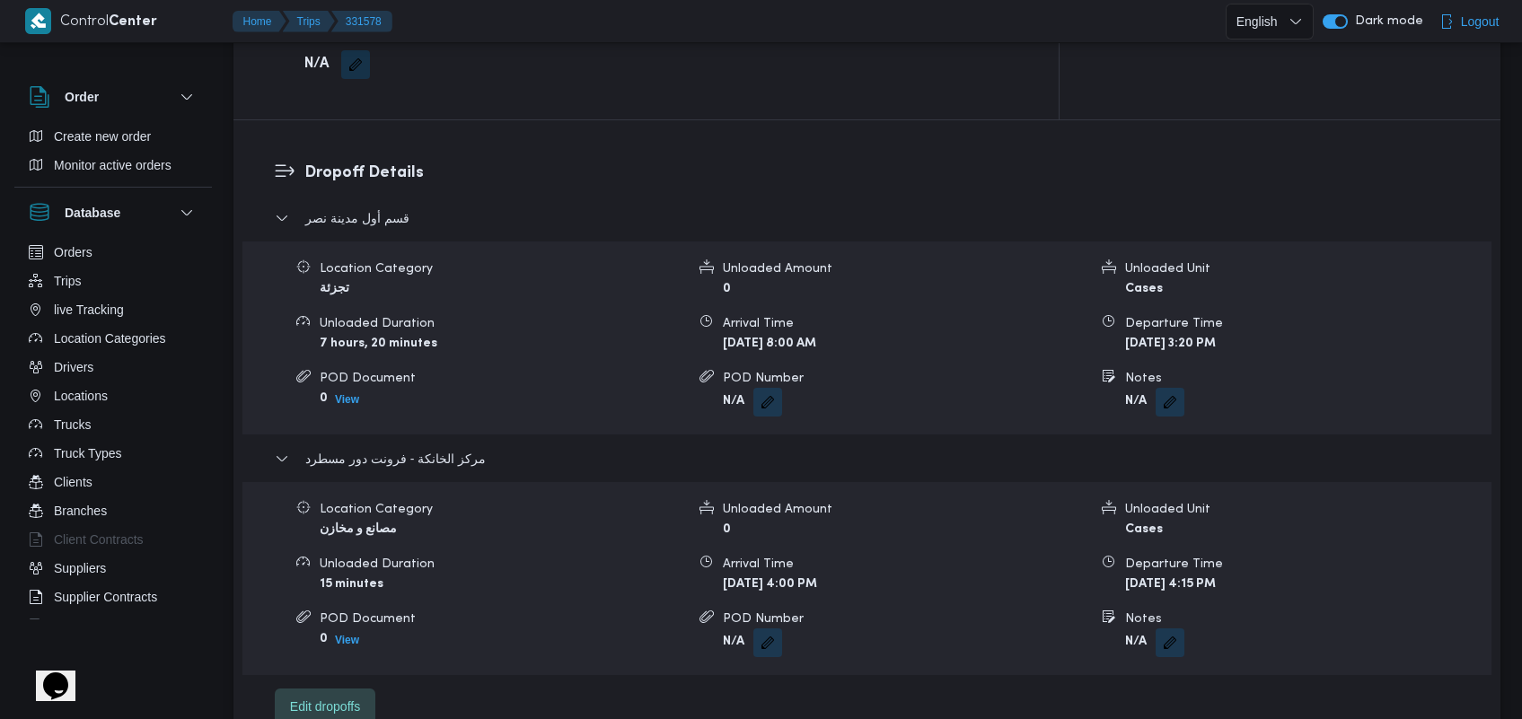
scroll to position [1363, 0]
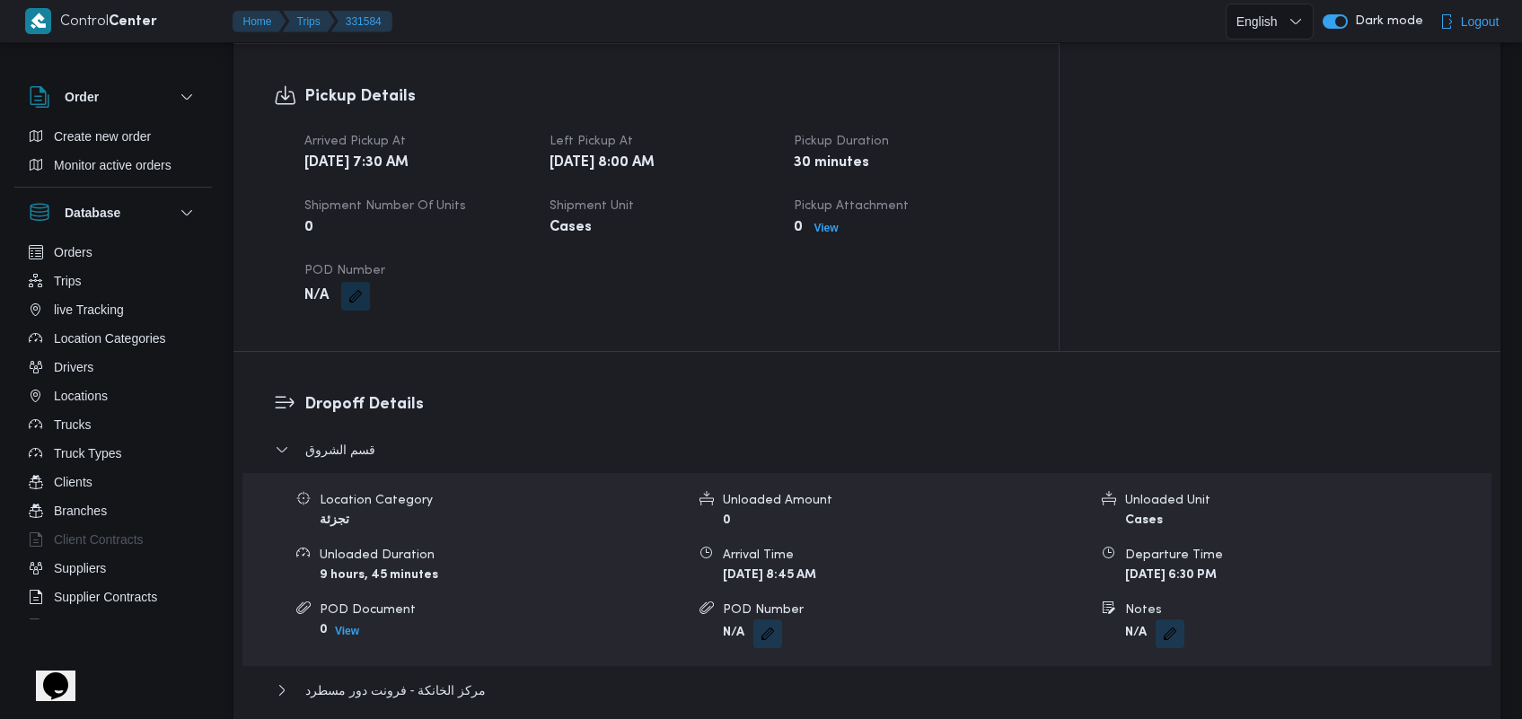
scroll to position [1165, 0]
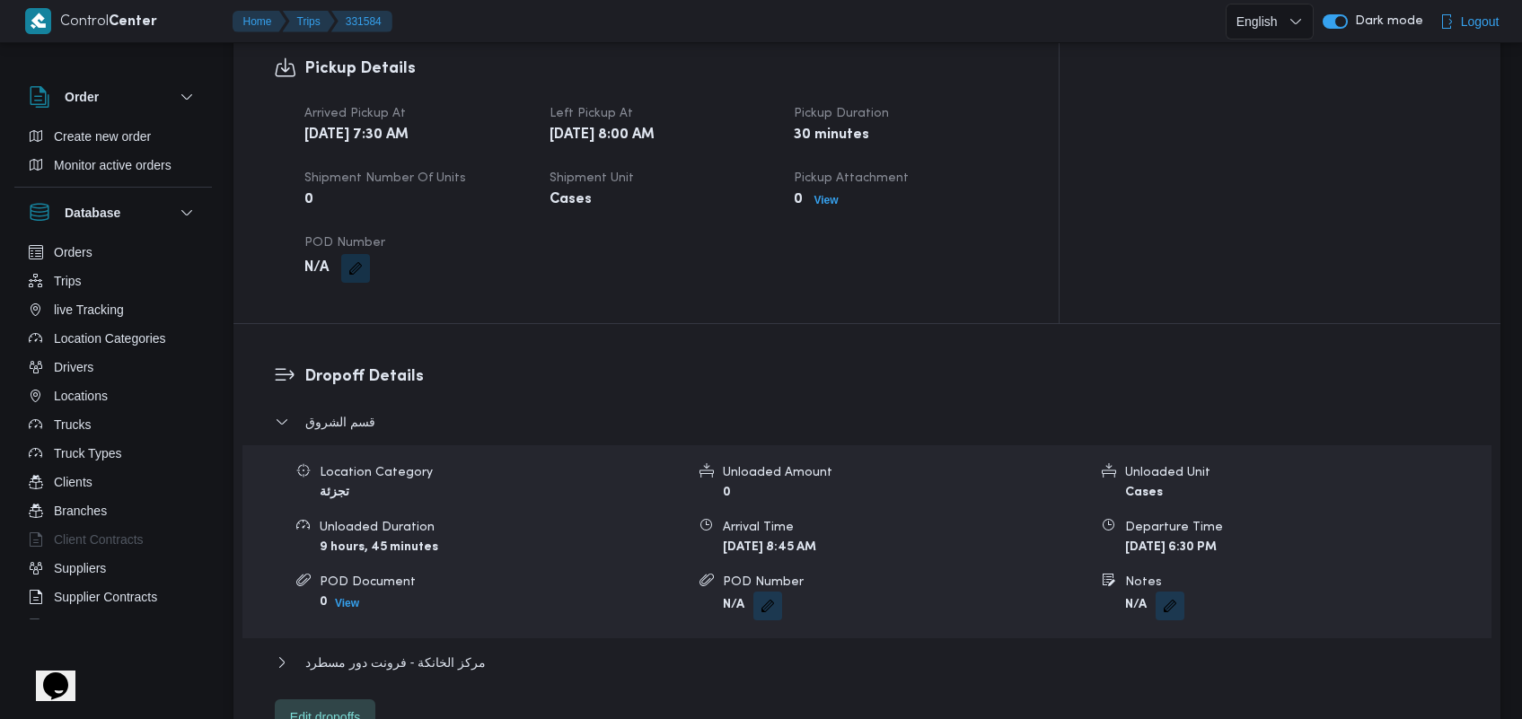
click at [445, 661] on div "مركز الخانكة - فرونت دور مسطرد" at bounding box center [867, 669] width 1185 height 34
click at [454, 652] on span "مركز الخانكة - فرونت دور مسطرد" at bounding box center [395, 663] width 180 height 22
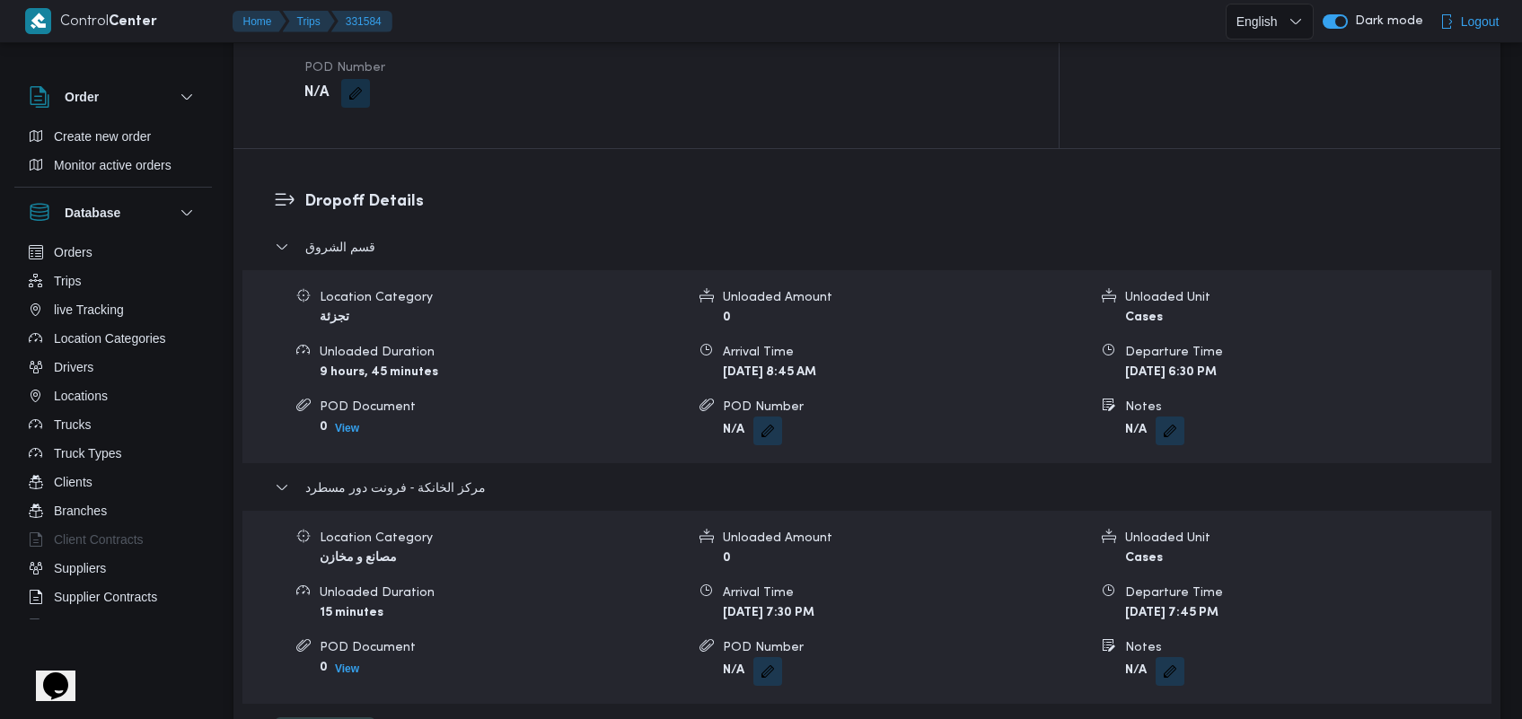
scroll to position [1347, 0]
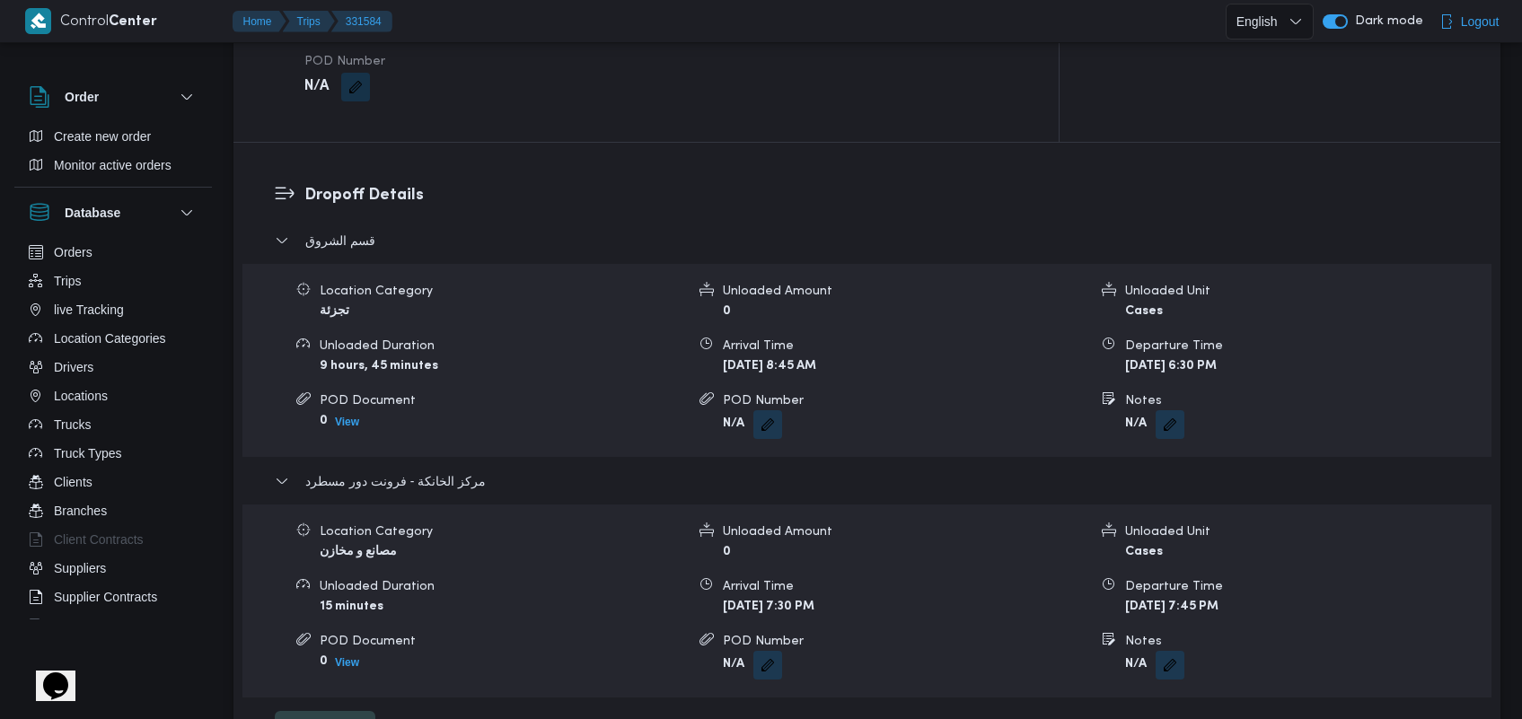
click at [527, 716] on div "قسم الشروق Location Category تجزئة Unloaded Amount 0 Unloaded Unit Cases Unload…" at bounding box center [867, 488] width 1185 height 517
click at [106, 276] on button "Trips" at bounding box center [113, 281] width 183 height 29
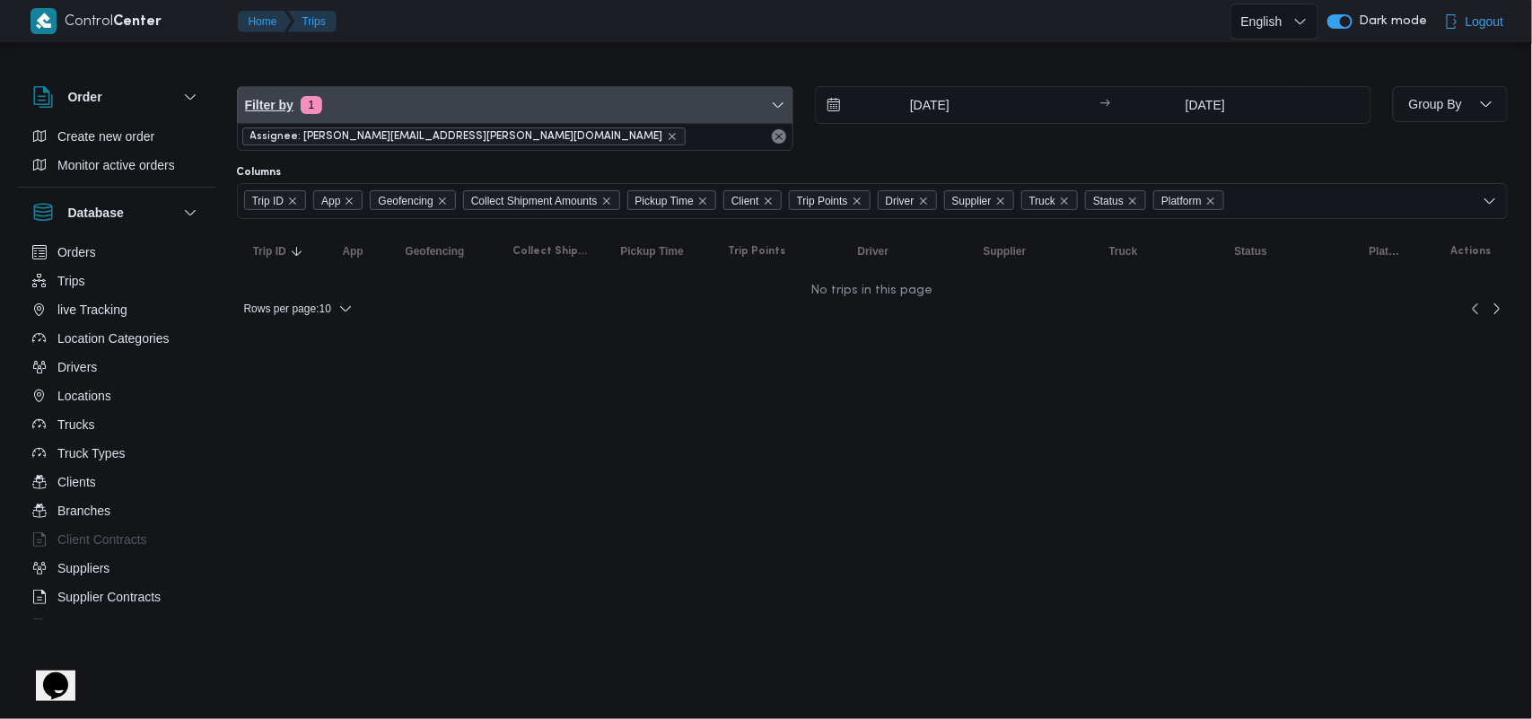
click at [501, 118] on span "Filter by 1" at bounding box center [515, 105] width 555 height 36
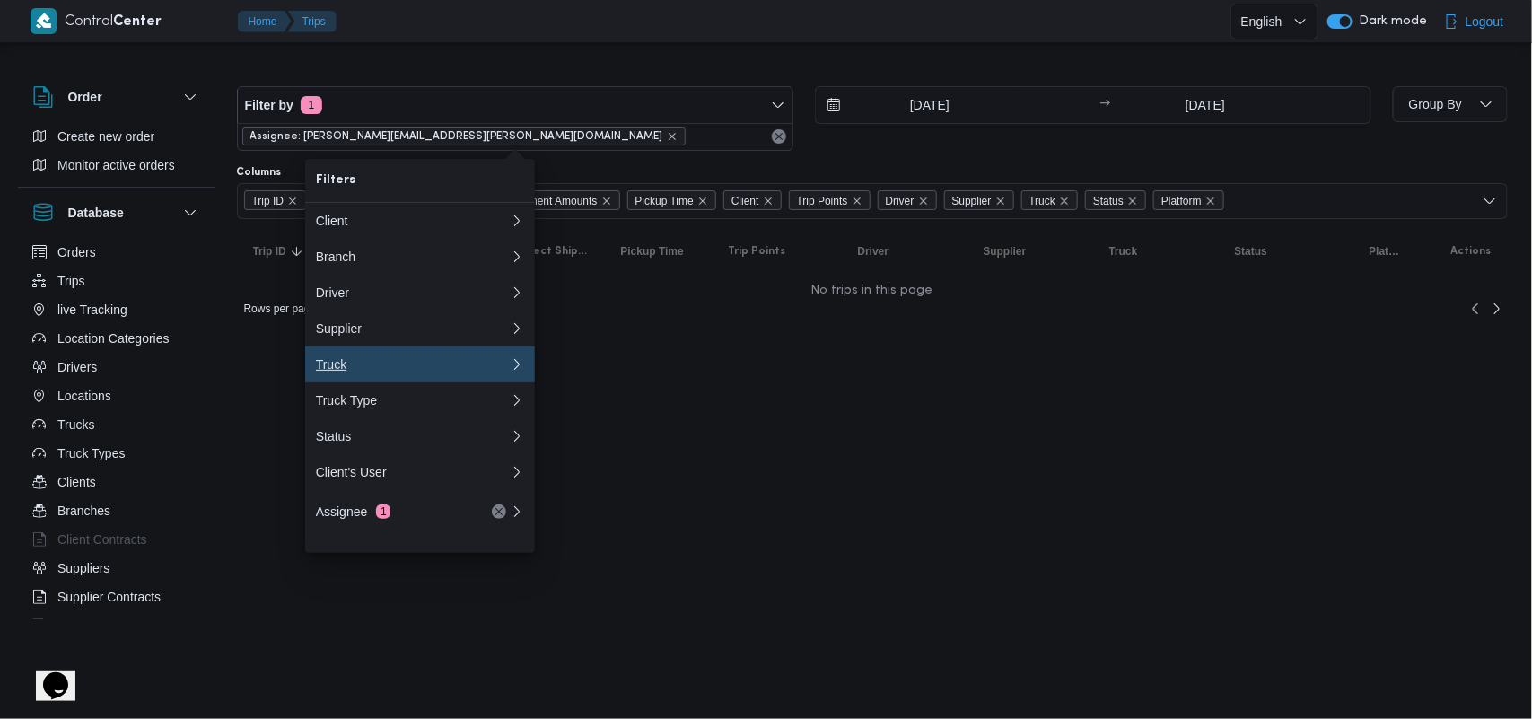
click at [429, 372] on div "Truck" at bounding box center [413, 364] width 194 height 14
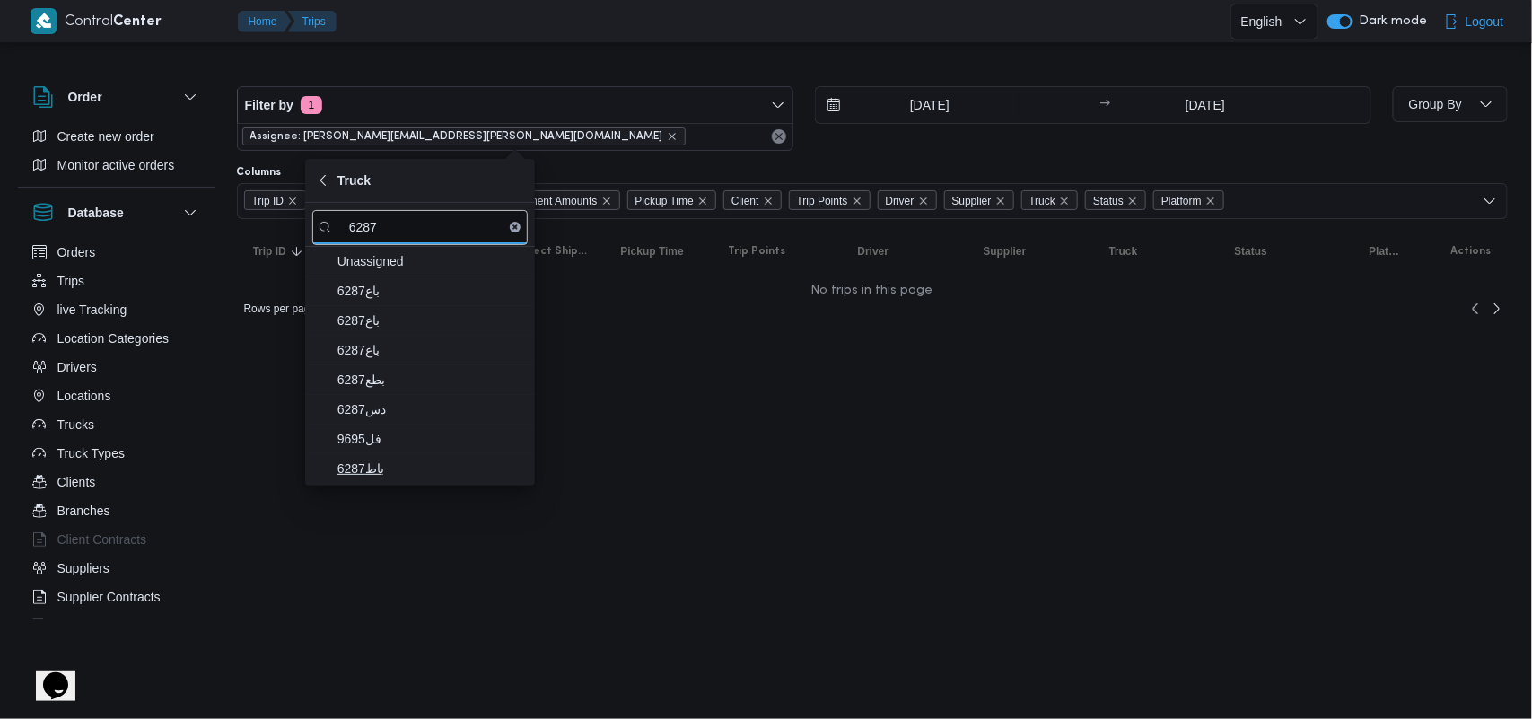
type input "6287"
click at [388, 465] on span "باط6287" at bounding box center [431, 469] width 187 height 22
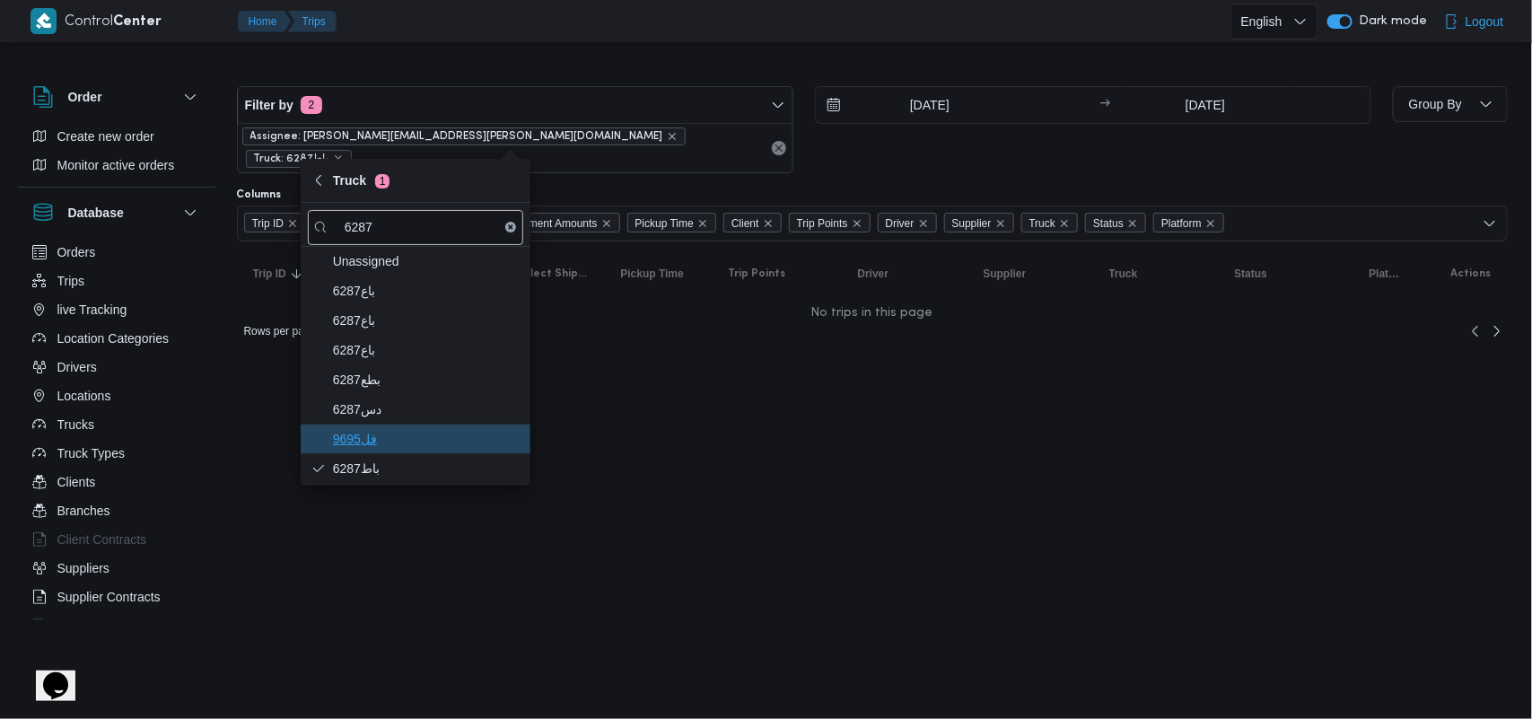
click at [393, 440] on span "فل9695" at bounding box center [426, 439] width 187 height 22
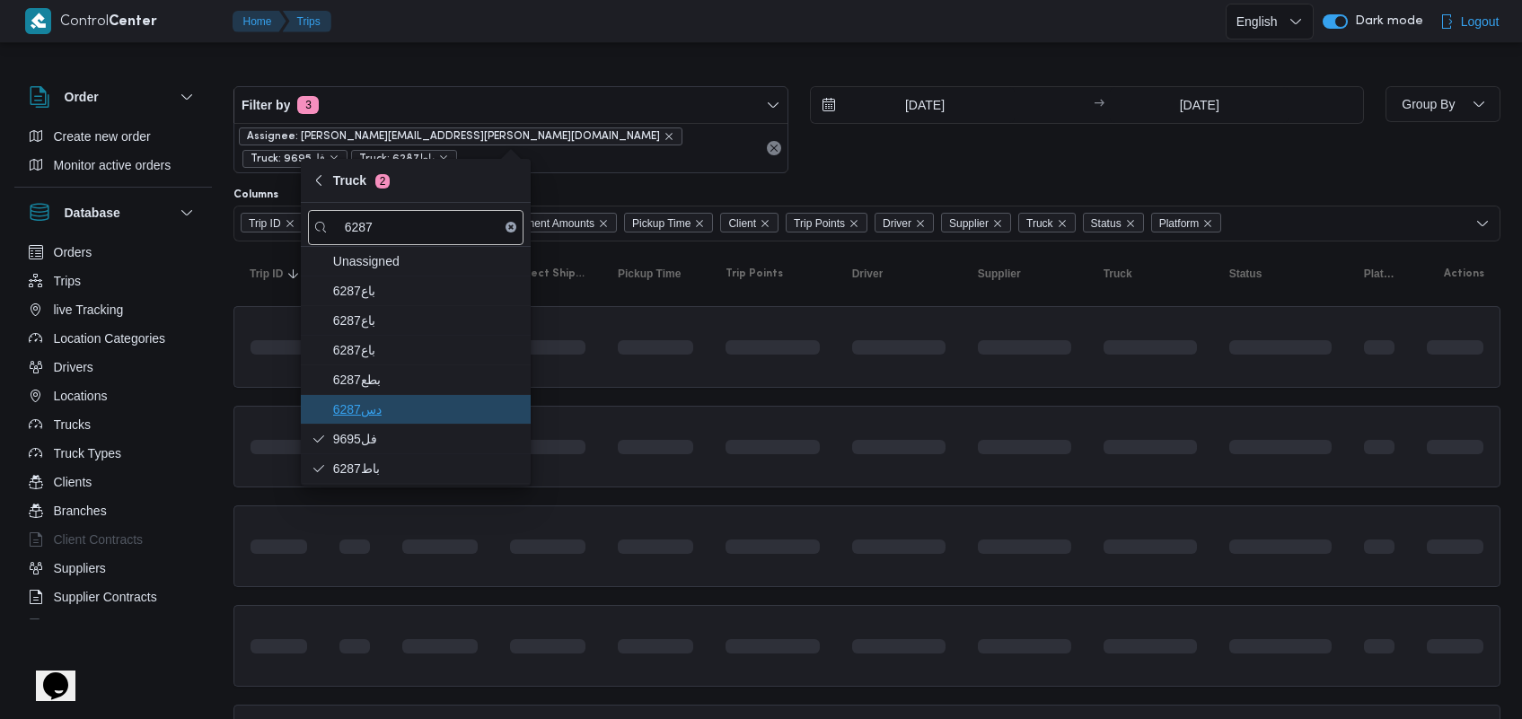
click at [399, 411] on span "دس6287" at bounding box center [426, 410] width 187 height 22
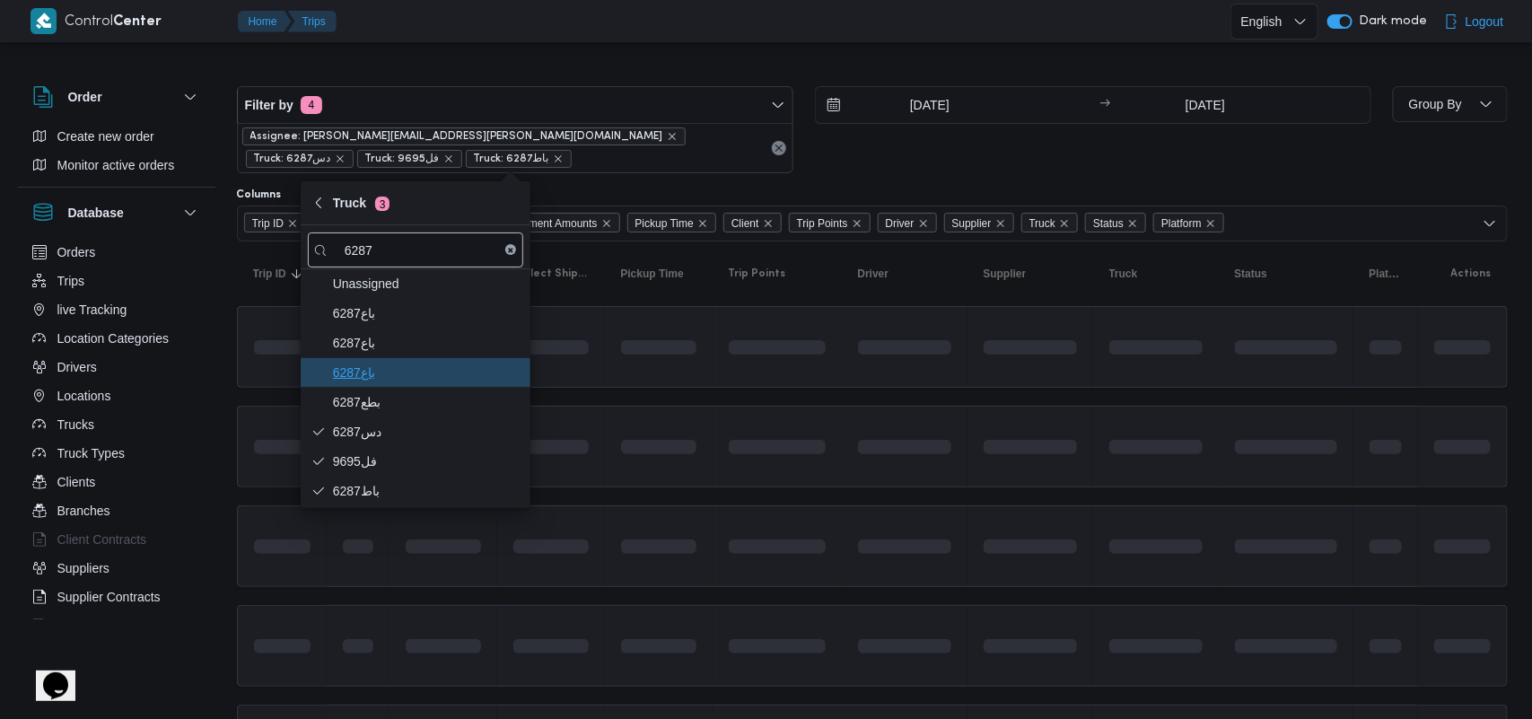
click at [402, 379] on span "6287باع" at bounding box center [426, 373] width 187 height 22
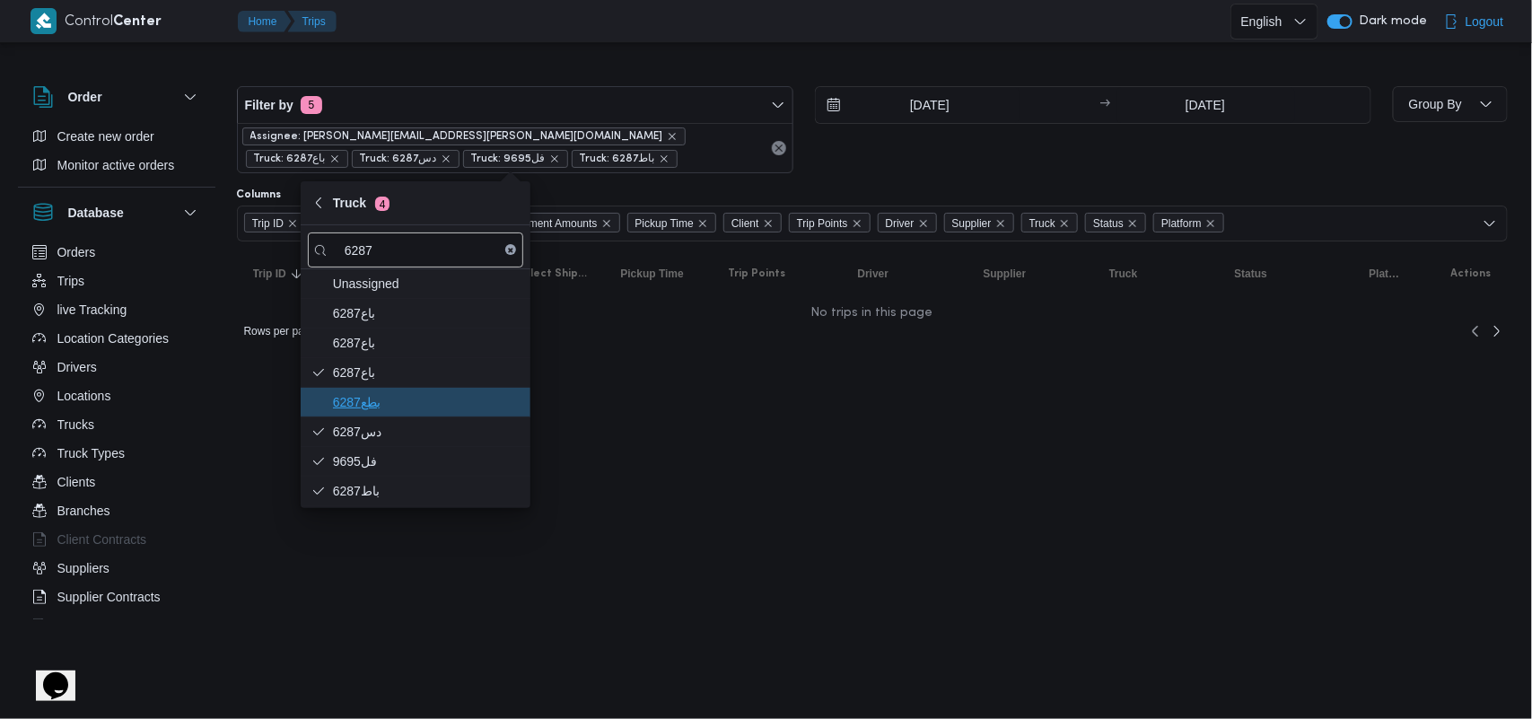
drag, startPoint x: 387, startPoint y: 414, endPoint x: 390, endPoint y: 396, distance: 18.3
click at [387, 415] on span "بطع6287" at bounding box center [415, 402] width 215 height 29
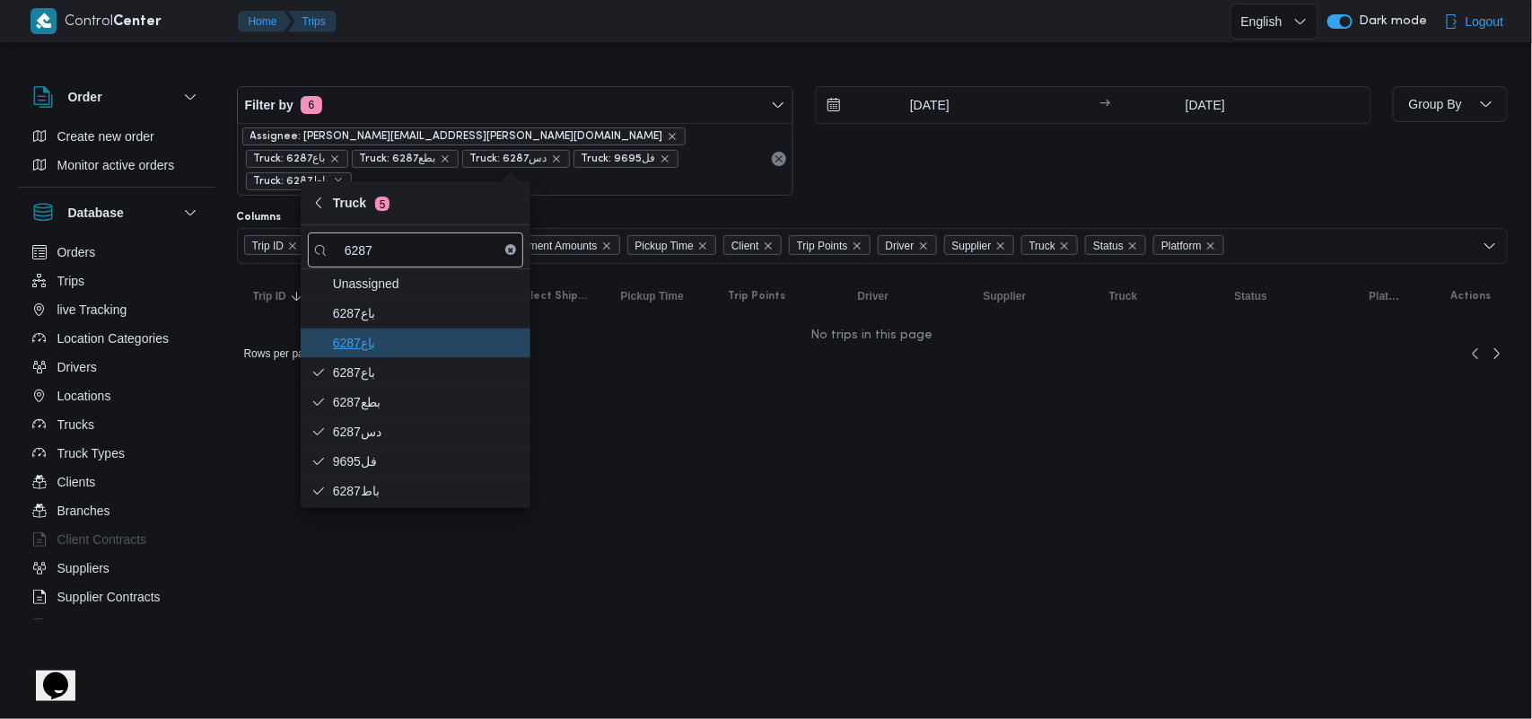
click at [390, 355] on span "6287باع" at bounding box center [415, 343] width 215 height 29
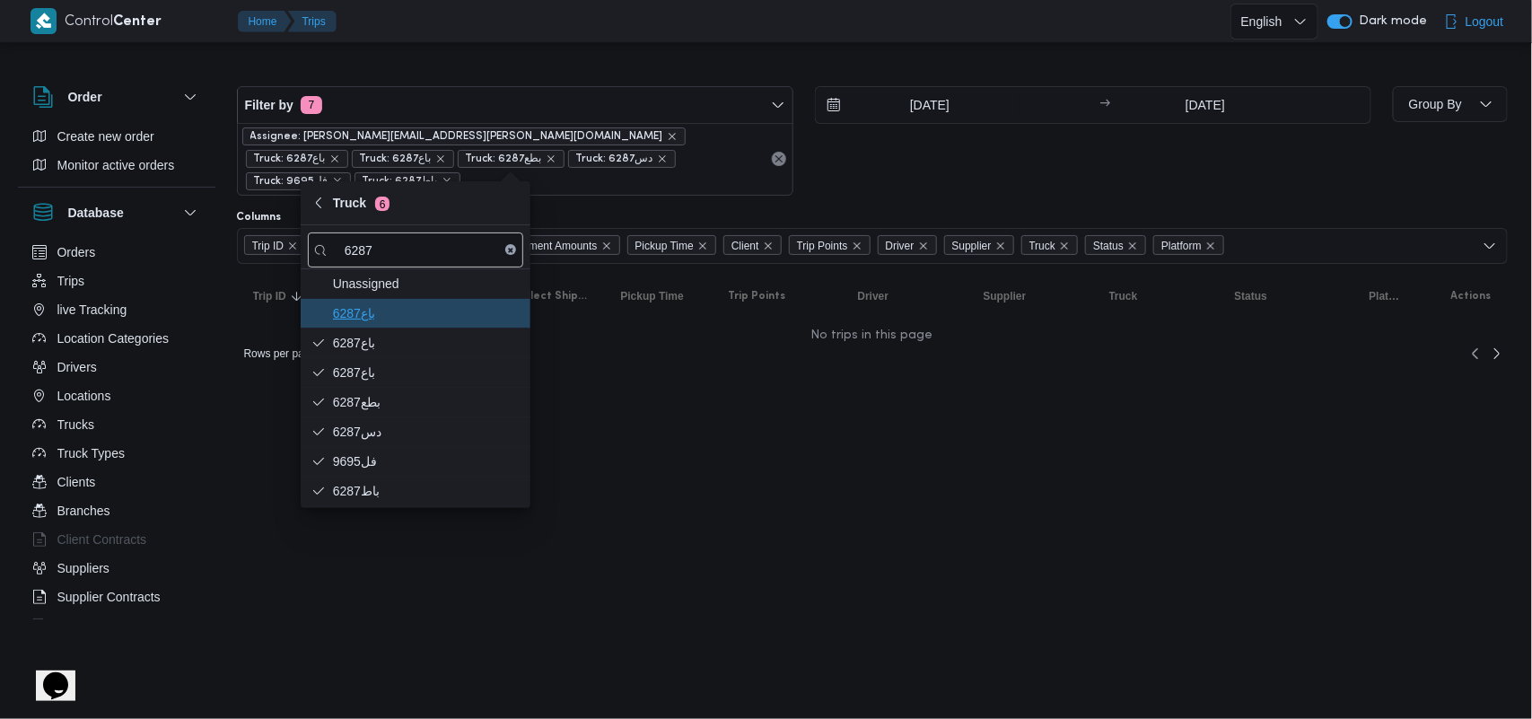
click at [393, 320] on span "باع6287" at bounding box center [426, 314] width 187 height 22
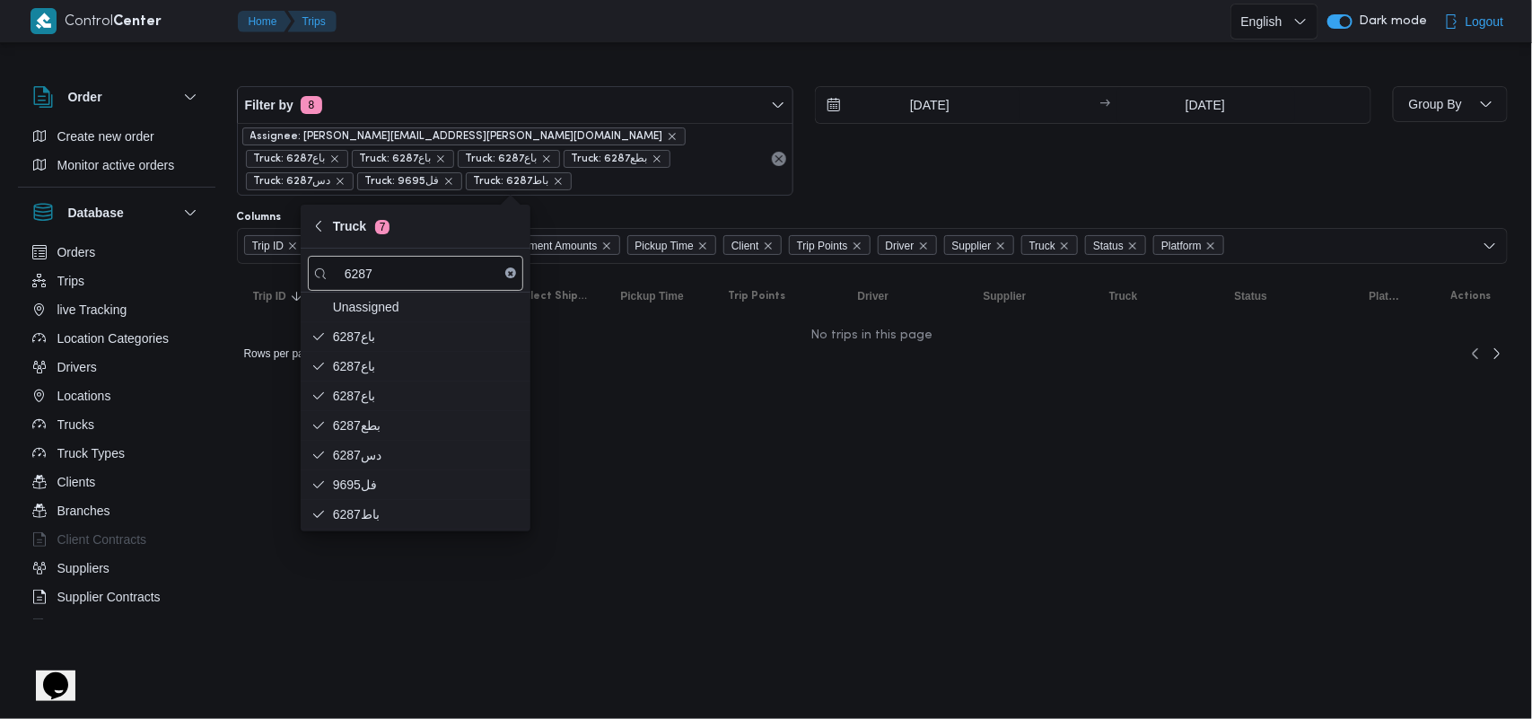
click at [467, 128] on span "Assignee: [PERSON_NAME][EMAIL_ADDRESS][PERSON_NAME][DOMAIN_NAME]" at bounding box center [463, 136] width 427 height 16
click at [669, 139] on icon "remove selected entity" at bounding box center [672, 136] width 7 height 7
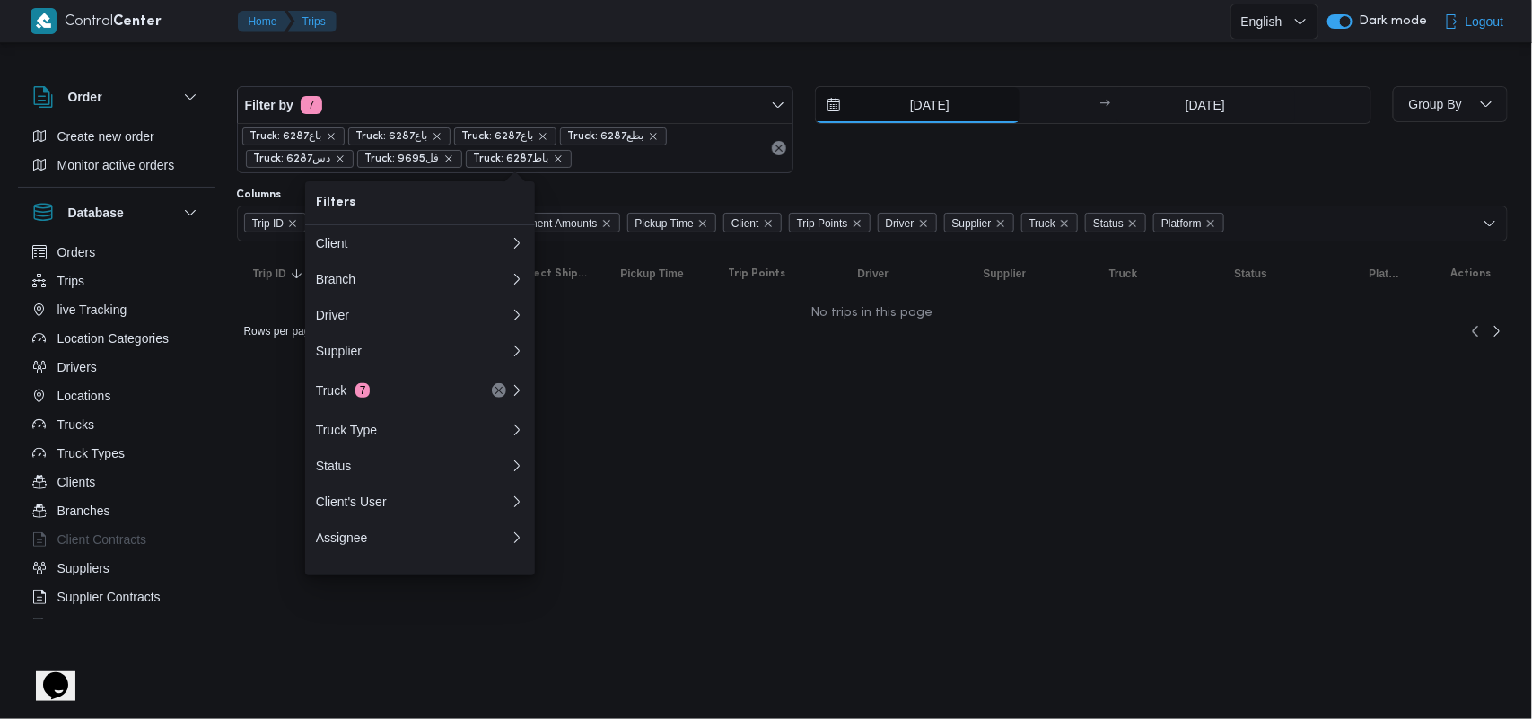
click at [941, 101] on input "[DATE]" at bounding box center [918, 105] width 204 height 36
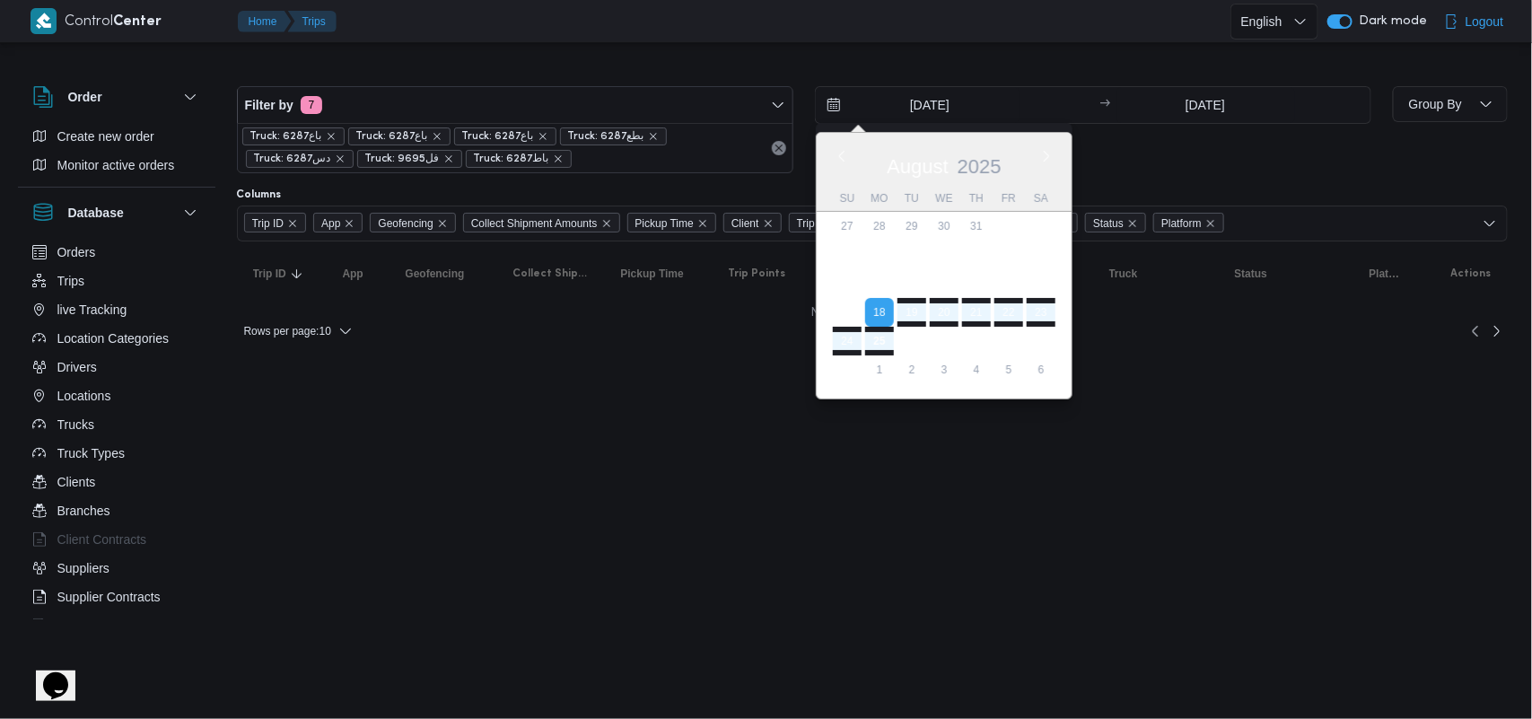
click at [833, 160] on div "[DATE]" at bounding box center [944, 163] width 255 height 46
click at [841, 155] on button "Previous Month" at bounding box center [841, 155] width 17 height 17
type input "[DATE]"
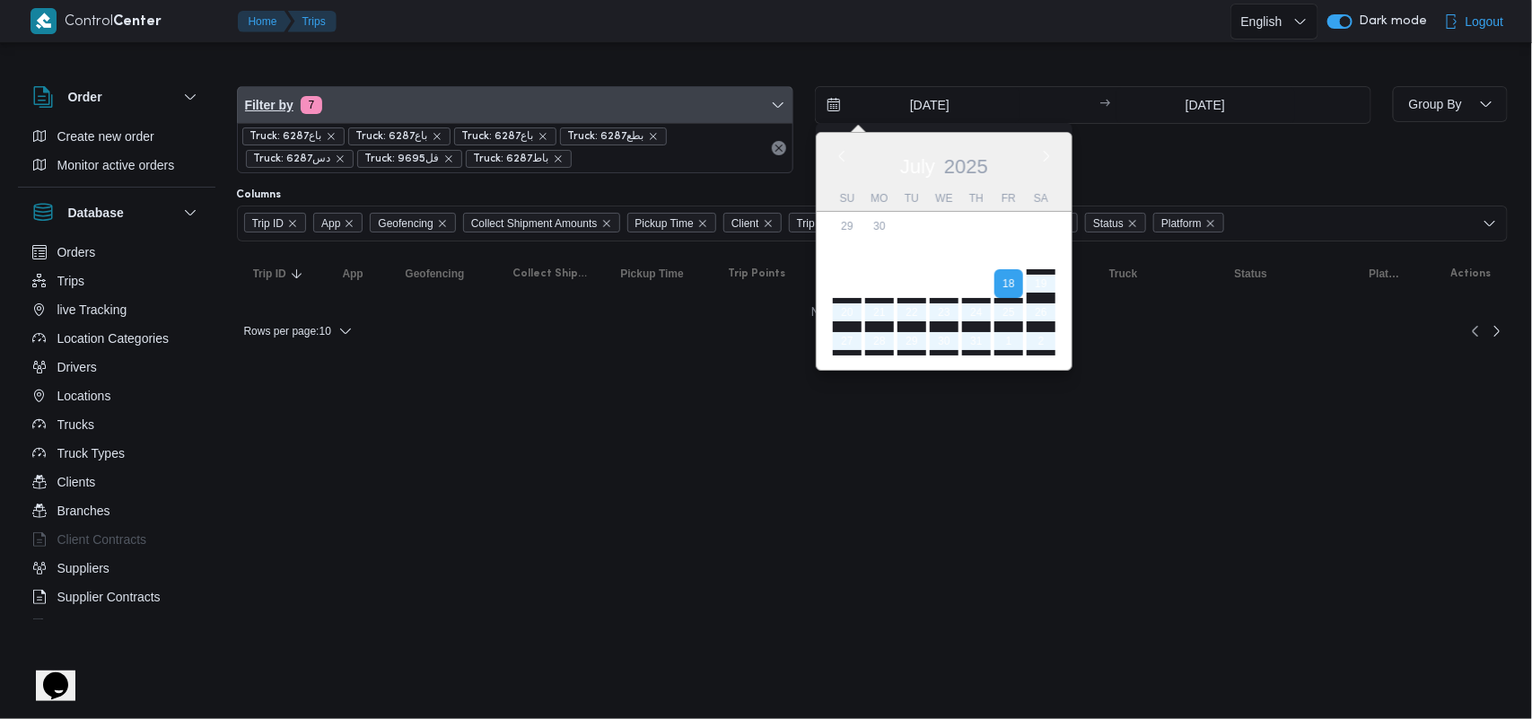
click at [521, 109] on span "Filter by 7" at bounding box center [515, 105] width 555 height 36
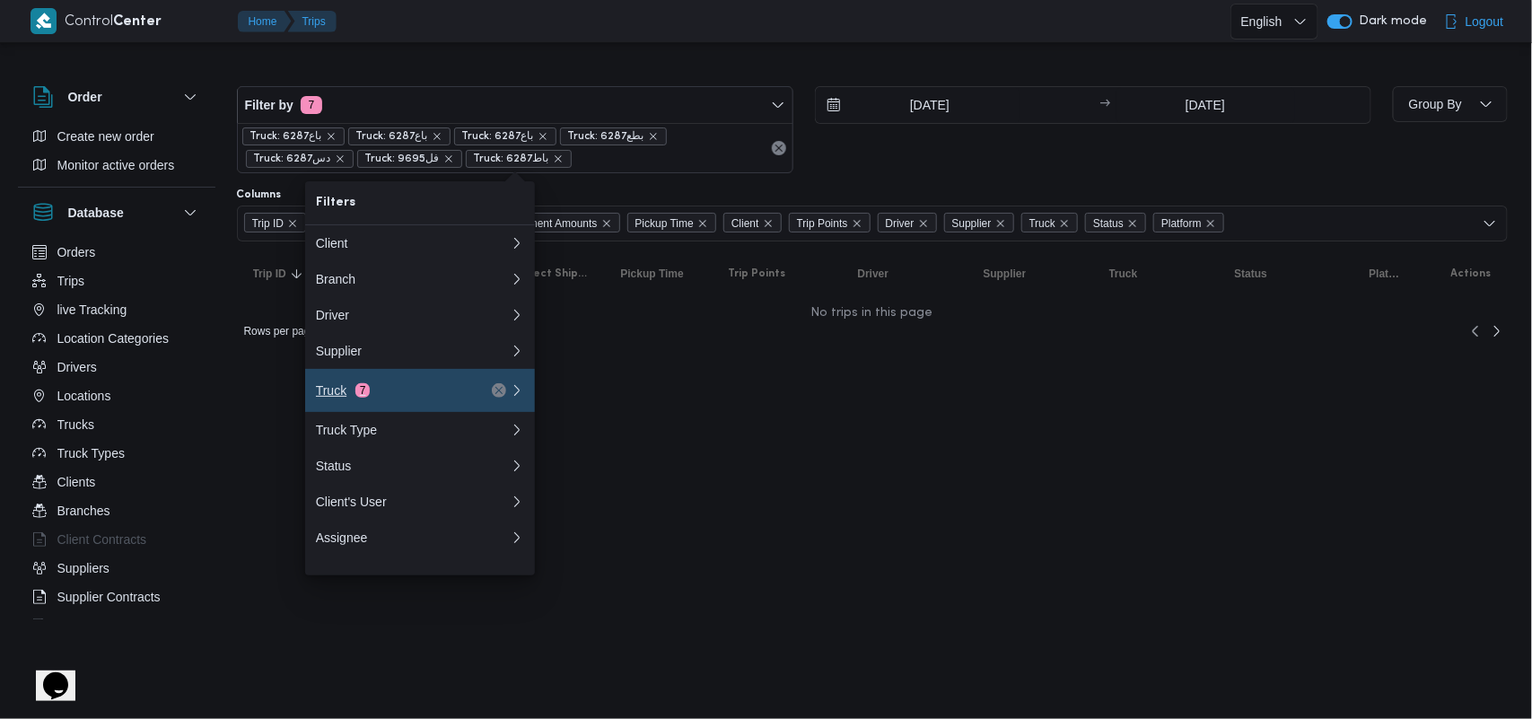
click at [414, 398] on div "Truck 7" at bounding box center [391, 390] width 151 height 14
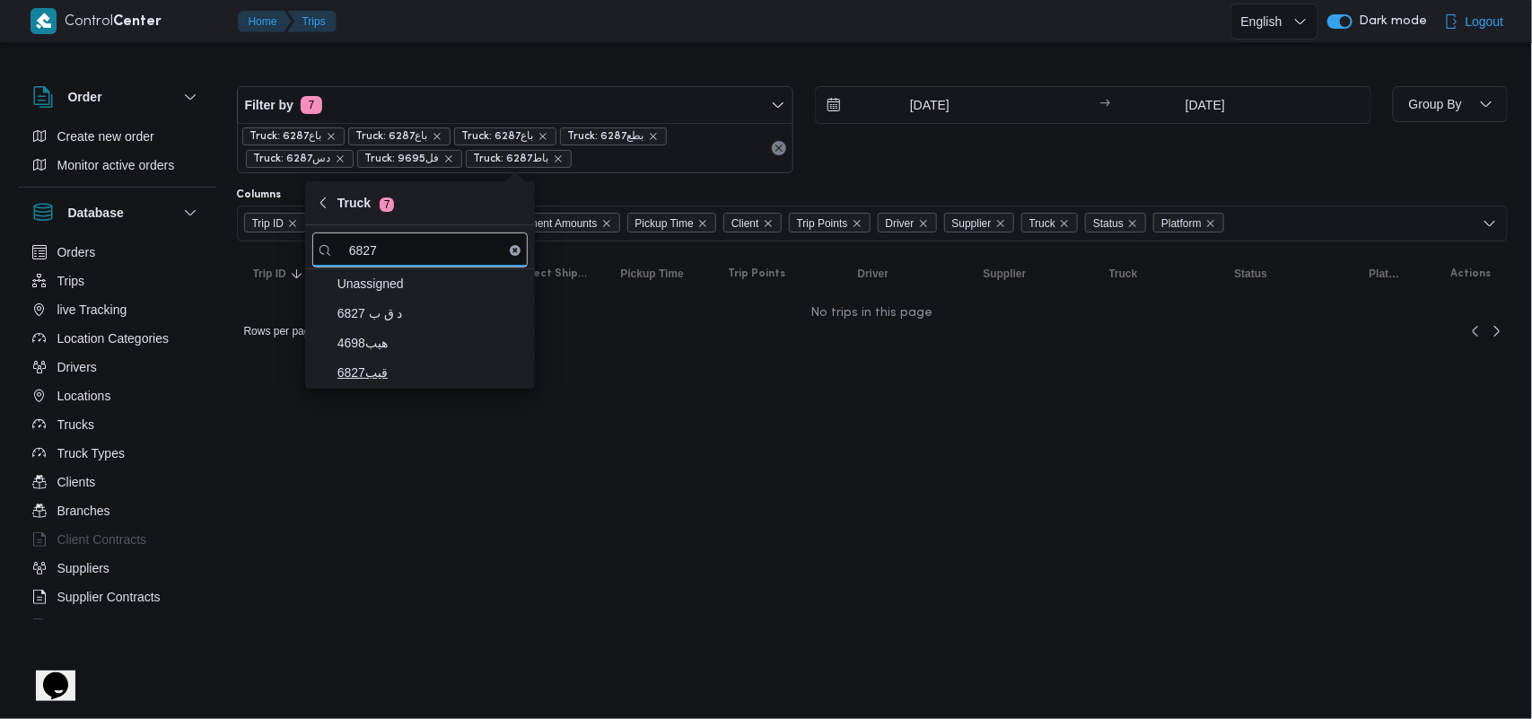
type input "6827"
click at [401, 371] on span "قيب6827" at bounding box center [431, 373] width 187 height 22
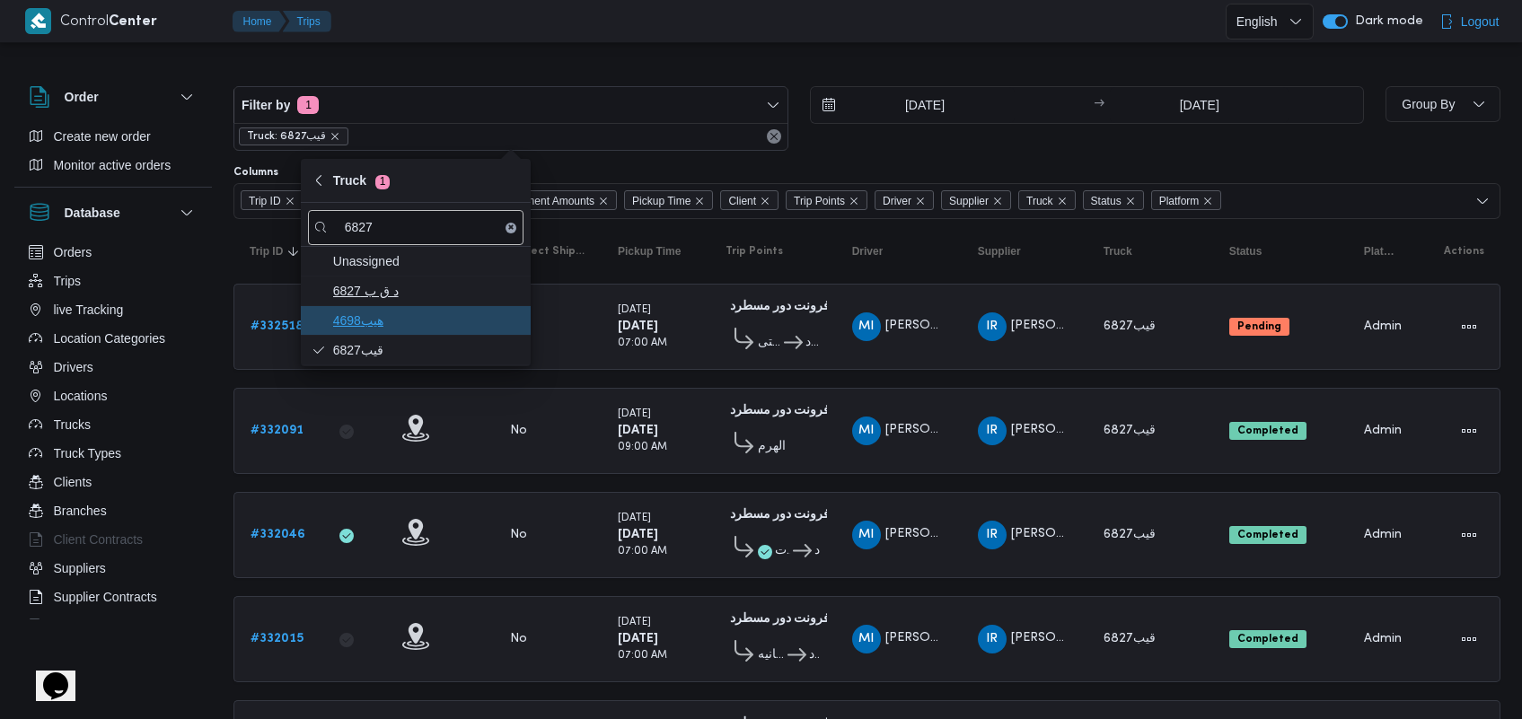
drag, startPoint x: 416, startPoint y: 310, endPoint x: 418, endPoint y: 299, distance: 11.1
click at [418, 299] on div "Unassigned د ق ب 6827 هيب4698 قيب6827" at bounding box center [416, 306] width 230 height 118
click at [418, 299] on span "د ق ب 6827" at bounding box center [426, 291] width 187 height 22
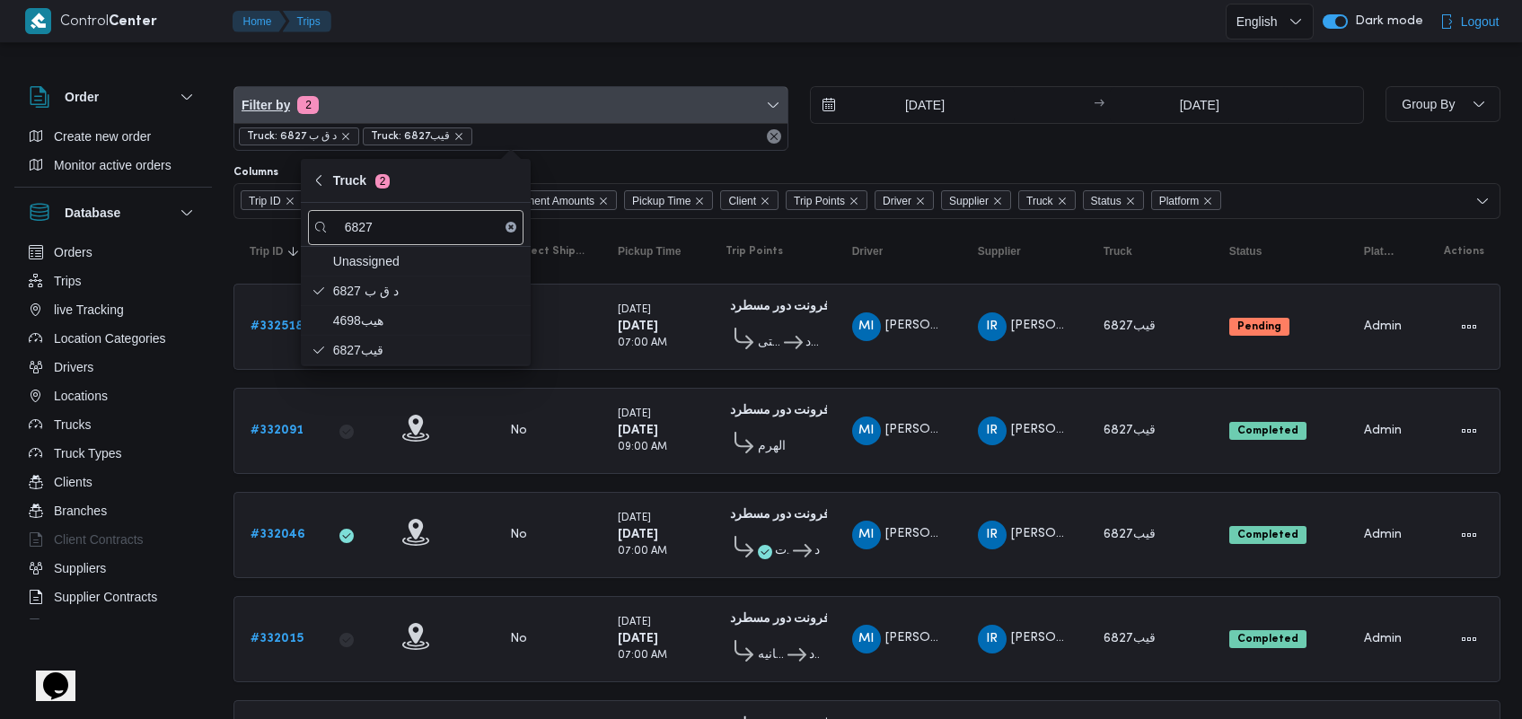
click at [455, 92] on span "Filter by 2" at bounding box center [510, 105] width 553 height 36
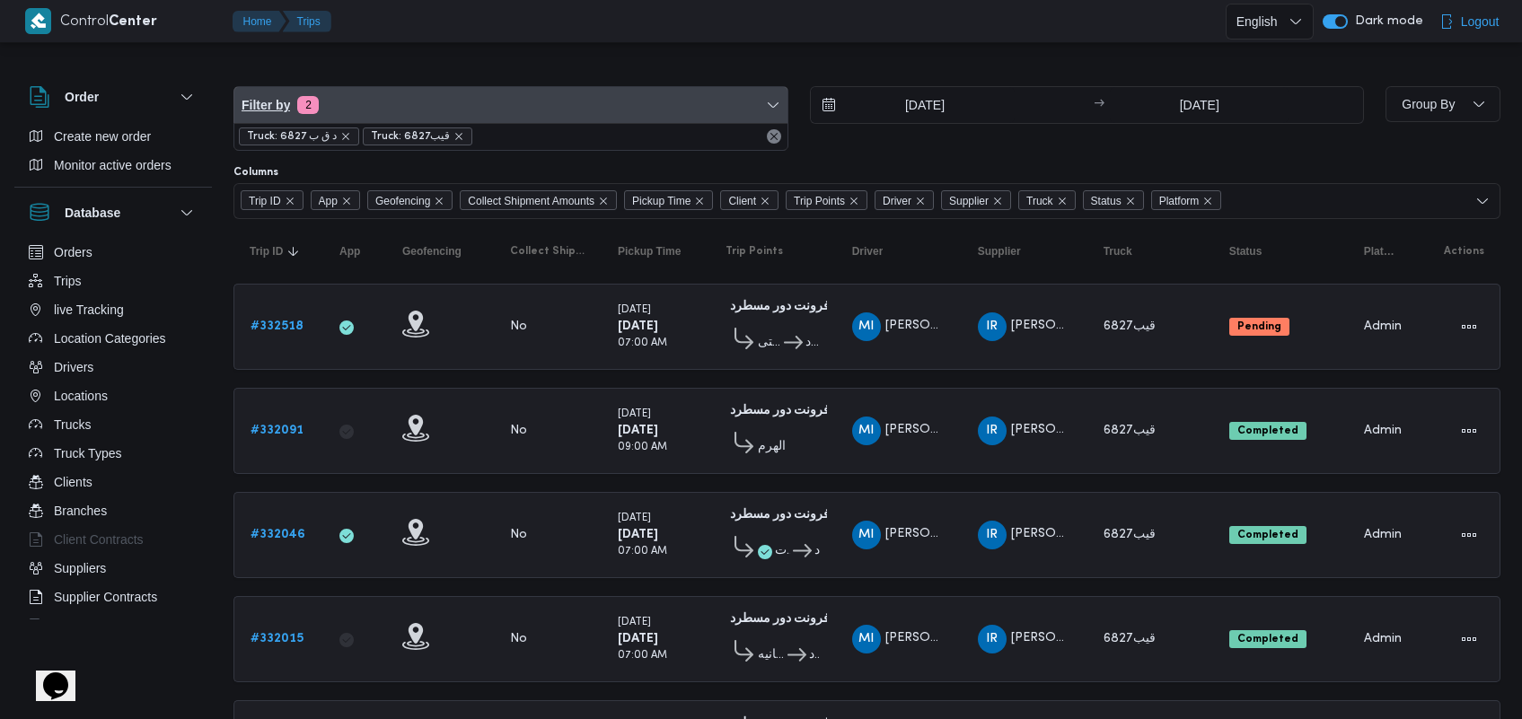
click at [451, 115] on span "Filter by 2" at bounding box center [510, 105] width 553 height 36
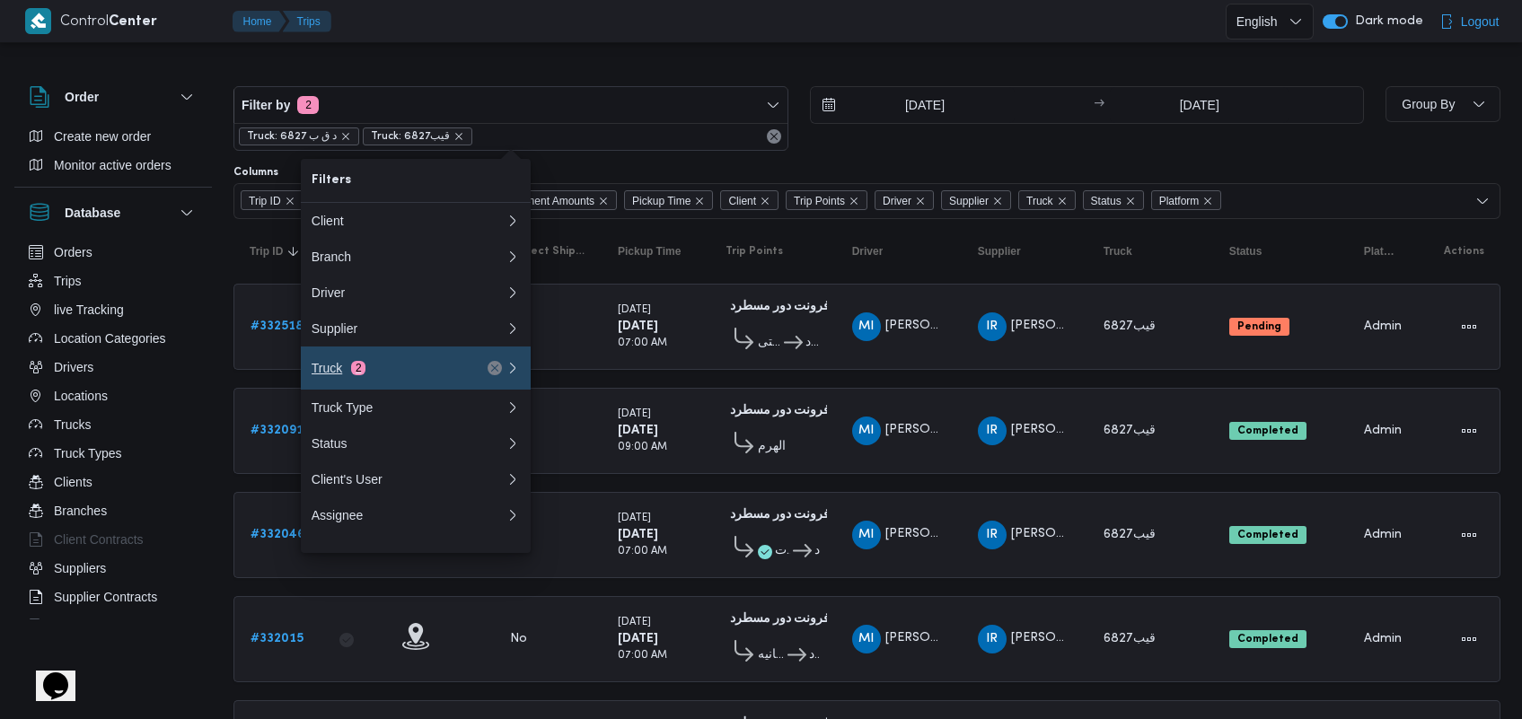
click at [432, 375] on div "Truck 2" at bounding box center [386, 368] width 151 height 14
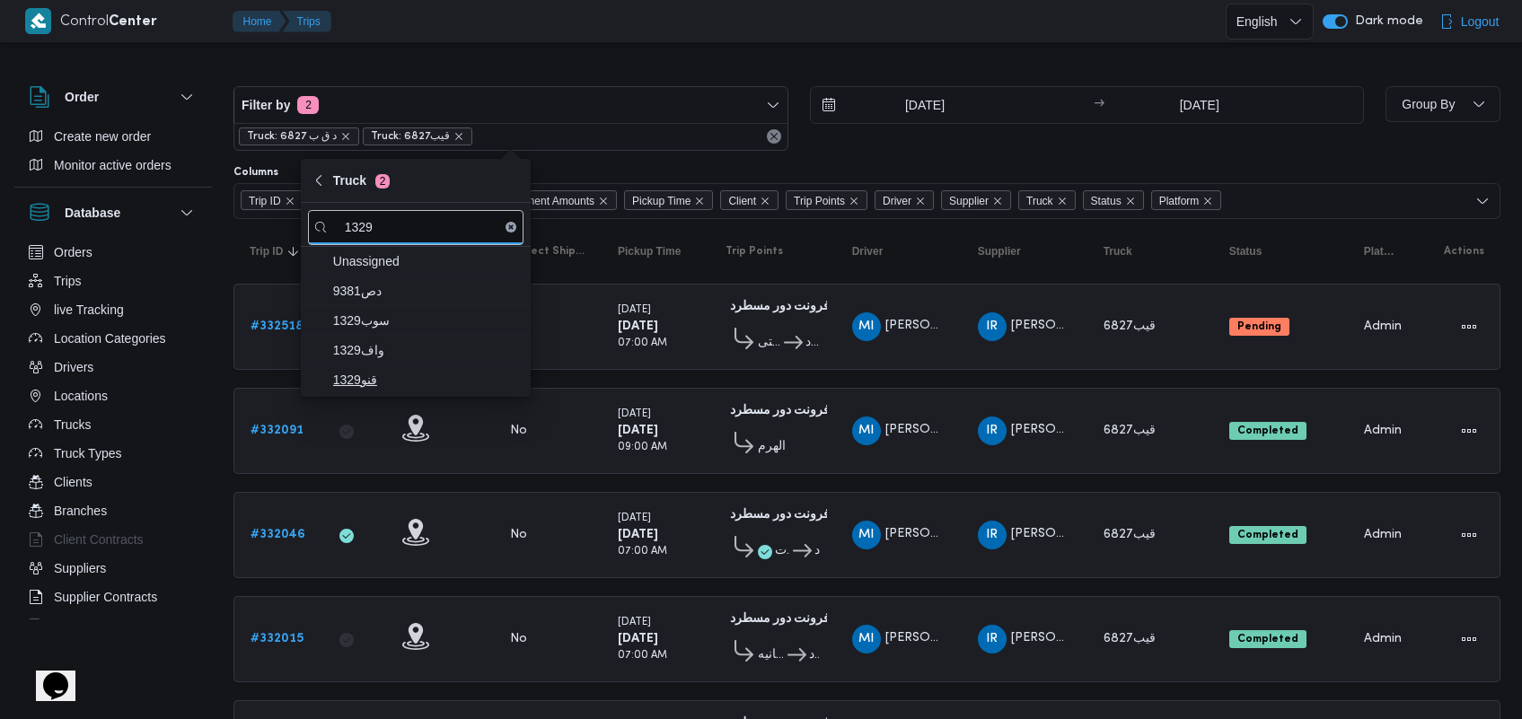
type input "1329"
click at [454, 387] on span "قنو1329" at bounding box center [426, 380] width 187 height 22
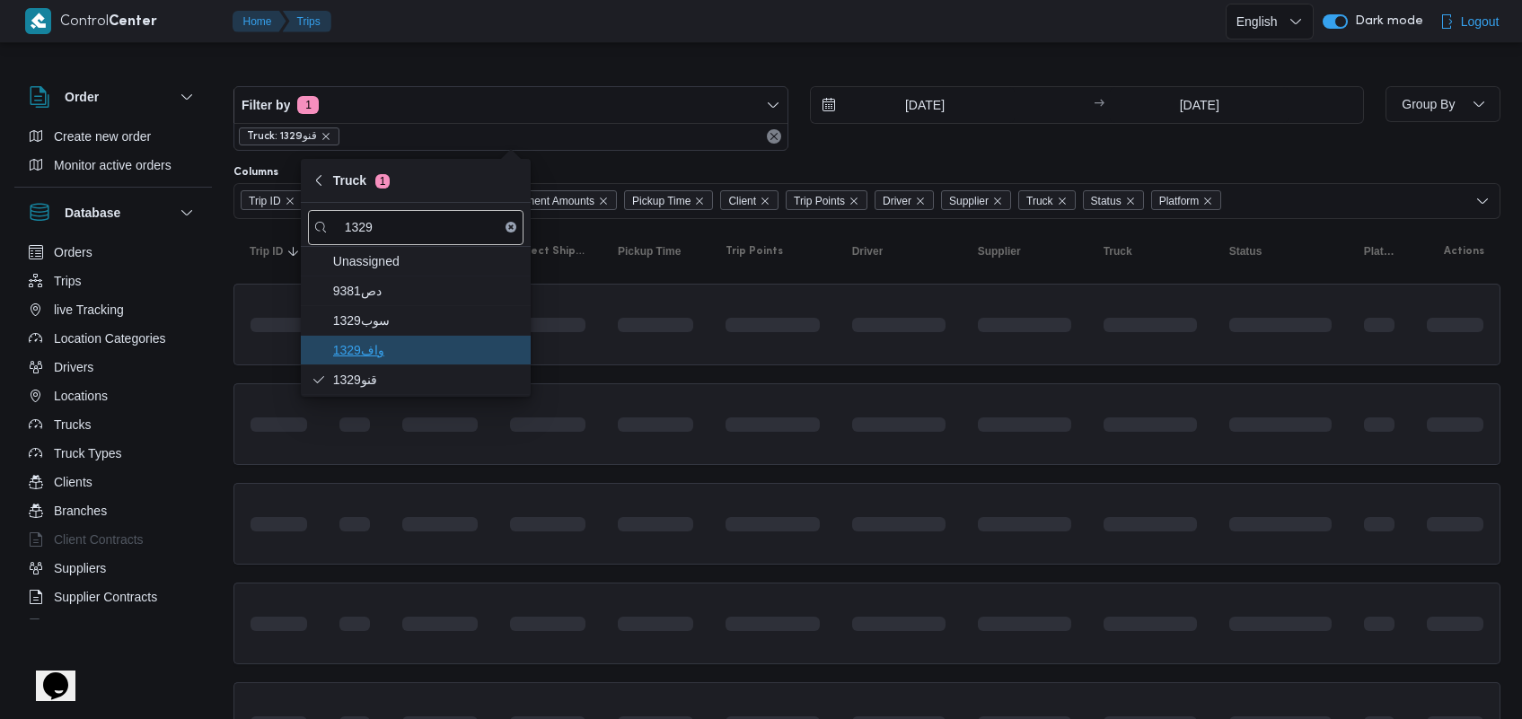
click at [447, 356] on span "واف1329" at bounding box center [426, 350] width 187 height 22
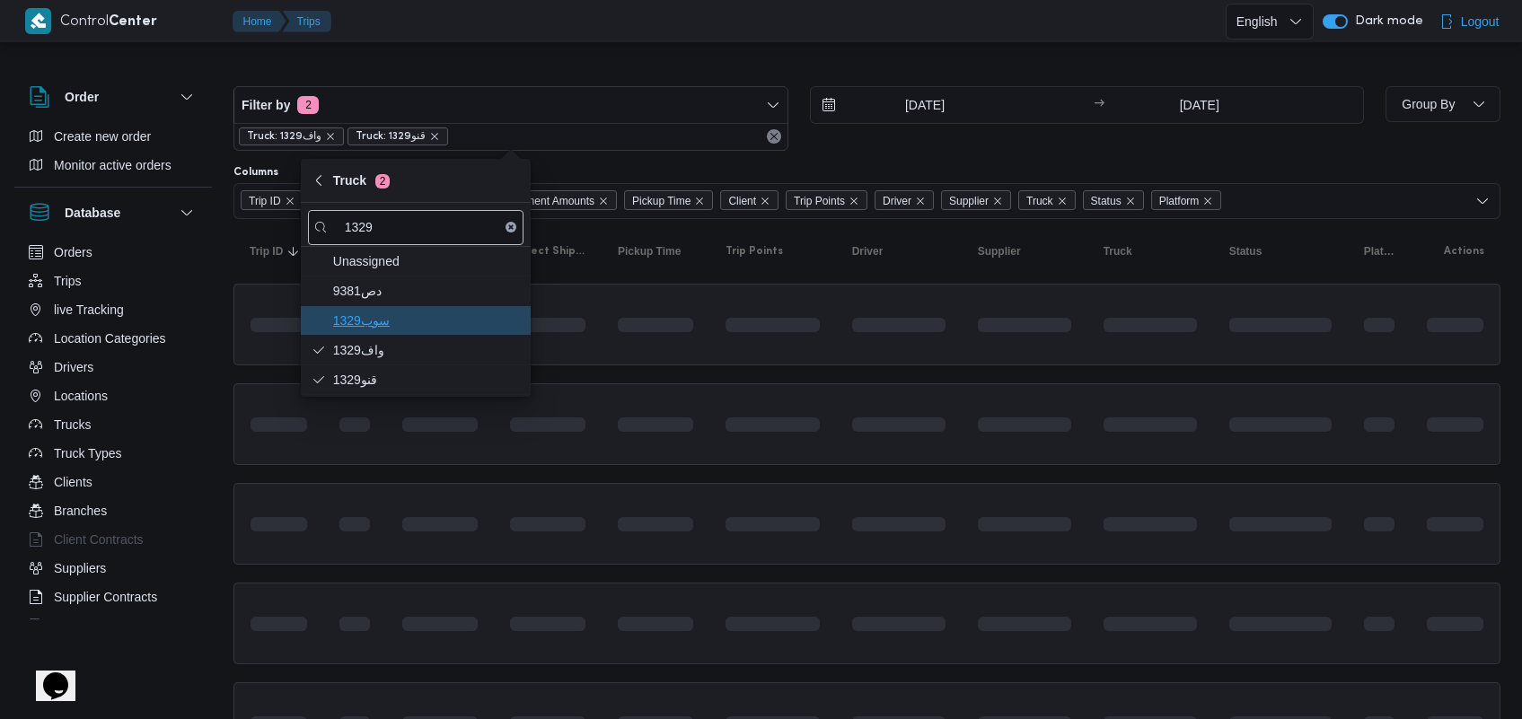
click at [445, 332] on span "سوب1329" at bounding box center [415, 320] width 215 height 29
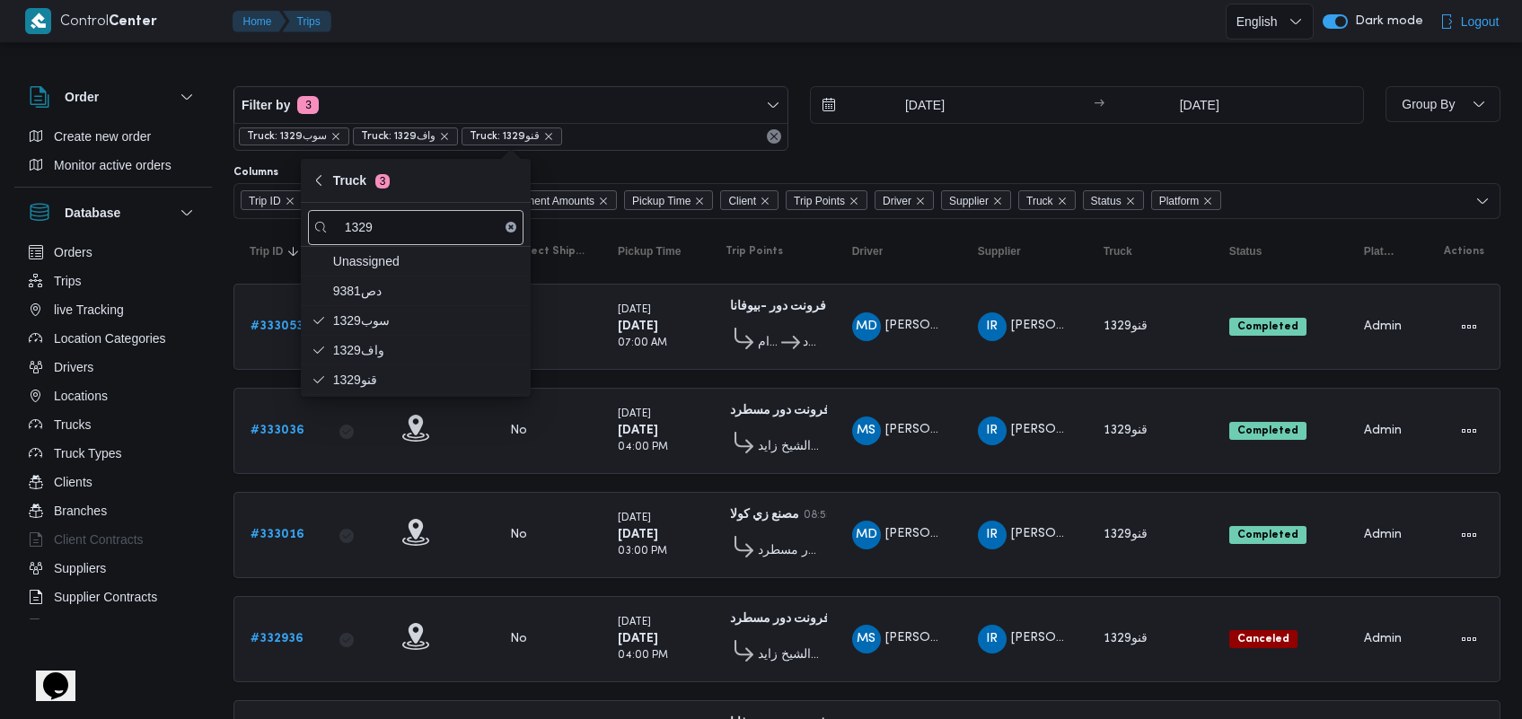
click at [693, 123] on div "Truck: سوب1329 Truck: واف1329 Truck: قنو1329" at bounding box center [510, 136] width 553 height 27
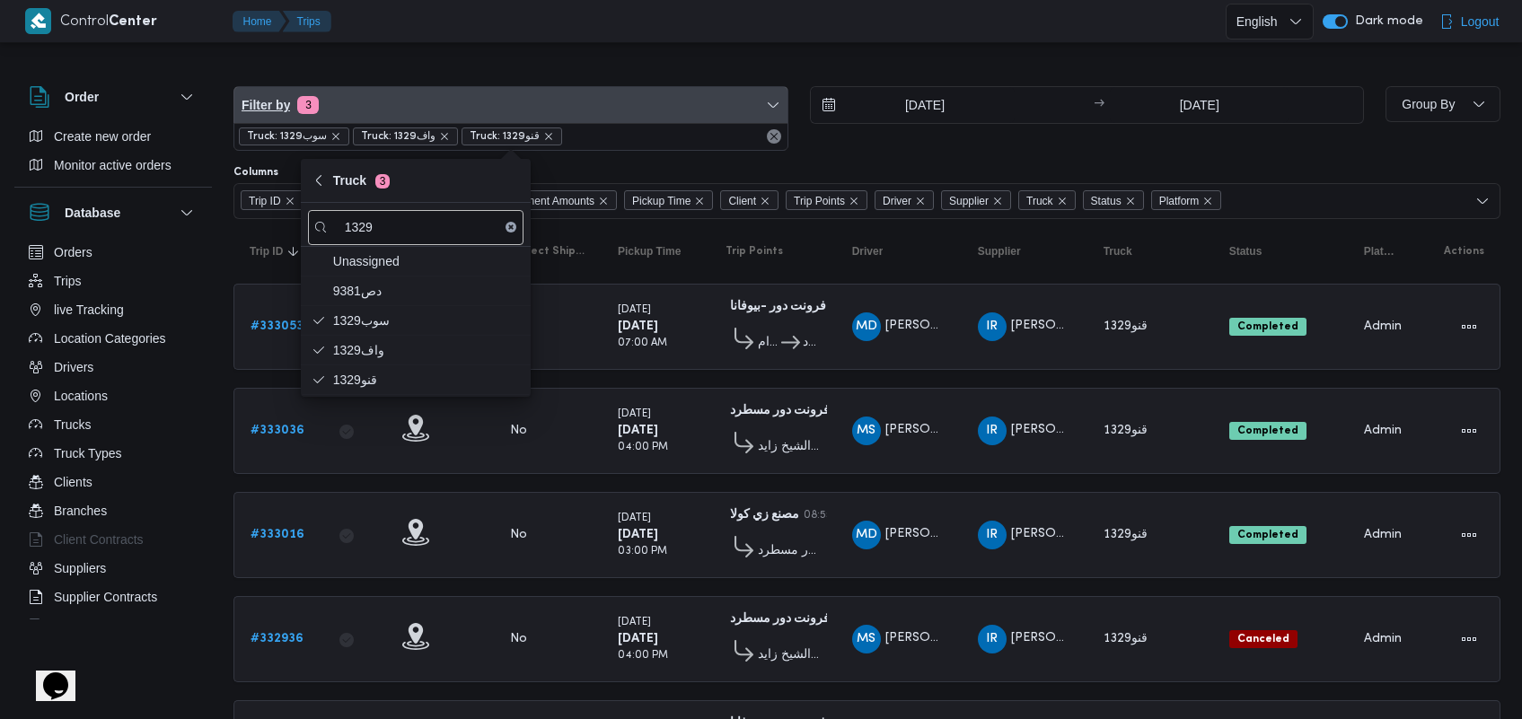
click at [671, 87] on span "Filter by 3" at bounding box center [510, 105] width 553 height 36
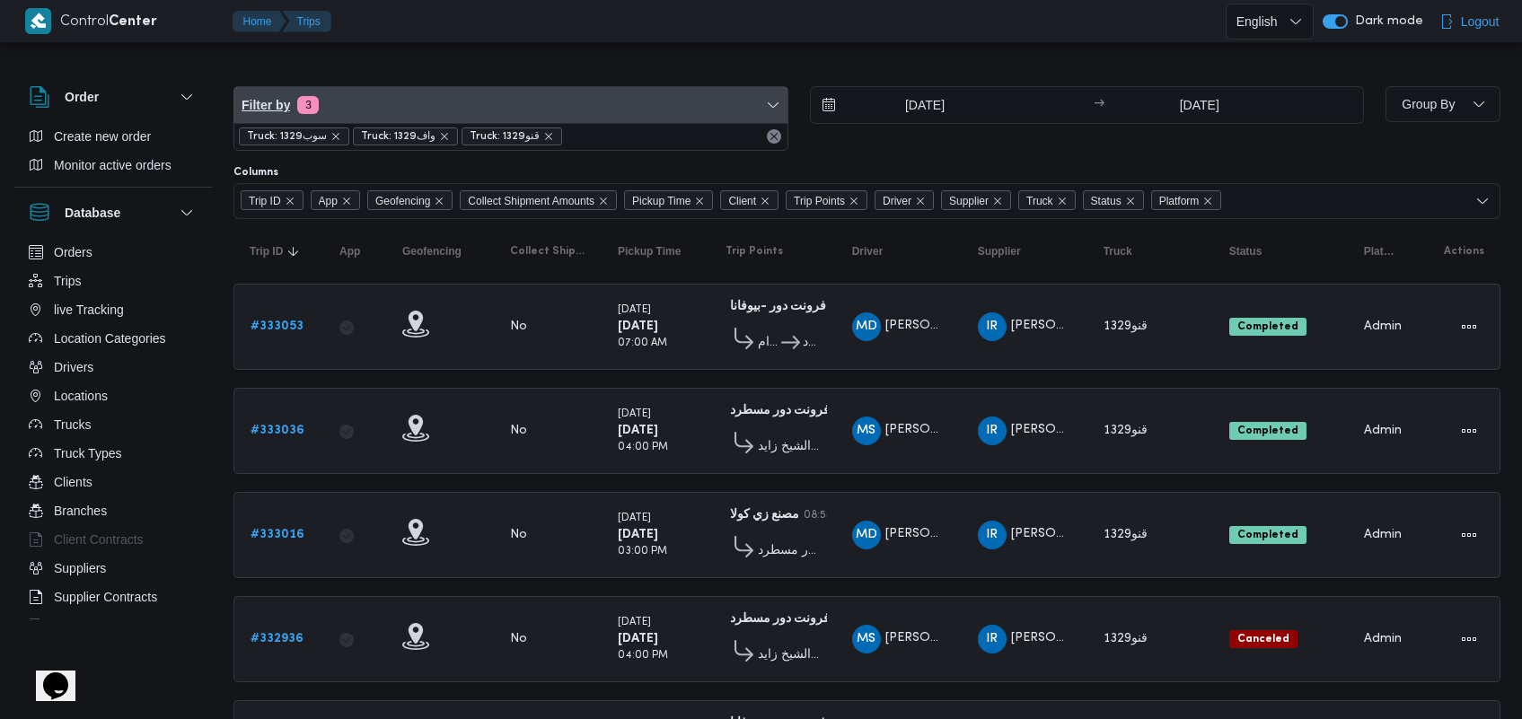
click at [651, 91] on span "Filter by 3" at bounding box center [510, 105] width 553 height 36
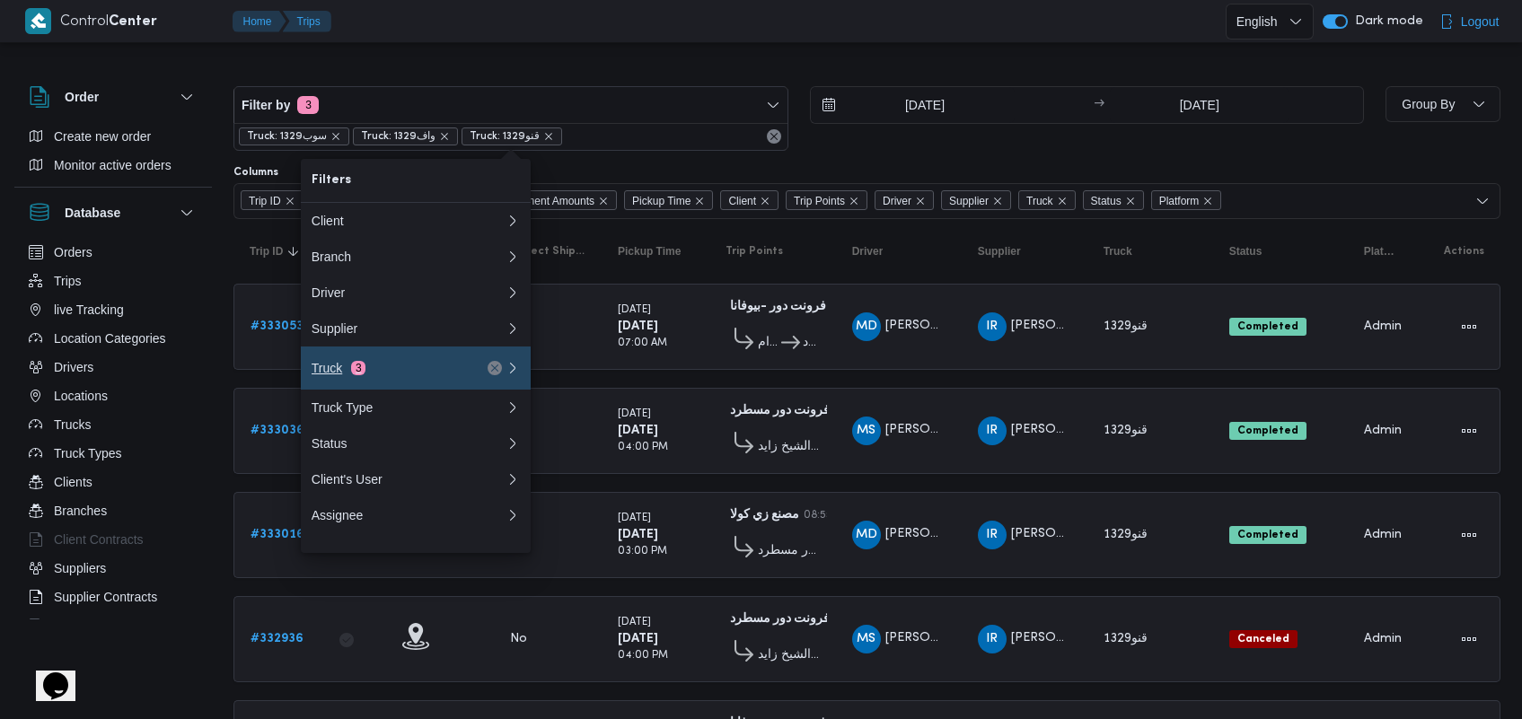
click at [396, 369] on div "Truck 3" at bounding box center [386, 368] width 151 height 14
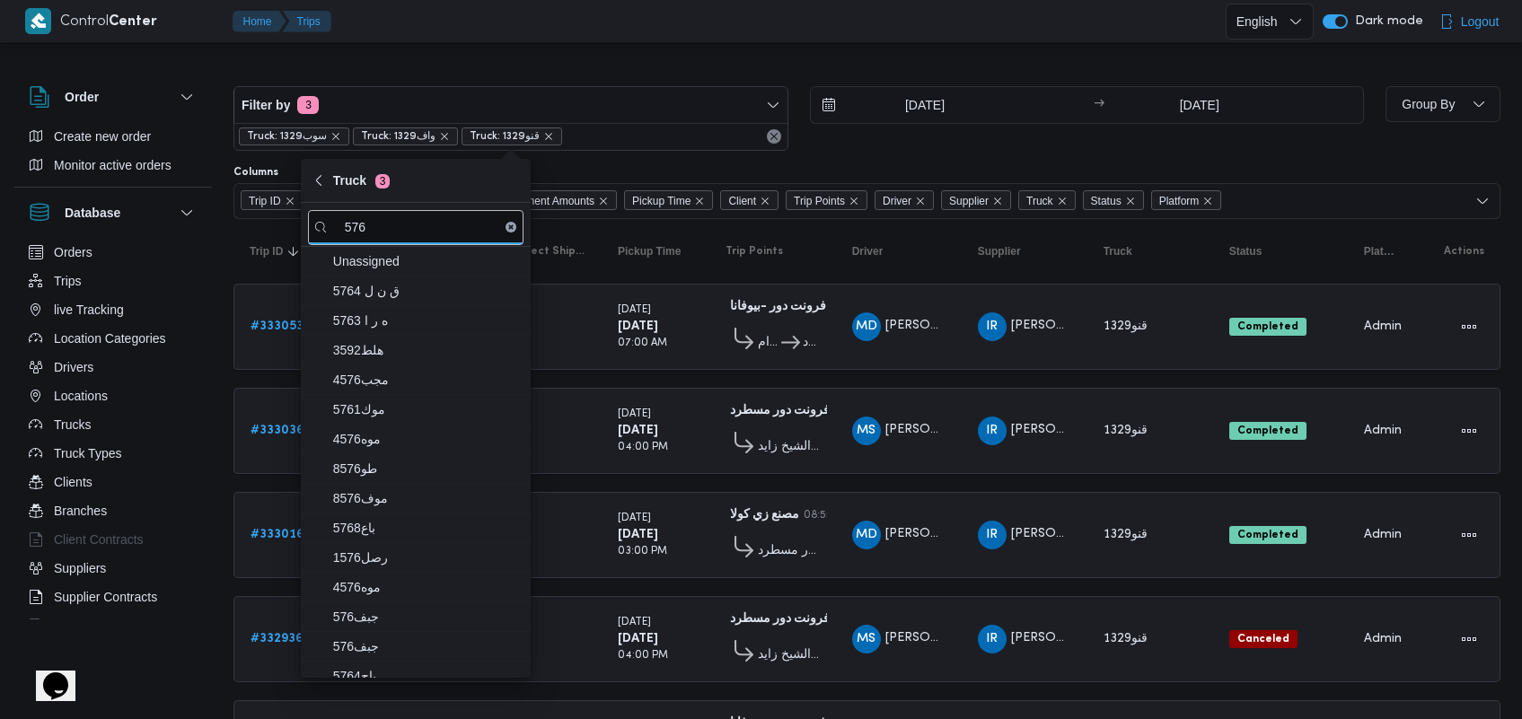
type input "576"
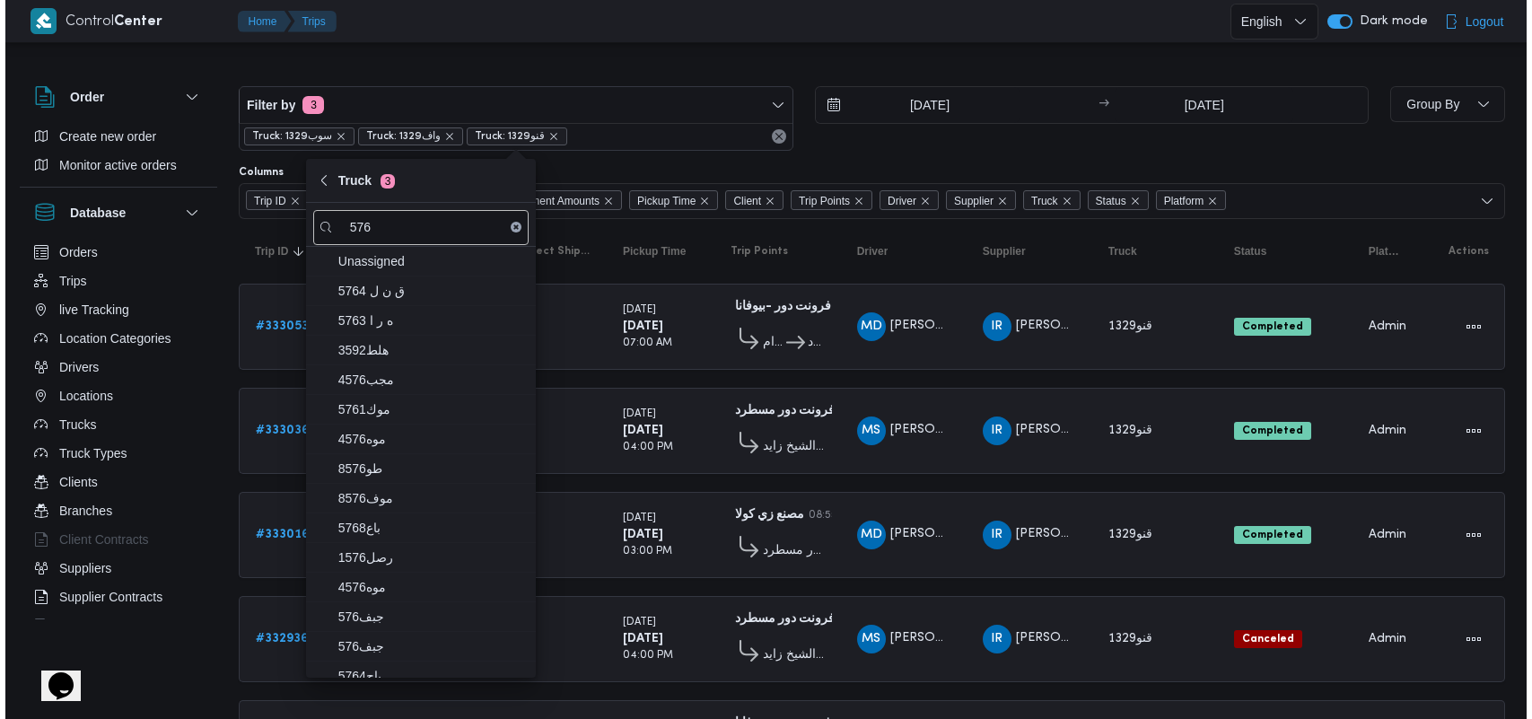
scroll to position [66, 0]
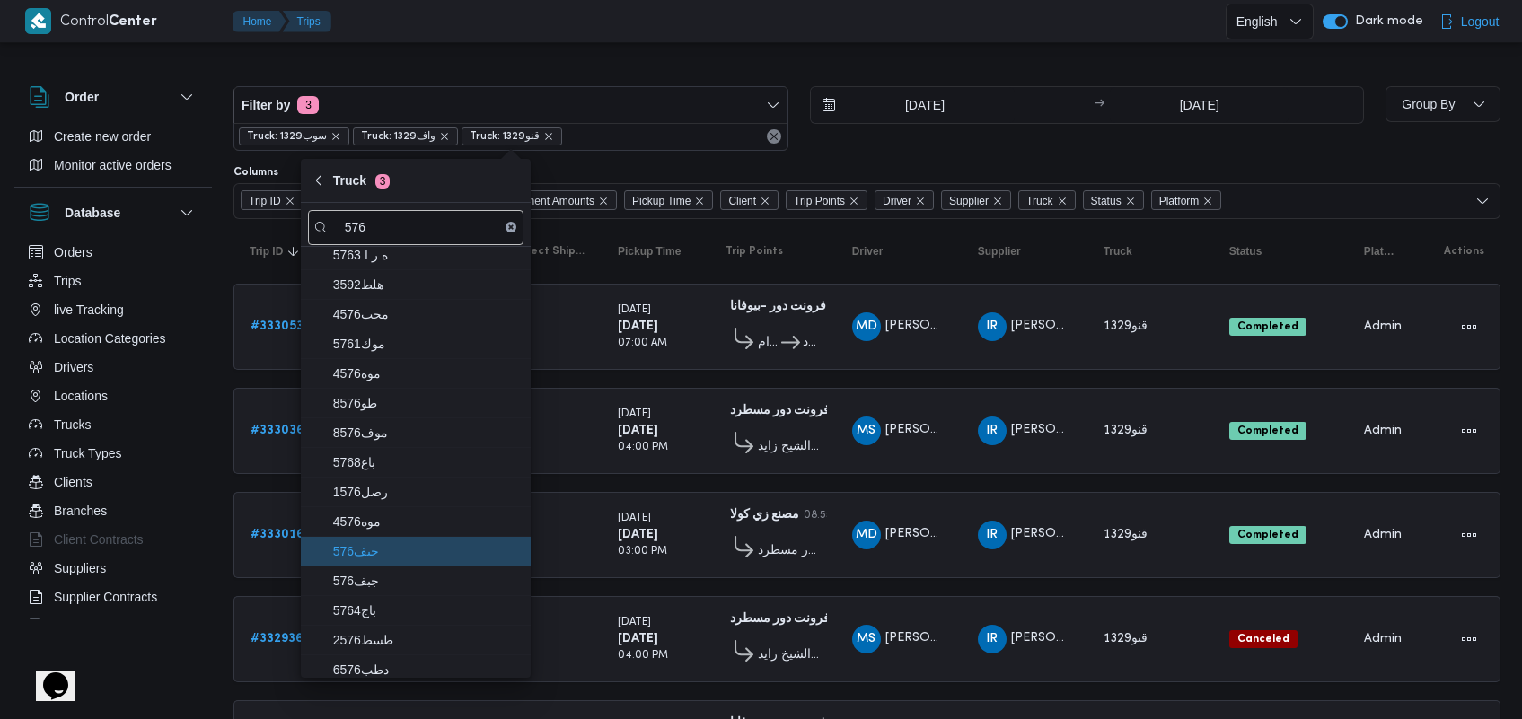
click at [413, 545] on span "576جبف" at bounding box center [426, 551] width 187 height 22
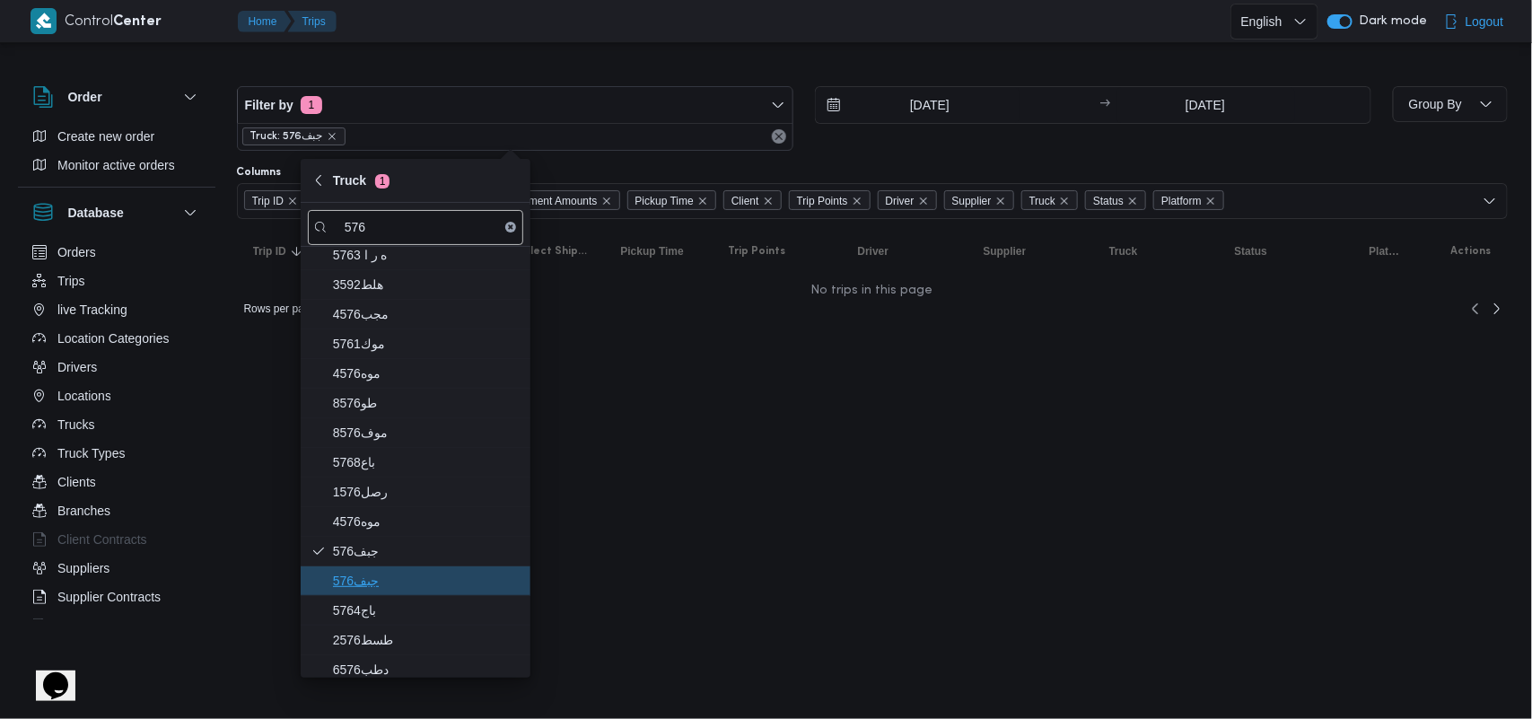
click at [392, 591] on span "576جبف" at bounding box center [426, 581] width 187 height 22
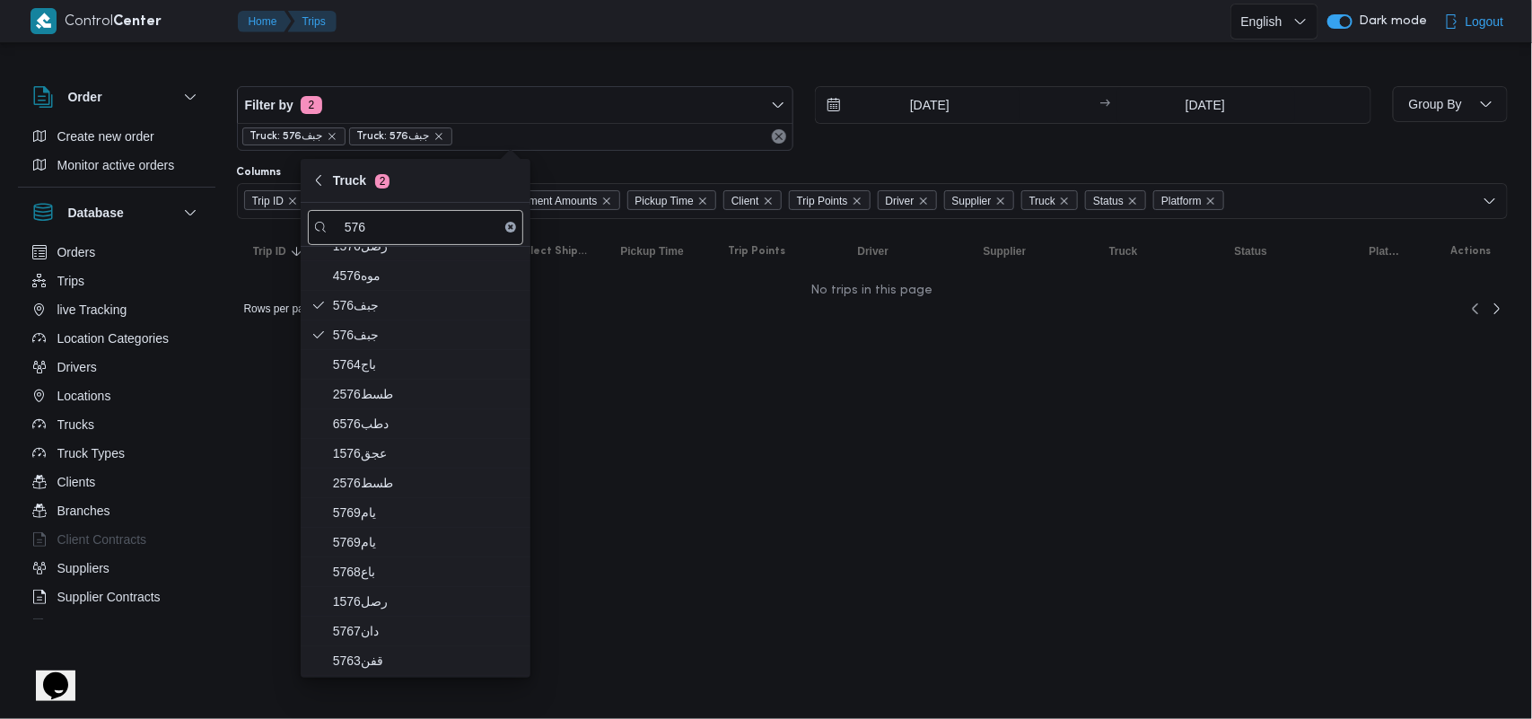
scroll to position [344, 0]
click at [461, 666] on span "جبف576" at bounding box center [426, 663] width 187 height 22
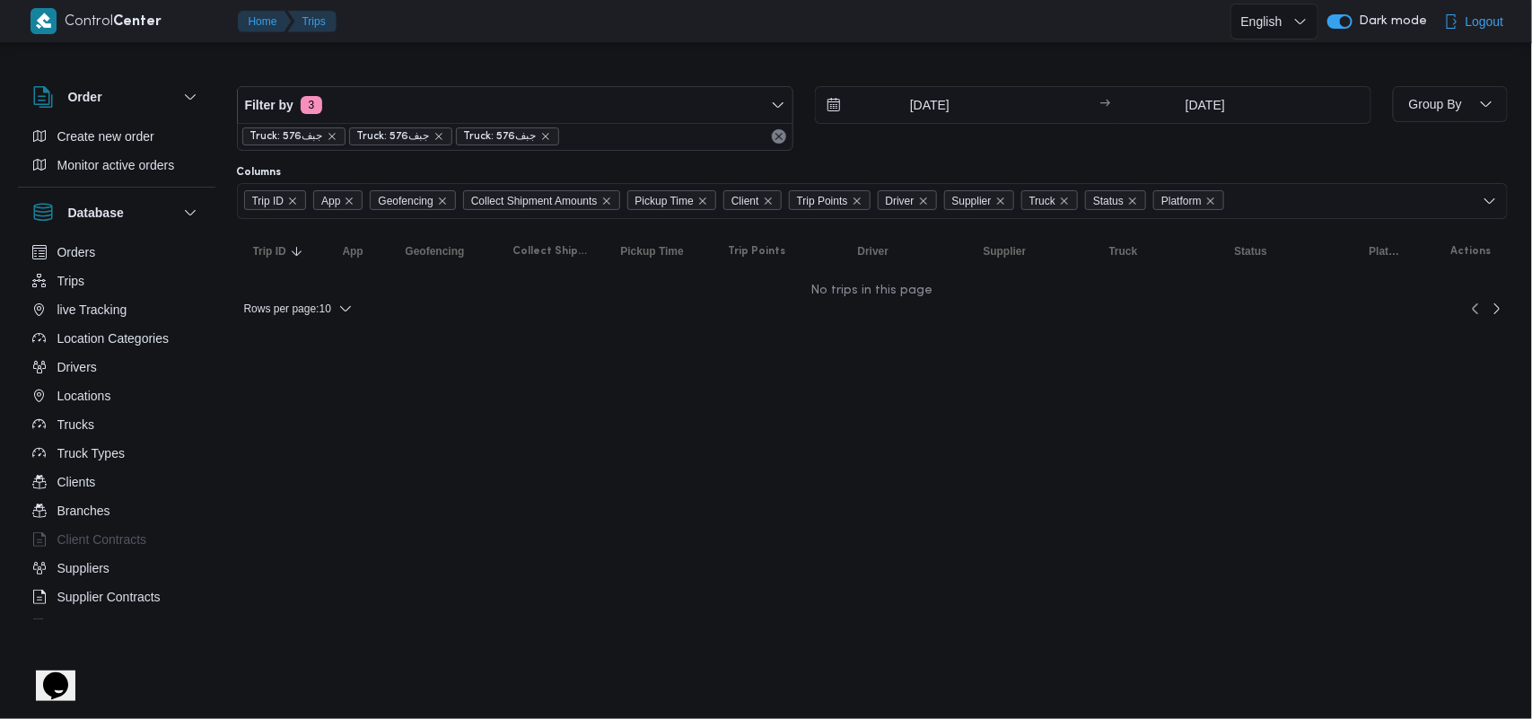
click at [531, 498] on html "Control Center Home Trips English عربي Dark mode Logout Order Create new order …" at bounding box center [766, 359] width 1532 height 719
click at [478, 130] on span "Truck: جبف576" at bounding box center [500, 136] width 73 height 16
click at [478, 124] on div "Truck: 576جبف Truck: 576جبف Truck: جبف576" at bounding box center [515, 136] width 555 height 27
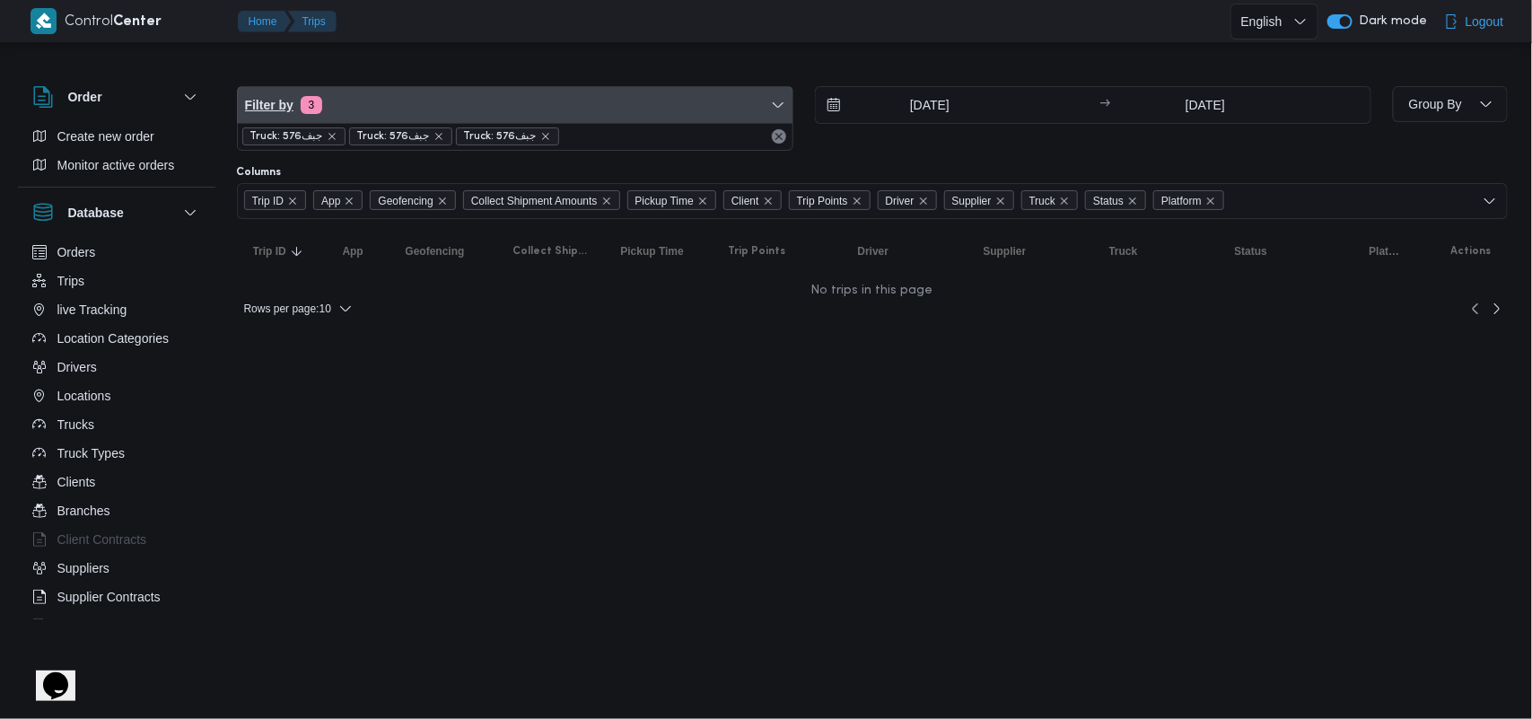
click at [478, 101] on span "Filter by 3" at bounding box center [515, 105] width 555 height 36
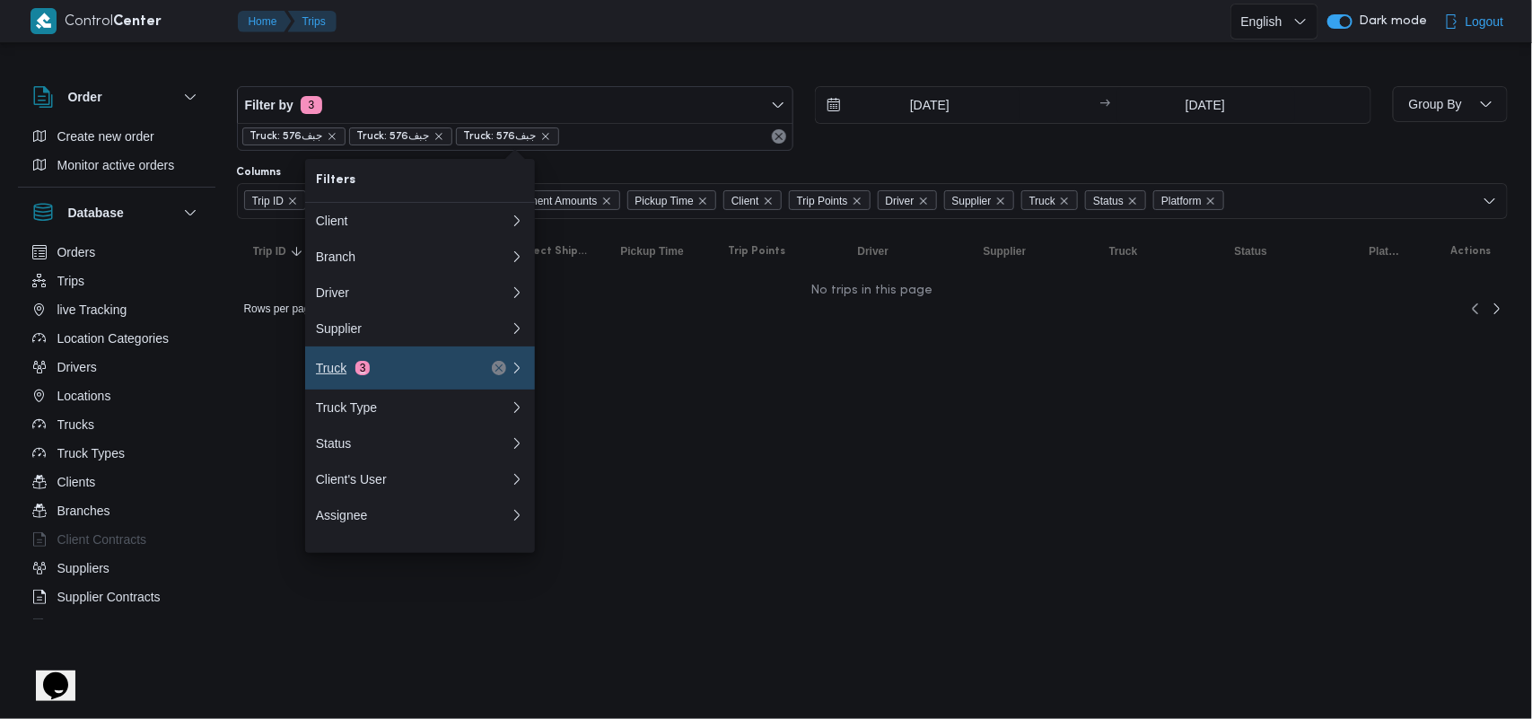
click at [462, 369] on div "Truck 3" at bounding box center [391, 368] width 151 height 14
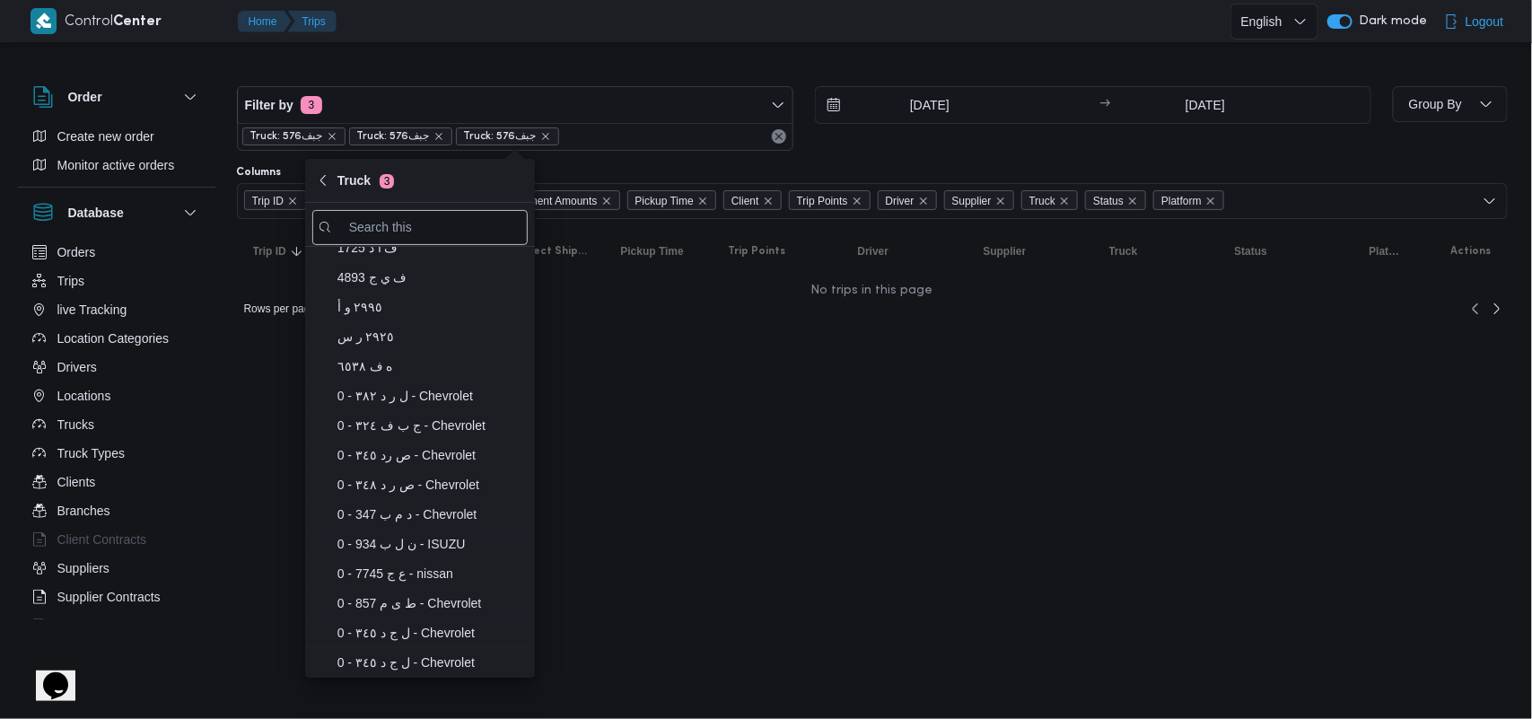
scroll to position [101, 0]
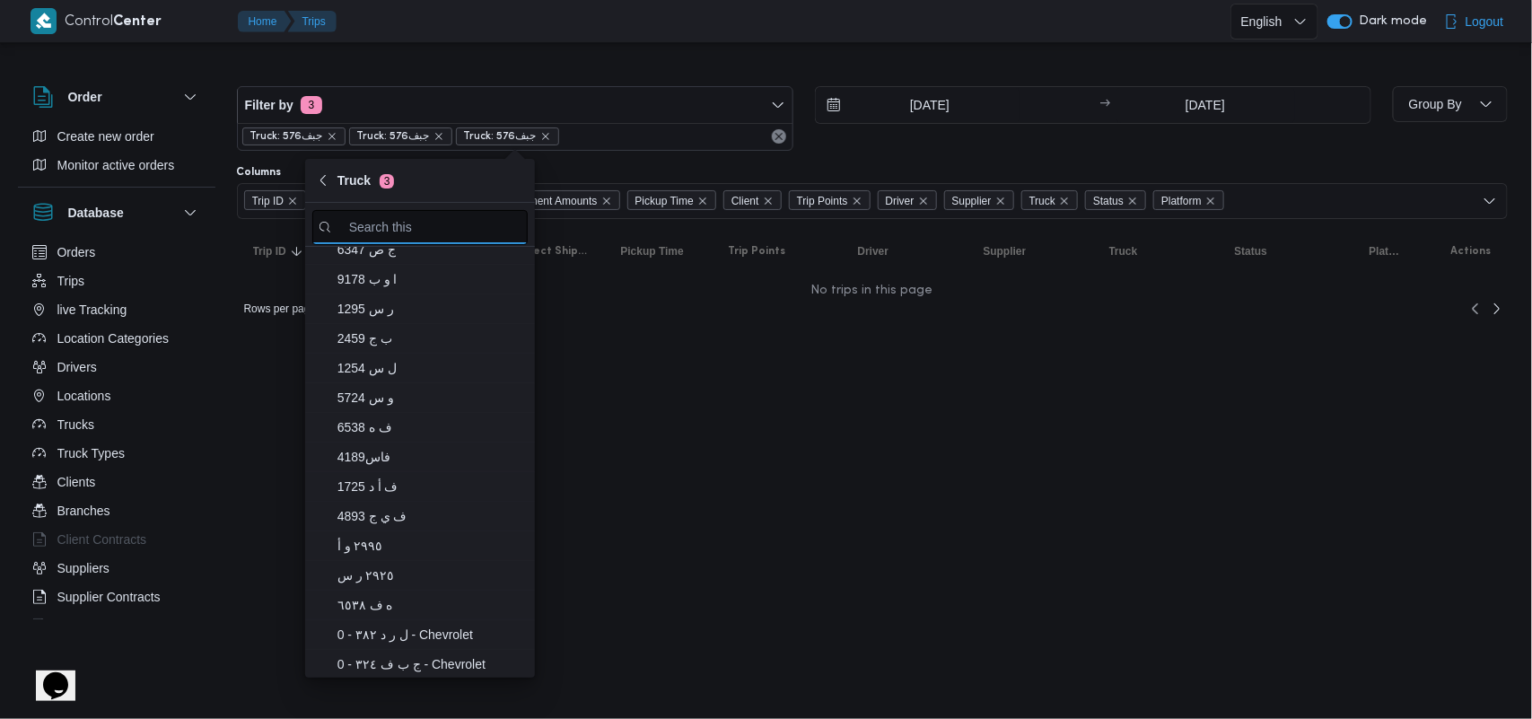
click at [409, 220] on input "search filters" at bounding box center [419, 227] width 215 height 35
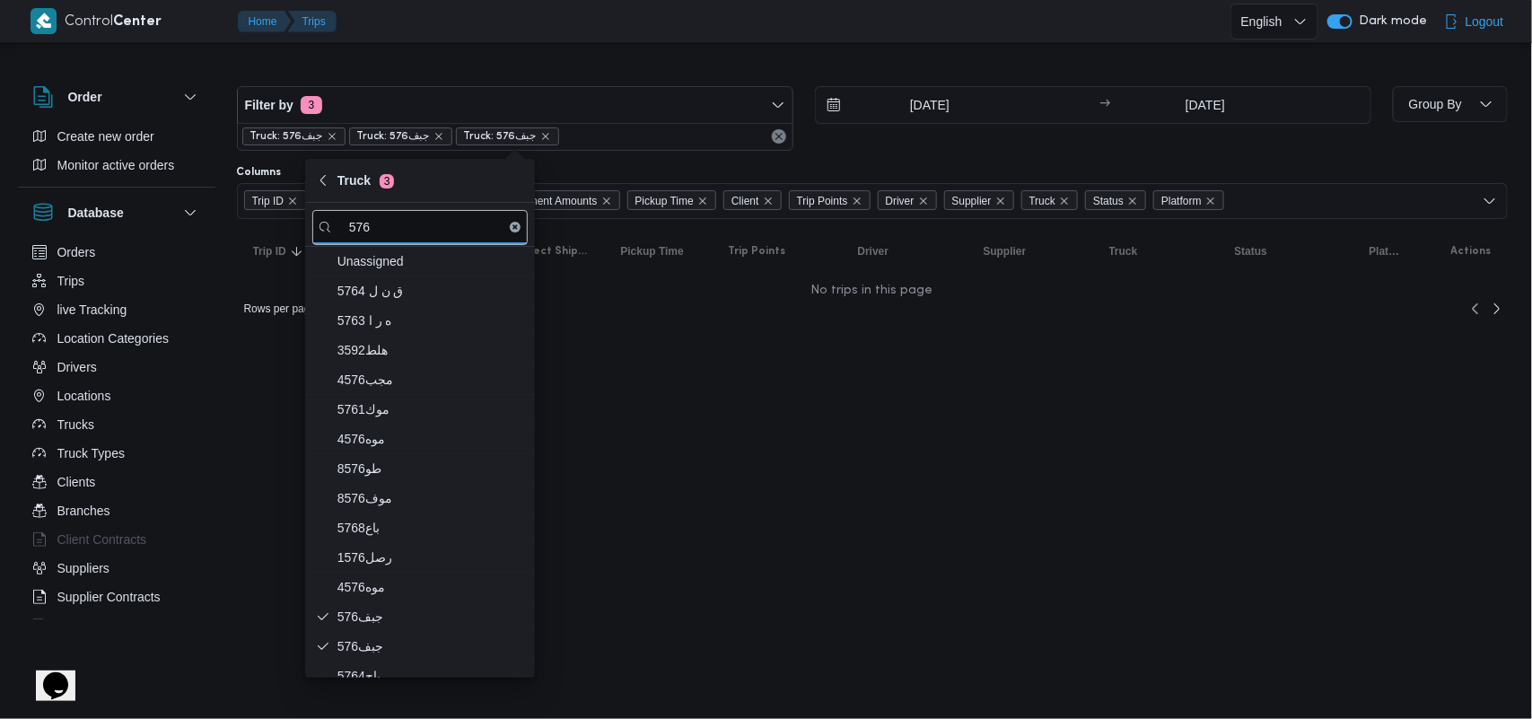
type input "576"
click at [651, 399] on html "Control Center Home Trips English عربي Dark mode Logout Order Create new order …" at bounding box center [766, 359] width 1532 height 719
